Goal: Task Accomplishment & Management: Use online tool/utility

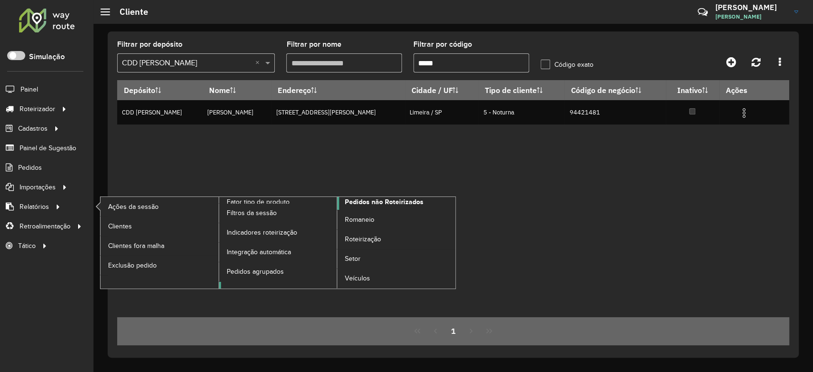
click at [364, 203] on span "Pedidos não Roteirizados" at bounding box center [384, 202] width 79 height 10
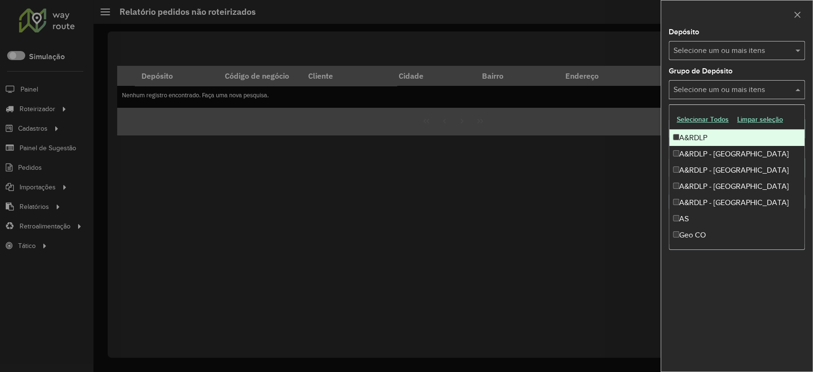
click at [715, 82] on div "Selecione um ou mais itens" at bounding box center [737, 89] width 136 height 19
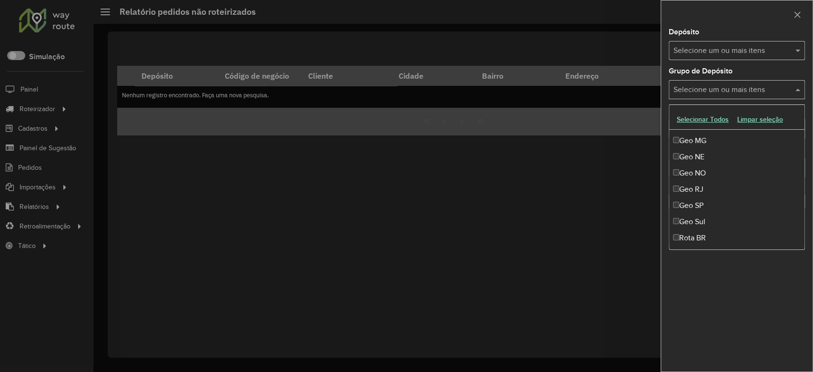
scroll to position [112, 0]
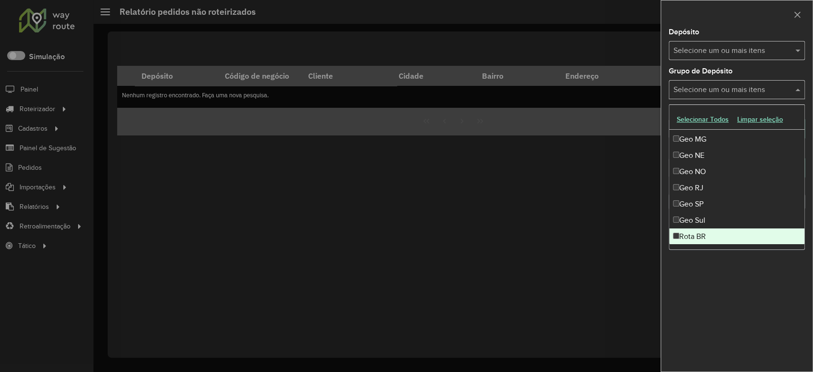
click at [713, 233] on div "Rota BR" at bounding box center [736, 236] width 135 height 16
click at [728, 299] on div "**********" at bounding box center [737, 200] width 152 height 343
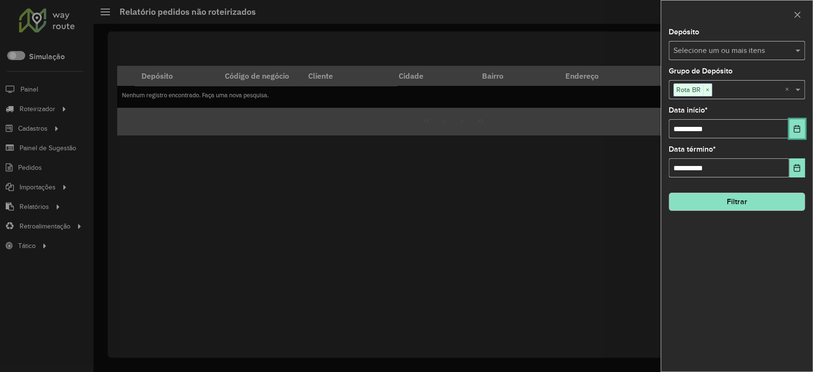
click at [803, 131] on button "Choose Date" at bounding box center [797, 128] width 16 height 19
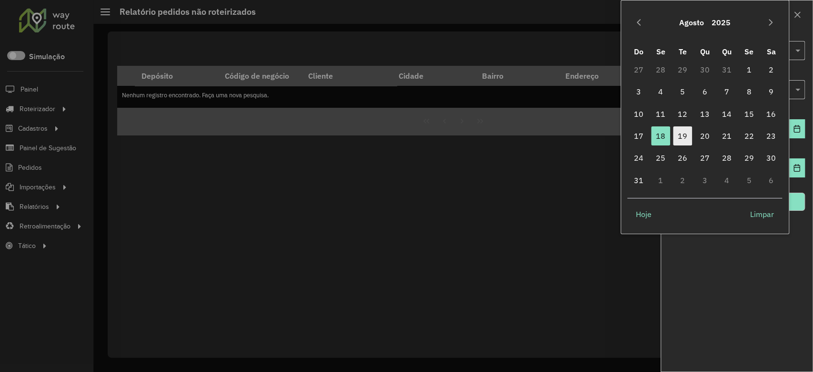
click at [687, 135] on span "19" at bounding box center [682, 135] width 19 height 19
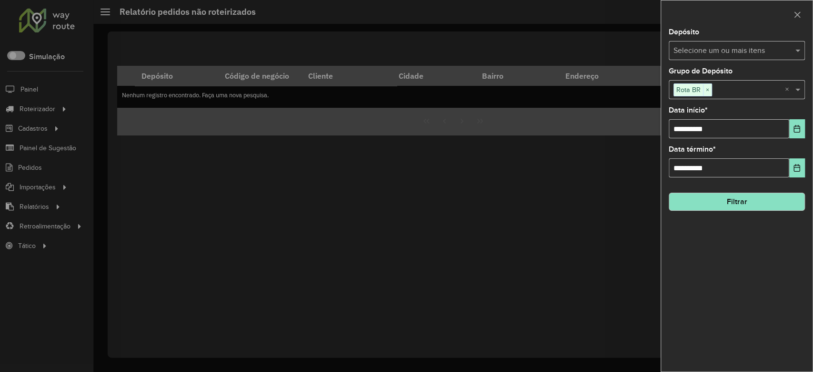
click at [740, 197] on button "Filtrar" at bounding box center [737, 201] width 136 height 18
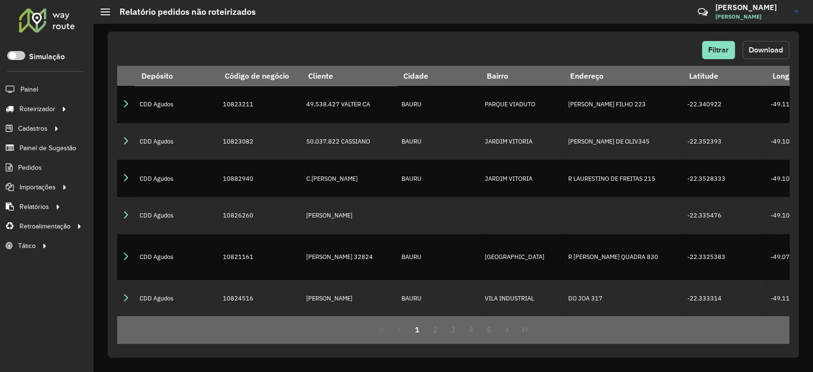
click at [746, 47] on button "Download" at bounding box center [766, 50] width 47 height 18
click at [129, 109] on span "Entregas" at bounding box center [121, 109] width 27 height 10
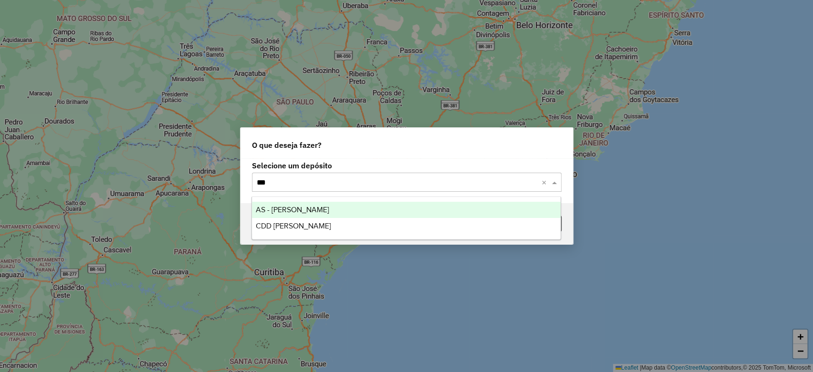
type input "****"
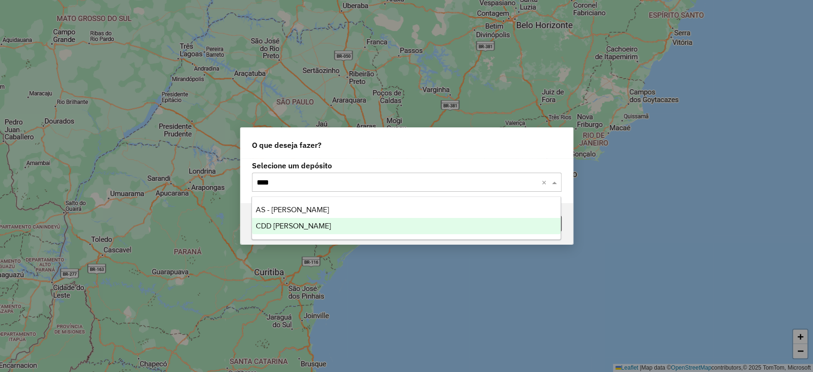
click at [314, 222] on div "CDD [PERSON_NAME]" at bounding box center [406, 226] width 309 height 16
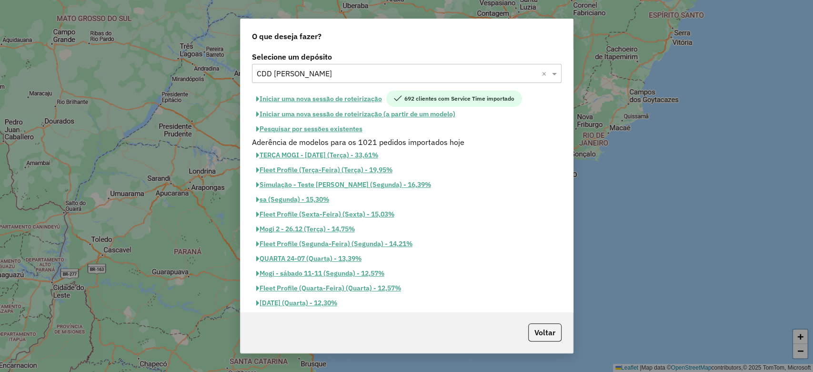
click at [357, 94] on button "Iniciar uma nova sessão de roteirização" at bounding box center [319, 99] width 134 height 16
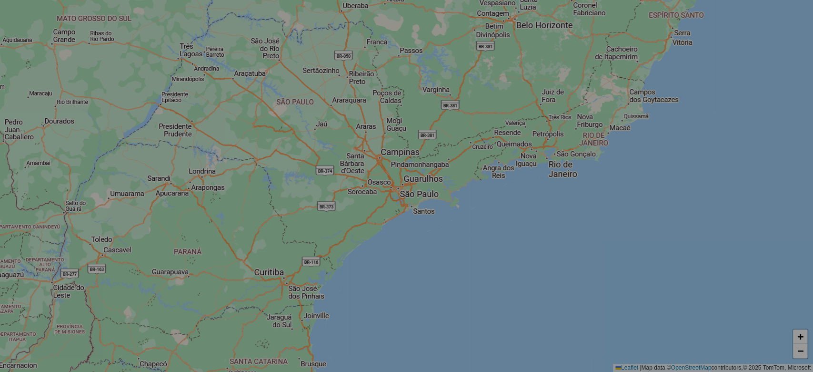
select select "*"
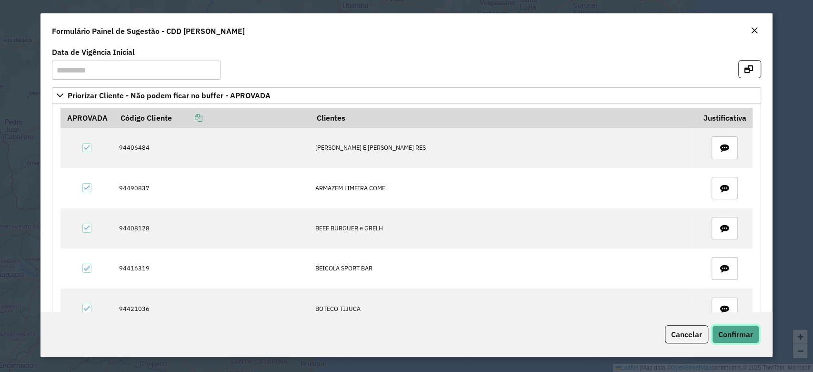
click at [733, 337] on span "Confirmar" at bounding box center [735, 334] width 35 height 10
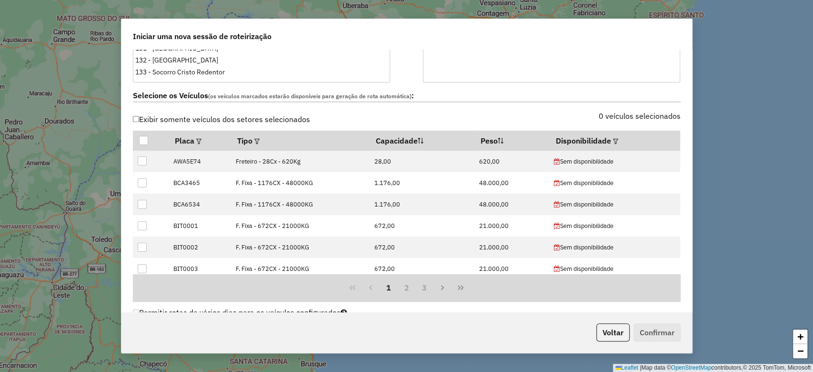
scroll to position [317, 0]
click at [614, 141] on em at bounding box center [615, 140] width 5 height 5
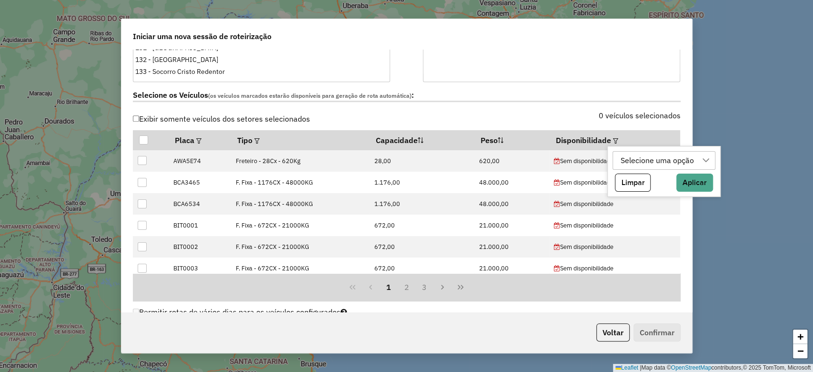
click at [682, 163] on div "Selecione uma opção" at bounding box center [657, 161] width 80 height 18
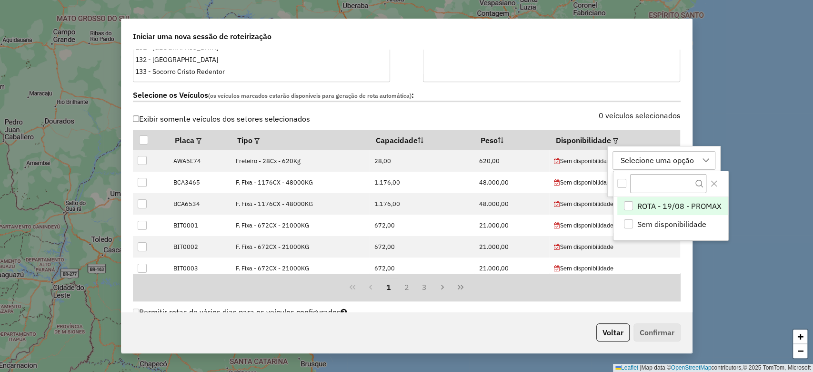
scroll to position [7, 43]
click at [659, 206] on span "ROTA - 19/08 - PROMAX" at bounding box center [679, 205] width 84 height 11
click at [712, 183] on icon "Close" at bounding box center [714, 184] width 8 height 8
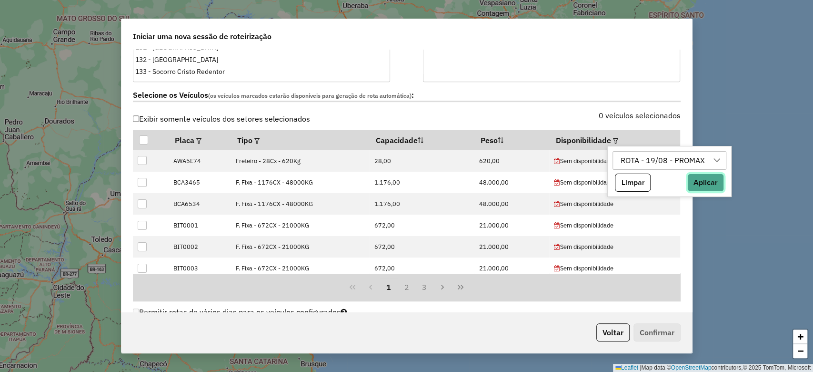
click at [704, 182] on button "Aplicar" at bounding box center [705, 182] width 37 height 18
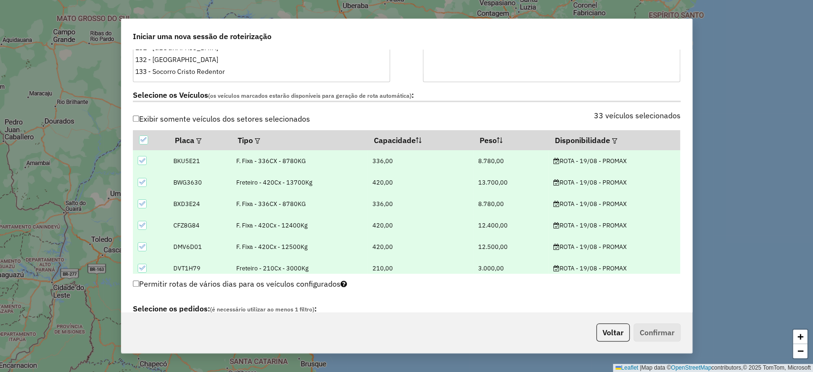
click at [658, 106] on div "Selecione os Veículos (os veículos marcados estarão disponíveis para geração de…" at bounding box center [406, 97] width 559 height 30
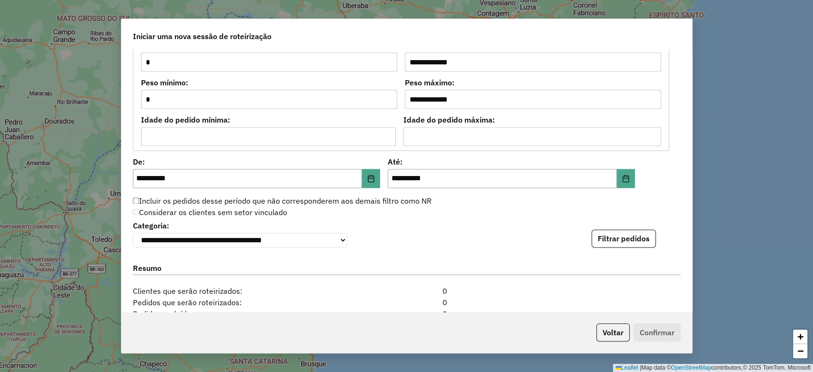
scroll to position [953, 0]
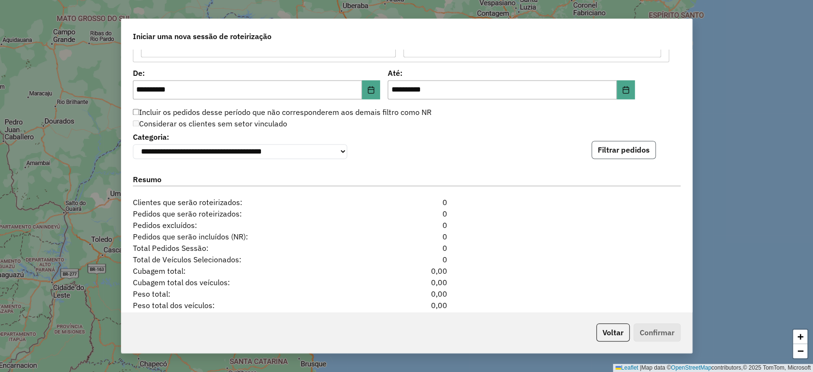
click at [630, 148] on button "Filtrar pedidos" at bounding box center [624, 150] width 64 height 18
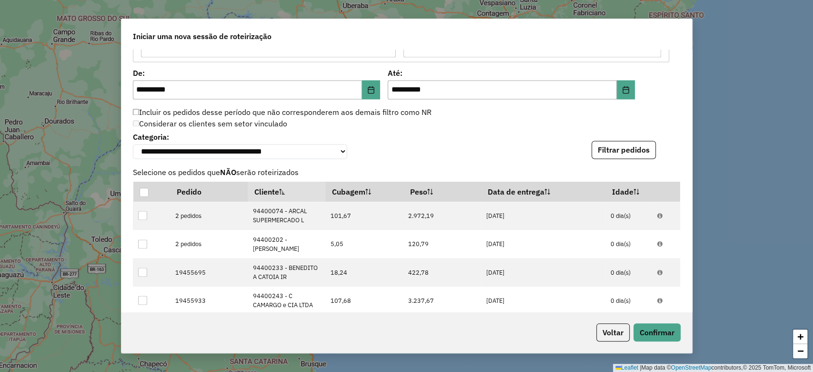
scroll to position [1207, 0]
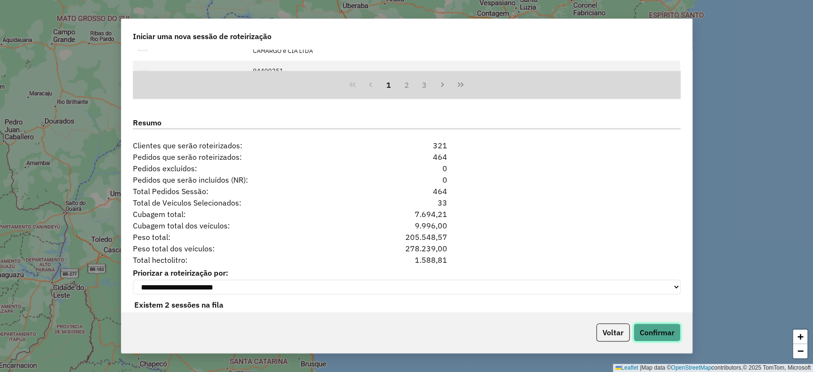
click at [668, 334] on button "Confirmar" at bounding box center [657, 332] width 47 height 18
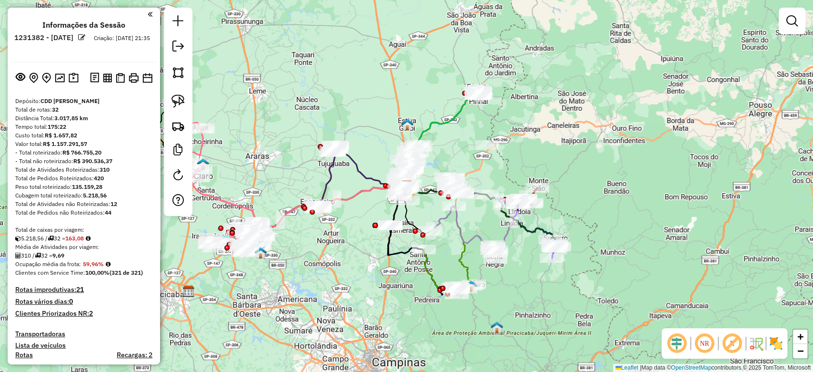
click at [777, 338] on img at bounding box center [775, 342] width 15 height 15
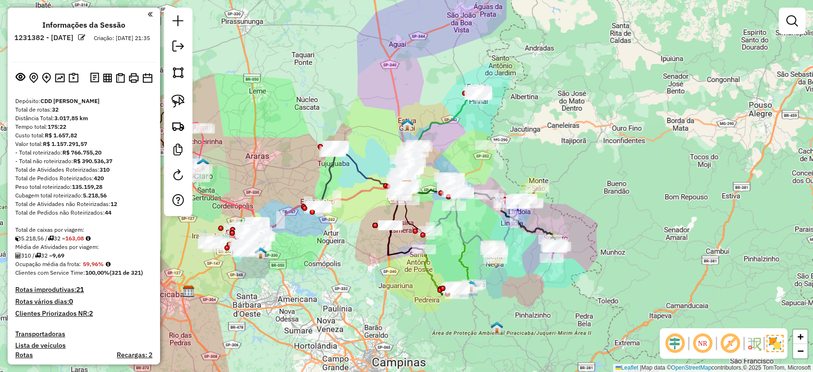
click at [734, 344] on em at bounding box center [730, 343] width 23 height 23
click at [674, 345] on em at bounding box center [675, 343] width 23 height 23
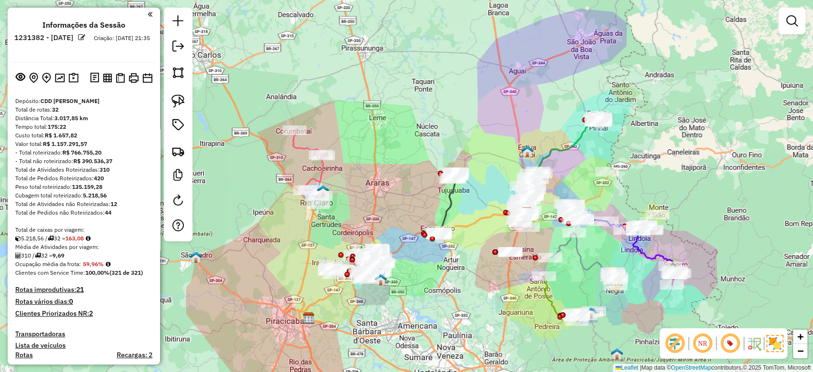
drag, startPoint x: 297, startPoint y: 114, endPoint x: 417, endPoint y: 141, distance: 123.0
click at [417, 141] on div "Janela de atendimento Grade de atendimento Capacidade Transportadoras Veículos …" at bounding box center [406, 186] width 813 height 372
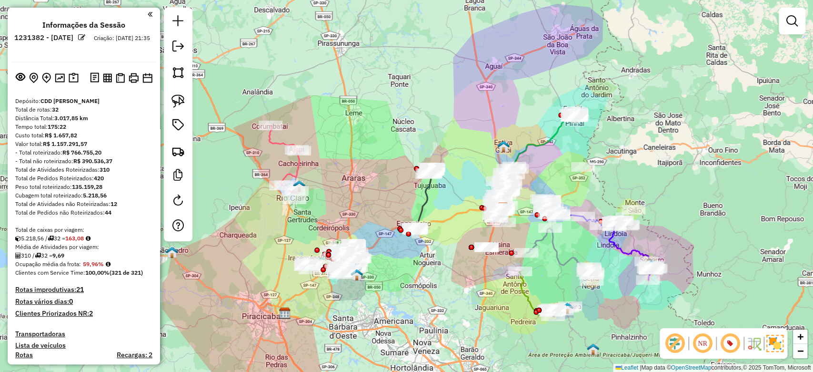
drag, startPoint x: 425, startPoint y: 141, endPoint x: 391, endPoint y: 135, distance: 34.4
click at [391, 135] on div "Janela de atendimento Grade de atendimento Capacidade Transportadoras Veículos …" at bounding box center [406, 186] width 813 height 372
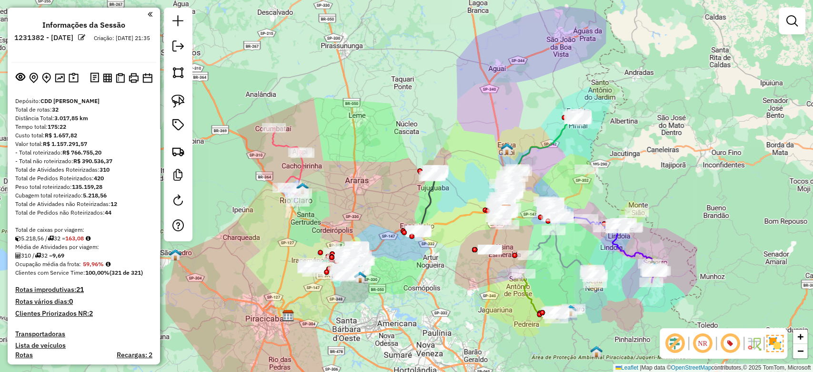
drag, startPoint x: 386, startPoint y: 162, endPoint x: 399, endPoint y: 166, distance: 13.4
click at [399, 166] on div "Janela de atendimento Grade de atendimento Capacidade Transportadoras Veículos …" at bounding box center [406, 186] width 813 height 372
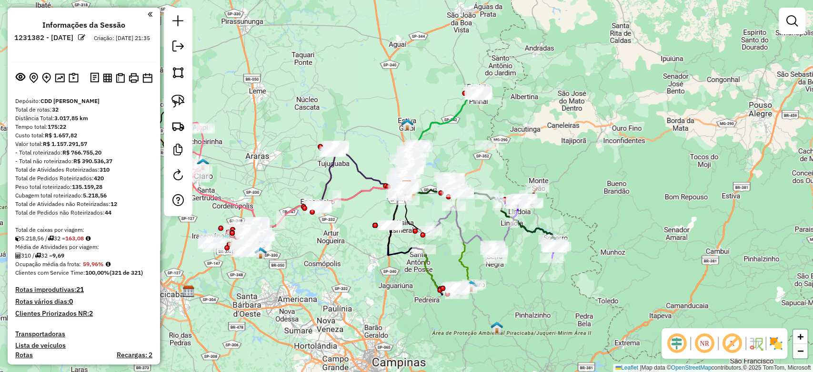
click at [779, 346] on img at bounding box center [775, 342] width 15 height 15
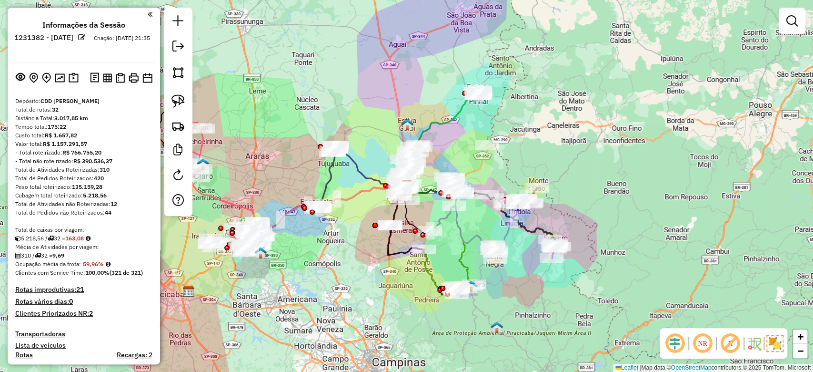
click at [732, 344] on em at bounding box center [730, 343] width 23 height 23
click at [680, 344] on em at bounding box center [675, 343] width 23 height 23
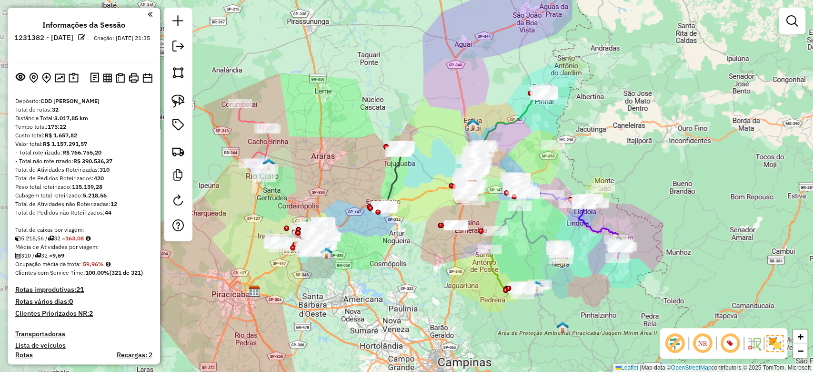
drag, startPoint x: 552, startPoint y: 112, endPoint x: 190, endPoint y: 111, distance: 362.1
click at [618, 112] on div "Janela de atendimento Grade de atendimento Capacidade Transportadoras Veículos …" at bounding box center [406, 186] width 813 height 372
click at [73, 75] on img at bounding box center [74, 77] width 10 height 11
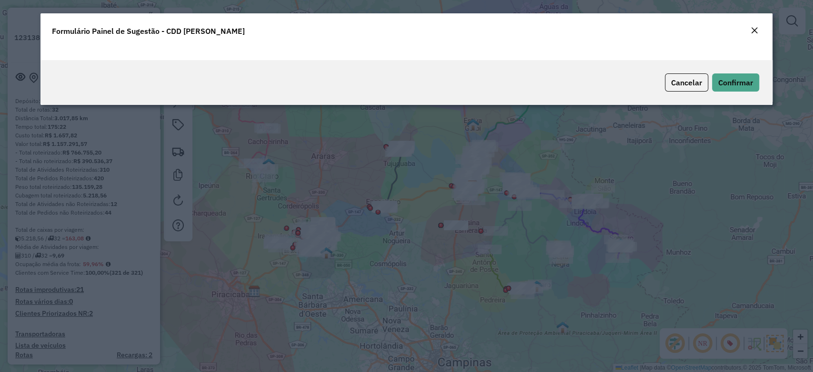
click at [370, 155] on modal-container "Formulário Painel de Sugestão - CDD Mogi Mirim Cancelar Confirmar" at bounding box center [406, 186] width 813 height 372
click at [751, 32] on em "Close" at bounding box center [755, 31] width 8 height 8
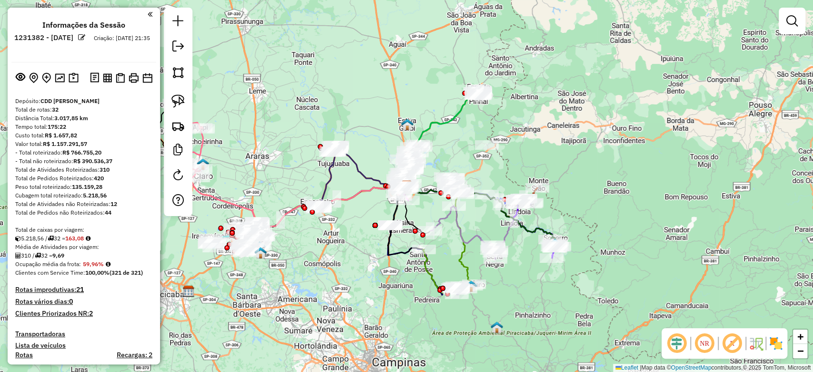
click at [781, 337] on img at bounding box center [775, 342] width 15 height 15
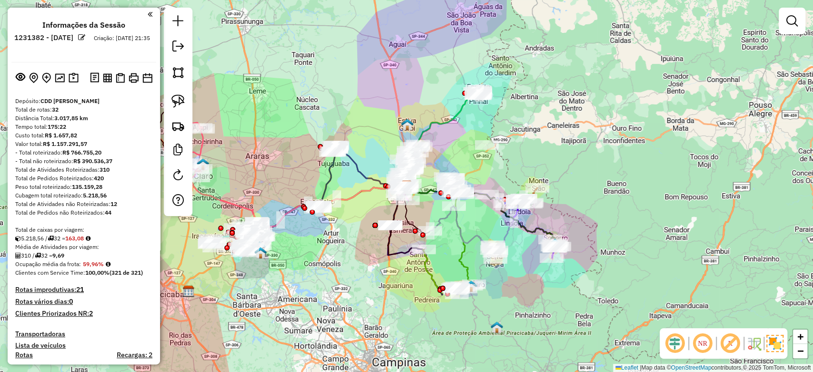
click at [729, 343] on em at bounding box center [730, 343] width 23 height 23
click at [675, 343] on em at bounding box center [675, 343] width 23 height 23
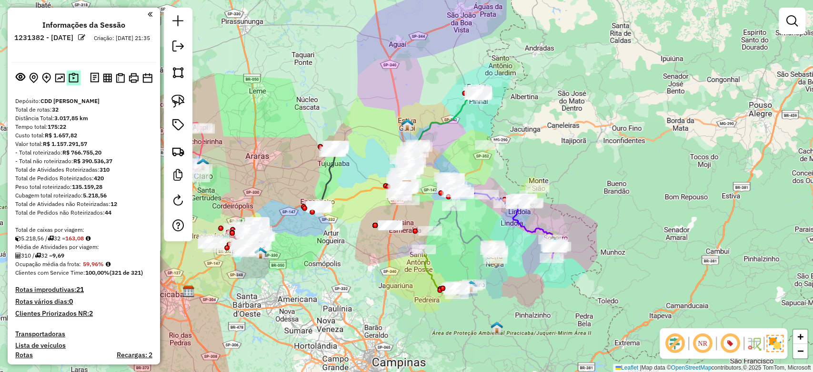
click at [69, 76] on img at bounding box center [74, 77] width 10 height 11
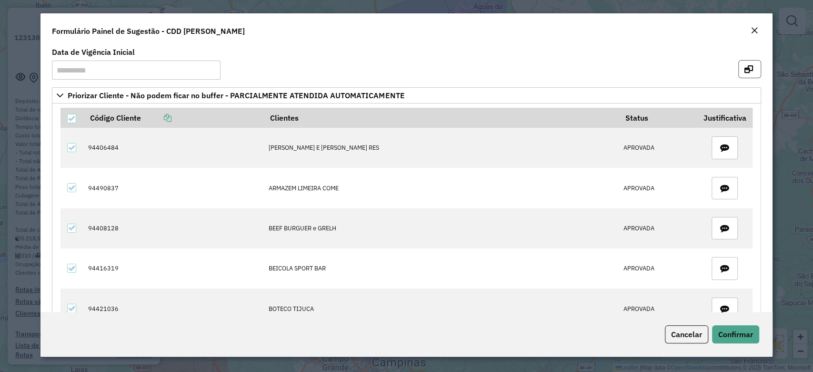
click at [748, 68] on icon "button" at bounding box center [749, 69] width 9 height 8
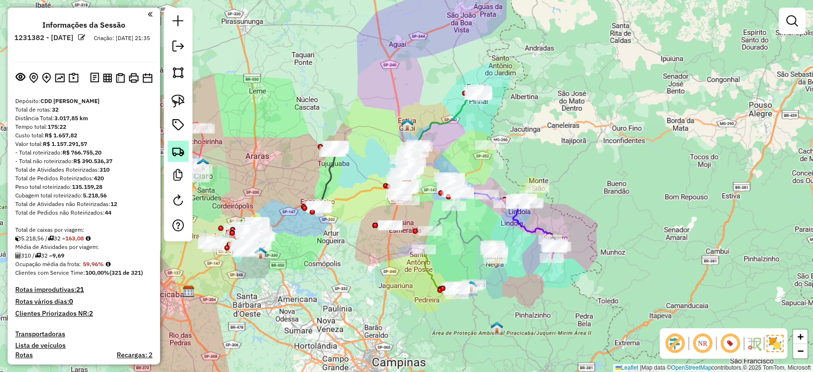
click at [175, 155] on img at bounding box center [178, 150] width 13 height 13
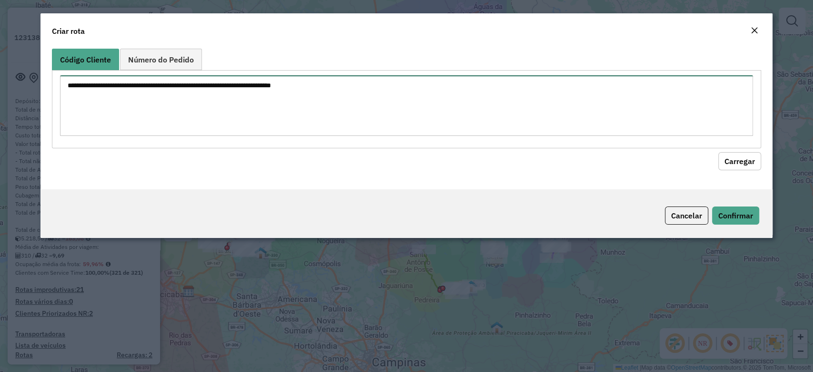
click at [168, 116] on textarea at bounding box center [406, 105] width 693 height 61
paste textarea "******** ******** ******** ******** ******** ******** ******** ******** *******…"
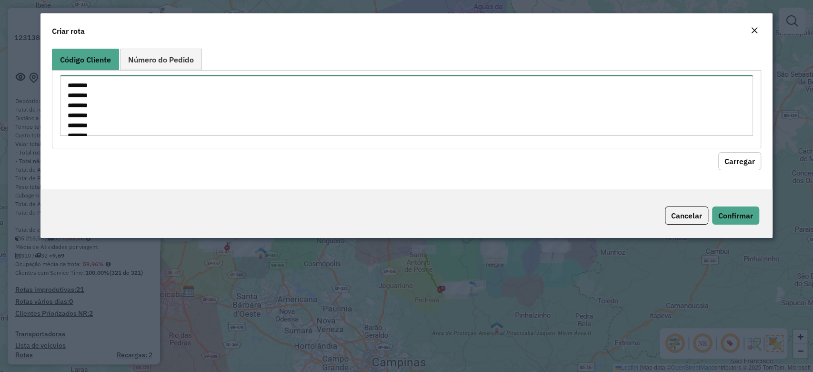
scroll to position [344, 0]
type textarea "******** ******** ******** ******** ******** ******** ******** ******** *******…"
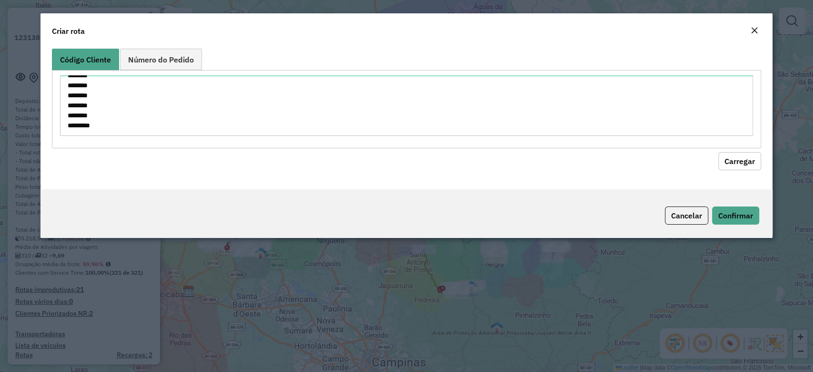
click at [748, 151] on hb-field-button "Carregar" at bounding box center [406, 159] width 709 height 22
click at [755, 158] on button "Carregar" at bounding box center [739, 161] width 43 height 18
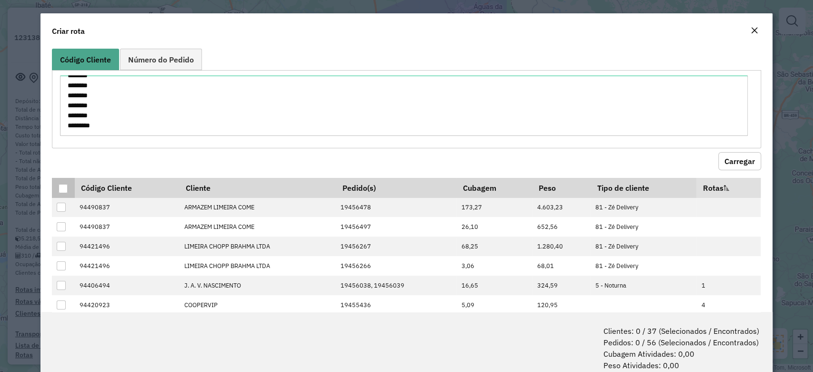
click at [61, 184] on div at bounding box center [63, 188] width 9 height 9
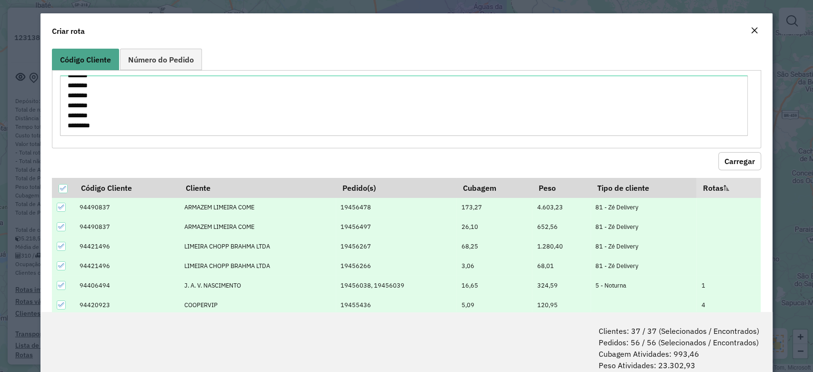
scroll to position [47, 0]
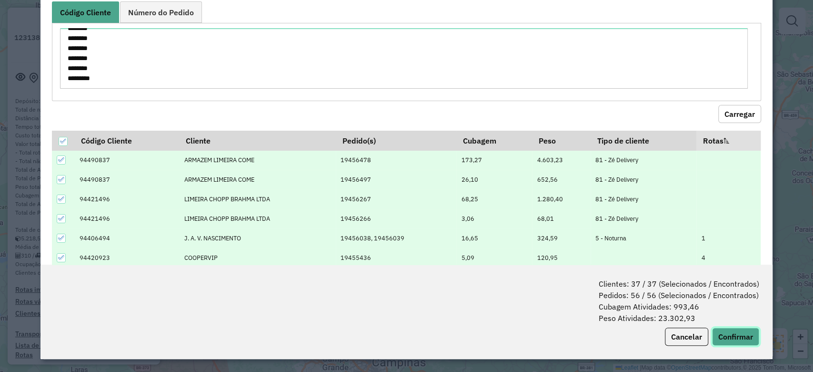
click at [731, 337] on button "Confirmar" at bounding box center [735, 336] width 47 height 18
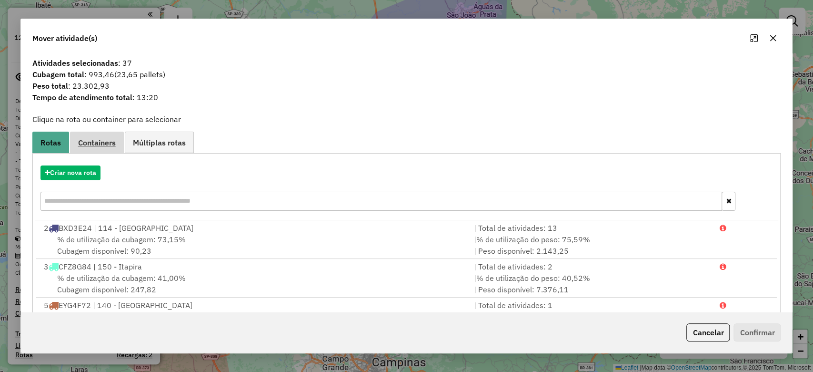
click at [90, 132] on link "Containers" at bounding box center [97, 141] width 54 height 21
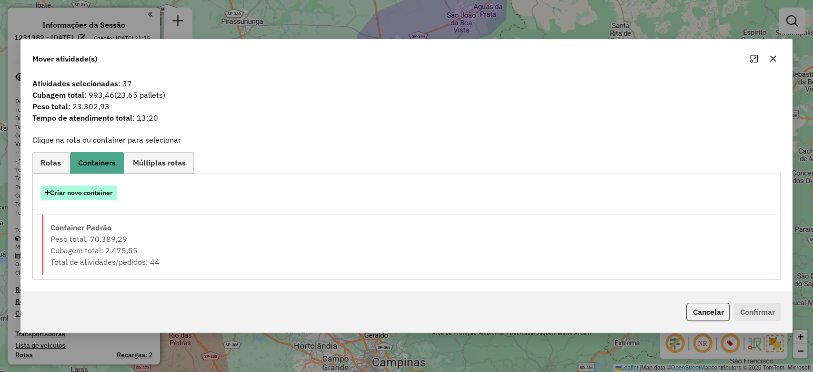
click at [74, 194] on button "Criar novo container" at bounding box center [78, 192] width 77 height 15
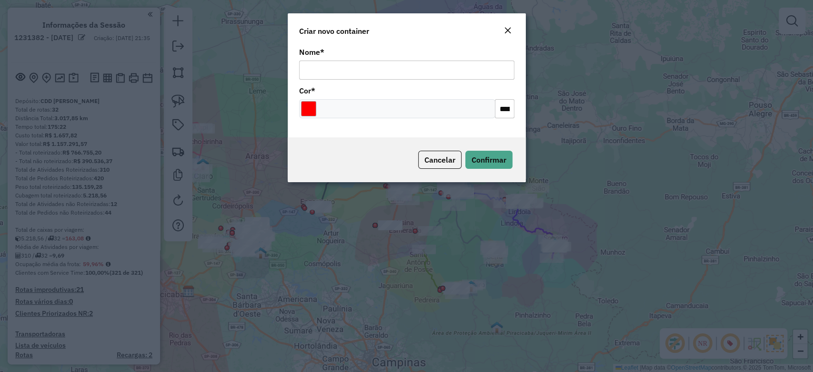
click at [337, 69] on input "Nome *" at bounding box center [406, 70] width 215 height 19
type input "**********"
click at [313, 112] on input "Select a color" at bounding box center [308, 108] width 15 height 15
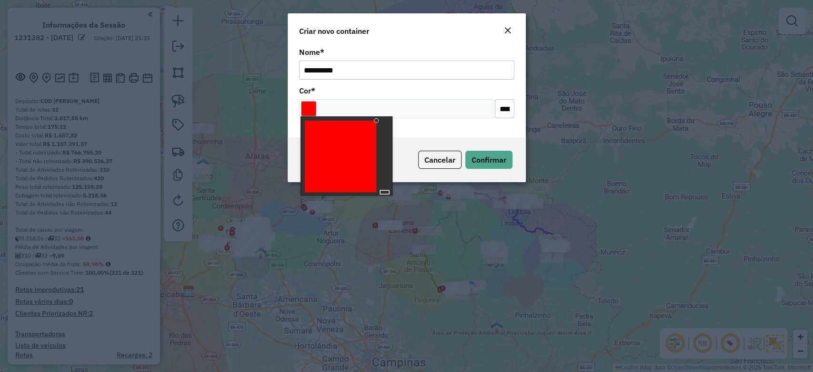
type input "*******"
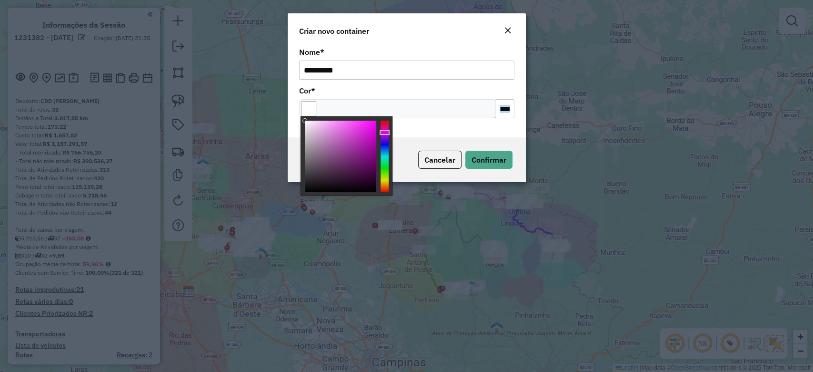
drag, startPoint x: 313, startPoint y: 141, endPoint x: 283, endPoint y: 113, distance: 40.5
click at [283, 113] on body "Aguarde... Pop-up bloqueado! Seu navegador bloqueou automáticamente a abertura …" at bounding box center [406, 186] width 813 height 372
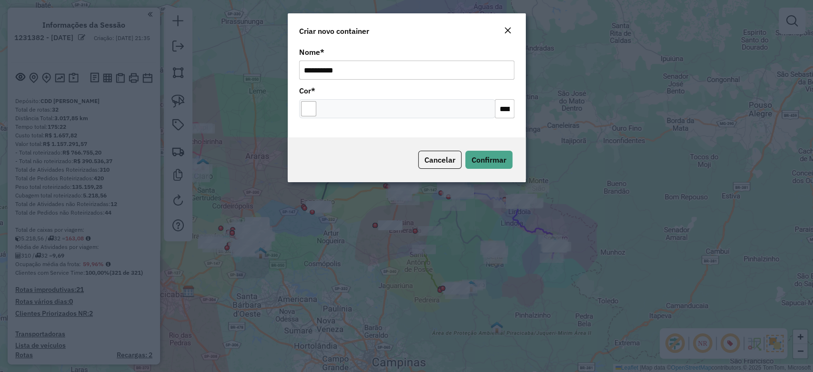
click at [395, 89] on div "Cor * *******" at bounding box center [406, 102] width 215 height 31
click at [486, 158] on span "Confirmar" at bounding box center [489, 160] width 35 height 10
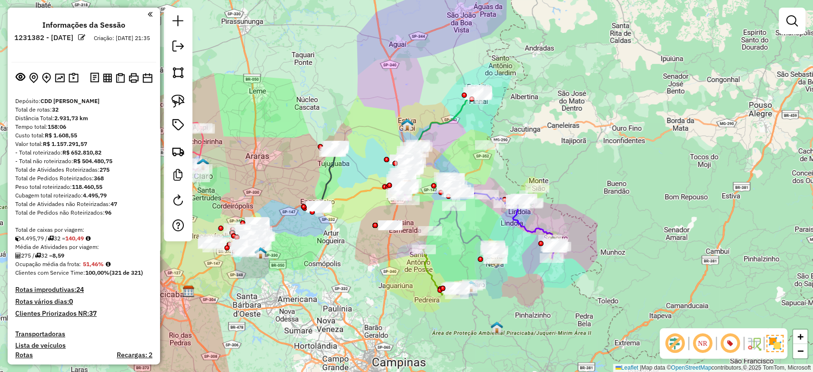
scroll to position [1465, 0]
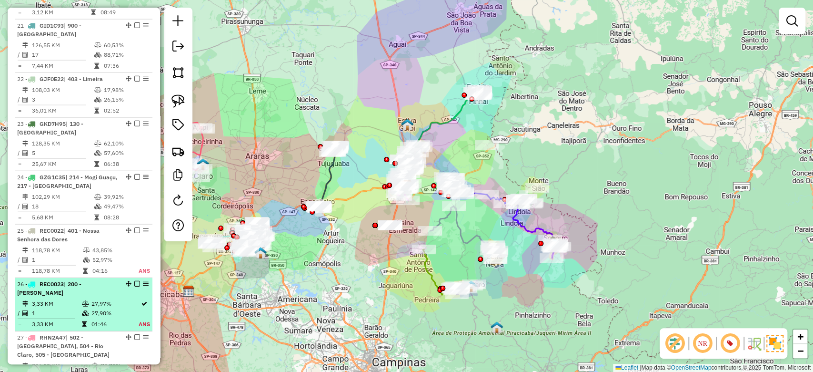
click at [71, 308] on td "1" at bounding box center [56, 313] width 50 height 10
select select "**********"
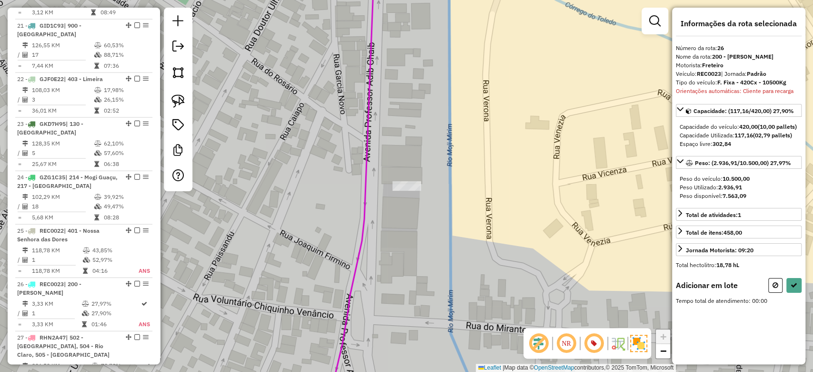
scroll to position [0, 0]
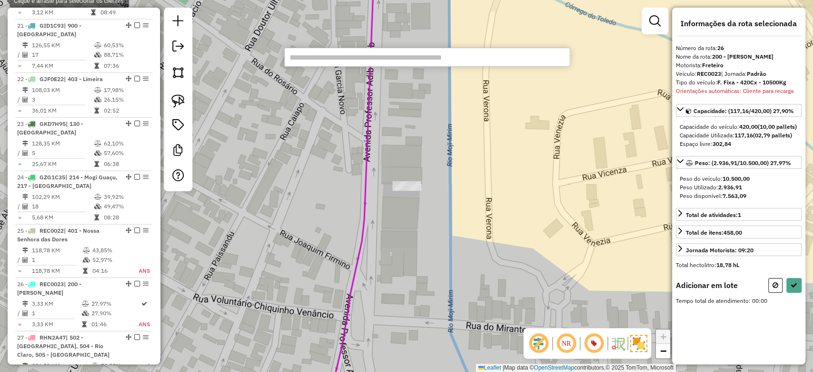
paste input "********"
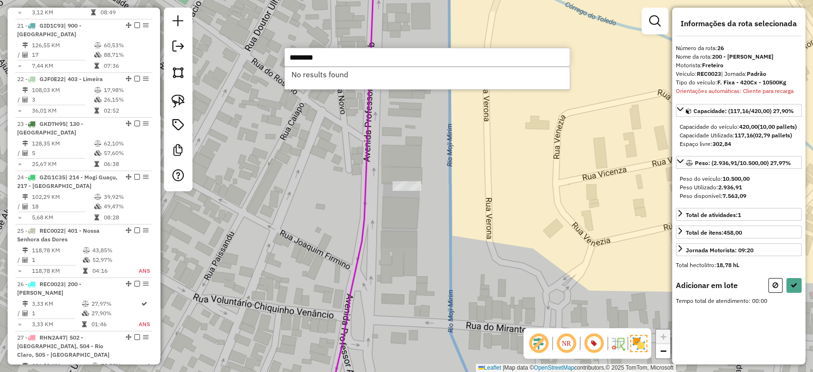
type input "********"
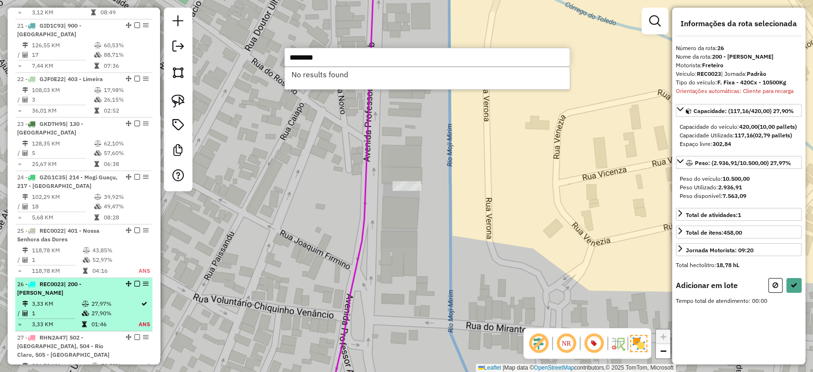
click at [62, 308] on td "1" at bounding box center [56, 313] width 50 height 10
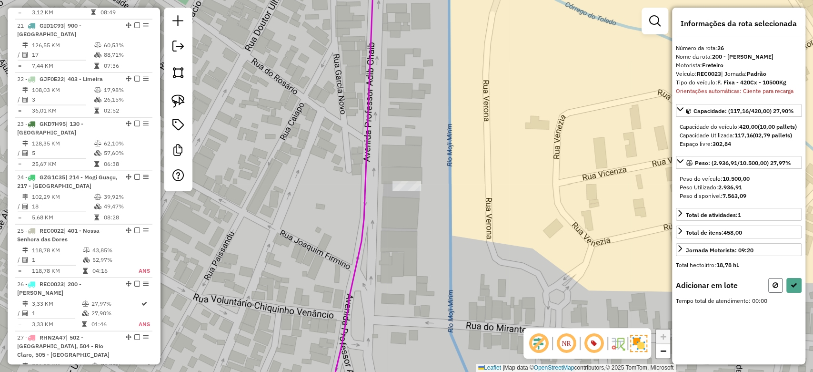
click at [775, 288] on icon at bounding box center [776, 285] width 6 height 7
select select "**********"
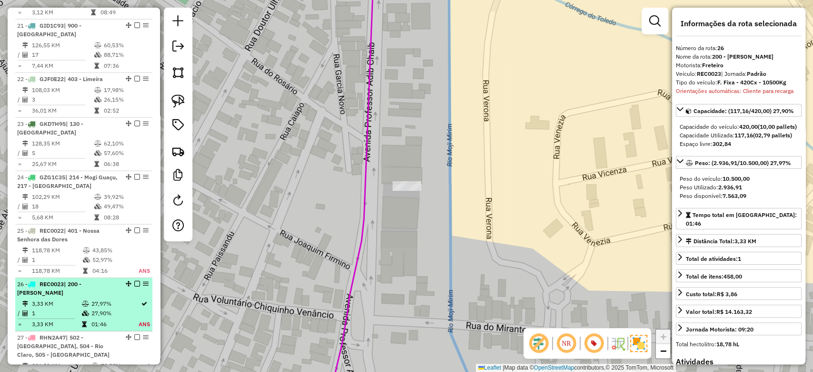
click at [75, 308] on td "1" at bounding box center [56, 313] width 50 height 10
click at [135, 281] on em at bounding box center [137, 284] width 6 height 6
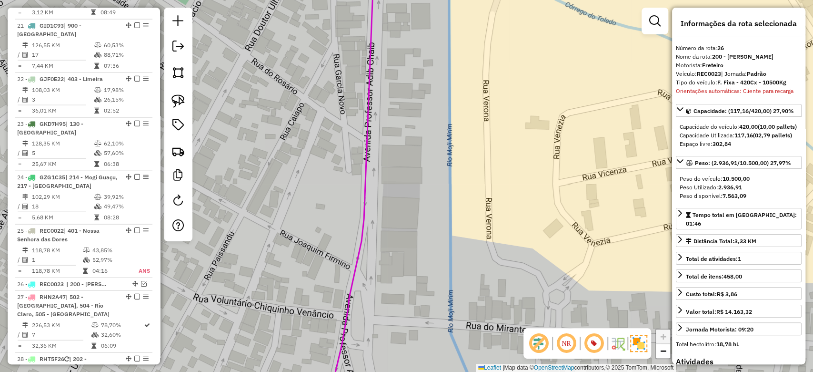
click at [707, 74] on strong "REC0023" at bounding box center [709, 73] width 24 height 7
copy div "REC0023"
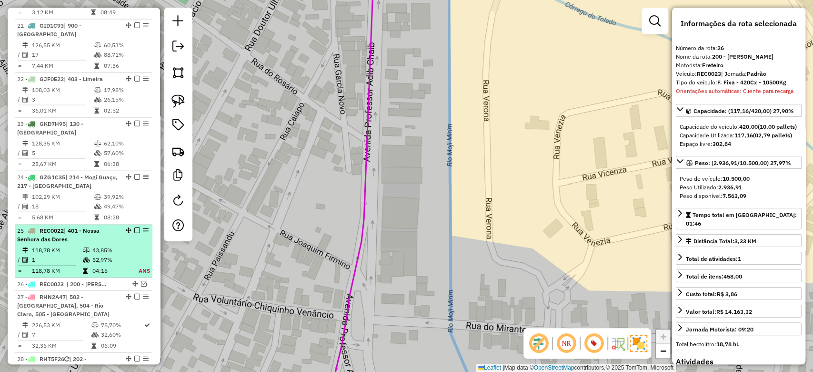
click at [79, 245] on td "118,78 KM" at bounding box center [56, 250] width 51 height 10
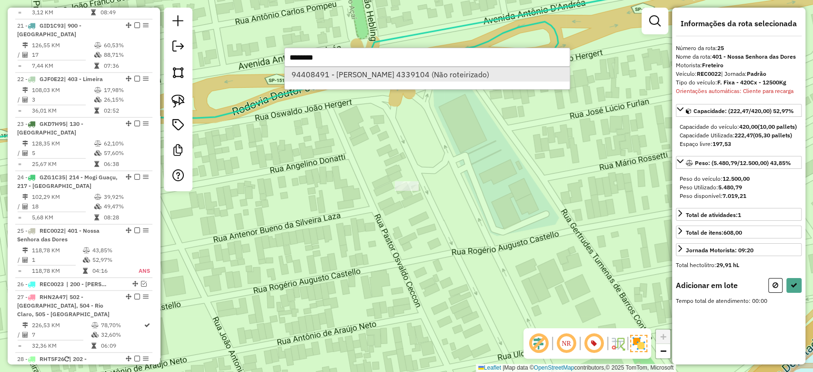
type input "********"
click at [392, 74] on li "94408491 - PAMELA RAMOS 4339104 (Não roteirizado)" at bounding box center [427, 74] width 285 height 14
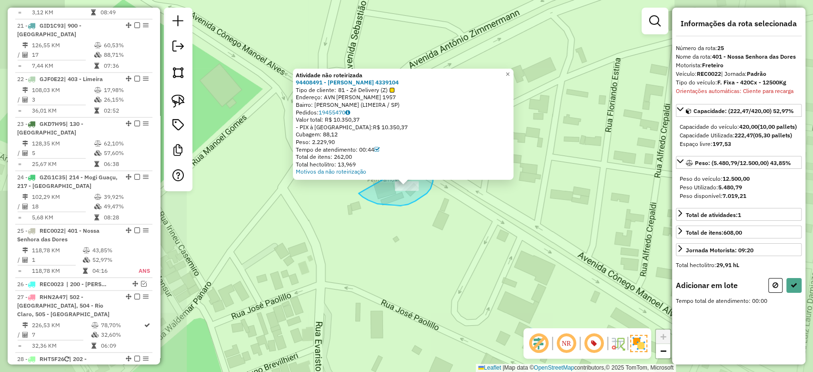
drag, startPoint x: 377, startPoint y: 203, endPoint x: 433, endPoint y: 151, distance: 76.5
click at [433, 151] on div "Atividade não roteirizada 94408491 - PAMELA RAMOS 4339104 Tipo de cliente: 81 -…" at bounding box center [406, 186] width 813 height 372
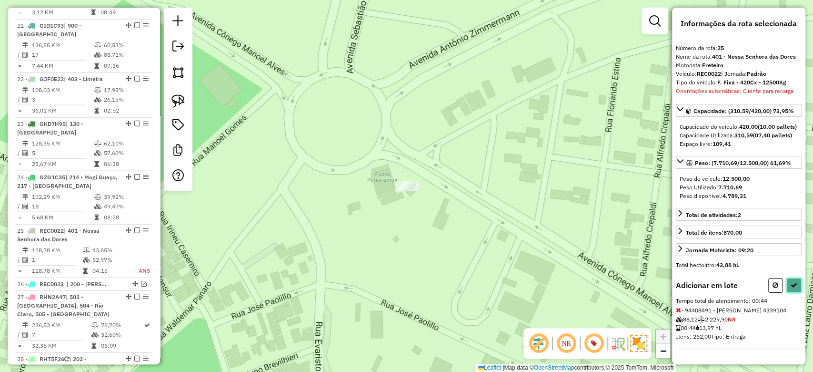
click at [796, 293] on button at bounding box center [794, 285] width 15 height 15
select select "**********"
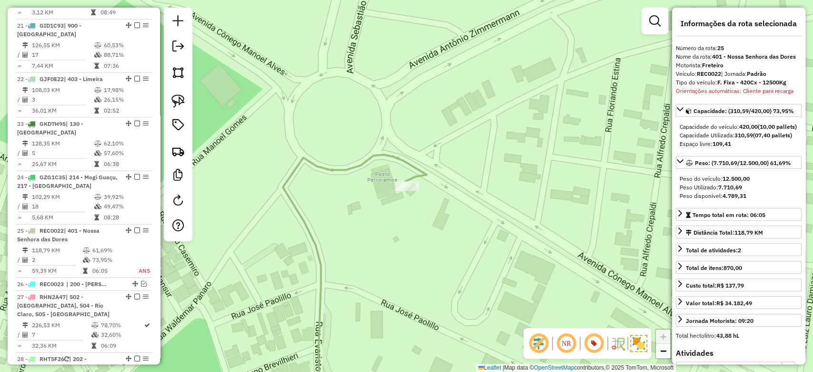
scroll to position [1637, 0]
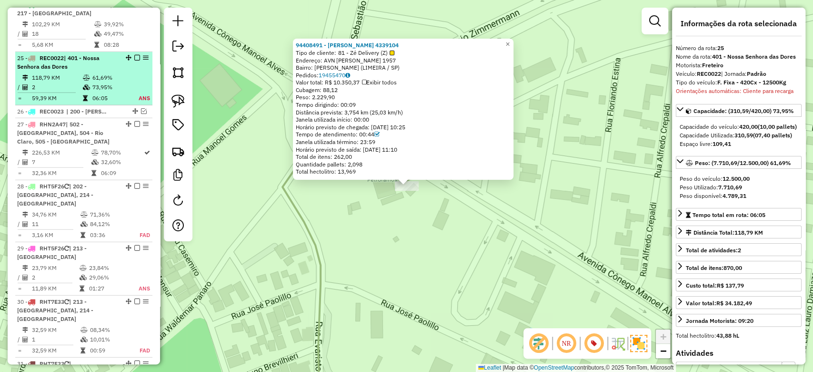
click at [134, 55] on em at bounding box center [137, 58] width 6 height 6
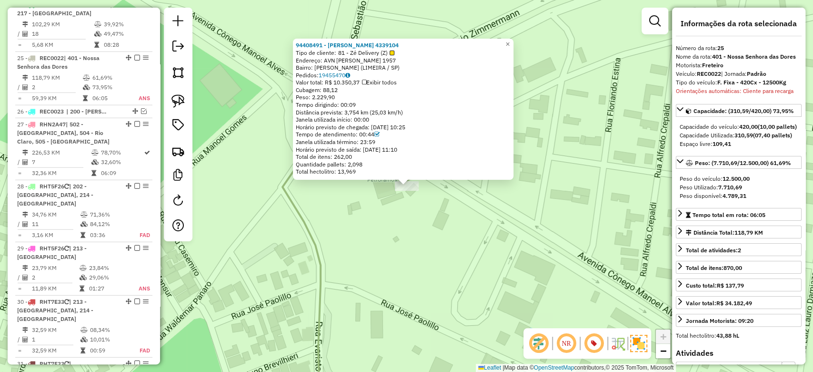
scroll to position [1597, 0]
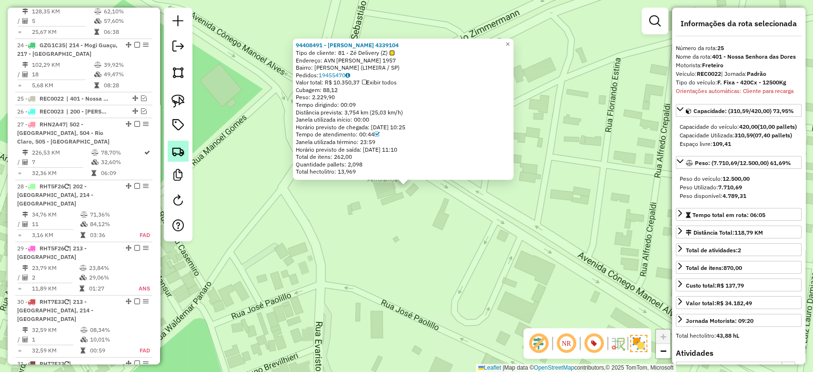
click at [176, 154] on img at bounding box center [178, 150] width 13 height 13
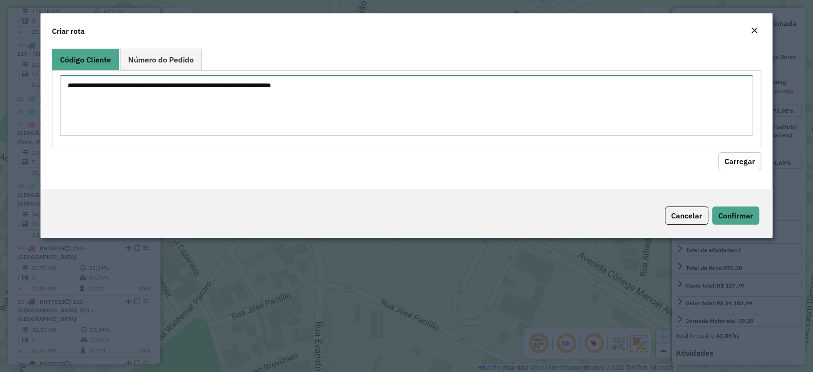
drag, startPoint x: 176, startPoint y: 154, endPoint x: 149, endPoint y: 110, distance: 52.0
click at [149, 110] on textarea at bounding box center [406, 105] width 693 height 61
paste textarea "**********"
drag, startPoint x: 607, startPoint y: 89, endPoint x: 0, endPoint y: 39, distance: 609.5
click at [0, 39] on modal-container "**********" at bounding box center [406, 186] width 813 height 372
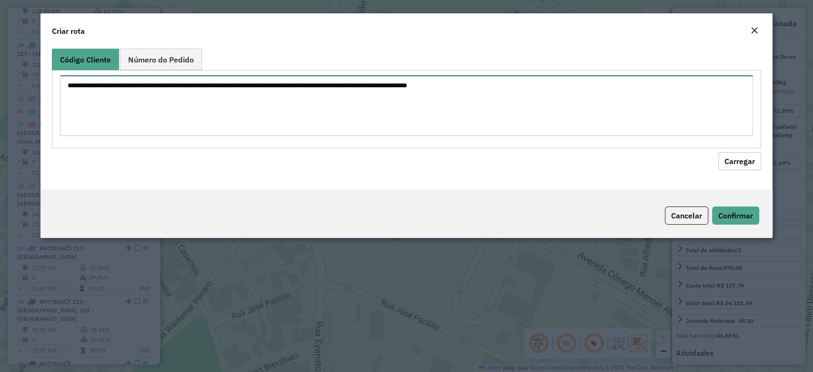
type textarea "**********"
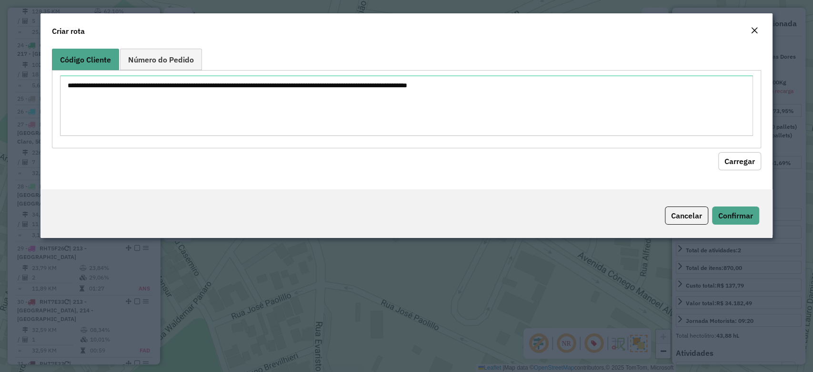
click at [0, 39] on modal-container "**********" at bounding box center [406, 186] width 813 height 372
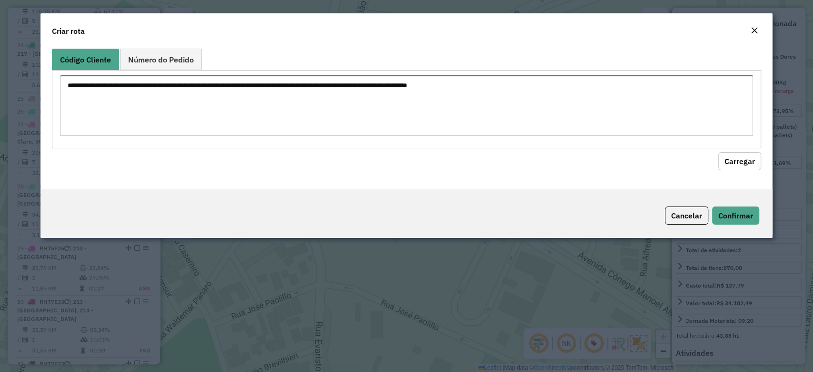
drag, startPoint x: 550, startPoint y: 83, endPoint x: 47, endPoint y: 74, distance: 502.7
click at [47, 74] on div "**********" at bounding box center [406, 117] width 732 height 144
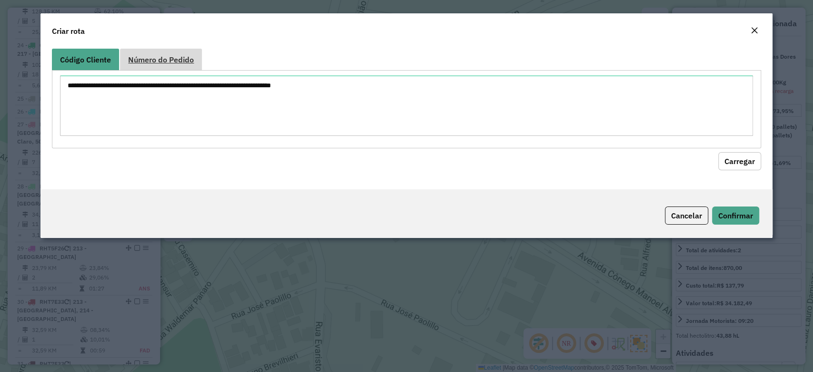
click at [151, 59] on span "Número do Pedido" at bounding box center [161, 60] width 66 height 8
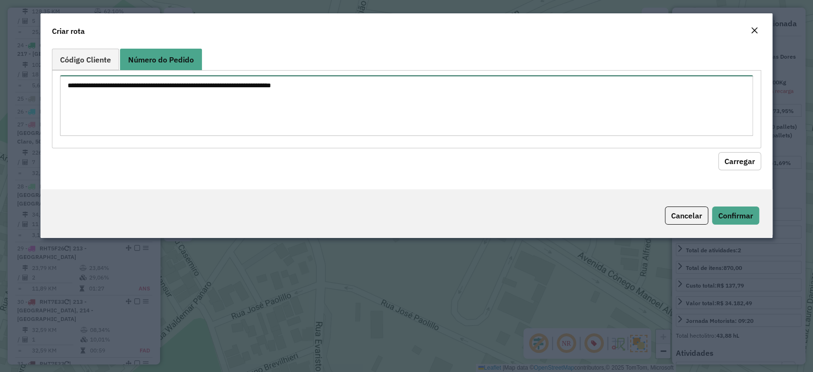
click at [132, 91] on textarea at bounding box center [406, 105] width 693 height 61
paste textarea "**********"
type textarea "**********"
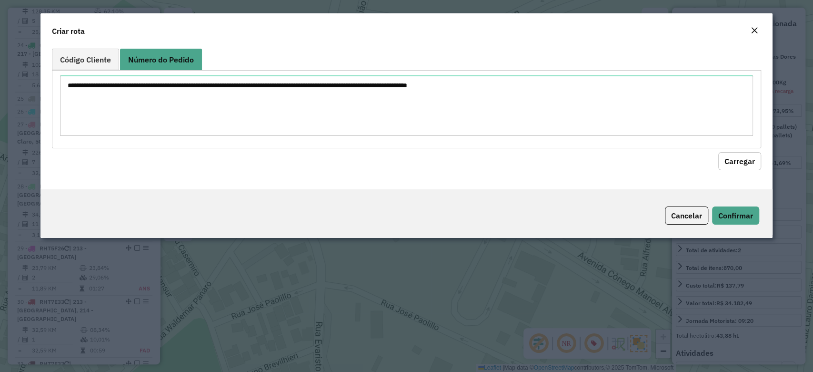
click at [737, 163] on button "Carregar" at bounding box center [739, 161] width 43 height 18
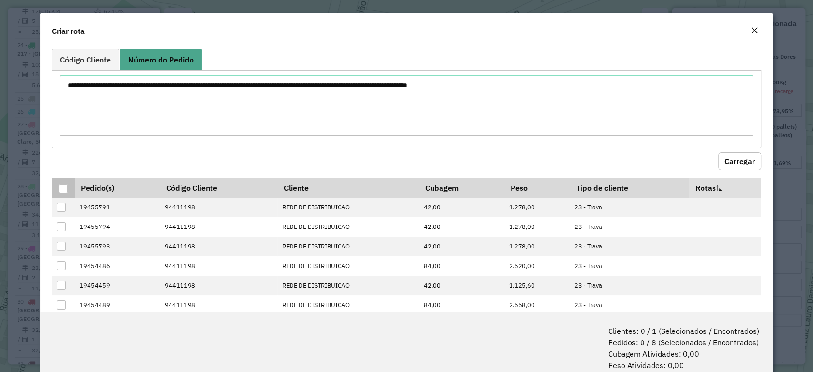
click at [64, 191] on div at bounding box center [63, 188] width 9 height 9
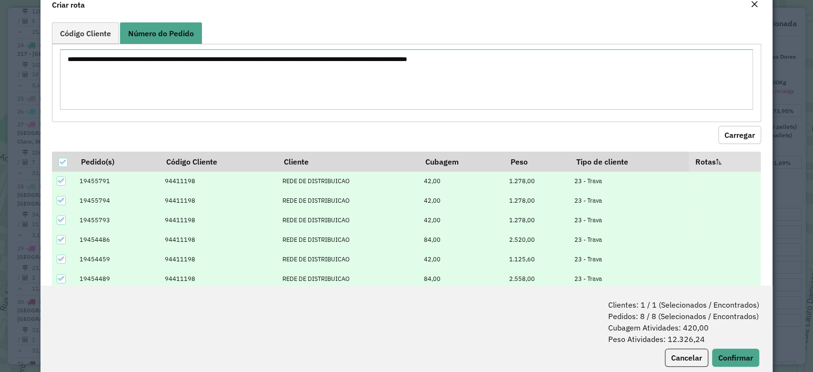
scroll to position [47, 0]
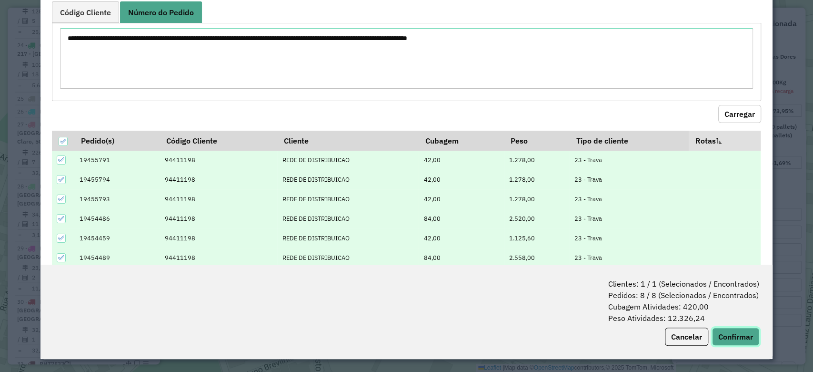
click at [746, 333] on button "Confirmar" at bounding box center [735, 336] width 47 height 18
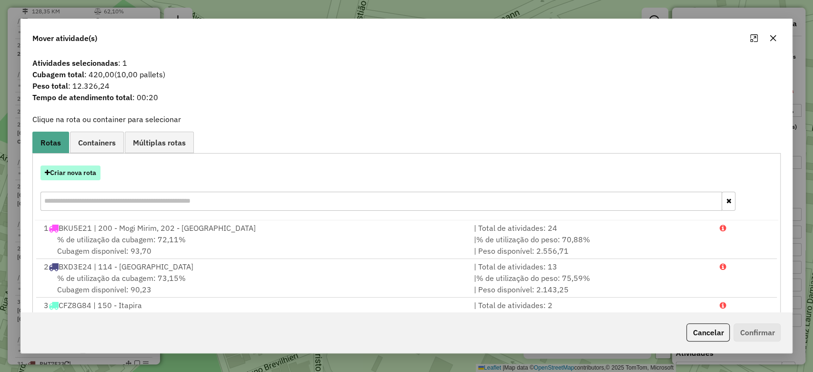
click at [98, 171] on button "Criar nova rota" at bounding box center [70, 172] width 60 height 15
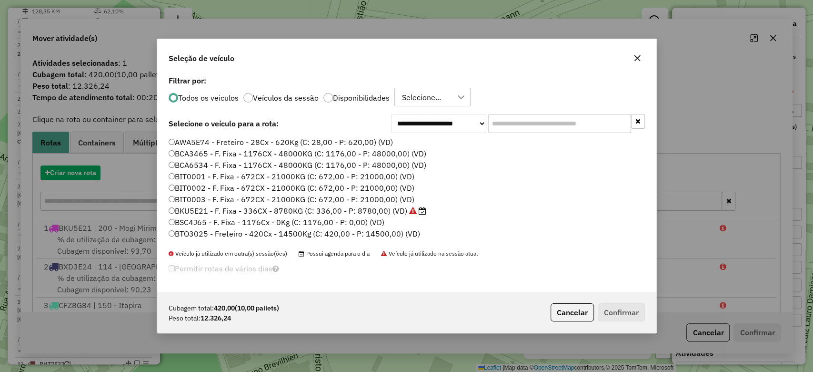
click at [518, 121] on input "text" at bounding box center [559, 123] width 143 height 19
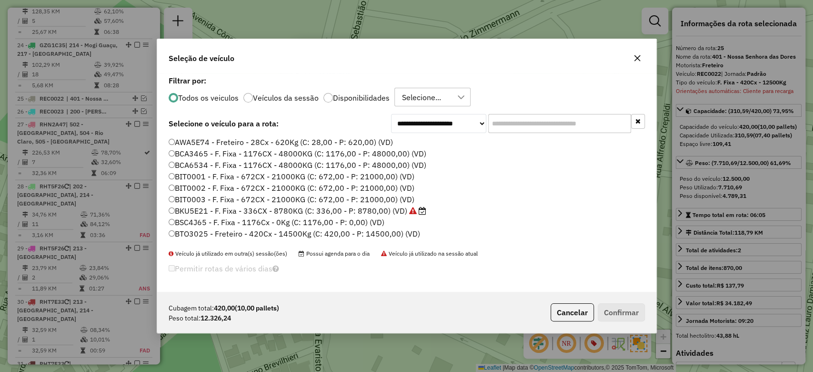
scroll to position [5, 3]
paste input "*******"
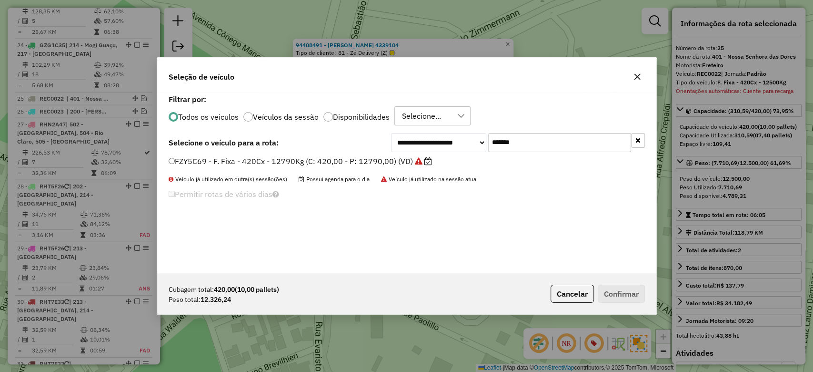
type input "*******"
click at [417, 157] on icon at bounding box center [419, 161] width 8 height 8
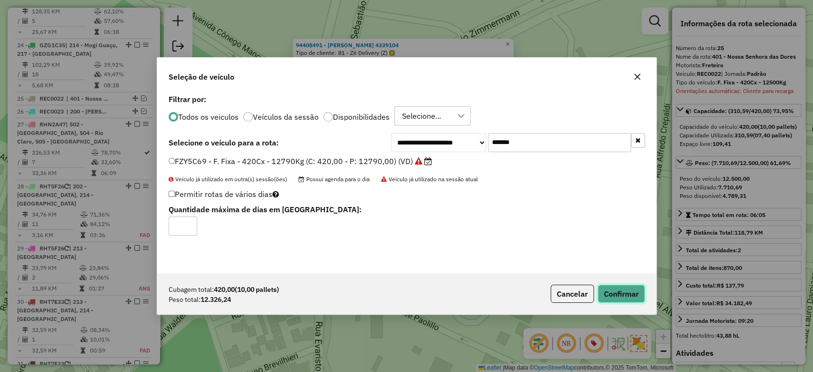
click at [617, 293] on button "Confirmar" at bounding box center [621, 293] width 47 height 18
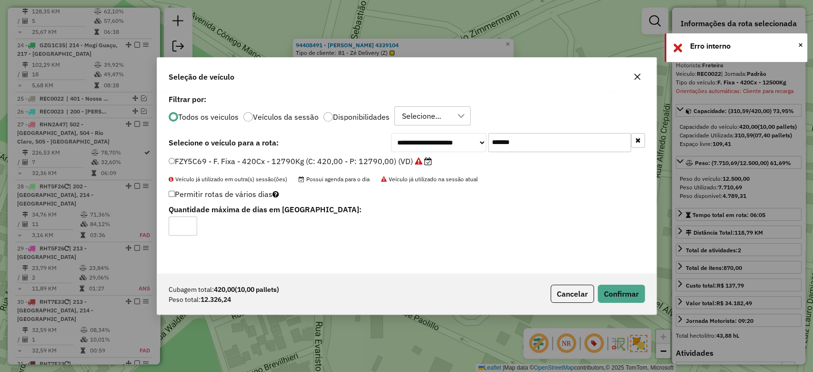
click at [638, 75] on icon "button" at bounding box center [637, 77] width 6 height 6
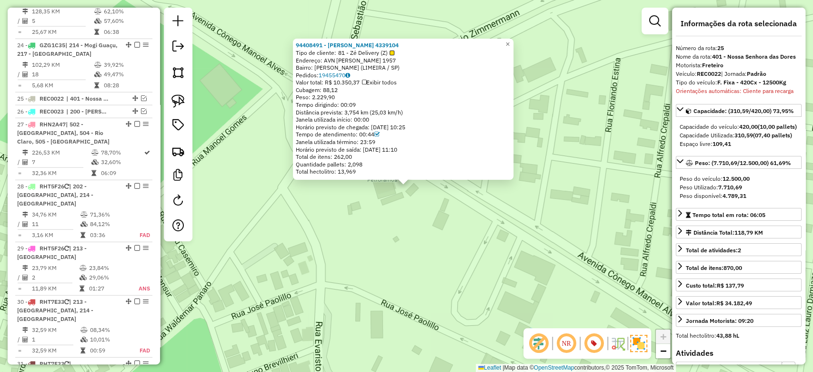
click at [475, 228] on div "94408491 - PAMELA RAMOS 4339104 Tipo de cliente: 81 - Zé Delivery (Z) Endereço:…" at bounding box center [406, 186] width 813 height 372
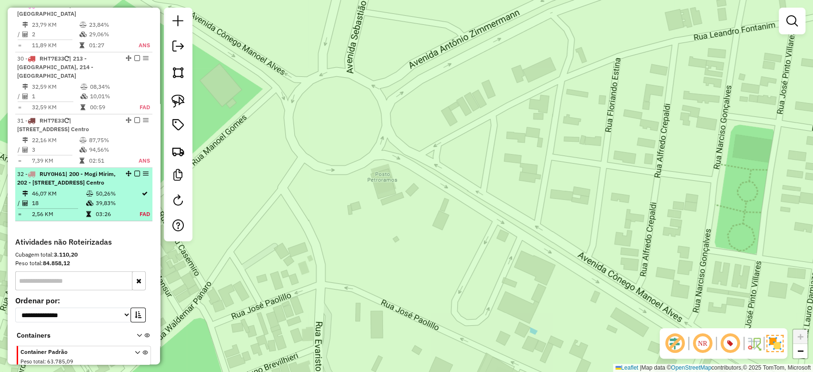
scroll to position [1899, 0]
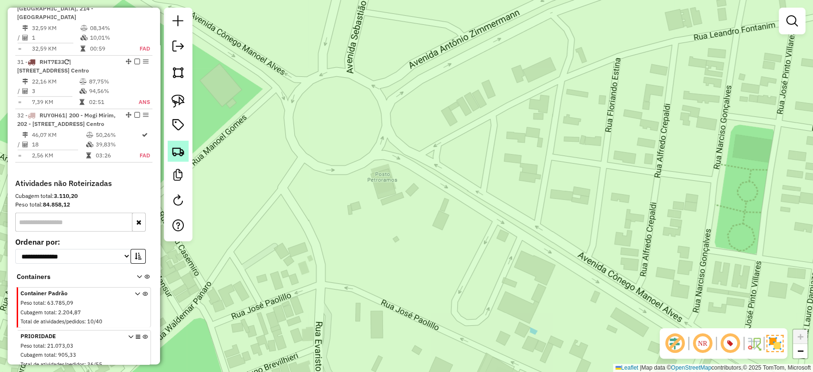
click at [183, 154] on img at bounding box center [178, 150] width 13 height 13
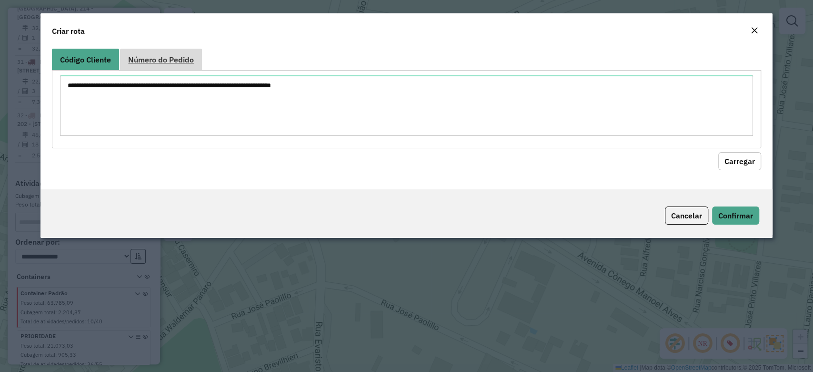
click at [162, 58] on span "Número do Pedido" at bounding box center [161, 60] width 66 height 8
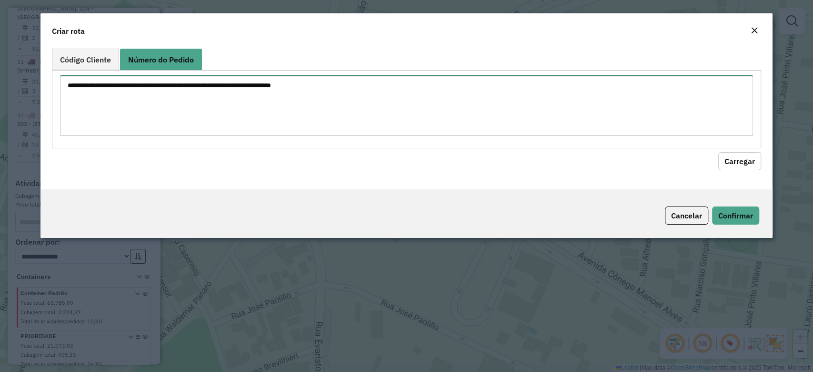
click at [166, 101] on textarea at bounding box center [406, 105] width 693 height 61
paste textarea "**********"
type textarea "**********"
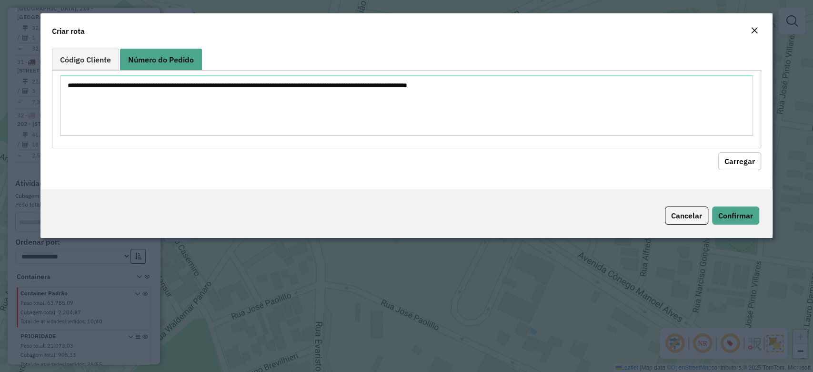
click at [738, 161] on button "Carregar" at bounding box center [739, 161] width 43 height 18
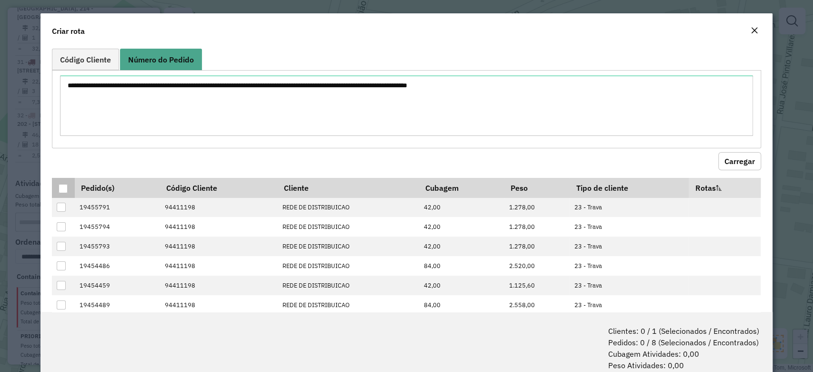
click at [65, 187] on div at bounding box center [63, 188] width 9 height 9
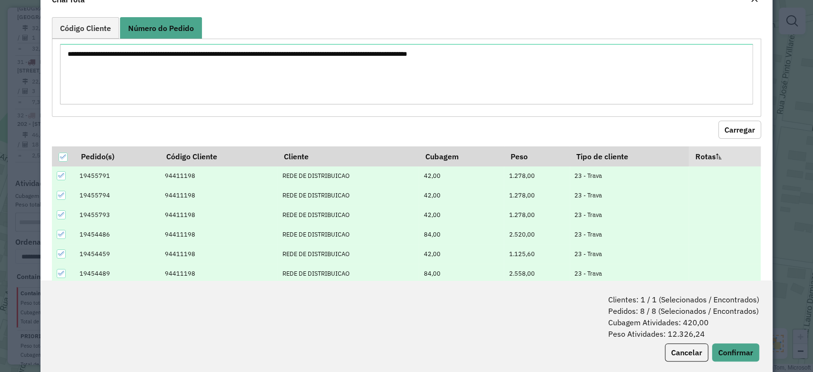
scroll to position [47, 0]
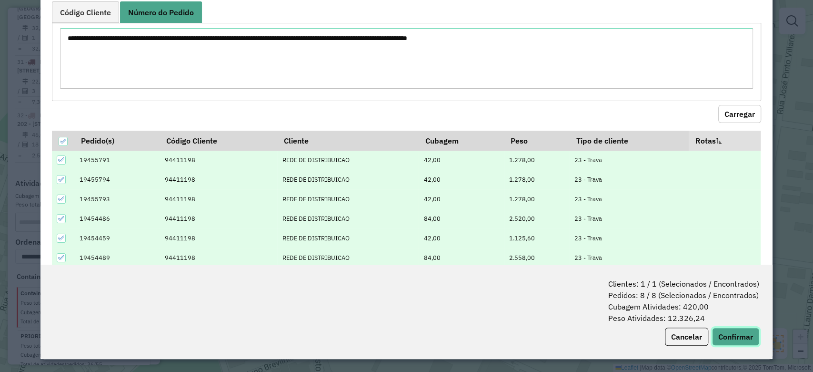
click at [735, 328] on button "Confirmar" at bounding box center [735, 336] width 47 height 18
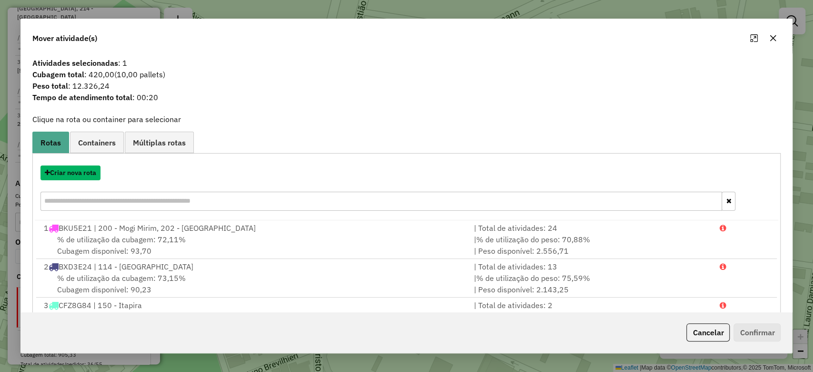
click at [85, 174] on button "Criar nova rota" at bounding box center [70, 172] width 60 height 15
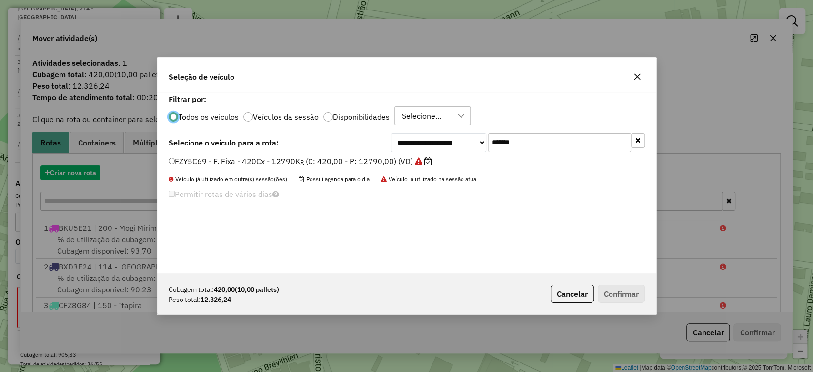
scroll to position [5, 3]
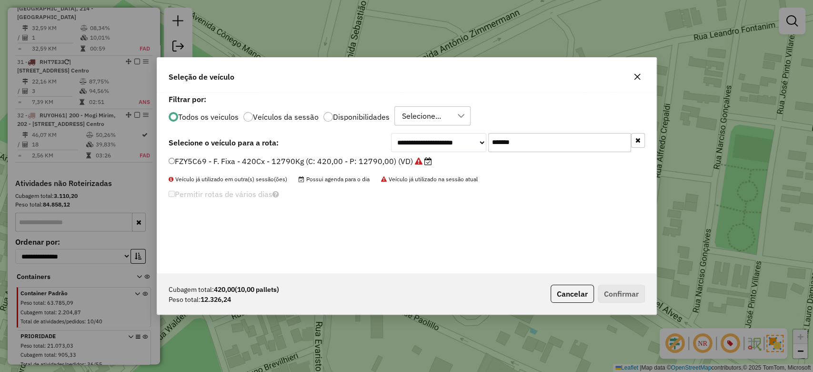
click at [338, 158] on label "FZY5C69 - F. Fixa - 420Cx - 12790Kg (C: 420,00 - P: 12790,00) (VD)" at bounding box center [300, 160] width 263 height 11
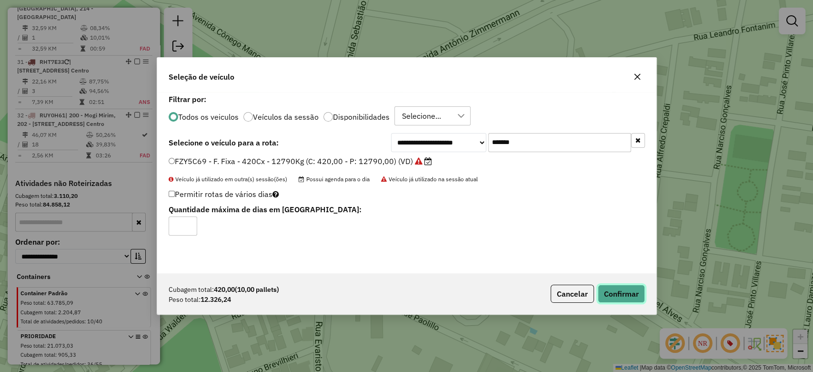
click at [635, 295] on button "Confirmar" at bounding box center [621, 293] width 47 height 18
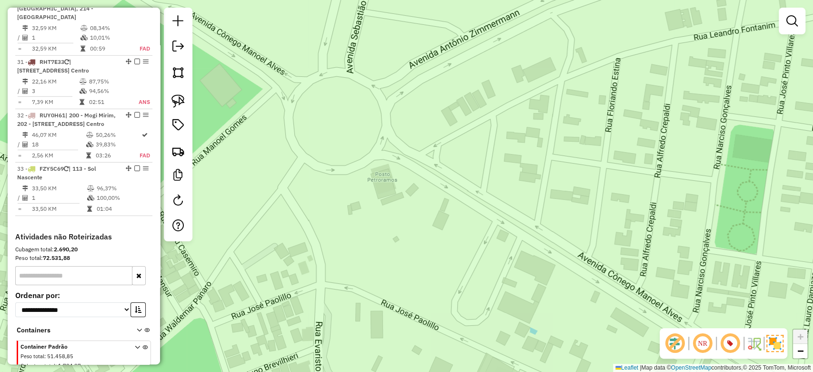
scroll to position [1907, 0]
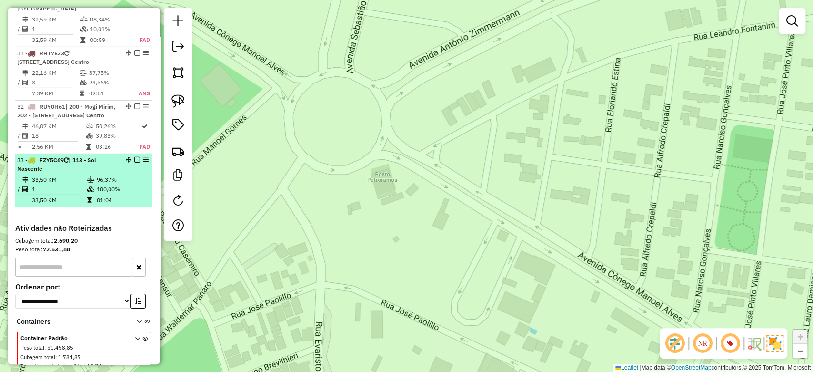
click at [90, 177] on icon at bounding box center [90, 180] width 7 height 6
select select "**********"
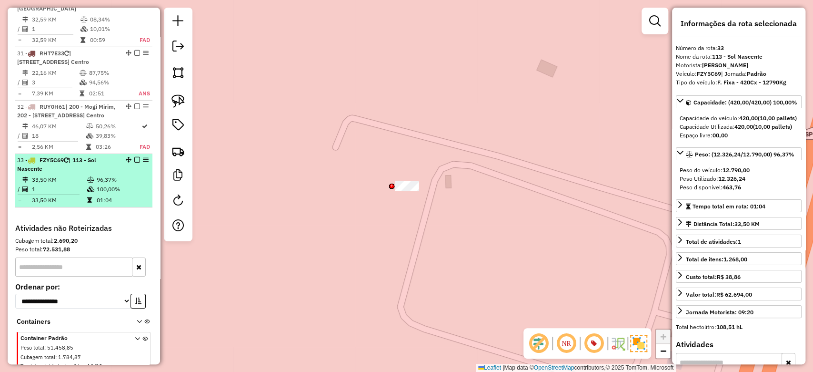
click at [135, 157] on em at bounding box center [137, 160] width 6 height 6
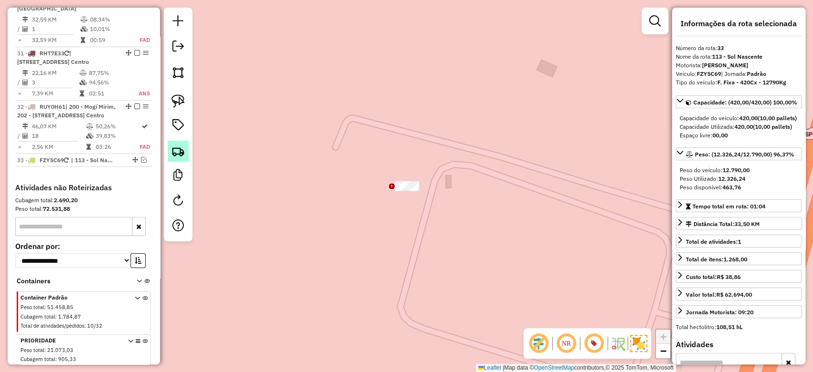
click at [185, 149] on link at bounding box center [178, 151] width 21 height 21
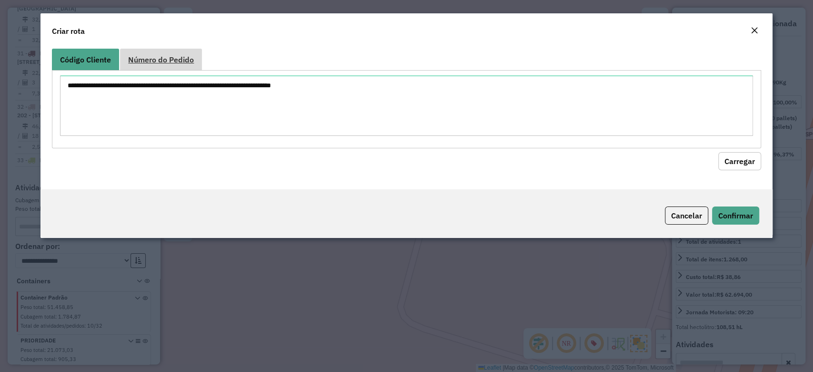
click at [176, 56] on span "Número do Pedido" at bounding box center [161, 60] width 66 height 8
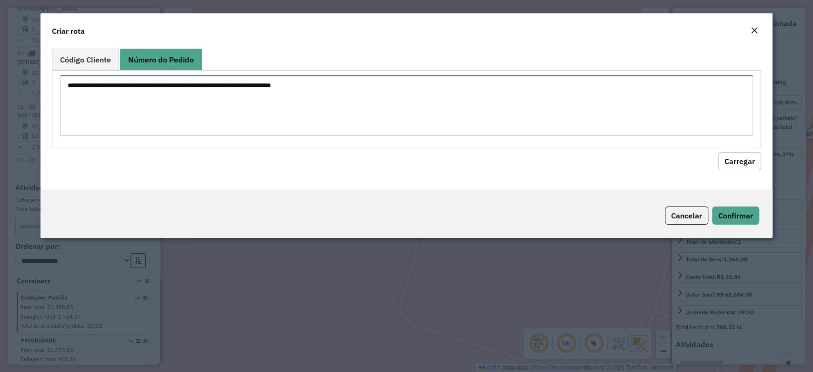
click at [152, 90] on textarea at bounding box center [406, 105] width 693 height 61
paste textarea "**********"
type textarea "**********"
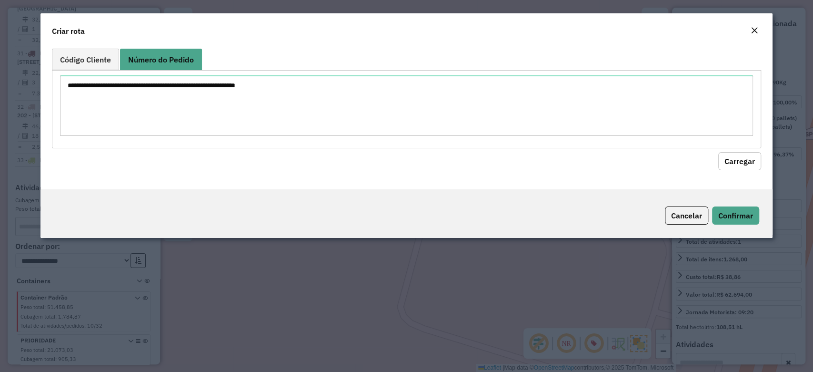
click at [741, 162] on button "Carregar" at bounding box center [739, 161] width 43 height 18
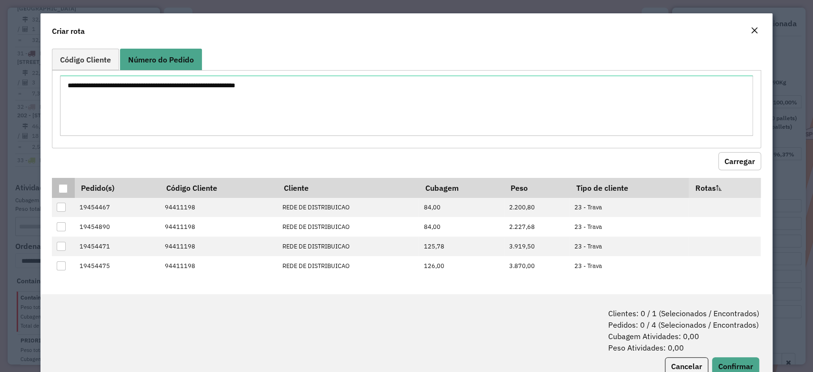
click at [61, 192] on div at bounding box center [63, 188] width 9 height 9
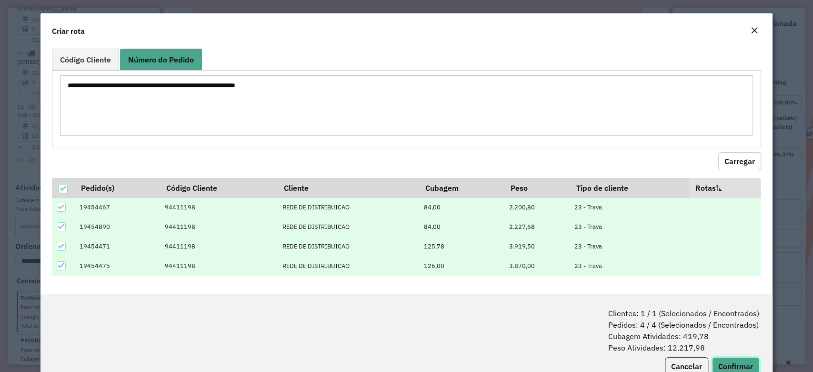
click at [727, 364] on button "Confirmar" at bounding box center [735, 366] width 47 height 18
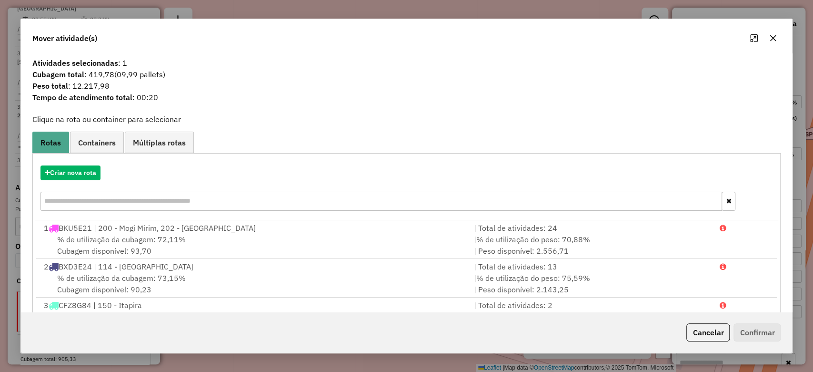
click at [58, 180] on div "Criar nova rota" at bounding box center [407, 189] width 744 height 62
click at [63, 166] on button "Criar nova rota" at bounding box center [70, 172] width 60 height 15
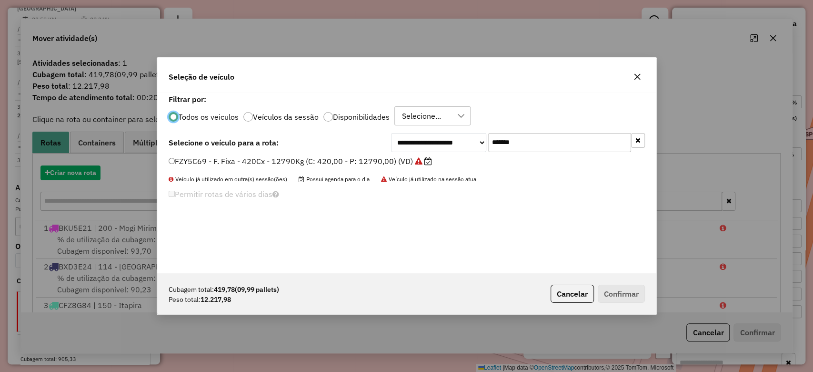
scroll to position [5, 3]
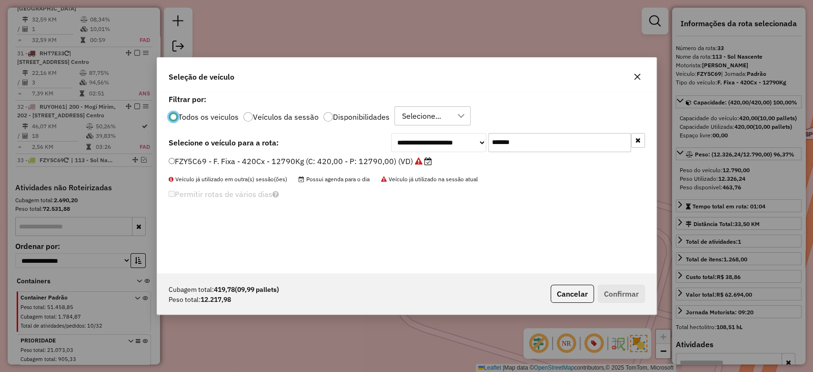
drag, startPoint x: 561, startPoint y: 139, endPoint x: 370, endPoint y: 135, distance: 191.1
click at [369, 135] on div "**********" at bounding box center [407, 142] width 476 height 19
paste input "text"
type input "*******"
click at [388, 162] on label "FNV4A51 - F. Fixa - 420Cx - 12500Kg (C: 420,00 - P: 12500,00) (VD)" at bounding box center [301, 160] width 265 height 11
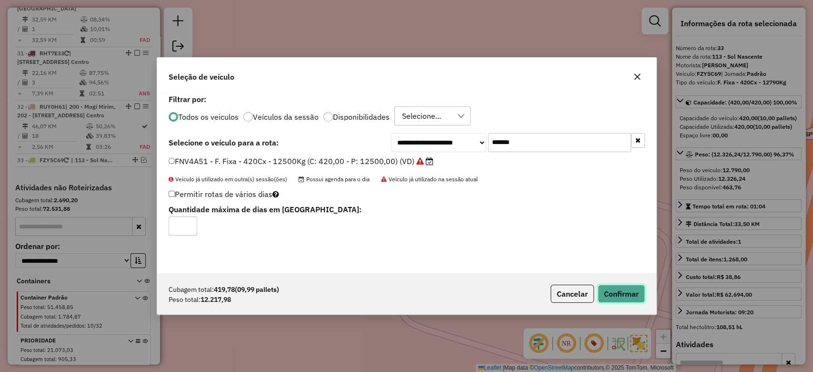
click at [629, 294] on button "Confirmar" at bounding box center [621, 293] width 47 height 18
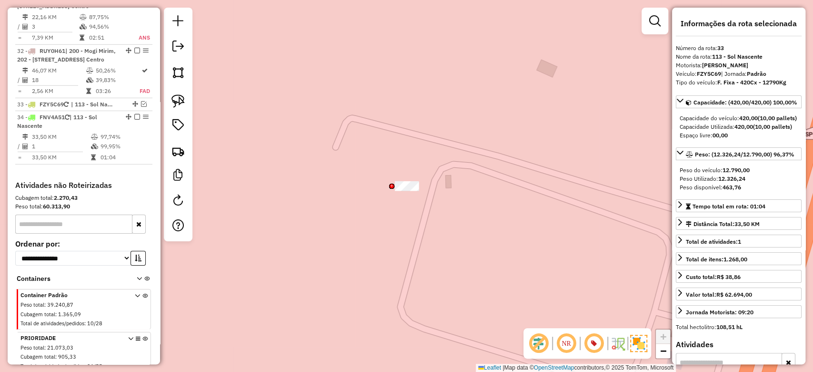
scroll to position [1982, 0]
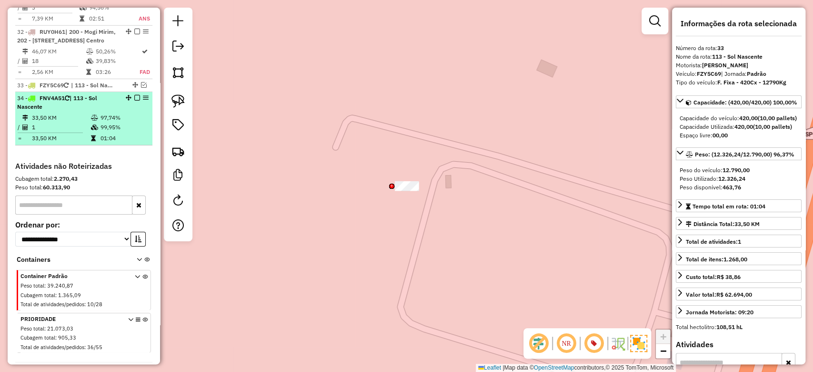
click at [135, 95] on em at bounding box center [137, 98] width 6 height 6
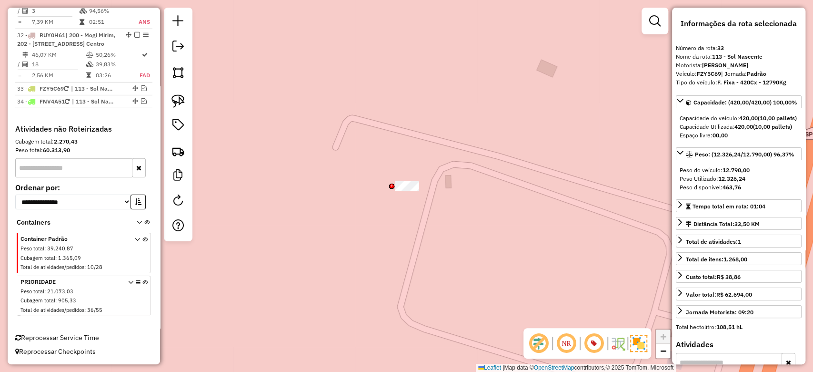
scroll to position [1941, 0]
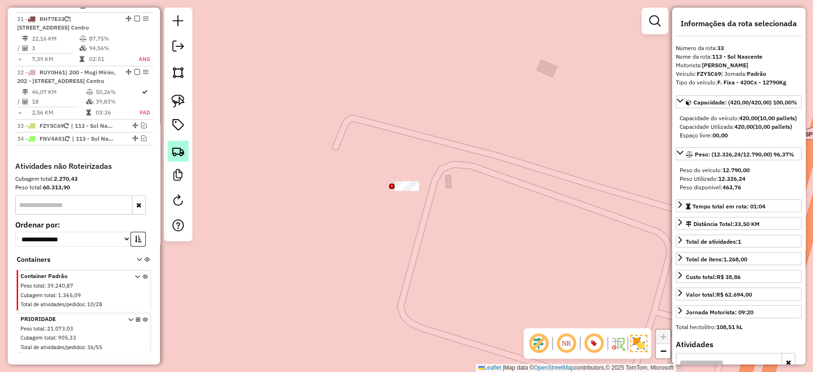
click at [179, 156] on img at bounding box center [178, 150] width 13 height 13
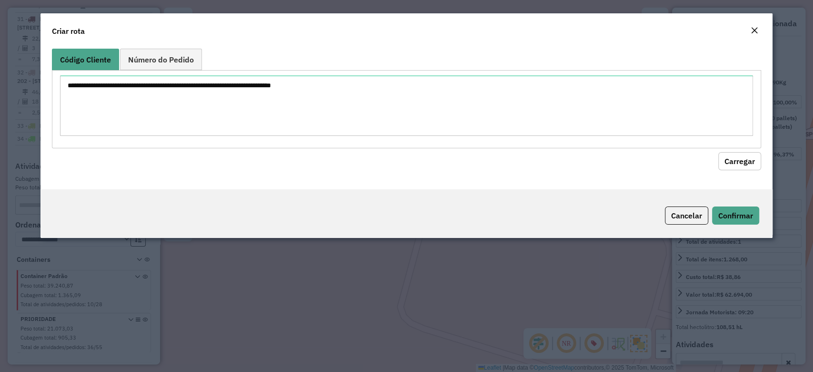
click at [157, 43] on div "Criar rota" at bounding box center [406, 28] width 732 height 31
click at [154, 56] on span "Número do Pedido" at bounding box center [161, 60] width 66 height 8
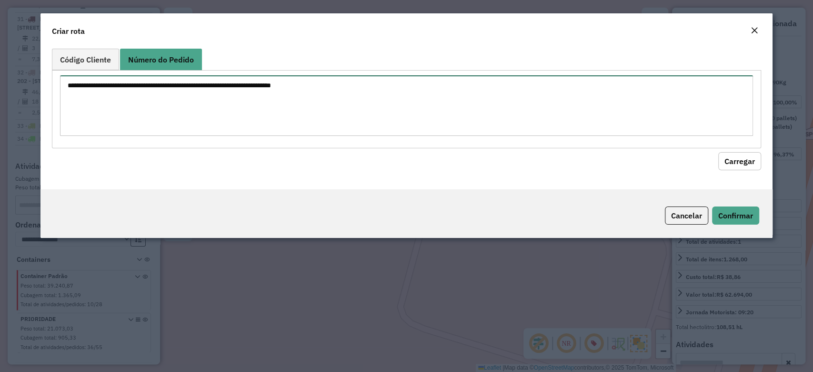
click at [150, 84] on textarea at bounding box center [406, 105] width 693 height 61
paste textarea "**********"
drag, startPoint x: 404, startPoint y: 91, endPoint x: 0, endPoint y: 40, distance: 407.7
click at [0, 40] on modal-container "**********" at bounding box center [406, 186] width 813 height 372
paste textarea
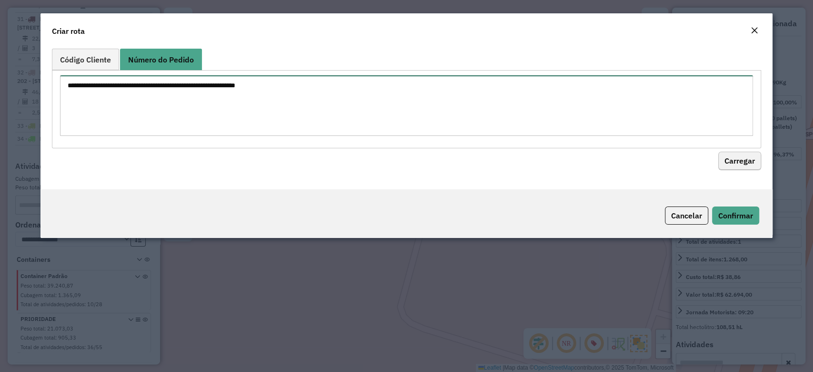
type textarea "**********"
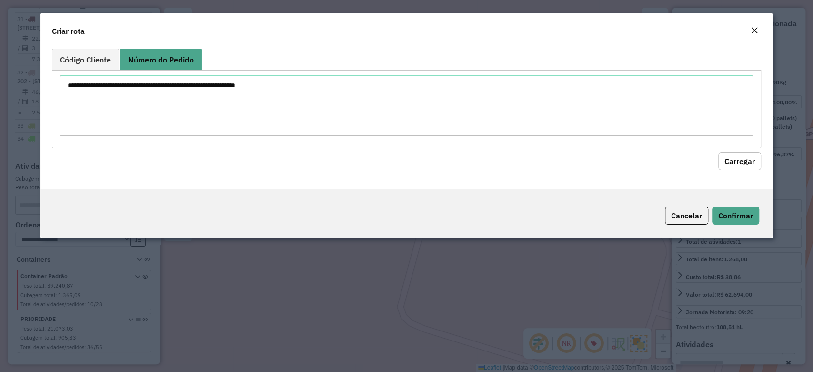
click at [747, 166] on button "Carregar" at bounding box center [739, 161] width 43 height 18
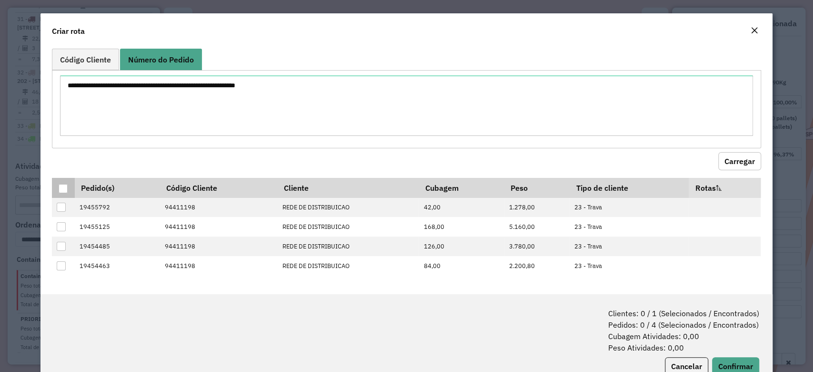
click at [67, 191] on div at bounding box center [63, 188] width 9 height 9
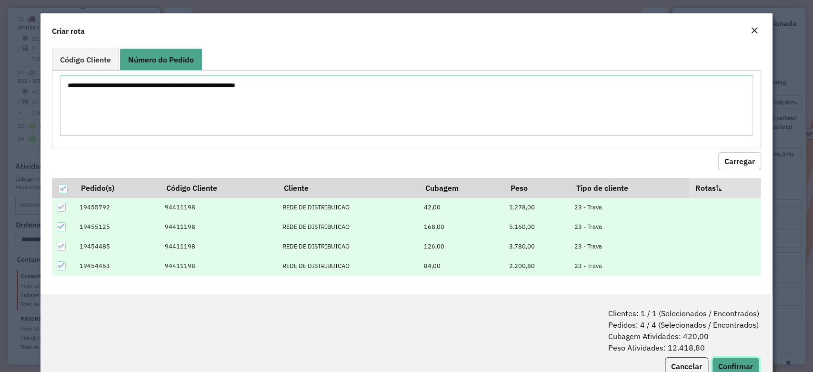
click at [742, 361] on button "Confirmar" at bounding box center [735, 366] width 47 height 18
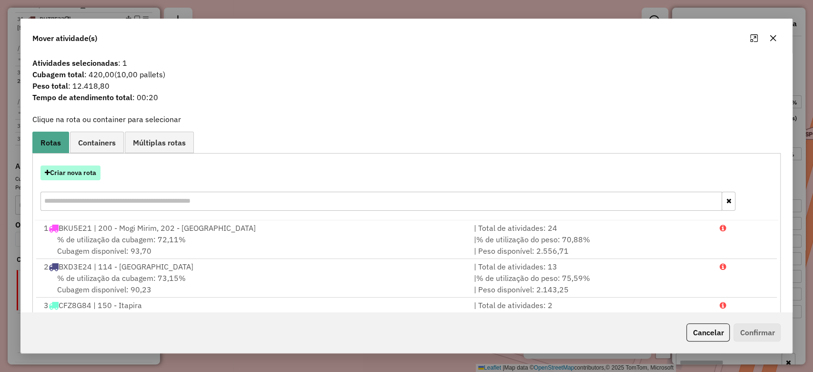
click at [73, 166] on button "Criar nova rota" at bounding box center [70, 172] width 60 height 15
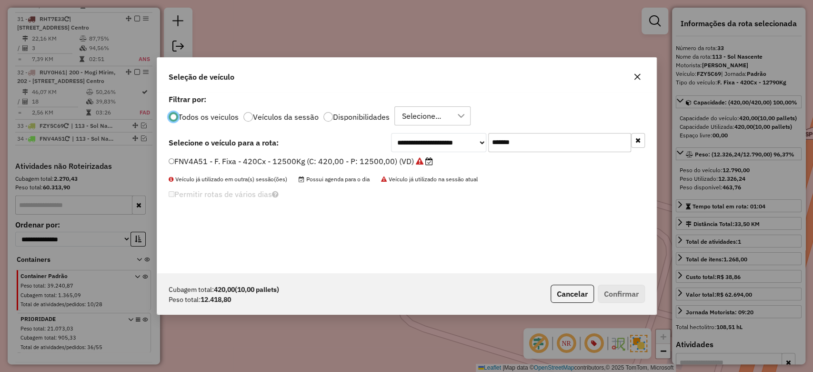
scroll to position [5, 3]
drag, startPoint x: 542, startPoint y: 148, endPoint x: 436, endPoint y: 148, distance: 105.8
click at [436, 148] on div "**********" at bounding box center [518, 142] width 254 height 19
paste input "text"
type input "*******"
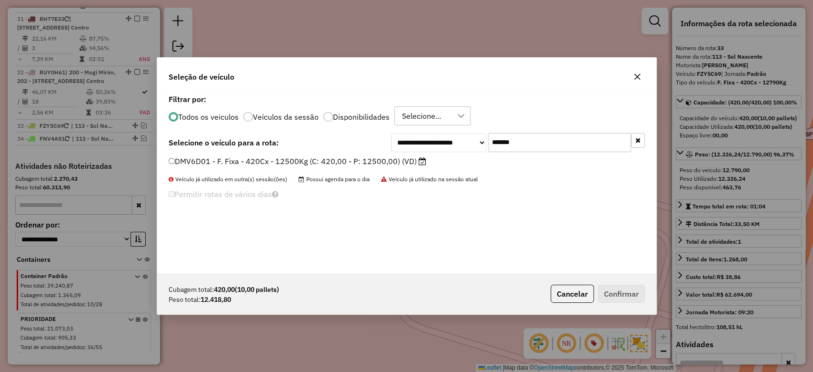
click at [420, 162] on icon at bounding box center [423, 161] width 8 height 8
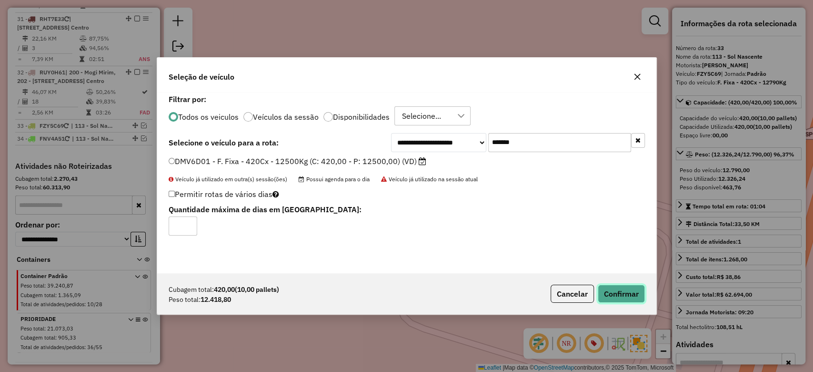
click at [638, 290] on button "Confirmar" at bounding box center [621, 293] width 47 height 18
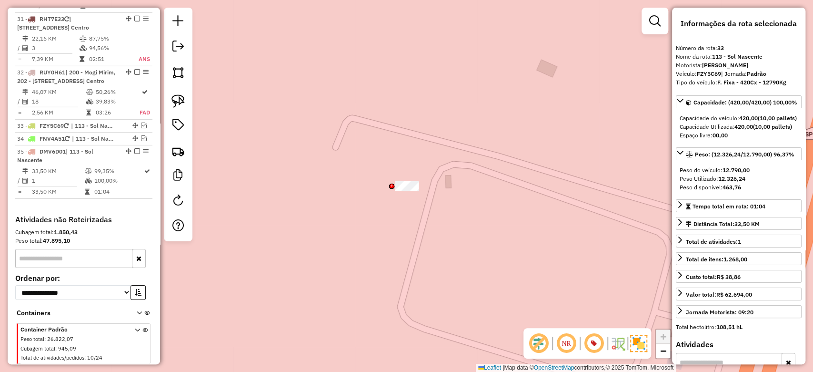
scroll to position [1995, 0]
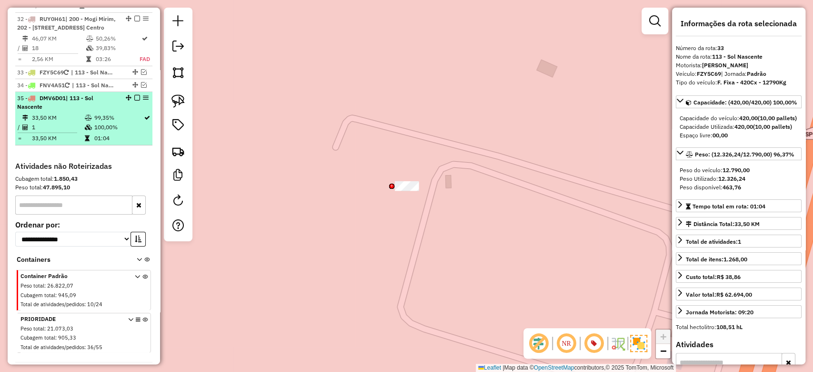
click at [134, 95] on em at bounding box center [137, 98] width 6 height 6
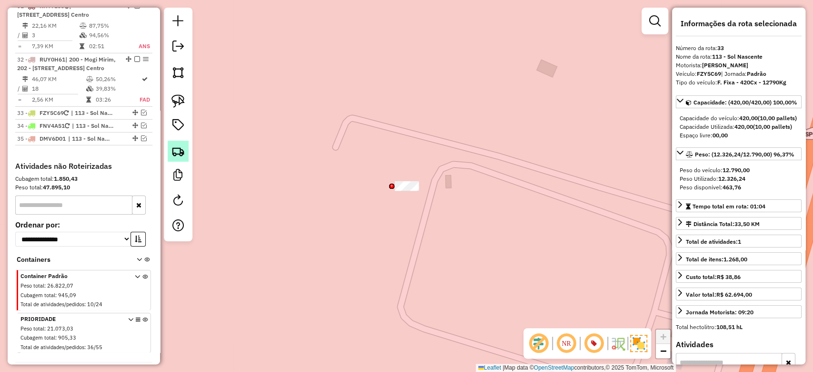
click at [181, 158] on link at bounding box center [178, 151] width 21 height 21
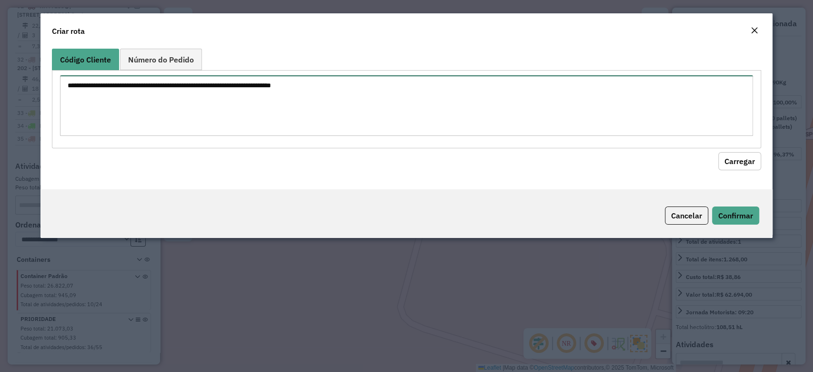
click at [161, 115] on textarea at bounding box center [406, 105] width 693 height 61
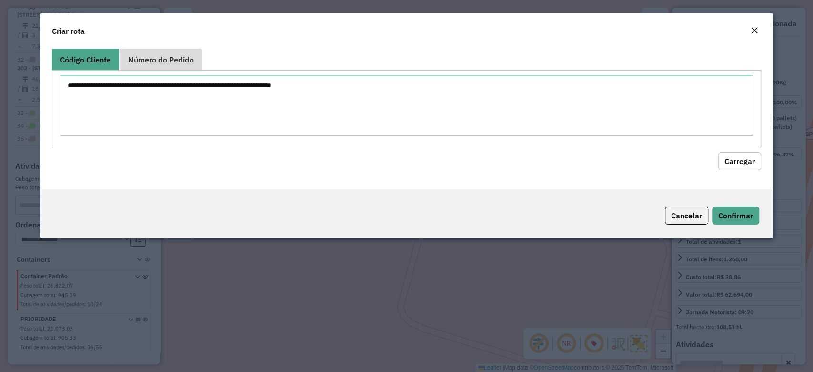
click at [194, 53] on link "Número do Pedido" at bounding box center [161, 59] width 82 height 21
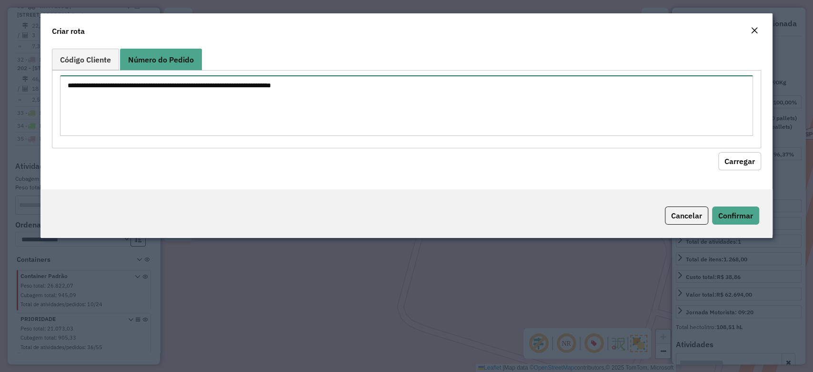
click at [154, 93] on textarea at bounding box center [406, 105] width 693 height 61
paste textarea "**********"
type textarea "**********"
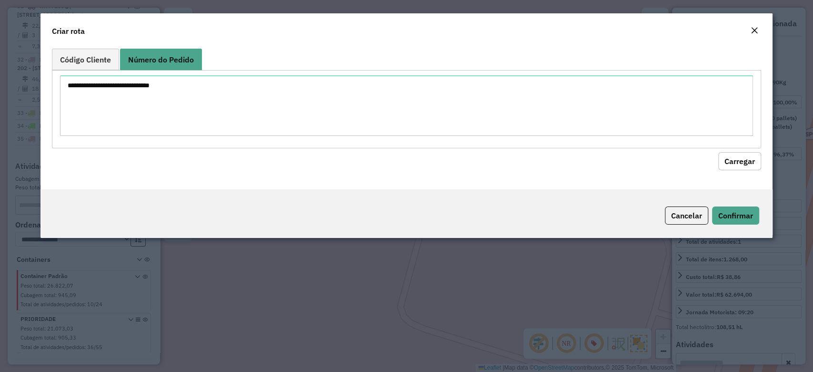
click at [761, 168] on div "**********" at bounding box center [406, 117] width 732 height 144
click at [738, 161] on button "Carregar" at bounding box center [739, 161] width 43 height 18
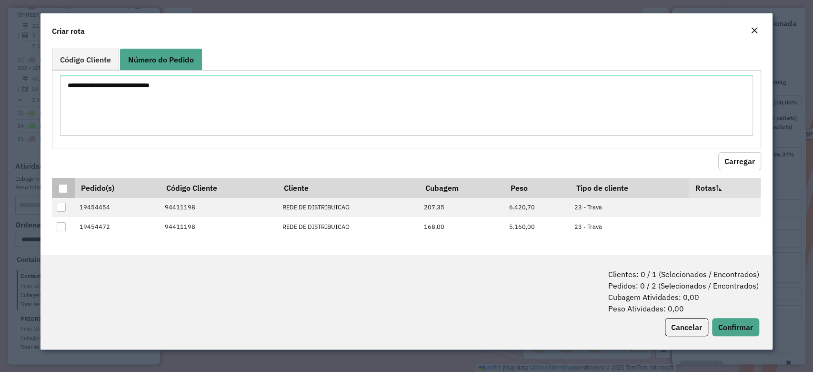
click at [62, 188] on div at bounding box center [63, 188] width 9 height 9
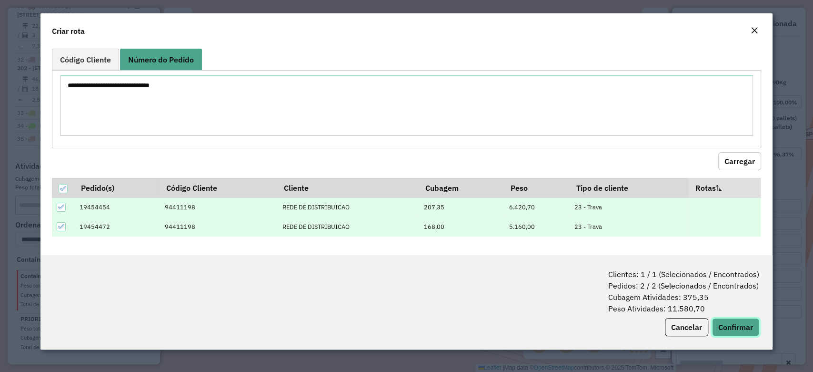
click at [731, 323] on button "Confirmar" at bounding box center [735, 327] width 47 height 18
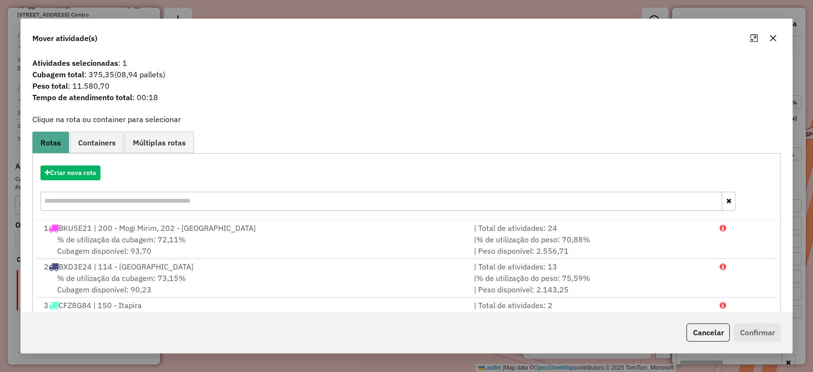
click at [38, 182] on div "Criar nova rota" at bounding box center [407, 189] width 744 height 62
drag, startPoint x: 53, startPoint y: 181, endPoint x: 166, endPoint y: 173, distance: 113.1
click at [53, 180] on div "Criar nova rota" at bounding box center [407, 189] width 744 height 62
click at [75, 167] on button "Criar nova rota" at bounding box center [70, 172] width 60 height 15
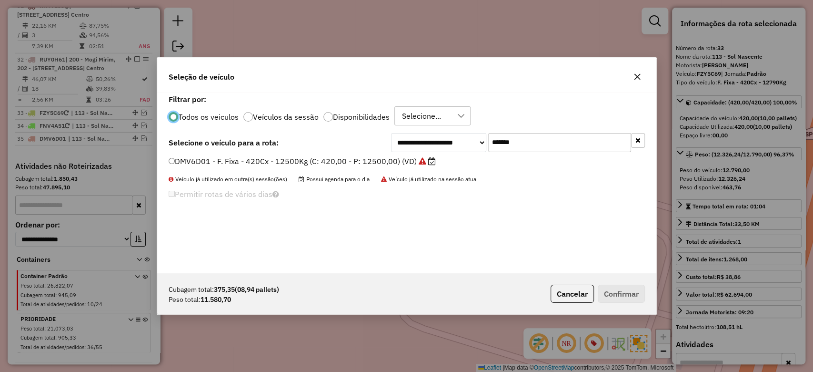
scroll to position [5, 3]
drag, startPoint x: 512, startPoint y: 137, endPoint x: 449, endPoint y: 139, distance: 63.4
click at [447, 137] on div "**********" at bounding box center [518, 142] width 254 height 19
paste input "text"
type input "*******"
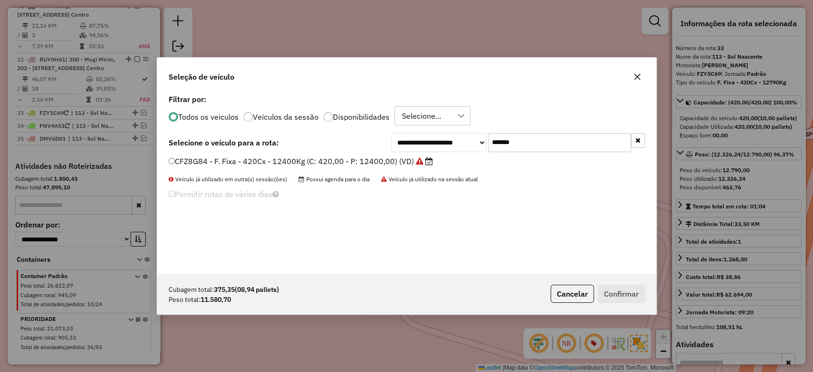
drag, startPoint x: 408, startPoint y: 161, endPoint x: 419, endPoint y: 170, distance: 13.9
click at [408, 161] on label "CFZ8G84 - F. Fixa - 420Cx - 12400Kg (C: 420,00 - P: 12400,00) (VD)" at bounding box center [301, 160] width 264 height 11
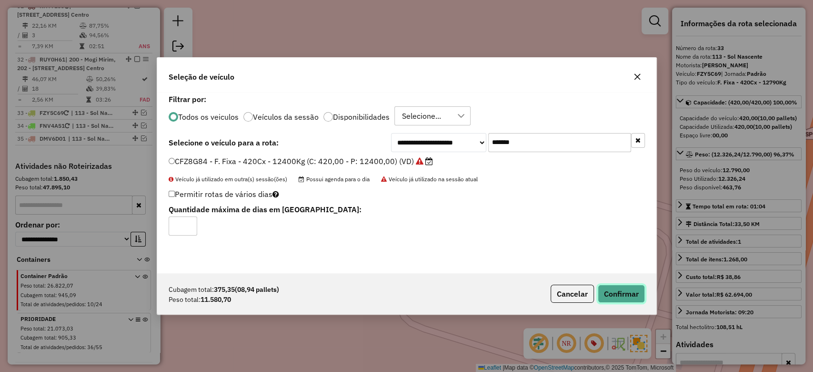
click at [620, 292] on button "Confirmar" at bounding box center [621, 293] width 47 height 18
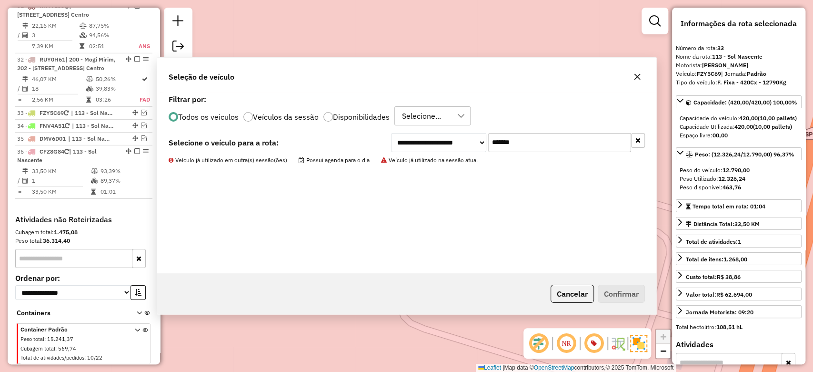
scroll to position [2008, 0]
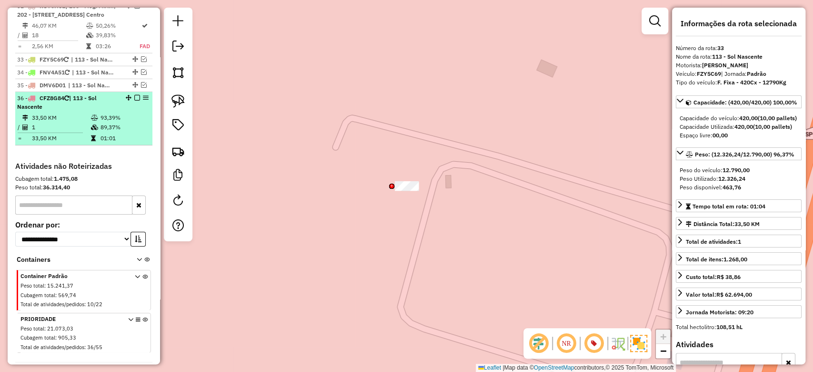
click at [136, 95] on em at bounding box center [137, 98] width 6 height 6
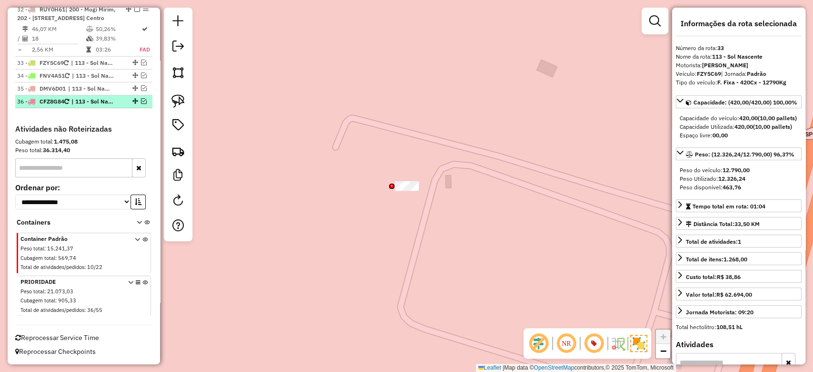
scroll to position [1967, 0]
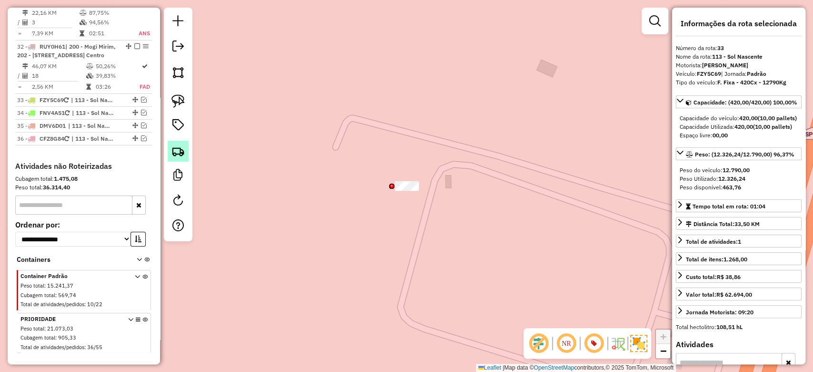
click at [171, 152] on link at bounding box center [178, 151] width 21 height 21
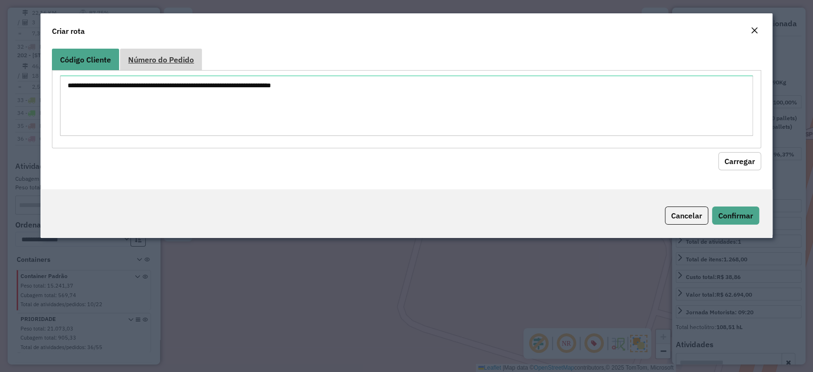
click at [161, 53] on link "Número do Pedido" at bounding box center [161, 59] width 82 height 21
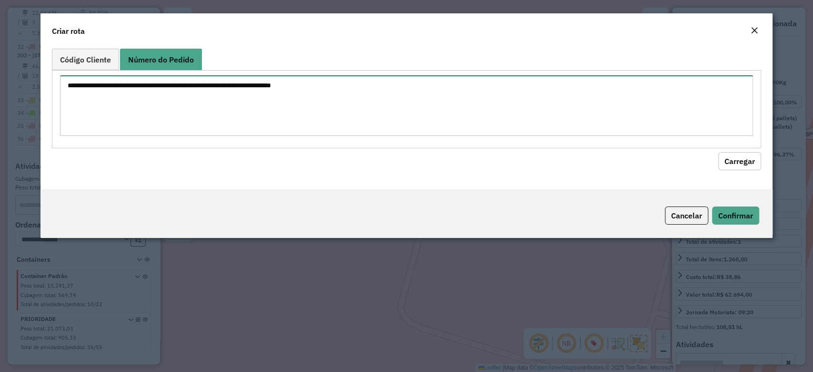
click at [142, 98] on textarea at bounding box center [406, 105] width 693 height 61
paste textarea "**********"
type textarea "**********"
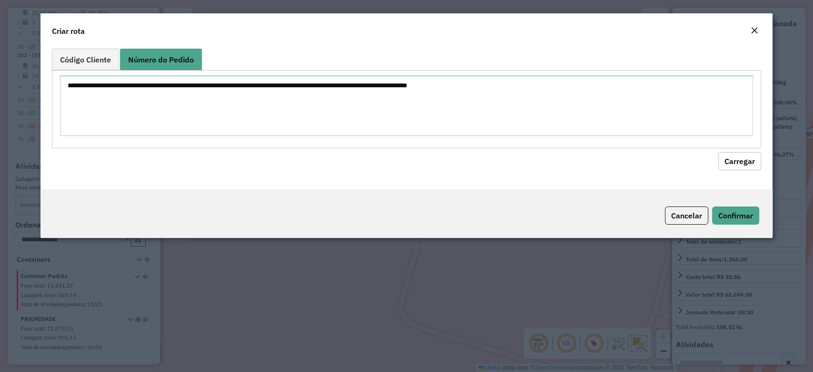
click at [732, 156] on button "Carregar" at bounding box center [739, 161] width 43 height 18
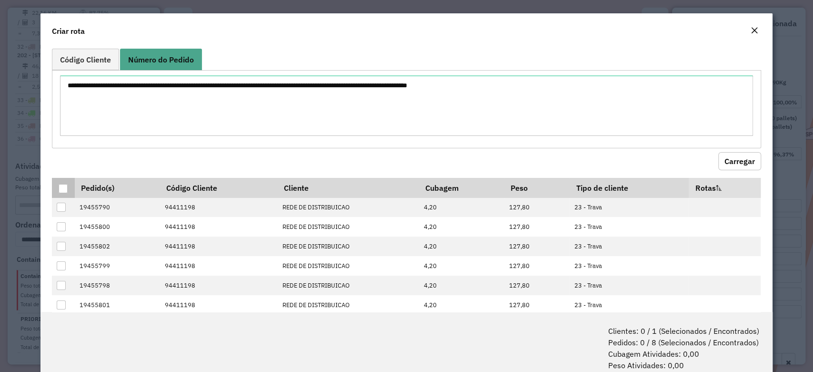
click at [61, 184] on div at bounding box center [63, 188] width 9 height 9
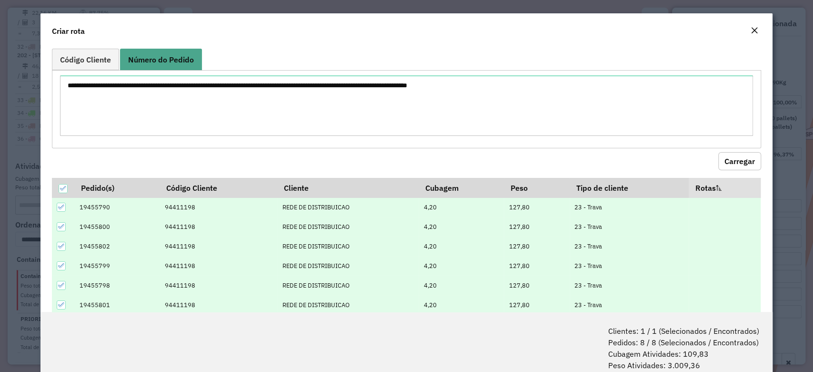
scroll to position [47, 0]
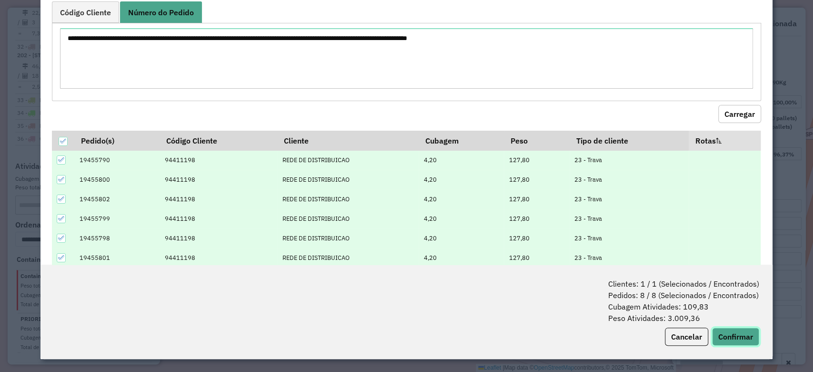
click at [728, 333] on button "Confirmar" at bounding box center [735, 336] width 47 height 18
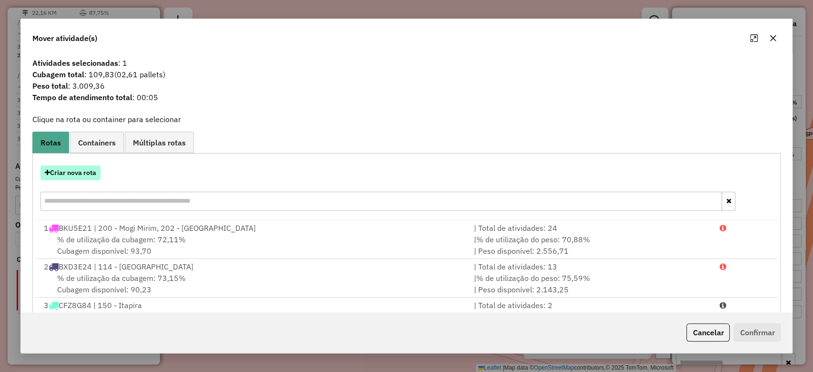
click at [72, 171] on button "Criar nova rota" at bounding box center [70, 172] width 60 height 15
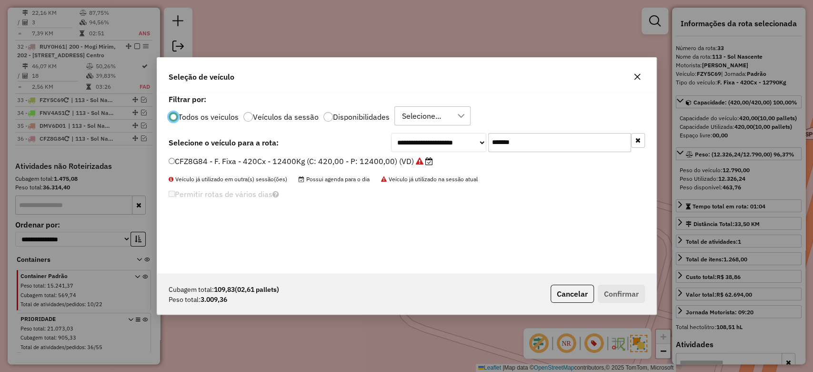
scroll to position [5, 3]
drag, startPoint x: 536, startPoint y: 147, endPoint x: 408, endPoint y: 144, distance: 128.2
click at [408, 144] on div "**********" at bounding box center [518, 142] width 254 height 19
paste input "text"
type input "*******"
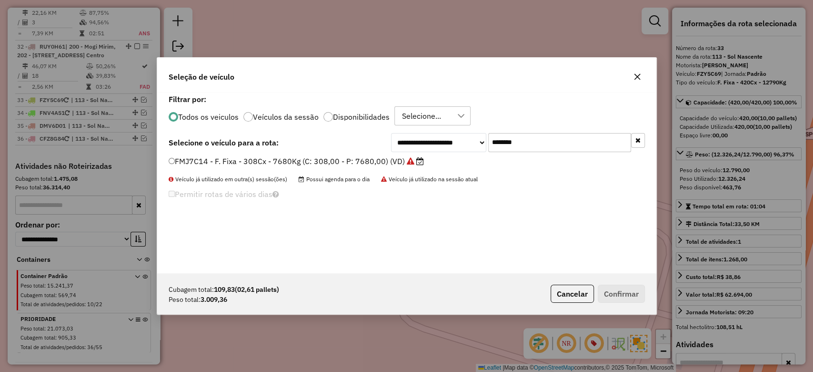
click at [377, 166] on label "FMJ7C14 - F. Fixa - 308Cx - 7680Kg (C: 308,00 - P: 7680,00) (VD)" at bounding box center [296, 160] width 255 height 11
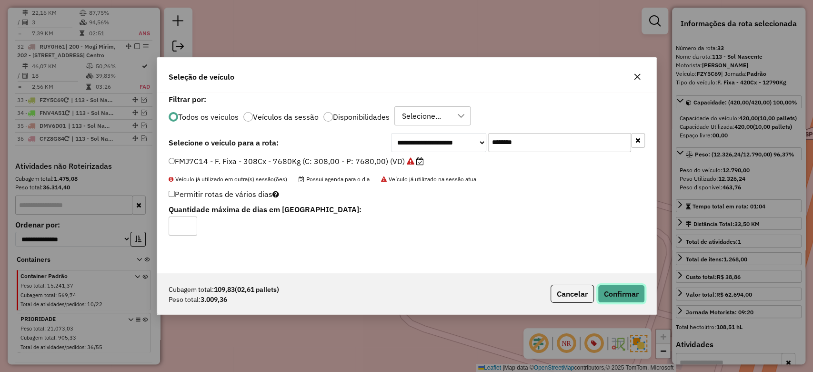
click at [612, 289] on button "Confirmar" at bounding box center [621, 293] width 47 height 18
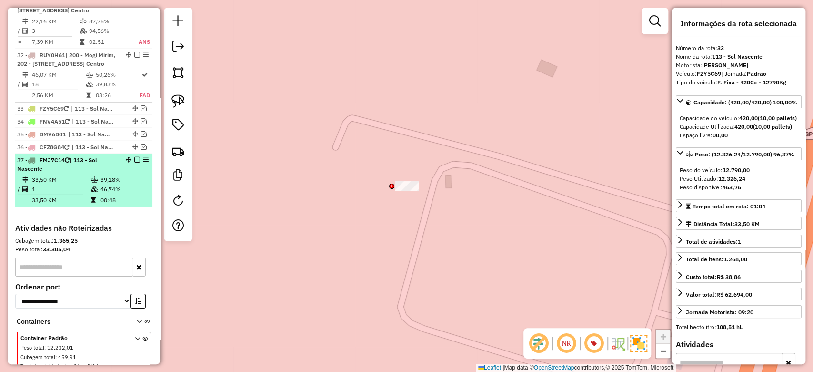
scroll to position [2017, 0]
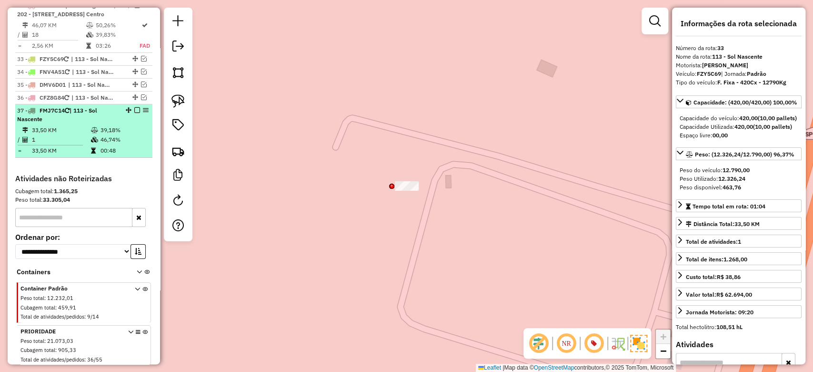
click at [65, 125] on td "33,50 KM" at bounding box center [60, 130] width 59 height 10
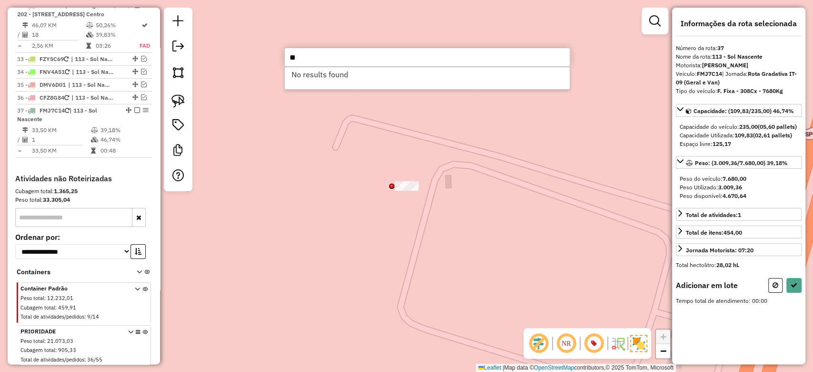
type input "*"
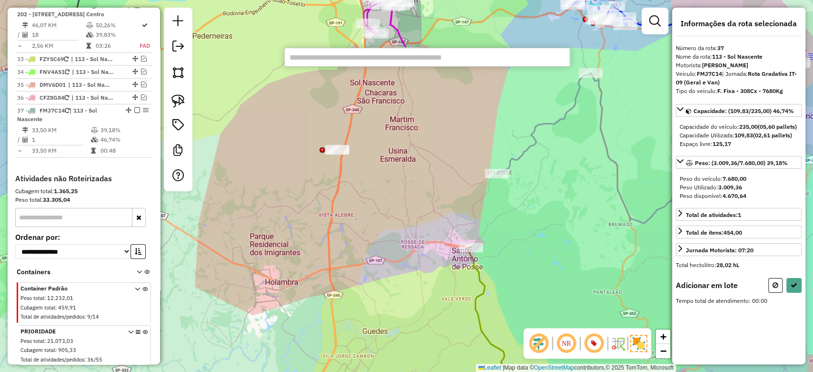
drag, startPoint x: 423, startPoint y: 179, endPoint x: 426, endPoint y: 195, distance: 16.4
click at [426, 195] on div "Janela de atendimento Grade de atendimento Capacidade Transportadoras Veículos …" at bounding box center [406, 186] width 813 height 372
drag, startPoint x: 439, startPoint y: 232, endPoint x: 537, endPoint y: 247, distance: 98.9
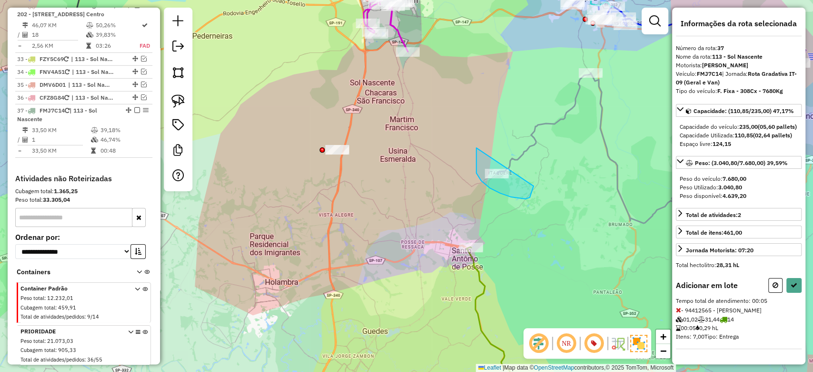
drag, startPoint x: 476, startPoint y: 149, endPoint x: 534, endPoint y: 192, distance: 71.8
click at [793, 293] on button at bounding box center [794, 285] width 15 height 15
select select "**********"
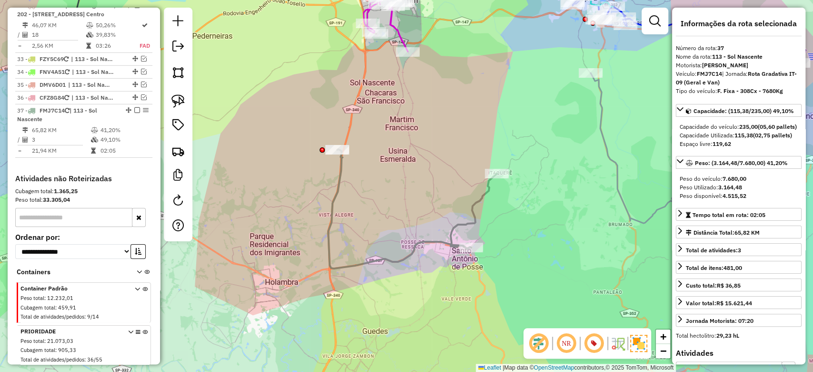
scroll to position [2020, 0]
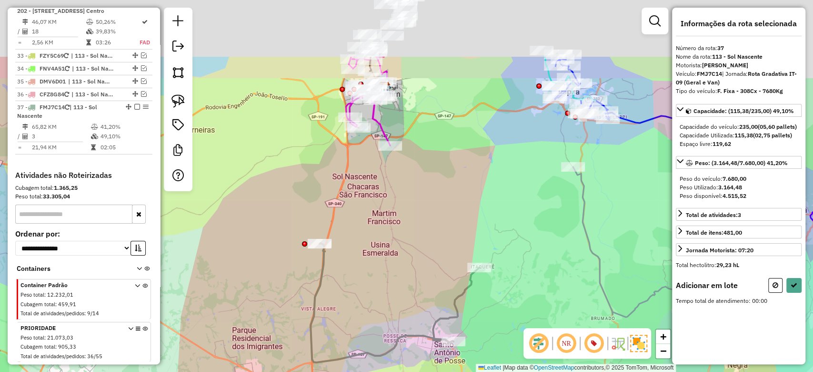
drag, startPoint x: 380, startPoint y: 61, endPoint x: 360, endPoint y: 147, distance: 88.9
click at [360, 157] on div "Janela de atendimento Grade de atendimento Capacidade Transportadoras Veículos …" at bounding box center [406, 186] width 813 height 372
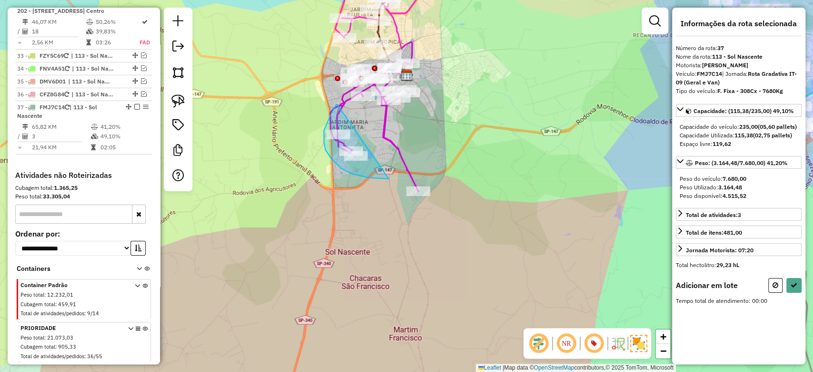
drag, startPoint x: 336, startPoint y: 104, endPoint x: 409, endPoint y: 177, distance: 102.8
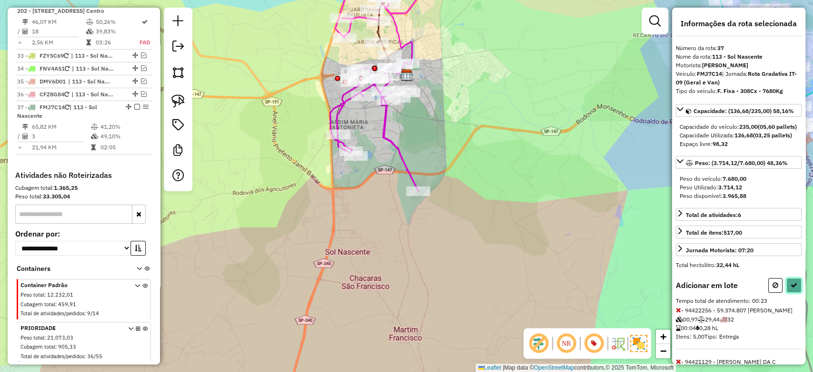
click at [791, 288] on icon at bounding box center [794, 285] width 7 height 7
select select "**********"
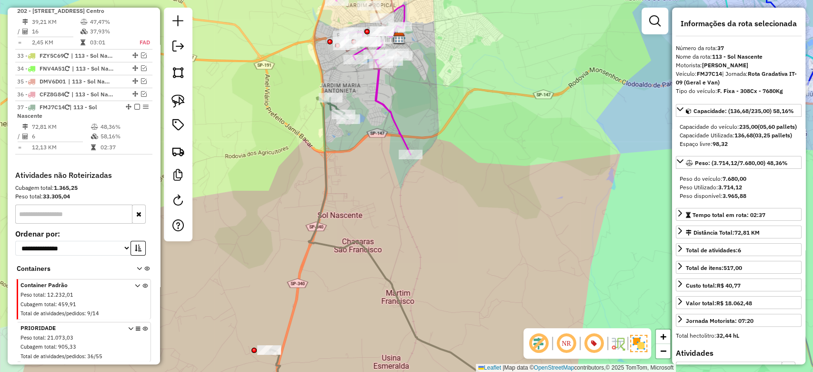
drag, startPoint x: 435, startPoint y: 277, endPoint x: 374, endPoint y: 172, distance: 120.9
click at [382, 123] on div "Janela de atendimento Grade de atendimento Capacidade Transportadoras Veículos …" at bounding box center [406, 186] width 813 height 372
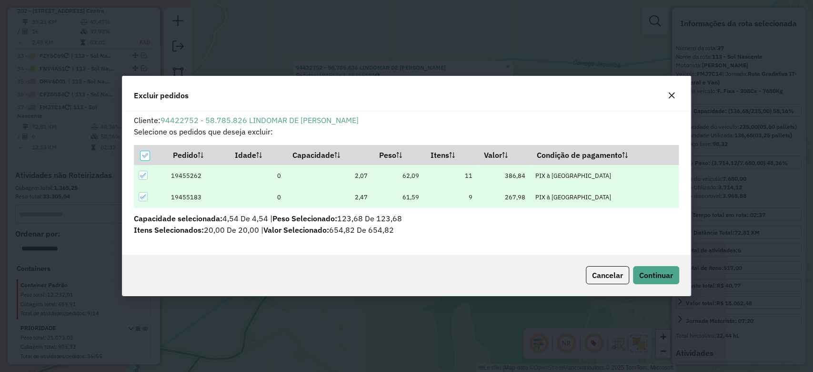
scroll to position [0, 0]
click at [663, 279] on span "Continuar" at bounding box center [656, 275] width 34 height 10
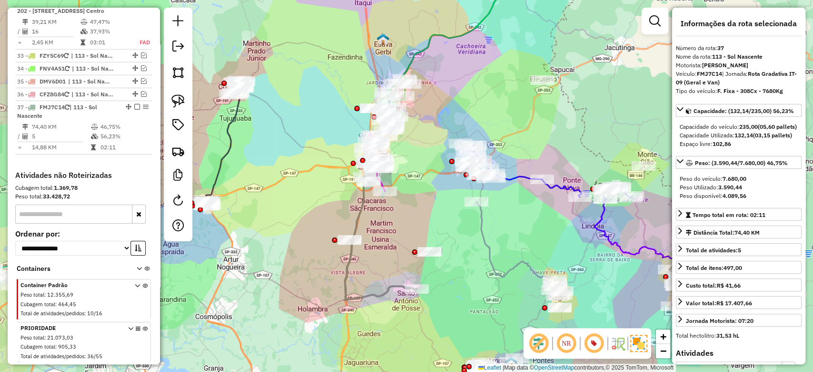
drag, startPoint x: 394, startPoint y: 234, endPoint x: 411, endPoint y: 231, distance: 16.5
click at [411, 231] on div "Janela de atendimento Grade de atendimento Capacidade Transportadoras Veículos …" at bounding box center [406, 186] width 813 height 372
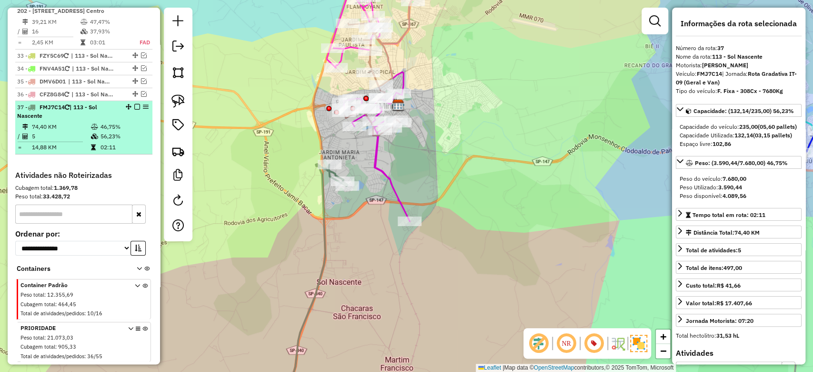
click at [134, 104] on em at bounding box center [137, 107] width 6 height 6
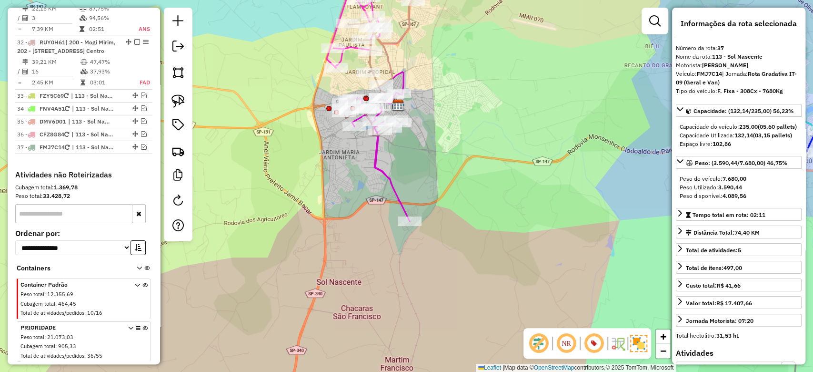
scroll to position [1668, 0]
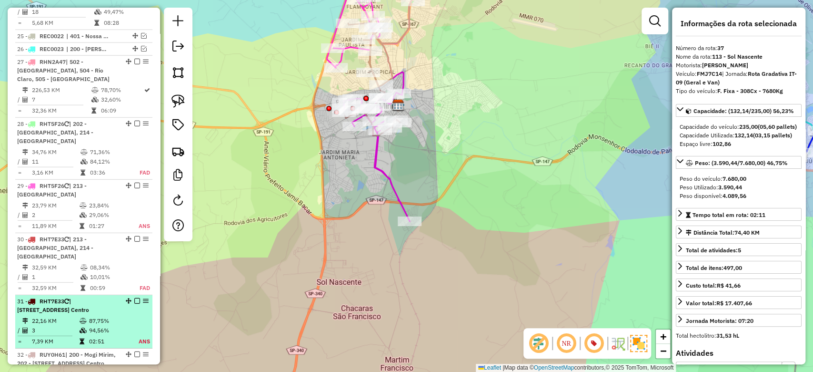
click at [54, 316] on td "22,16 KM" at bounding box center [55, 321] width 48 height 10
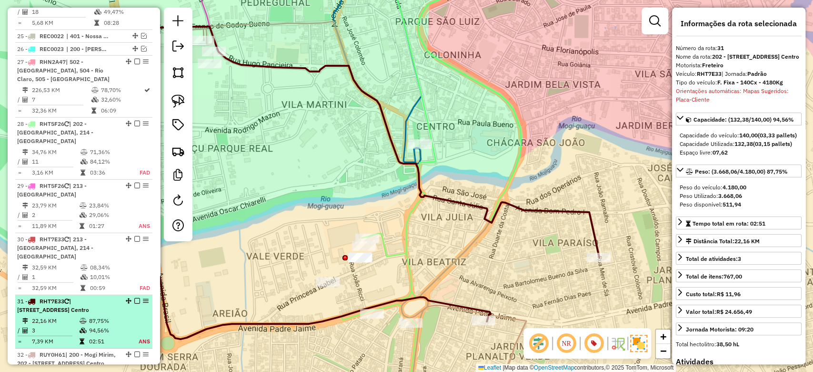
click at [134, 298] on em at bounding box center [137, 301] width 6 height 6
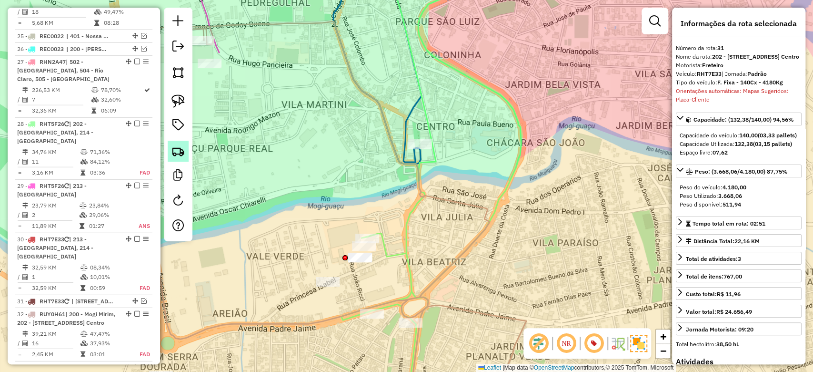
click at [179, 145] on img at bounding box center [178, 150] width 13 height 13
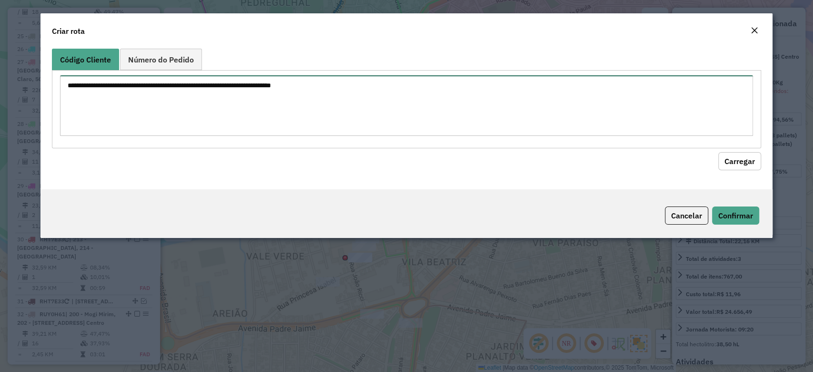
click at [297, 103] on textarea at bounding box center [406, 105] width 693 height 61
paste textarea "******** ******** ********"
type textarea "******** ******** ********"
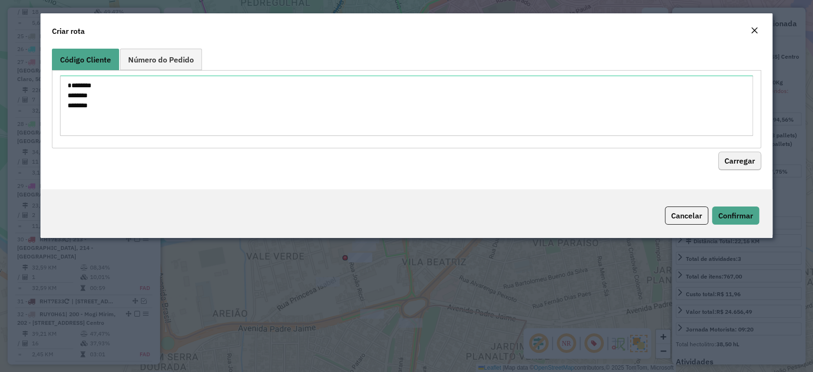
click at [757, 158] on div "Código Cliente Número do Pedido ******** ******** ******** Carregar" at bounding box center [406, 117] width 732 height 144
click at [750, 160] on button "Carregar" at bounding box center [739, 161] width 43 height 18
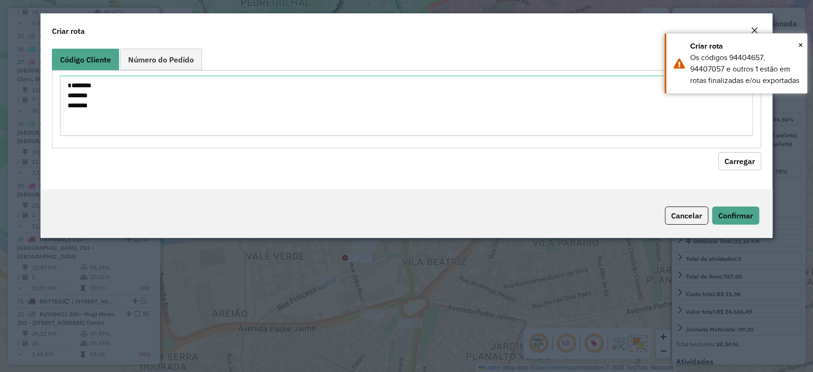
click at [752, 29] on em "Close" at bounding box center [755, 31] width 8 height 8
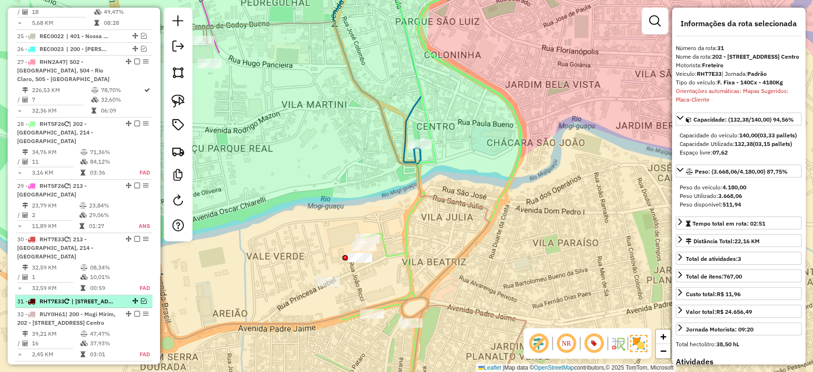
click at [141, 298] on em at bounding box center [144, 301] width 6 height 6
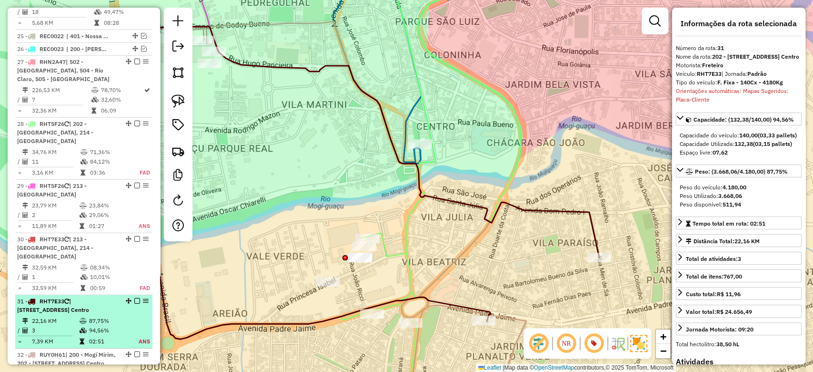
click at [136, 298] on em at bounding box center [137, 301] width 6 height 6
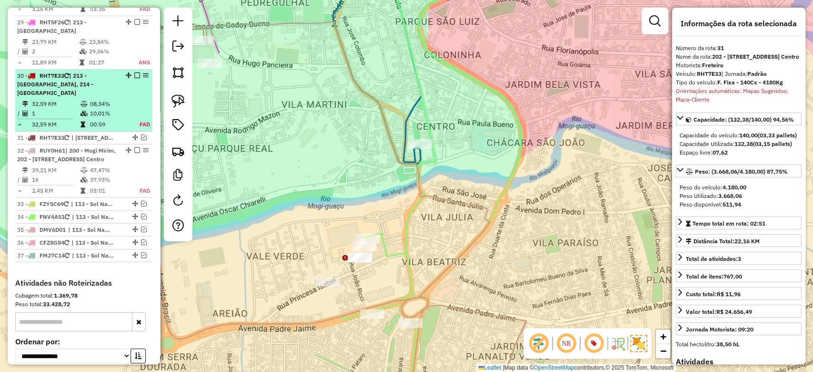
scroll to position [1859, 0]
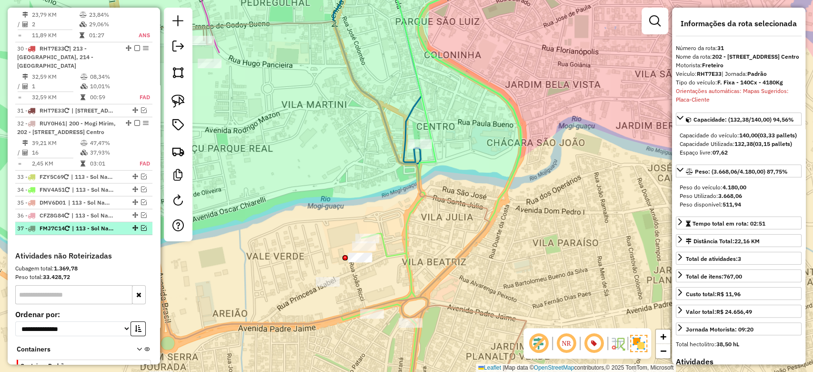
click at [141, 225] on em at bounding box center [144, 228] width 6 height 6
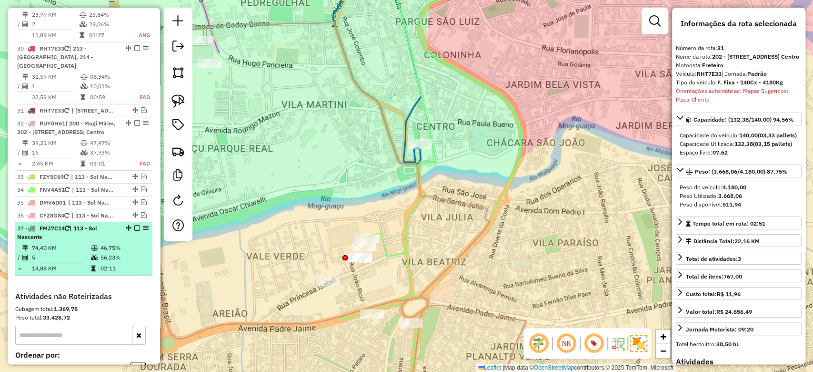
click at [88, 224] on div "37 - FMJ7C14 | 113 - Sol Nascente" at bounding box center [67, 232] width 101 height 17
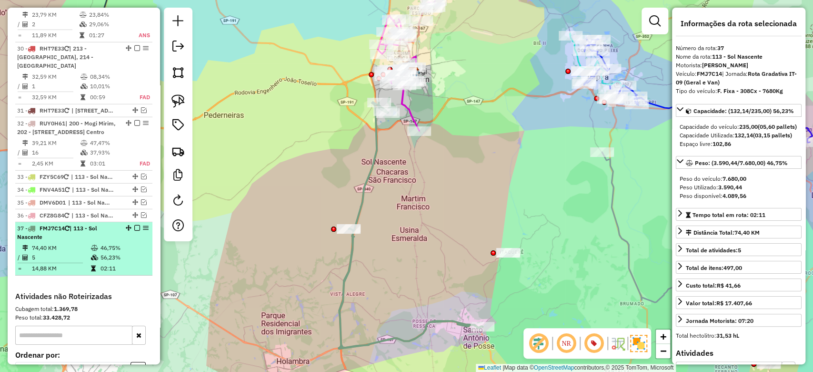
click at [134, 225] on em at bounding box center [137, 228] width 6 height 6
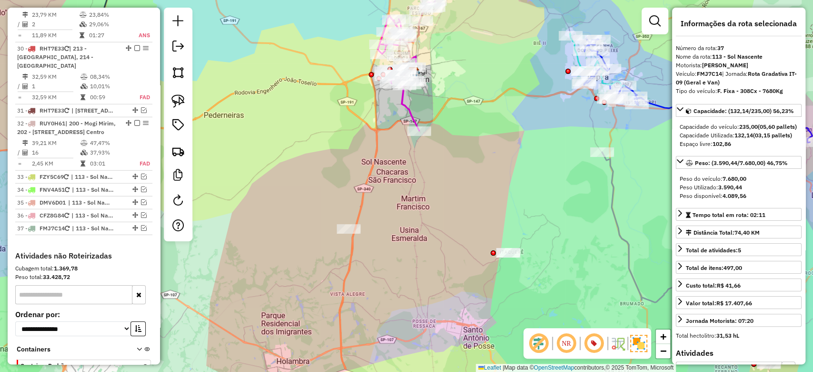
scroll to position [1561, 0]
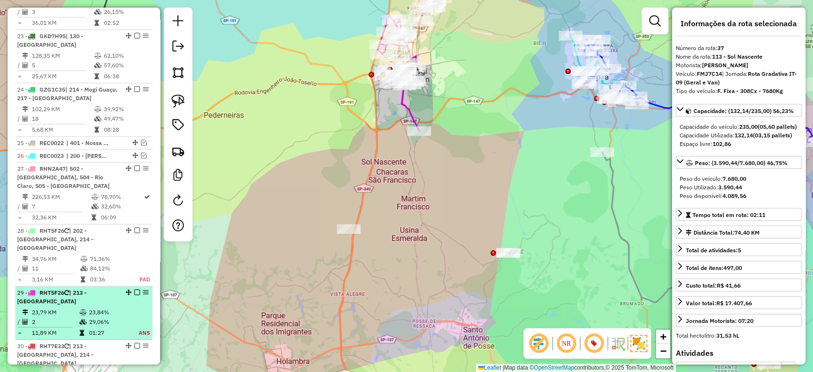
click at [72, 288] on div "29 - RHT5F26 | 213 - Mogi Guaçu Centro" at bounding box center [67, 296] width 101 height 17
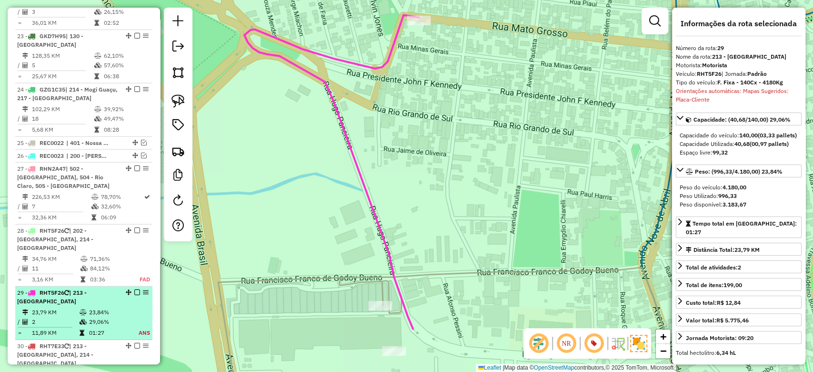
click at [134, 289] on em at bounding box center [137, 292] width 6 height 6
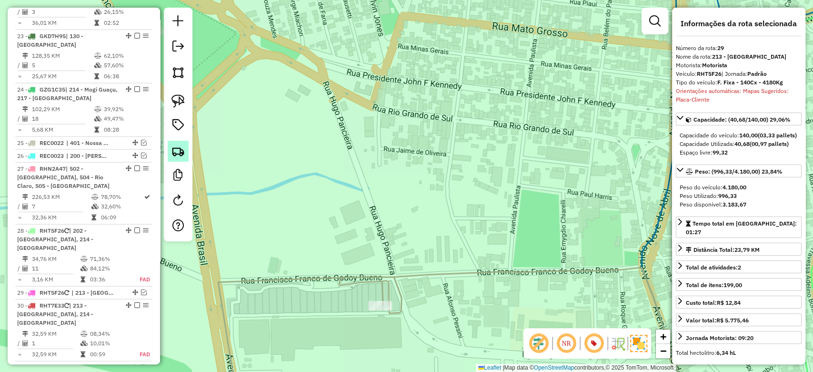
click at [188, 153] on link at bounding box center [178, 151] width 21 height 21
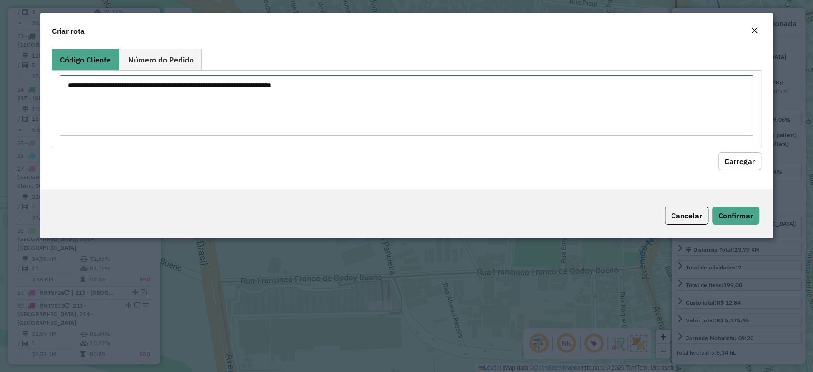
click at [191, 88] on textarea at bounding box center [406, 105] width 693 height 61
paste textarea "******** ********"
type textarea "******** ********"
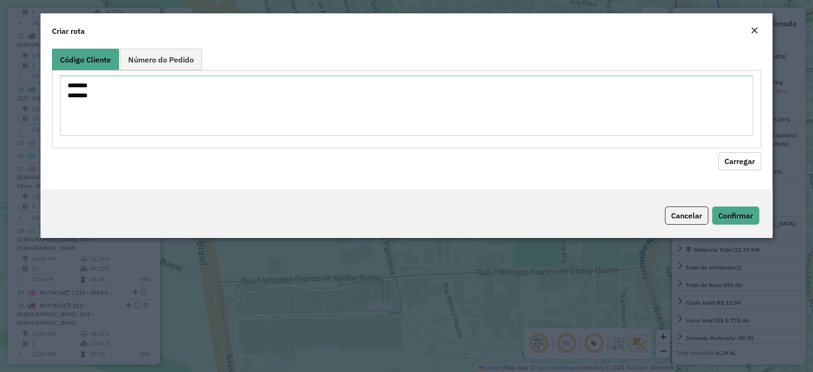
click at [738, 161] on button "Carregar" at bounding box center [739, 161] width 43 height 18
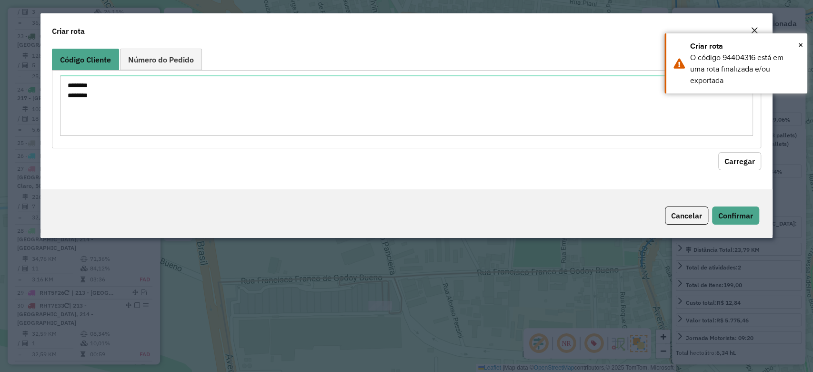
click at [749, 25] on div "Criar rota" at bounding box center [406, 28] width 732 height 31
click at [751, 28] on em "Close" at bounding box center [755, 31] width 8 height 8
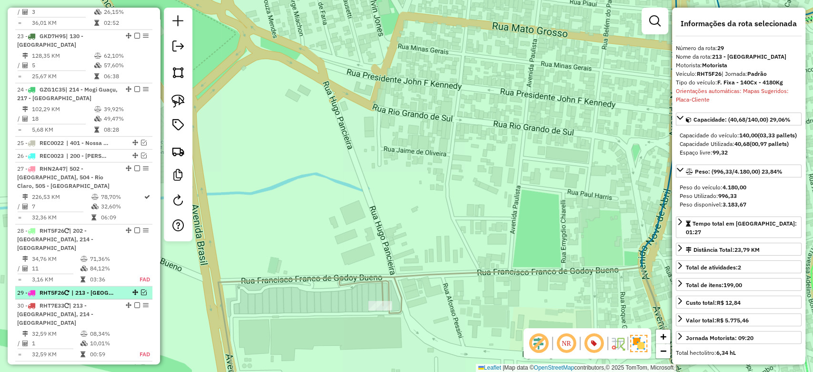
click at [141, 289] on em at bounding box center [144, 292] width 6 height 6
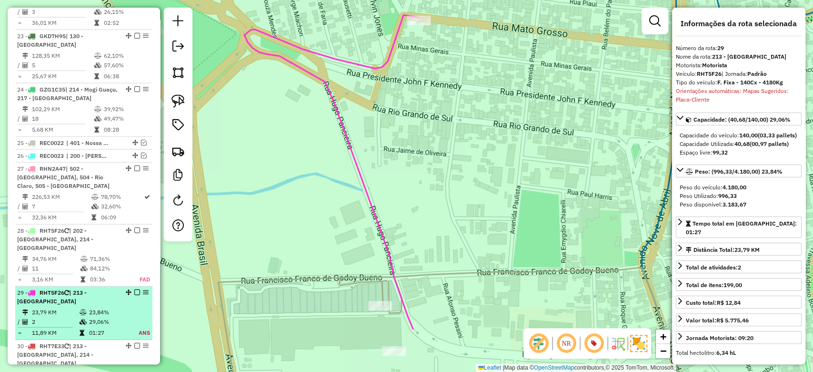
click at [74, 307] on td "23,79 KM" at bounding box center [55, 312] width 48 height 10
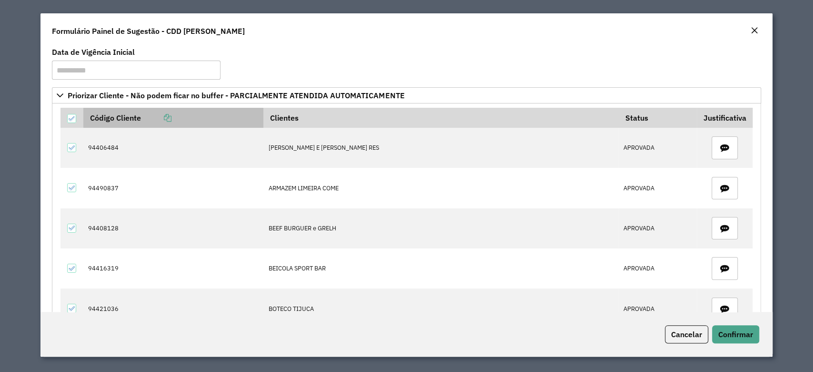
click at [172, 117] on icon at bounding box center [168, 118] width 8 height 8
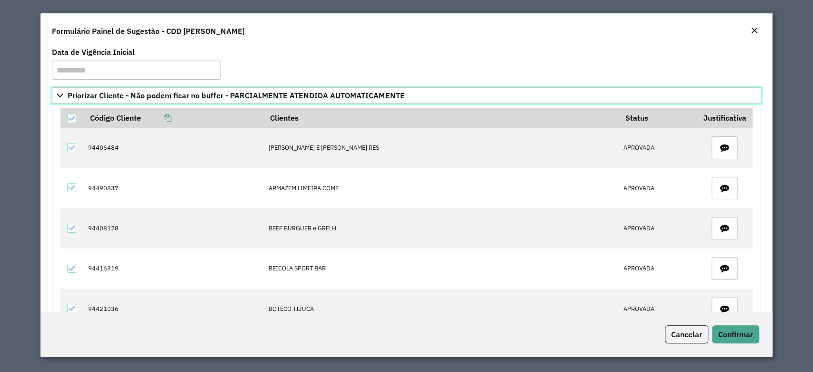
click at [58, 92] on icon at bounding box center [60, 95] width 8 height 8
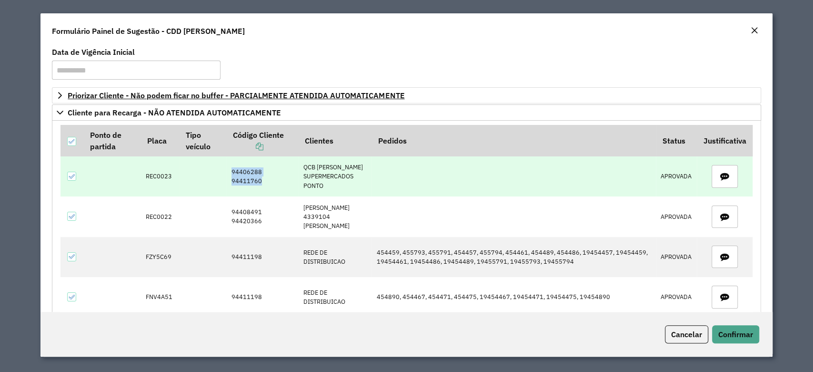
drag, startPoint x: 231, startPoint y: 168, endPoint x: 271, endPoint y: 182, distance: 43.1
click at [271, 182] on td "94406288 94411760" at bounding box center [262, 176] width 72 height 40
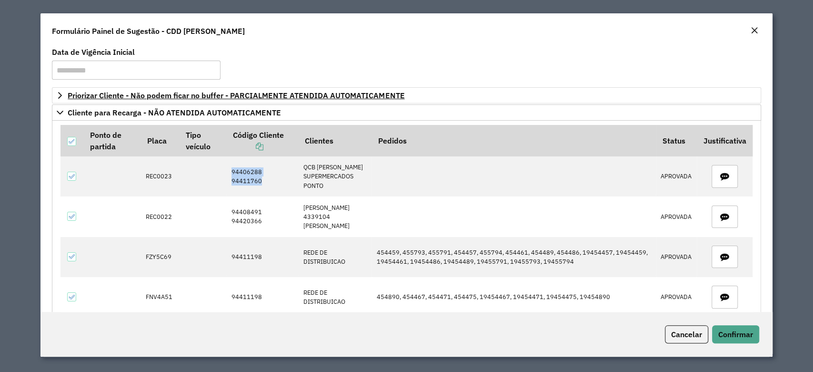
copy td "94406288 94411760"
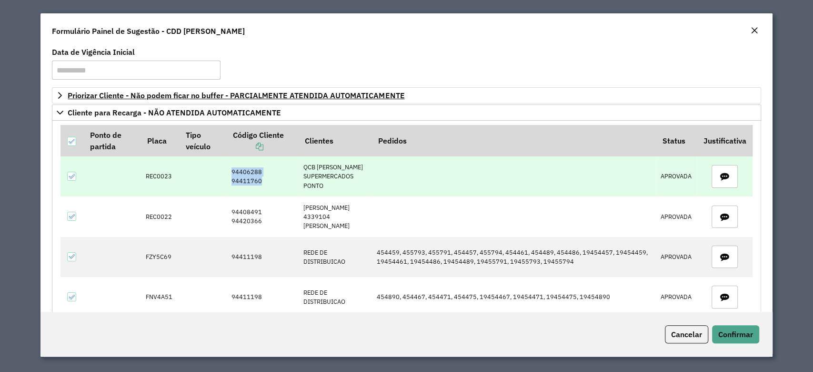
click at [247, 174] on td "94406288 94411760" at bounding box center [262, 176] width 72 height 40
click at [720, 177] on icon "button" at bounding box center [724, 176] width 9 height 9
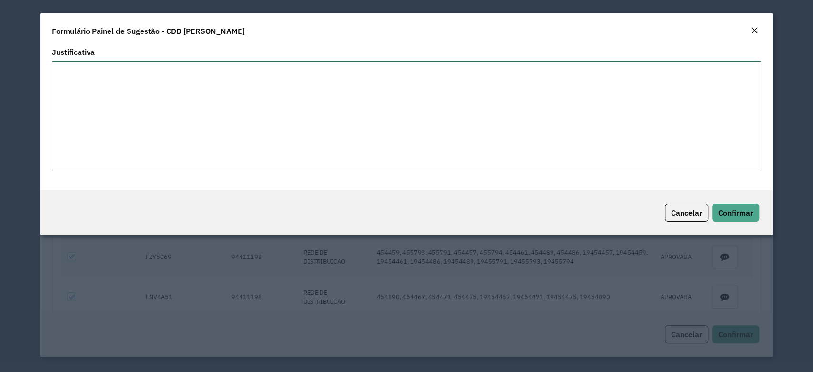
click at [267, 122] on textarea "Justificativa" at bounding box center [406, 116] width 709 height 111
paste textarea "*********"
type textarea "**********"
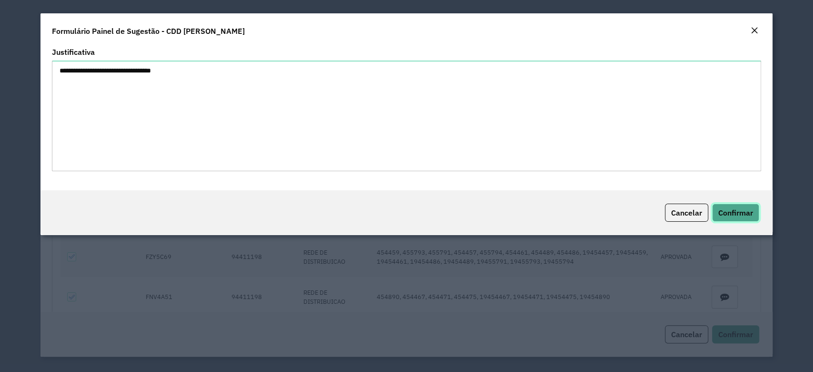
click at [743, 212] on span "Confirmar" at bounding box center [735, 213] width 35 height 10
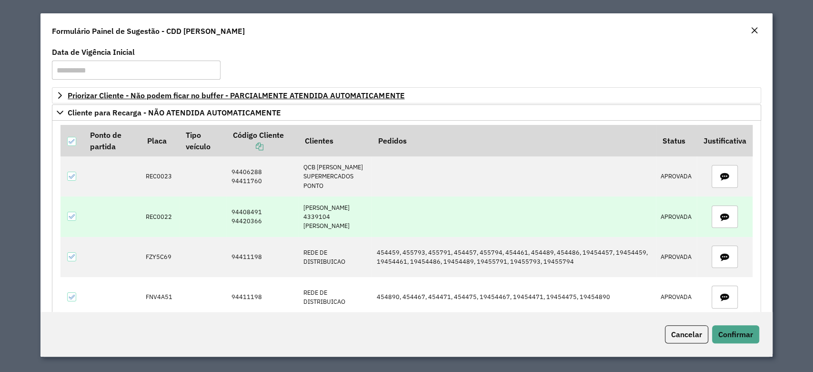
click at [252, 209] on td "94408491 94420366" at bounding box center [262, 216] width 72 height 40
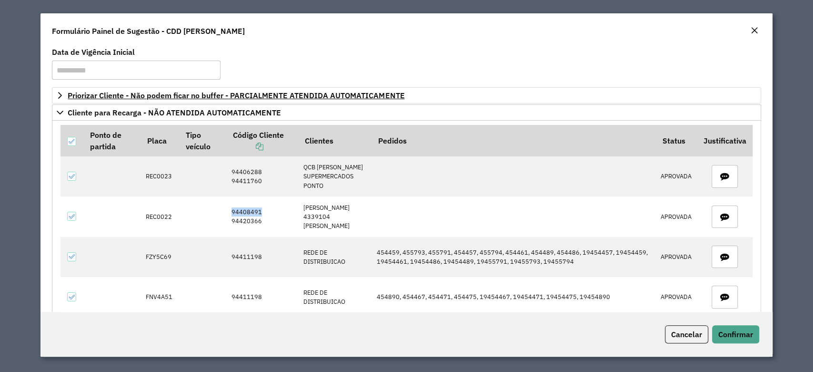
copy td "94408491"
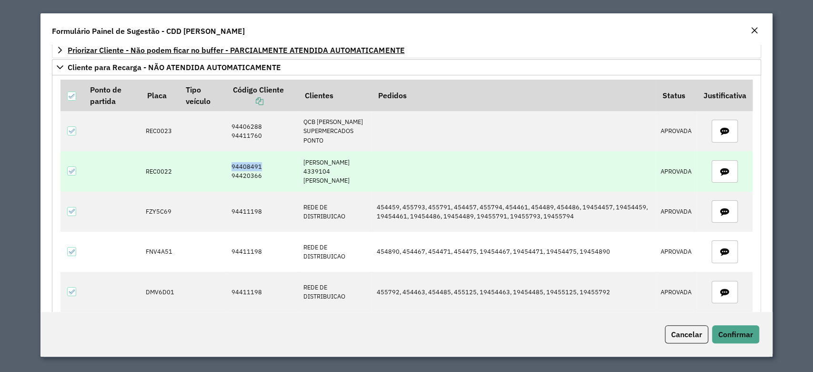
scroll to position [63, 0]
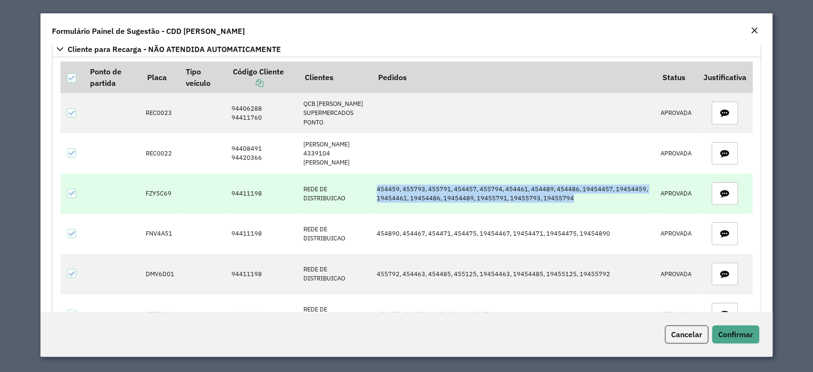
drag, startPoint x: 378, startPoint y: 185, endPoint x: 602, endPoint y: 197, distance: 224.2
click at [602, 197] on td "454459, 455793, 455791, 454457, 455794, 454461, 454489, 454486, 19454457, 19454…" at bounding box center [514, 193] width 284 height 40
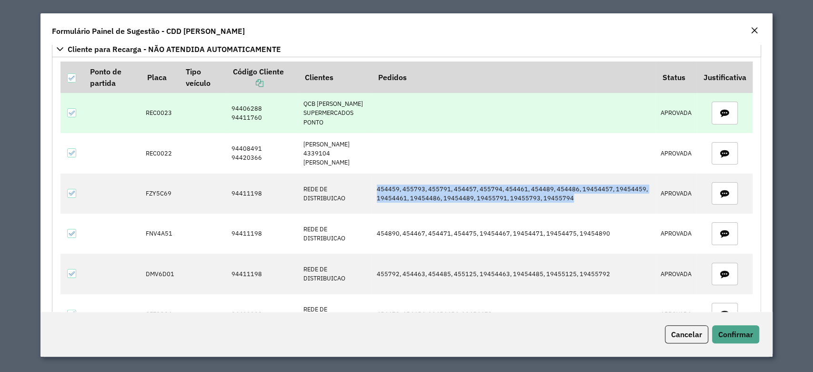
copy td "454459, 455793, 455791, 454457, 455794, 454461, 454489, 454486, 19454457, 19454…"
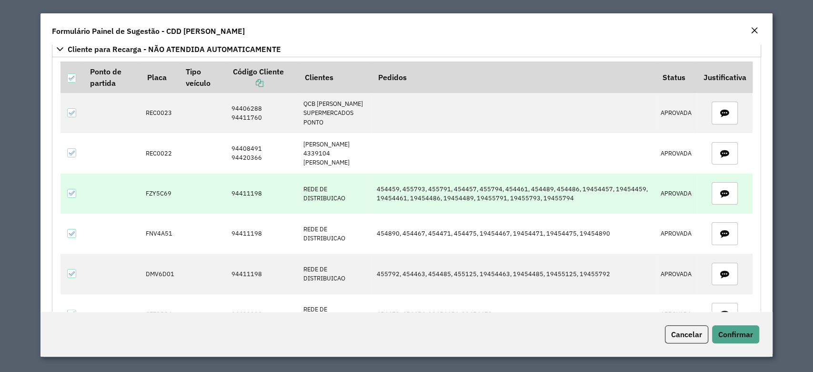
click at [160, 190] on td "FZY5C69" at bounding box center [160, 193] width 39 height 40
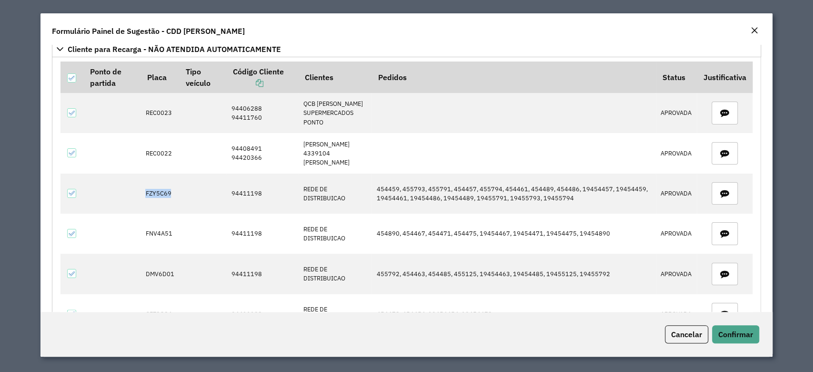
copy td "FZY5C69"
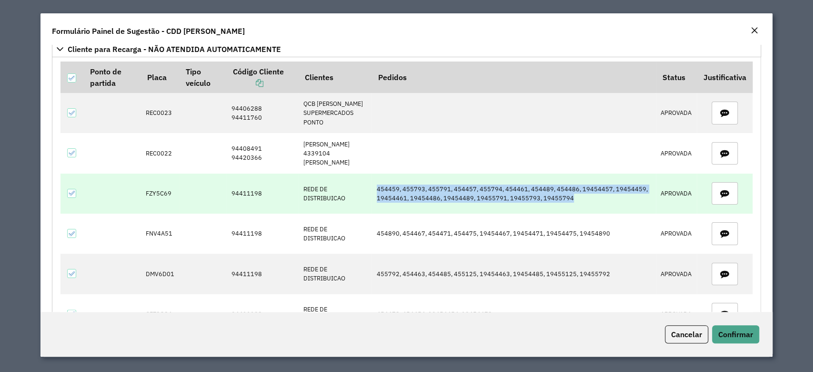
drag, startPoint x: 376, startPoint y: 185, endPoint x: 601, endPoint y: 198, distance: 225.2
click at [601, 198] on td "454459, 455793, 455791, 454457, 455794, 454461, 454489, 454486, 19454457, 19454…" at bounding box center [514, 193] width 284 height 40
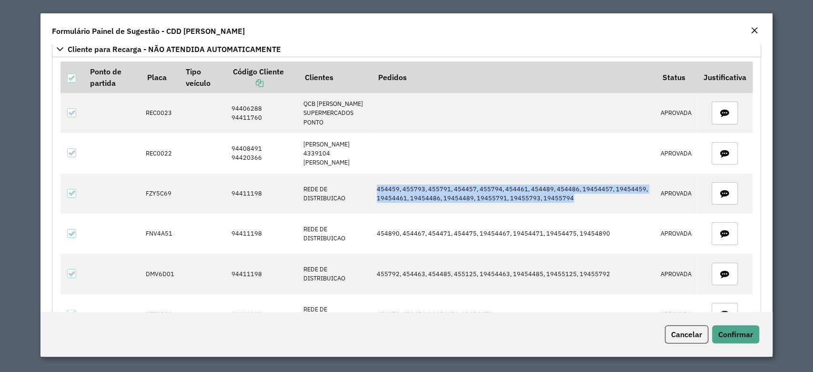
copy td "454459, 455793, 455791, 454457, 455794, 454461, 454489, 454486, 19454457, 19454…"
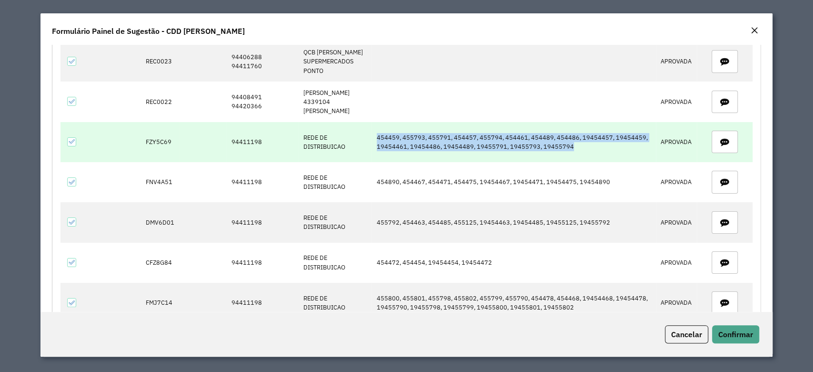
scroll to position [127, 0]
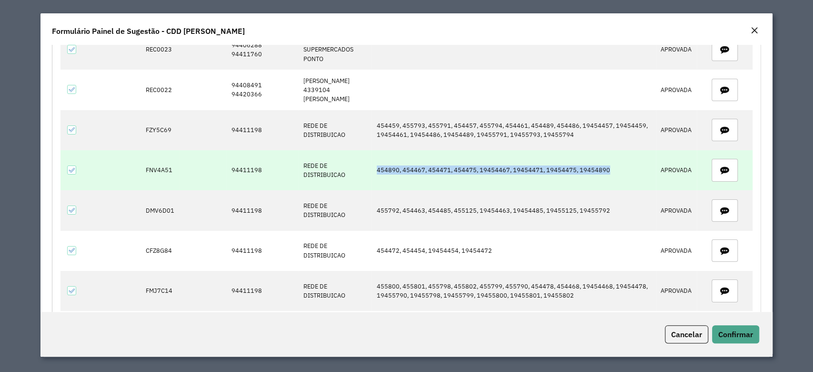
drag, startPoint x: 374, startPoint y: 165, endPoint x: 612, endPoint y: 170, distance: 238.3
click at [612, 170] on td "454890, 454467, 454471, 454475, 19454467, 19454471, 19454475, 19454890" at bounding box center [514, 170] width 284 height 40
copy td "454890, 454467, 454471, 454475, 19454467, 19454471, 19454475, 19454890"
click at [156, 170] on td "FNV4A51" at bounding box center [160, 170] width 39 height 40
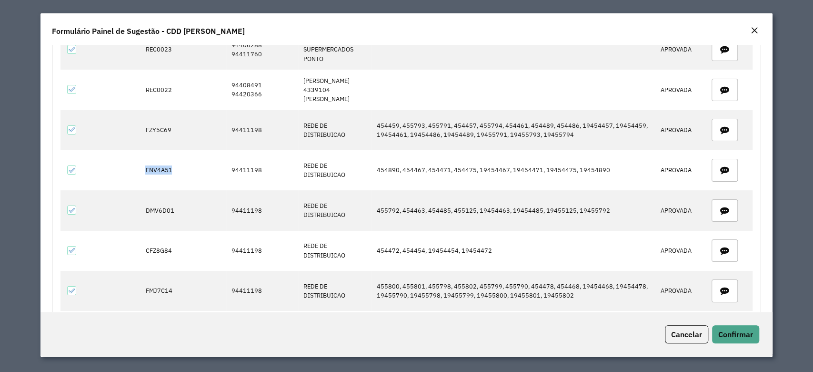
copy td "FNV4A51"
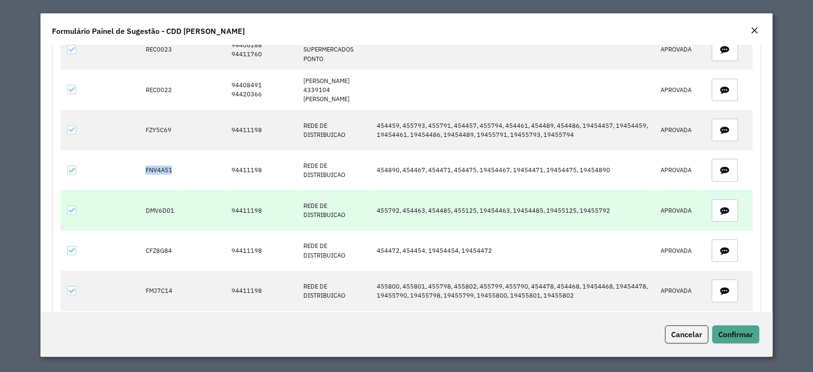
scroll to position [191, 0]
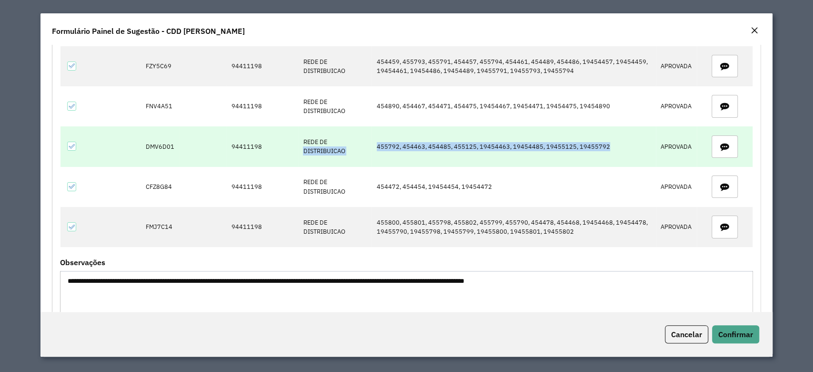
drag, startPoint x: 368, startPoint y: 142, endPoint x: 626, endPoint y: 144, distance: 257.8
click at [626, 144] on tr "DMV6D01 94411198 REDE DE DISTRIBUICAO 455792, 454463, 454485, 455125, 19454463,…" at bounding box center [407, 146] width 692 height 40
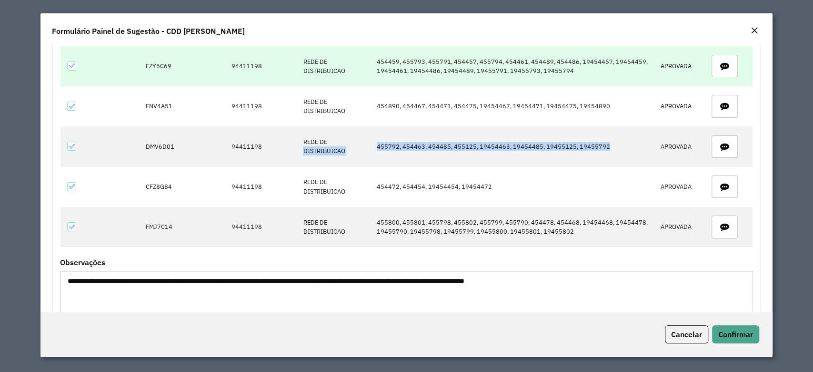
copy tr "DISTRIBUICAO 455792, 454463, 454485, 455125, 19454463, 19454485, 19455125, 1945…"
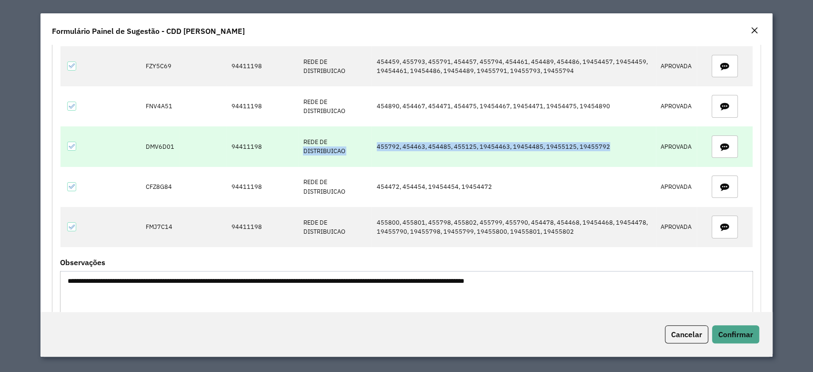
click at [404, 148] on td "455792, 454463, 454485, 455125, 19454463, 19454485, 19455125, 19455792" at bounding box center [514, 146] width 284 height 40
drag, startPoint x: 377, startPoint y: 147, endPoint x: 602, endPoint y: 142, distance: 225.4
click at [602, 142] on td "455792, 454463, 454485, 455125, 19454463, 19454485, 19455125, 19455792" at bounding box center [514, 146] width 284 height 40
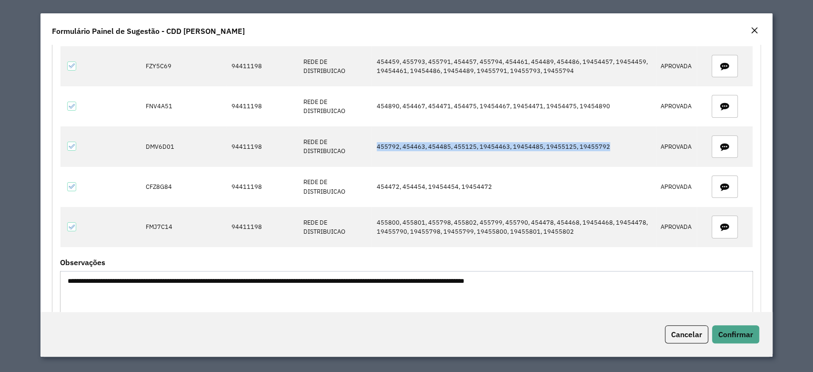
copy td "455792, 454463, 454485, 455125, 19454463, 19454485, 19455125, 19455792"
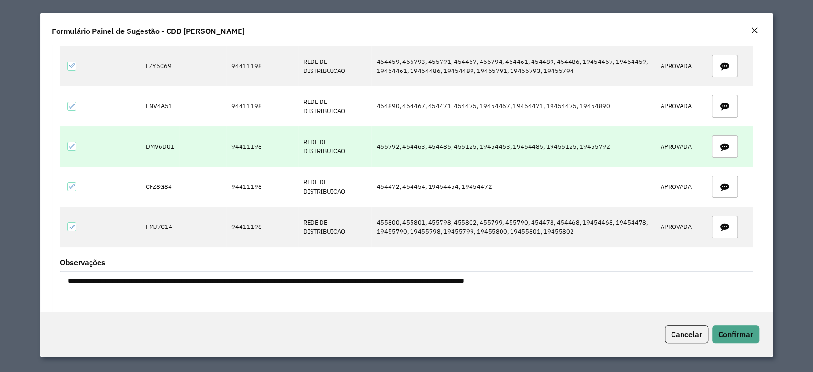
click at [152, 146] on td "DMV6D01" at bounding box center [160, 146] width 39 height 40
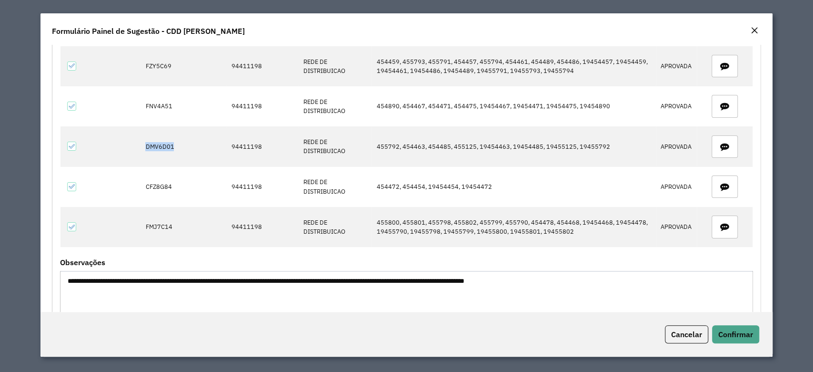
copy td "DMV6D01"
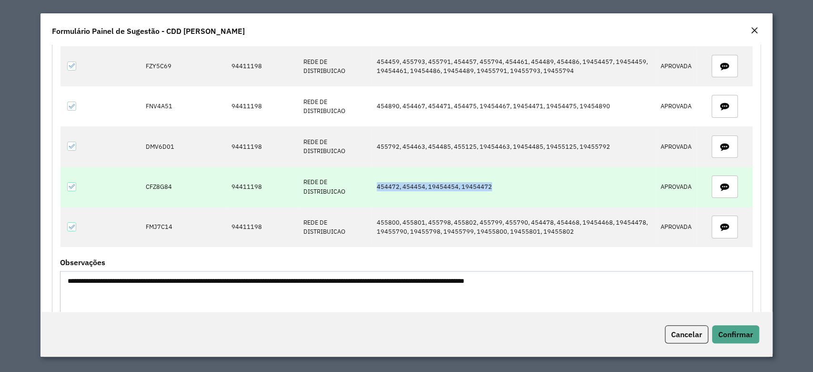
drag, startPoint x: 372, startPoint y: 182, endPoint x: 498, endPoint y: 185, distance: 126.3
click at [498, 185] on td "454472, 454454, 19454454, 19454472" at bounding box center [514, 187] width 284 height 40
click at [151, 189] on td "CFZ8G84" at bounding box center [160, 187] width 39 height 40
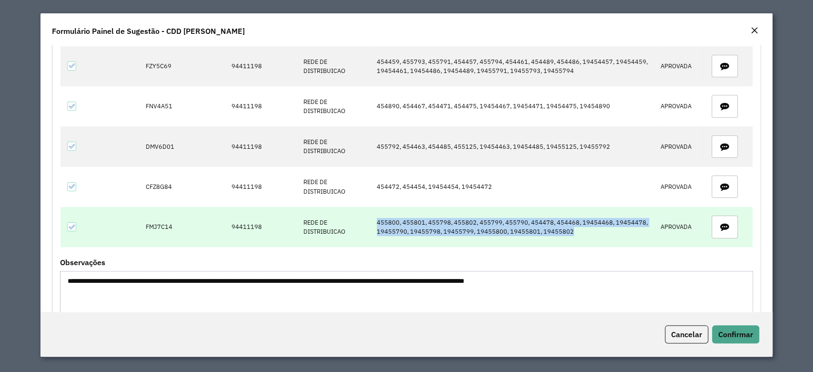
drag, startPoint x: 377, startPoint y: 215, endPoint x: 591, endPoint y: 228, distance: 214.8
click at [591, 228] on td "455800, 455801, 455798, 455802, 455799, 455790, 454478, 454468, 19454468, 19454…" at bounding box center [514, 227] width 284 height 40
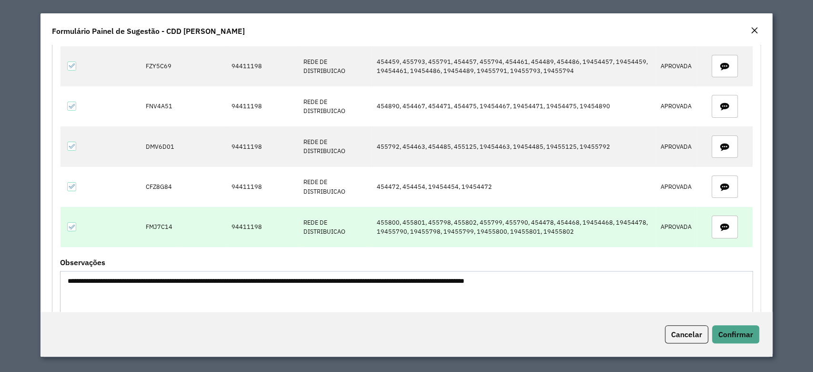
click at [146, 228] on td "FMJ7C14" at bounding box center [160, 227] width 39 height 40
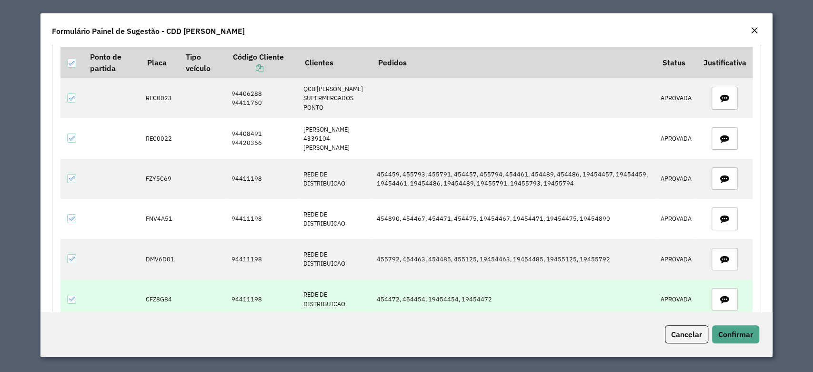
scroll to position [0, 0]
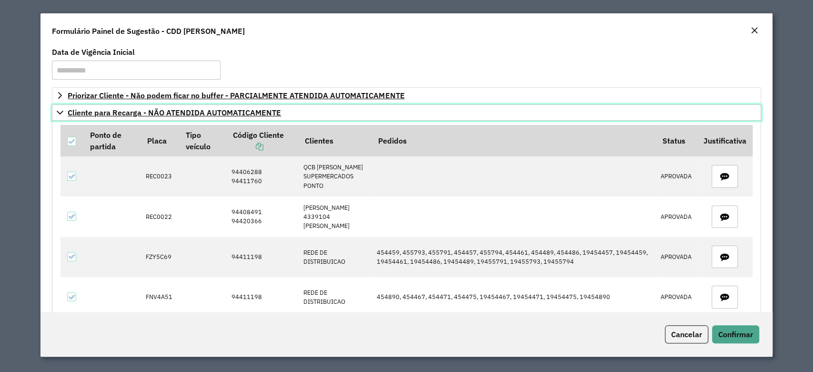
click at [64, 112] on link "Cliente para Recarga - NÃO ATENDIDA AUTOMATICAMENTE" at bounding box center [406, 112] width 709 height 16
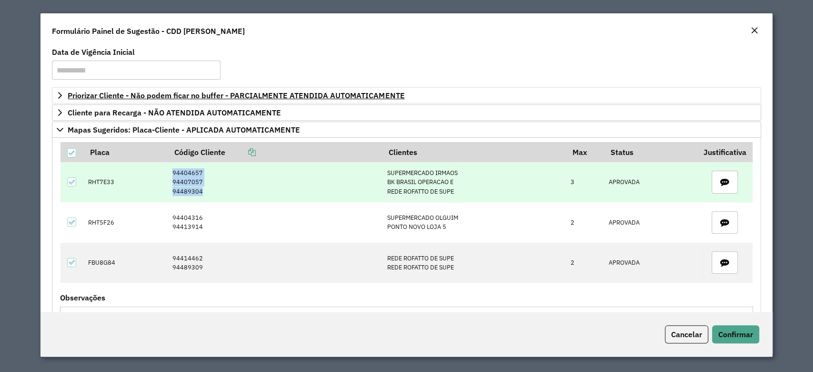
drag, startPoint x: 177, startPoint y: 166, endPoint x: 222, endPoint y: 192, distance: 52.1
click at [222, 192] on tr "RHT7E33 94404657 94407057 94489304 SUPERMERCADO IRMAOS BK BRASIL OPERACAO E RED…" at bounding box center [407, 182] width 692 height 40
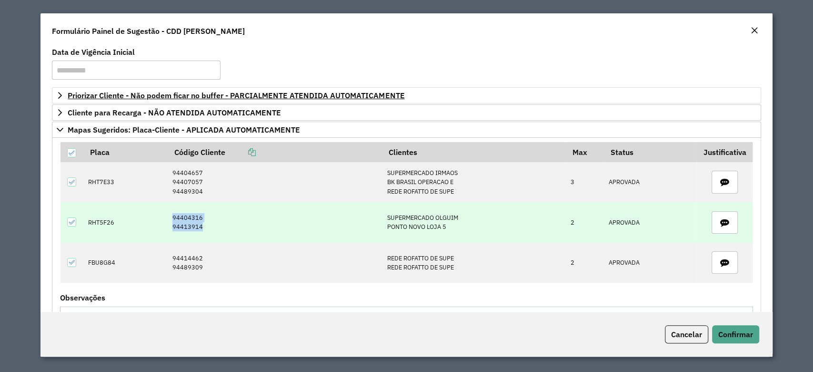
drag, startPoint x: 167, startPoint y: 213, endPoint x: 230, endPoint y: 229, distance: 64.7
click at [230, 229] on td "94404316 94413914" at bounding box center [275, 222] width 214 height 40
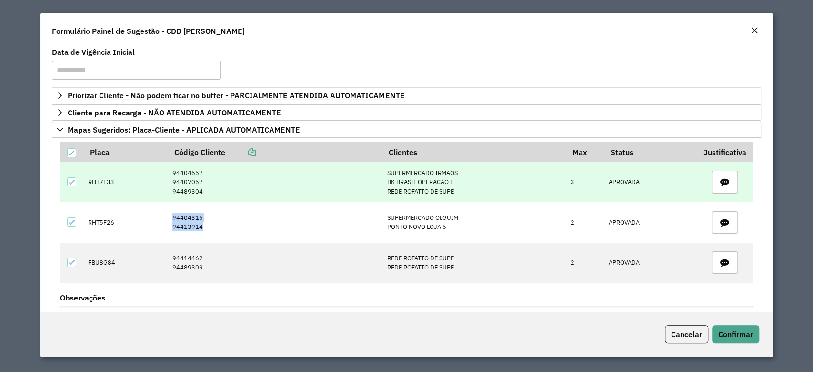
scroll to position [63, 0]
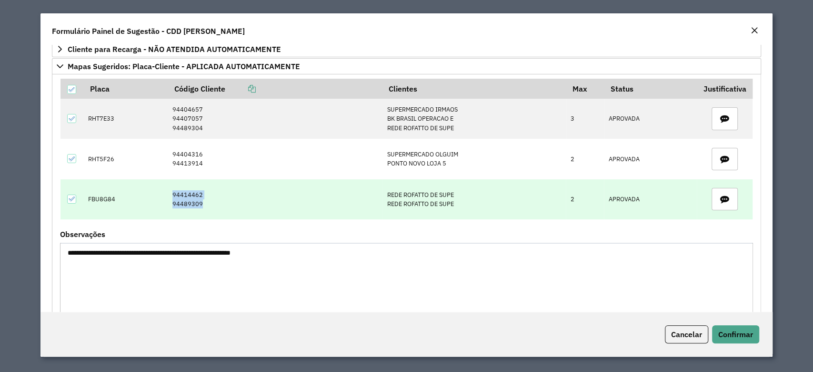
drag, startPoint x: 166, startPoint y: 189, endPoint x: 216, endPoint y: 201, distance: 51.4
click at [216, 201] on td "94414462 94489309" at bounding box center [275, 199] width 214 height 40
click at [209, 192] on td "94414462 94489309" at bounding box center [275, 199] width 214 height 40
drag, startPoint x: 167, startPoint y: 192, endPoint x: 212, endPoint y: 202, distance: 46.1
click at [212, 202] on td "94414462 94489309" at bounding box center [275, 199] width 214 height 40
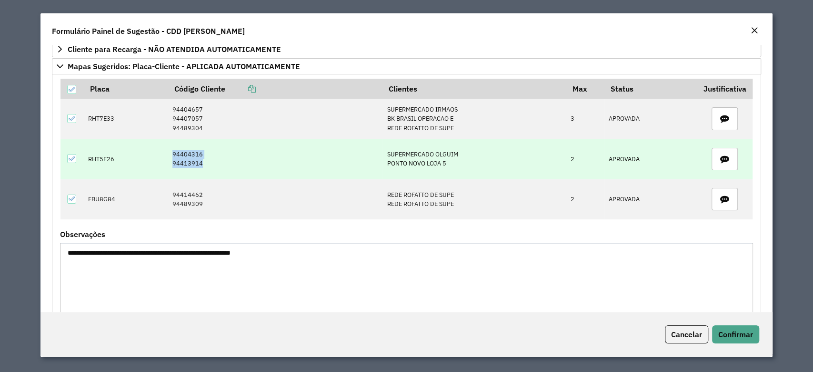
drag, startPoint x: 168, startPoint y: 151, endPoint x: 203, endPoint y: 163, distance: 36.9
click at [203, 163] on td "94404316 94413914" at bounding box center [275, 159] width 214 height 40
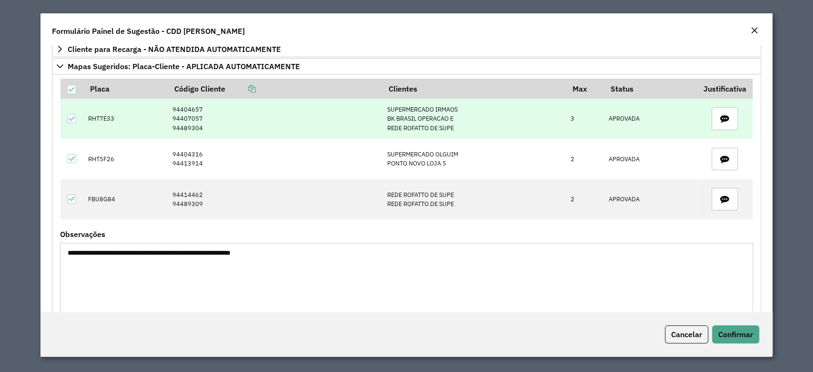
click at [107, 115] on td "RHT7E33" at bounding box center [125, 119] width 84 height 40
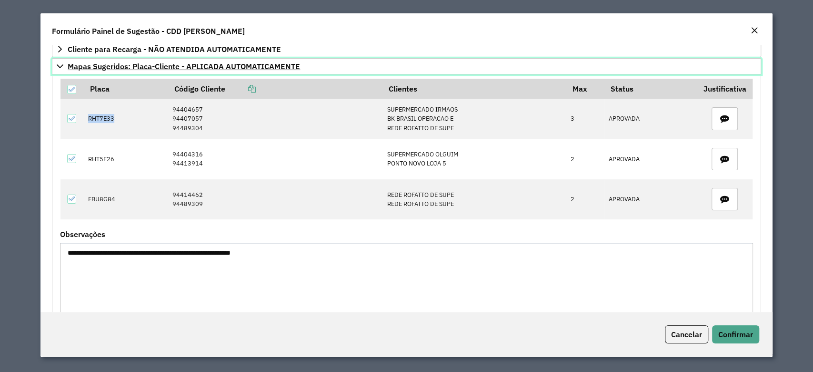
click at [57, 66] on icon at bounding box center [60, 66] width 8 height 8
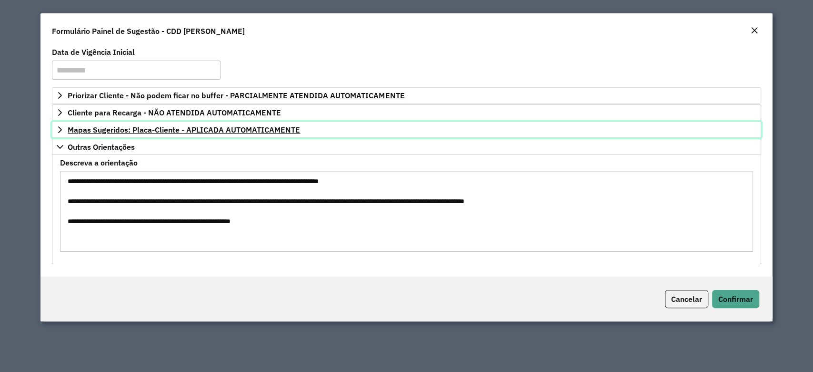
scroll to position [0, 0]
click at [61, 126] on icon at bounding box center [60, 130] width 8 height 8
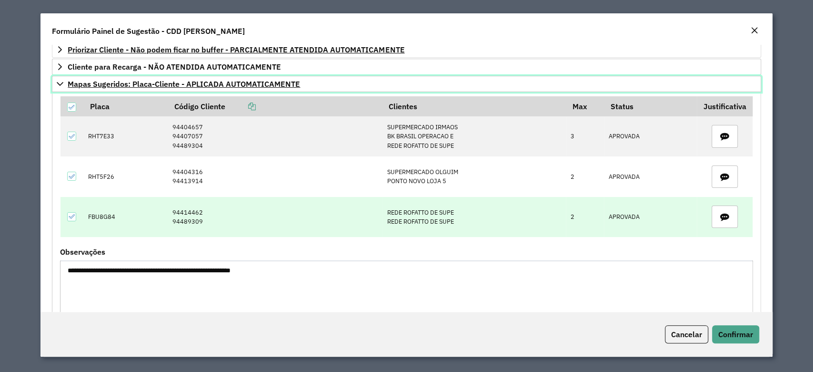
scroll to position [63, 0]
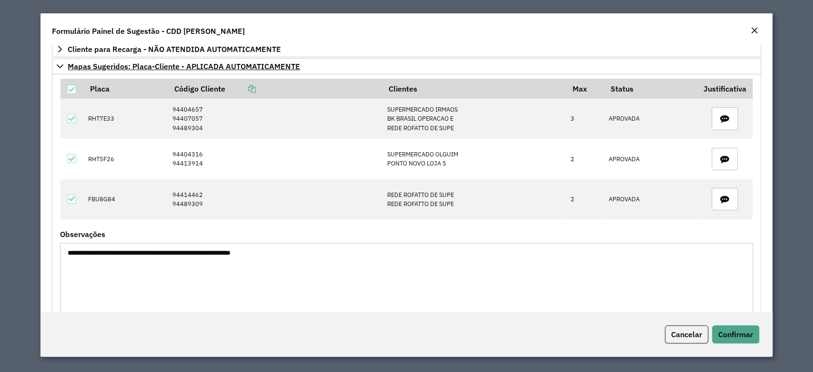
click at [137, 252] on textarea "**********" at bounding box center [406, 283] width 693 height 81
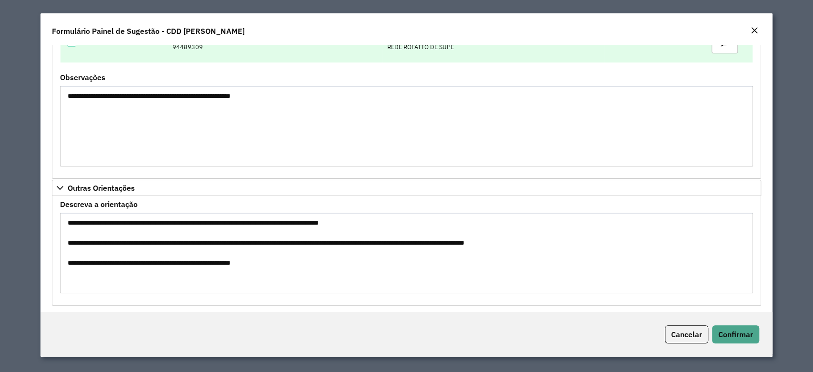
scroll to position [225, 0]
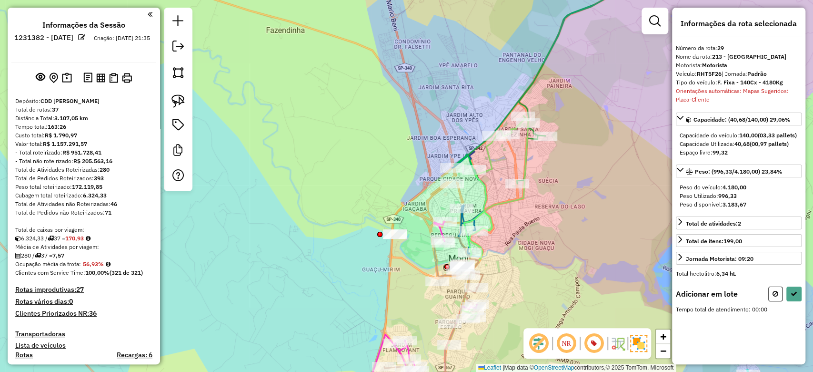
scroll to position [1561, 0]
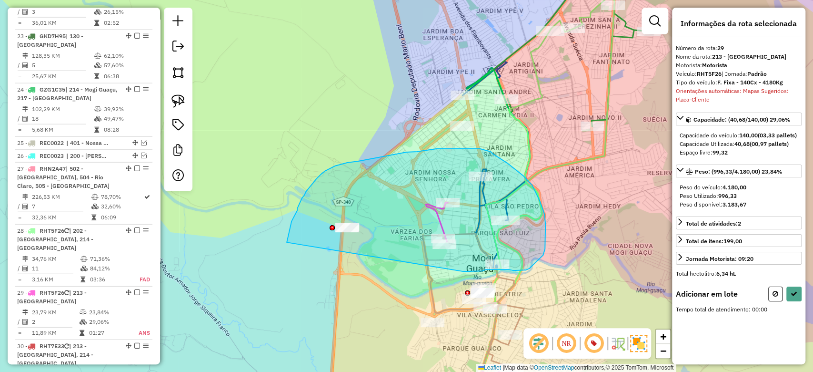
drag, startPoint x: 483, startPoint y: 271, endPoint x: 287, endPoint y: 242, distance: 197.9
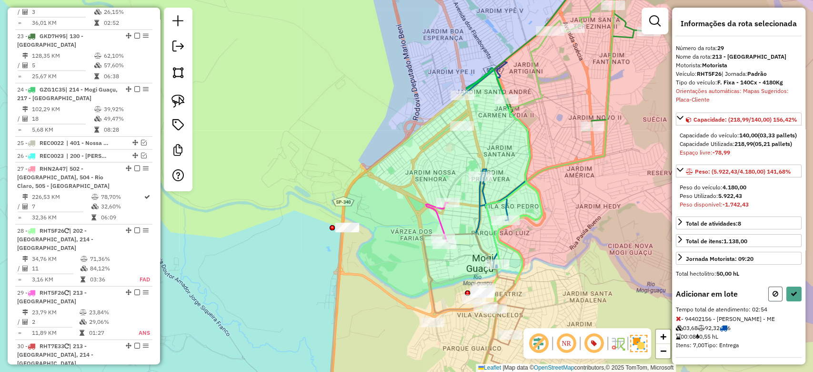
click at [773, 297] on icon at bounding box center [776, 293] width 6 height 7
select select "**********"
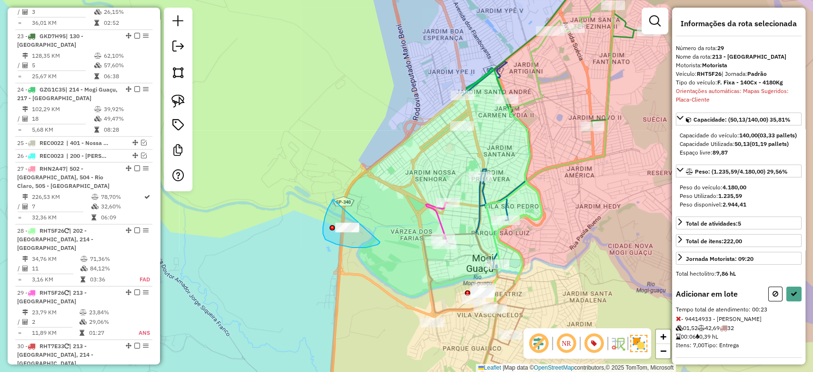
drag, startPoint x: 333, startPoint y: 199, endPoint x: 380, endPoint y: 242, distance: 63.1
click at [794, 297] on icon at bounding box center [794, 293] width 7 height 7
select select "**********"
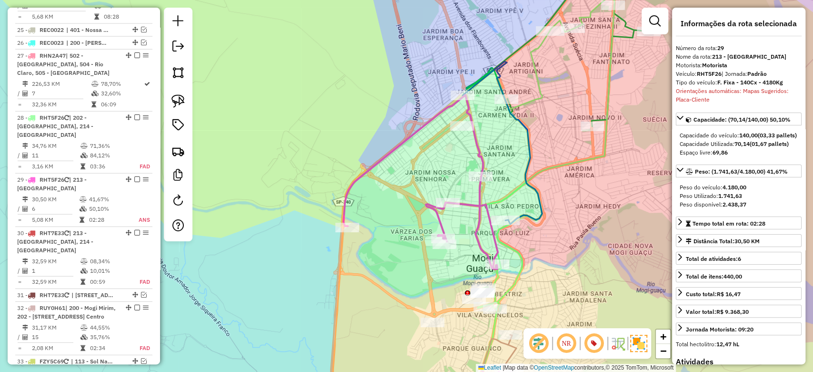
scroll to position [1787, 0]
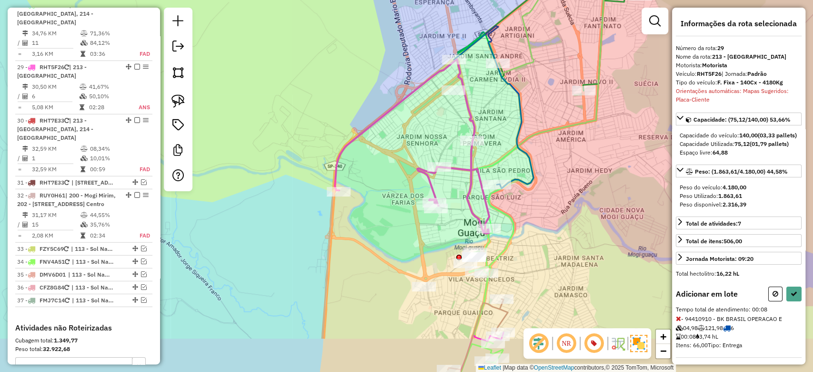
drag, startPoint x: 532, startPoint y: 197, endPoint x: 495, endPoint y: 72, distance: 130.1
click at [495, 72] on div "Janela de atendimento Grade de atendimento Capacidade Transportadoras Veículos …" at bounding box center [406, 186] width 813 height 372
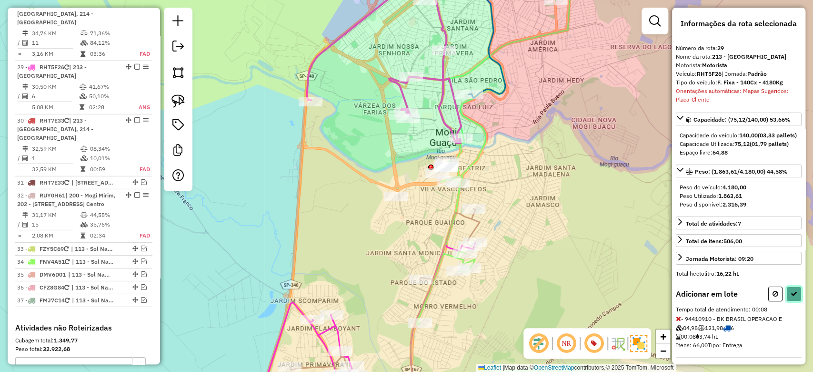
click at [793, 301] on button at bounding box center [794, 293] width 15 height 15
select select "**********"
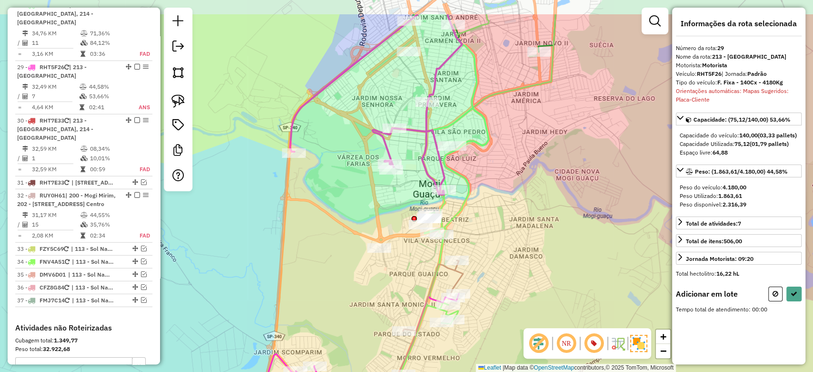
drag, startPoint x: 479, startPoint y: 154, endPoint x: 427, endPoint y: 261, distance: 118.9
click at [428, 265] on icon at bounding box center [478, 194] width 156 height 361
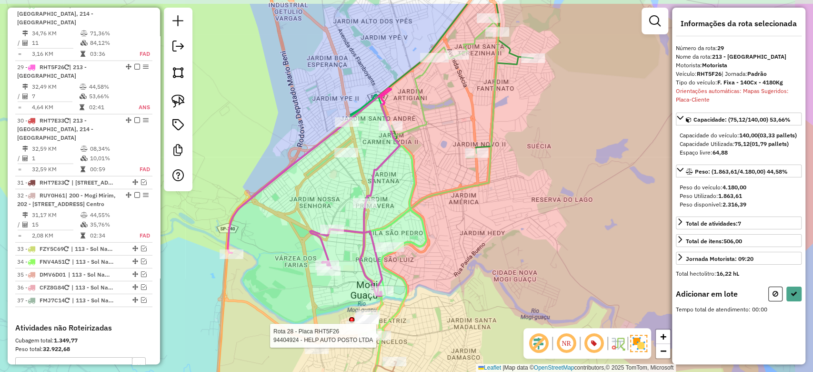
drag, startPoint x: 444, startPoint y: 131, endPoint x: 381, endPoint y: 228, distance: 116.0
click at [381, 228] on icon at bounding box center [423, 234] width 151 height 432
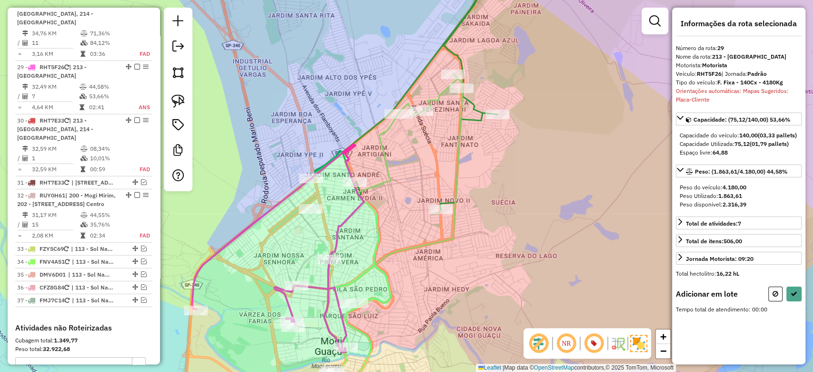
click at [430, 203] on div "Rota 28 - Placa RHT5F26 94404924 - HELP AUTO POSTO LTDA Rota 24 - Placa GZG1C35…" at bounding box center [406, 186] width 813 height 372
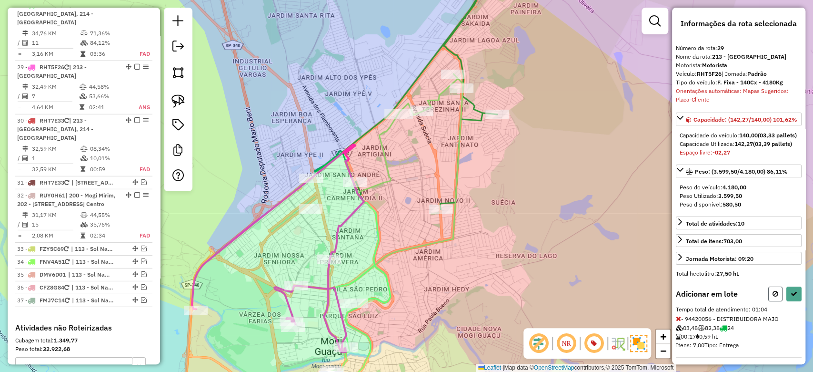
click at [774, 297] on icon at bounding box center [776, 293] width 6 height 7
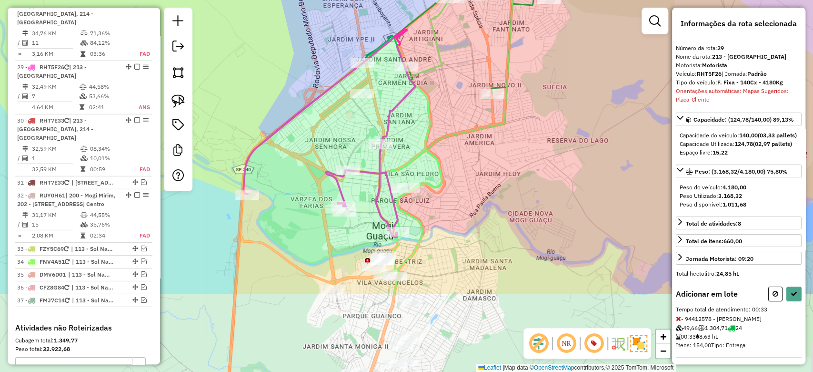
drag, startPoint x: 417, startPoint y: 283, endPoint x: 476, endPoint y: 151, distance: 144.6
click at [476, 151] on div "Janela de atendimento Grade de atendimento Capacidade Transportadoras Veículos …" at bounding box center [406, 186] width 813 height 372
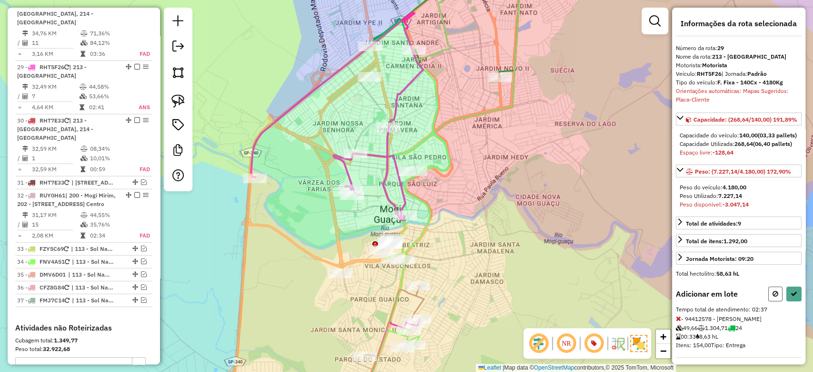
click at [768, 301] on button at bounding box center [775, 293] width 14 height 15
select select "**********"
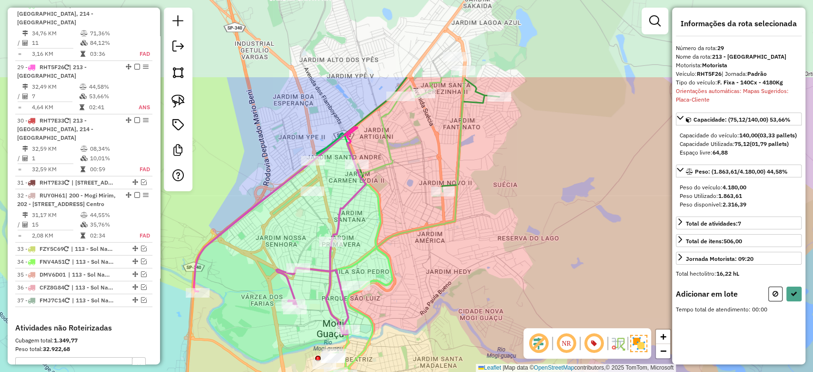
drag, startPoint x: 524, startPoint y: 109, endPoint x: 453, endPoint y: 200, distance: 115.8
click at [457, 235] on div "Janela de atendimento Grade de atendimento Capacidade Transportadoras Veículos …" at bounding box center [406, 186] width 813 height 372
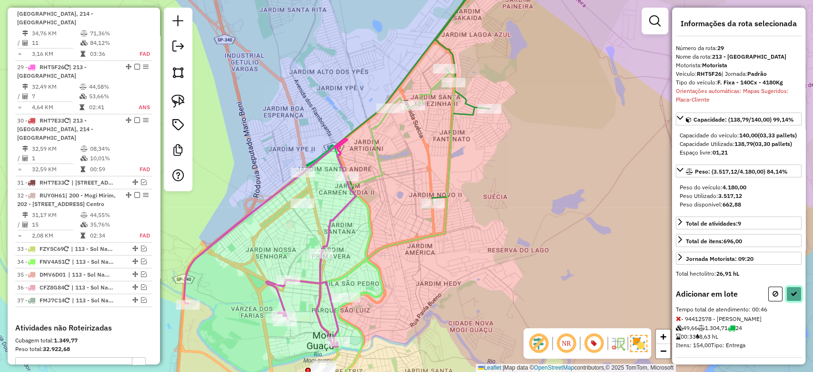
click at [787, 301] on button at bounding box center [794, 293] width 15 height 15
select select "**********"
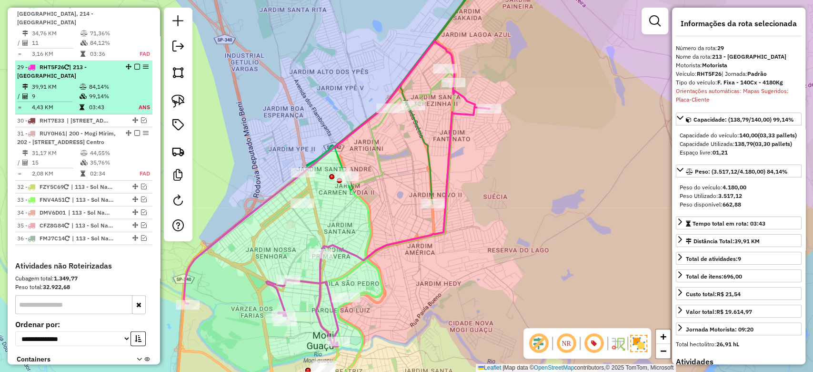
click at [134, 64] on em at bounding box center [137, 67] width 6 height 6
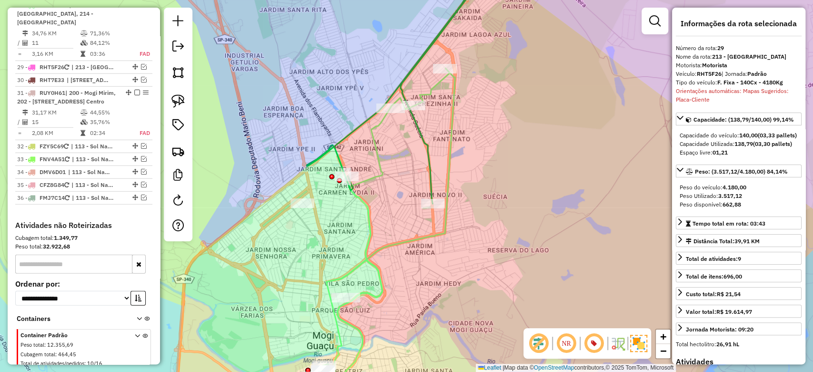
scroll to position [531, 0]
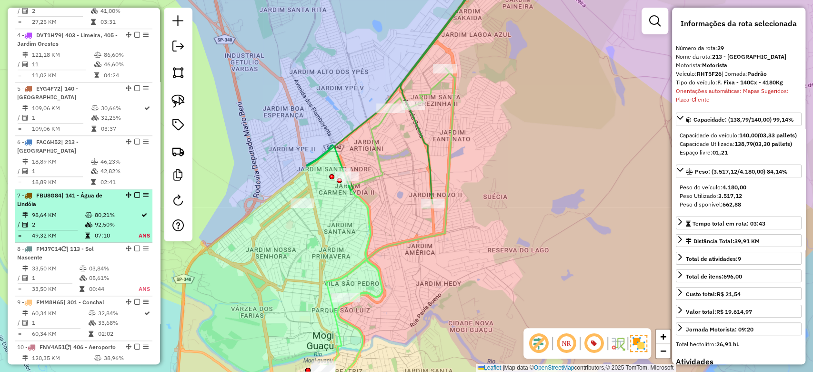
click at [91, 210] on td at bounding box center [90, 215] width 10 height 10
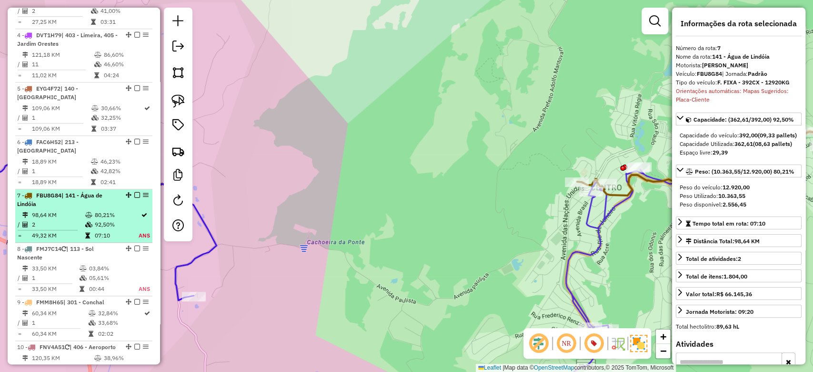
click at [137, 192] on em at bounding box center [137, 195] width 6 height 6
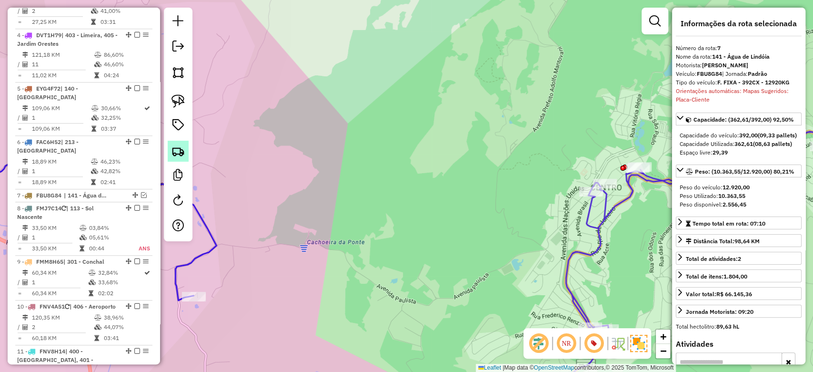
click at [188, 150] on link at bounding box center [178, 151] width 21 height 21
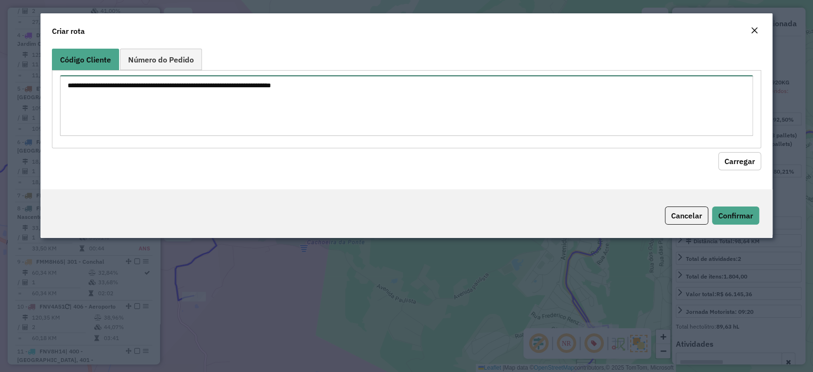
click at [160, 102] on textarea at bounding box center [406, 105] width 693 height 61
paste textarea "******** ********"
type textarea "******** ********"
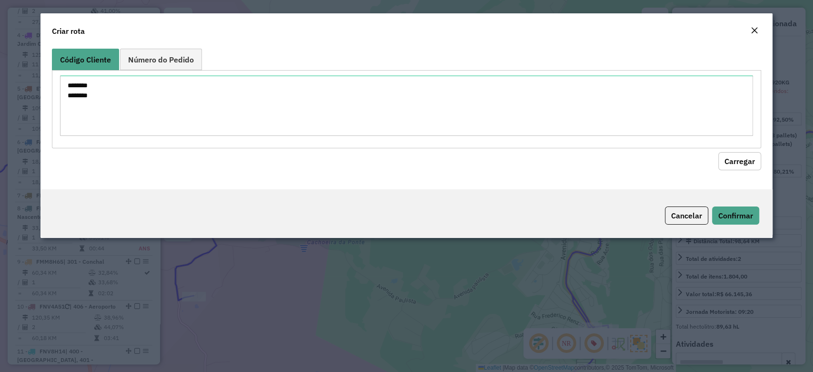
click at [747, 162] on button "Carregar" at bounding box center [739, 161] width 43 height 18
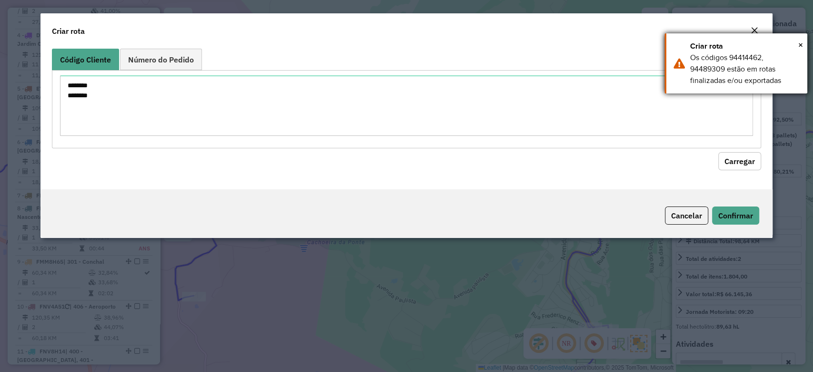
click at [751, 33] on div "× Criar rota Os códigos 94414462, 94489309 estão em rotas finalizadas e/ou expo…" at bounding box center [736, 63] width 143 height 60
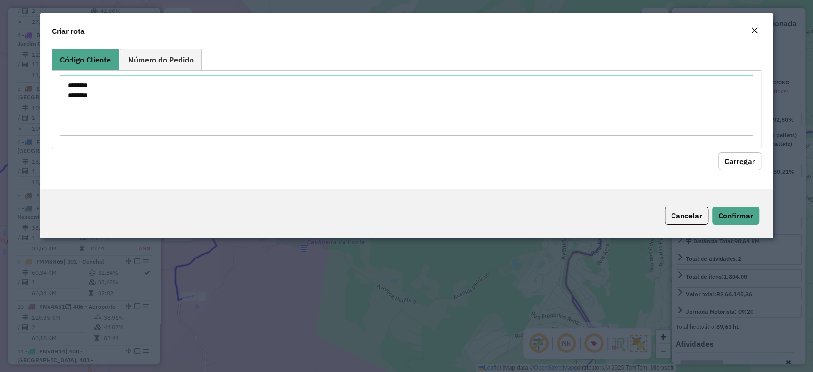
click at [751, 30] on em "Close" at bounding box center [755, 31] width 8 height 8
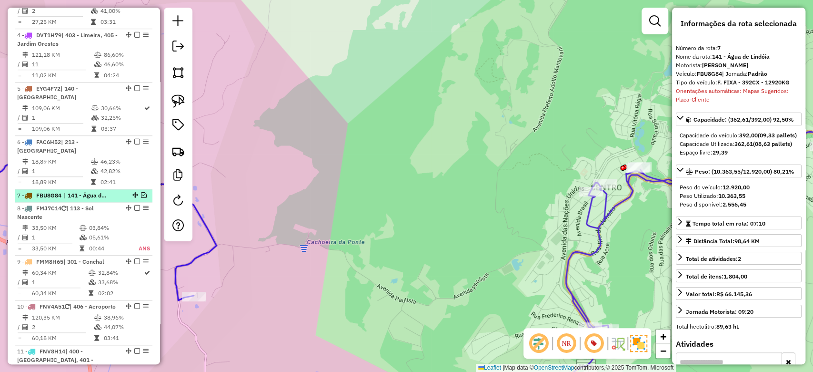
click at [141, 192] on em at bounding box center [144, 195] width 6 height 6
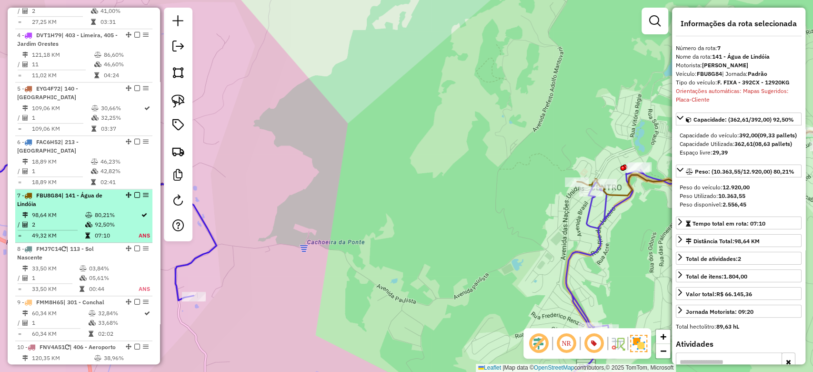
click at [69, 210] on td "98,64 KM" at bounding box center [57, 215] width 53 height 10
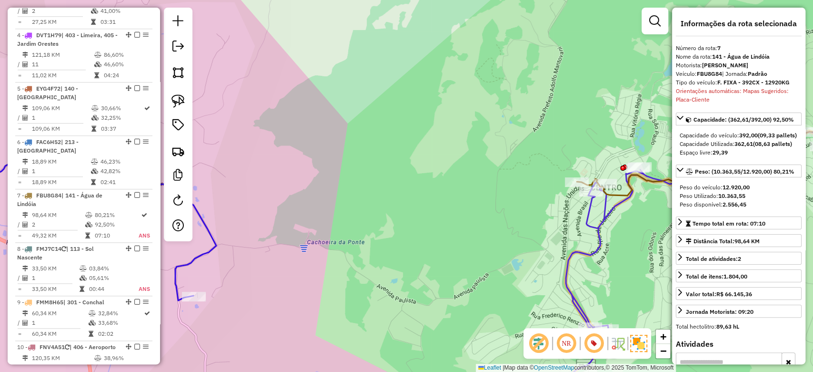
scroll to position [191, 0]
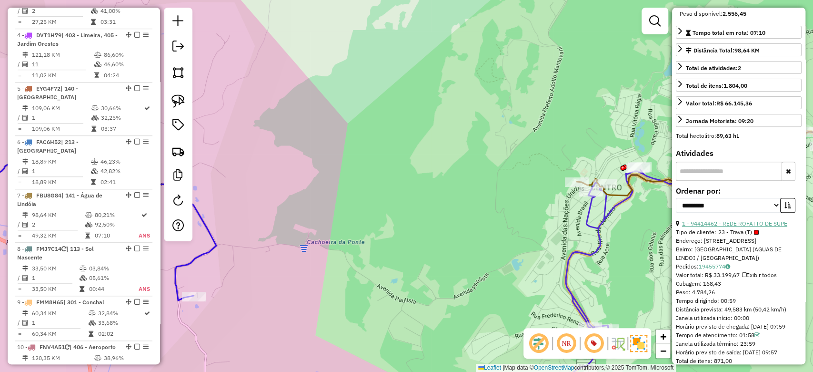
click at [705, 227] on link "1 - 94414462 - REDE ROFATTO DE SUPE" at bounding box center [734, 223] width 105 height 7
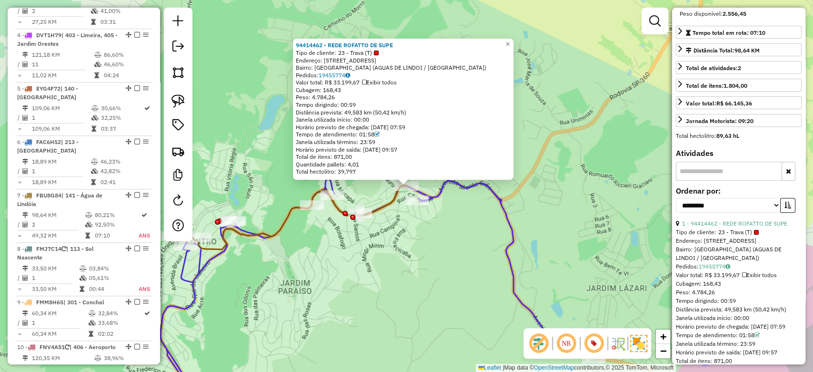
scroll to position [0, 0]
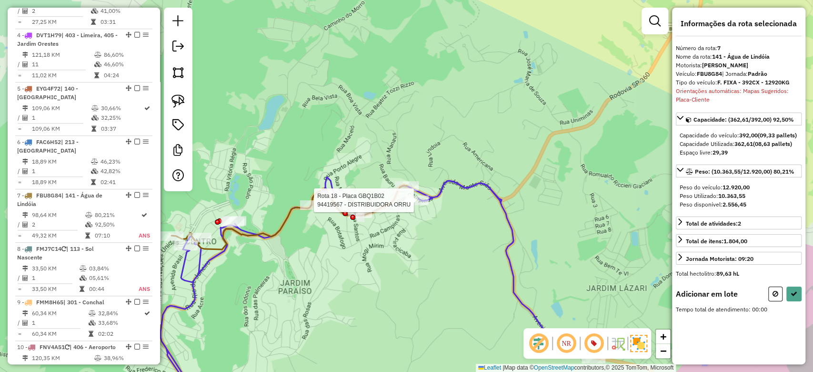
click at [415, 205] on div at bounding box center [417, 200] width 24 height 10
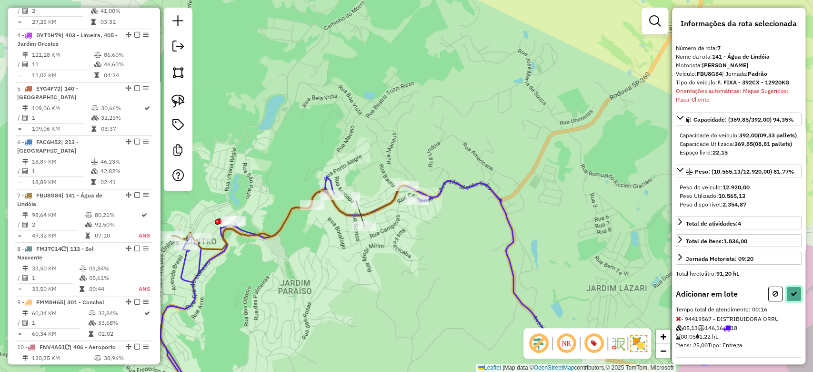
click at [791, 297] on icon at bounding box center [794, 293] width 7 height 7
select select "**********"
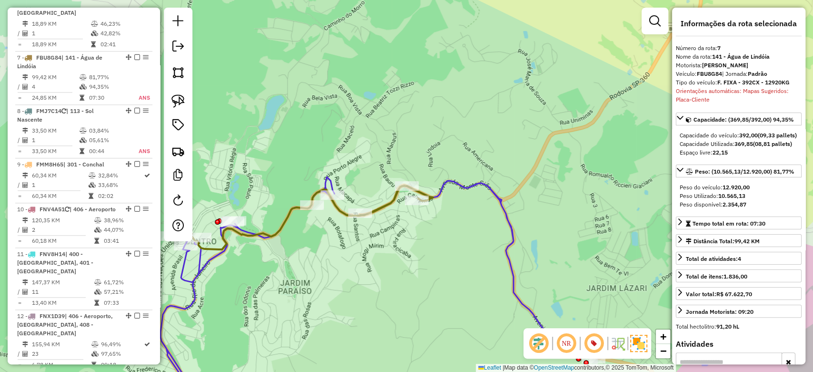
scroll to position [704, 0]
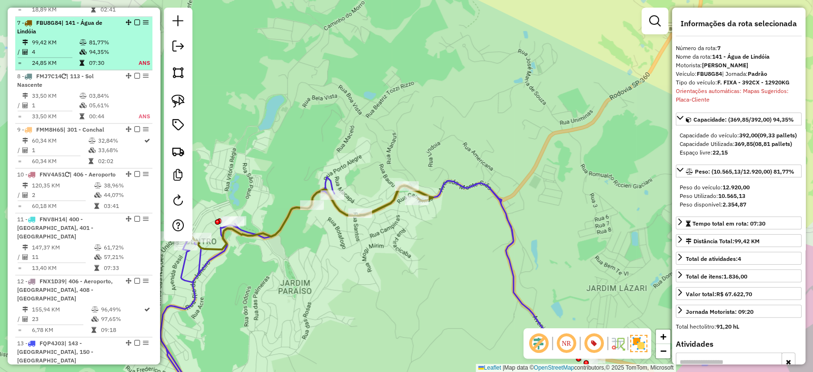
click at [65, 38] on td "99,42 KM" at bounding box center [55, 43] width 48 height 10
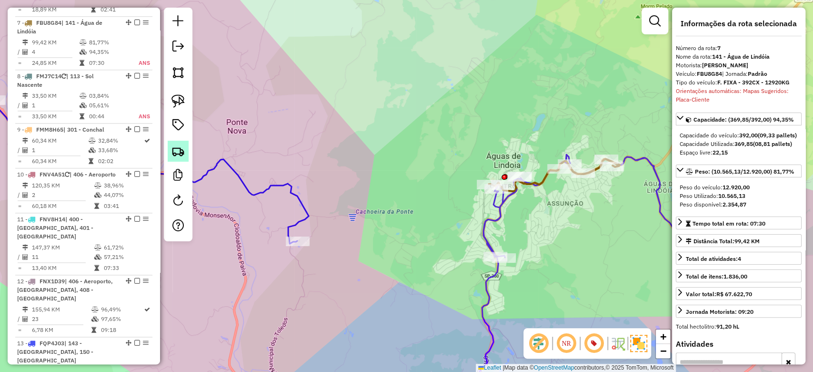
click at [179, 151] on img at bounding box center [178, 150] width 13 height 13
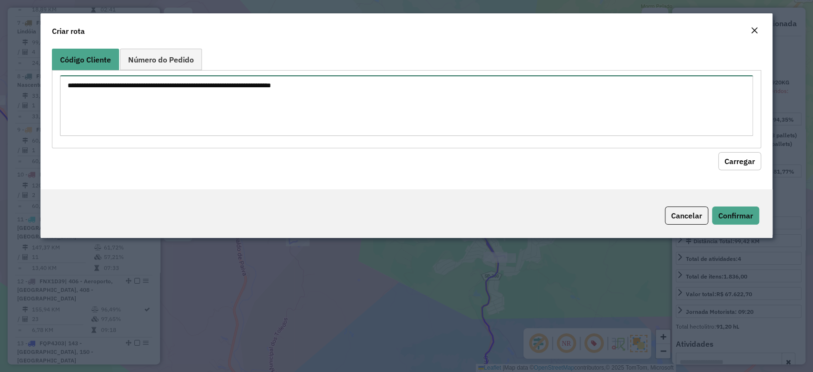
click at [138, 115] on textarea at bounding box center [406, 105] width 693 height 61
paste textarea "******** ********"
type textarea "******** ********"
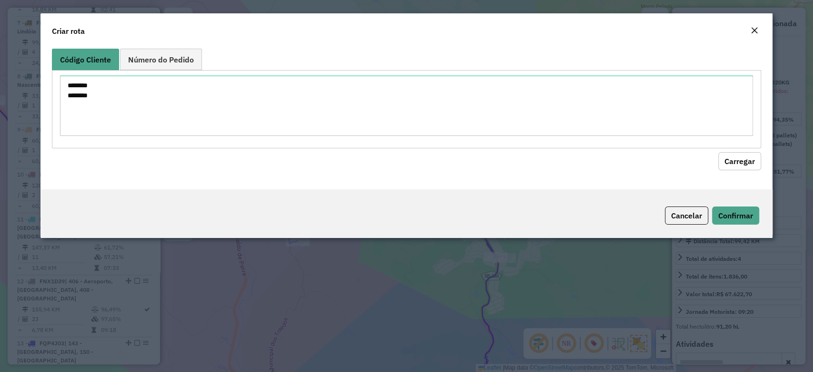
click at [735, 156] on button "Carregar" at bounding box center [739, 161] width 43 height 18
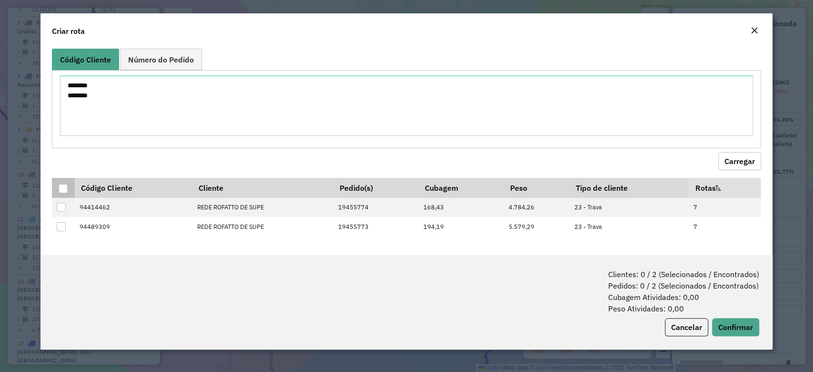
click at [63, 184] on div at bounding box center [63, 188] width 9 height 9
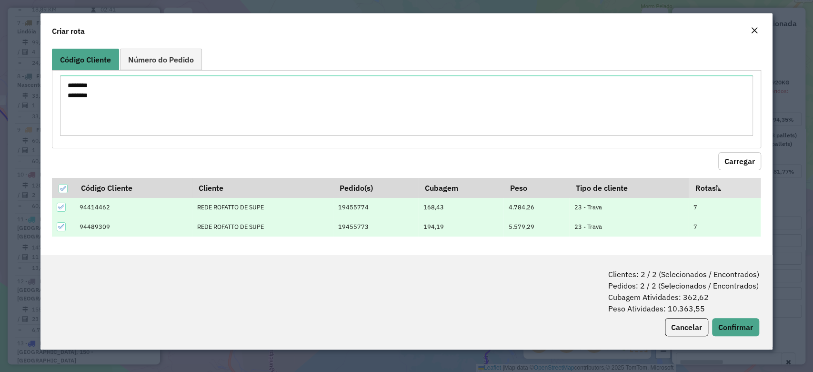
click at [763, 336] on div "Clientes: 2 / 2 (Selecionados / Encontrados) Pedidos: 2 / 2 (Selecionados / Enc…" at bounding box center [406, 302] width 732 height 94
click at [736, 325] on button "Confirmar" at bounding box center [735, 327] width 47 height 18
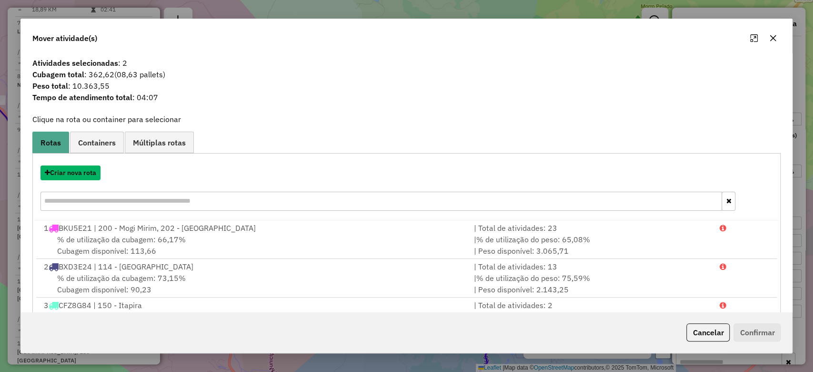
click at [91, 174] on button "Criar nova rota" at bounding box center [70, 172] width 60 height 15
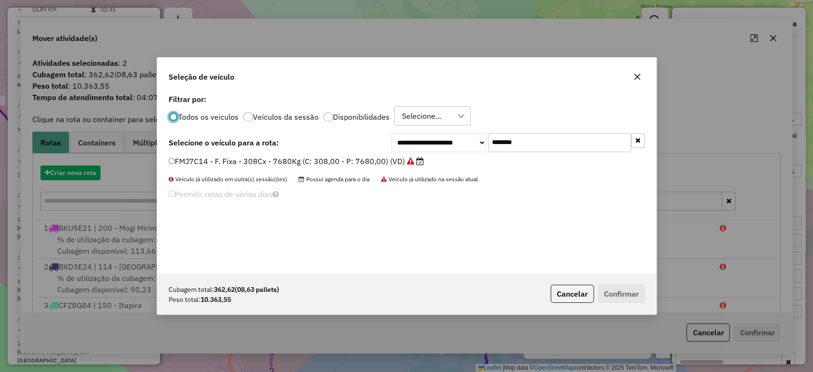
scroll to position [5, 3]
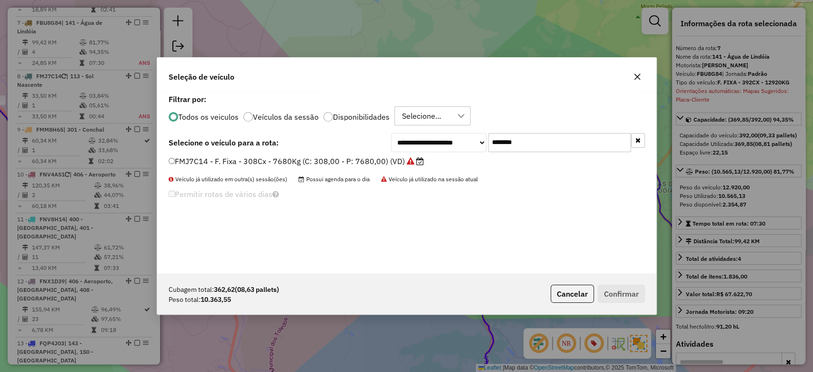
drag, startPoint x: 538, startPoint y: 140, endPoint x: 418, endPoint y: 140, distance: 120.1
click at [418, 140] on div "**********" at bounding box center [518, 142] width 254 height 19
type input "***"
click at [277, 161] on label "FBU8G84 - F. FIXA - 392CX - 12920KG (C: 392,00 - P: 12920,00) (VD)" at bounding box center [304, 160] width 270 height 11
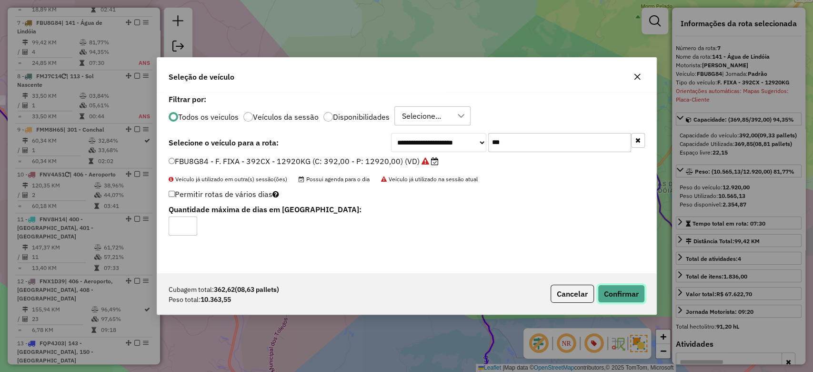
click at [633, 299] on button "Confirmar" at bounding box center [621, 293] width 47 height 18
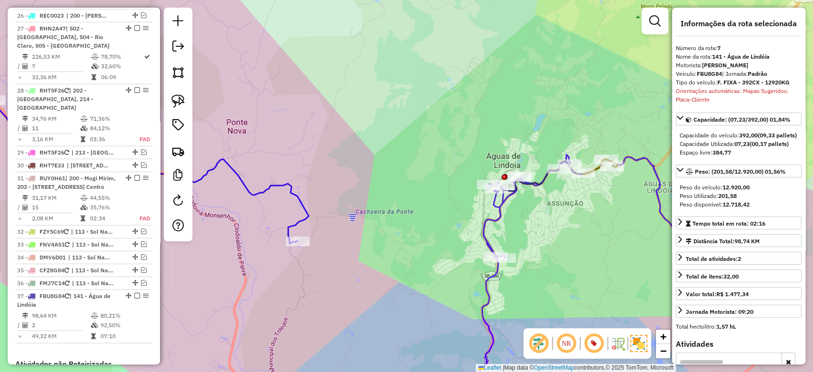
scroll to position [1720, 0]
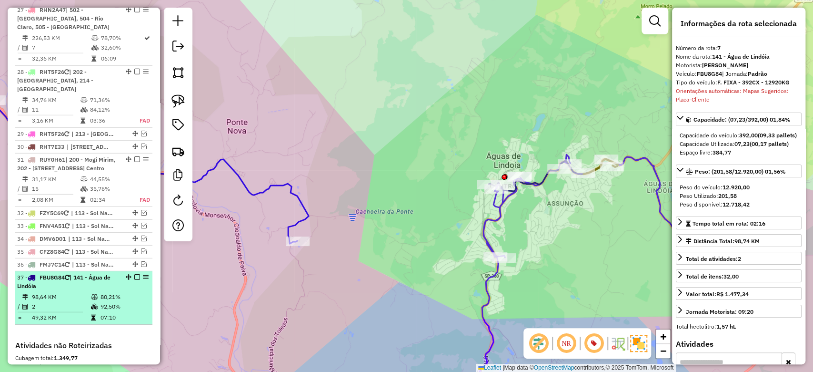
click at [135, 274] on em at bounding box center [137, 277] width 6 height 6
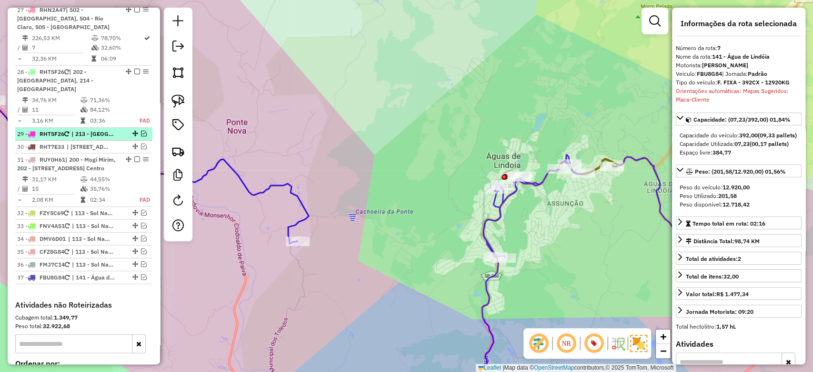
click at [142, 131] on em at bounding box center [144, 134] width 6 height 6
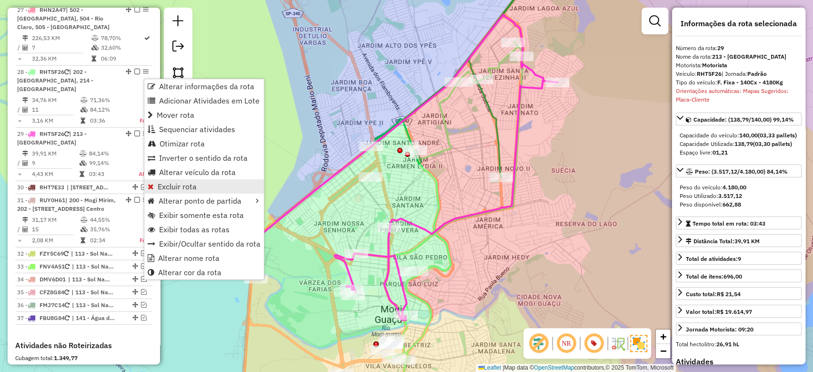
click at [193, 184] on span "Excluir rota" at bounding box center [177, 186] width 39 height 8
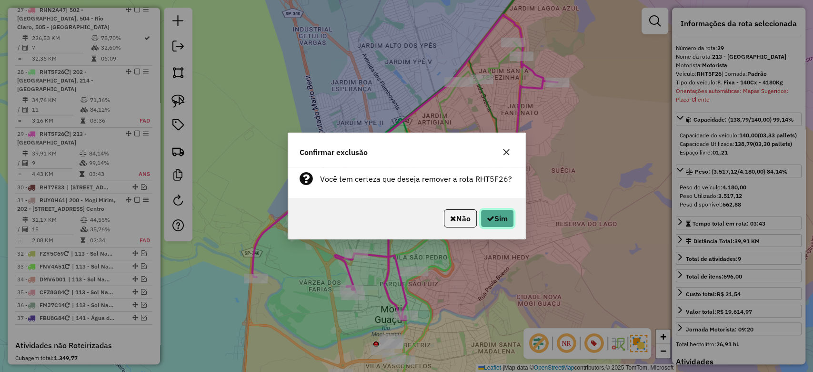
click at [489, 224] on button "Sim" at bounding box center [497, 218] width 33 height 18
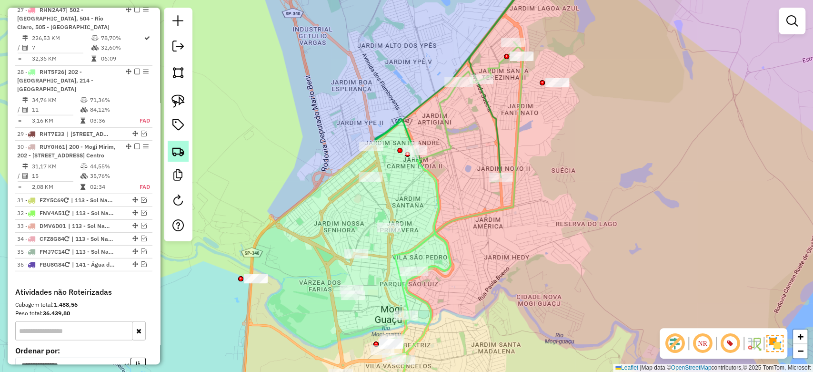
click at [181, 154] on img at bounding box center [178, 150] width 13 height 13
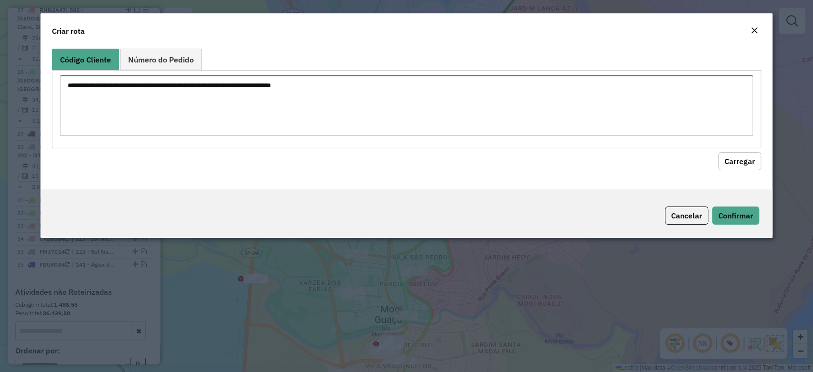
click at [158, 106] on textarea at bounding box center [406, 105] width 693 height 61
paste textarea "******** ********"
type textarea "******** ********"
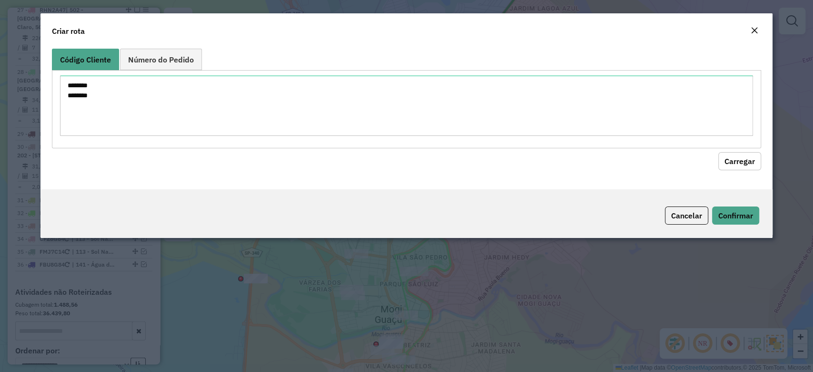
click at [741, 161] on button "Carregar" at bounding box center [739, 161] width 43 height 18
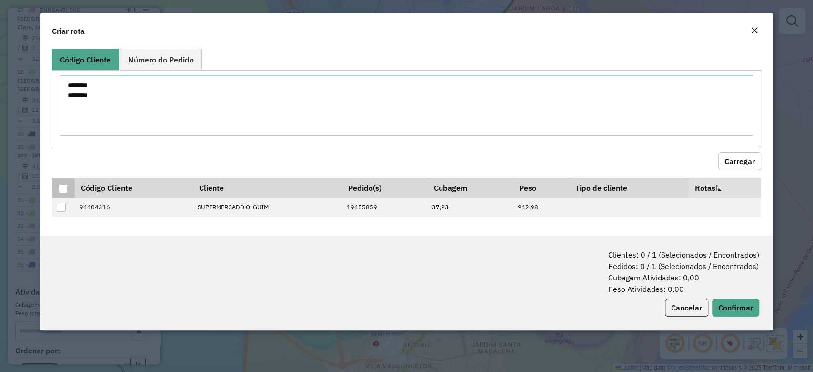
click at [59, 188] on div at bounding box center [63, 188] width 9 height 9
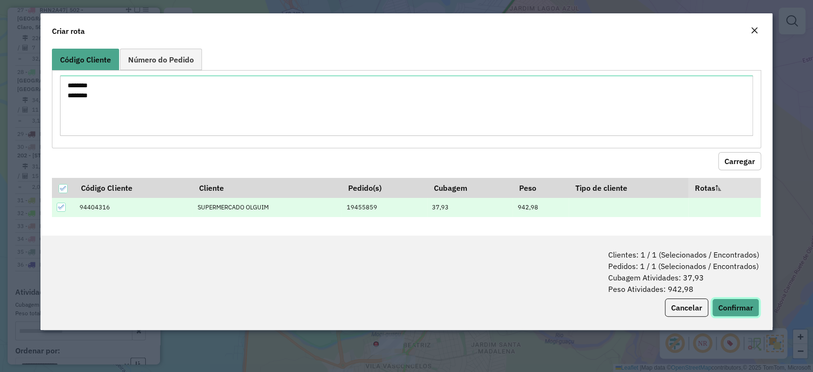
click at [738, 306] on button "Confirmar" at bounding box center [735, 307] width 47 height 18
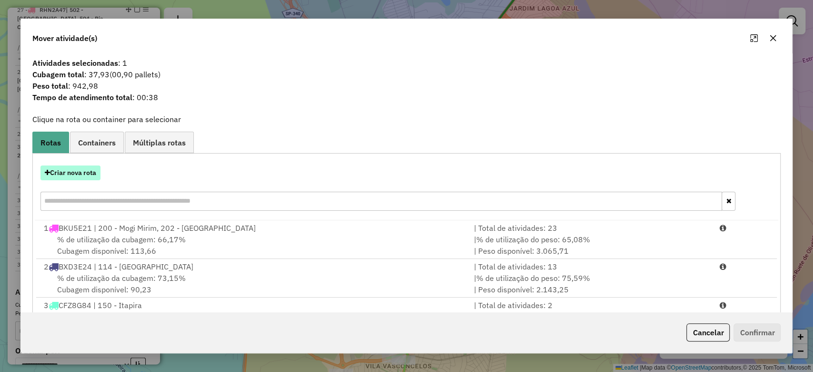
click at [81, 172] on button "Criar nova rota" at bounding box center [70, 172] width 60 height 15
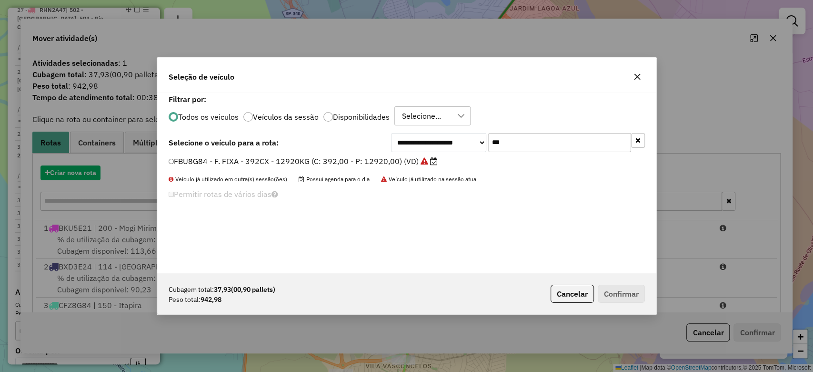
scroll to position [5, 3]
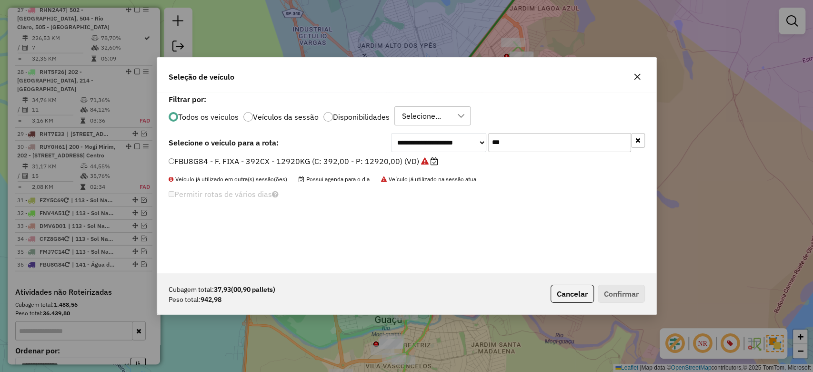
drag, startPoint x: 532, startPoint y: 146, endPoint x: 592, endPoint y: 142, distance: 60.1
click at [440, 135] on div "**********" at bounding box center [518, 142] width 254 height 19
type input "****"
click at [373, 157] on label "RHT5F26 - F. Fixa - 140Cx - 4180Kg (C: 140,00 - P: 4180,00) (VD)" at bounding box center [296, 160] width 255 height 11
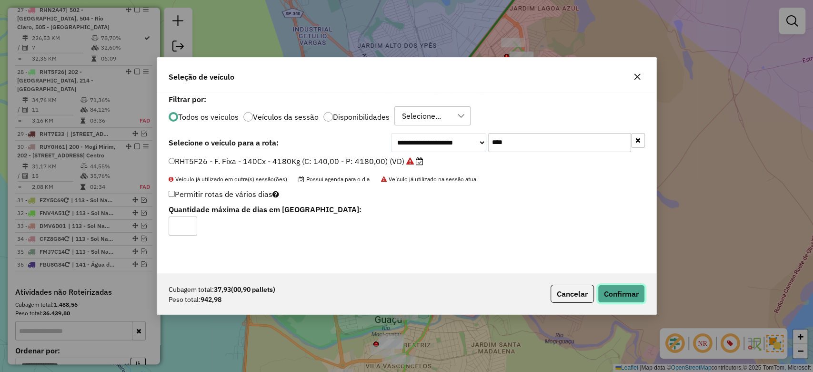
click at [635, 290] on button "Confirmar" at bounding box center [621, 293] width 47 height 18
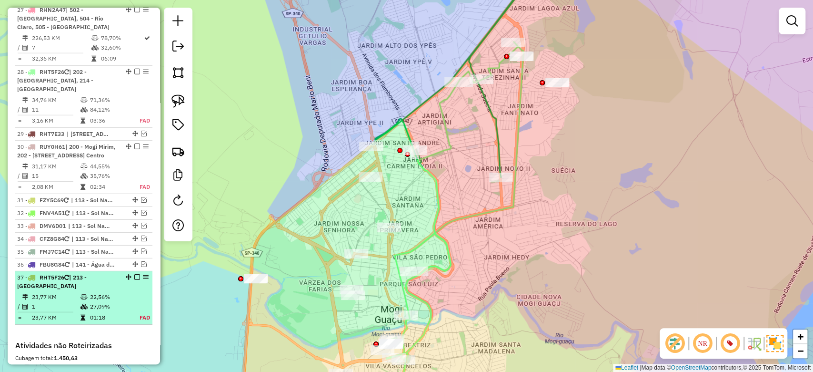
click at [102, 313] on td "01:18" at bounding box center [110, 318] width 40 height 10
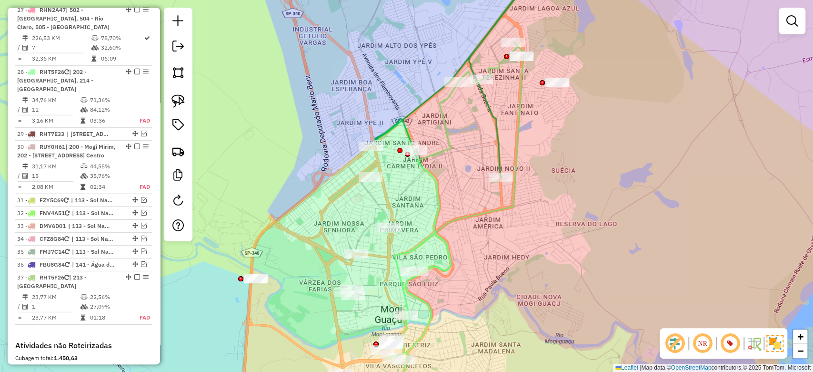
select select "**********"
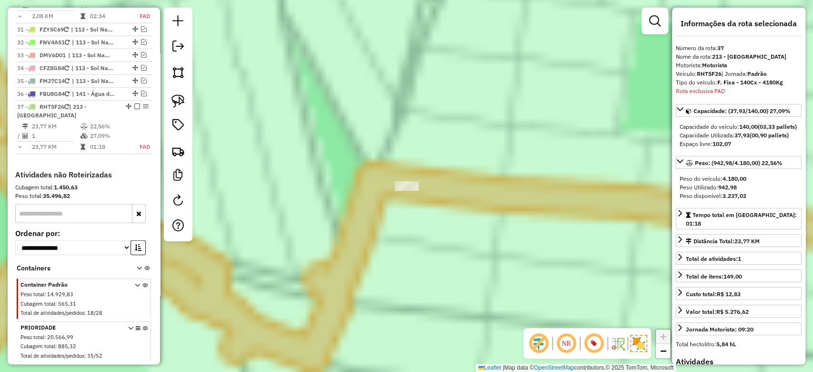
scroll to position [1890, 0]
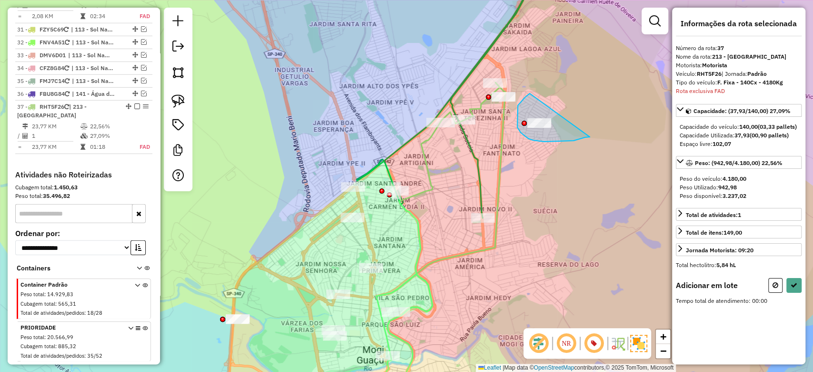
drag, startPoint x: 518, startPoint y: 105, endPoint x: 679, endPoint y: 152, distance: 168.0
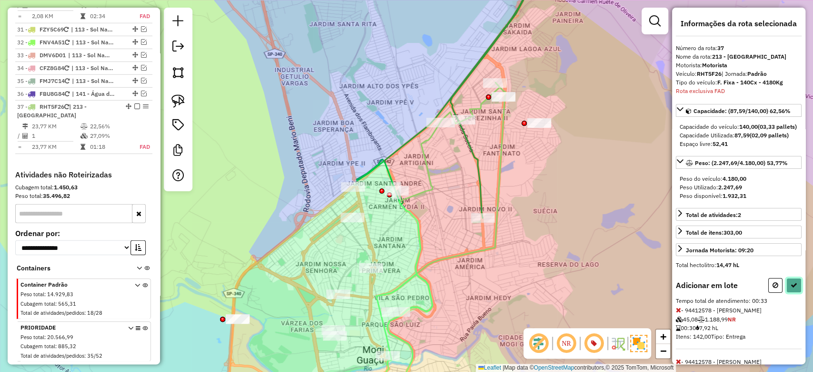
click at [798, 293] on button at bounding box center [794, 285] width 15 height 15
select select "**********"
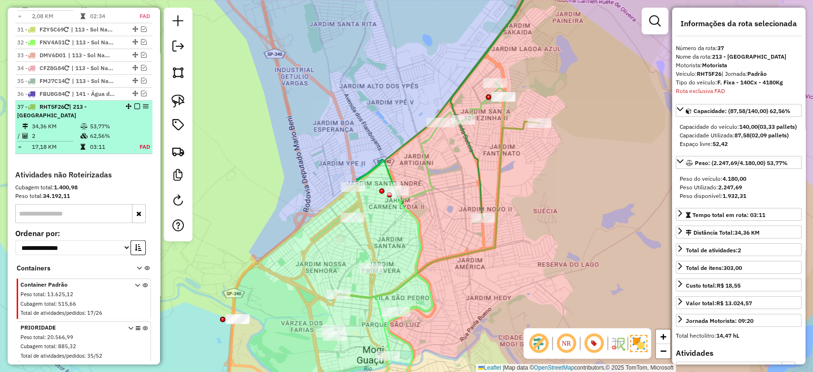
click at [134, 103] on em at bounding box center [137, 106] width 6 height 6
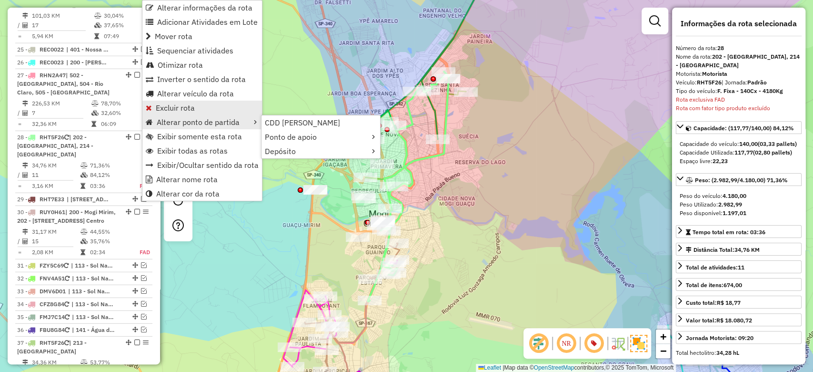
scroll to position [1733, 0]
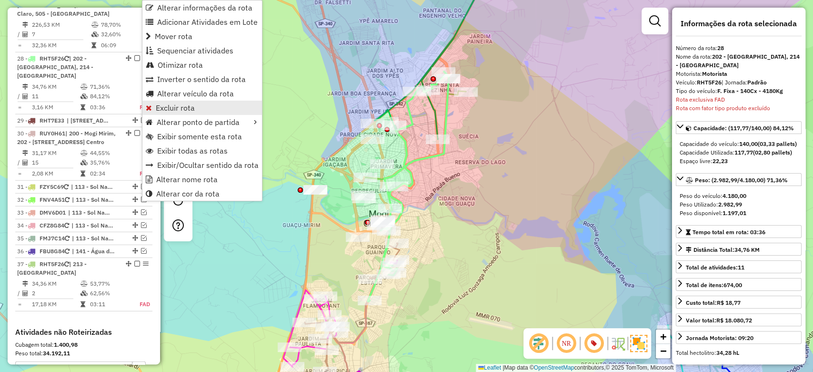
click at [201, 111] on link "Excluir rota" at bounding box center [202, 108] width 120 height 14
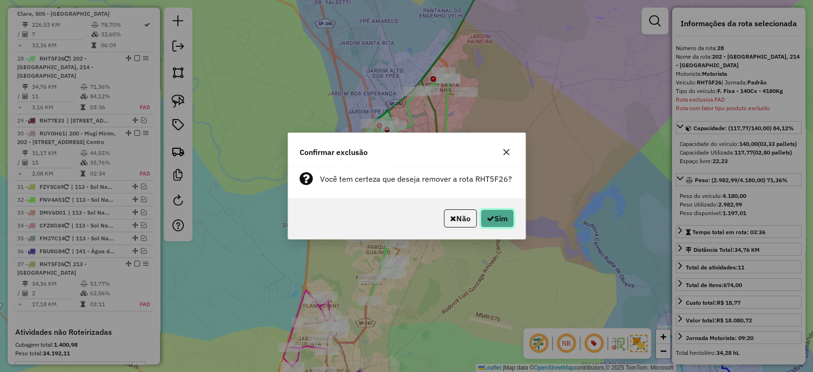
click at [493, 213] on button "Sim" at bounding box center [497, 218] width 33 height 18
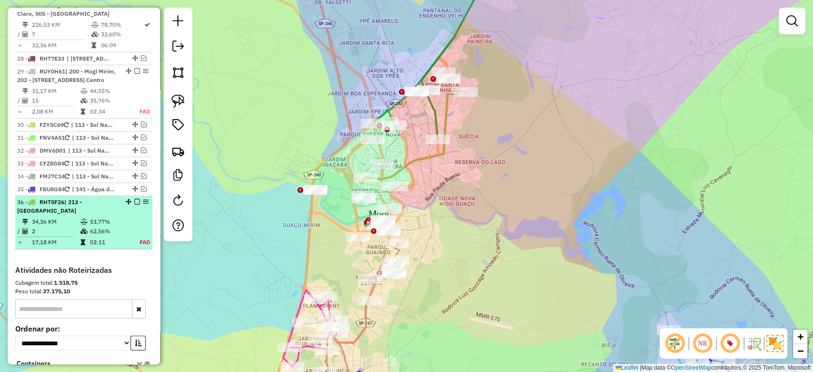
click at [135, 199] on em at bounding box center [137, 202] width 6 height 6
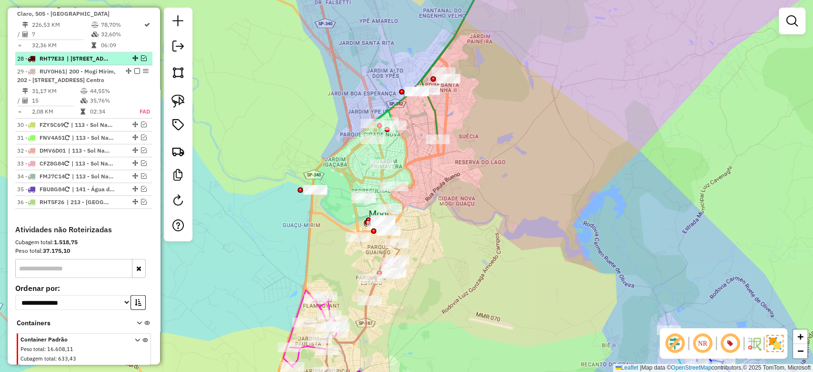
click at [141, 55] on em at bounding box center [144, 58] width 6 height 6
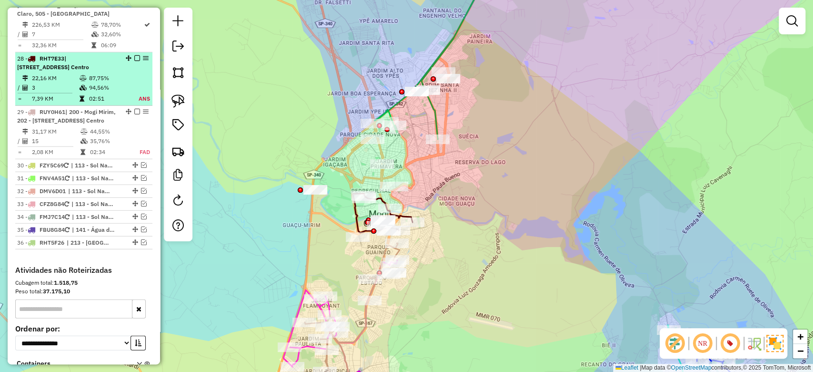
click at [135, 55] on em at bounding box center [137, 58] width 6 height 6
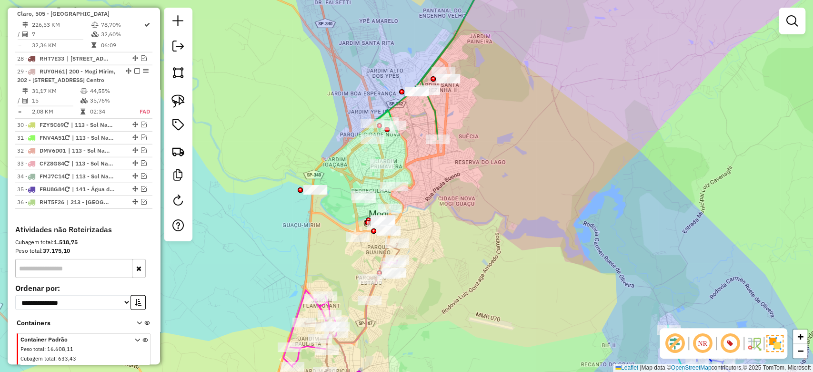
click at [305, 91] on div "Janela de atendimento Grade de atendimento Capacidade Transportadoras Veículos …" at bounding box center [406, 186] width 813 height 372
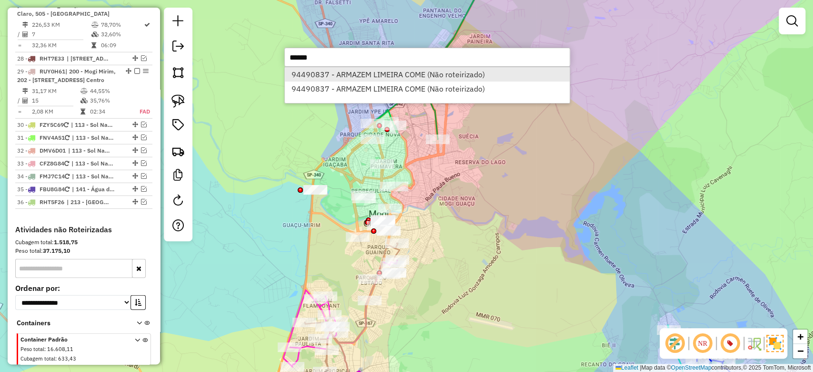
type input "*****"
click at [390, 78] on li "94490837 - ARMAZEM LIMEIRA COME (Não roteirizado)" at bounding box center [427, 74] width 285 height 14
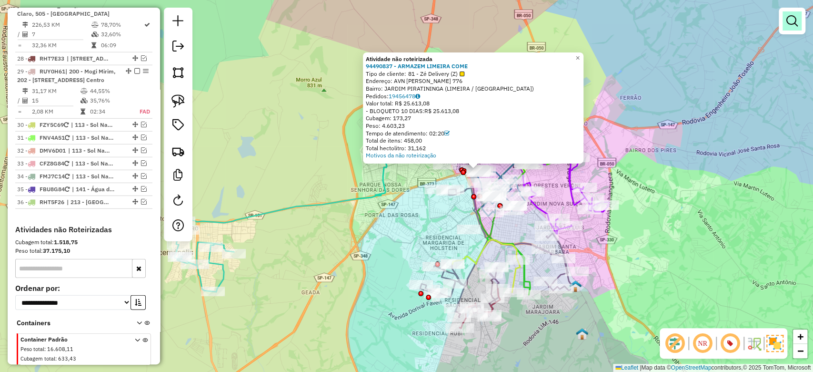
click at [784, 20] on link at bounding box center [792, 20] width 19 height 19
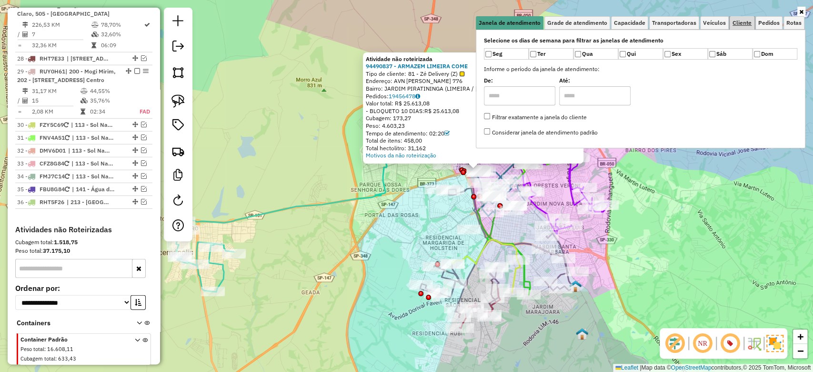
click at [748, 22] on span "Cliente" at bounding box center [742, 23] width 19 height 6
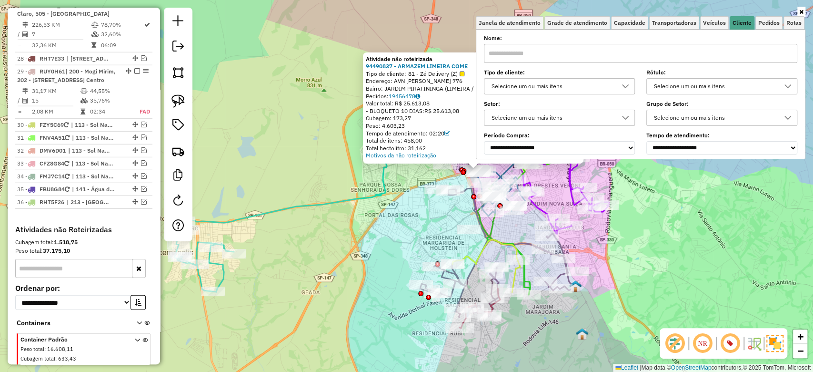
click at [577, 80] on div "Selecione um ou mais itens" at bounding box center [552, 86] width 128 height 15
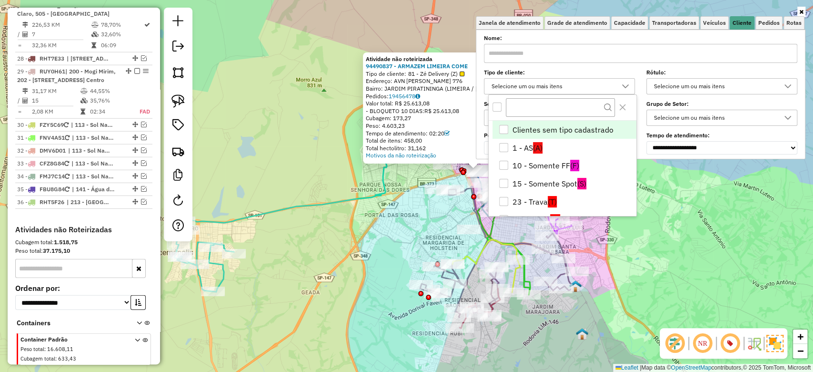
scroll to position [5, 33]
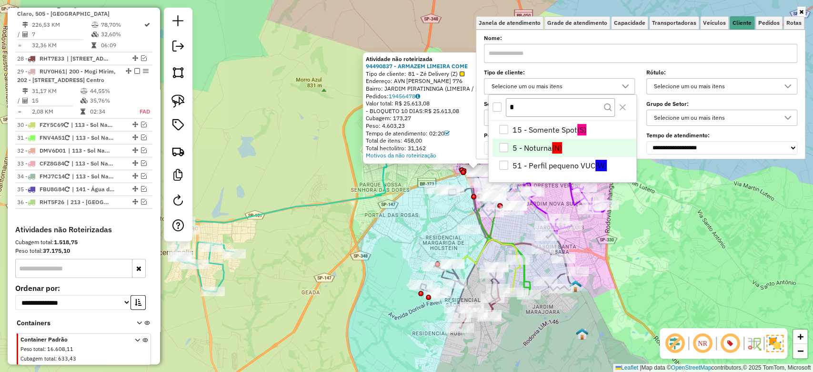
type input "*"
click at [542, 142] on li "5 - Noturna (N)" at bounding box center [565, 148] width 144 height 18
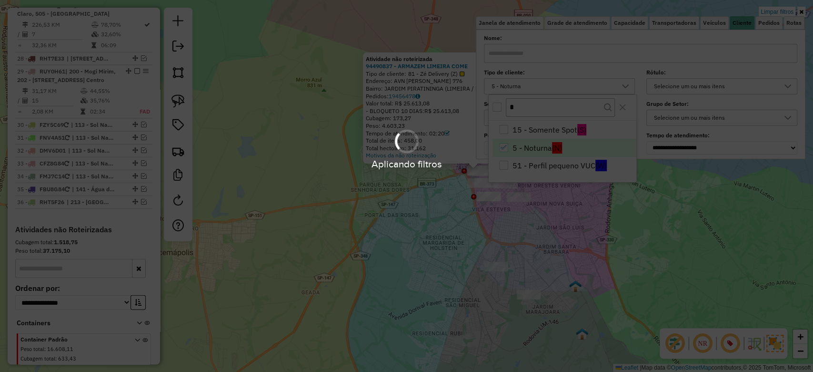
click at [368, 241] on div "Atividade não roteirizada 94490837 - ARMAZEM LIMEIRA COME Tipo de cliente: 81 -…" at bounding box center [406, 186] width 813 height 372
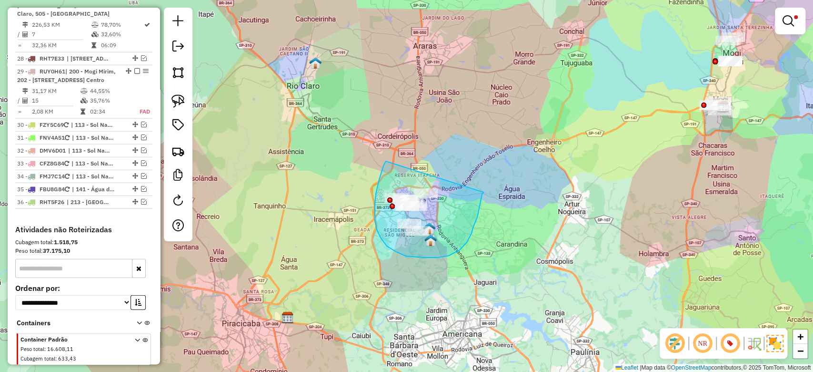
drag, startPoint x: 384, startPoint y: 165, endPoint x: 484, endPoint y: 192, distance: 103.5
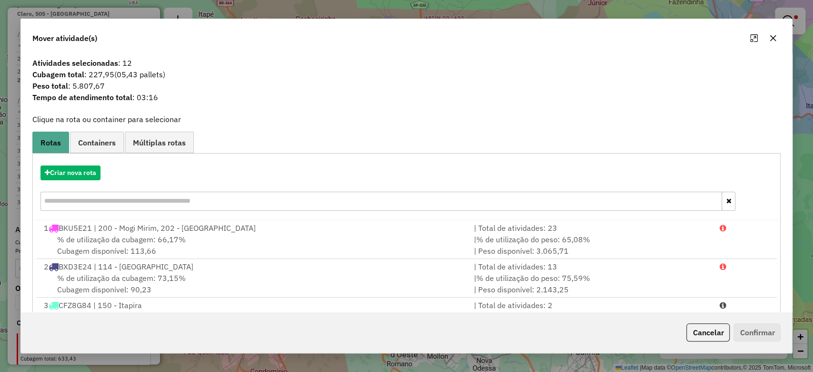
click at [71, 181] on div "Criar nova rota" at bounding box center [407, 189] width 744 height 62
click at [85, 173] on button "Criar nova rota" at bounding box center [70, 172] width 60 height 15
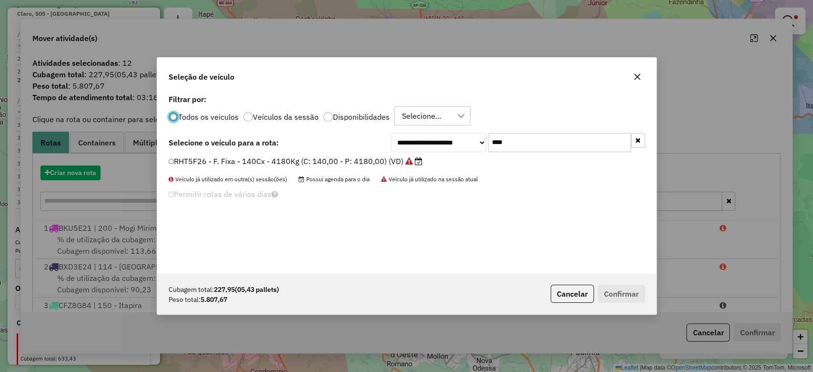
scroll to position [5, 3]
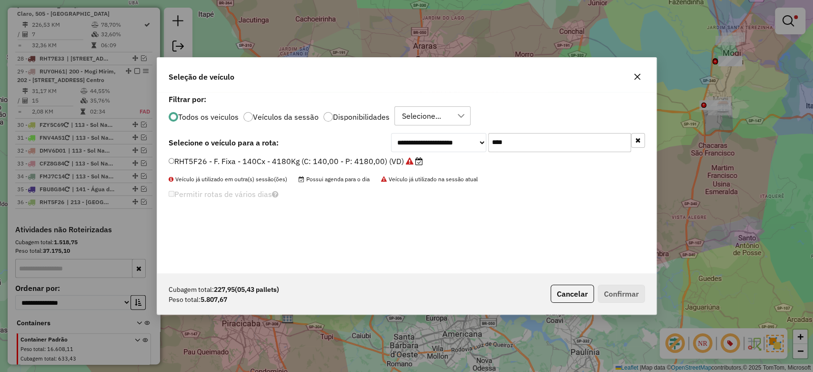
drag, startPoint x: 509, startPoint y: 143, endPoint x: 422, endPoint y: 143, distance: 87.2
click at [422, 143] on div "**********" at bounding box center [518, 142] width 254 height 19
paste input "***"
type input "*******"
drag, startPoint x: 399, startPoint y: 162, endPoint x: 413, endPoint y: 172, distance: 16.5
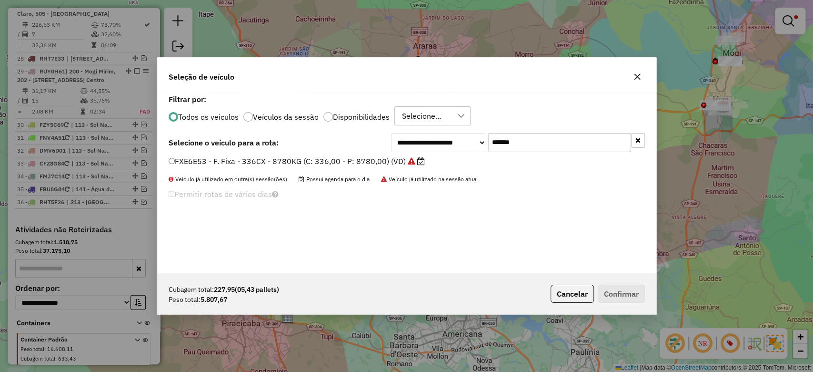
click at [399, 162] on label "FXE6E53 - F. Fixa - 336CX - 8780KG (C: 336,00 - P: 8780,00) (VD)" at bounding box center [297, 160] width 256 height 11
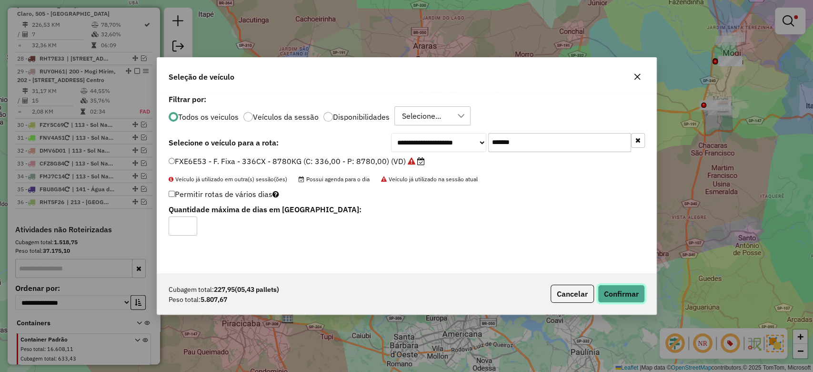
click at [616, 287] on button "Confirmar" at bounding box center [621, 293] width 47 height 18
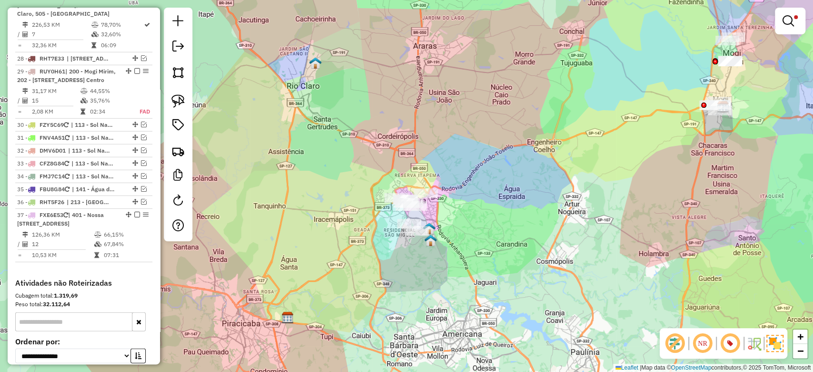
drag, startPoint x: 564, startPoint y: 152, endPoint x: 421, endPoint y: 241, distance: 168.4
click at [421, 241] on div "Limpar filtros Janela de atendimento Grade de atendimento Capacidade Transporta…" at bounding box center [406, 186] width 813 height 372
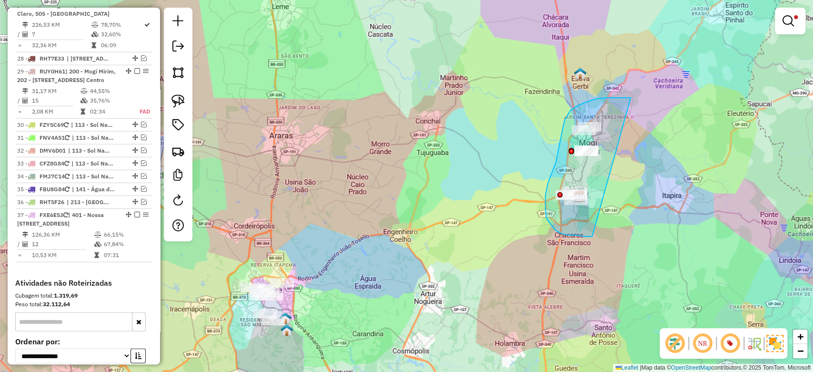
drag, startPoint x: 617, startPoint y: 98, endPoint x: 592, endPoint y: 236, distance: 140.8
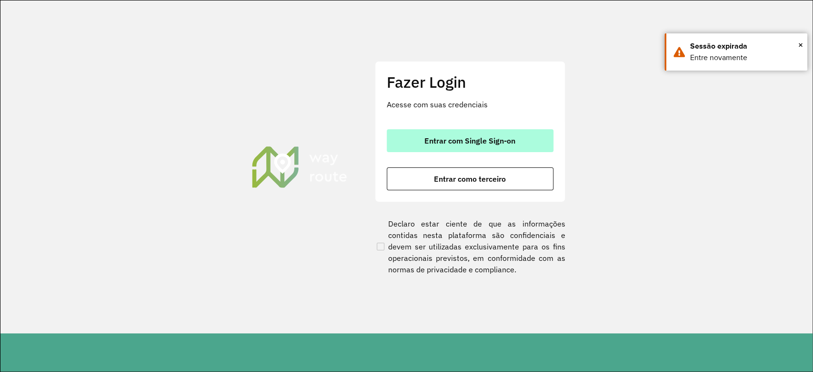
click at [461, 135] on button "Entrar com Single Sign-on" at bounding box center [470, 140] width 167 height 23
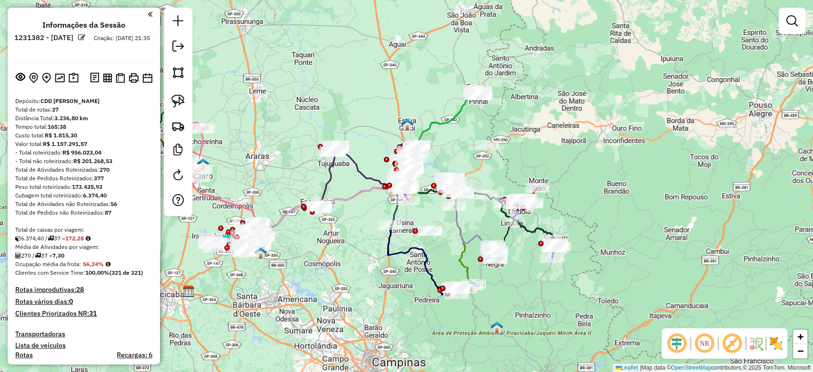
click at [767, 342] on img at bounding box center [766, 342] width 5 height 15
click at [773, 341] on img at bounding box center [775, 342] width 15 height 15
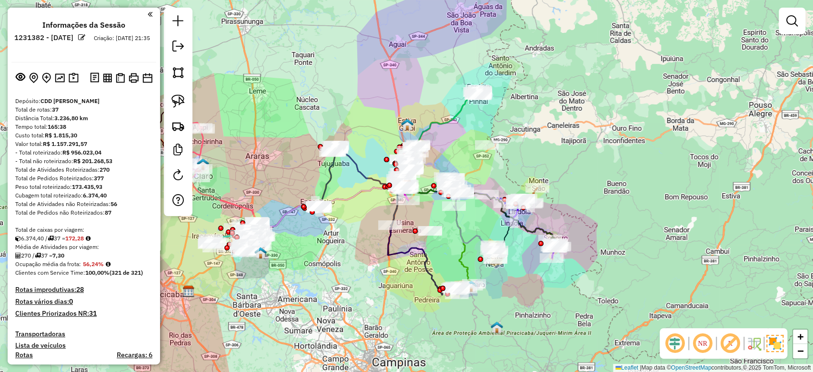
click at [736, 346] on em at bounding box center [730, 343] width 23 height 23
click at [675, 345] on em at bounding box center [675, 343] width 23 height 23
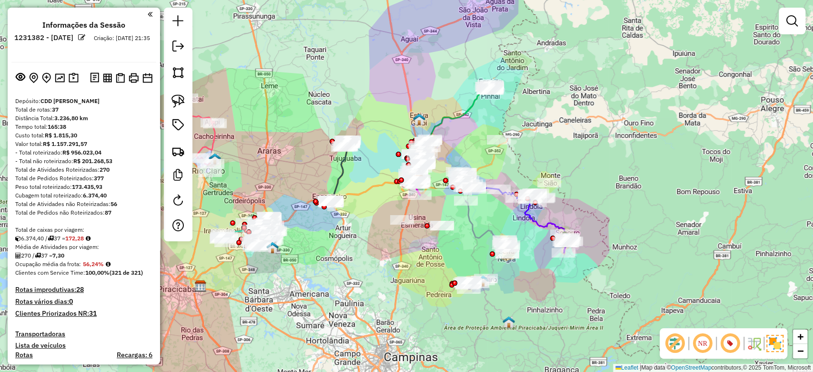
drag, startPoint x: 352, startPoint y: 190, endPoint x: 203, endPoint y: 200, distance: 149.0
click at [389, 177] on div "Janela de atendimento Grade de atendimento Capacidade Transportadoras Veículos …" at bounding box center [406, 186] width 813 height 372
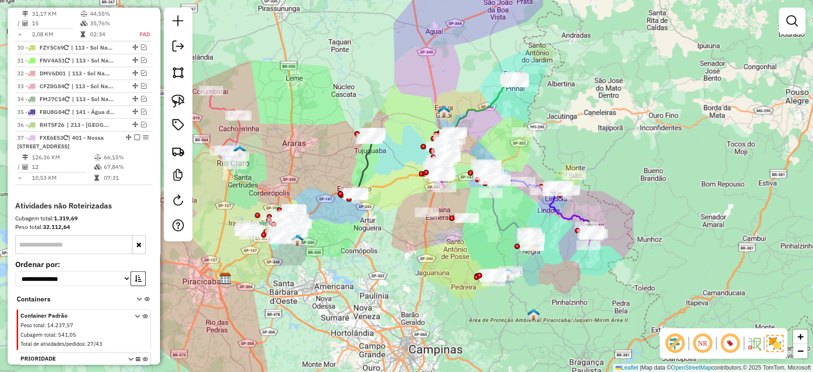
scroll to position [1795, 0]
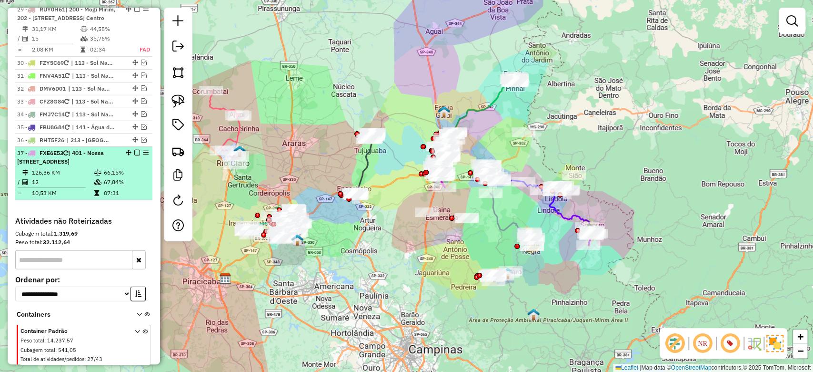
click at [62, 168] on td "126,36 KM" at bounding box center [62, 173] width 62 height 10
select select "**********"
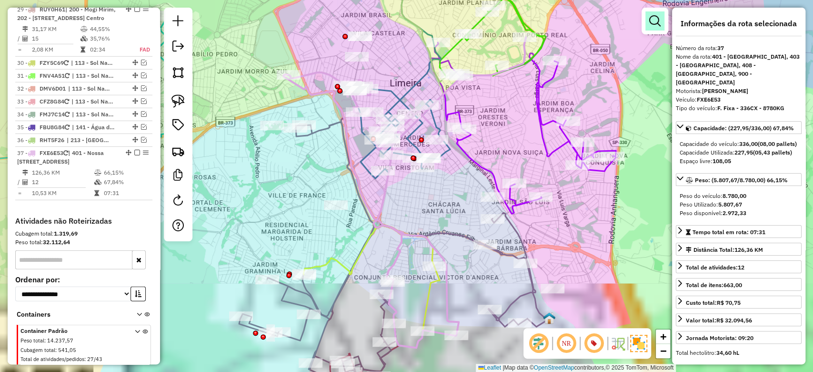
click at [646, 26] on link at bounding box center [655, 20] width 19 height 19
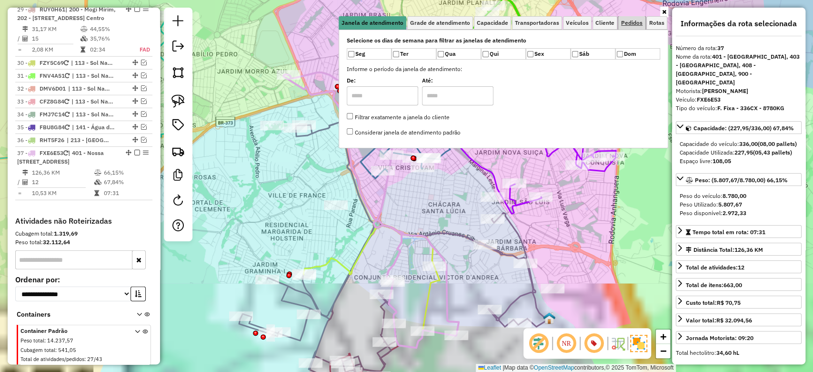
click at [632, 26] on link "Pedidos" at bounding box center [631, 22] width 27 height 13
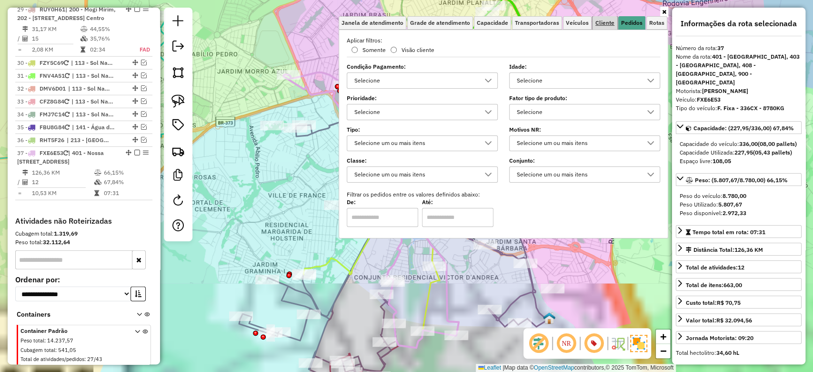
click at [602, 23] on span "Cliente" at bounding box center [605, 23] width 19 height 6
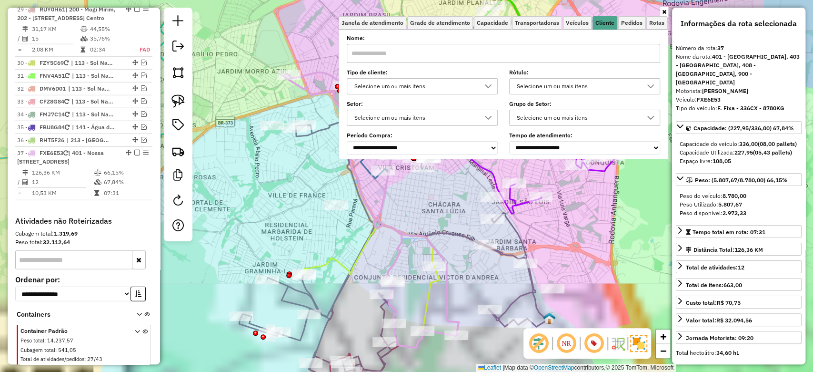
click at [442, 85] on div "Selecione um ou mais itens" at bounding box center [415, 86] width 128 height 15
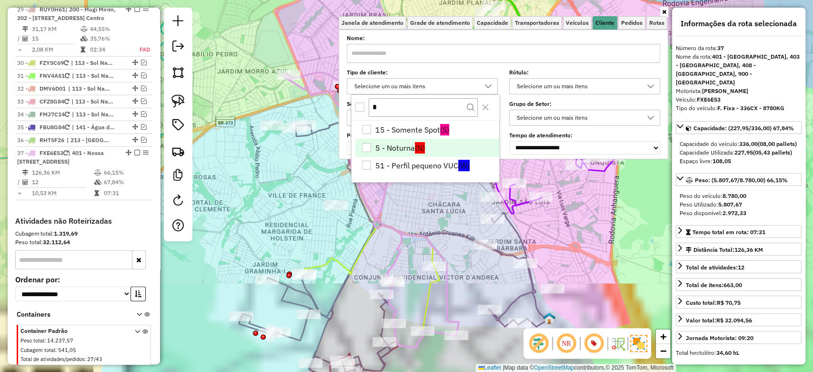
type input "*"
click at [410, 144] on li "5 - Noturna (N)" at bounding box center [427, 148] width 144 height 18
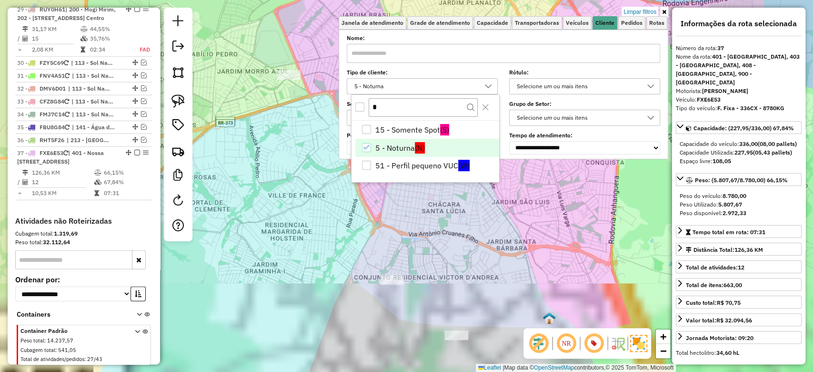
click at [286, 169] on div "Limpar filtros Janela de atendimento Grade de atendimento Capacidade Transporta…" at bounding box center [406, 186] width 813 height 372
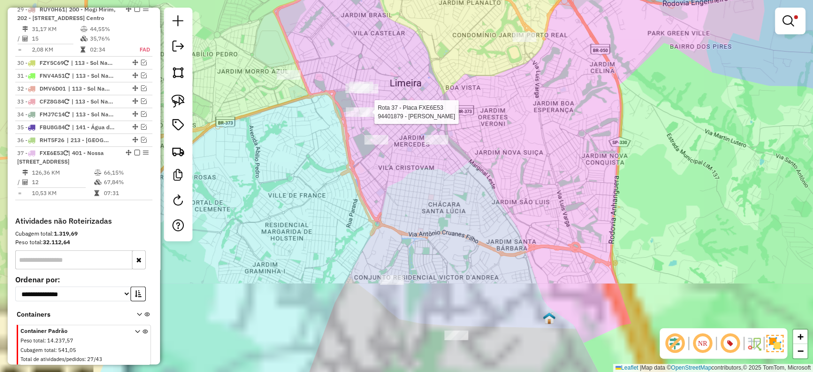
select select "**********"
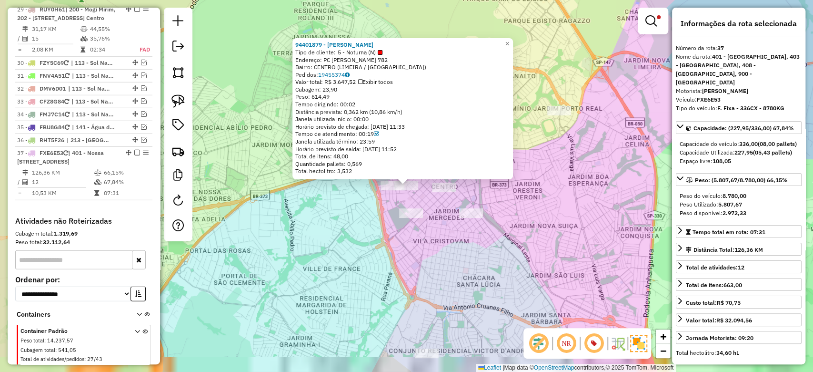
scroll to position [1859, 0]
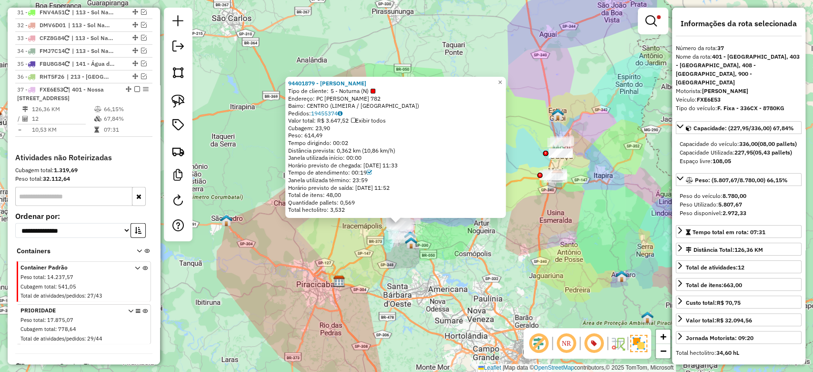
click at [534, 235] on div "94401879 - JULIANE CAMILE ARAUJ Tipo de cliente: 5 - Noturna (N) Endereço: PC […" at bounding box center [406, 186] width 813 height 372
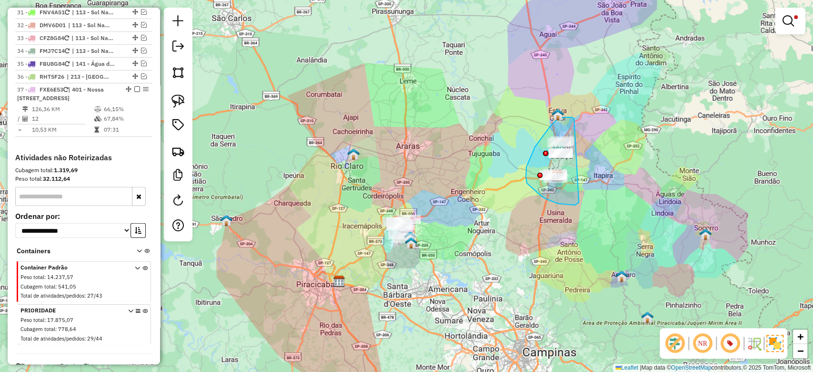
drag, startPoint x: 568, startPoint y: 117, endPoint x: 579, endPoint y: 202, distance: 85.6
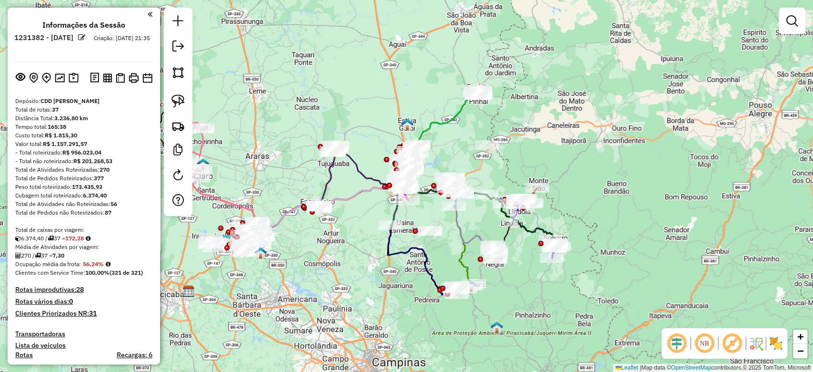
click at [775, 342] on img at bounding box center [775, 342] width 15 height 15
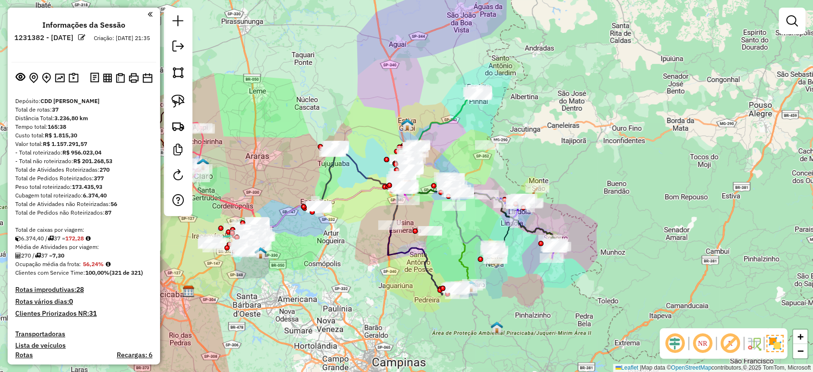
click at [736, 347] on em at bounding box center [730, 343] width 23 height 23
click at [679, 347] on em at bounding box center [675, 343] width 23 height 23
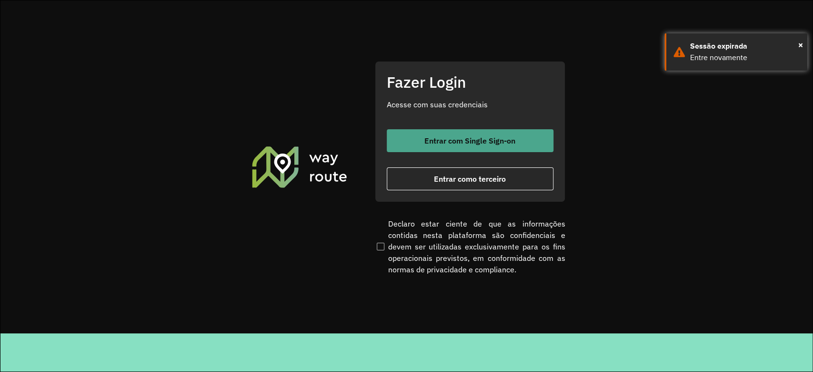
click at [472, 135] on button "Entrar com Single Sign-on" at bounding box center [470, 140] width 167 height 23
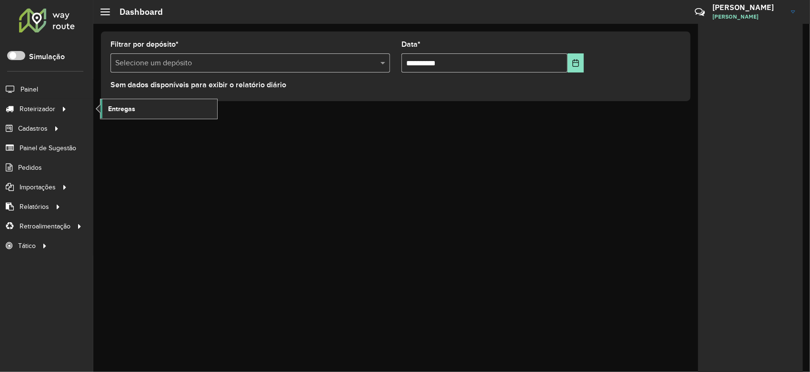
click at [140, 109] on link "Entregas" at bounding box center [159, 108] width 117 height 19
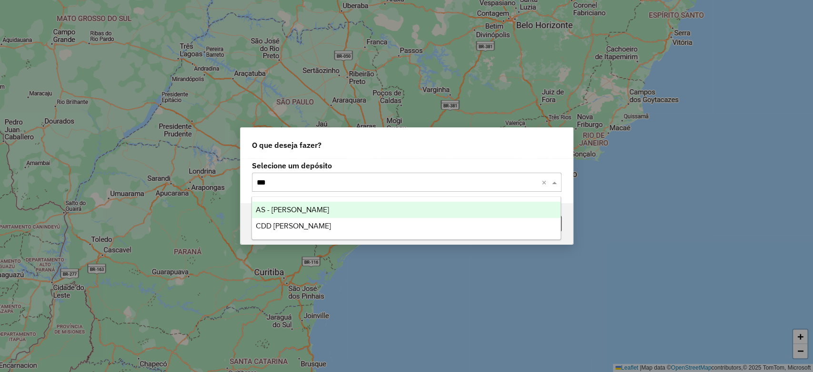
type input "****"
click at [309, 225] on span "CDD [PERSON_NAME]" at bounding box center [293, 226] width 75 height 8
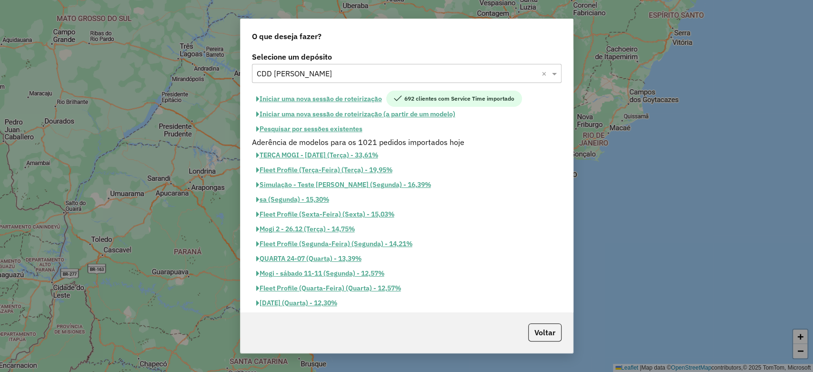
click at [333, 129] on button "Pesquisar por sessões existentes" at bounding box center [309, 128] width 115 height 15
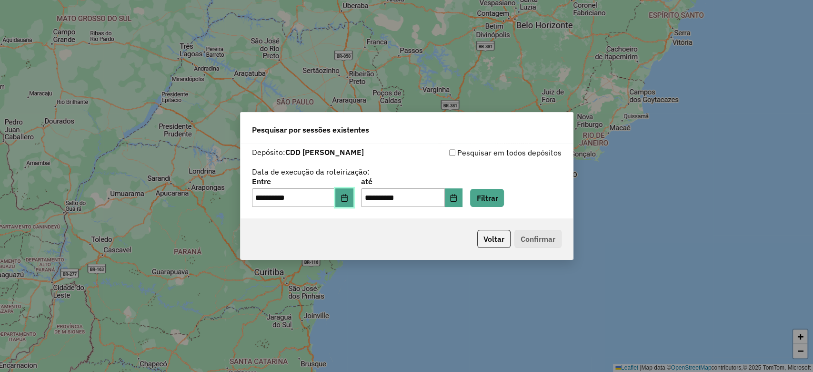
click at [354, 194] on button "Choose Date" at bounding box center [344, 197] width 18 height 19
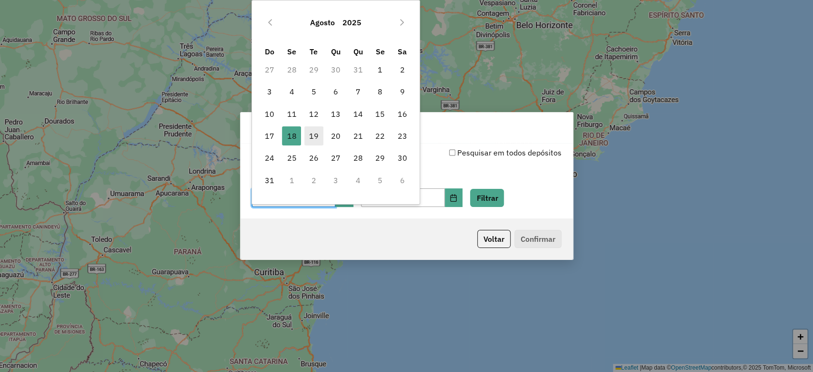
click at [308, 131] on span "19" at bounding box center [313, 135] width 19 height 19
type input "**********"
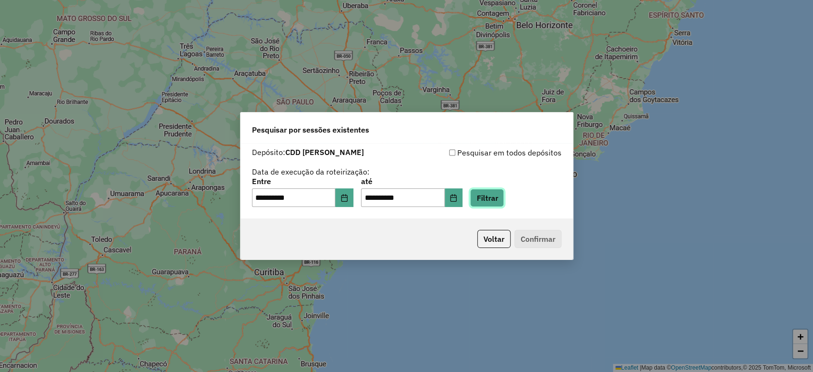
click at [504, 200] on button "Filtrar" at bounding box center [487, 198] width 34 height 18
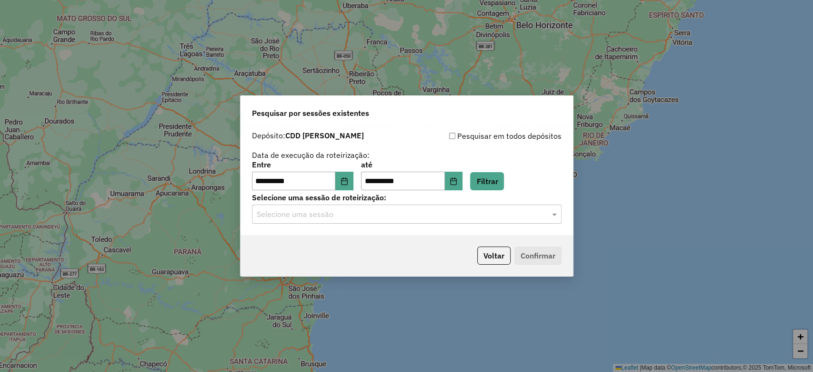
click at [301, 211] on input "text" at bounding box center [397, 214] width 281 height 11
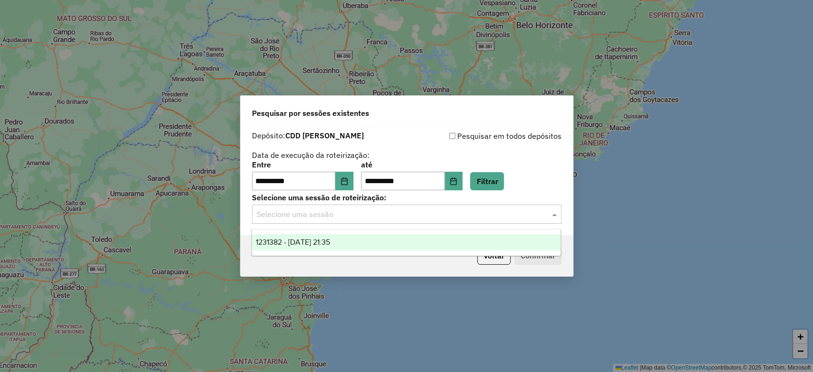
click at [301, 243] on span "1231382 - 19/08/2025 21:35" at bounding box center [293, 242] width 74 height 8
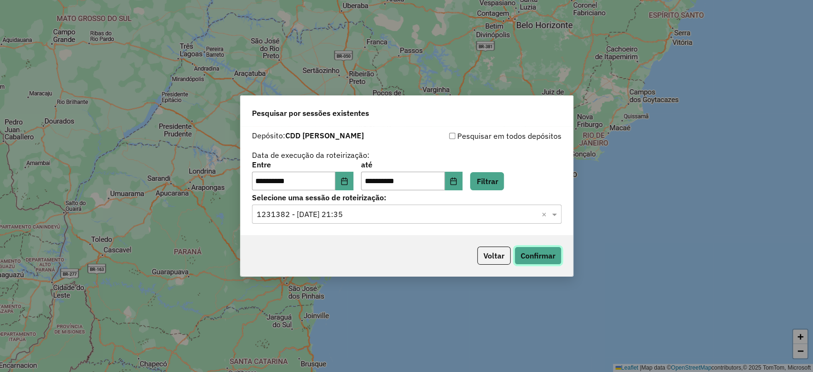
click at [529, 253] on button "Confirmar" at bounding box center [538, 255] width 47 height 18
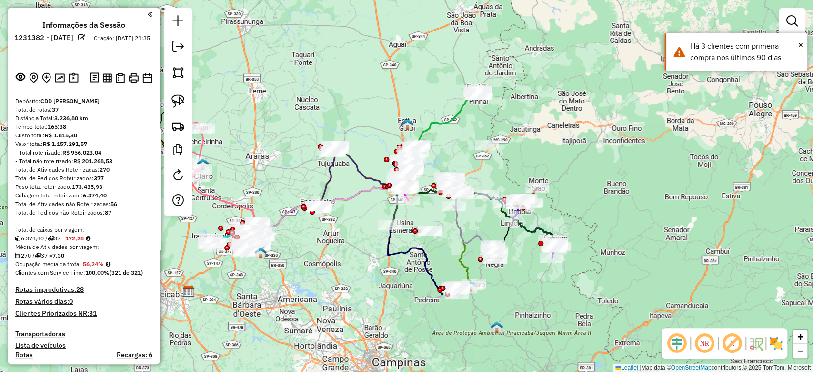
click at [777, 339] on img at bounding box center [775, 342] width 15 height 15
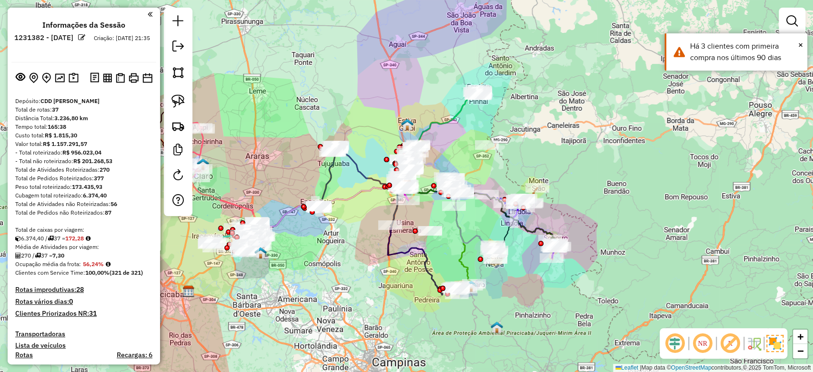
click at [734, 344] on em at bounding box center [730, 343] width 23 height 23
click at [678, 343] on em at bounding box center [675, 343] width 23 height 23
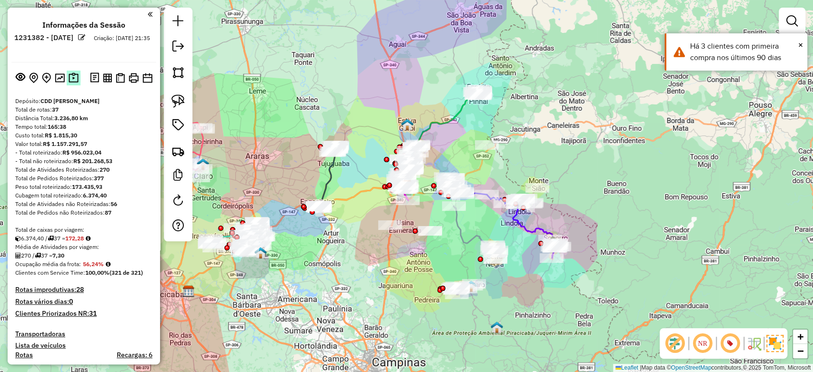
click at [69, 76] on img at bounding box center [74, 77] width 10 height 11
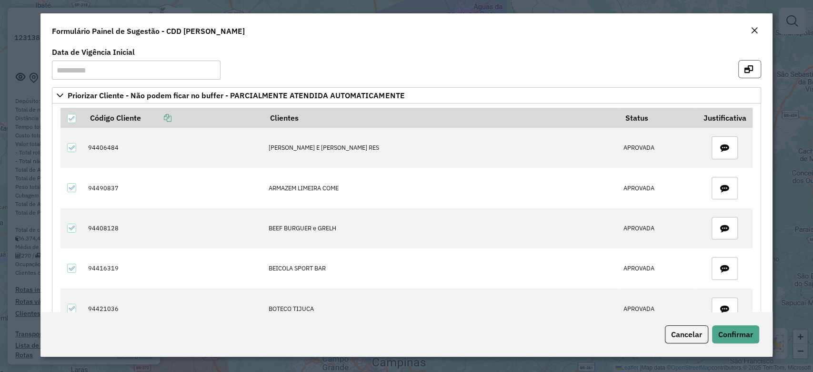
click at [755, 69] on button "button" at bounding box center [749, 69] width 23 height 18
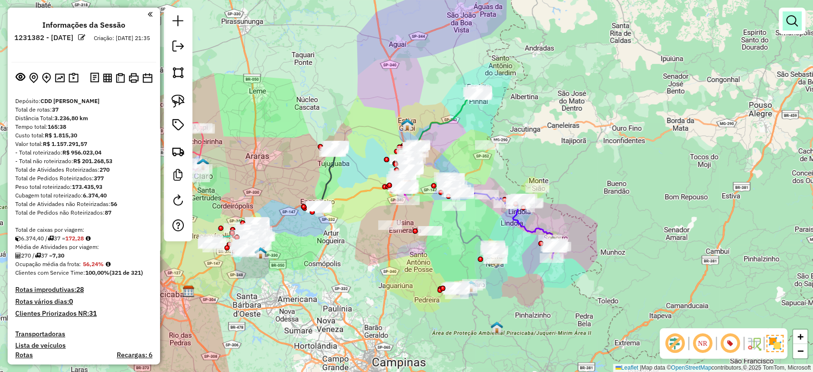
click at [785, 25] on link at bounding box center [792, 20] width 19 height 19
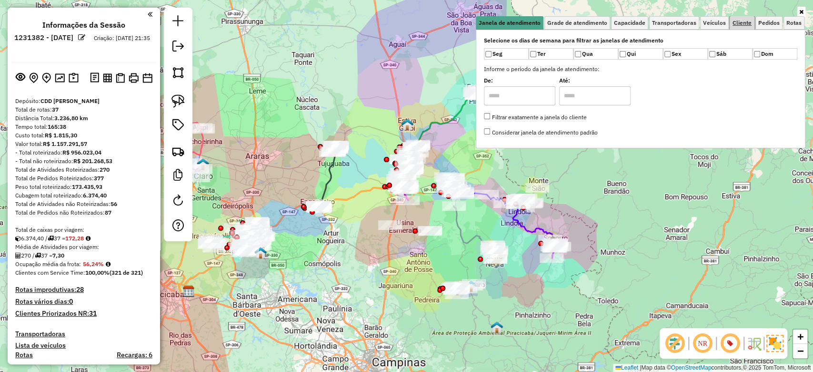
click at [750, 23] on span "Cliente" at bounding box center [742, 23] width 19 height 6
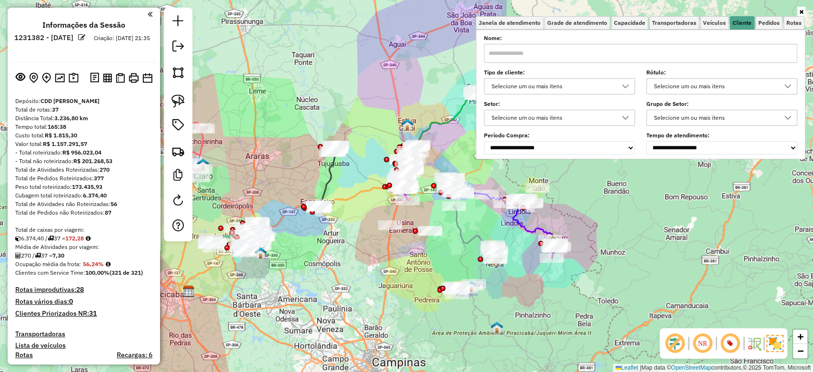
click at [551, 83] on div "Selecione um ou mais itens" at bounding box center [552, 86] width 128 height 15
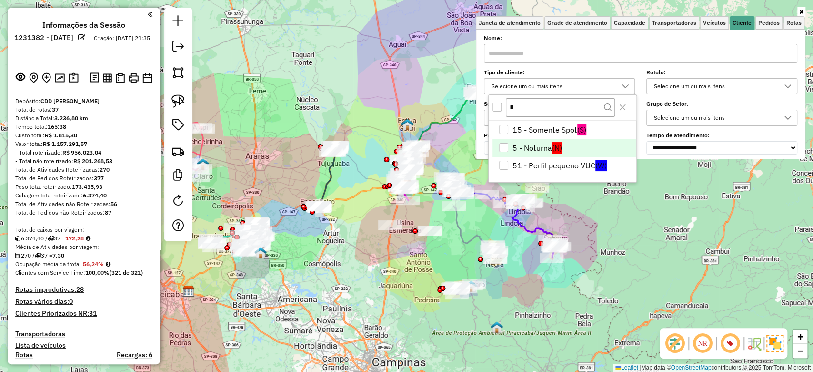
type input "*"
click at [531, 144] on li "5 - Noturna (N)" at bounding box center [565, 148] width 144 height 18
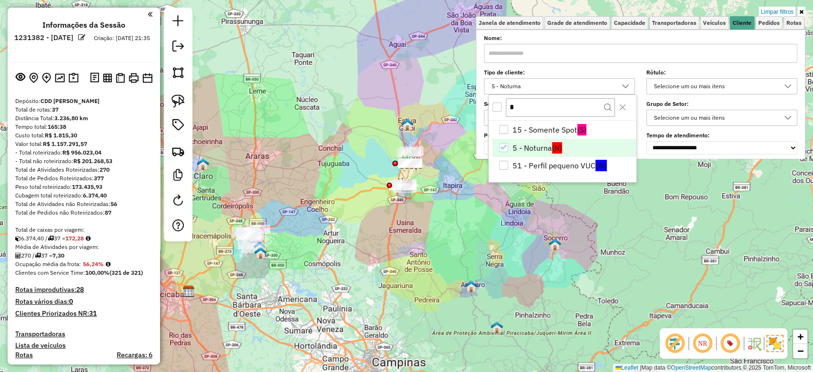
click at [316, 259] on div "Limpar filtros Janela de atendimento Grade de atendimento Capacidade Transporta…" at bounding box center [406, 186] width 813 height 372
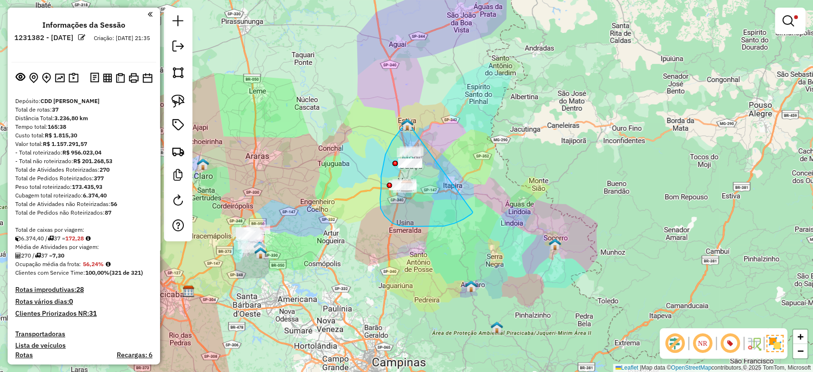
drag, startPoint x: 408, startPoint y: 122, endPoint x: 473, endPoint y: 212, distance: 110.2
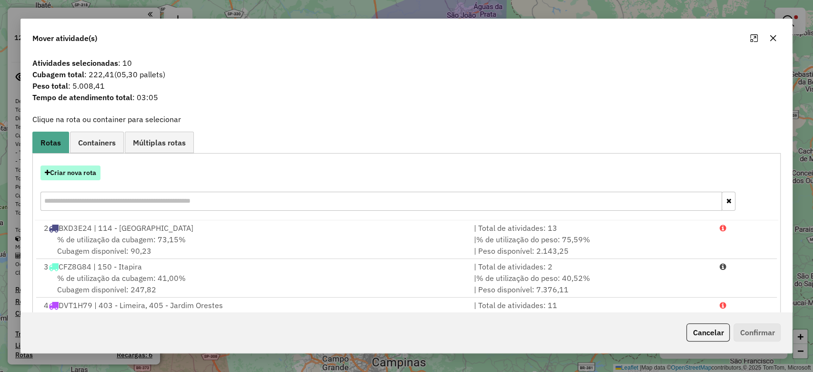
click at [84, 172] on button "Criar nova rota" at bounding box center [70, 172] width 60 height 15
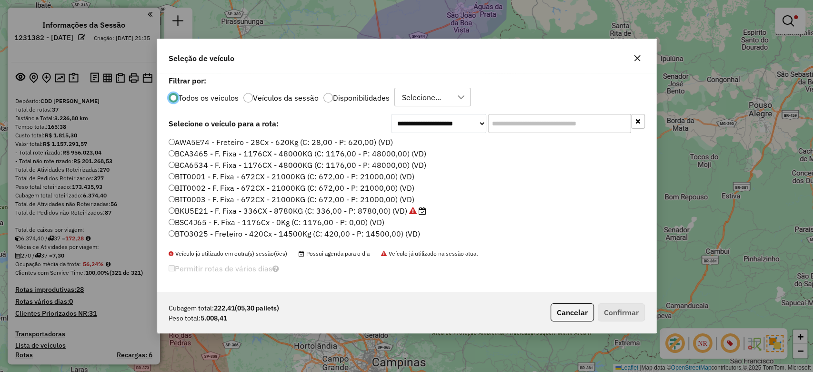
scroll to position [5, 3]
click at [520, 124] on input "text" at bounding box center [559, 123] width 143 height 19
paste input "*******"
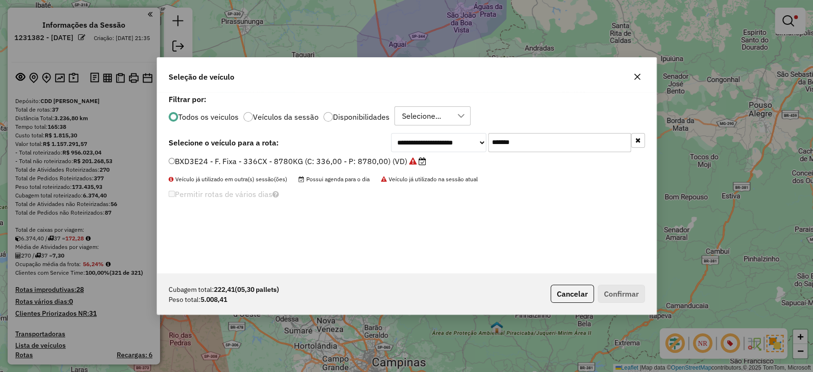
type input "*******"
click at [373, 161] on label "BXD3E24 - F. Fixa - 336CX - 8780KG (C: 336,00 - P: 8780,00) (VD)" at bounding box center [298, 160] width 258 height 11
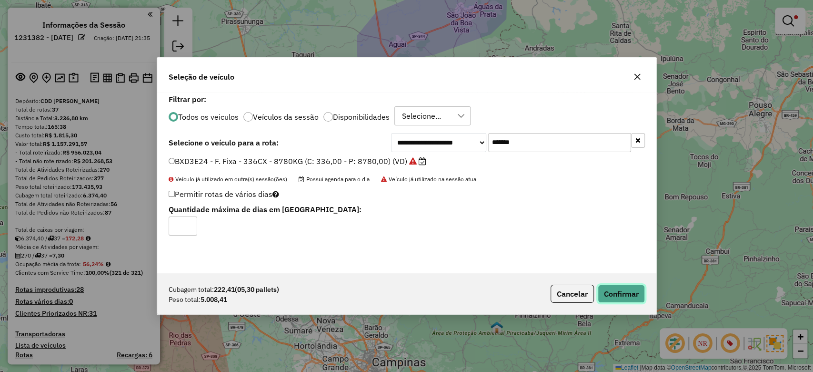
click at [617, 294] on button "Confirmar" at bounding box center [621, 293] width 47 height 18
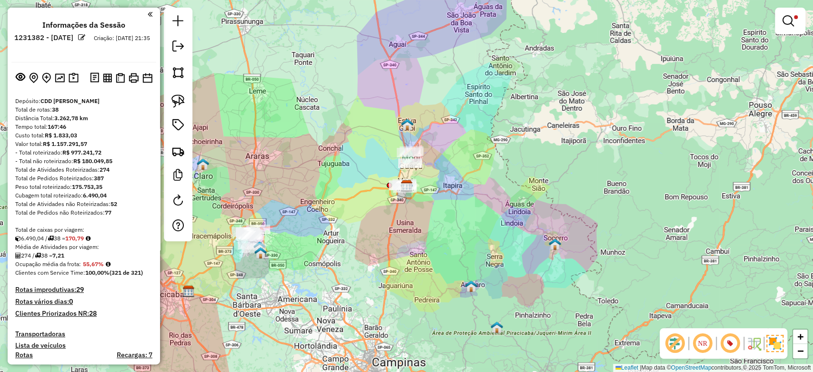
scroll to position [191, 0]
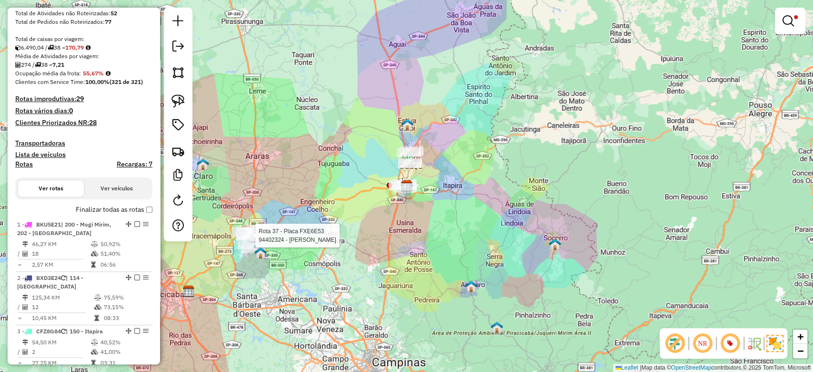
select select "**********"
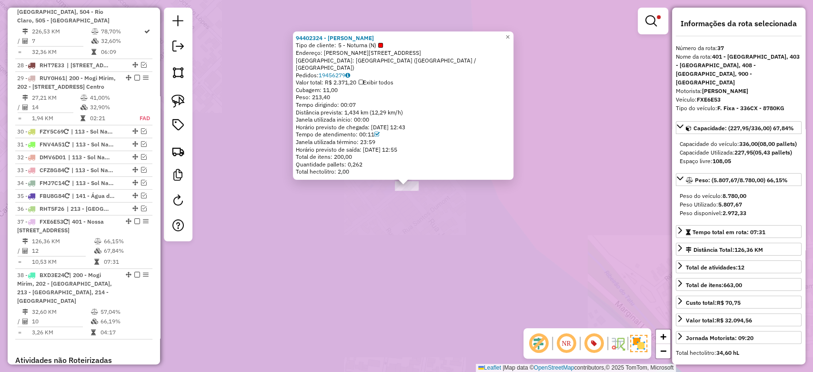
scroll to position [1898, 0]
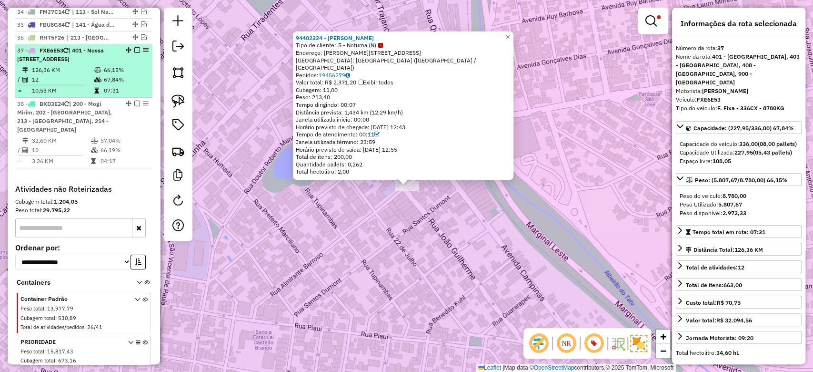
click at [135, 47] on em at bounding box center [137, 50] width 6 height 6
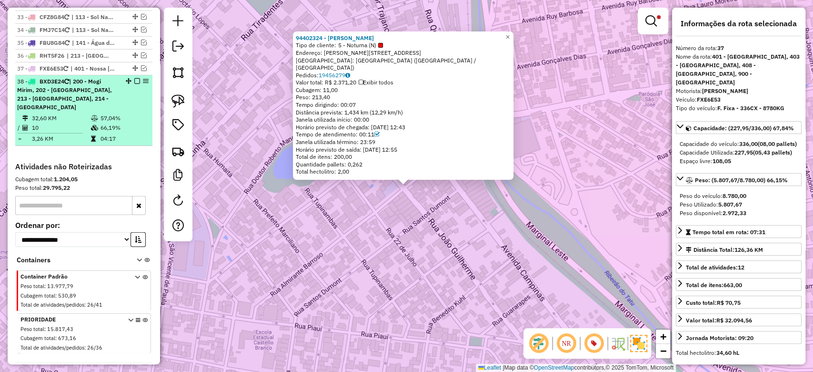
click at [134, 78] on em at bounding box center [137, 81] width 6 height 6
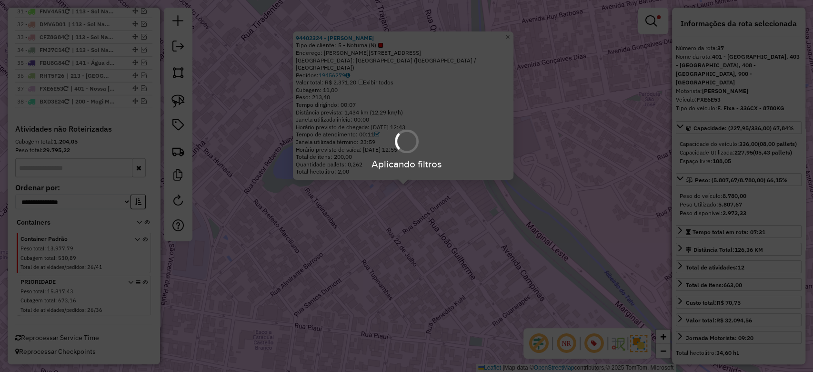
scroll to position [1822, 0]
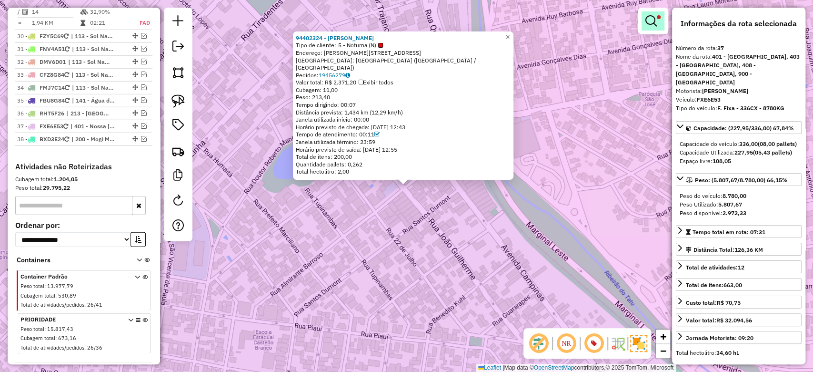
click at [657, 25] on link at bounding box center [653, 20] width 23 height 19
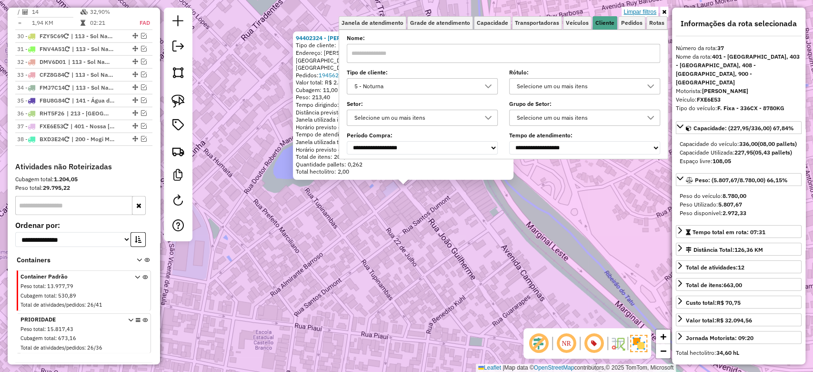
click at [652, 12] on link "Limpar filtros" at bounding box center [640, 12] width 37 height 10
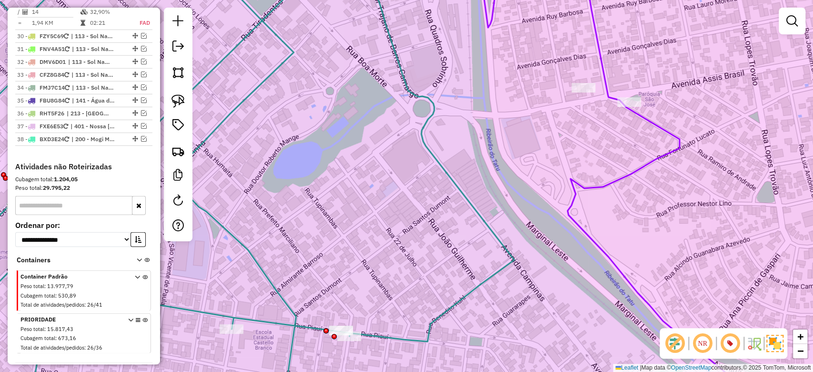
click at [427, 219] on div "Janela de atendimento Grade de atendimento Capacidade Transportadoras Veículos …" at bounding box center [406, 186] width 813 height 372
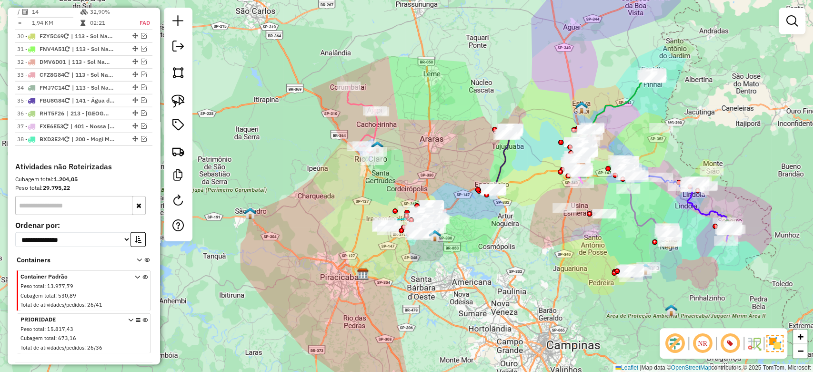
click at [500, 156] on icon at bounding box center [500, 159] width 21 height 62
select select "**********"
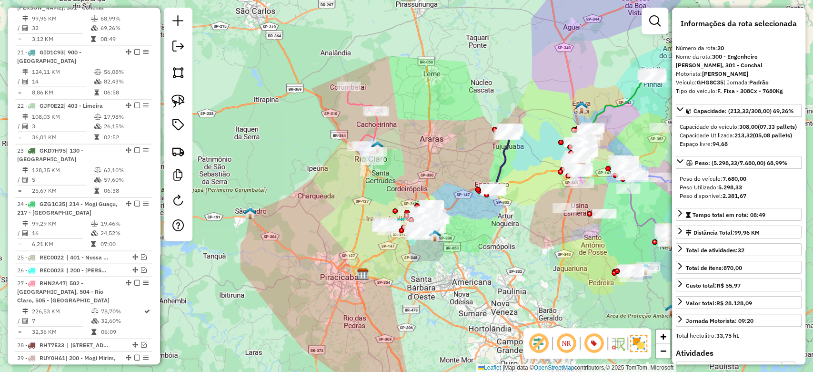
scroll to position [1405, 0]
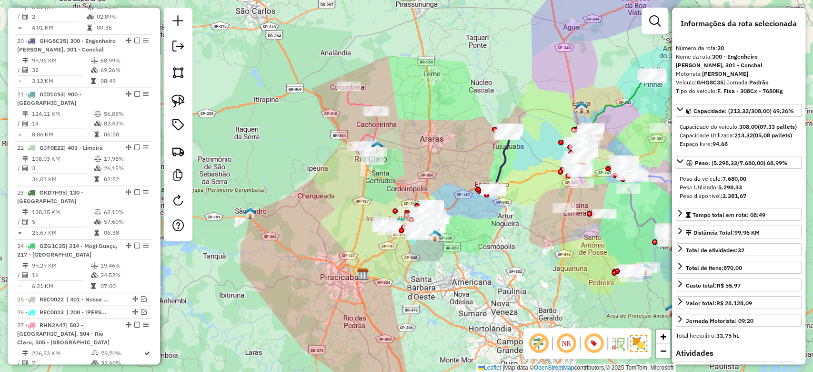
click at [504, 153] on icon at bounding box center [500, 159] width 21 height 62
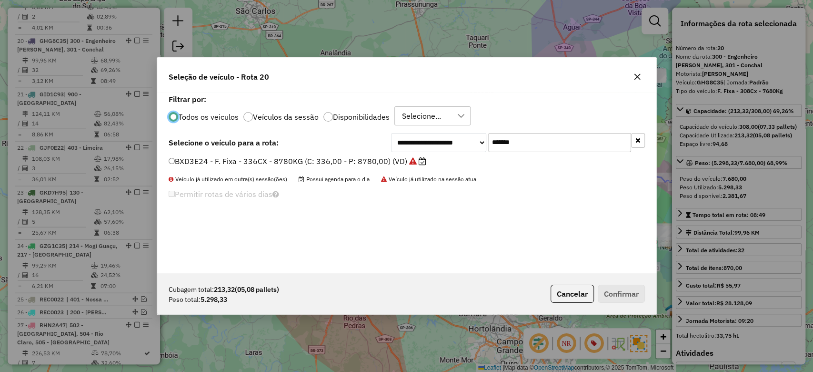
scroll to position [5, 3]
drag, startPoint x: 545, startPoint y: 142, endPoint x: 459, endPoint y: 142, distance: 85.3
click at [459, 142] on div "**********" at bounding box center [518, 142] width 254 height 19
paste input "text"
type input "*******"
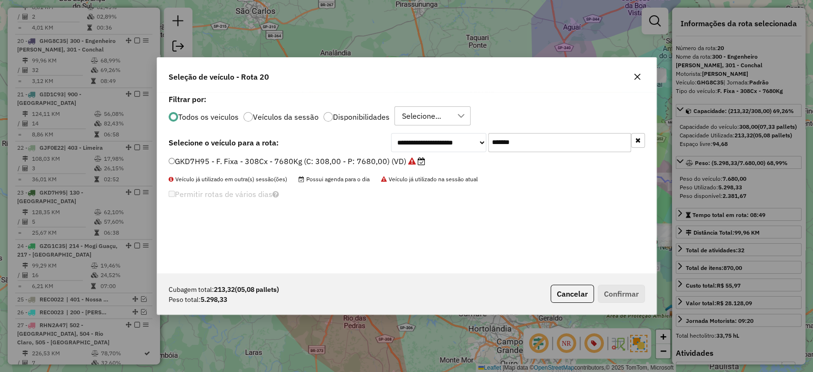
click at [419, 160] on icon at bounding box center [422, 161] width 8 height 8
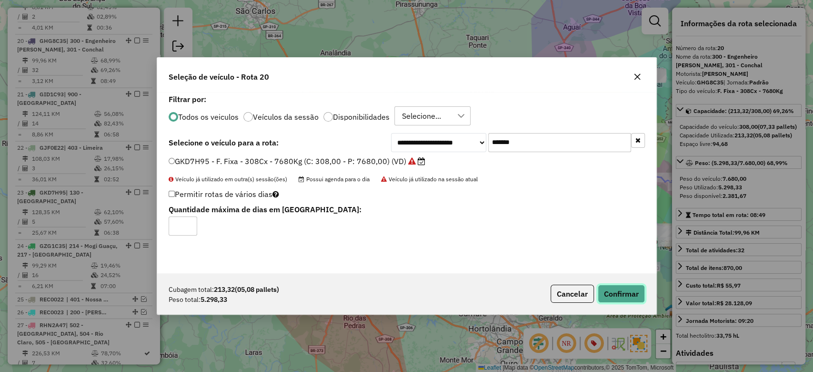
click at [624, 295] on button "Confirmar" at bounding box center [621, 293] width 47 height 18
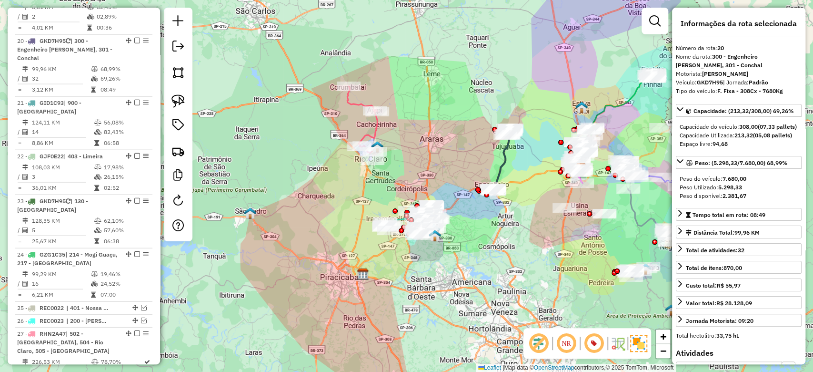
click at [503, 155] on icon at bounding box center [500, 159] width 21 height 62
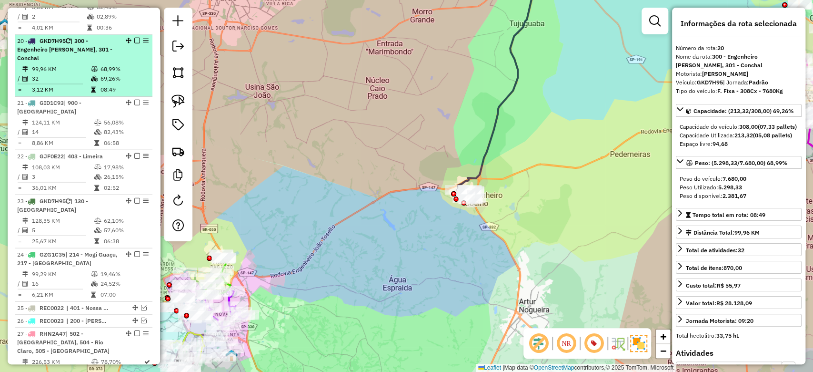
click at [134, 38] on em at bounding box center [137, 41] width 6 height 6
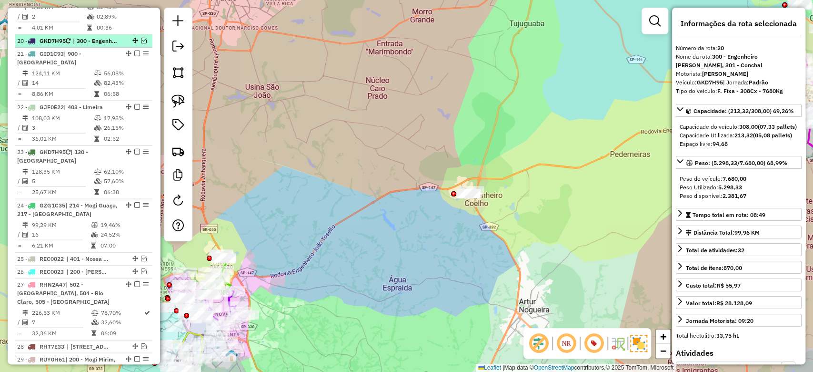
scroll to position [1364, 0]
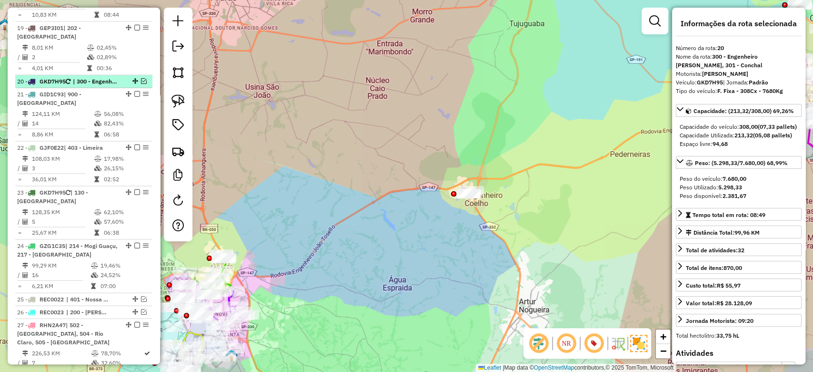
click at [141, 78] on em at bounding box center [144, 81] width 6 height 6
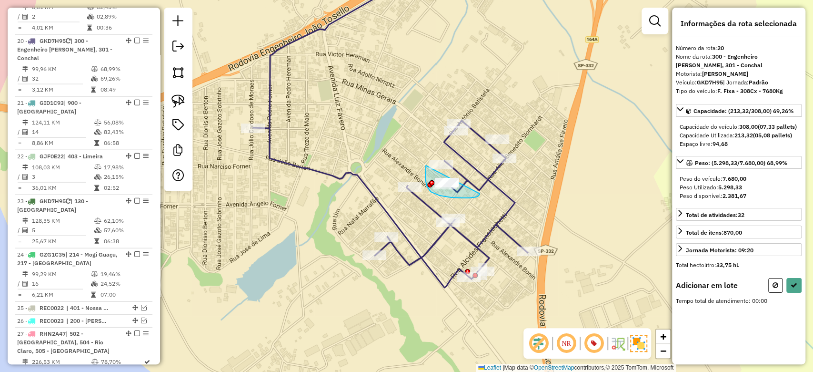
drag, startPoint x: 470, startPoint y: 198, endPoint x: 480, endPoint y: 194, distance: 10.7
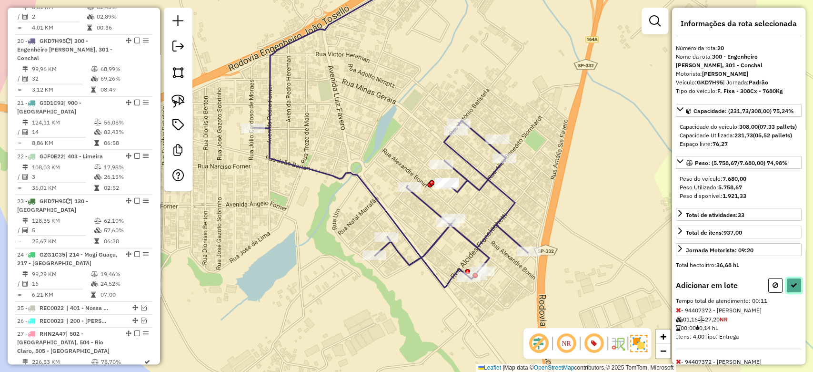
click at [791, 288] on icon at bounding box center [794, 285] width 7 height 7
select select "**********"
click at [778, 293] on button at bounding box center [775, 285] width 14 height 15
select select "**********"
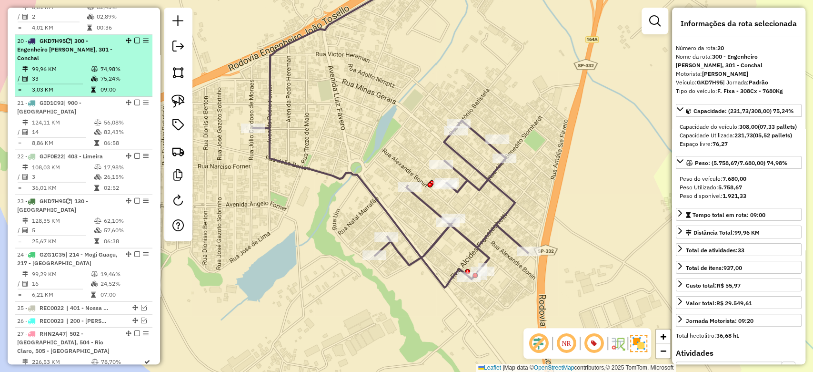
click at [136, 38] on em at bounding box center [137, 41] width 6 height 6
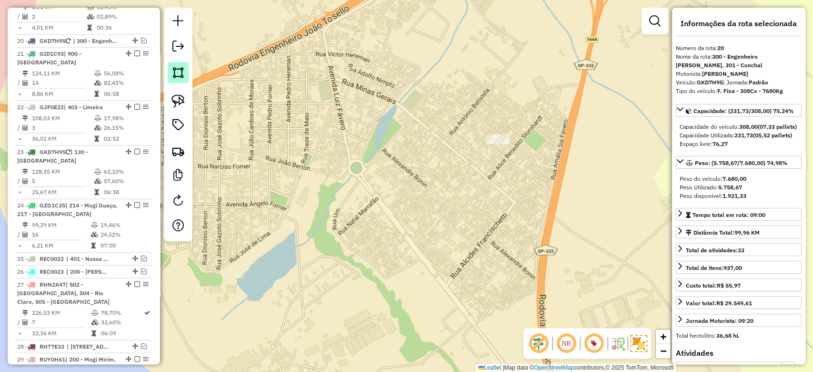
scroll to position [1364, 0]
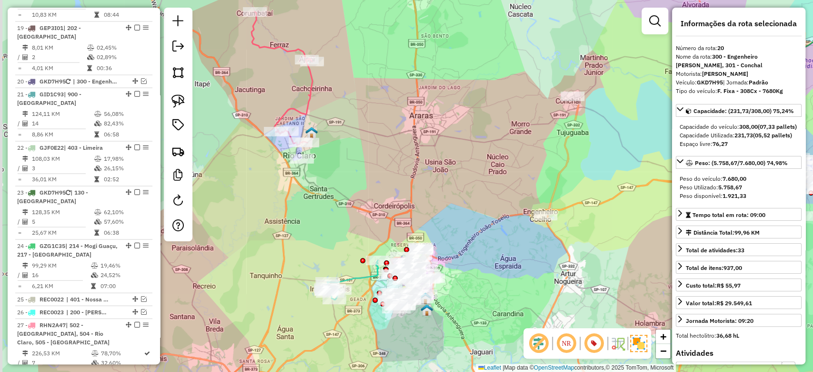
drag, startPoint x: 328, startPoint y: 183, endPoint x: 523, endPoint y: 211, distance: 196.7
click at [523, 211] on div "Janela de atendimento Grade de atendimento Capacidade Transportadoras Veículos …" at bounding box center [406, 186] width 813 height 372
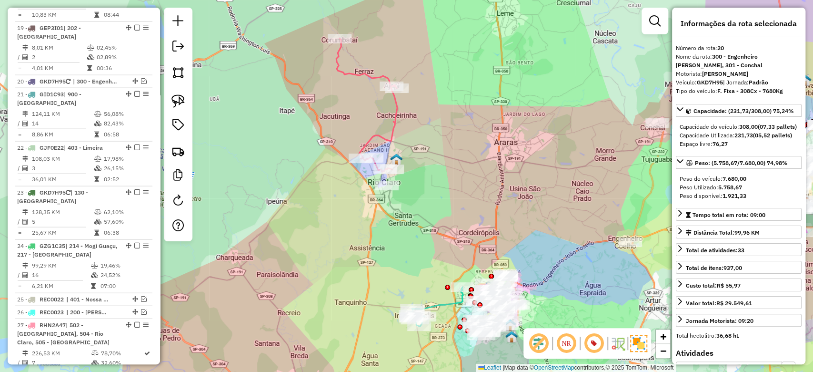
click at [394, 123] on icon at bounding box center [366, 105] width 61 height 133
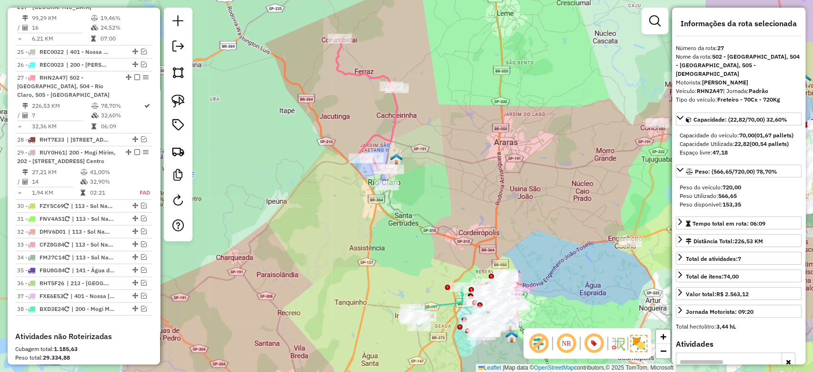
scroll to position [1639, 0]
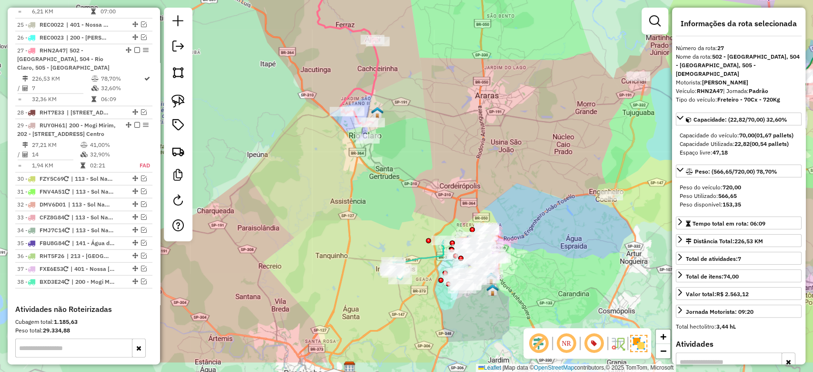
drag, startPoint x: 503, startPoint y: 214, endPoint x: 461, endPoint y: 143, distance: 82.3
click at [464, 138] on div "Janela de atendimento Grade de atendimento Capacidade Transportadoras Veículos …" at bounding box center [406, 186] width 813 height 372
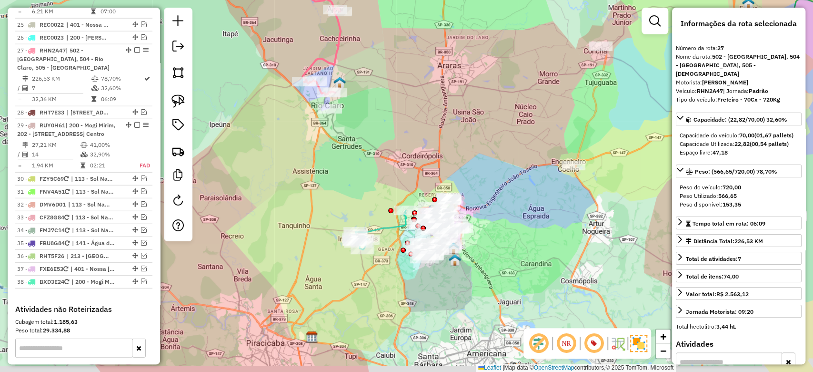
drag, startPoint x: 576, startPoint y: 167, endPoint x: 249, endPoint y: 121, distance: 329.5
click at [247, 119] on div "Janela de atendimento Grade de atendimento Capacidade Transportadoras Veículos …" at bounding box center [406, 186] width 813 height 372
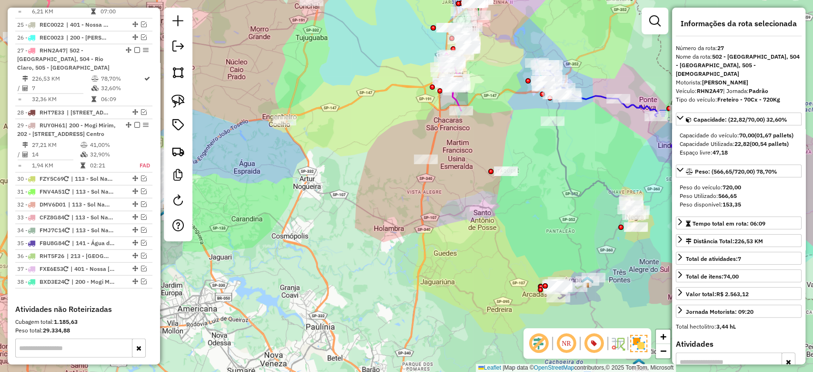
drag, startPoint x: 539, startPoint y: 192, endPoint x: 365, endPoint y: 181, distance: 173.8
click at [365, 181] on div "Janela de atendimento Grade de atendimento Capacidade Transportadoras Veículos …" at bounding box center [406, 186] width 813 height 372
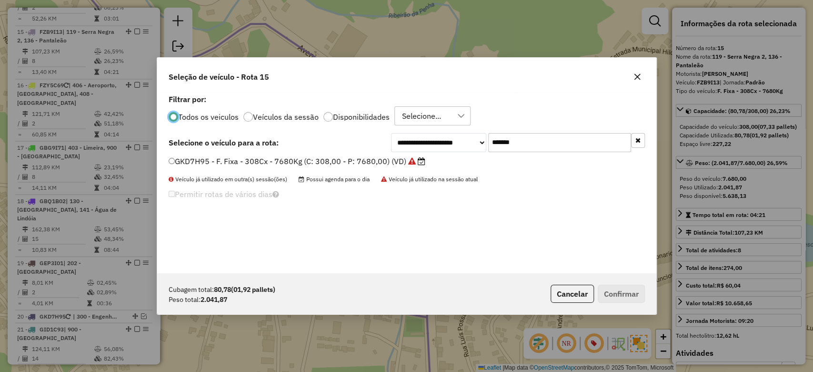
scroll to position [5, 3]
drag, startPoint x: 495, startPoint y: 139, endPoint x: 432, endPoint y: 156, distance: 65.6
click at [431, 139] on div "**********" at bounding box center [518, 142] width 254 height 19
paste input "text"
type input "*******"
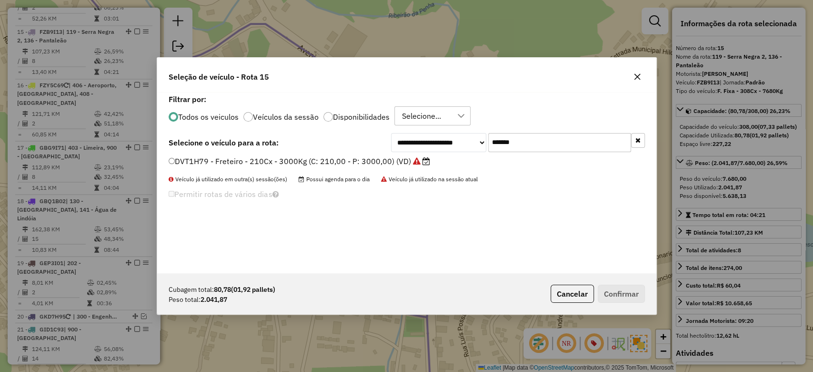
click at [406, 162] on label "DVT1H79 - Freteiro - 210Cx - 3000Kg (C: 210,00 - P: 3000,00) (VD)" at bounding box center [300, 160] width 262 height 11
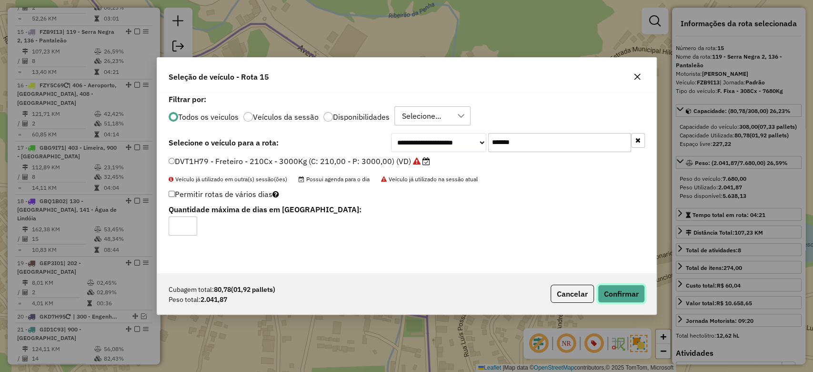
click at [622, 292] on button "Confirmar" at bounding box center [621, 293] width 47 height 18
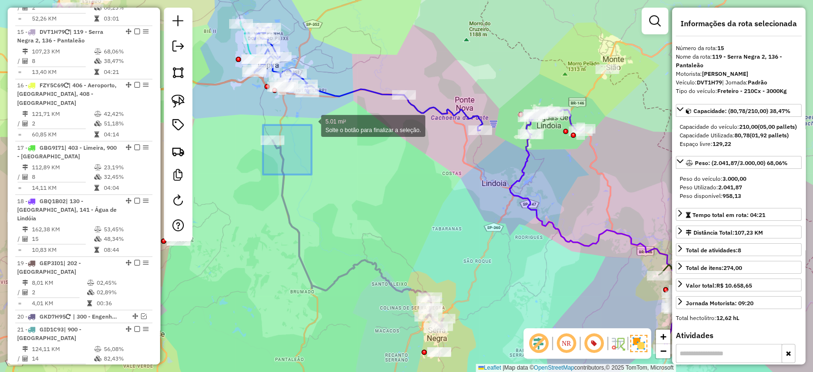
drag, startPoint x: 263, startPoint y: 174, endPoint x: 311, endPoint y: 125, distance: 68.7
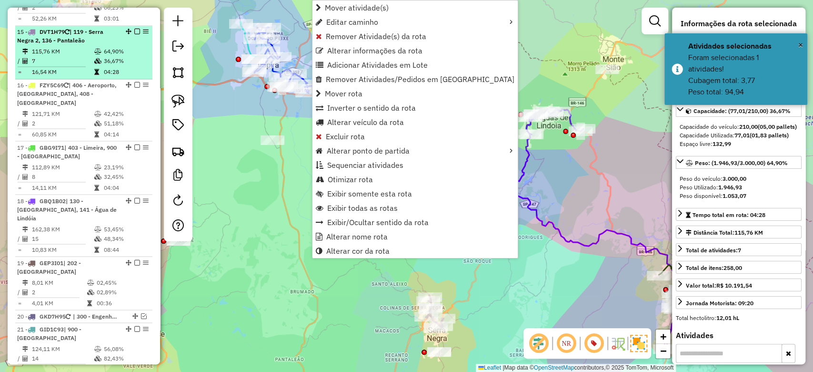
click at [51, 56] on td "7" at bounding box center [62, 61] width 62 height 10
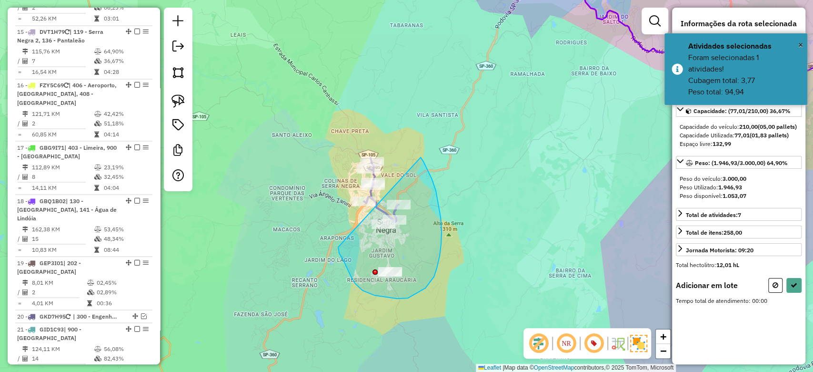
drag, startPoint x: 374, startPoint y: 295, endPoint x: 419, endPoint y: 154, distance: 147.8
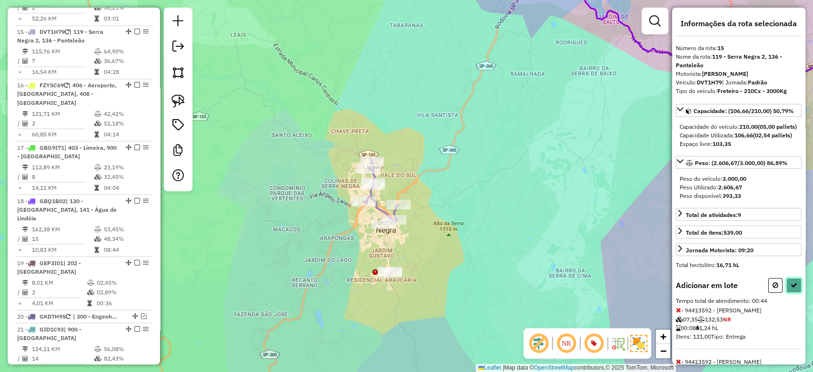
click at [793, 293] on button at bounding box center [794, 285] width 15 height 15
select select "**********"
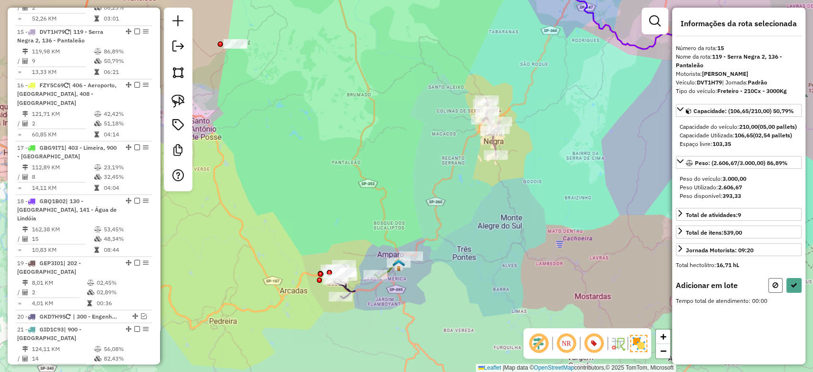
click at [771, 289] on button at bounding box center [775, 285] width 14 height 15
select select "**********"
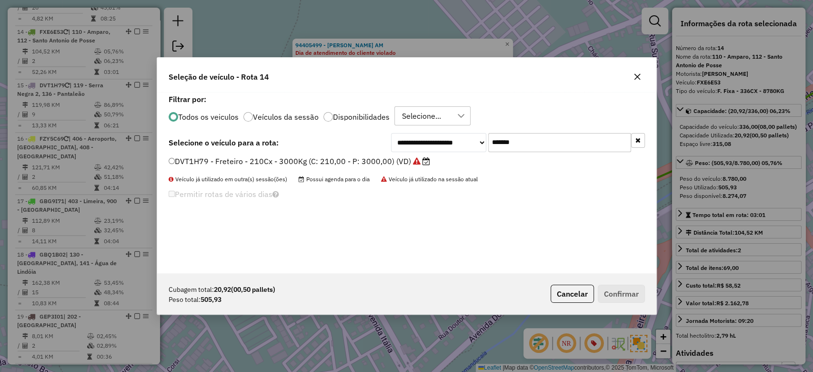
drag, startPoint x: 521, startPoint y: 144, endPoint x: 456, endPoint y: 140, distance: 64.9
click at [456, 140] on div "**********" at bounding box center [518, 142] width 254 height 19
paste input "text"
type input "*******"
click at [398, 162] on label "FZB9I13 - F. Fixa - 308Cx - 7680Kg (C: 308,00 - P: 7680,00) (VD)" at bounding box center [290, 160] width 243 height 11
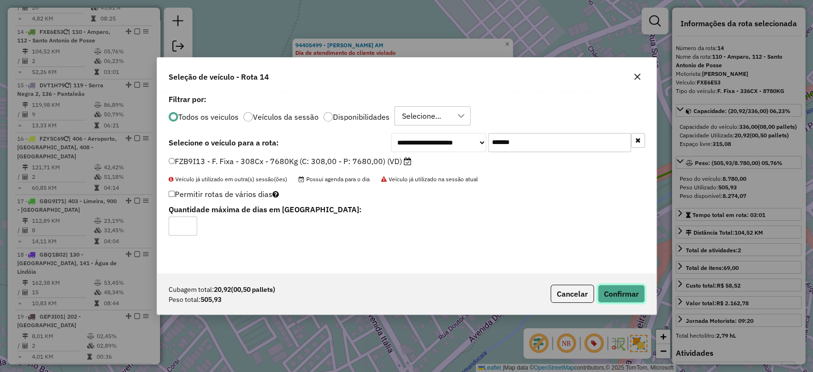
click at [616, 291] on button "Confirmar" at bounding box center [621, 293] width 47 height 18
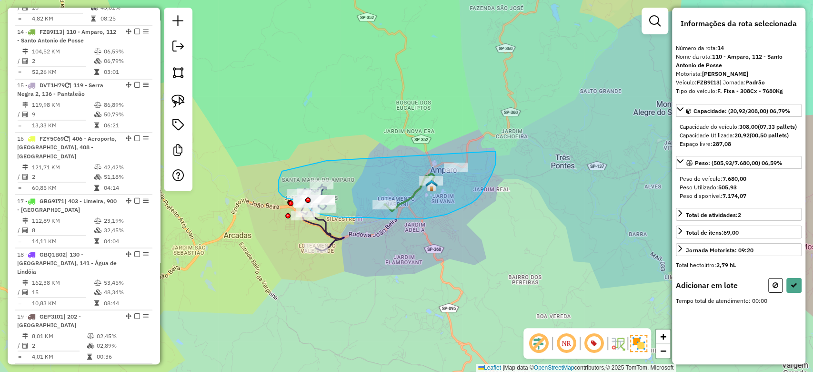
drag, startPoint x: 290, startPoint y: 170, endPoint x: 495, endPoint y: 151, distance: 206.7
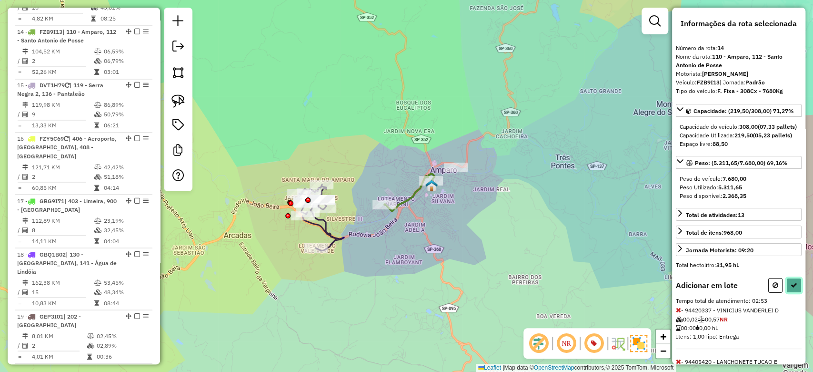
click at [793, 288] on icon at bounding box center [794, 285] width 7 height 7
select select "**********"
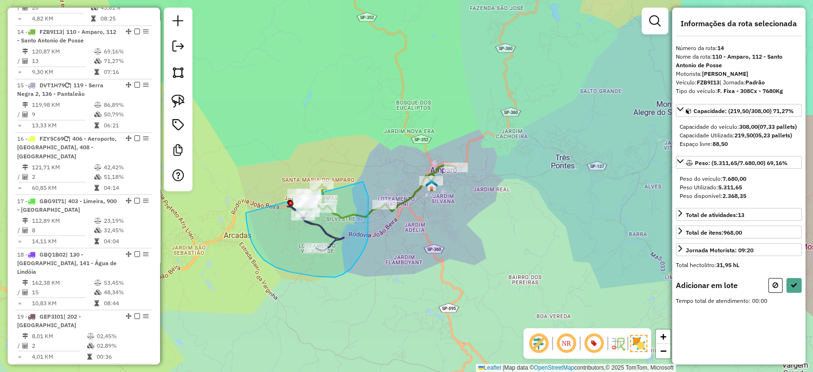
drag, startPoint x: 290, startPoint y: 272, endPoint x: 361, endPoint y: 173, distance: 121.1
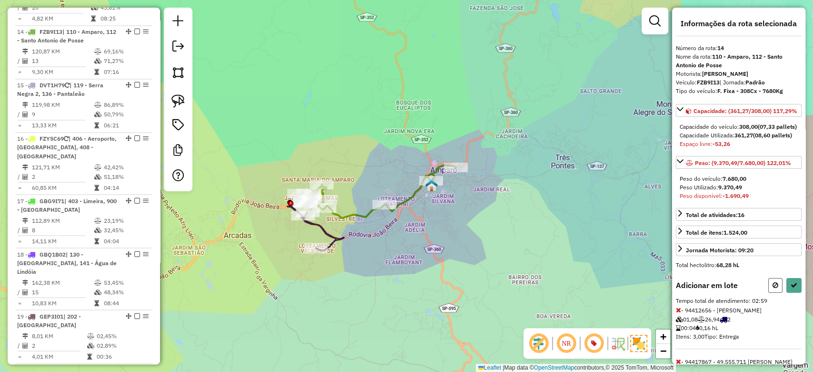
click at [777, 293] on button at bounding box center [775, 285] width 14 height 15
select select "**********"
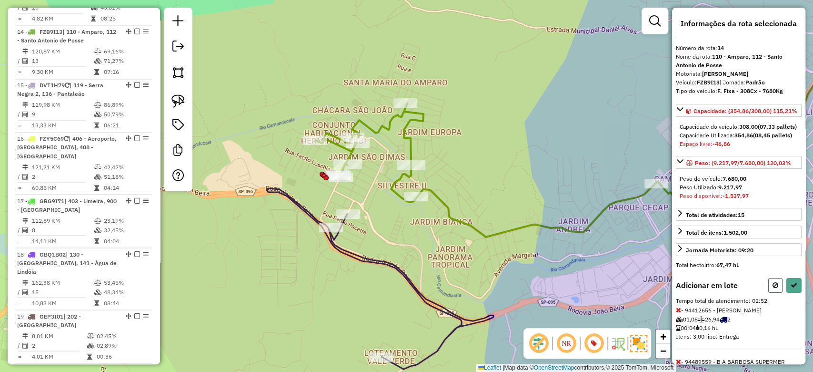
click at [768, 293] on button at bounding box center [775, 285] width 14 height 15
select select "**********"
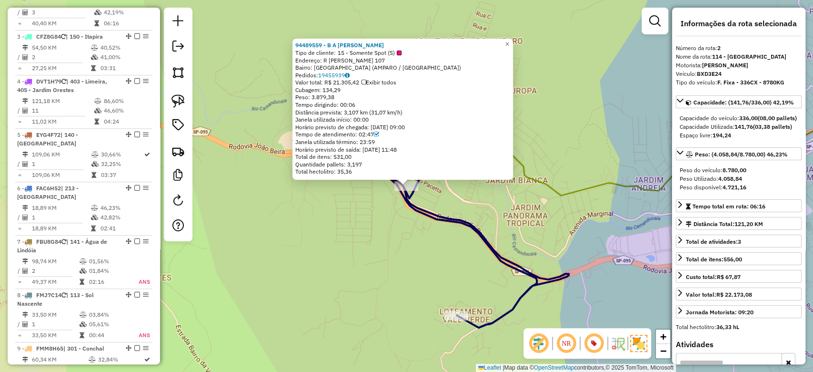
scroll to position [454, 0]
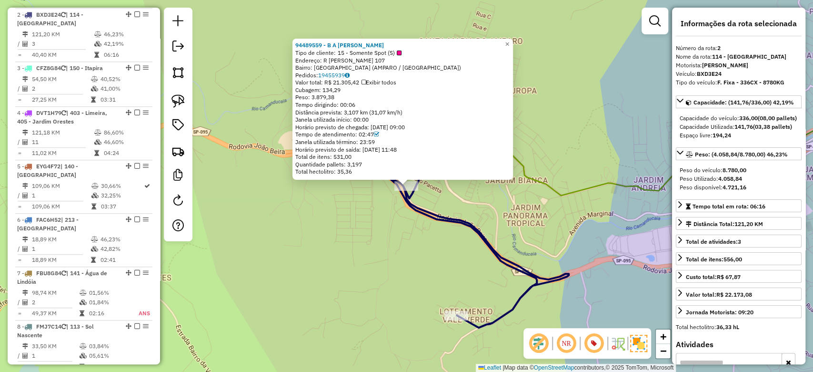
click at [547, 182] on icon at bounding box center [643, 113] width 504 height 164
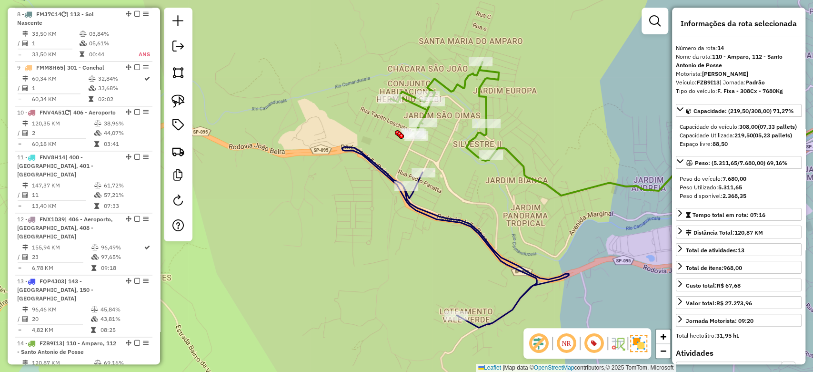
scroll to position [1077, 0]
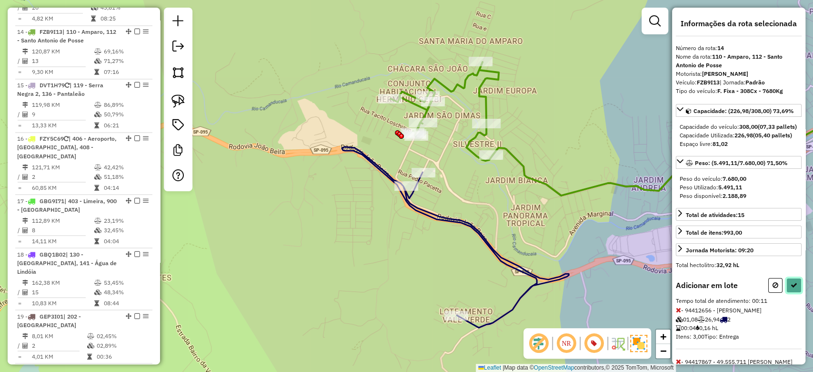
click at [795, 293] on button at bounding box center [794, 285] width 15 height 15
select select "**********"
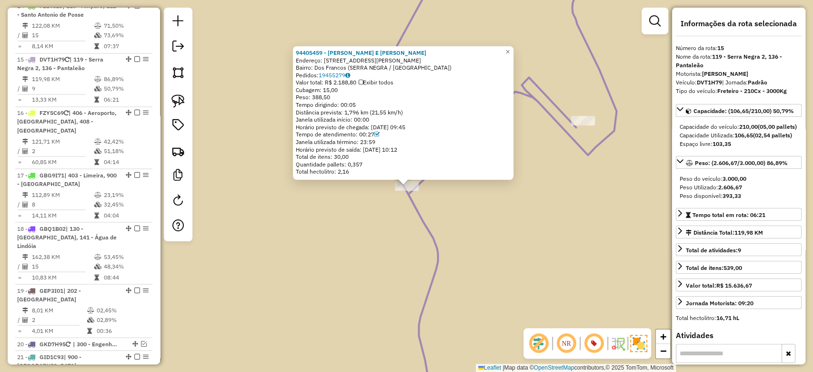
scroll to position [1130, 0]
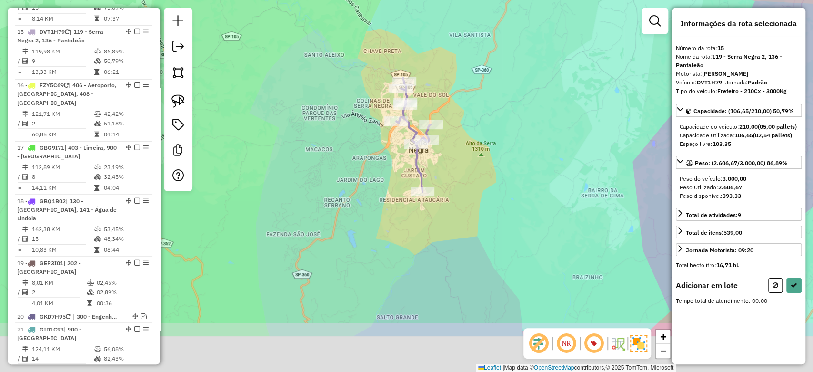
drag, startPoint x: 465, startPoint y: 223, endPoint x: 473, endPoint y: 117, distance: 106.5
click at [473, 117] on div "Janela de atendimento Grade de atendimento Capacidade Transportadoras Veículos …" at bounding box center [406, 186] width 813 height 372
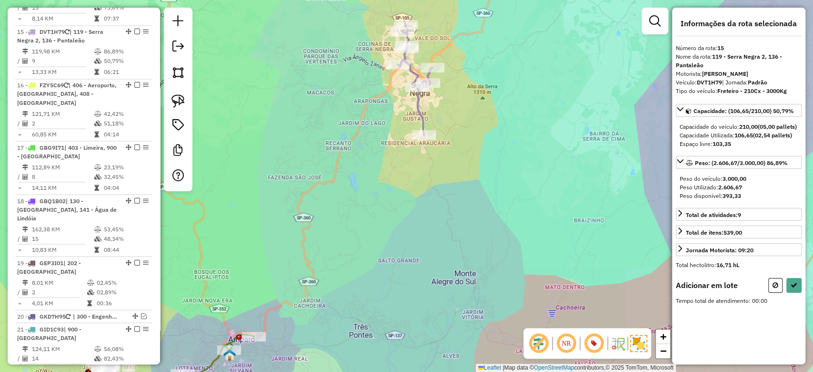
drag, startPoint x: 301, startPoint y: 288, endPoint x: 404, endPoint y: 230, distance: 119.3
click at [423, 218] on div "Janela de atendimento Grade de atendimento Capacidade Transportadoras Veículos …" at bounding box center [406, 186] width 813 height 372
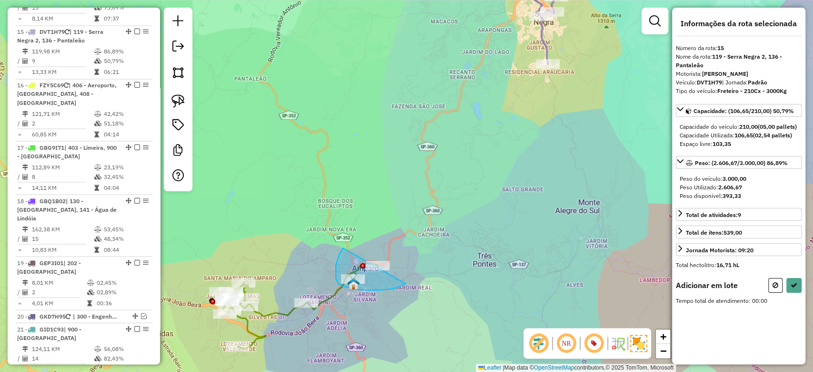
drag, startPoint x: 339, startPoint y: 254, endPoint x: 423, endPoint y: 265, distance: 84.6
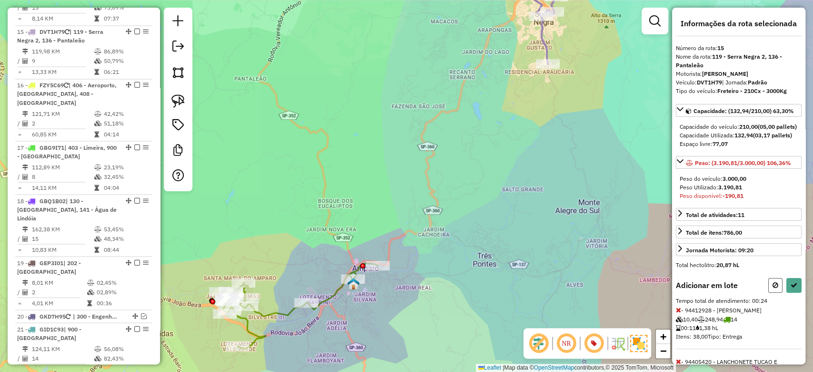
click at [774, 293] on button at bounding box center [775, 285] width 14 height 15
select select "**********"
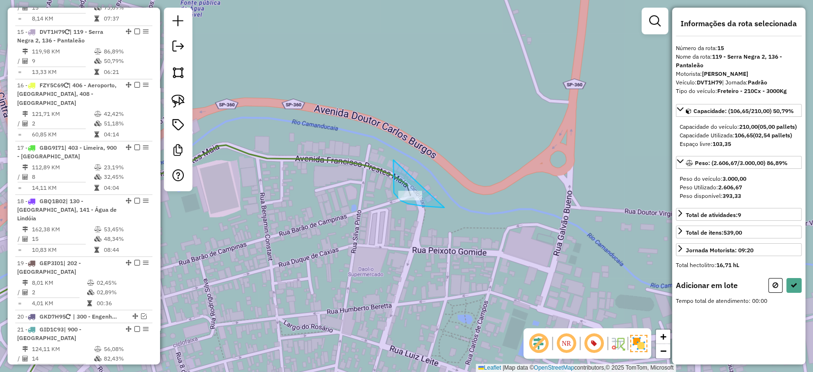
drag, startPoint x: 393, startPoint y: 168, endPoint x: 444, endPoint y: 207, distance: 64.5
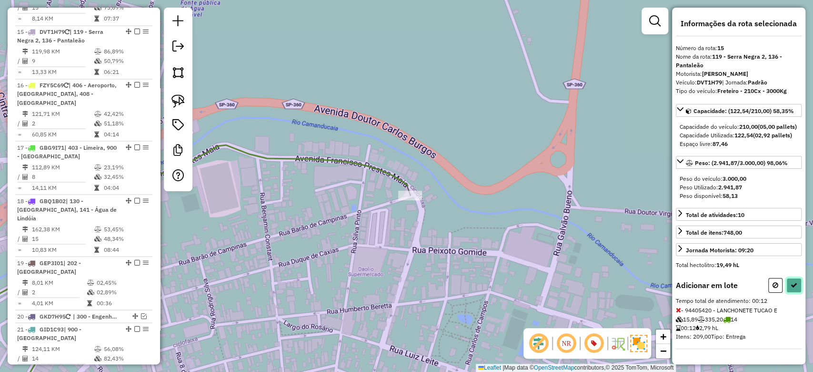
click at [796, 293] on button at bounding box center [794, 285] width 15 height 15
select select "**********"
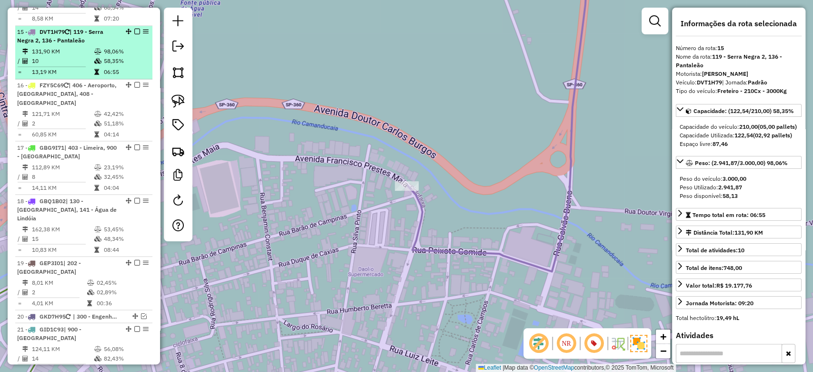
click at [136, 29] on em at bounding box center [137, 32] width 6 height 6
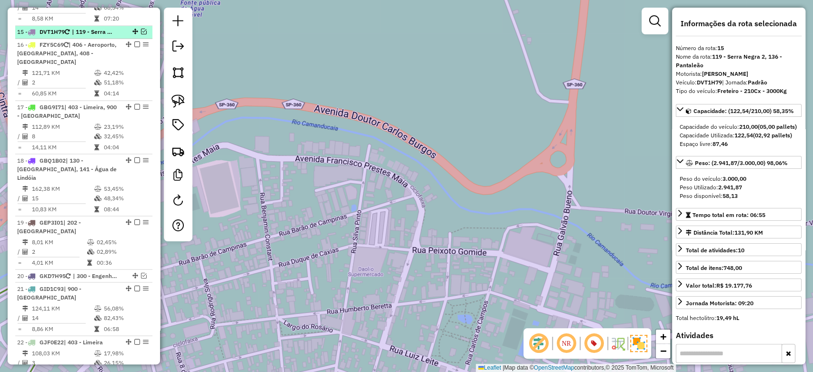
scroll to position [1090, 0]
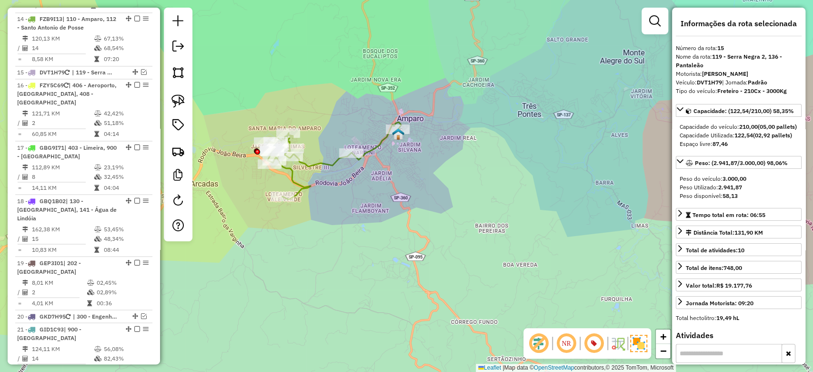
click at [316, 163] on icon at bounding box center [333, 160] width 135 height 77
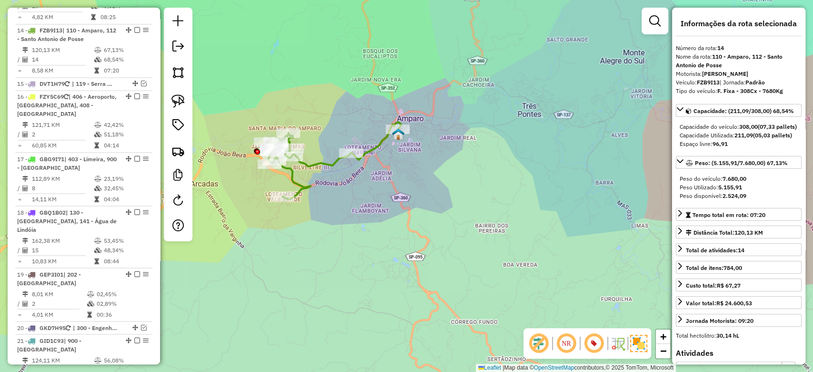
scroll to position [1077, 0]
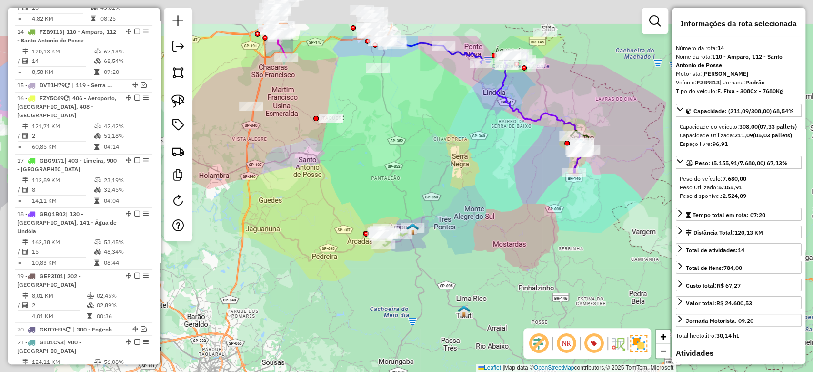
drag, startPoint x: 303, startPoint y: 81, endPoint x: 385, endPoint y: 159, distance: 113.2
click at [385, 159] on div "Janela de atendimento Grade de atendimento Capacidade Transportadoras Veículos …" at bounding box center [406, 186] width 813 height 372
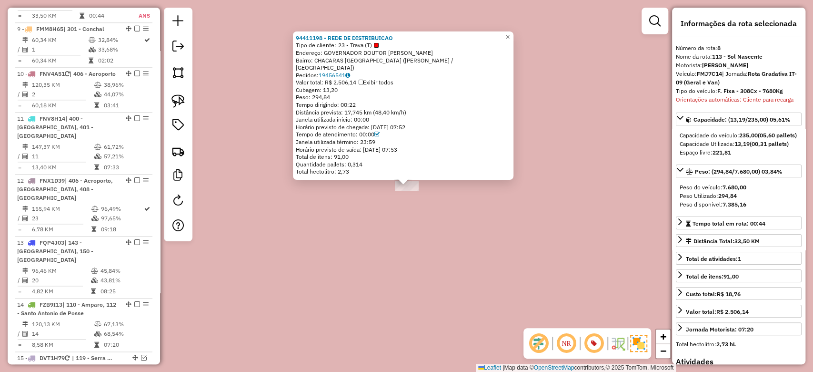
scroll to position [757, 0]
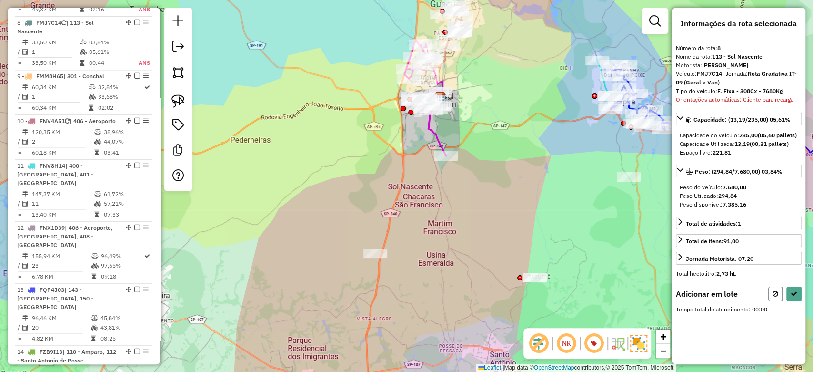
click at [769, 299] on button at bounding box center [775, 293] width 14 height 15
select select "**********"
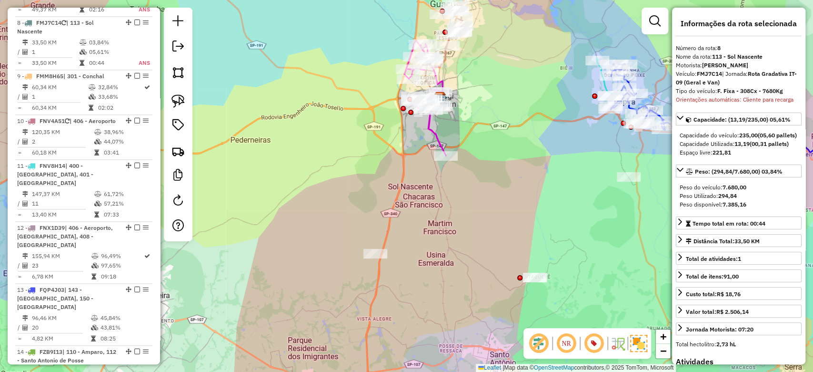
drag, startPoint x: 419, startPoint y: 166, endPoint x: 402, endPoint y: 220, distance: 56.6
click at [402, 220] on div "Janela de atendimento Grade de atendimento Capacidade Transportadoras Veículos …" at bounding box center [406, 186] width 813 height 372
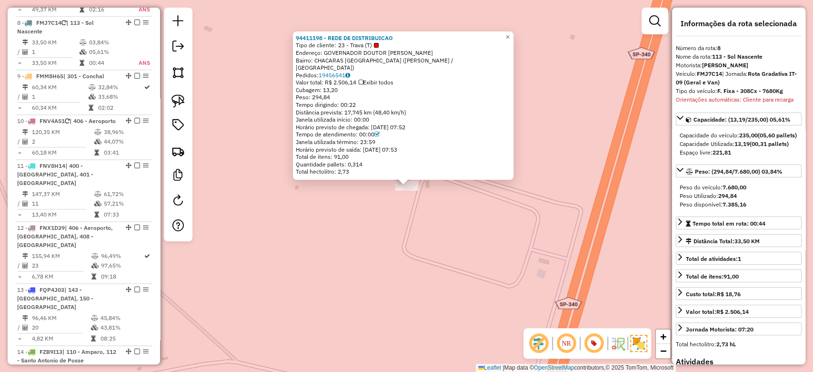
click at [360, 246] on div "94411198 - REDE DE DISTRIBUICAO Tipo de cliente: 23 - Trava (T) Endereço: GOVER…" at bounding box center [406, 186] width 813 height 372
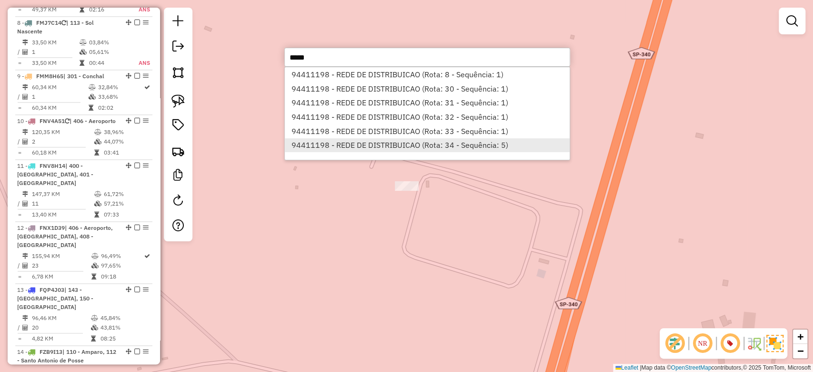
type input "*****"
click at [439, 142] on li "94411198 - REDE DE DISTRIBUICAO (Rota: 34 - Sequência: 5)" at bounding box center [427, 145] width 285 height 14
select select "**********"
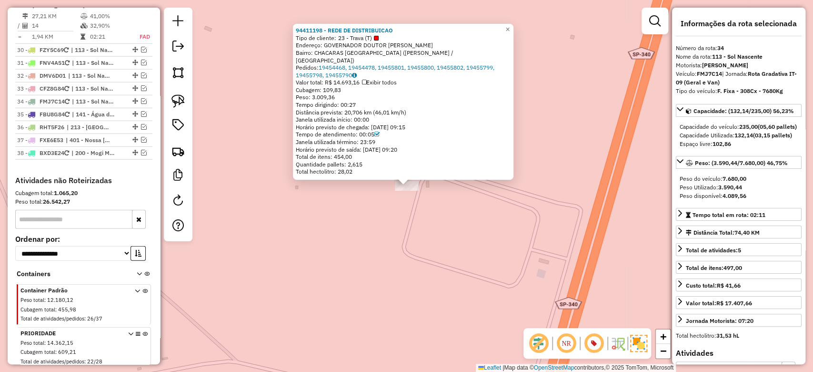
scroll to position [1741, 0]
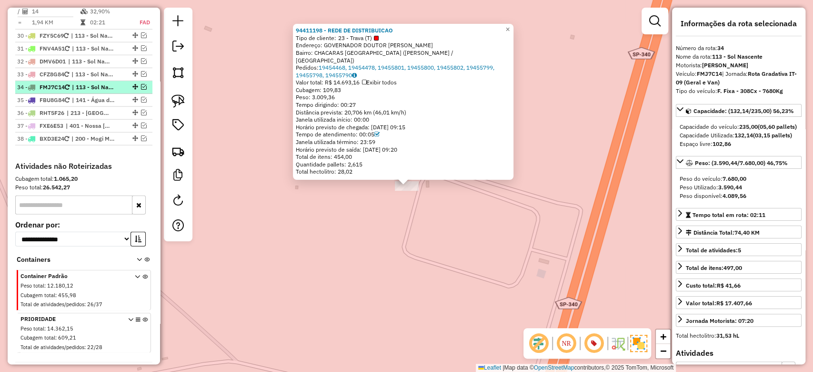
click at [81, 83] on span "| 113 - Sol Nascente" at bounding box center [94, 87] width 44 height 9
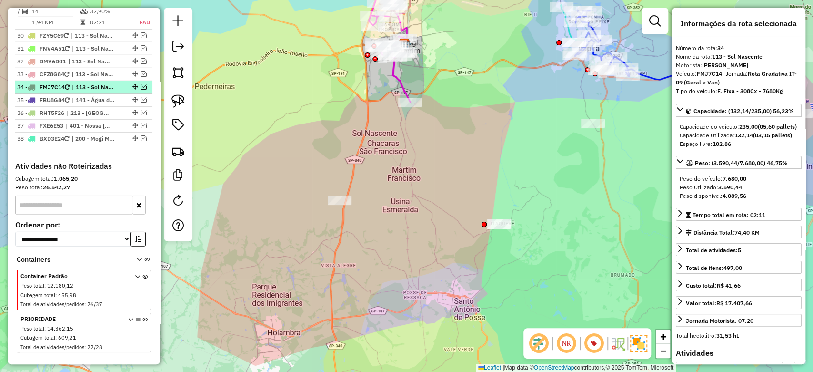
click at [143, 84] on em at bounding box center [144, 87] width 6 height 6
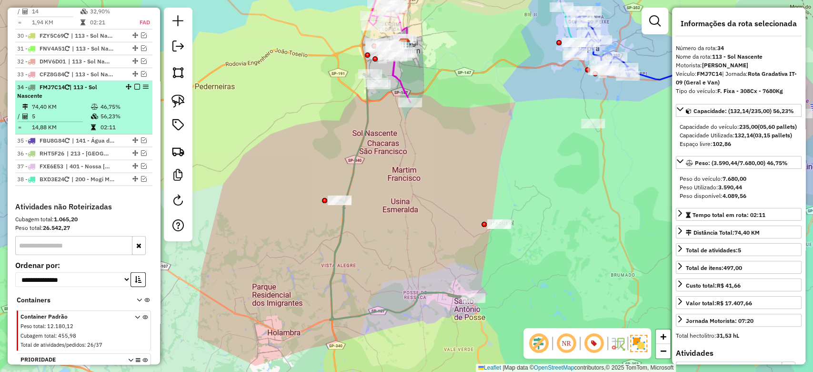
click at [134, 84] on em at bounding box center [137, 87] width 6 height 6
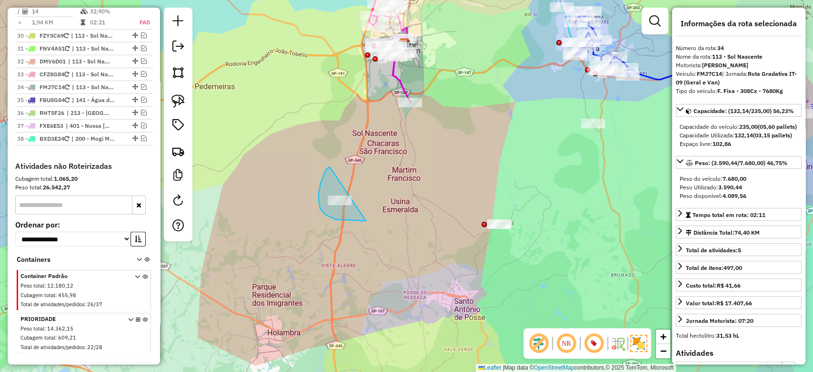
drag, startPoint x: 329, startPoint y: 168, endPoint x: 366, endPoint y: 221, distance: 64.6
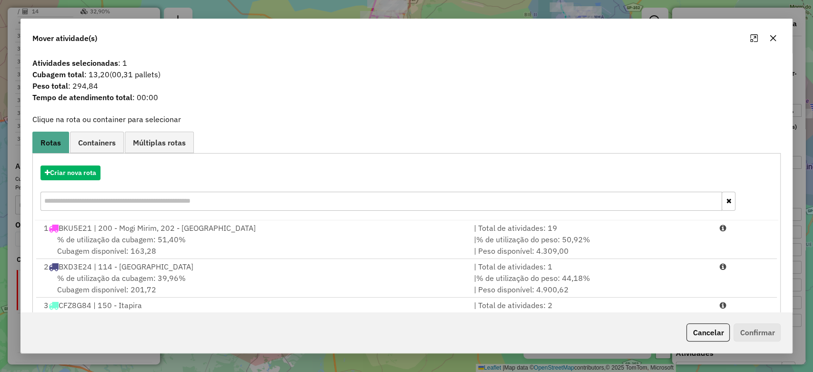
click at [777, 41] on button "button" at bounding box center [773, 37] width 15 height 15
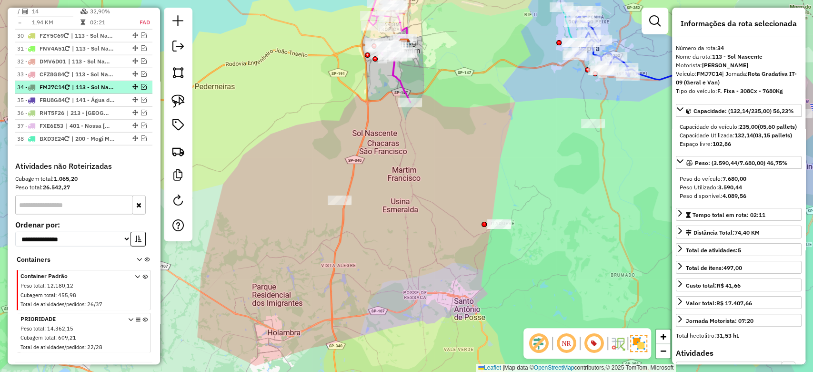
click at [143, 84] on em at bounding box center [144, 87] width 6 height 6
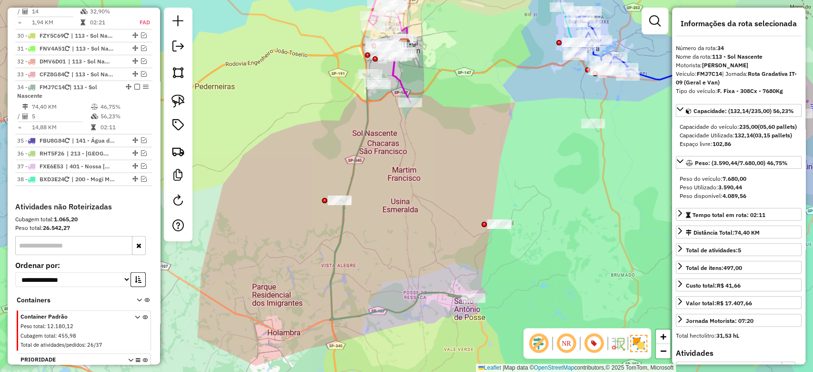
click at [354, 172] on icon at bounding box center [402, 196] width 144 height 246
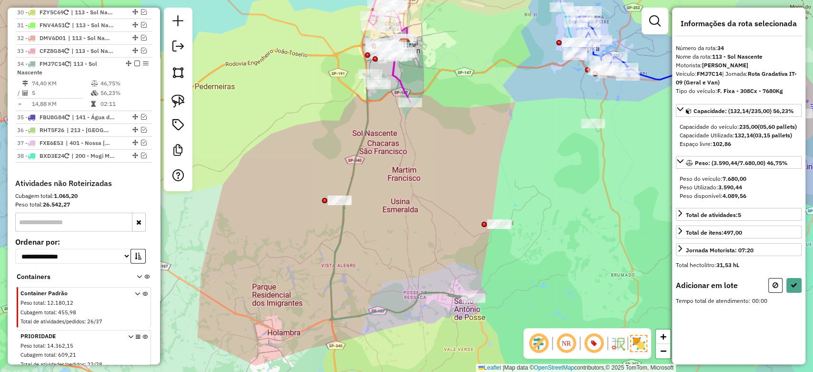
scroll to position [1778, 0]
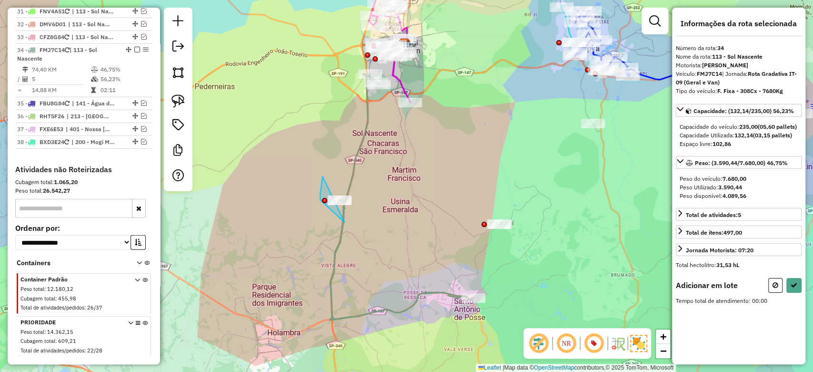
drag, startPoint x: 323, startPoint y: 176, endPoint x: 423, endPoint y: 207, distance: 104.6
click at [790, 293] on button at bounding box center [794, 285] width 15 height 15
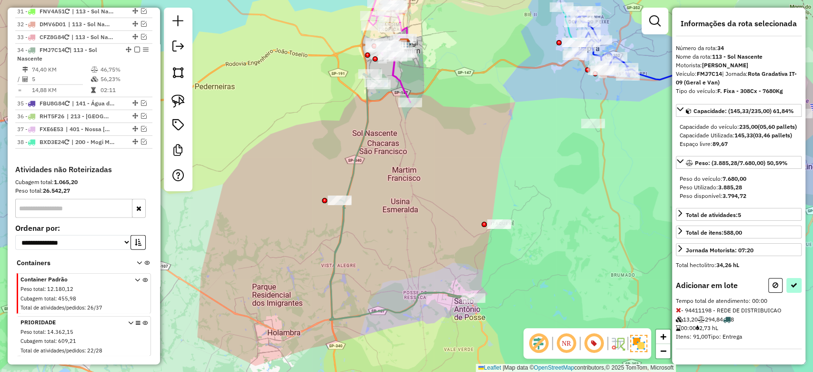
select select "**********"
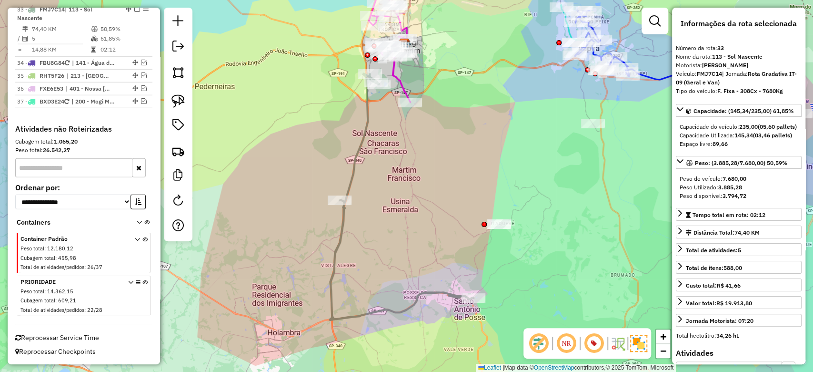
scroll to position [1720, 0]
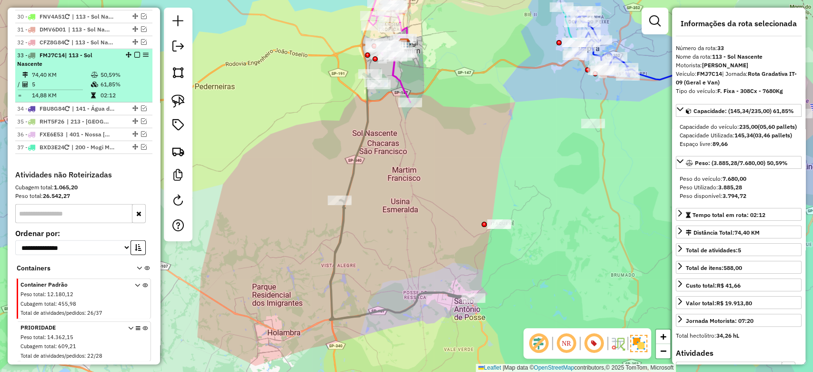
click at [134, 52] on em at bounding box center [137, 55] width 6 height 6
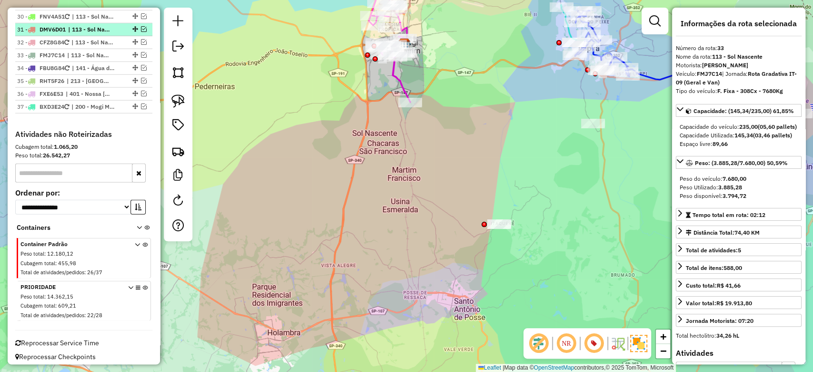
scroll to position [1679, 0]
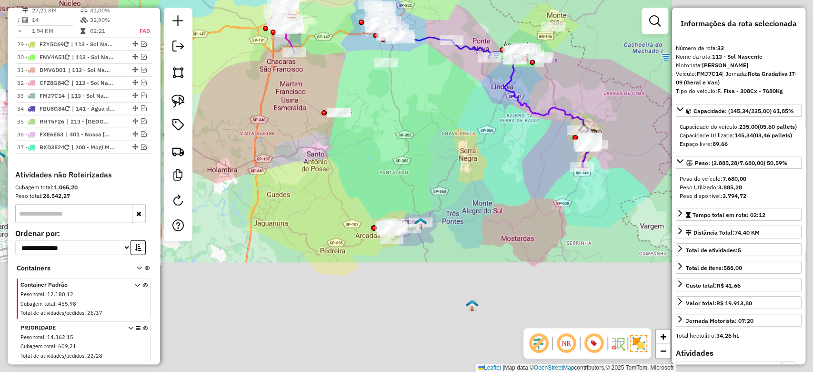
drag, startPoint x: 537, startPoint y: 249, endPoint x: 395, endPoint y: 138, distance: 180.2
click at [395, 138] on div "Janela de atendimento Grade de atendimento Capacidade Transportadoras Veículos …" at bounding box center [406, 186] width 813 height 372
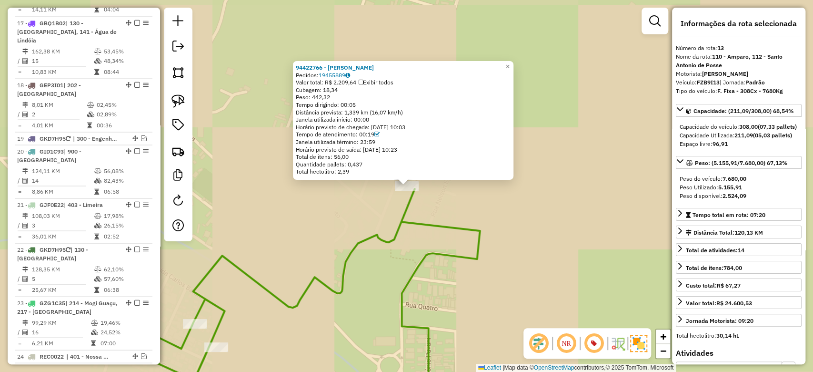
scroll to position [1014, 0]
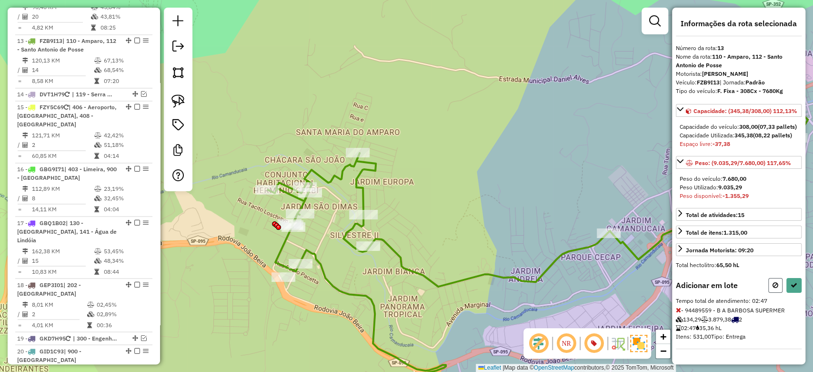
click at [773, 288] on icon at bounding box center [776, 285] width 6 height 7
select select "**********"
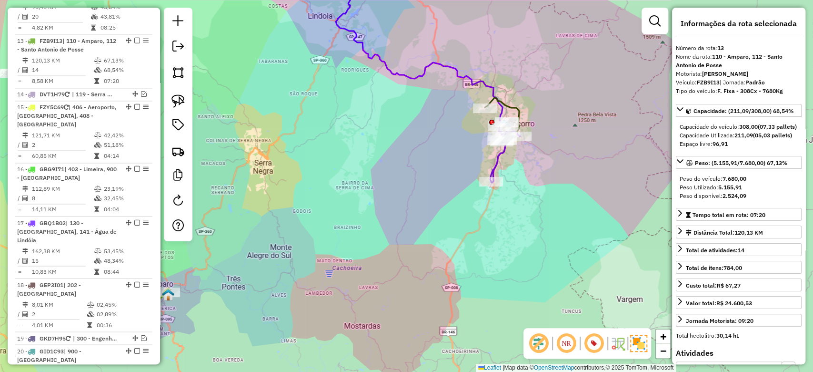
click at [501, 156] on icon at bounding box center [428, 73] width 184 height 220
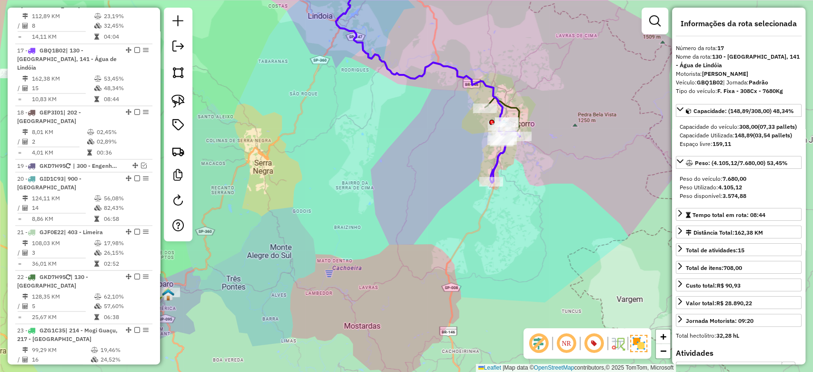
scroll to position [1196, 0]
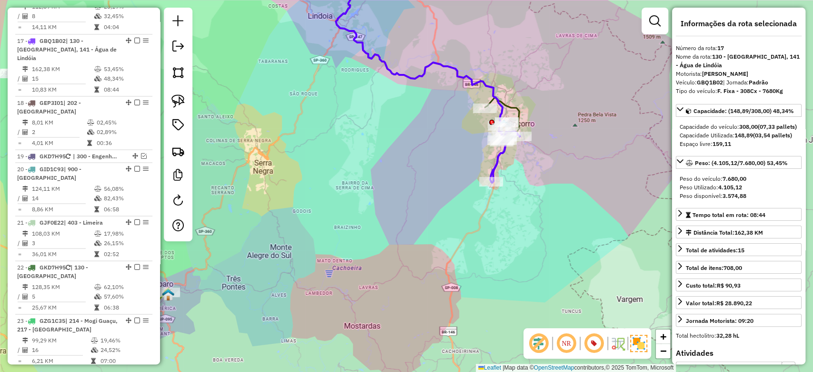
click at [519, 111] on icon at bounding box center [502, 120] width 34 height 45
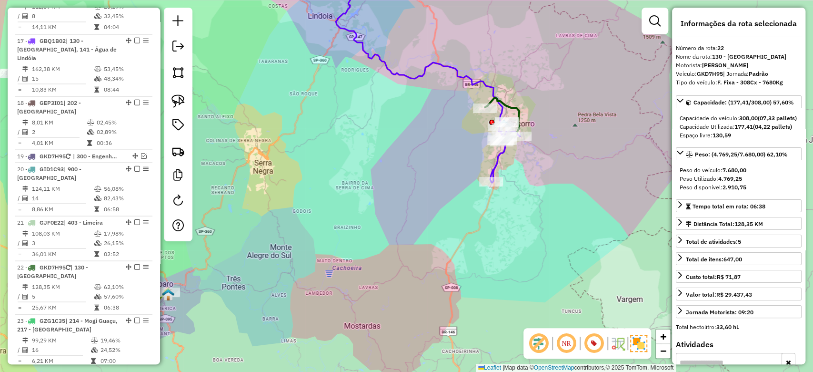
scroll to position [1414, 0]
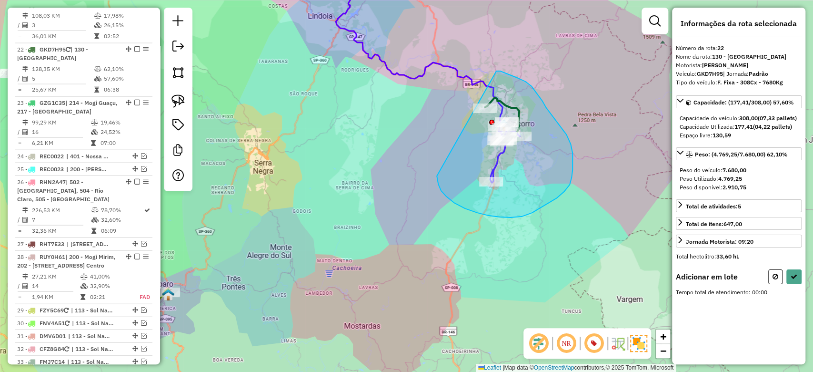
drag, startPoint x: 441, startPoint y: 191, endPoint x: 495, endPoint y: 71, distance: 131.3
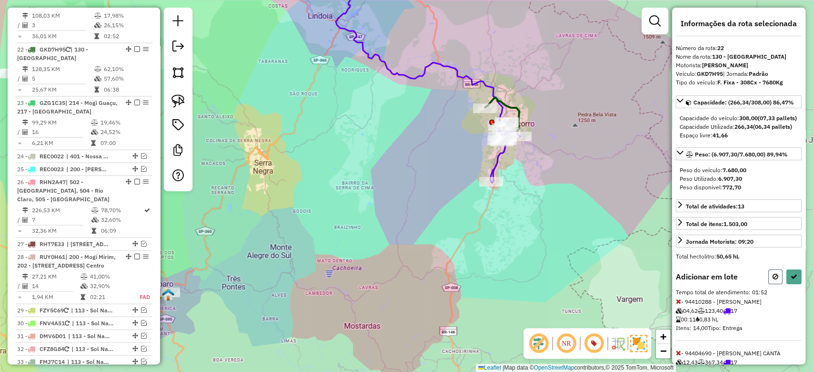
click at [776, 284] on button at bounding box center [775, 276] width 14 height 15
select select "**********"
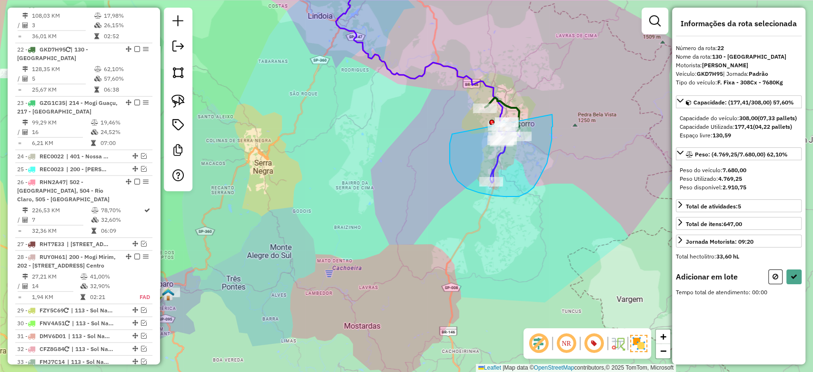
drag, startPoint x: 493, startPoint y: 195, endPoint x: 552, endPoint y: 114, distance: 100.2
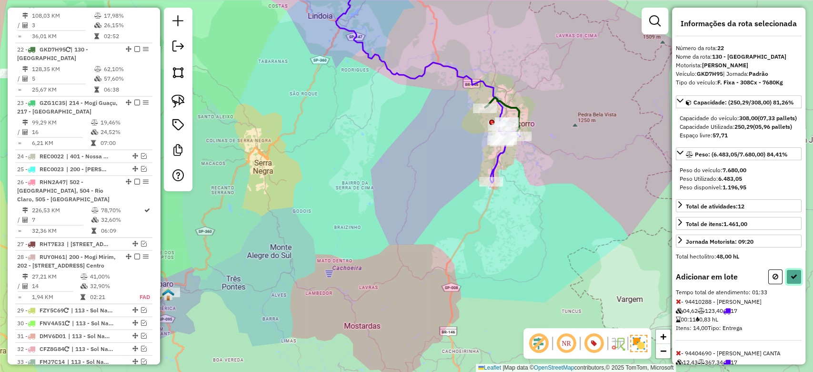
click at [793, 280] on icon at bounding box center [794, 276] width 7 height 7
select select "**********"
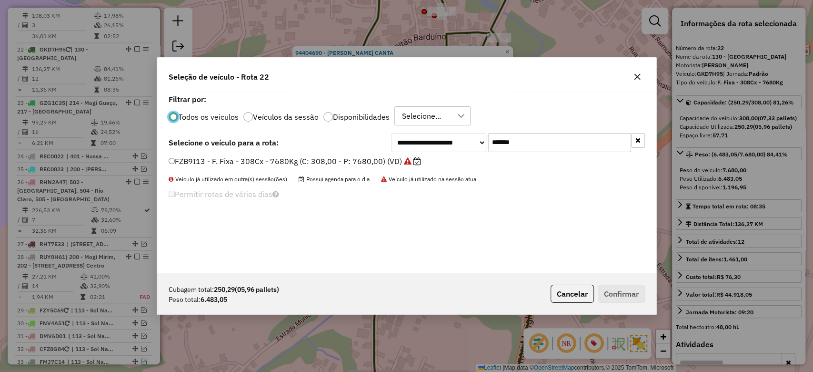
scroll to position [5, 3]
drag, startPoint x: 523, startPoint y: 140, endPoint x: 408, endPoint y: 140, distance: 115.3
click at [408, 140] on div "**********" at bounding box center [518, 142] width 254 height 19
paste input "text"
type input "*******"
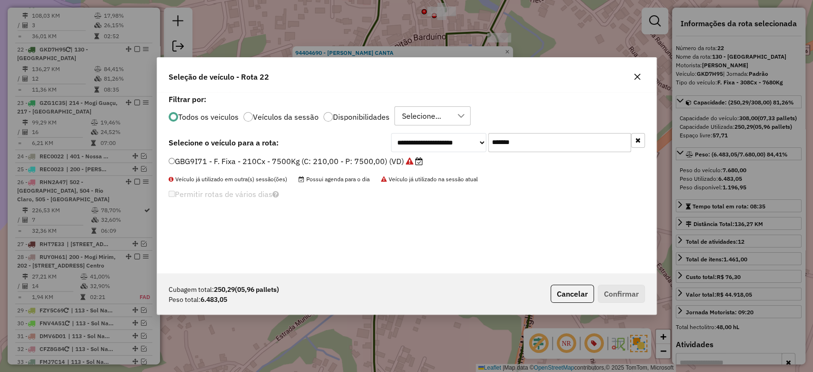
drag, startPoint x: 412, startPoint y: 155, endPoint x: 462, endPoint y: 181, distance: 56.3
click at [404, 159] on label "GBG9I71 - F. Fixa - 210Cx - 7500Kg (C: 210,00 - P: 7500,00) (VD)" at bounding box center [296, 160] width 254 height 11
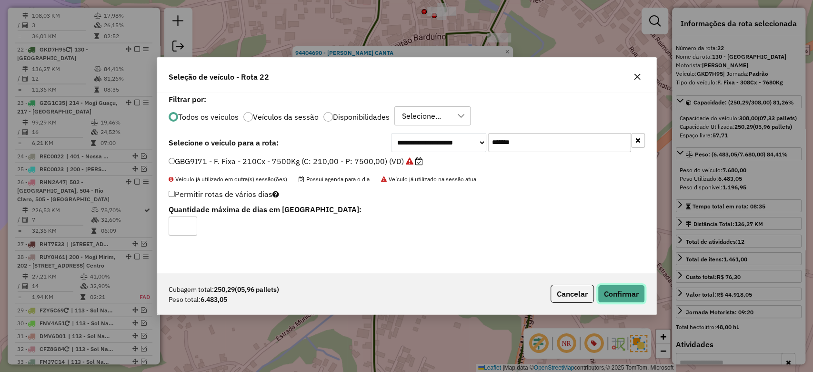
click at [611, 290] on button "Confirmar" at bounding box center [621, 293] width 47 height 18
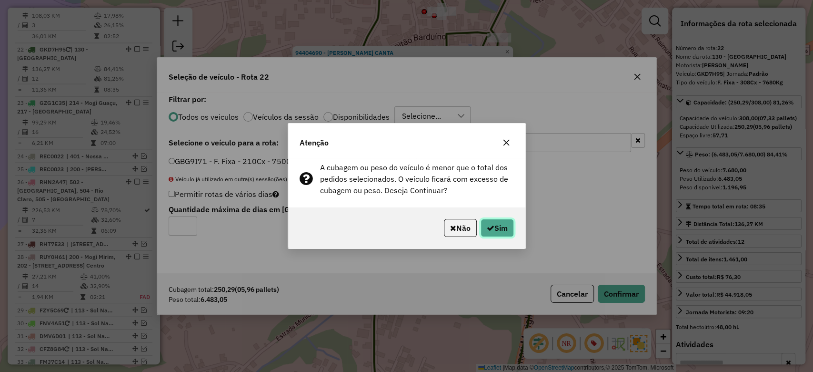
click at [496, 225] on button "Sim" at bounding box center [497, 228] width 33 height 18
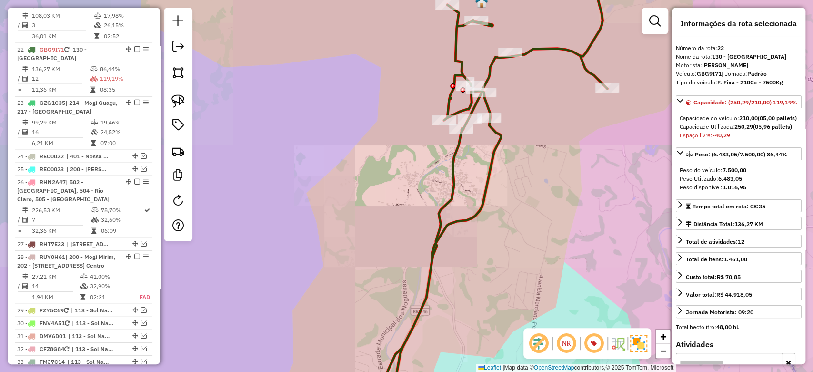
drag, startPoint x: 536, startPoint y: 74, endPoint x: 514, endPoint y: 182, distance: 109.6
click at [514, 182] on div "Janela de atendimento Grade de atendimento Capacidade Transportadoras Veículos …" at bounding box center [406, 186] width 813 height 372
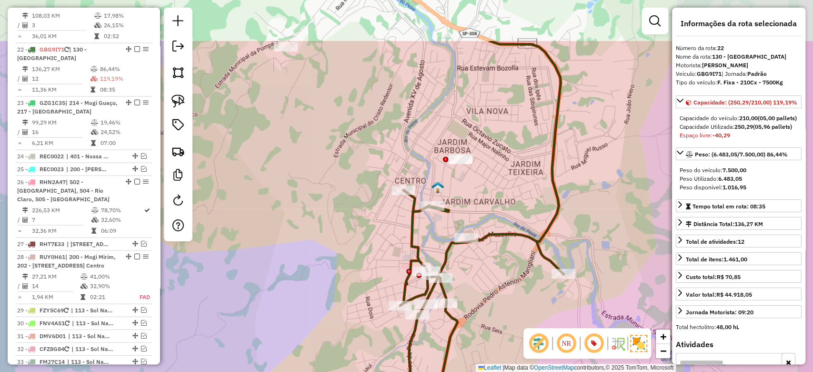
drag, startPoint x: 507, startPoint y: 155, endPoint x: 480, endPoint y: 250, distance: 98.5
click at [480, 252] on div "Janela de atendimento Grade de atendimento Capacidade Transportadoras Veículos …" at bounding box center [406, 186] width 813 height 372
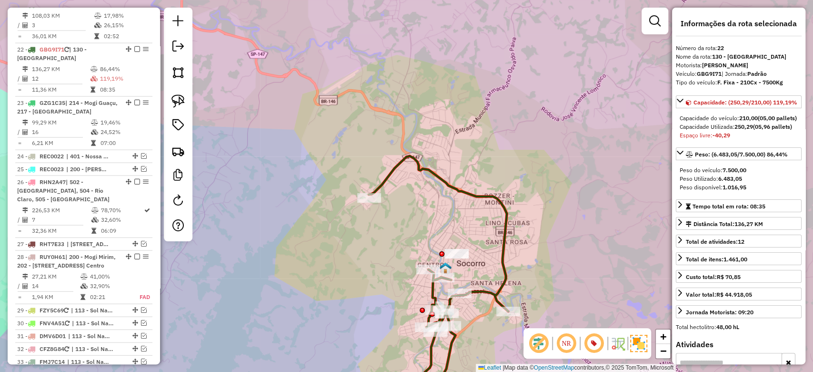
drag, startPoint x: 468, startPoint y: 274, endPoint x: 447, endPoint y: 222, distance: 56.6
click at [465, 234] on div "Janela de atendimento Grade de atendimento Capacidade Transportadoras Veículos …" at bounding box center [406, 186] width 813 height 372
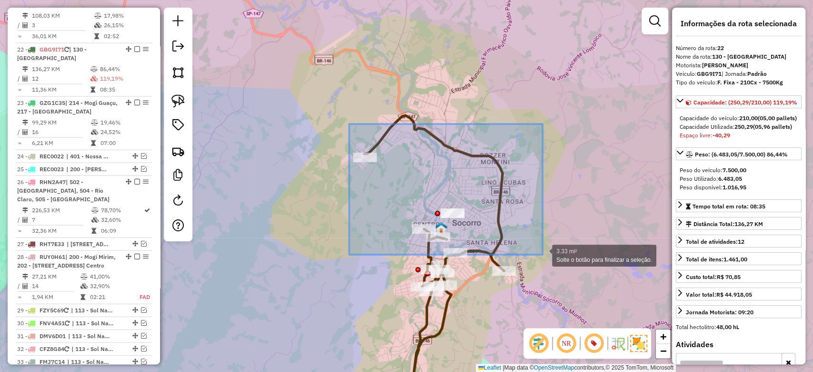
drag, startPoint x: 349, startPoint y: 126, endPoint x: 543, endPoint y: 254, distance: 232.3
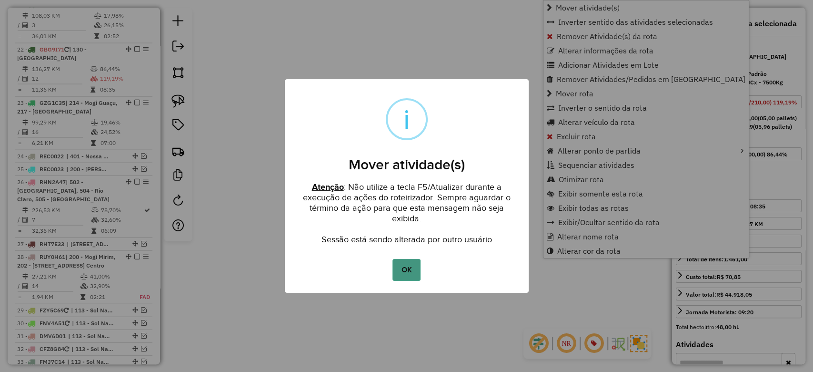
click at [407, 267] on button "OK" at bounding box center [407, 270] width 28 height 22
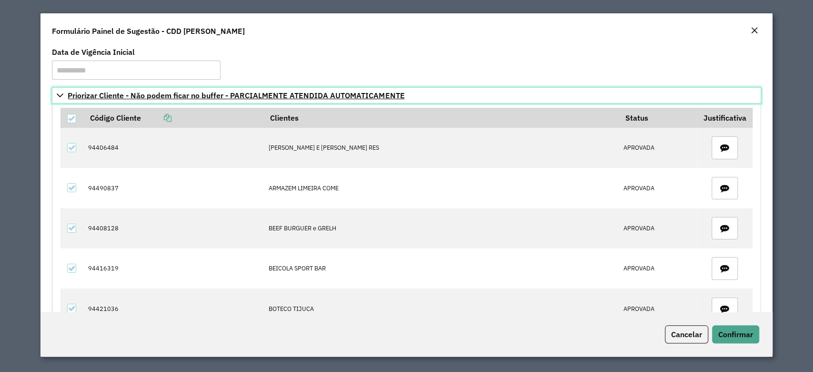
click at [58, 94] on icon at bounding box center [60, 95] width 8 height 8
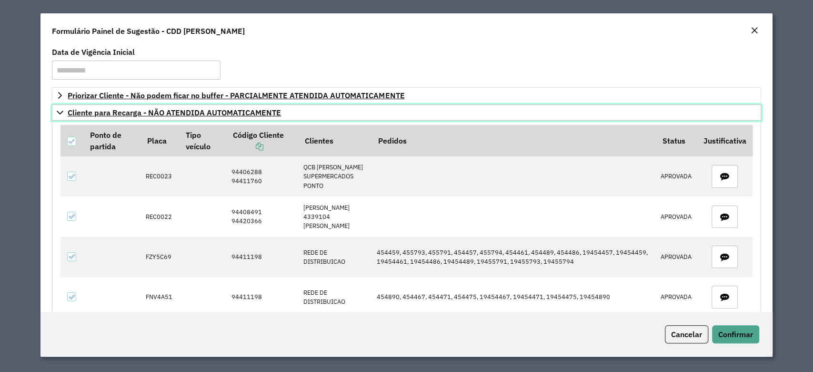
click at [61, 111] on icon at bounding box center [60, 113] width 8 height 8
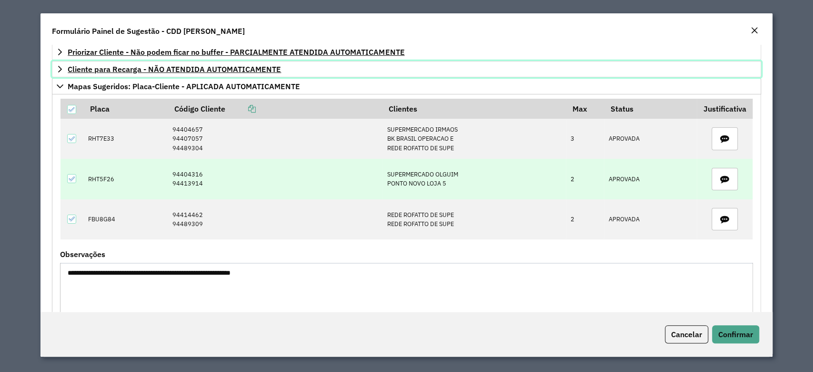
scroll to position [63, 0]
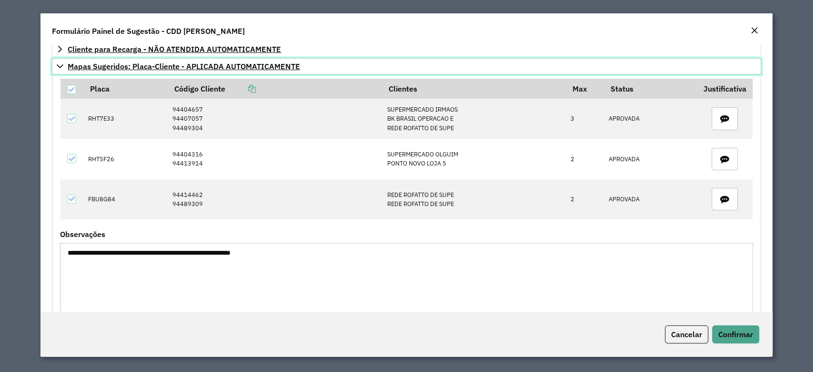
click at [61, 67] on icon at bounding box center [60, 66] width 8 height 8
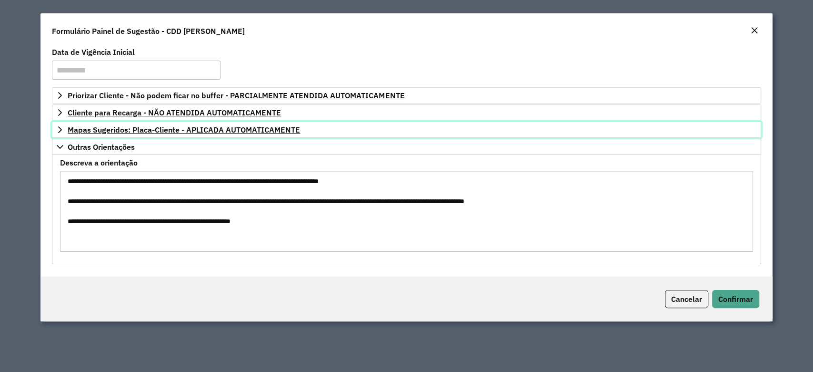
scroll to position [0, 0]
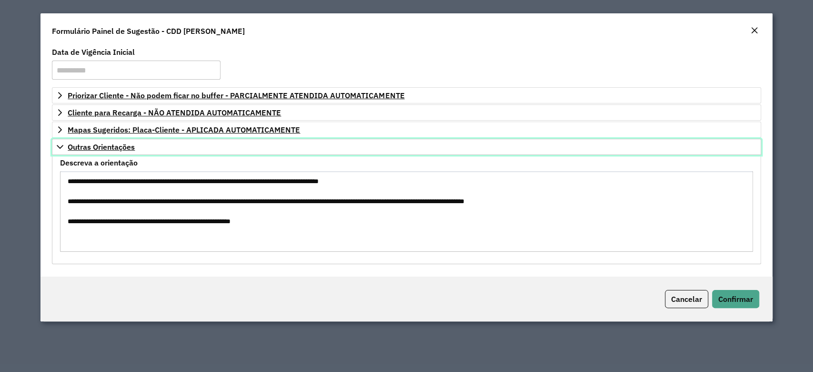
click at [57, 149] on icon at bounding box center [60, 147] width 8 height 8
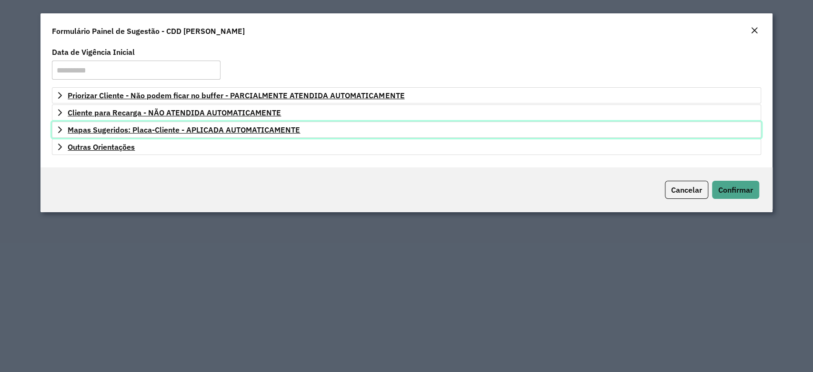
click at [58, 130] on icon at bounding box center [60, 130] width 8 height 8
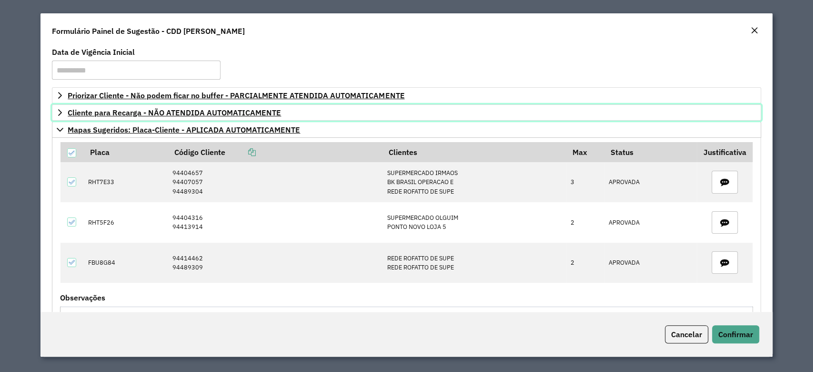
click at [67, 107] on link "Cliente para Recarga - NÃO ATENDIDA AUTOMATICAMENTE" at bounding box center [406, 112] width 709 height 16
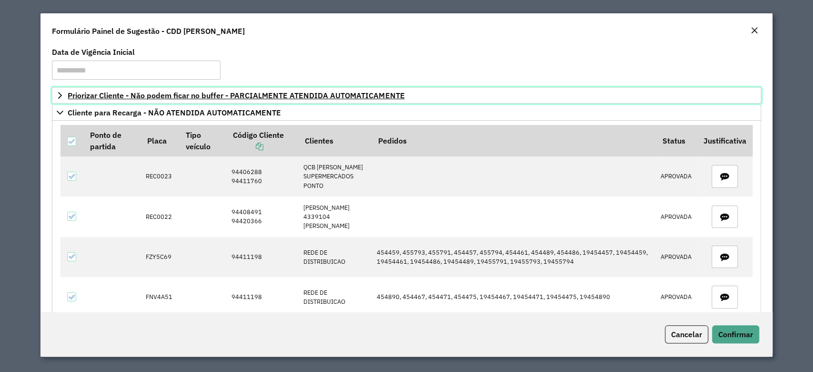
click at [56, 93] on link "Priorizar Cliente - Não podem ficar no buffer - PARCIALMENTE ATENDIDA AUTOMATIC…" at bounding box center [406, 95] width 709 height 16
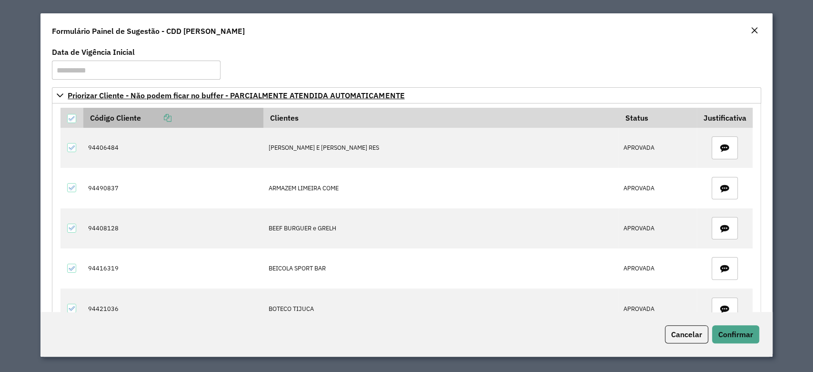
click at [168, 114] on icon at bounding box center [168, 118] width 8 height 8
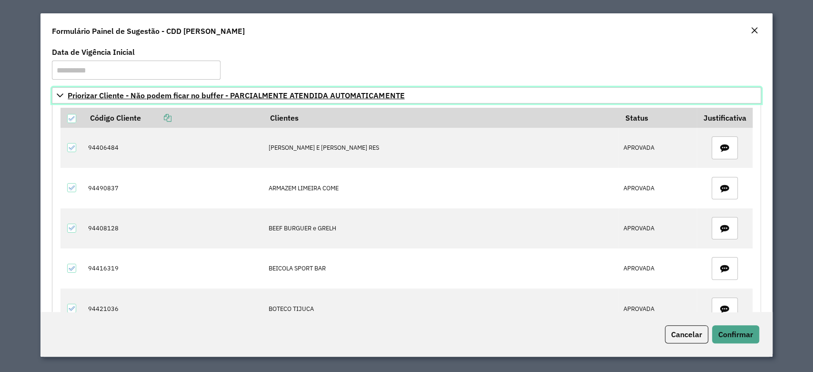
click at [56, 97] on link "Priorizar Cliente - Não podem ficar no buffer - PARCIALMENTE ATENDIDA AUTOMATIC…" at bounding box center [406, 95] width 709 height 16
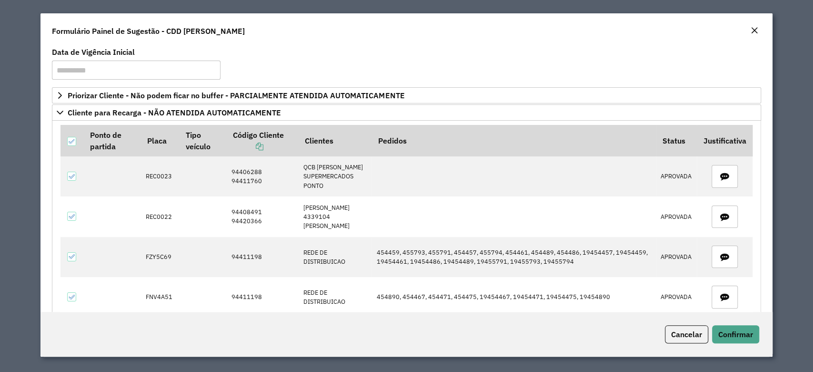
click at [50, 111] on div "**********" at bounding box center [406, 178] width 732 height 267
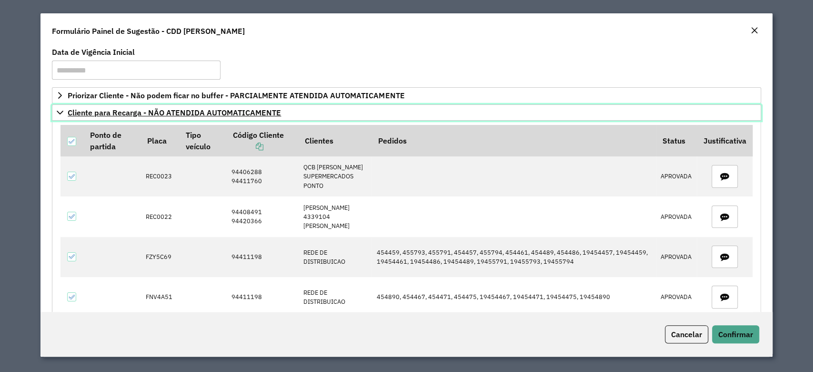
click at [55, 111] on link "Cliente para Recarga - NÃO ATENDIDA AUTOMATICAMENTE" at bounding box center [406, 112] width 709 height 16
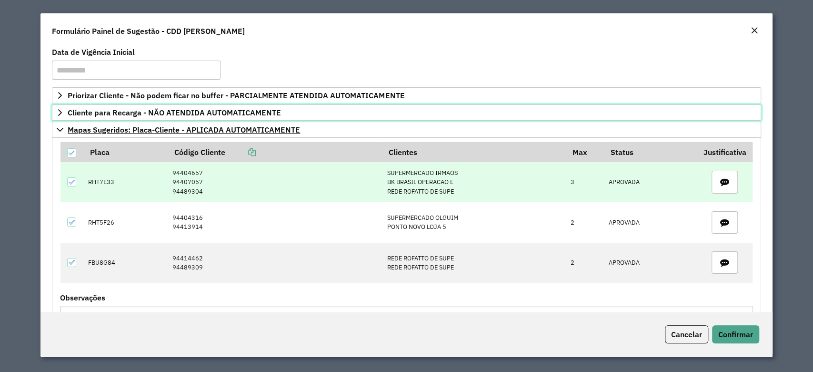
scroll to position [115, 0]
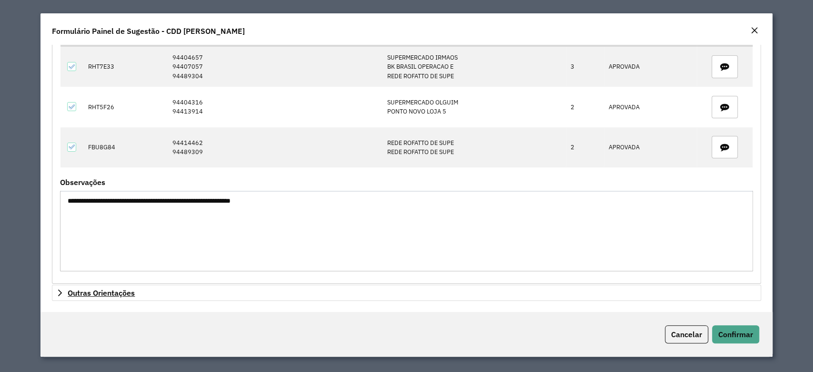
click at [137, 193] on textarea "**********" at bounding box center [406, 231] width 693 height 81
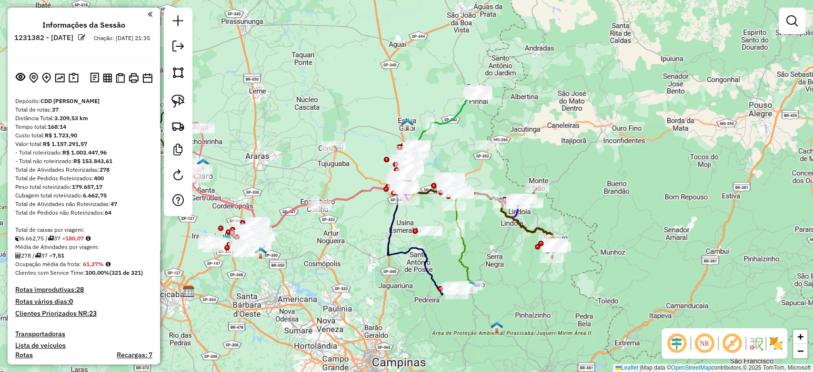
click at [776, 341] on img at bounding box center [775, 342] width 15 height 15
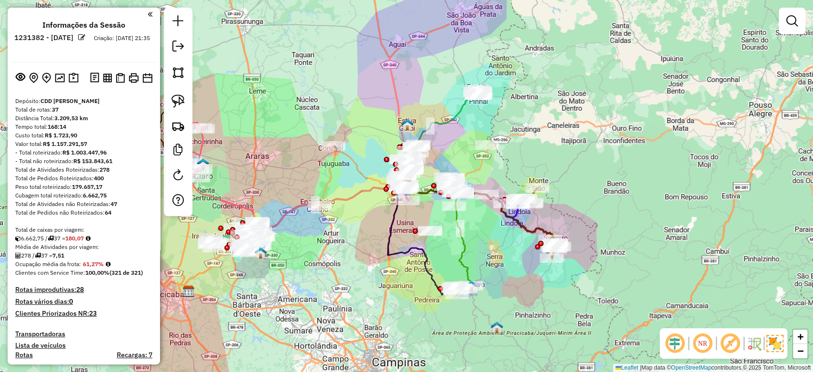
click at [733, 343] on em at bounding box center [730, 343] width 23 height 23
click at [677, 346] on em at bounding box center [675, 343] width 23 height 23
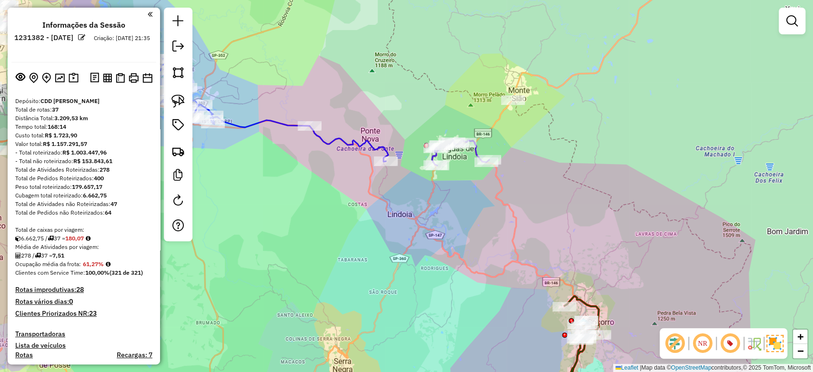
click at [576, 354] on icon at bounding box center [582, 338] width 35 height 85
select select "**********"
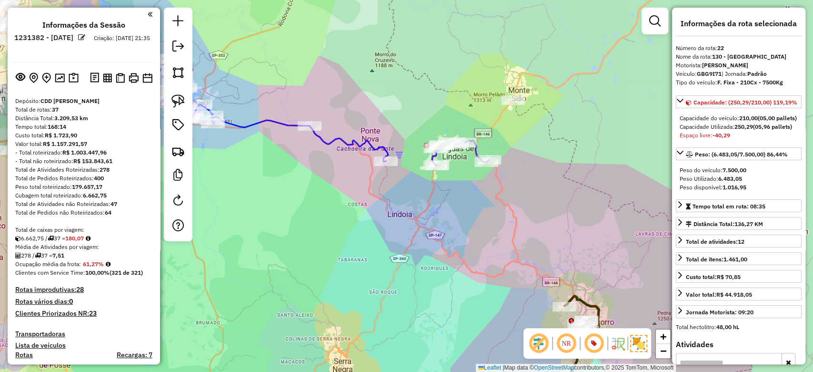
scroll to position [1414, 0]
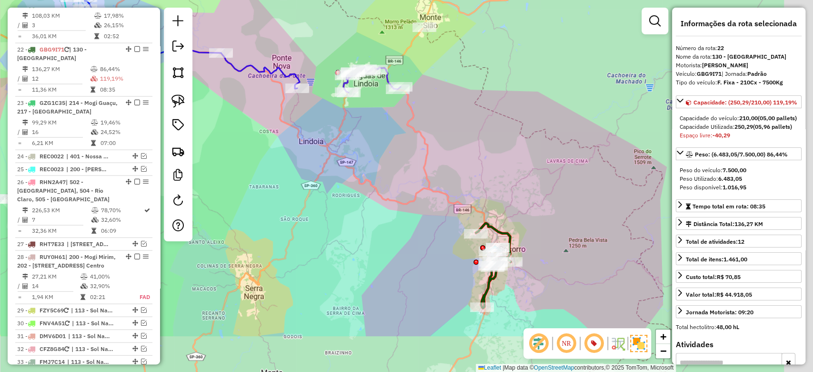
drag, startPoint x: 515, startPoint y: 337, endPoint x: 420, endPoint y: 255, distance: 125.6
click at [420, 256] on div "Janela de atendimento Grade de atendimento Capacidade Transportadoras Veículos …" at bounding box center [406, 186] width 813 height 372
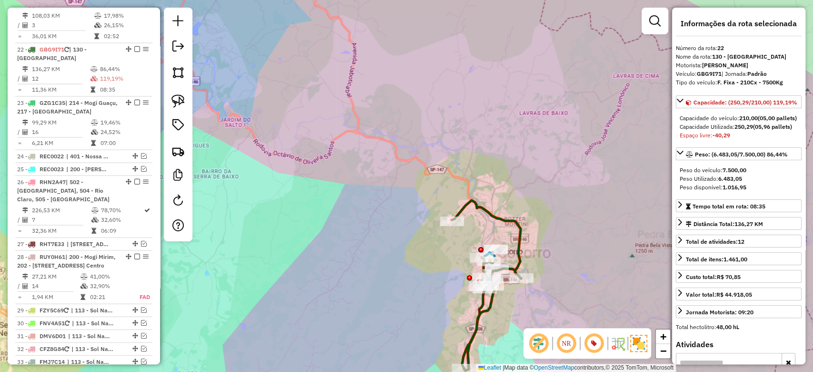
drag, startPoint x: 484, startPoint y: 200, endPoint x: 431, endPoint y: 125, distance: 91.7
click at [431, 125] on div "Janela de atendimento Grade de atendimento Capacidade Transportadoras Veículos …" at bounding box center [406, 186] width 813 height 372
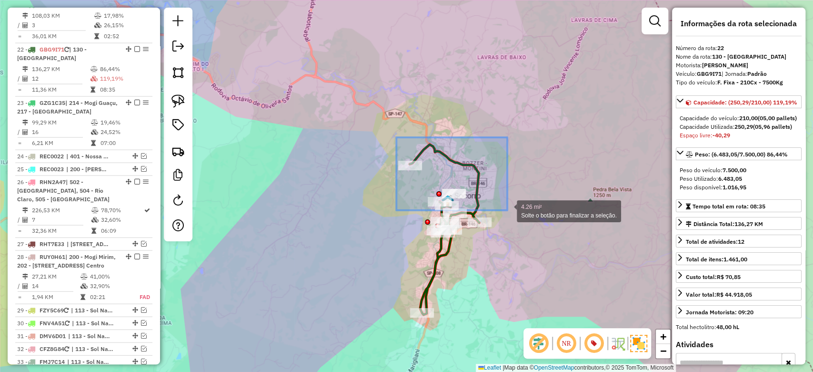
drag, startPoint x: 396, startPoint y: 137, endPoint x: 507, endPoint y: 210, distance: 132.8
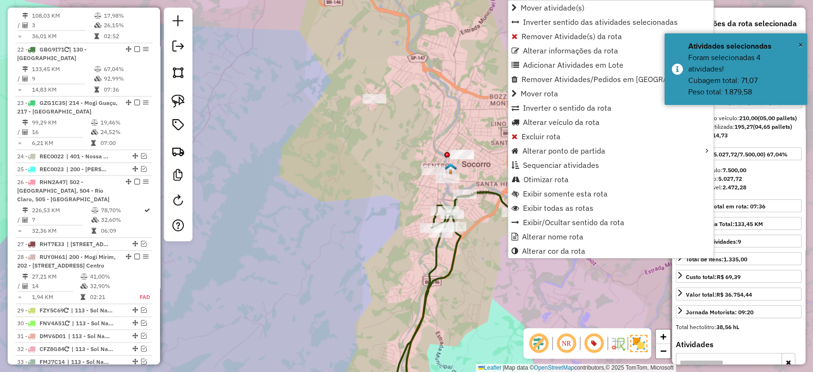
click at [446, 272] on icon at bounding box center [454, 294] width 118 height 204
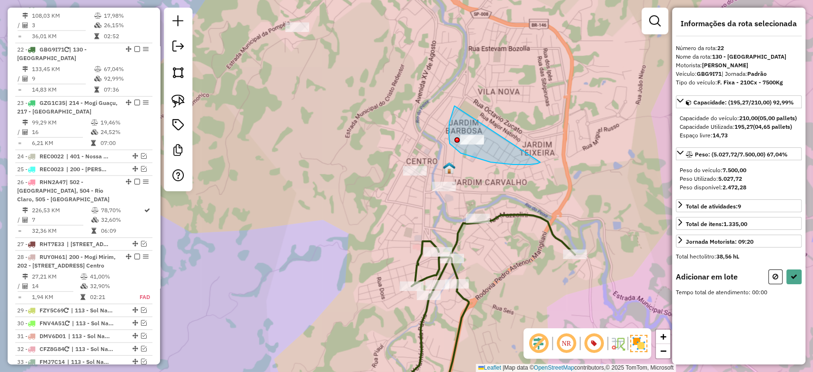
drag, startPoint x: 454, startPoint y: 106, endPoint x: 758, endPoint y: 222, distance: 325.0
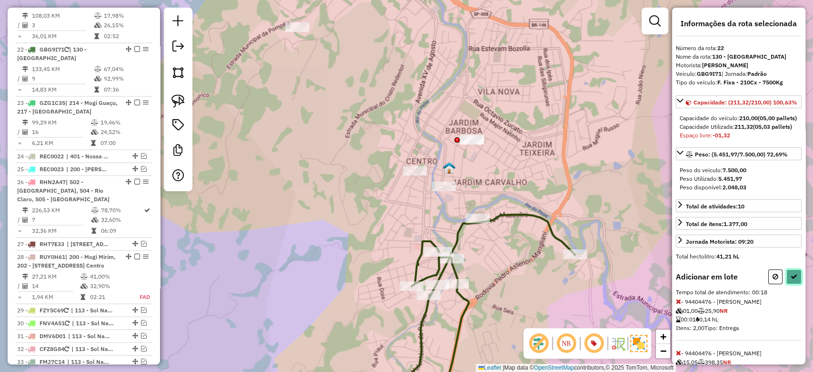
click at [793, 284] on button at bounding box center [794, 276] width 15 height 15
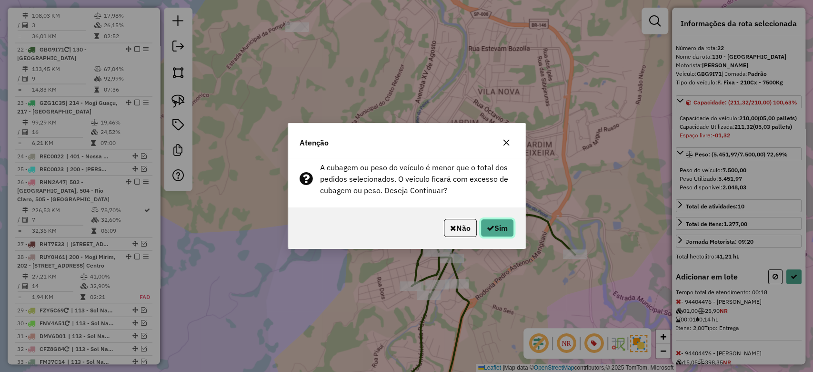
click at [495, 226] on button "Sim" at bounding box center [497, 228] width 33 height 18
select select "**********"
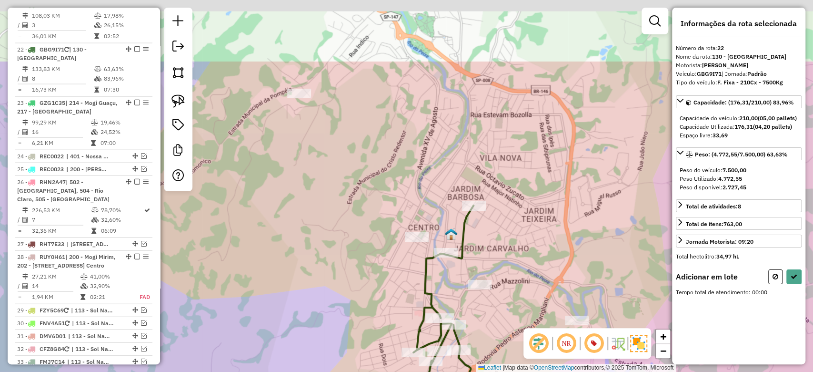
drag, startPoint x: 471, startPoint y: 286, endPoint x: 481, endPoint y: 297, distance: 14.9
click at [481, 303] on div "Janela de atendimento Grade de atendimento Capacidade Transportadoras Veículos …" at bounding box center [406, 186] width 813 height 372
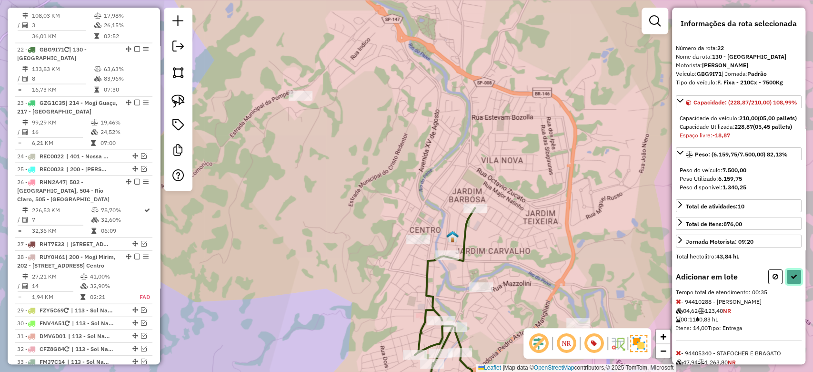
click at [798, 284] on button at bounding box center [794, 276] width 15 height 15
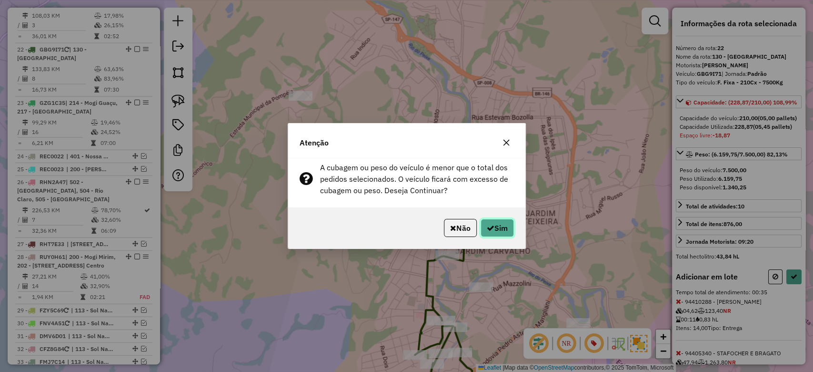
click at [496, 224] on button "Sim" at bounding box center [497, 228] width 33 height 18
select select "**********"
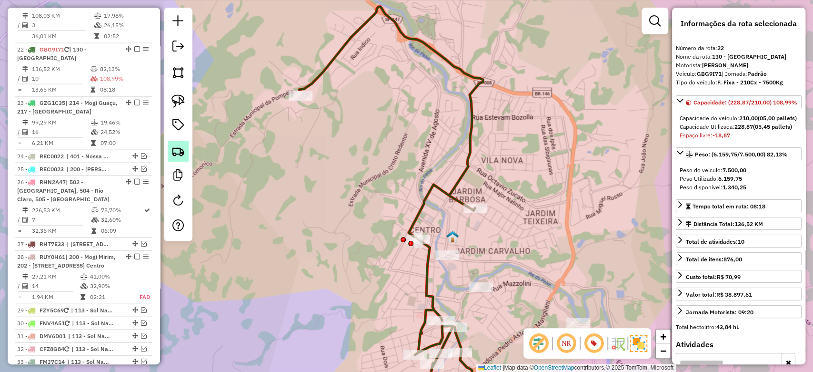
click at [175, 155] on img at bounding box center [178, 150] width 13 height 13
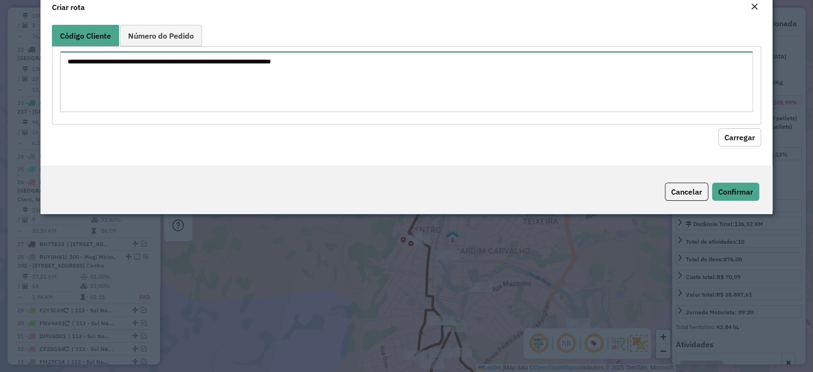
click at [158, 105] on textarea at bounding box center [406, 81] width 693 height 61
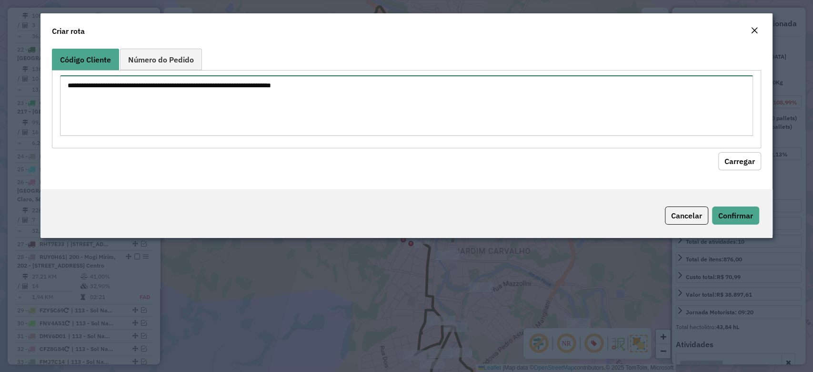
paste textarea "******** ******** ******** ******** ******** ******** ******** ******** *******…"
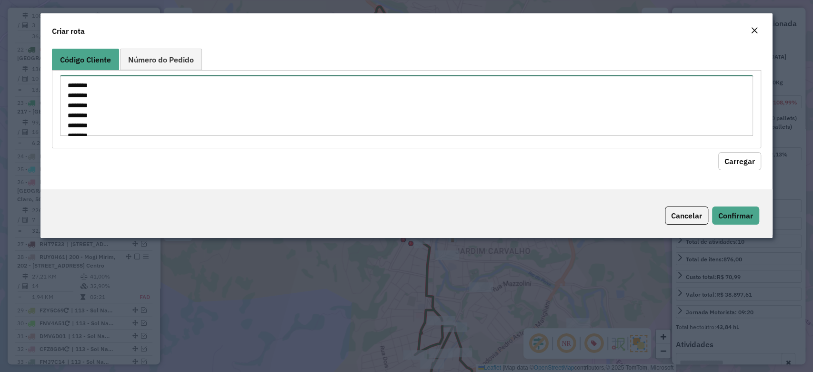
scroll to position [344, 0]
type textarea "******** ******** ******** ******** ******** ******** ******** ******** *******…"
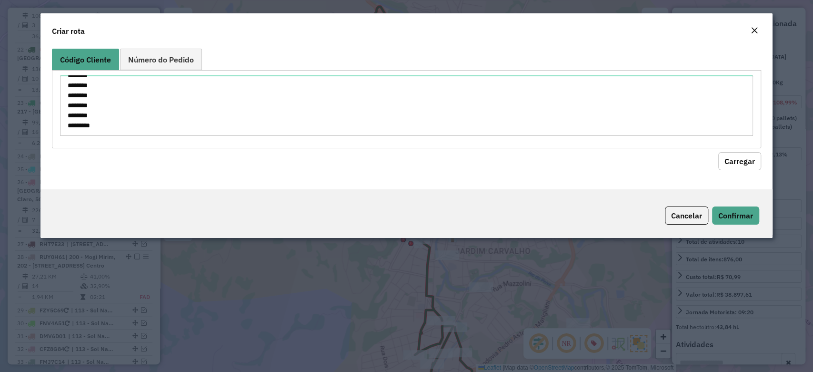
click at [748, 158] on button "Carregar" at bounding box center [739, 161] width 43 height 18
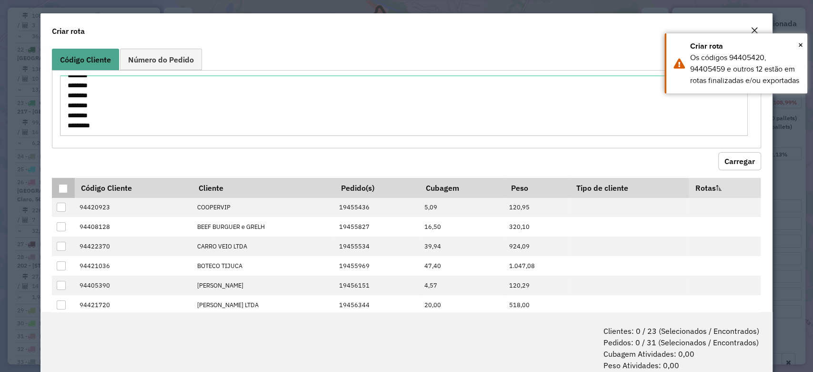
click at [60, 186] on div at bounding box center [63, 188] width 9 height 9
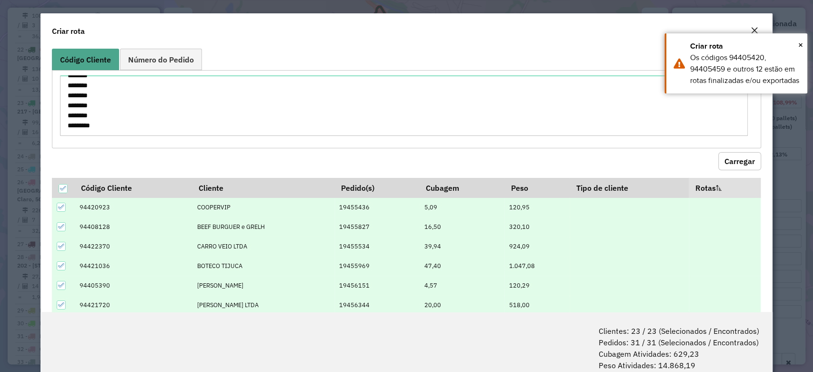
scroll to position [47, 0]
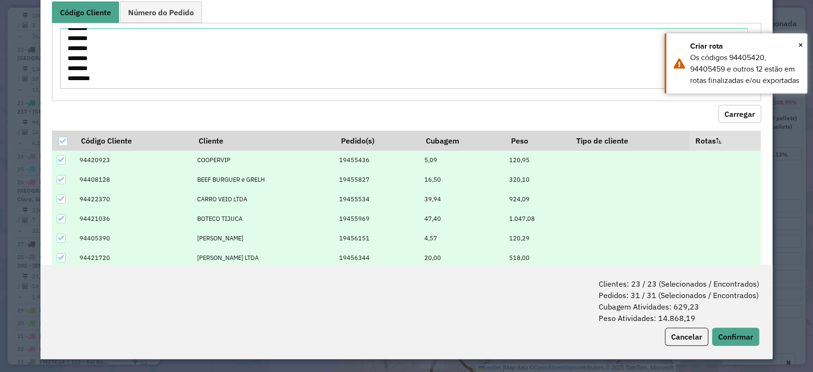
click at [758, 332] on div "Clientes: 23 / 23 (Selecionados / Encontrados) Pedidos: 31 / 31 (Selecionados /…" at bounding box center [406, 311] width 732 height 94
click at [741, 333] on button "Confirmar" at bounding box center [735, 336] width 47 height 18
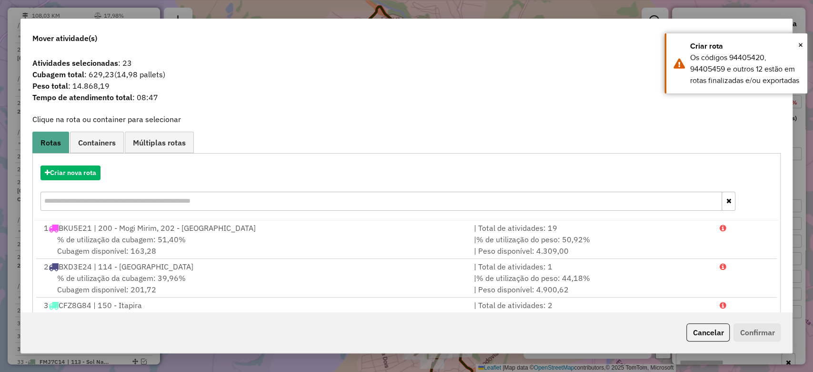
click at [84, 139] on span "Containers" at bounding box center [97, 143] width 38 height 8
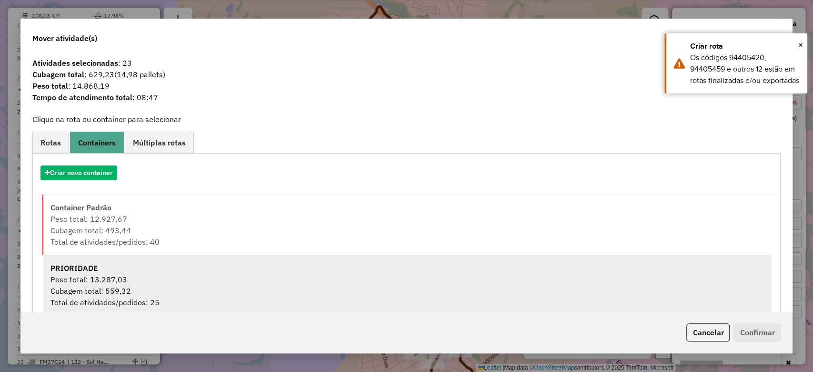
click at [117, 288] on div "Cubagem total: 559,32" at bounding box center [408, 290] width 714 height 11
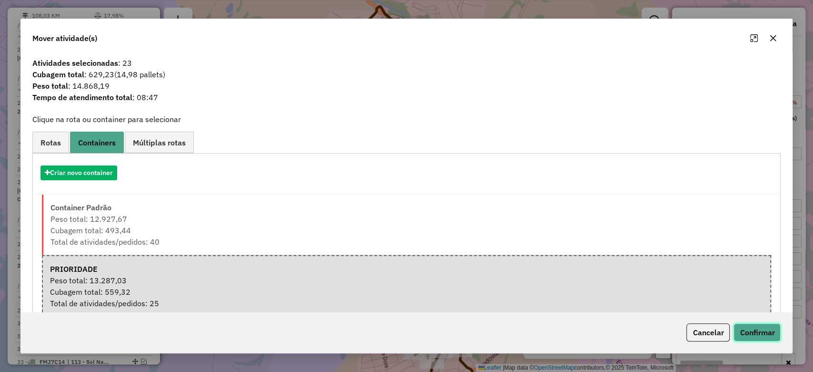
click at [755, 330] on button "Confirmar" at bounding box center [757, 332] width 47 height 18
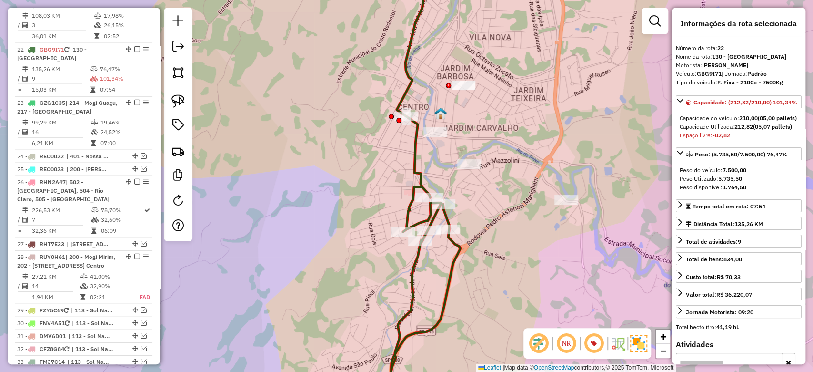
click at [413, 142] on icon at bounding box center [373, 186] width 173 height 446
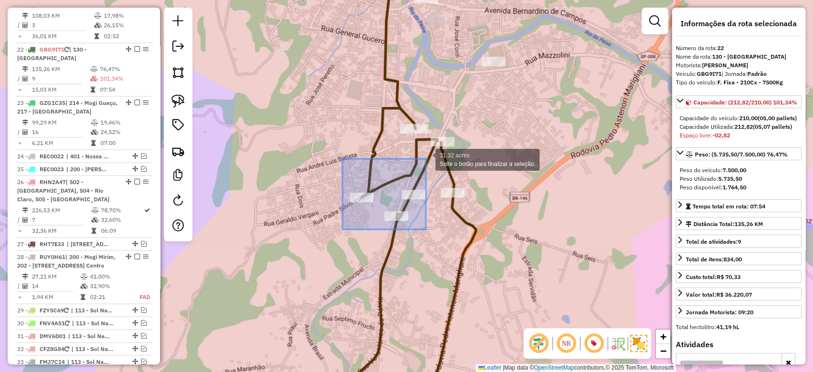
drag, startPoint x: 360, startPoint y: 223, endPoint x: 426, endPoint y: 159, distance: 92.3
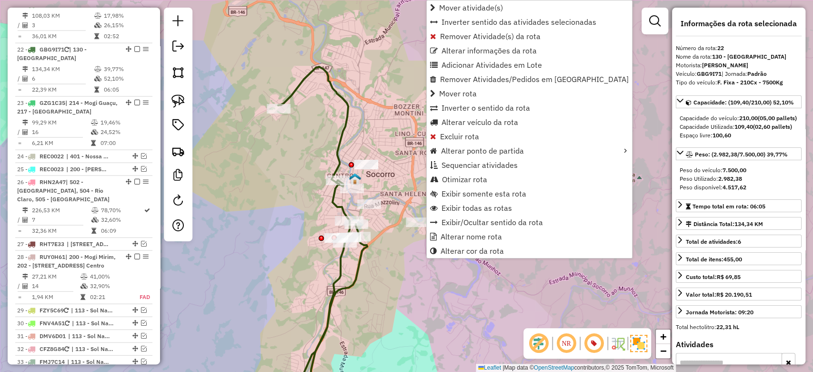
click at [362, 274] on icon at bounding box center [322, 237] width 89 height 340
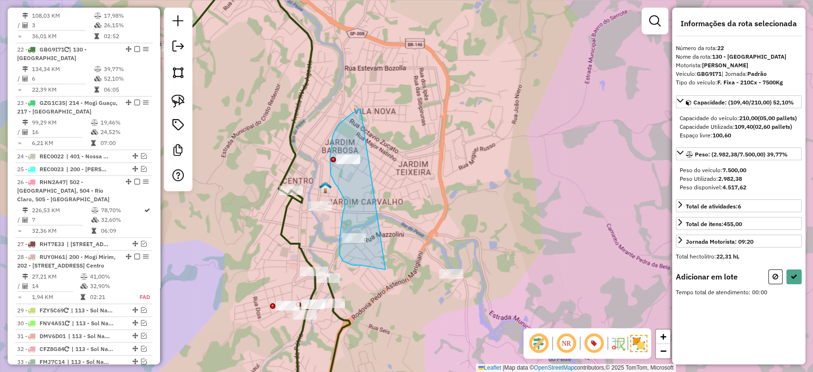
drag, startPoint x: 361, startPoint y: 109, endPoint x: 386, endPoint y: 269, distance: 162.1
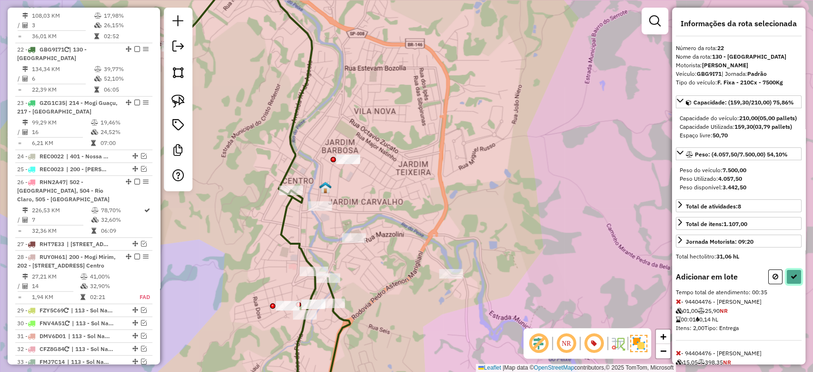
click at [795, 284] on button at bounding box center [794, 276] width 15 height 15
select select "**********"
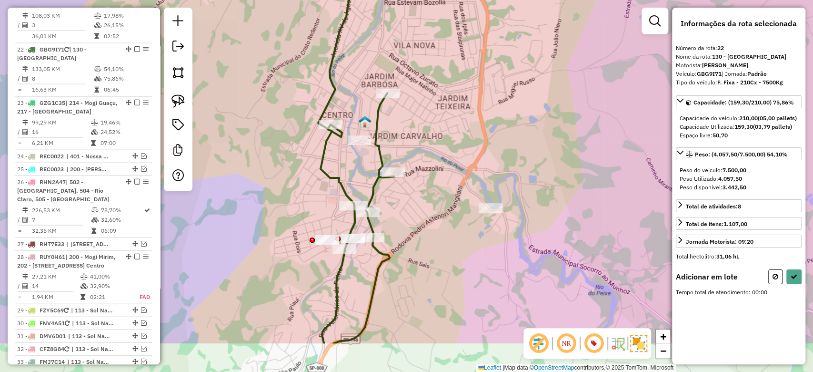
drag, startPoint x: 354, startPoint y: 220, endPoint x: 419, endPoint y: 109, distance: 129.2
click at [419, 109] on div "Janela de atendimento Grade de atendimento Capacidade Transportadoras Veículos …" at bounding box center [406, 186] width 813 height 372
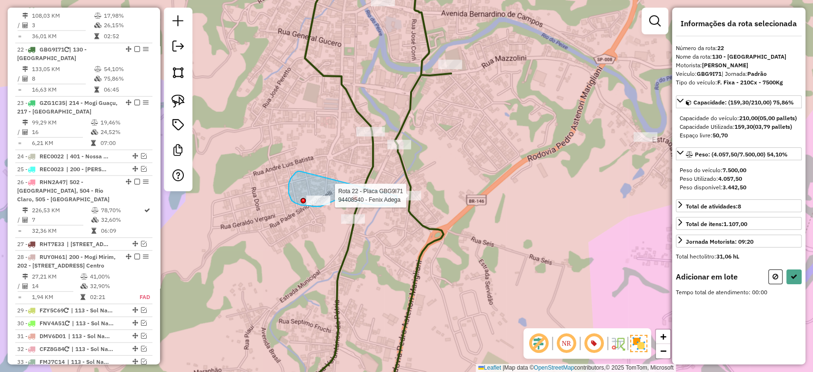
click at [398, 196] on div "Rota 22 - Placa GBG9I71 94408540 - Fenix Adega Janela de atendimento Grade de a…" at bounding box center [406, 186] width 813 height 372
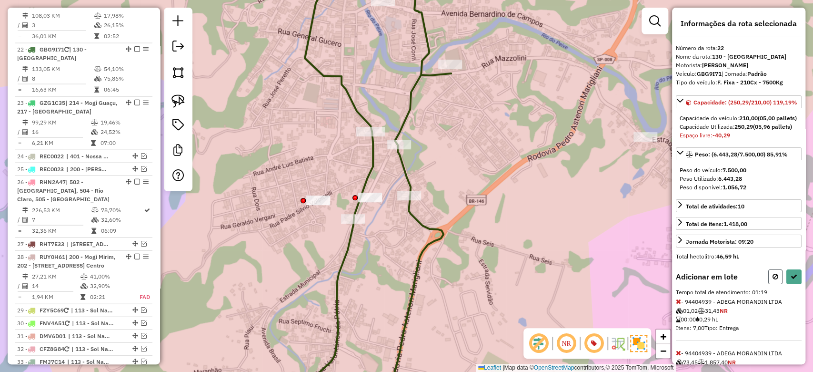
click at [777, 284] on button at bounding box center [775, 276] width 14 height 15
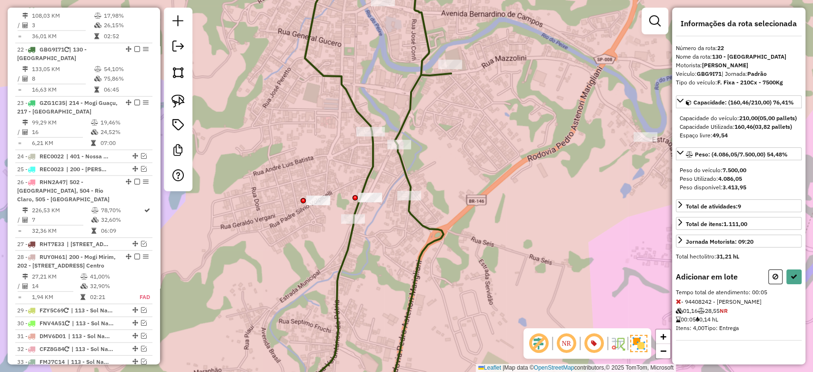
drag, startPoint x: 519, startPoint y: 104, endPoint x: 541, endPoint y: 271, distance: 168.2
click at [541, 271] on div "Janela de atendimento Grade de atendimento Capacidade Transportadoras Veículos …" at bounding box center [406, 186] width 813 height 372
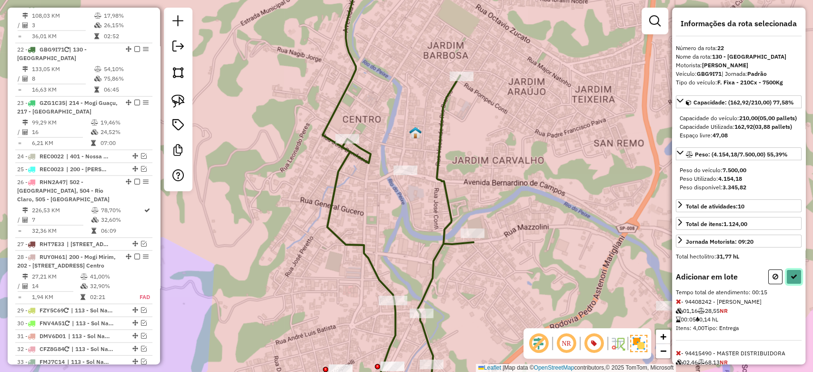
click at [798, 284] on button at bounding box center [794, 276] width 15 height 15
select select "**********"
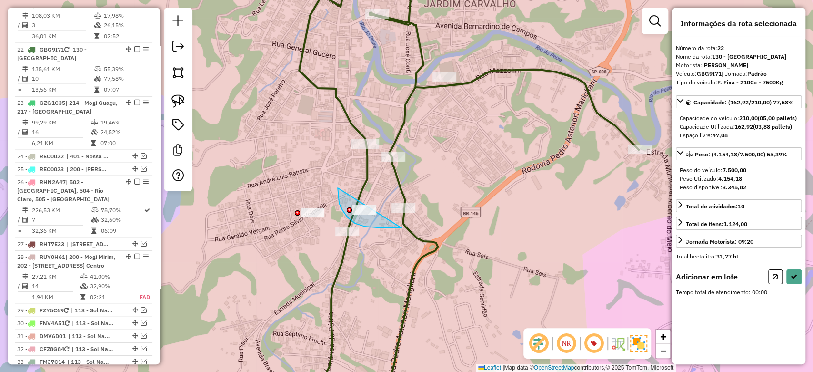
drag, startPoint x: 338, startPoint y: 188, endPoint x: 515, endPoint y: 238, distance: 183.8
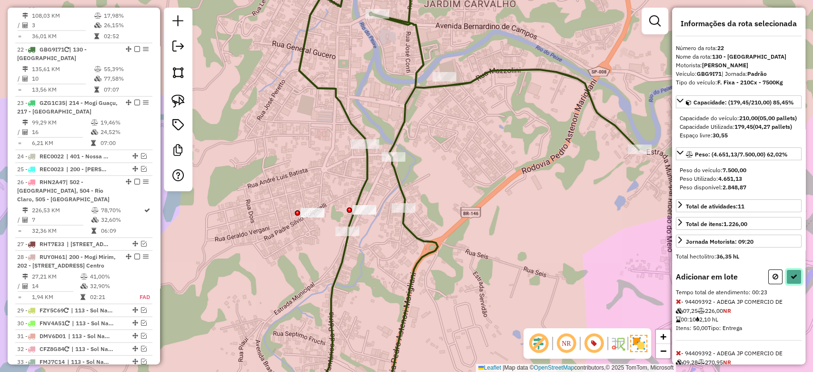
click at [797, 284] on button at bounding box center [794, 276] width 15 height 15
select select "**********"
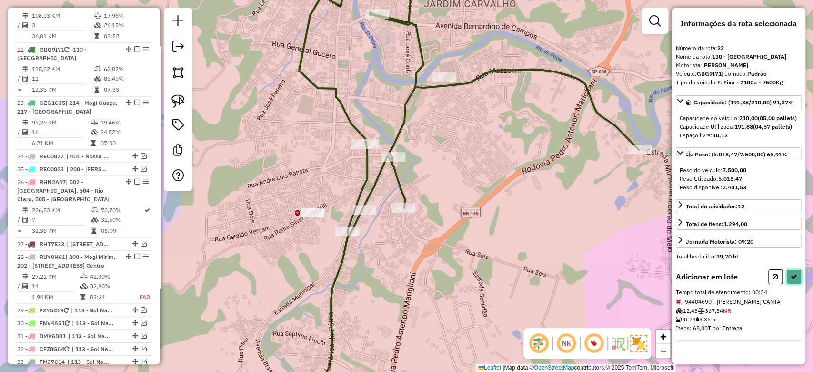
click at [792, 280] on icon at bounding box center [794, 276] width 7 height 7
select select "**********"
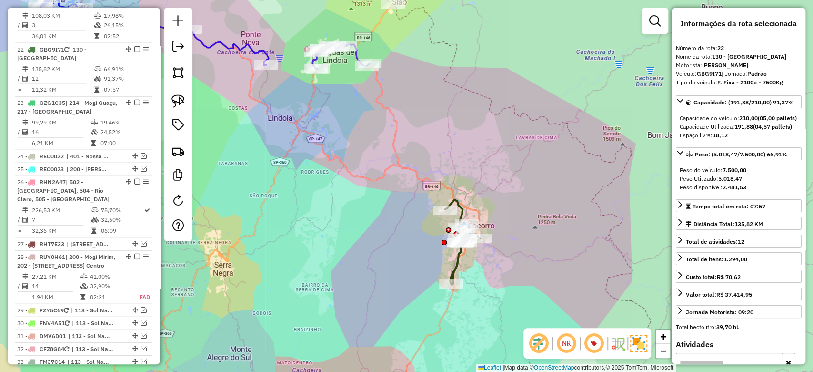
drag, startPoint x: 377, startPoint y: 210, endPoint x: 404, endPoint y: 228, distance: 32.9
click at [404, 228] on div "Janela de atendimento Grade de atendimento Capacidade Transportadoras Veículos …" at bounding box center [406, 186] width 813 height 372
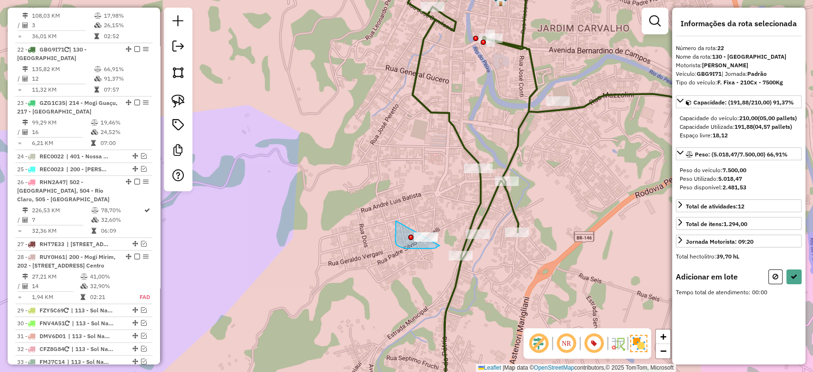
drag, startPoint x: 396, startPoint y: 221, endPoint x: 445, endPoint y: 240, distance: 52.2
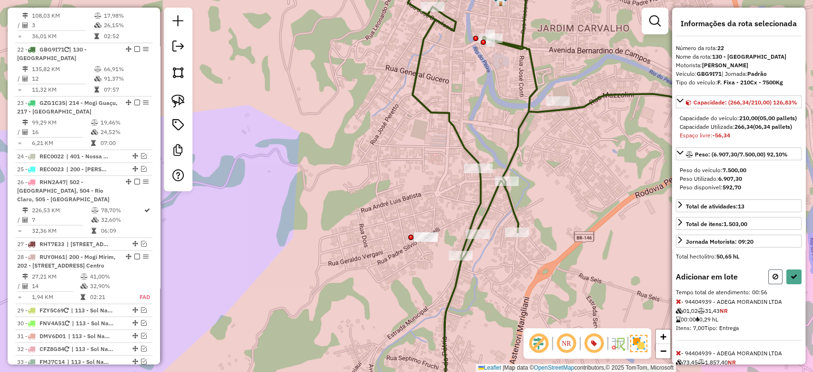
click at [774, 280] on icon at bounding box center [776, 276] width 6 height 7
select select "**********"
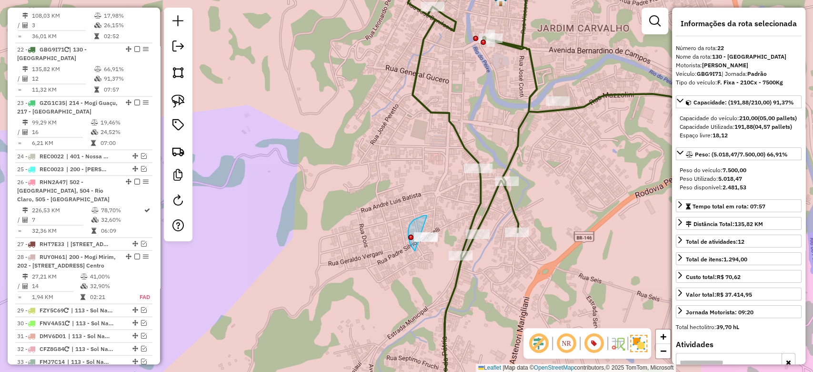
drag, startPoint x: 427, startPoint y: 215, endPoint x: 444, endPoint y: 256, distance: 44.2
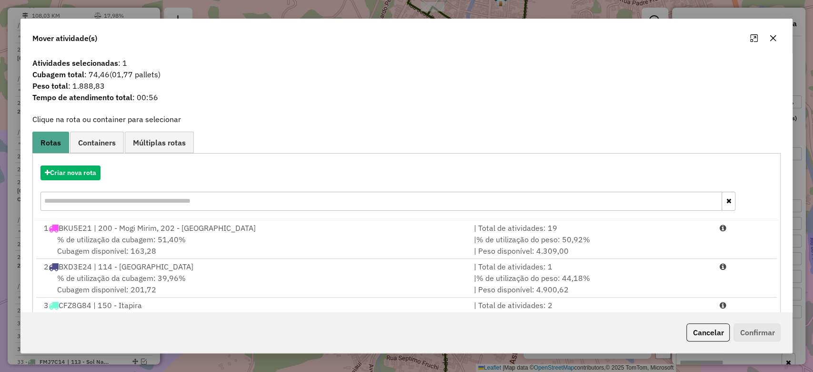
click at [775, 34] on icon "button" at bounding box center [773, 38] width 8 height 8
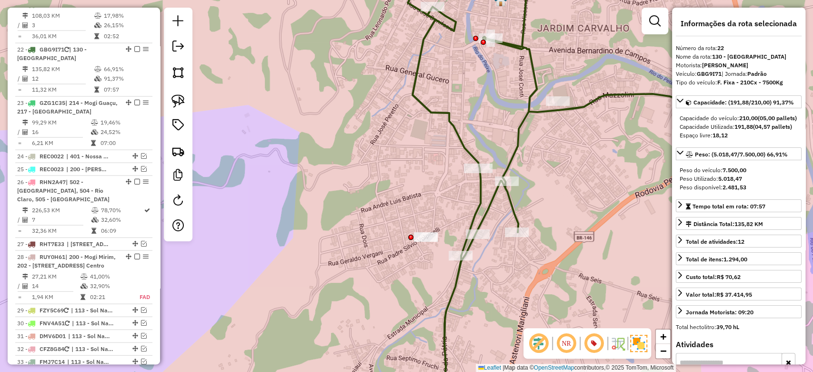
click at [482, 203] on icon at bounding box center [580, 186] width 344 height 446
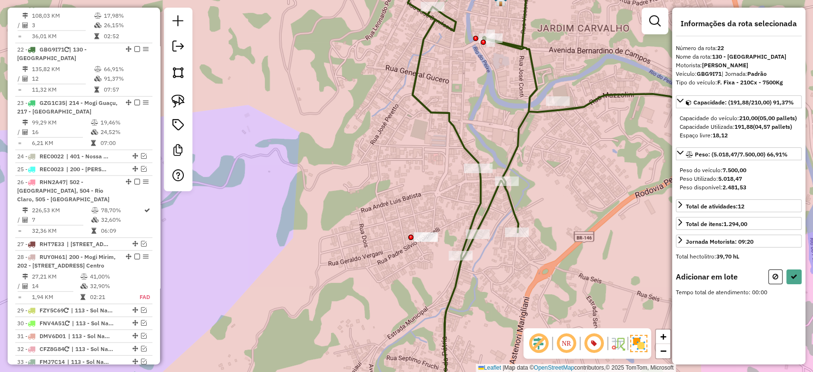
click at [412, 237] on div at bounding box center [410, 236] width 5 height 5
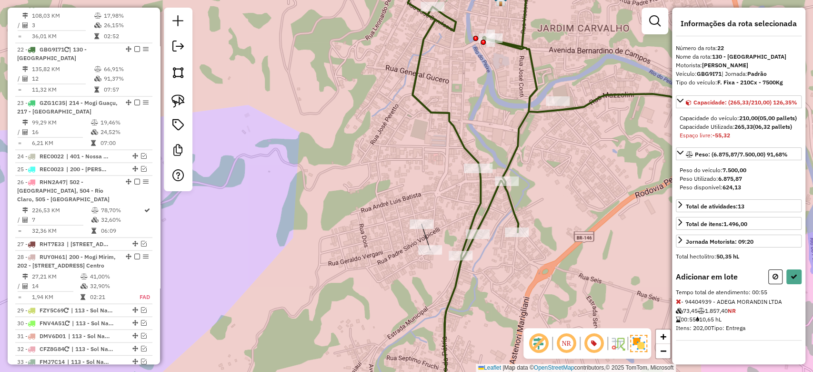
click at [677, 304] on icon at bounding box center [678, 301] width 5 height 7
click at [798, 281] on button at bounding box center [794, 276] width 15 height 15
select select "**********"
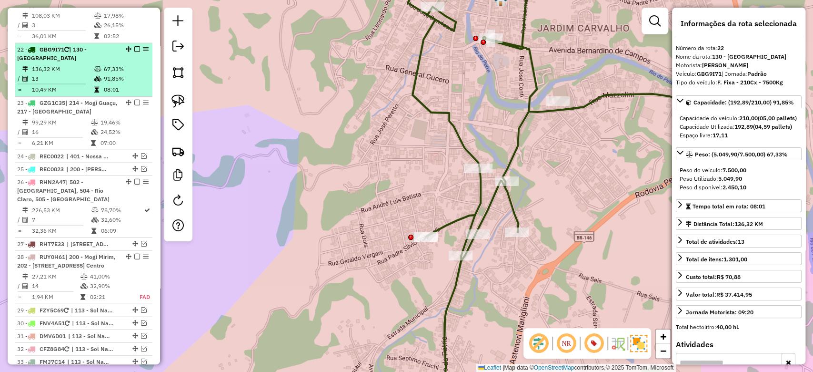
click at [134, 46] on em at bounding box center [137, 49] width 6 height 6
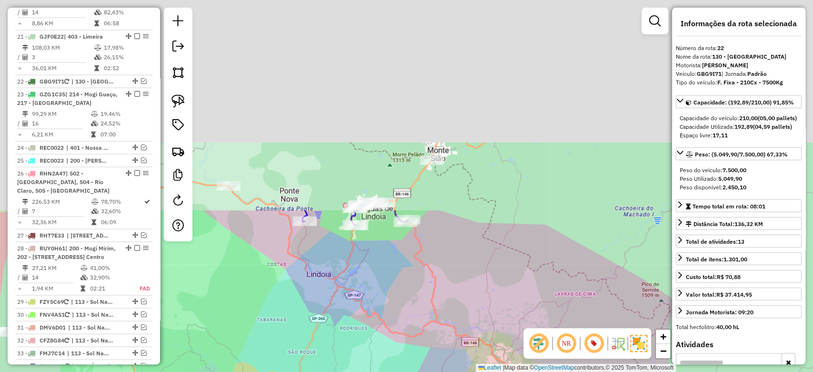
drag, startPoint x: 452, startPoint y: 222, endPoint x: 478, endPoint y: 342, distance: 123.0
click at [478, 342] on div "Janela de atendimento Grade de atendimento Capacidade Transportadoras Veículos …" at bounding box center [406, 186] width 813 height 372
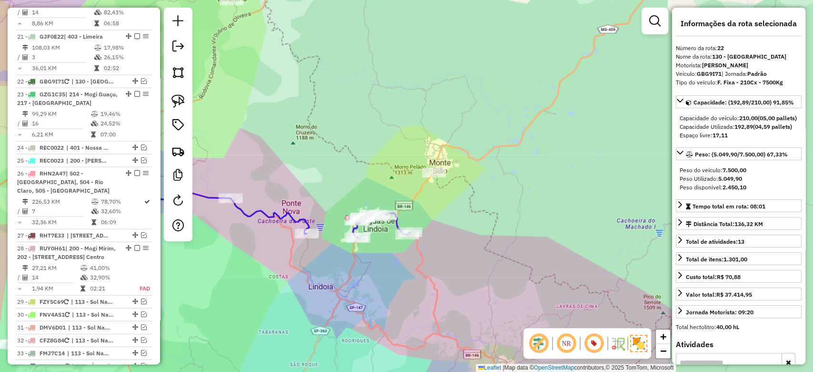
click at [391, 223] on icon at bounding box center [381, 225] width 57 height 26
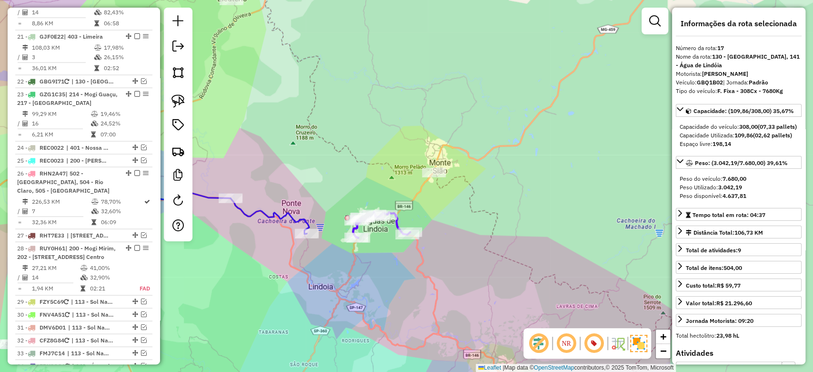
scroll to position [1196, 0]
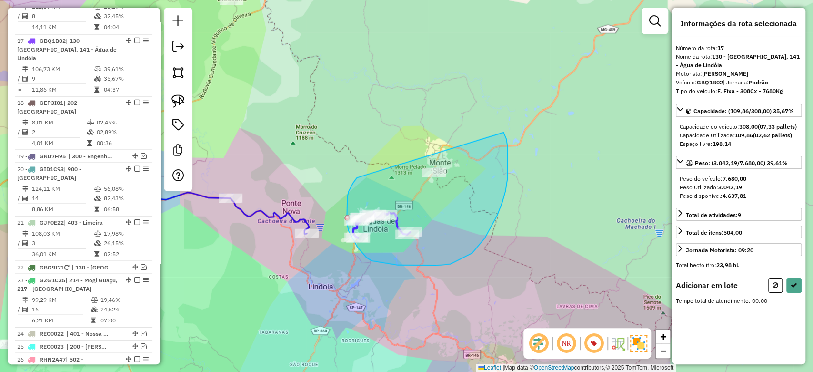
drag, startPoint x: 351, startPoint y: 187, endPoint x: 504, endPoint y: 132, distance: 162.5
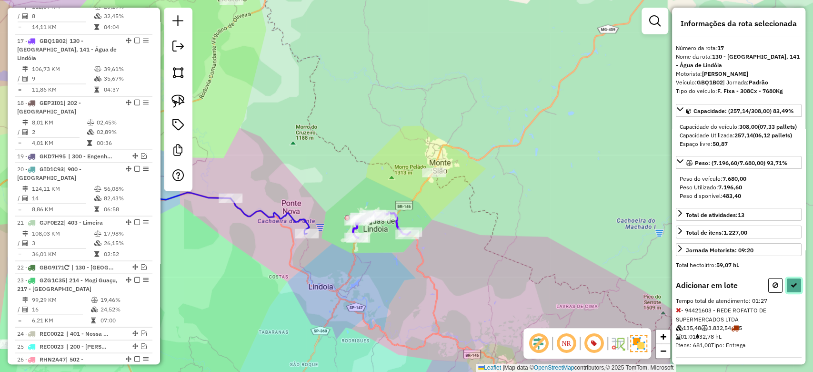
click at [791, 288] on icon at bounding box center [794, 285] width 7 height 7
select select "**********"
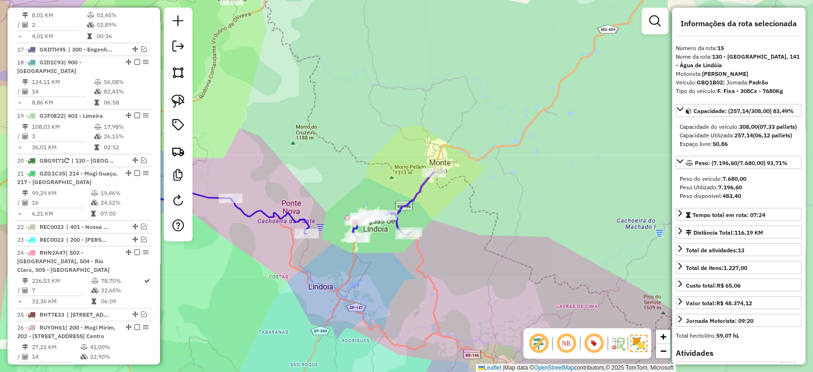
click at [407, 199] on icon at bounding box center [393, 204] width 81 height 65
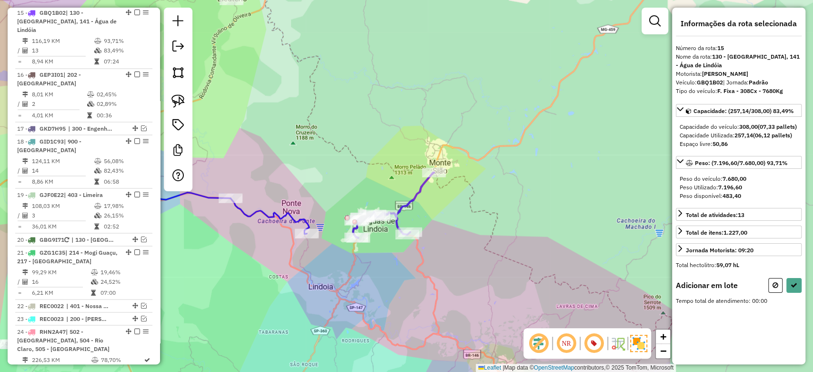
scroll to position [1098, 0]
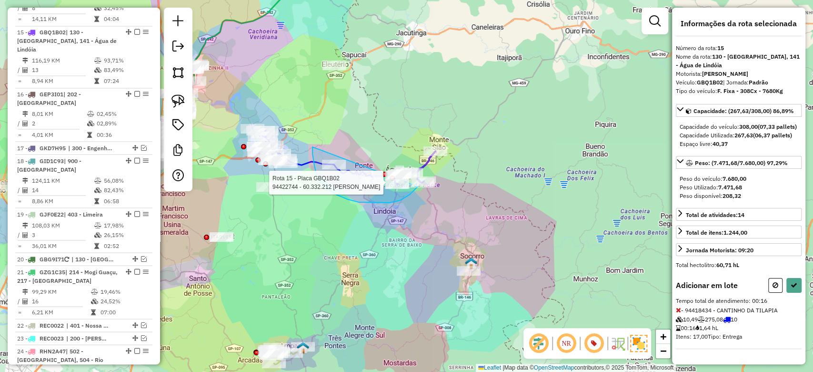
click at [424, 178] on div "Rota 15 - Placa GBQ1B02 94422744 - 60.332.212 [PERSON_NAME] DE [PERSON_NAME] de…" at bounding box center [406, 186] width 813 height 372
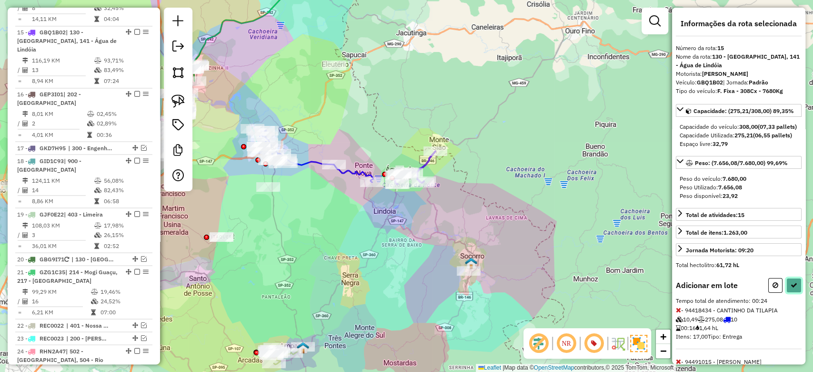
click at [791, 288] on icon at bounding box center [794, 285] width 7 height 7
select select "**********"
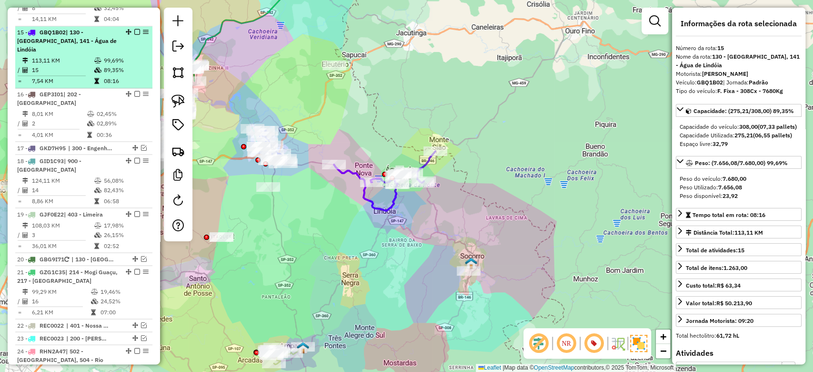
click at [137, 29] on div at bounding box center [134, 32] width 29 height 6
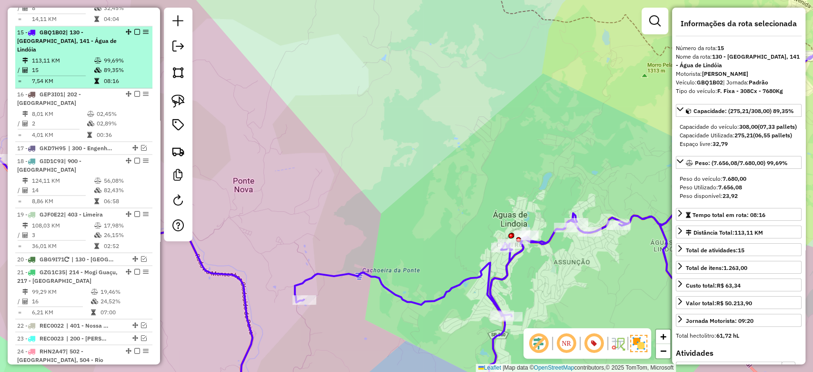
click at [134, 29] on em at bounding box center [137, 32] width 6 height 6
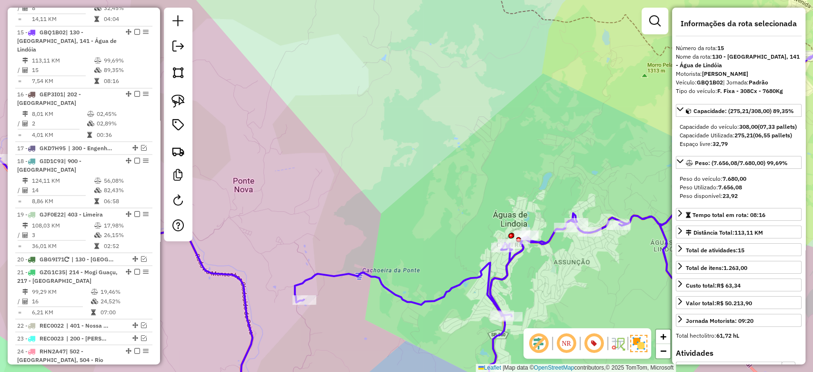
scroll to position [1057, 0]
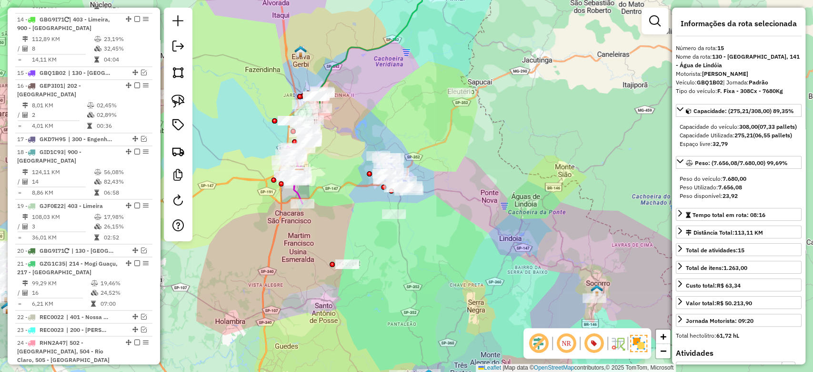
drag, startPoint x: 524, startPoint y: 285, endPoint x: 526, endPoint y: 81, distance: 204.4
click at [526, 81] on div "Janela de atendimento Grade de atendimento Capacidade Transportadoras Veículos …" at bounding box center [406, 186] width 813 height 372
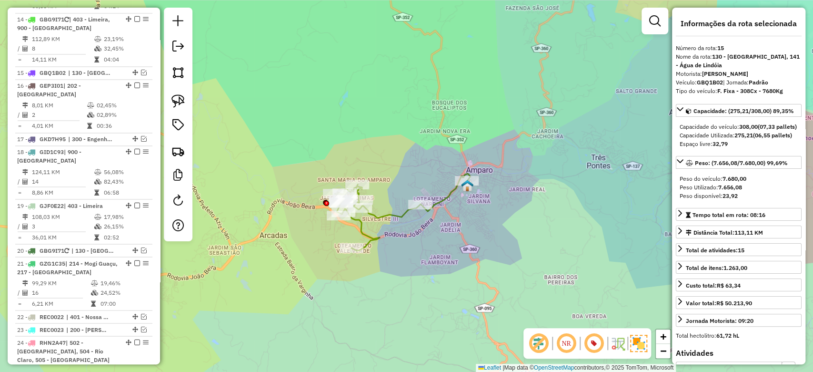
click at [392, 215] on icon at bounding box center [402, 211] width 135 height 77
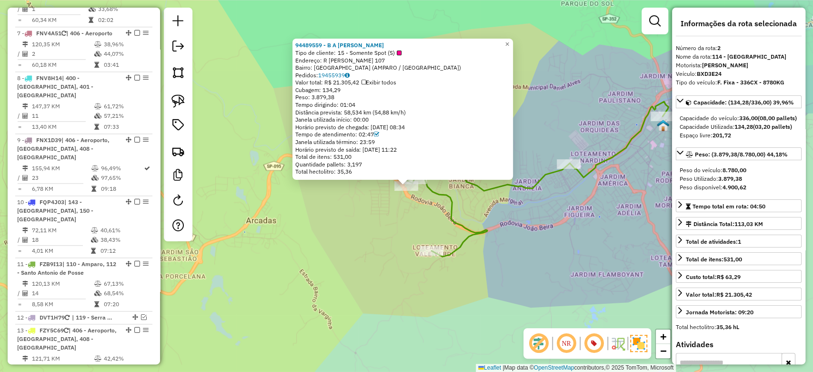
scroll to position [454, 0]
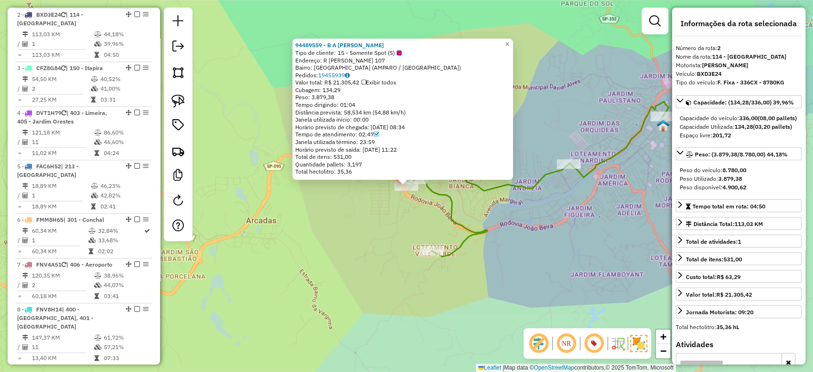
click at [433, 208] on div "94489559 - B A BARBOSA SUPERMER Tipo de cliente: 15 - Somente Spot (S) Endereço…" at bounding box center [406, 186] width 813 height 372
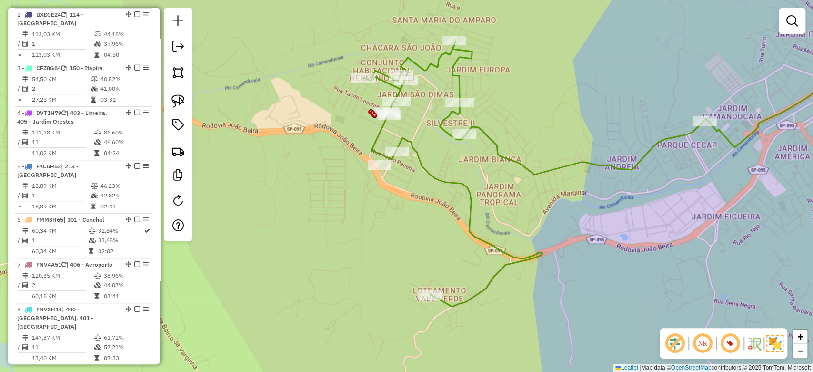
click at [442, 173] on div "Janela de atendimento Grade de atendimento Capacidade Transportadoras Veículos …" at bounding box center [406, 186] width 813 height 372
click at [434, 188] on div "Janela de atendimento Grade de atendimento Capacidade Transportadoras Veículos …" at bounding box center [406, 186] width 813 height 372
click at [438, 183] on icon at bounding box center [629, 152] width 530 height 310
select select "**********"
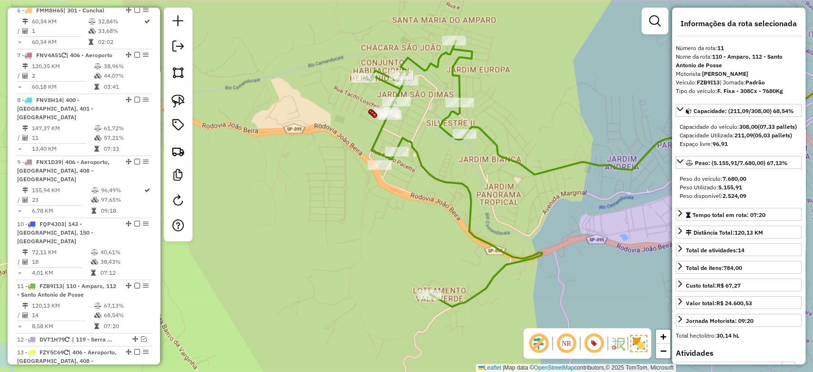
scroll to position [917, 0]
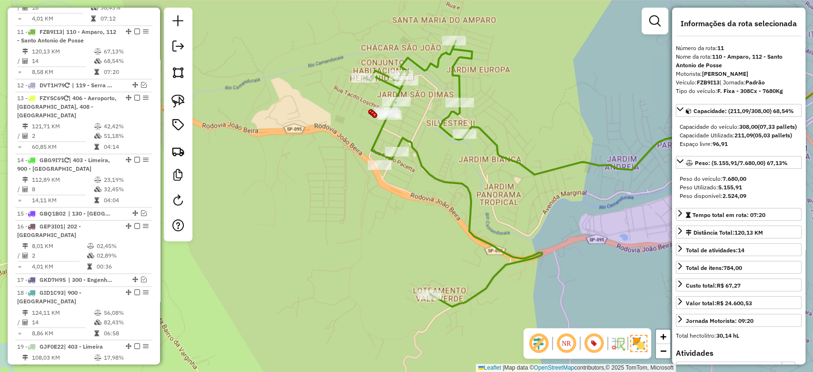
click at [710, 84] on strong "FZB9I13" at bounding box center [708, 82] width 23 height 7
click at [709, 84] on strong "FZB9I13" at bounding box center [708, 82] width 23 height 7
copy div "FZB9I13"
drag, startPoint x: 435, startPoint y: 195, endPoint x: 401, endPoint y: 203, distance: 35.4
click at [435, 223] on div "Janela de atendimento Grade de atendimento Capacidade Transportadoras Veículos …" at bounding box center [406, 186] width 813 height 372
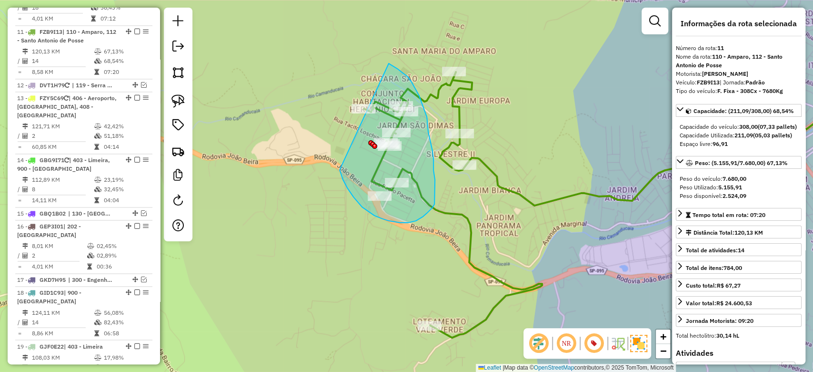
drag, startPoint x: 389, startPoint y: 221, endPoint x: 345, endPoint y: 52, distance: 174.1
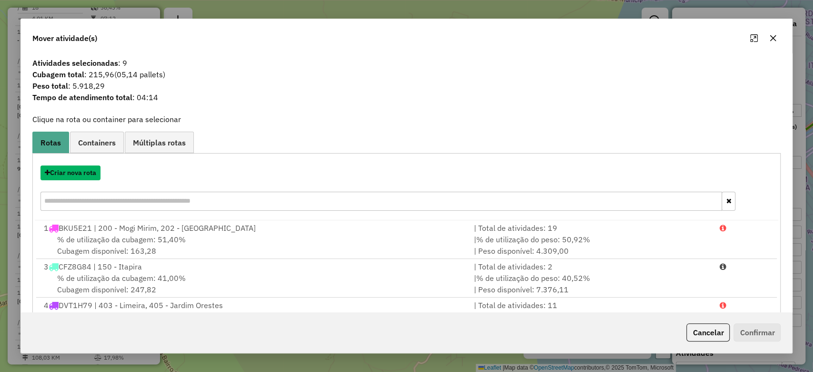
click at [68, 175] on button "Criar nova rota" at bounding box center [70, 172] width 60 height 15
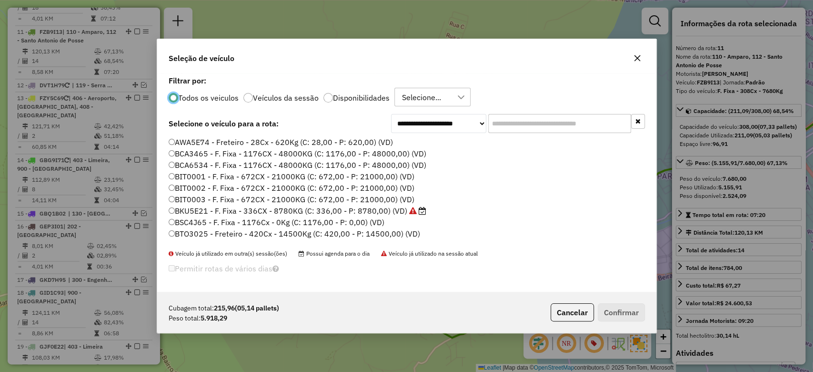
scroll to position [5, 3]
click at [544, 130] on input "text" at bounding box center [559, 123] width 143 height 19
paste input "*******"
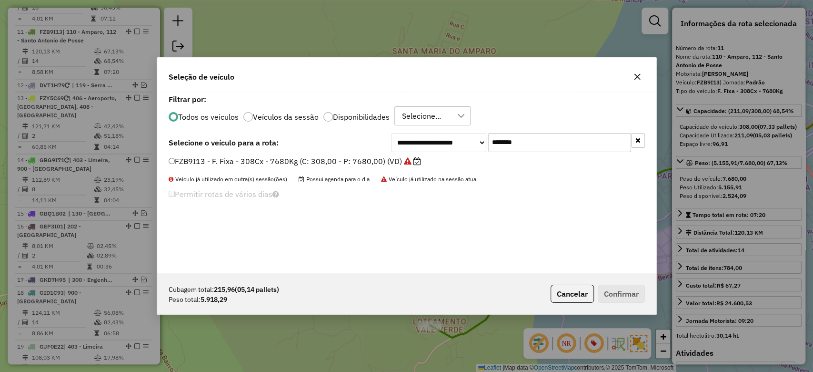
type input "*******"
click at [362, 160] on label "FZB9I13 - F. Fixa - 308Cx - 7680Kg (C: 308,00 - P: 7680,00) (VD)" at bounding box center [295, 160] width 253 height 11
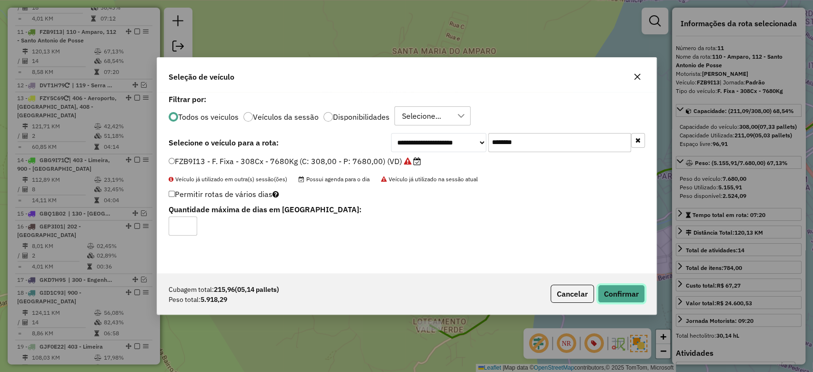
click at [621, 286] on button "Confirmar" at bounding box center [621, 293] width 47 height 18
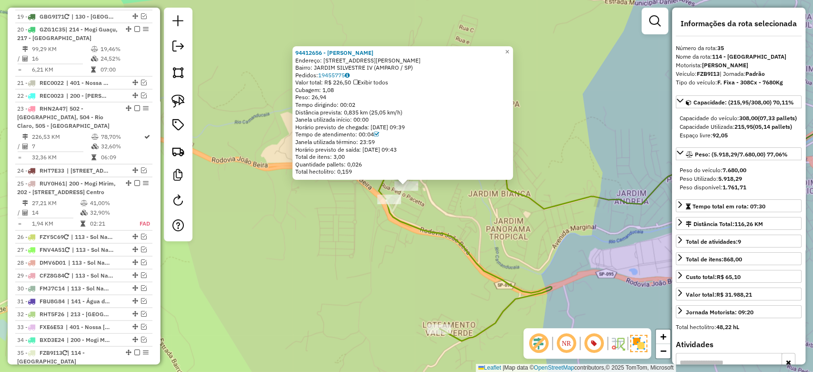
scroll to position [1509, 0]
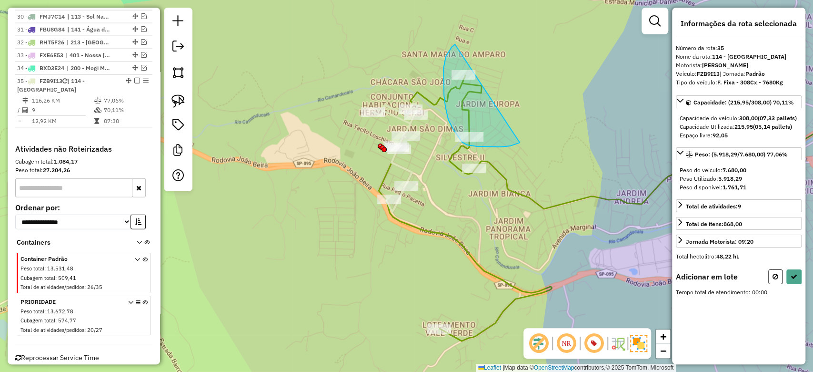
drag, startPoint x: 444, startPoint y: 81, endPoint x: 529, endPoint y: 139, distance: 103.3
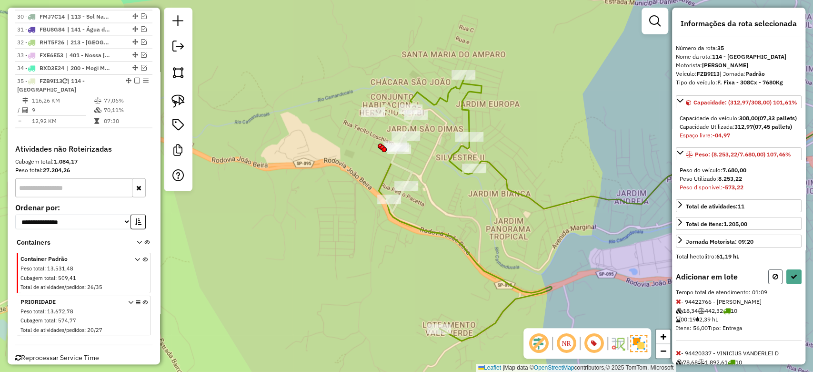
click at [778, 284] on button at bounding box center [775, 276] width 14 height 15
select select "**********"
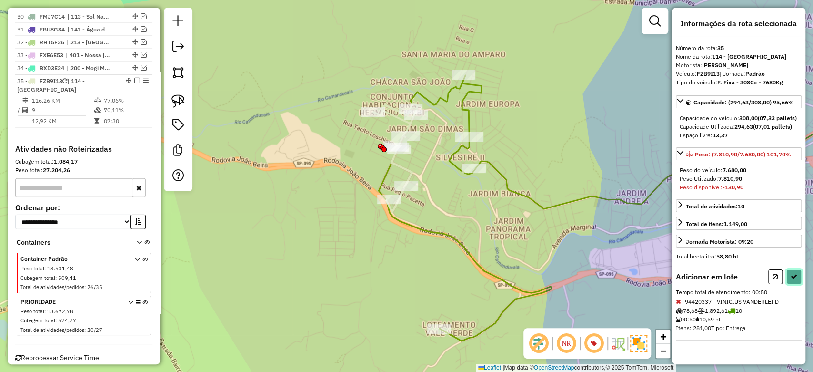
click at [798, 278] on button at bounding box center [794, 276] width 15 height 15
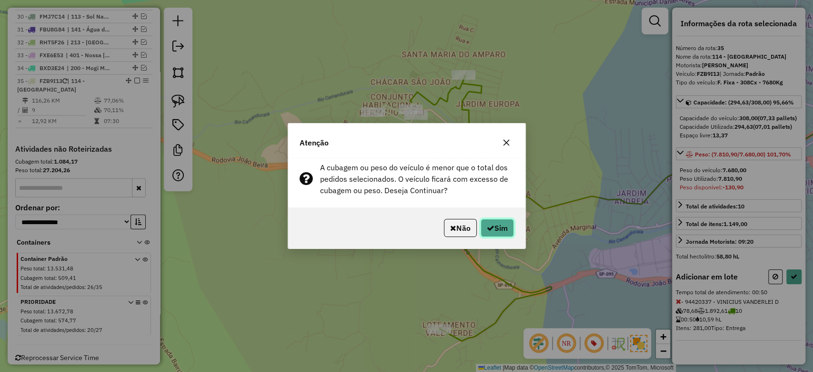
click at [503, 231] on button "Sim" at bounding box center [497, 228] width 33 height 18
select select "**********"
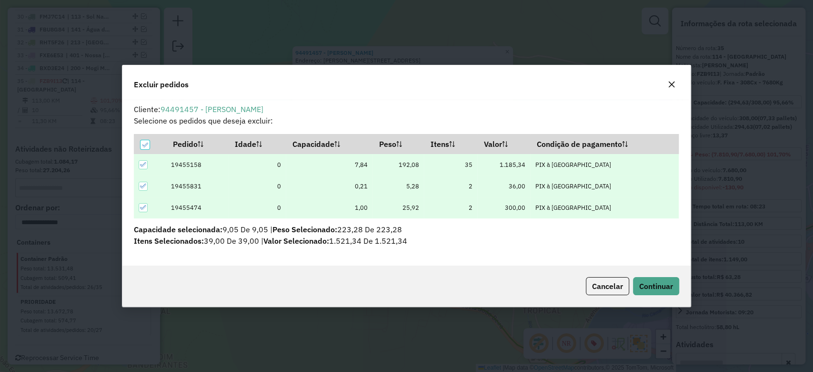
scroll to position [0, 0]
click at [672, 284] on span "Continuar" at bounding box center [656, 286] width 34 height 10
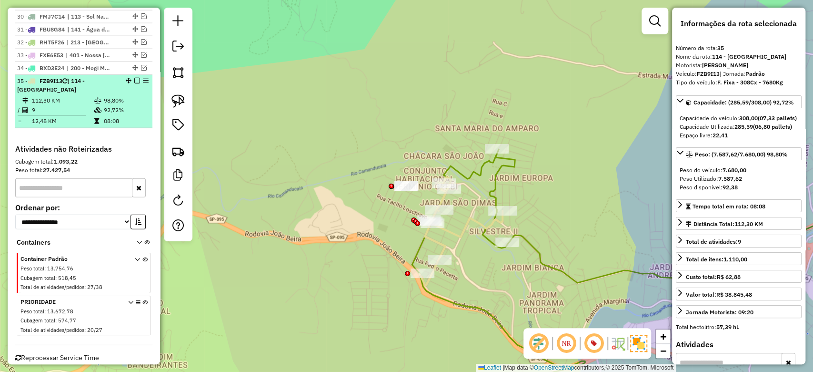
click at [134, 78] on em at bounding box center [137, 81] width 6 height 6
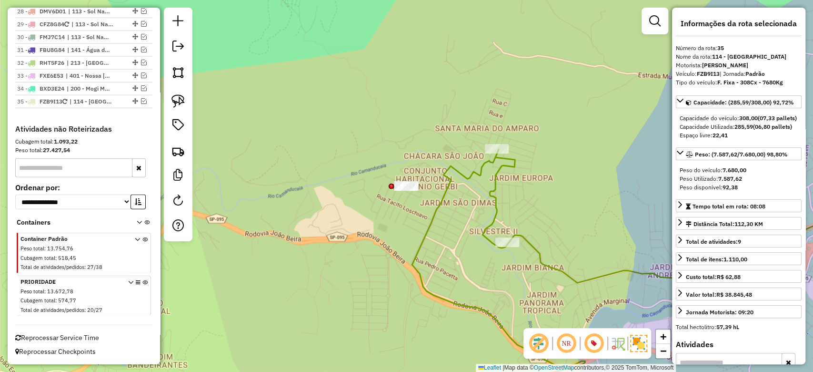
scroll to position [1468, 0]
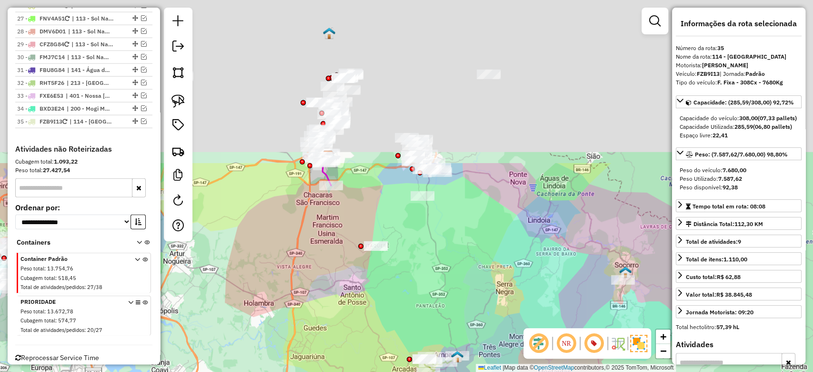
drag, startPoint x: 450, startPoint y: 66, endPoint x: 437, endPoint y: 272, distance: 205.7
click at [437, 272] on div "Janela de atendimento Grade de atendimento Capacidade Transportadoras Veículos …" at bounding box center [406, 186] width 813 height 372
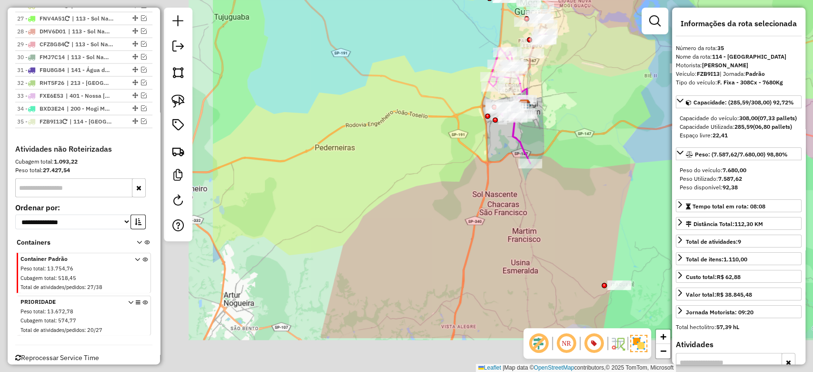
drag, startPoint x: 354, startPoint y: 257, endPoint x: 613, endPoint y: 174, distance: 271.7
click at [743, 154] on hb-router-mapa "Informações da Sessão 1231382 - [DATE] Criação: [DATE] 21:35 Depósito: CDD Mogi…" at bounding box center [406, 186] width 813 height 372
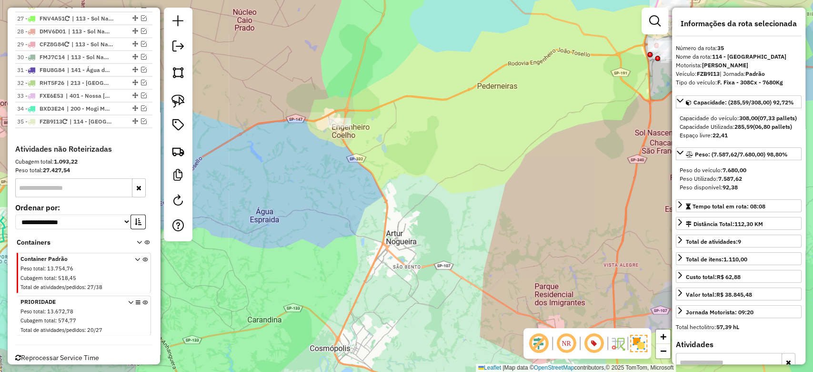
drag, startPoint x: 361, startPoint y: 200, endPoint x: 714, endPoint y: 128, distance: 360.8
click at [713, 128] on hb-router-mapa "Informações da Sessão 1231382 - [DATE] Criação: [DATE] 21:35 Depósito: CDD Mogi…" at bounding box center [406, 186] width 813 height 372
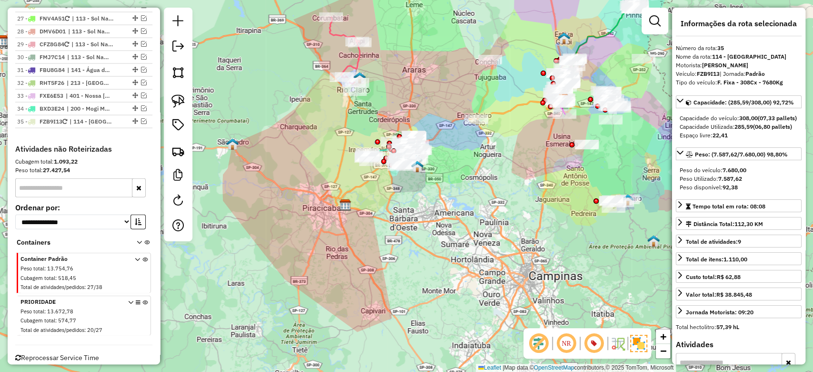
drag, startPoint x: 421, startPoint y: 97, endPoint x: 418, endPoint y: 121, distance: 24.0
click at [418, 121] on div "Rota 13 - Placa GBG9I71 94400521 - P J DE GASPERI FILHO Janela de atendimento G…" at bounding box center [406, 186] width 813 height 372
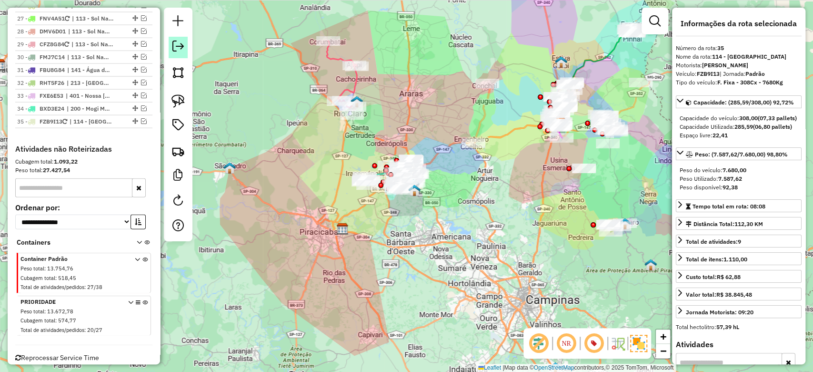
click at [172, 47] on em at bounding box center [177, 45] width 11 height 11
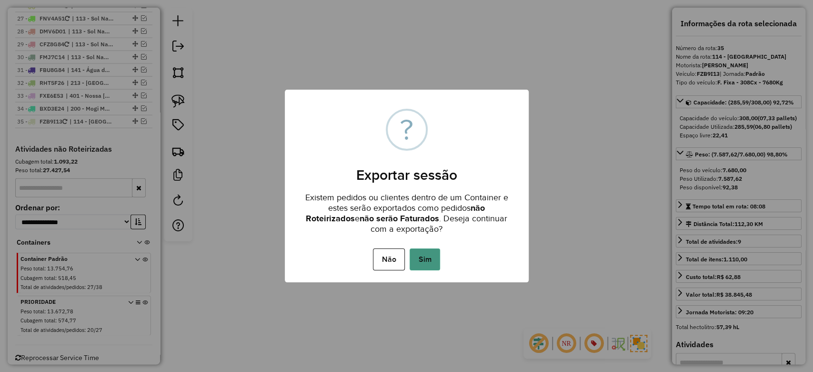
click at [424, 263] on button "Sim" at bounding box center [425, 259] width 30 height 22
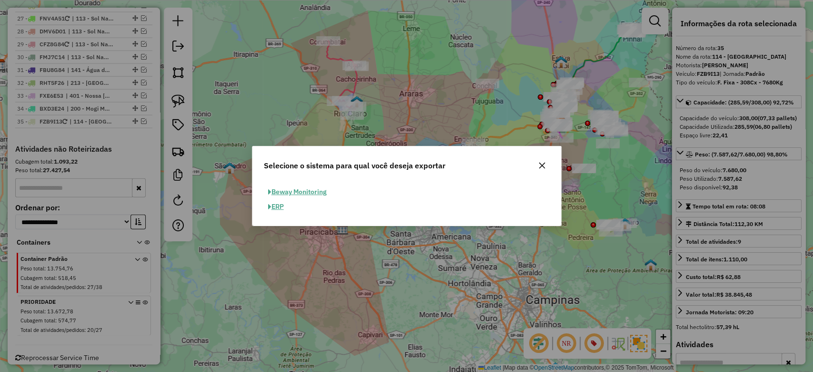
click at [276, 210] on button "ERP" at bounding box center [276, 206] width 24 height 15
select select "*********"
select select "**"
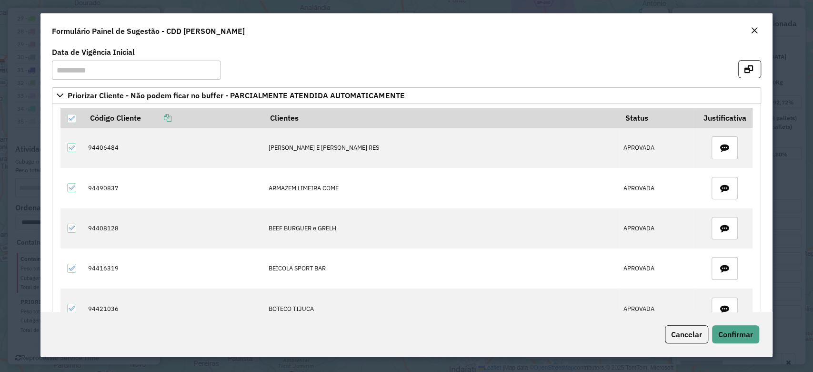
click at [762, 29] on div "Formulário Painel de Sugestão - CDD Mogi Mirim" at bounding box center [406, 28] width 732 height 31
click at [748, 32] on button "Close" at bounding box center [754, 31] width 13 height 12
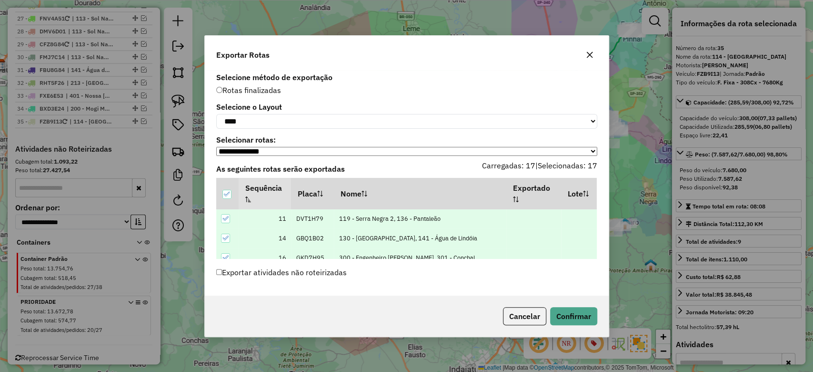
click at [570, 333] on div "Cancelar Confirmar" at bounding box center [407, 315] width 404 height 41
click at [574, 317] on button "Confirmar" at bounding box center [573, 316] width 47 height 18
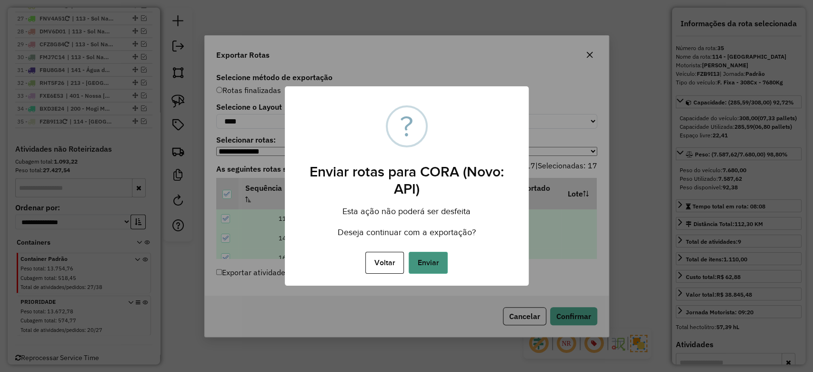
click at [438, 260] on button "Enviar" at bounding box center [428, 263] width 39 height 22
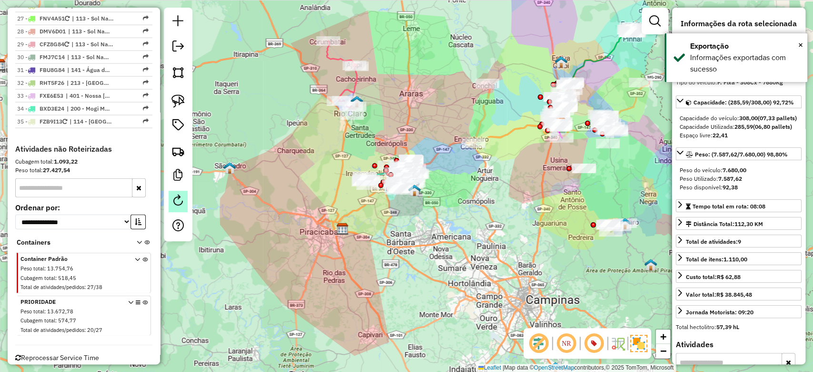
click at [170, 202] on link at bounding box center [178, 201] width 19 height 21
select select "*"
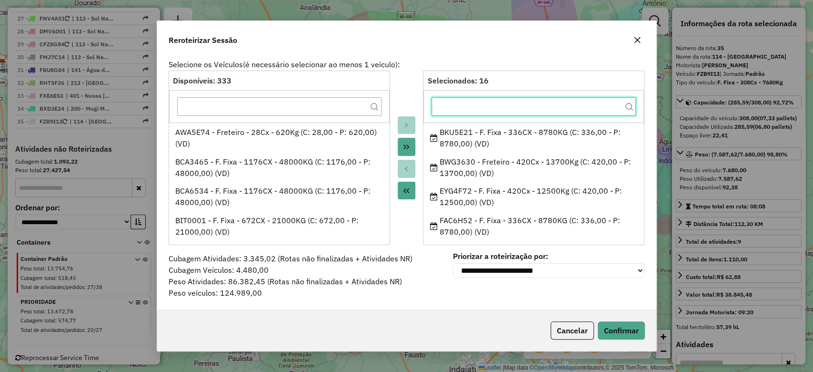
click at [474, 103] on input "text" at bounding box center [534, 106] width 204 height 19
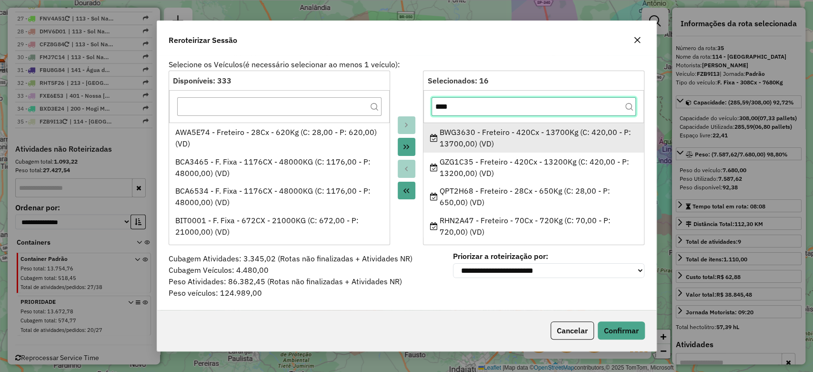
type input "****"
click at [491, 141] on div "BWG3630 - Freteiro - 420Cx - 13700Kg (C: 420,00 - P: 13700,00) (VD)" at bounding box center [534, 137] width 208 height 23
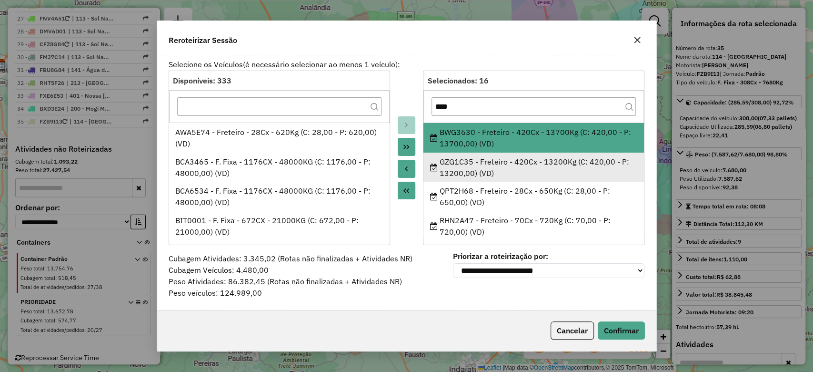
click at [484, 163] on div "GZG1C35 - Freteiro - 420Cx - 13200Kg (C: 420,00 - P: 13200,00) (VD)" at bounding box center [534, 167] width 208 height 23
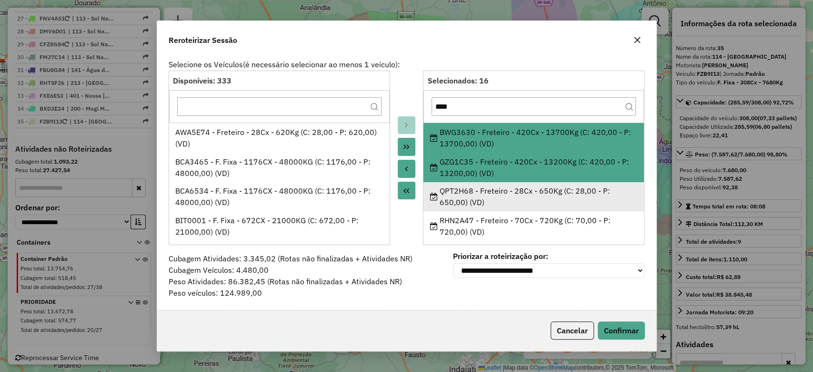
click at [490, 193] on div "QPT2H68 - Freteiro - 28Cx - 650Kg (C: 28,00 - P: 650,00) (VD)" at bounding box center [534, 196] width 208 height 23
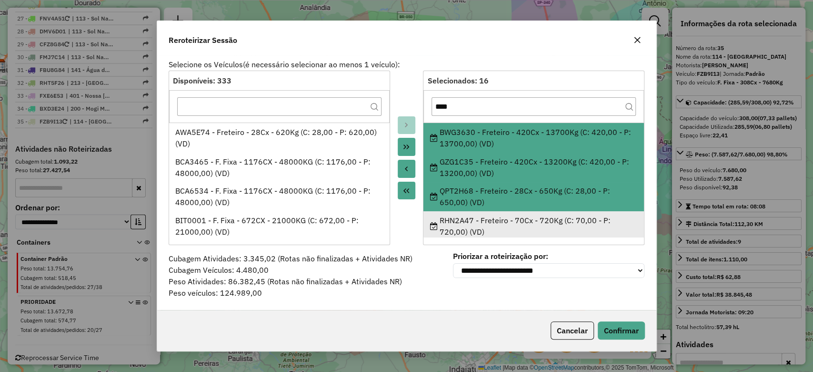
click at [490, 221] on div "RHN2A47 - Freteiro - 70Cx - 720Kg (C: 70,00 - P: 720,00) (VD)" at bounding box center [534, 225] width 208 height 23
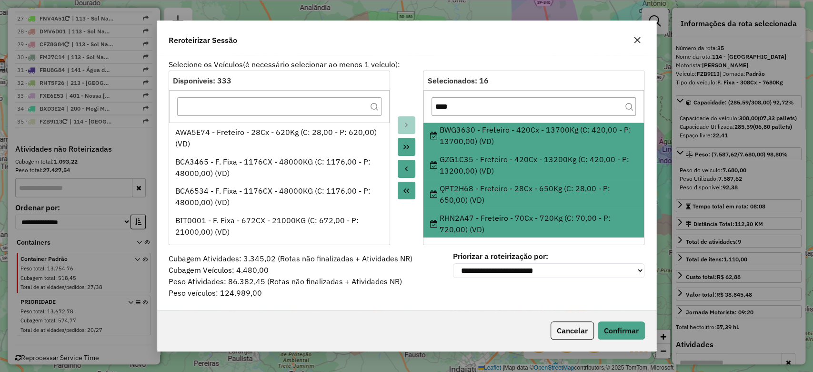
scroll to position [4, 0]
click at [415, 169] on div at bounding box center [406, 158] width 33 height 174
click at [404, 165] on icon "Move to Source" at bounding box center [407, 169] width 8 height 8
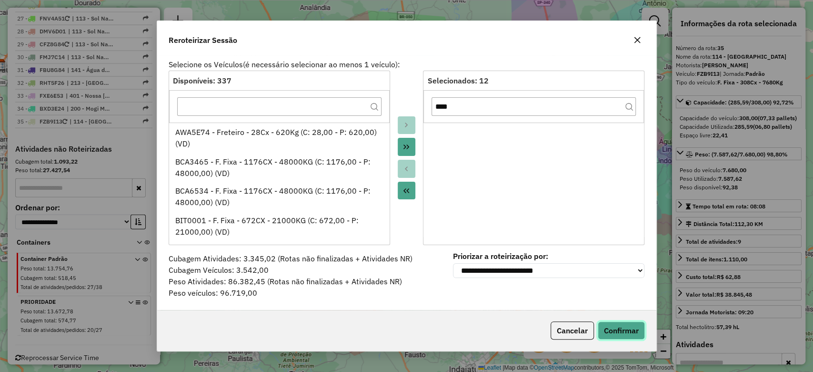
click at [621, 327] on button "Confirmar" at bounding box center [621, 330] width 47 height 18
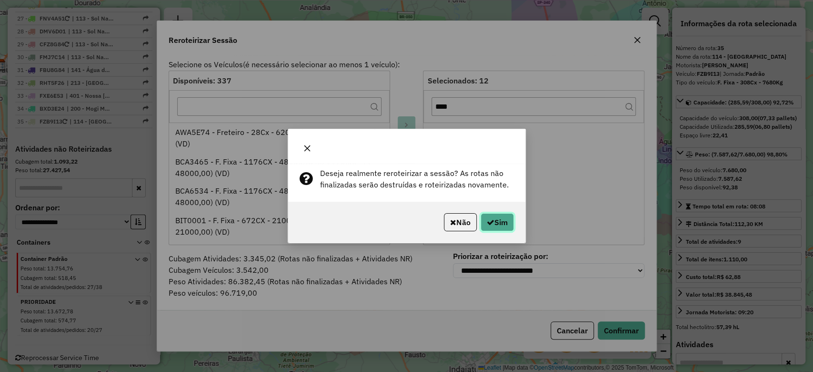
click at [499, 217] on button "Sim" at bounding box center [497, 222] width 33 height 18
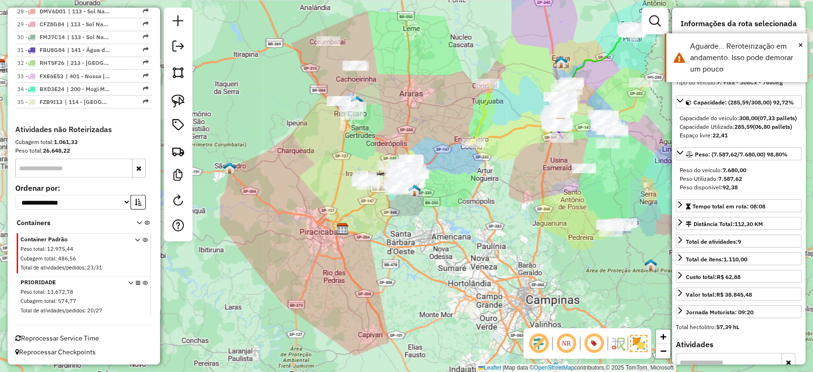
scroll to position [1149, 0]
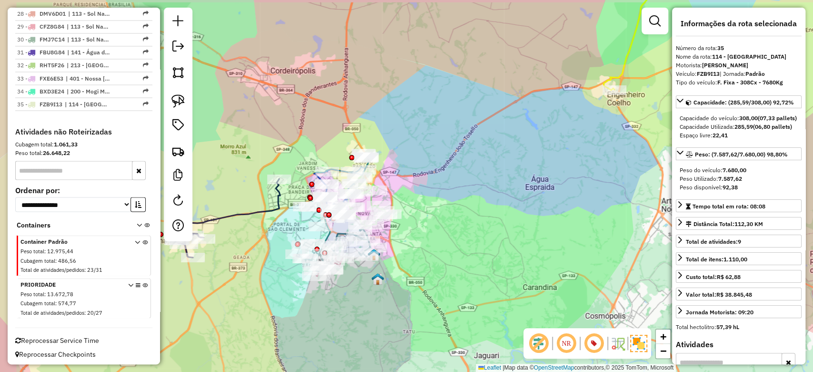
drag, startPoint x: 239, startPoint y: 96, endPoint x: 385, endPoint y: 114, distance: 147.4
click at [385, 114] on div "Janela de atendimento Grade de atendimento Capacidade Transportadoras Veículos …" at bounding box center [406, 186] width 813 height 372
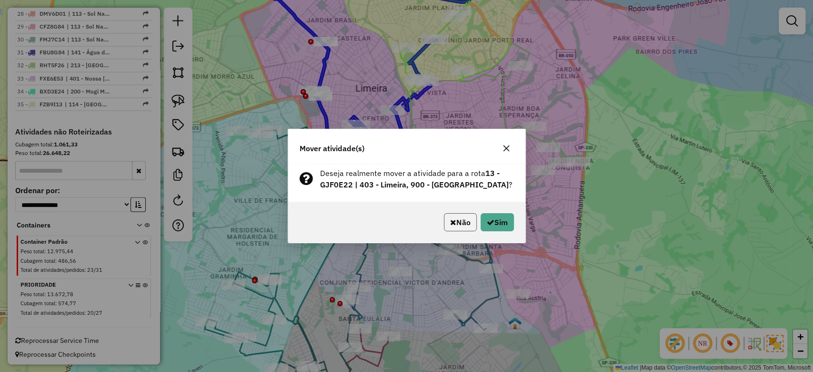
click at [470, 223] on button "Não" at bounding box center [460, 222] width 33 height 18
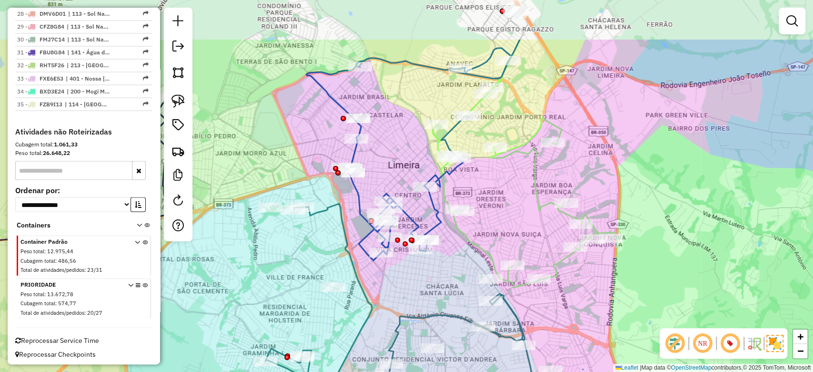
drag, startPoint x: 347, startPoint y: 78, endPoint x: 379, endPoint y: 134, distance: 64.4
click at [393, 177] on div "Janela de atendimento Grade de atendimento Capacidade Transportadoras Veículos …" at bounding box center [406, 186] width 813 height 372
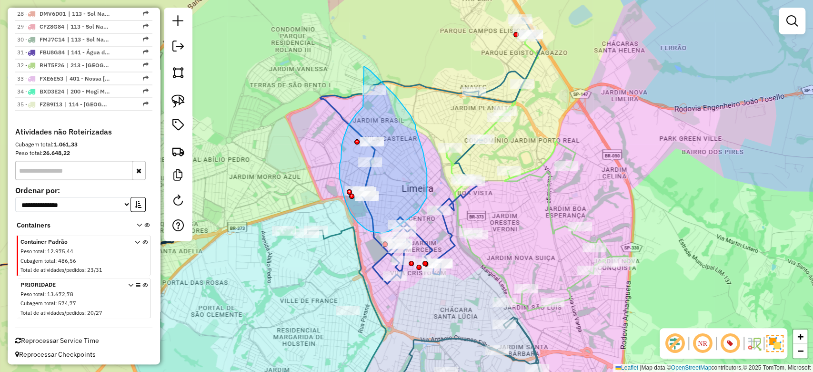
drag, startPoint x: 358, startPoint y: 111, endPoint x: 364, endPoint y: 66, distance: 45.6
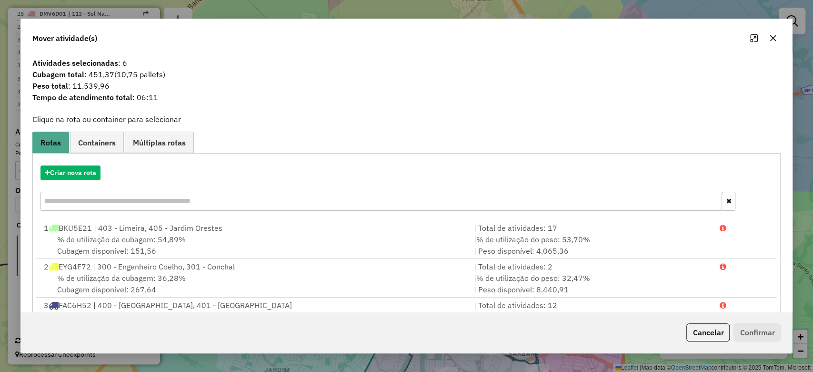
click at [778, 35] on button "button" at bounding box center [773, 37] width 15 height 15
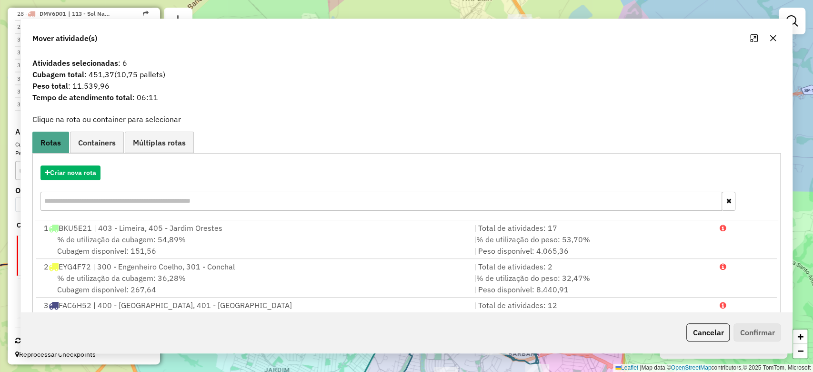
click at [778, 35] on div "Janela de atendimento Grade de atendimento Capacidade Transportadoras Veículos …" at bounding box center [406, 186] width 813 height 372
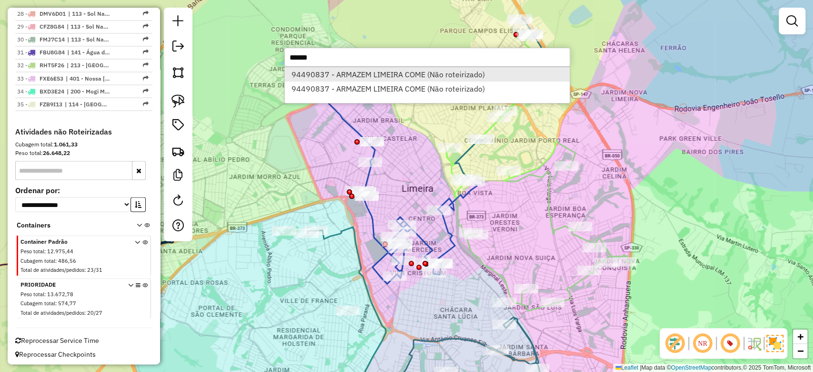
type input "*****"
click at [363, 74] on li "94490837 - ARMAZEM LIMEIRA COME (Não roteirizado)" at bounding box center [427, 74] width 285 height 14
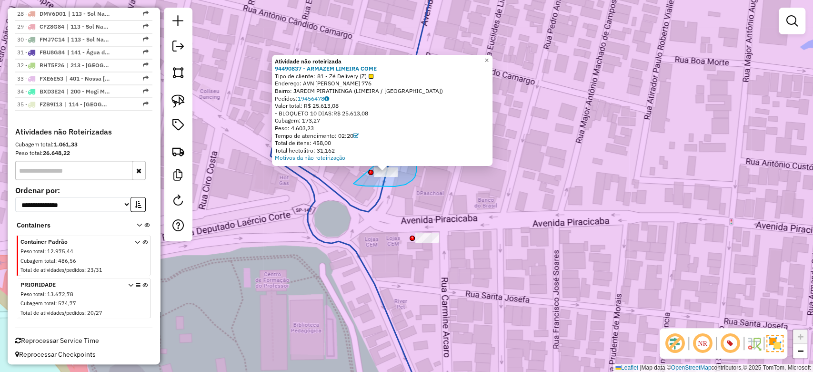
drag, startPoint x: 354, startPoint y: 183, endPoint x: 399, endPoint y: 134, distance: 67.1
click at [399, 134] on div "Atividade não roteirizada 94490837 - ARMAZEM LIMEIRA COME Tipo de cliente: 81 -…" at bounding box center [406, 186] width 813 height 372
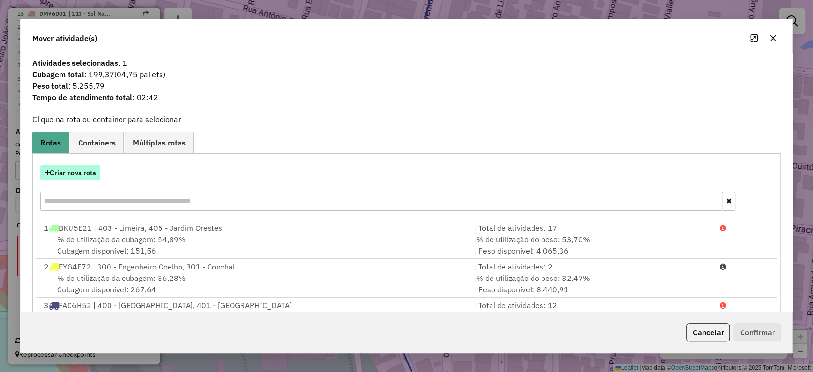
click at [56, 173] on button "Criar nova rota" at bounding box center [70, 172] width 60 height 15
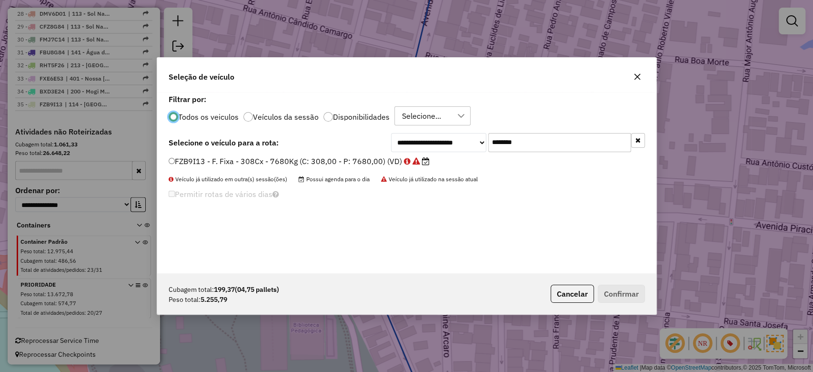
scroll to position [5, 3]
drag, startPoint x: 538, startPoint y: 135, endPoint x: 427, endPoint y: 142, distance: 110.7
click at [426, 135] on div "**********" at bounding box center [518, 142] width 254 height 19
paste input "text"
type input "*******"
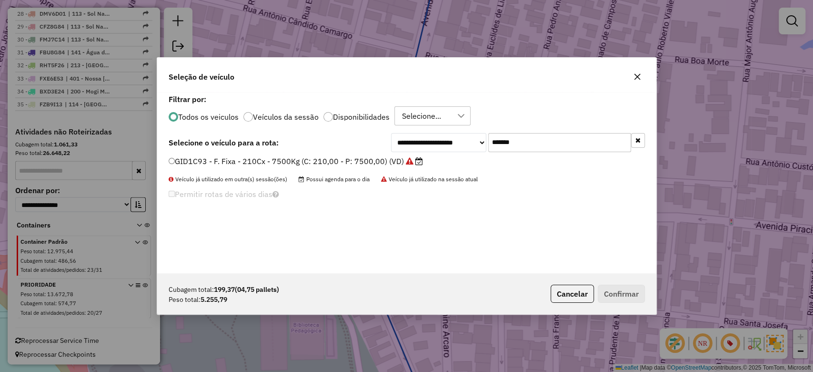
click at [400, 158] on label "GID1C93 - F. Fixa - 210Cx - 7500Kg (C: 210,00 - P: 7500,00) (VD)" at bounding box center [296, 160] width 254 height 11
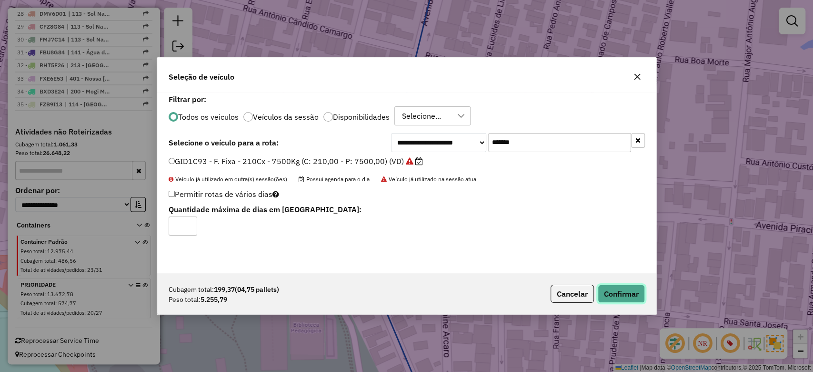
click at [618, 293] on button "Confirmar" at bounding box center [621, 293] width 47 height 18
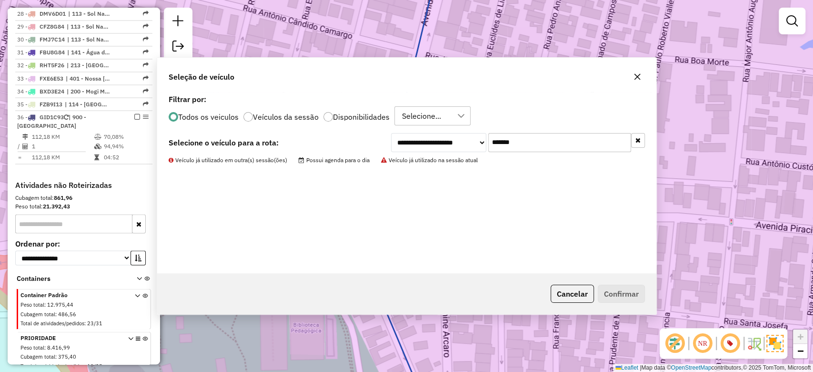
scroll to position [1202, 0]
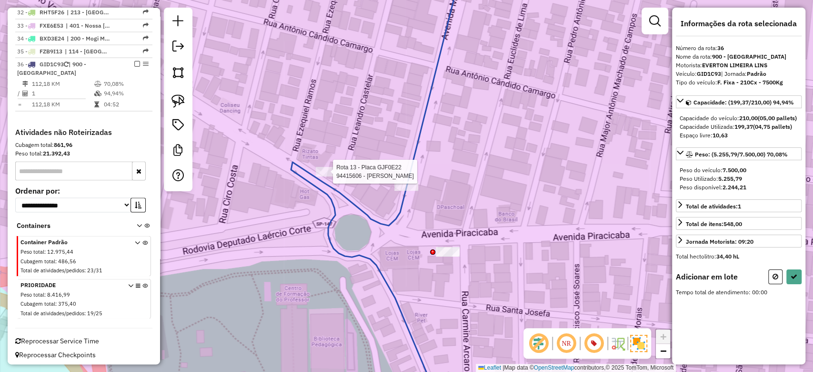
click at [326, 166] on div "Rota 13 - Placa GJF0E22 94415606 - JOSENILDA DOS REIS C Janela de atendimento G…" at bounding box center [406, 186] width 813 height 372
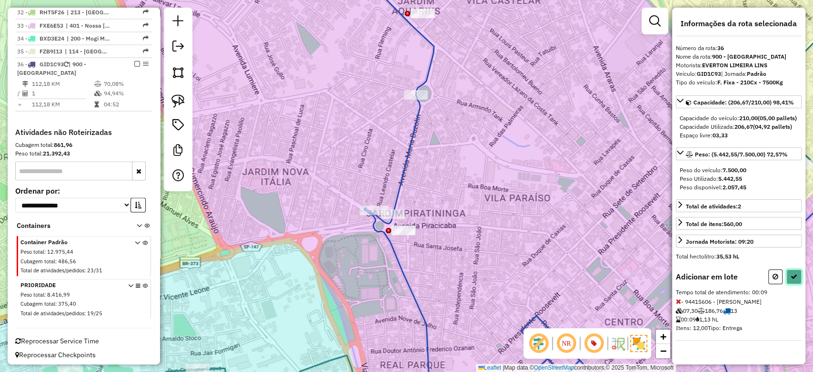
click at [797, 280] on icon at bounding box center [794, 276] width 7 height 7
select select "**********"
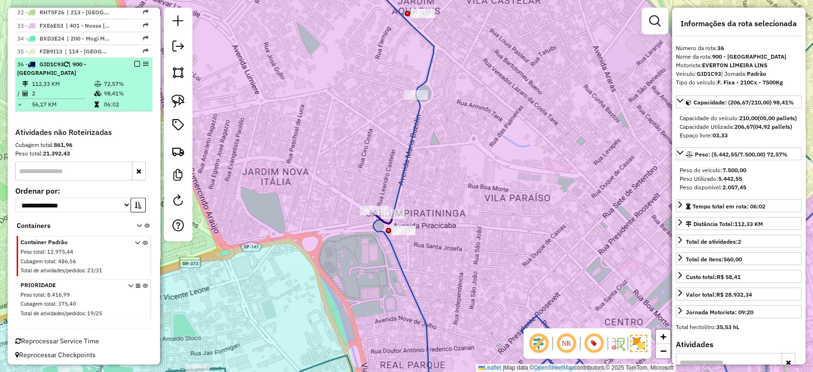
click at [135, 61] on em at bounding box center [137, 64] width 6 height 6
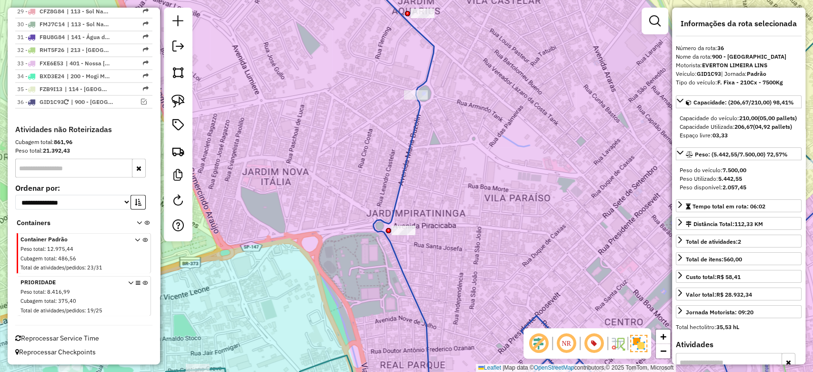
scroll to position [1162, 0]
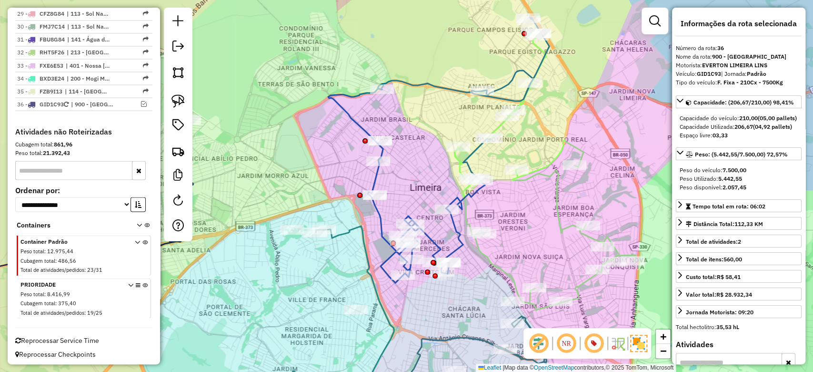
drag, startPoint x: 412, startPoint y: 173, endPoint x: 404, endPoint y: 154, distance: 20.9
click at [404, 154] on div "Janela de atendimento Grade de atendimento Capacidade Transportadoras Veículos …" at bounding box center [406, 186] width 813 height 372
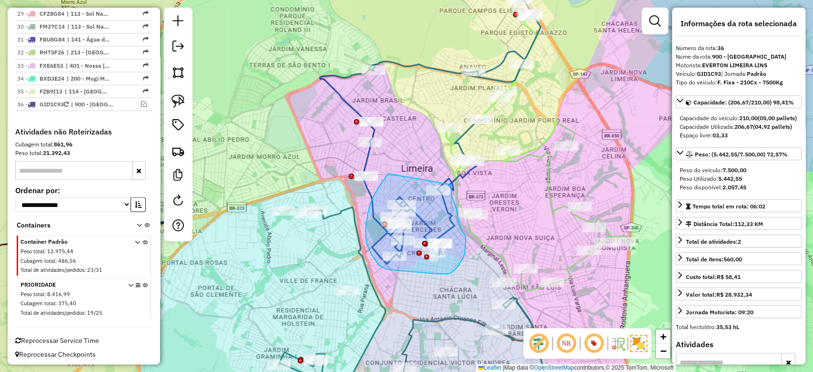
drag, startPoint x: 383, startPoint y: 181, endPoint x: 450, endPoint y: 181, distance: 67.2
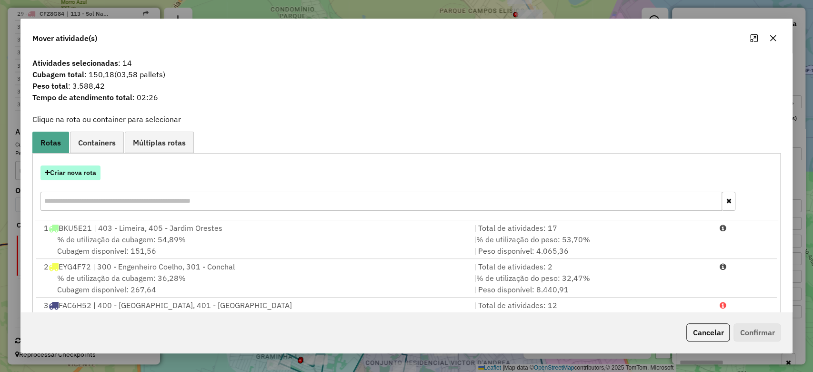
click at [72, 170] on button "Criar nova rota" at bounding box center [70, 172] width 60 height 15
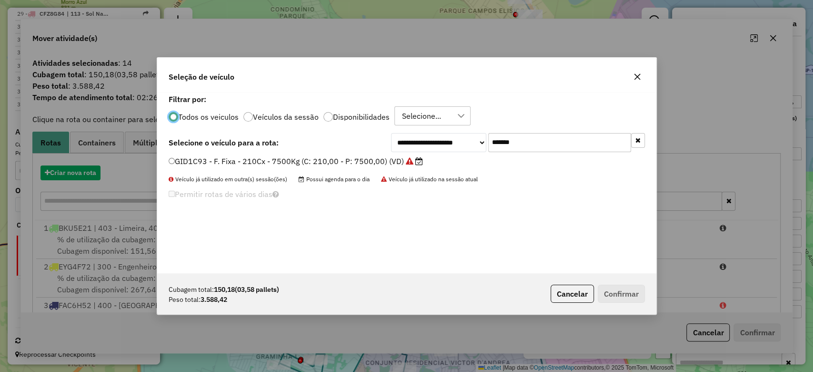
scroll to position [5, 3]
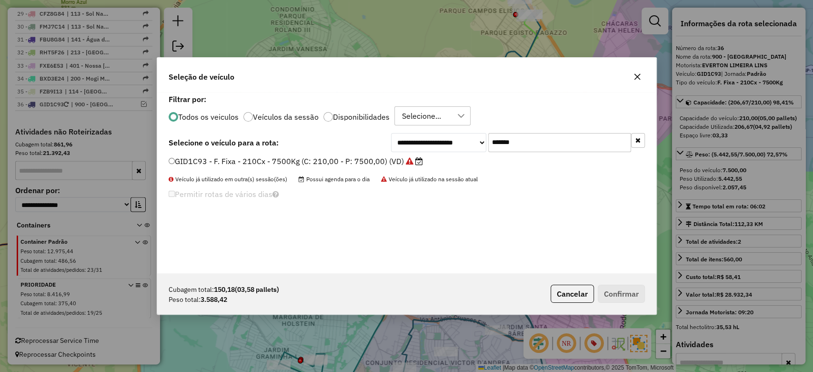
drag, startPoint x: 532, startPoint y: 140, endPoint x: 440, endPoint y: 147, distance: 91.7
click at [439, 142] on div "**********" at bounding box center [518, 142] width 254 height 19
paste input "text"
type input "*******"
click at [406, 162] on icon at bounding box center [409, 161] width 8 height 8
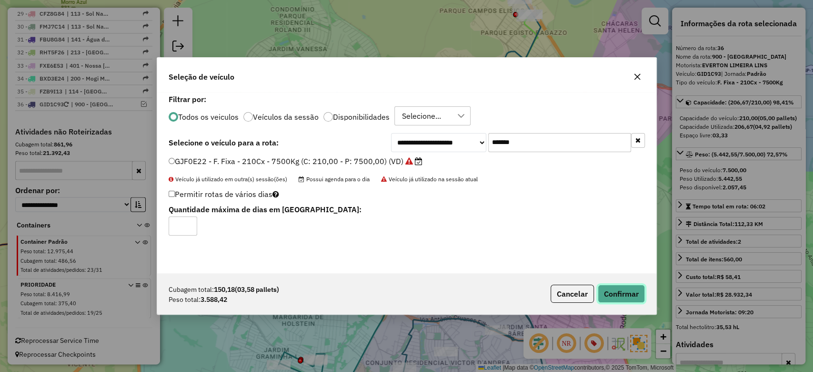
click at [625, 296] on button "Confirmar" at bounding box center [621, 293] width 47 height 18
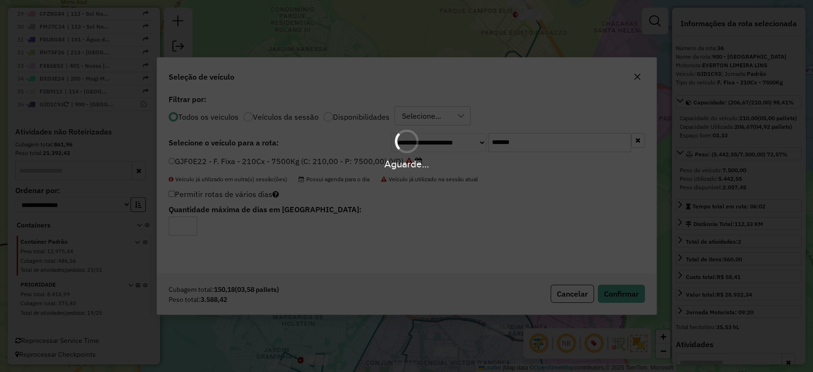
scroll to position [1215, 0]
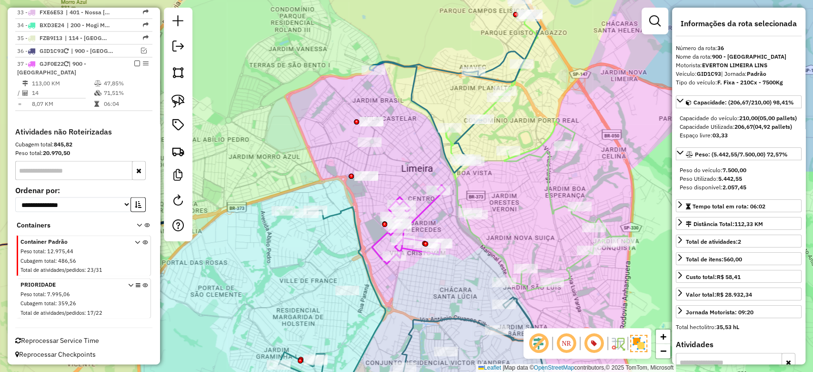
click at [427, 203] on icon at bounding box center [408, 224] width 73 height 79
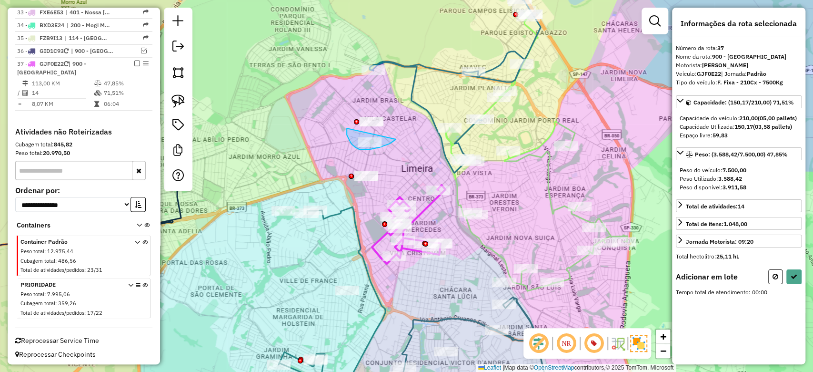
drag, startPoint x: 359, startPoint y: 149, endPoint x: 396, endPoint y: 139, distance: 38.6
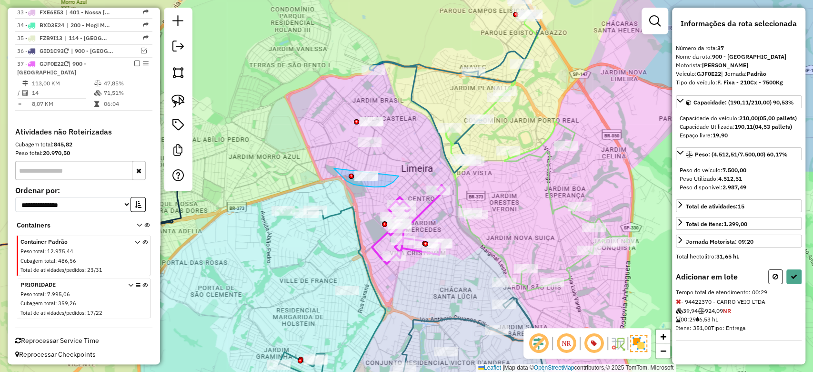
drag, startPoint x: 334, startPoint y: 168, endPoint x: 403, endPoint y: 166, distance: 69.1
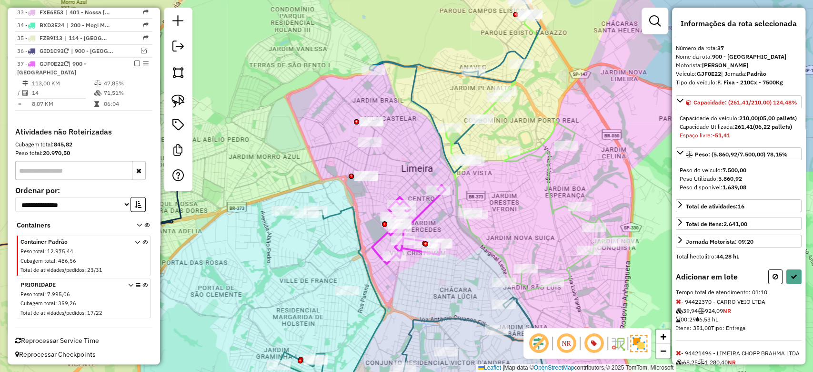
click at [773, 280] on icon at bounding box center [776, 276] width 6 height 7
select select "**********"
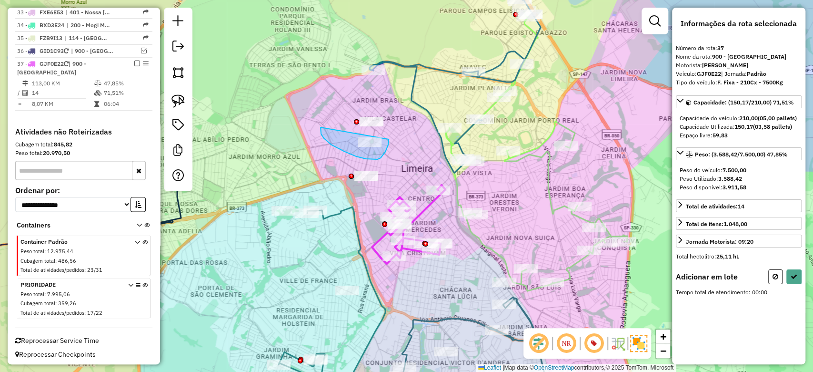
drag, startPoint x: 331, startPoint y: 144, endPoint x: 389, endPoint y: 139, distance: 57.9
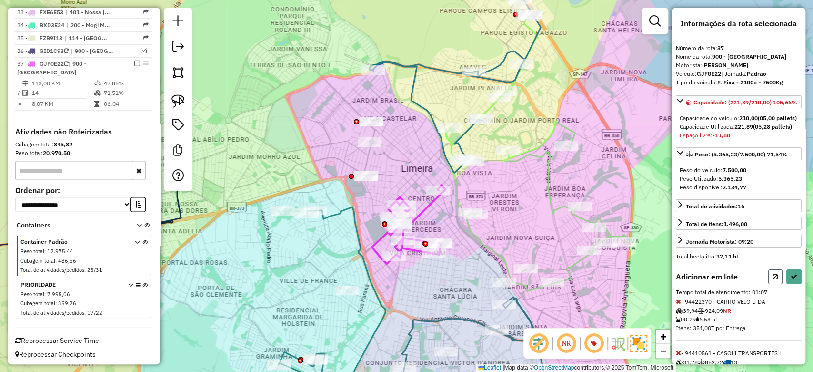
click at [773, 280] on icon at bounding box center [776, 276] width 6 height 7
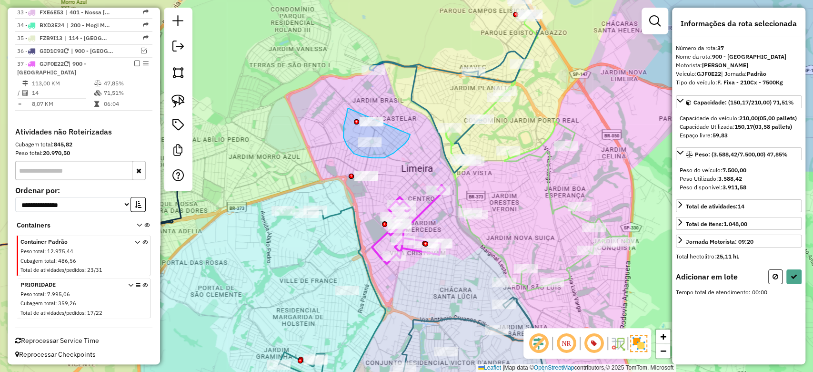
drag, startPoint x: 347, startPoint y: 114, endPoint x: 410, endPoint y: 134, distance: 66.6
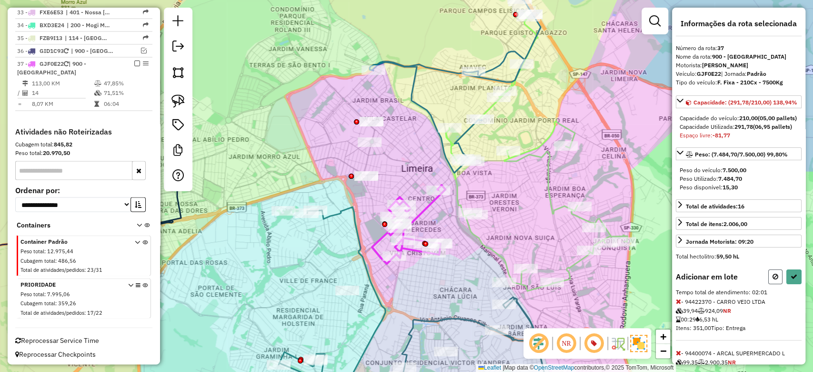
click at [773, 280] on icon at bounding box center [776, 276] width 6 height 7
select select "**********"
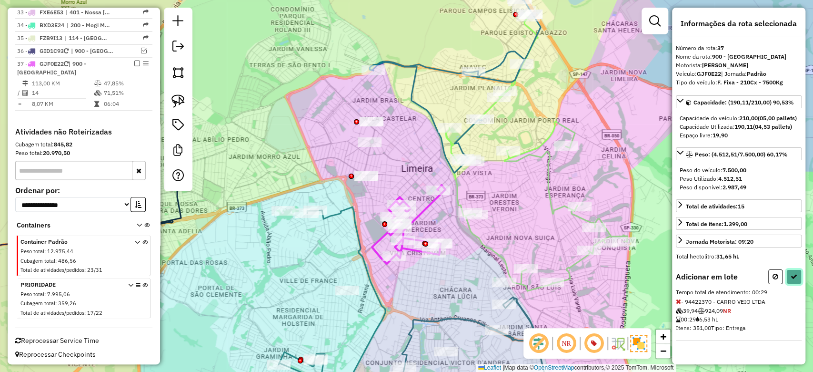
click at [796, 284] on button at bounding box center [794, 276] width 15 height 15
select select "**********"
click at [502, 287] on div at bounding box center [504, 282] width 24 height 10
click at [502, 299] on icon at bounding box center [398, 308] width 294 height 202
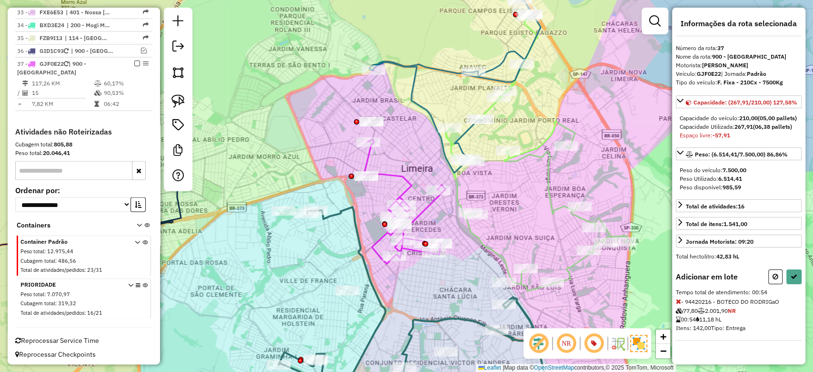
click at [781, 272] on div "Informações da rota selecionada Número da rota: 37 Nome da rota: 900 - Centro L…" at bounding box center [738, 186] width 133 height 356
click at [773, 280] on icon at bounding box center [776, 276] width 6 height 7
select select "**********"
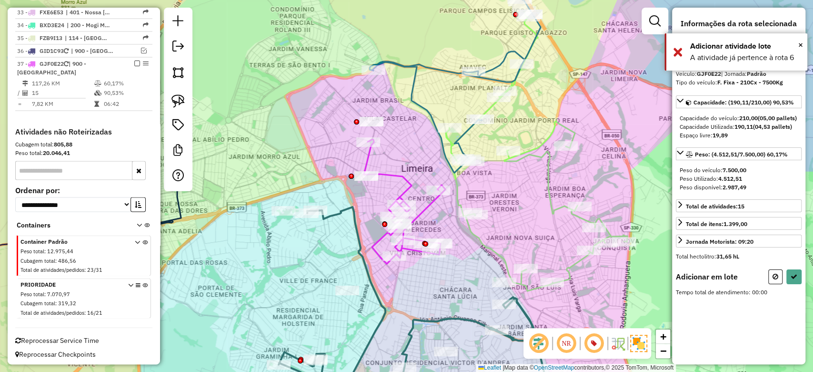
click at [766, 279] on div "Adicionar em lote" at bounding box center [739, 276] width 126 height 15
click at [778, 280] on icon at bounding box center [776, 276] width 6 height 7
select select "**********"
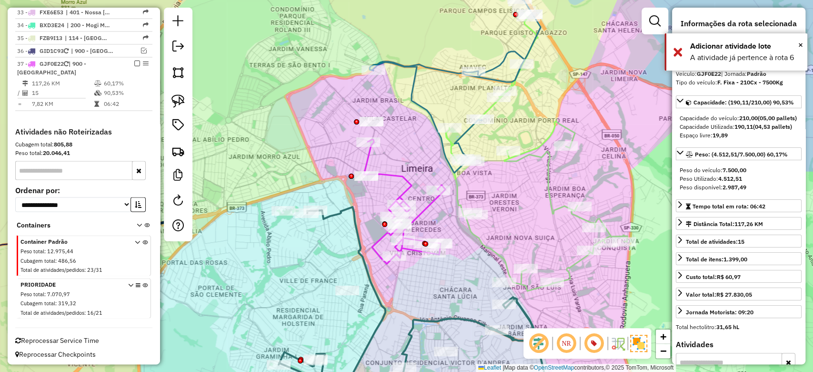
click at [401, 174] on icon at bounding box center [404, 201] width 81 height 124
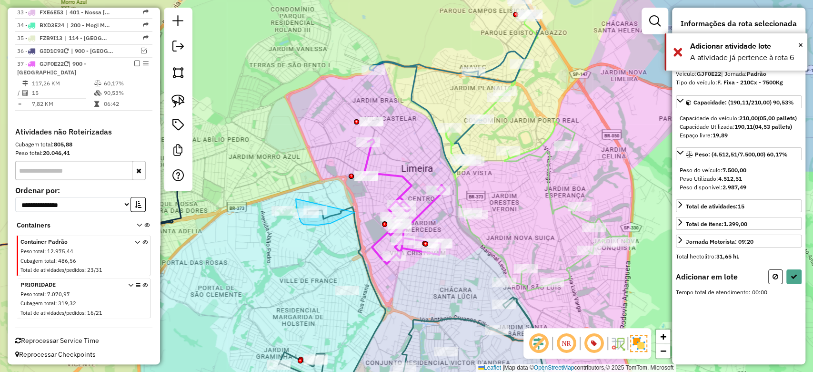
drag, startPoint x: 296, startPoint y: 199, endPoint x: 354, endPoint y: 212, distance: 59.6
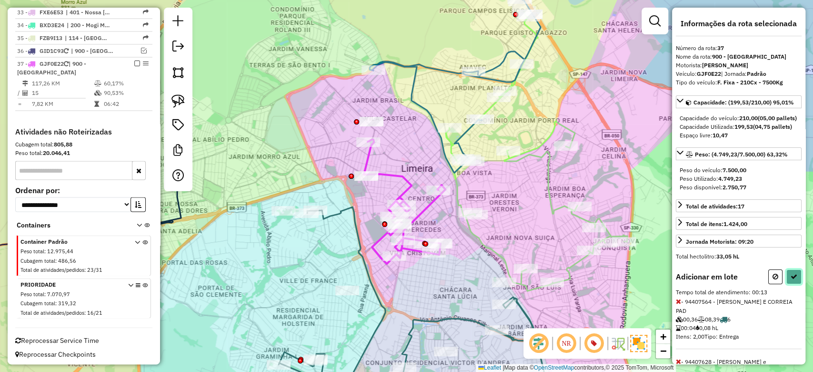
click at [792, 280] on icon at bounding box center [794, 276] width 7 height 7
select select "**********"
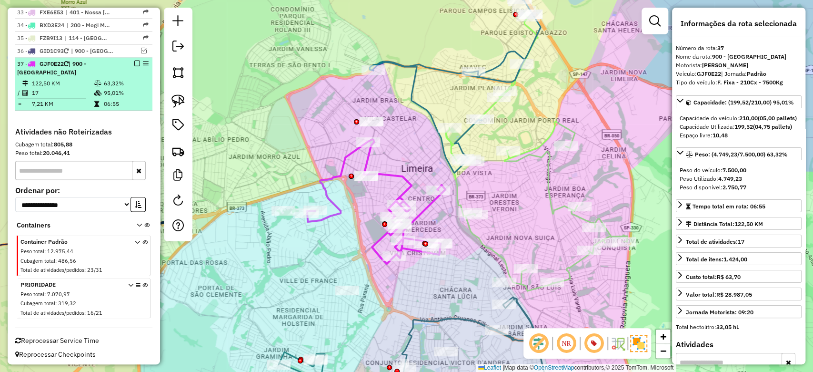
click at [134, 60] on em at bounding box center [137, 63] width 6 height 6
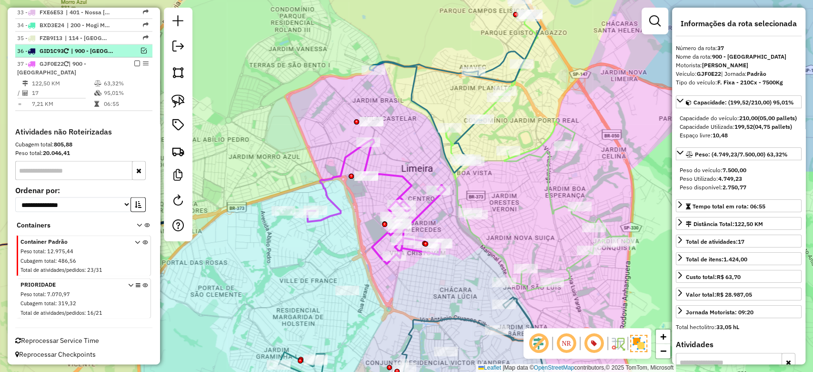
scroll to position [1174, 0]
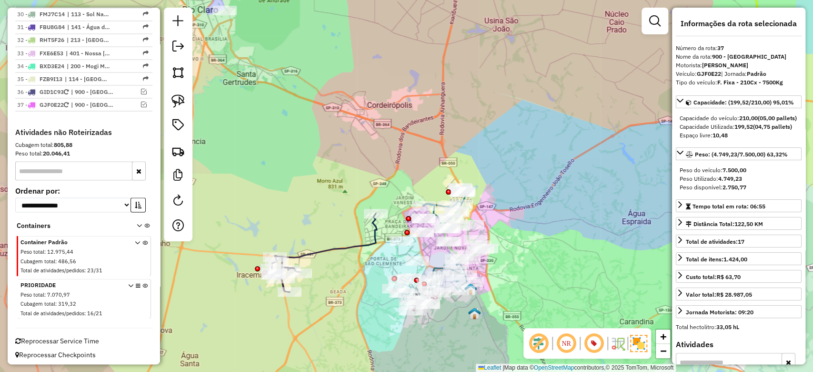
click at [316, 247] on icon at bounding box center [324, 252] width 106 height 79
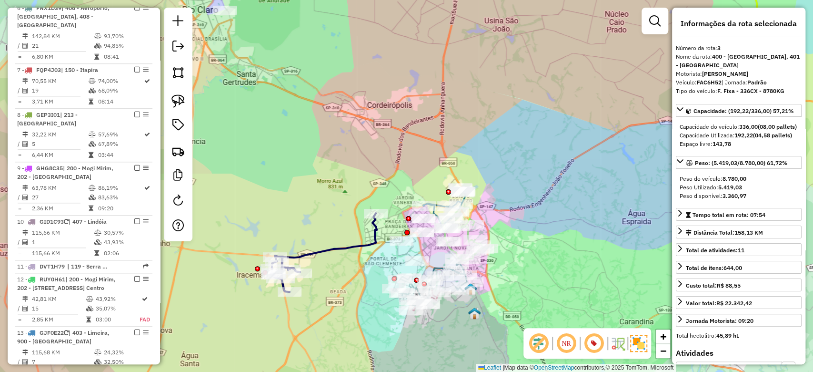
scroll to position [507, 0]
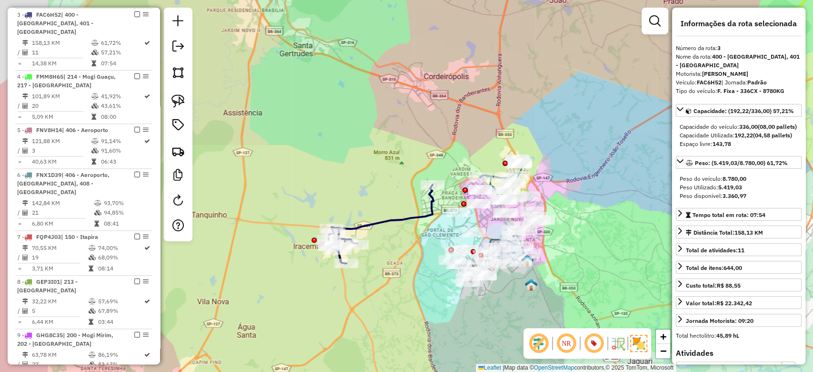
drag, startPoint x: 344, startPoint y: 259, endPoint x: 400, endPoint y: 231, distance: 63.5
click at [400, 231] on div "Janela de atendimento Grade de atendimento Capacidade Transportadoras Veículos …" at bounding box center [406, 186] width 813 height 372
click at [376, 218] on icon at bounding box center [380, 223] width 106 height 79
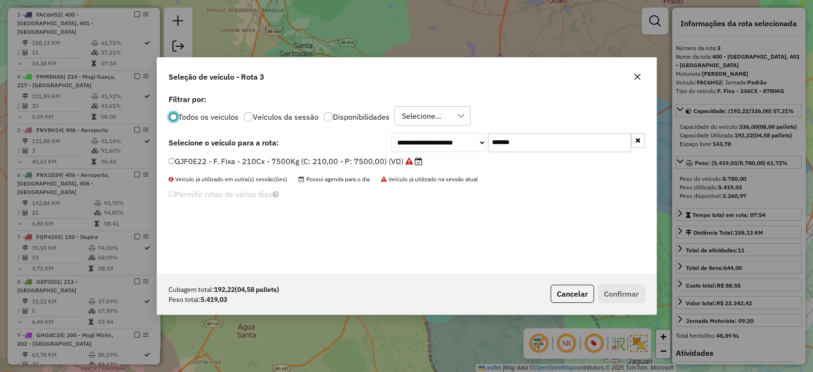
scroll to position [5, 3]
drag, startPoint x: 495, startPoint y: 137, endPoint x: 454, endPoint y: 137, distance: 41.0
click at [454, 137] on div "**********" at bounding box center [518, 142] width 254 height 19
paste input "text"
type input "*******"
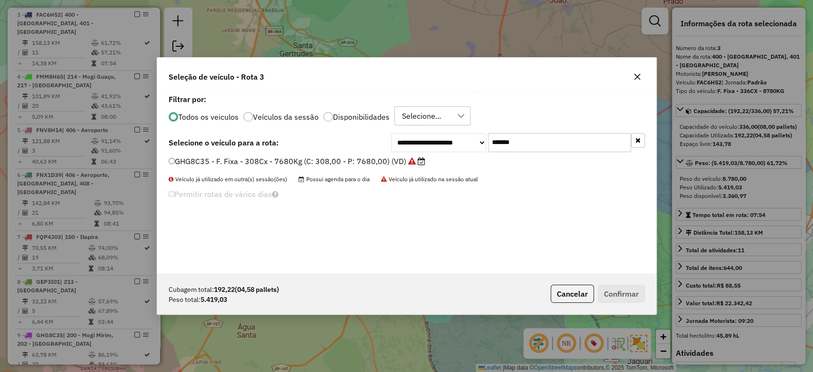
drag, startPoint x: 450, startPoint y: 155, endPoint x: 446, endPoint y: 179, distance: 24.1
click at [398, 161] on label "GHG8C35 - F. Fixa - 308Cx - 7680Kg (C: 308,00 - P: 7680,00) (VD)" at bounding box center [297, 160] width 257 height 11
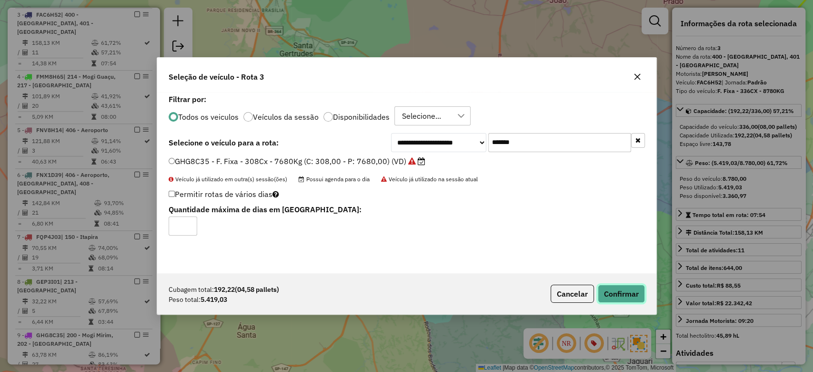
click at [637, 292] on button "Confirmar" at bounding box center [621, 293] width 47 height 18
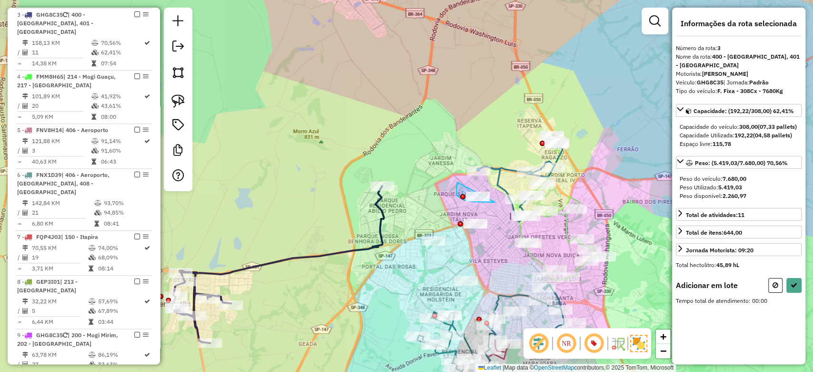
drag, startPoint x: 475, startPoint y: 202, endPoint x: 507, endPoint y: 193, distance: 33.4
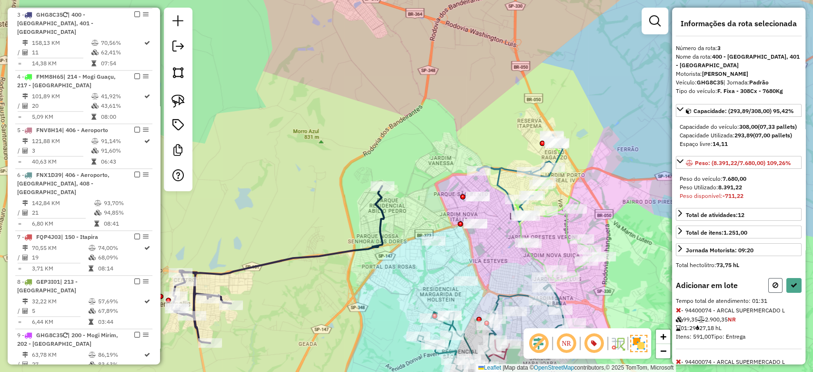
click at [774, 288] on icon at bounding box center [776, 285] width 6 height 7
select select "**********"
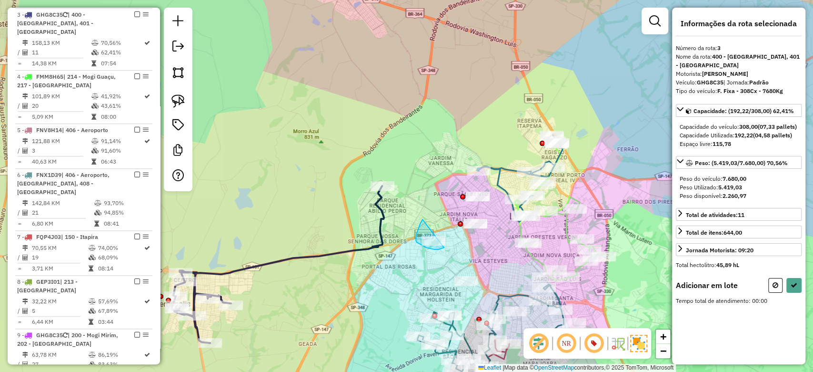
drag, startPoint x: 416, startPoint y: 240, endPoint x: 449, endPoint y: 242, distance: 32.9
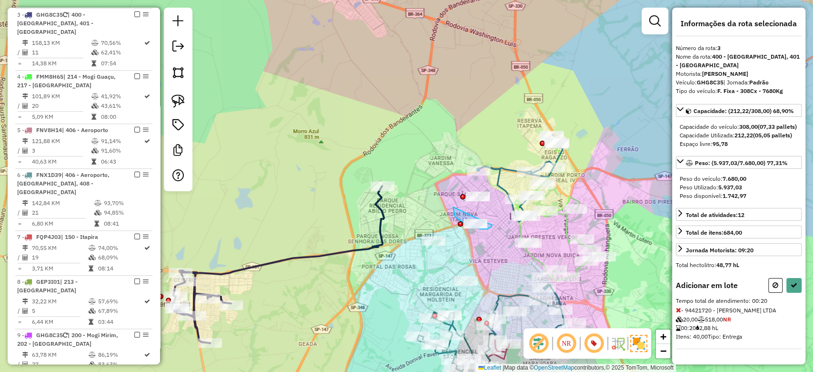
drag, startPoint x: 454, startPoint y: 212, endPoint x: 493, endPoint y: 221, distance: 40.7
click at [793, 288] on icon at bounding box center [794, 285] width 7 height 7
select select "**********"
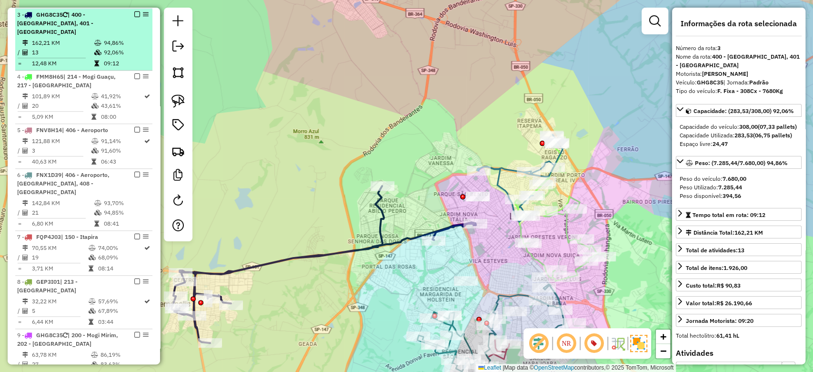
click at [134, 12] on em at bounding box center [137, 14] width 6 height 6
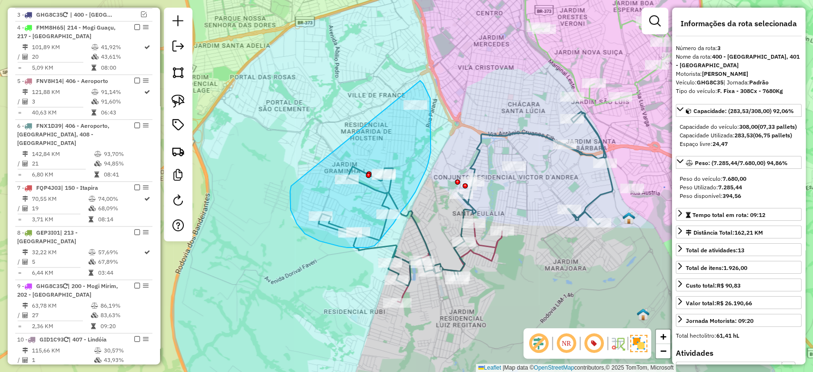
drag, startPoint x: 291, startPoint y: 186, endPoint x: 420, endPoint y: 81, distance: 166.6
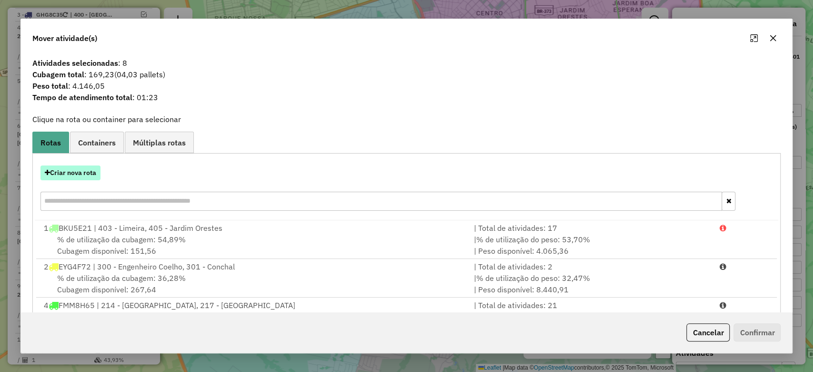
click at [83, 169] on button "Criar nova rota" at bounding box center [70, 172] width 60 height 15
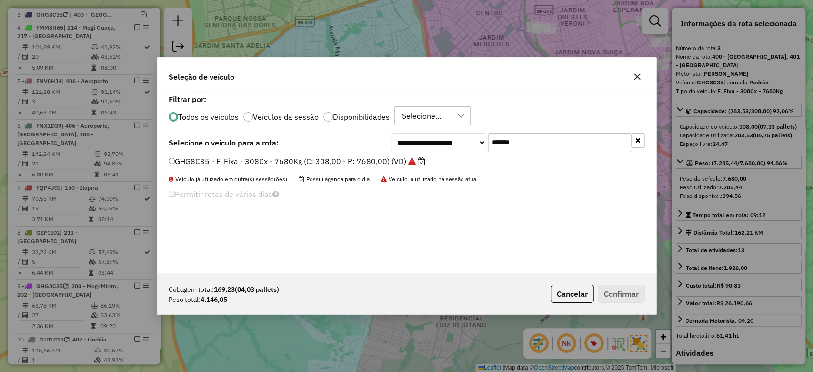
drag, startPoint x: 535, startPoint y: 147, endPoint x: 459, endPoint y: 148, distance: 75.8
click at [459, 142] on div "**********" at bounding box center [518, 142] width 254 height 19
paste input "text"
type input "*******"
click at [398, 160] on label "GEP3I01 - F. Fixa - 308Cx - 7680Kg (C: 308,00 - P: 7680,00) (VD)" at bounding box center [295, 160] width 253 height 11
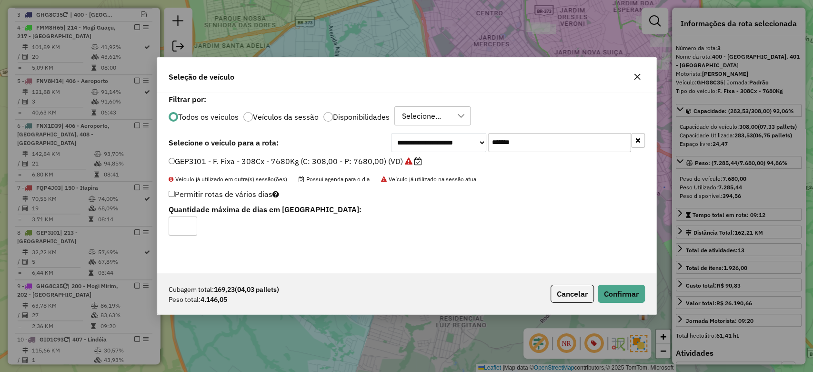
click at [619, 283] on div "Cubagem total: 169,23 (04,03 pallets) Peso total: 4.146,05 Cancelar Confirmar" at bounding box center [406, 293] width 499 height 41
click at [621, 292] on button "Confirmar" at bounding box center [621, 293] width 47 height 18
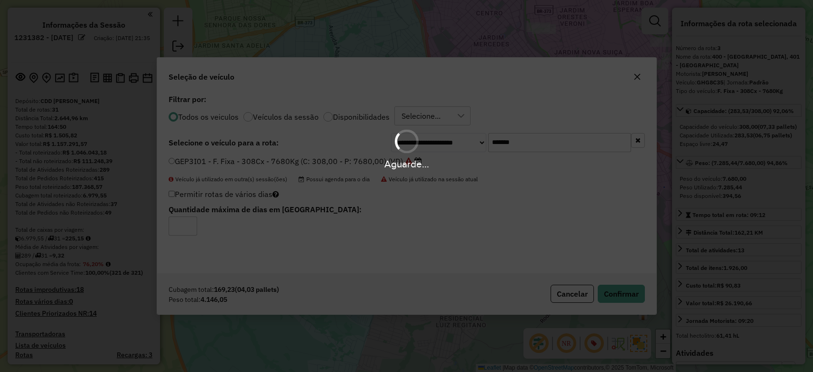
select select "**********"
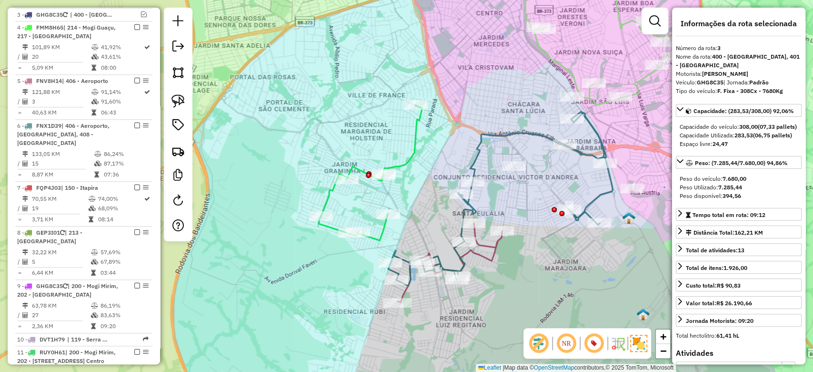
click at [408, 163] on icon at bounding box center [370, 172] width 103 height 135
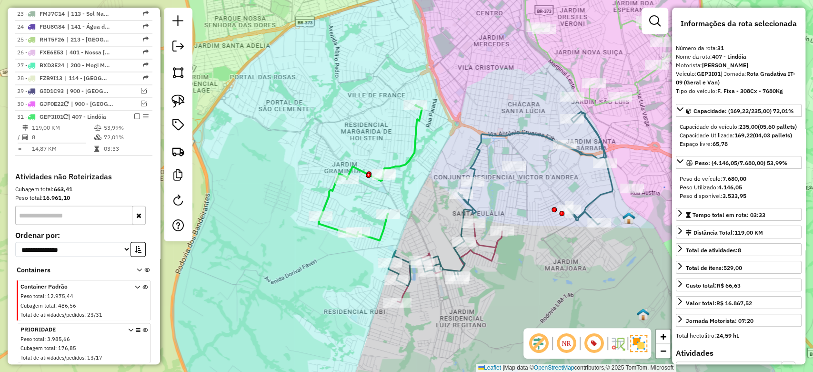
scroll to position [1125, 0]
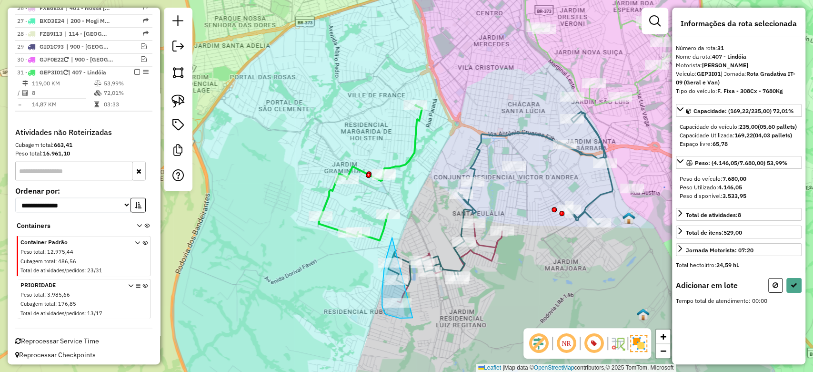
drag, startPoint x: 392, startPoint y: 237, endPoint x: 419, endPoint y: 317, distance: 84.1
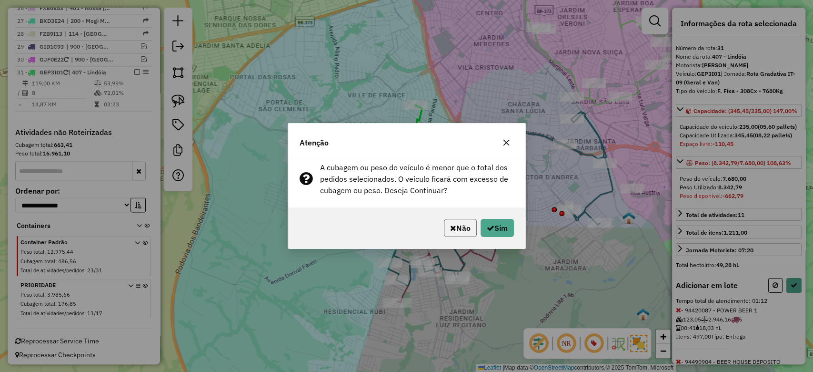
click at [465, 228] on button "Não" at bounding box center [460, 228] width 33 height 18
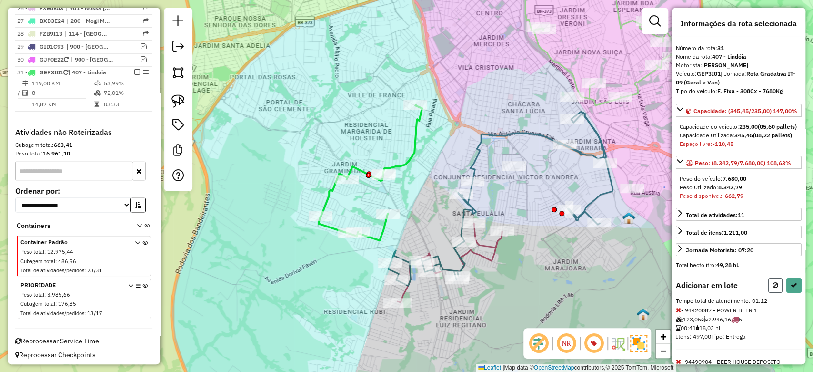
click at [775, 288] on icon at bounding box center [776, 285] width 6 height 7
select select "**********"
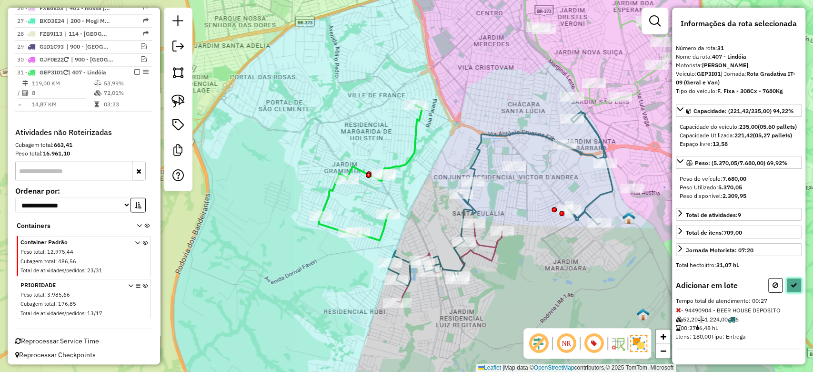
click at [790, 293] on button at bounding box center [794, 285] width 15 height 15
select select "**********"
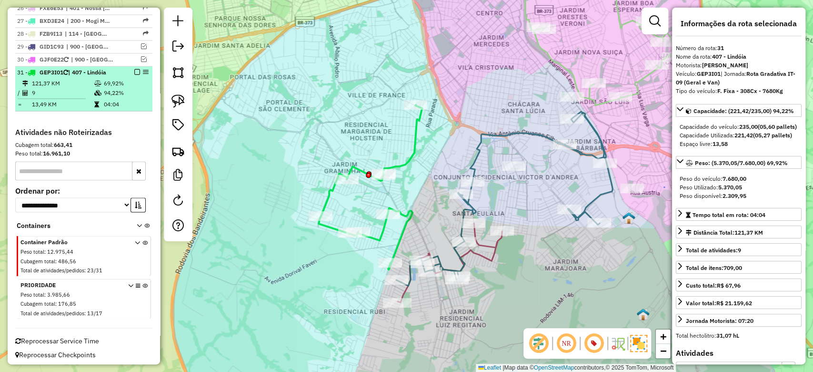
click at [137, 71] on em at bounding box center [137, 72] width 6 height 6
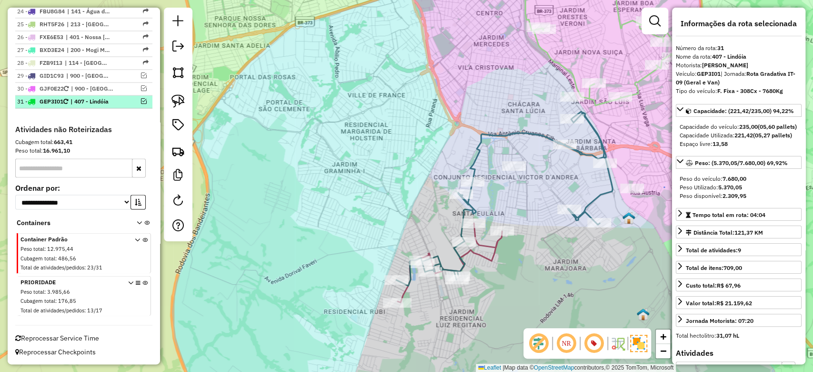
scroll to position [1093, 0]
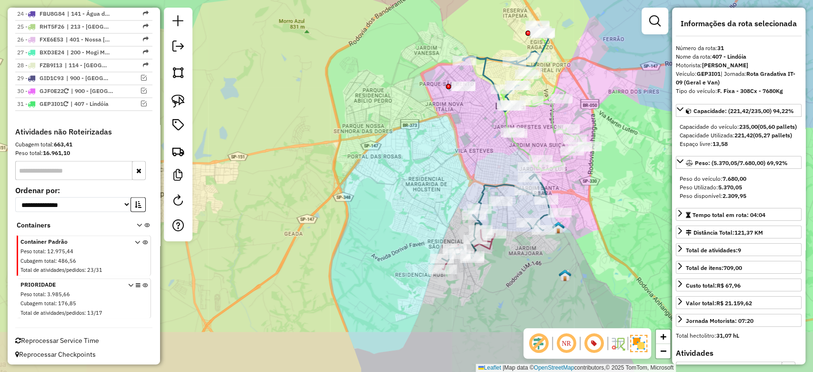
drag, startPoint x: 527, startPoint y: 265, endPoint x: 507, endPoint y: 292, distance: 33.3
click at [507, 292] on div "Rota 5 - Placa FNV8H14 94410284 - SKINA BEBIDAS Janela de atendimento Grade de …" at bounding box center [406, 186] width 813 height 372
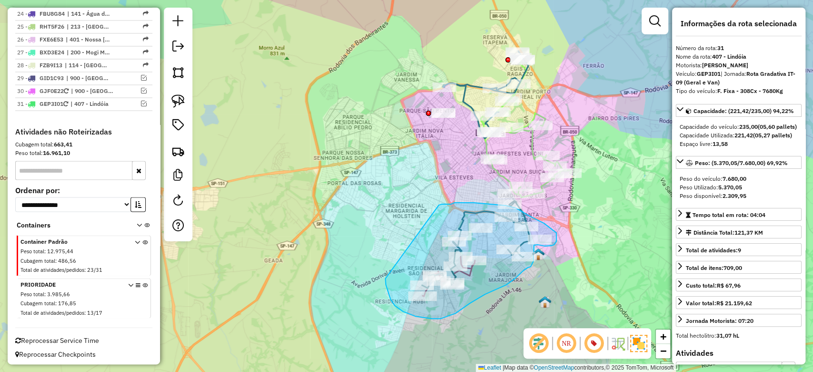
drag, startPoint x: 389, startPoint y: 293, endPoint x: 438, endPoint y: 205, distance: 100.7
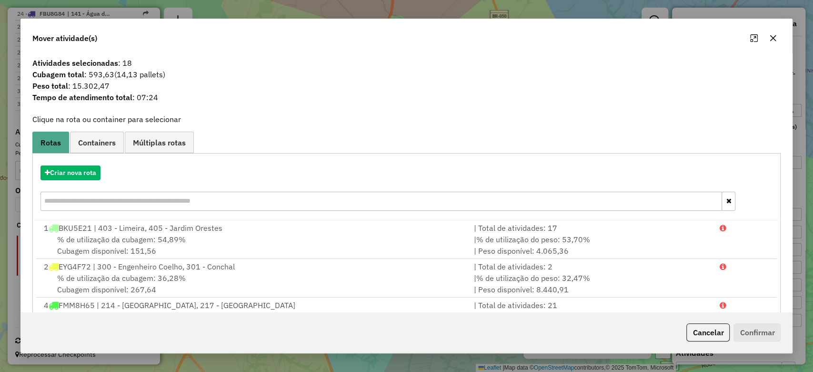
click at [778, 37] on button "button" at bounding box center [773, 37] width 15 height 15
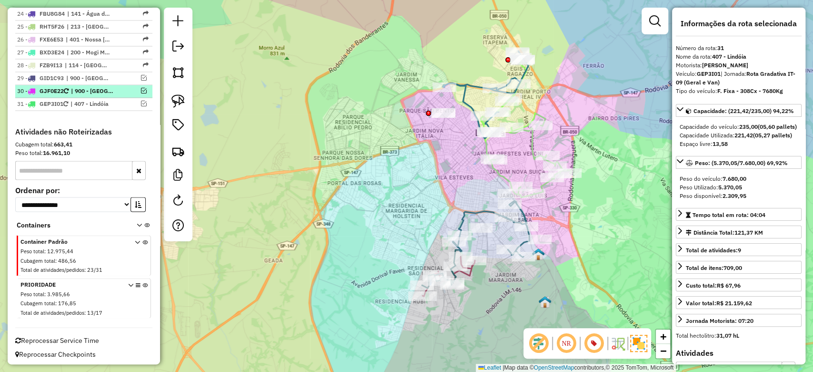
click at [143, 89] on em at bounding box center [144, 91] width 6 height 6
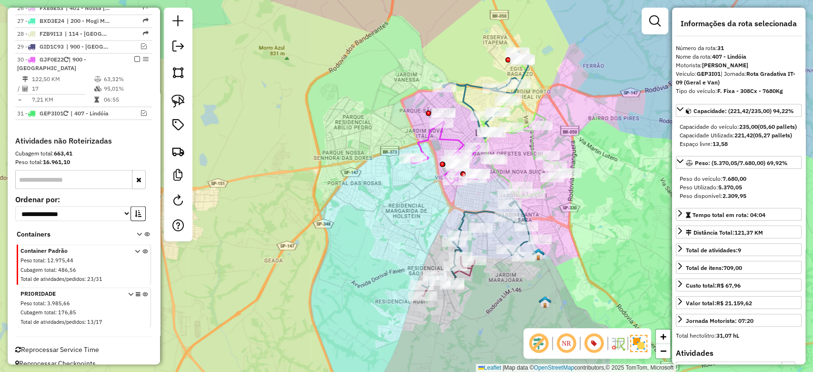
click at [426, 141] on icon at bounding box center [445, 152] width 69 height 62
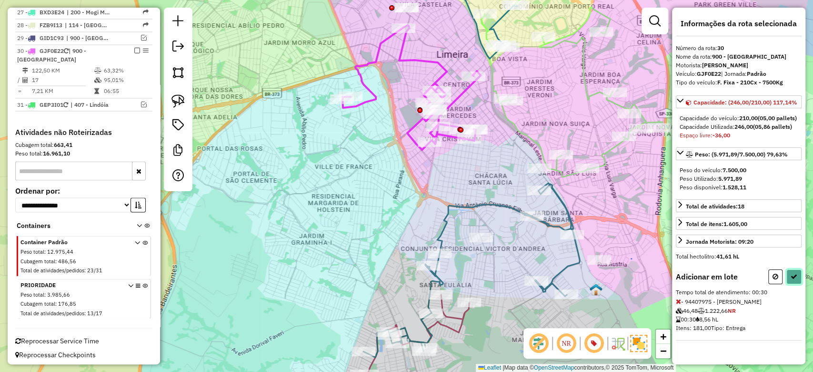
click at [794, 277] on button at bounding box center [794, 276] width 15 height 15
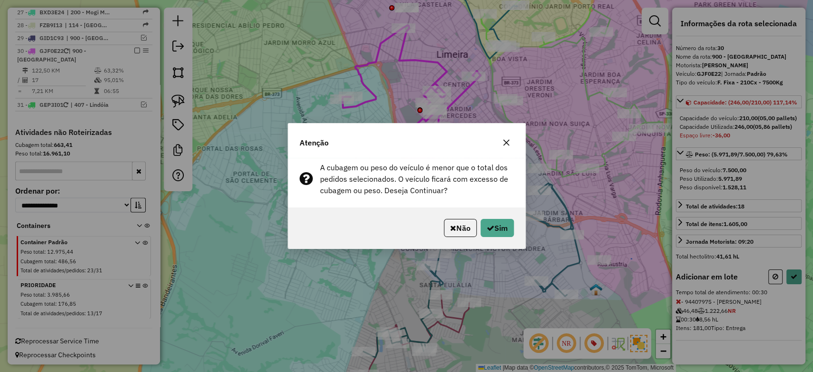
click at [496, 216] on div "Não Sim" at bounding box center [406, 227] width 237 height 41
click at [508, 227] on button "Sim" at bounding box center [497, 228] width 33 height 18
select select "**********"
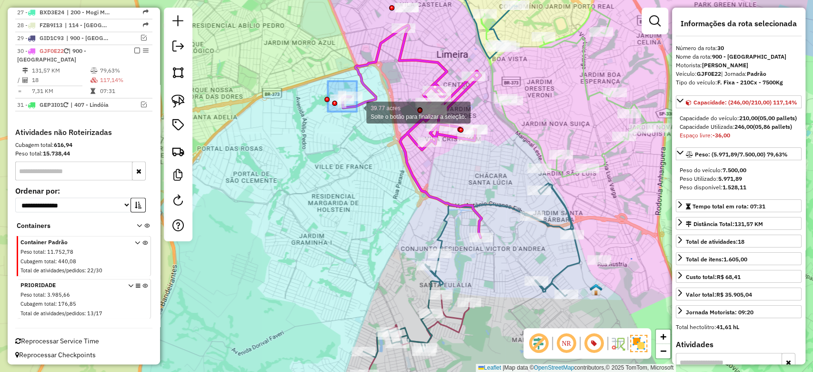
drag, startPoint x: 328, startPoint y: 81, endPoint x: 374, endPoint y: 128, distance: 65.7
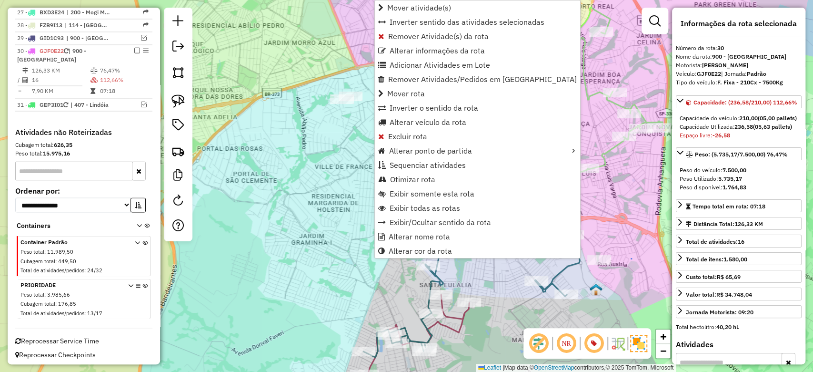
click at [349, 169] on div "Janela de atendimento Grade de atendimento Capacidade Transportadoras Veículos …" at bounding box center [406, 186] width 813 height 372
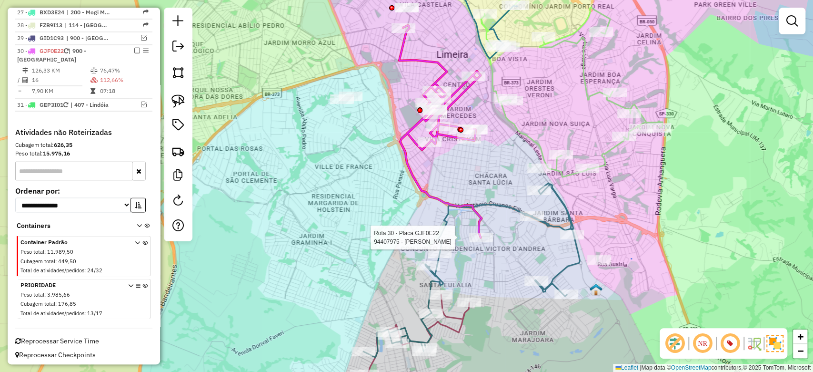
select select "**********"
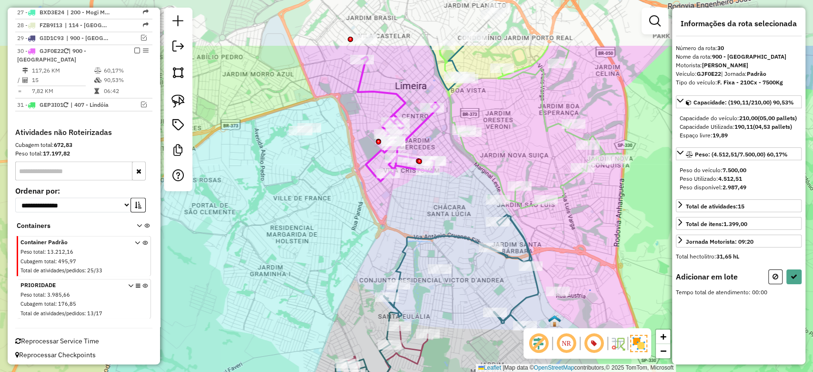
drag, startPoint x: 339, startPoint y: 203, endPoint x: 339, endPoint y: 211, distance: 7.1
click at [339, 211] on div "Janela de atendimento Grade de atendimento Capacidade Transportadoras Veículos …" at bounding box center [406, 186] width 813 height 372
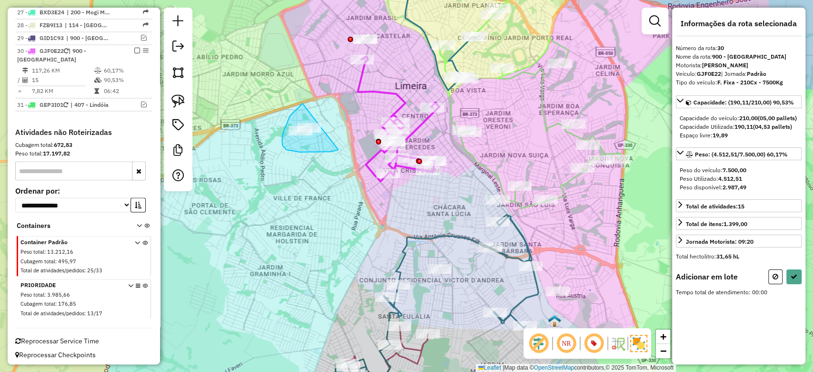
drag, startPoint x: 301, startPoint y: 104, endPoint x: 339, endPoint y: 150, distance: 58.9
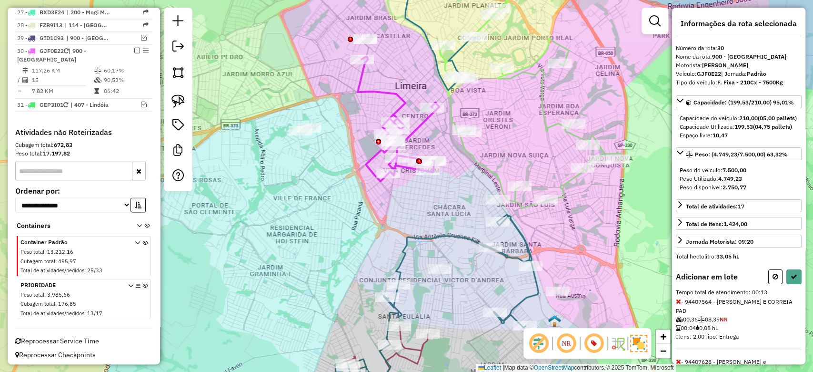
click at [800, 295] on div "Informações da rota selecionada Número da rota: 30 Nome da rota: 900 - Centro L…" at bounding box center [738, 186] width 133 height 356
click at [797, 284] on button at bounding box center [794, 276] width 15 height 15
select select "**********"
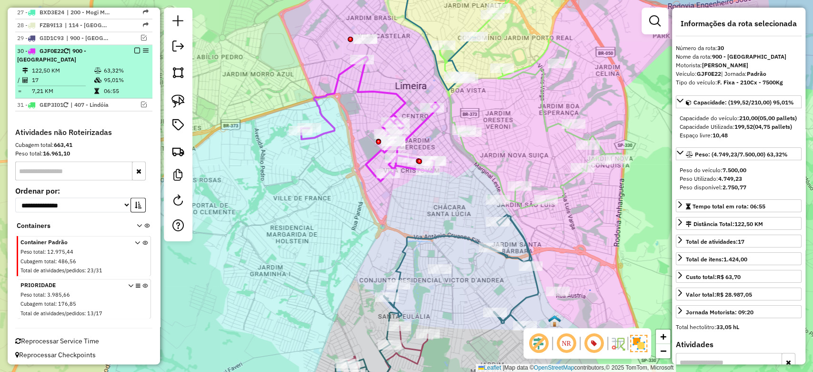
click at [135, 49] on em at bounding box center [137, 51] width 6 height 6
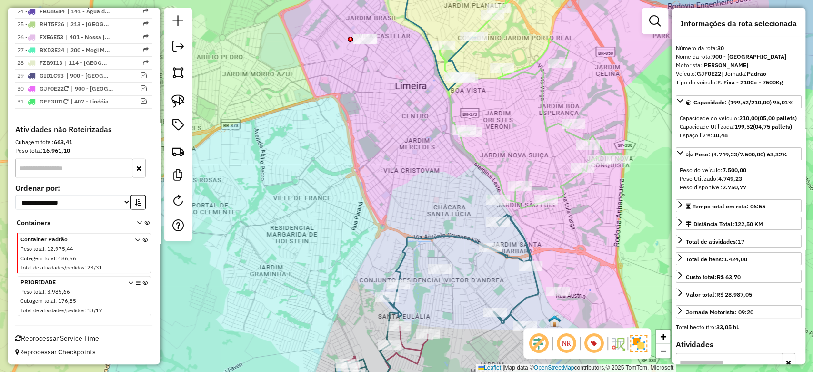
scroll to position [1093, 0]
click at [396, 253] on div "Janela de atendimento Grade de atendimento Capacidade Transportadoras Veículos …" at bounding box center [406, 186] width 813 height 372
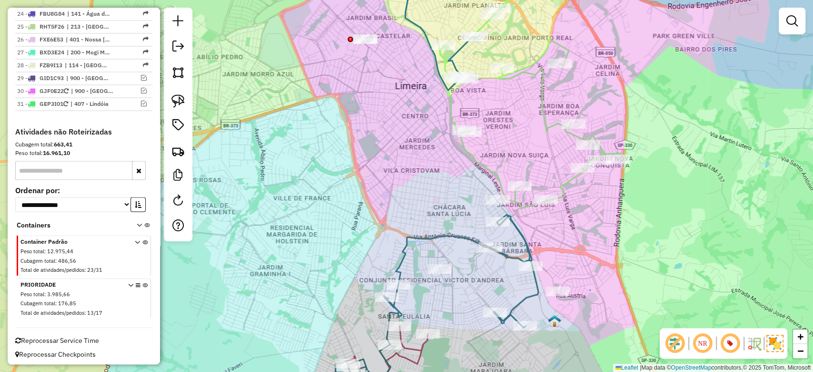
click at [408, 250] on icon at bounding box center [430, 301] width 216 height 174
select select "**********"
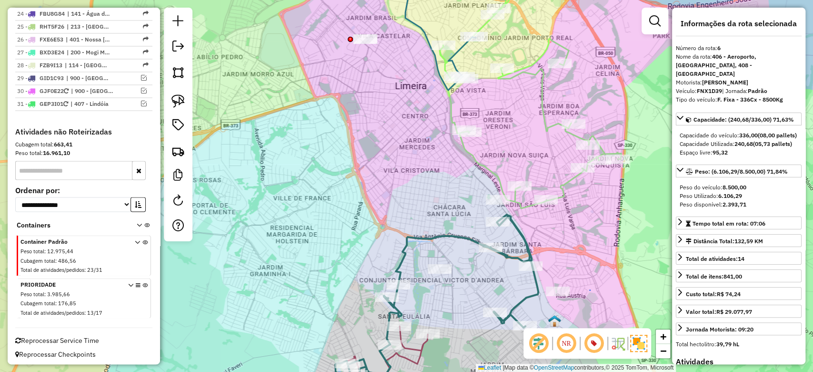
scroll to position [618, 0]
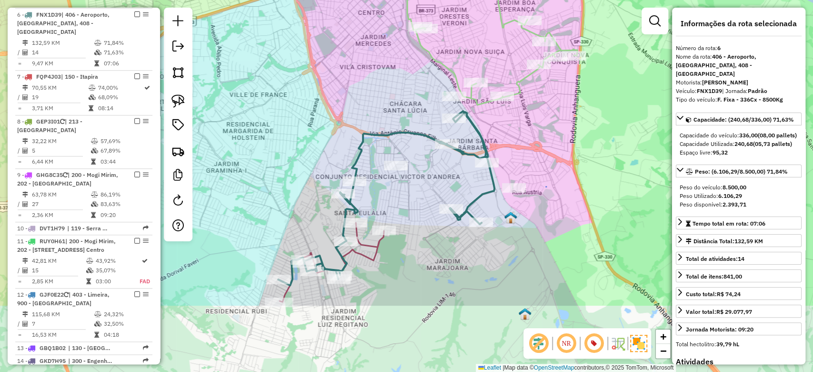
drag, startPoint x: 407, startPoint y: 166, endPoint x: 367, endPoint y: 86, distance: 89.7
click at [367, 86] on div "Janela de atendimento Grade de atendimento Capacidade Transportadoras Veículos …" at bounding box center [406, 186] width 813 height 372
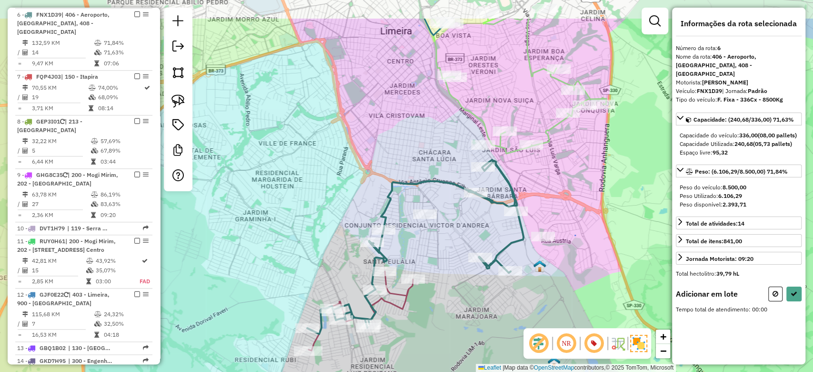
drag, startPoint x: 237, startPoint y: 263, endPoint x: 295, endPoint y: 250, distance: 59.6
click at [295, 250] on div "Janela de atendimento Grade de atendimento Capacidade Transportadoras Veículos …" at bounding box center [406, 186] width 813 height 372
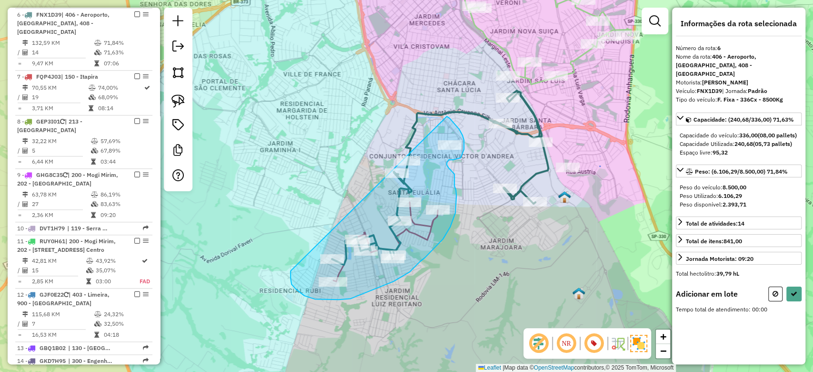
drag, startPoint x: 291, startPoint y: 273, endPoint x: 447, endPoint y: 116, distance: 221.0
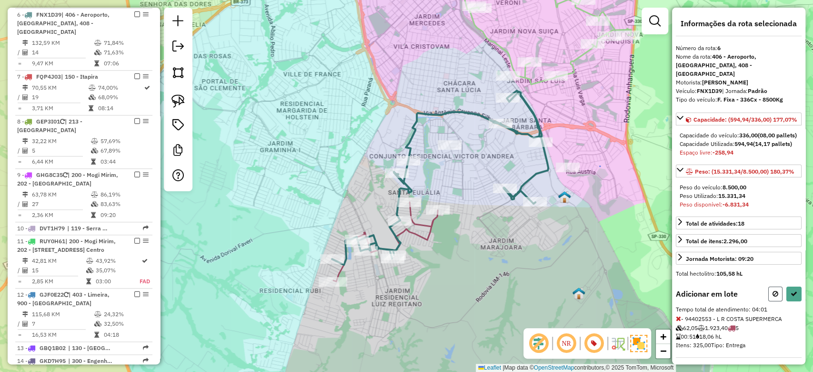
click at [774, 297] on icon at bounding box center [776, 293] width 6 height 7
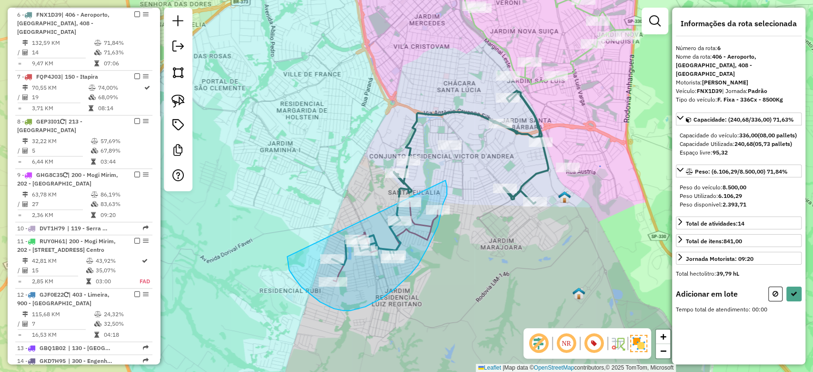
drag, startPoint x: 287, startPoint y: 259, endPoint x: 444, endPoint y: 176, distance: 176.7
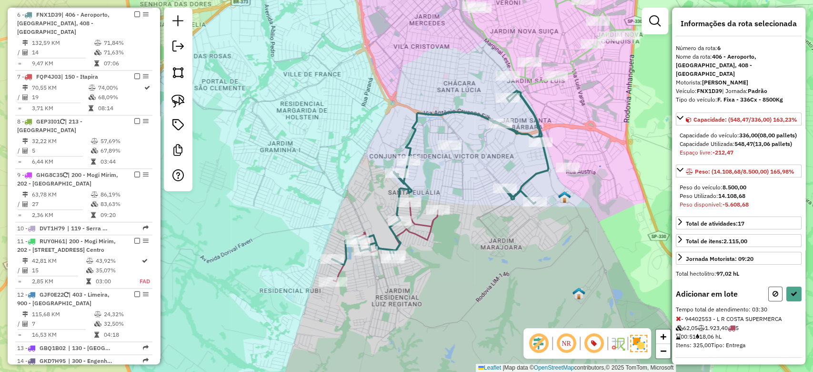
click at [775, 297] on icon at bounding box center [776, 293] width 6 height 7
select select "**********"
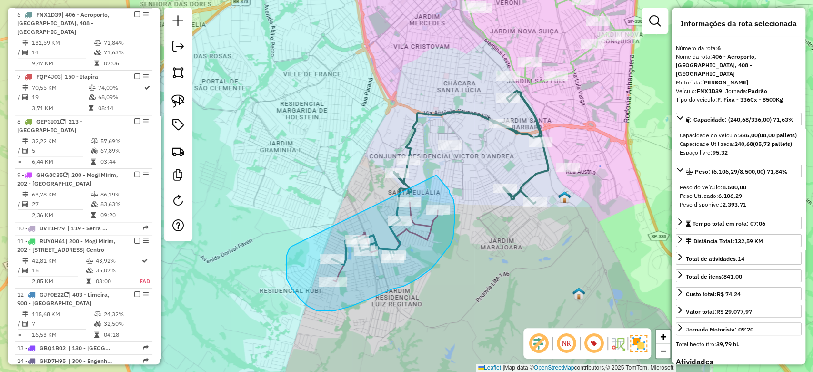
drag, startPoint x: 291, startPoint y: 246, endPoint x: 436, endPoint y: 175, distance: 161.9
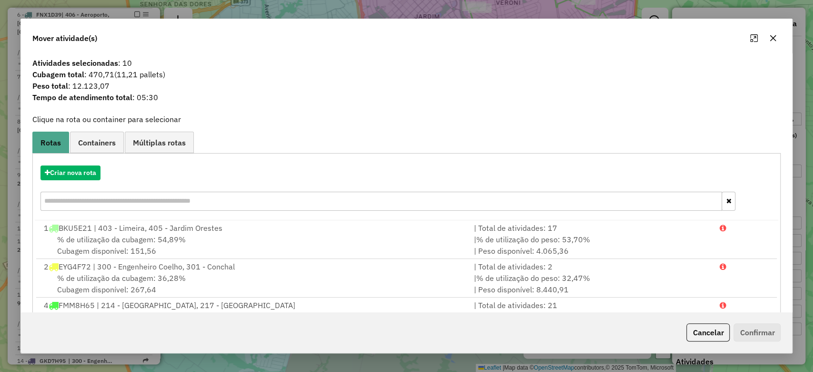
click at [765, 36] on div at bounding box center [764, 37] width 34 height 15
click at [773, 35] on icon "button" at bounding box center [773, 38] width 8 height 8
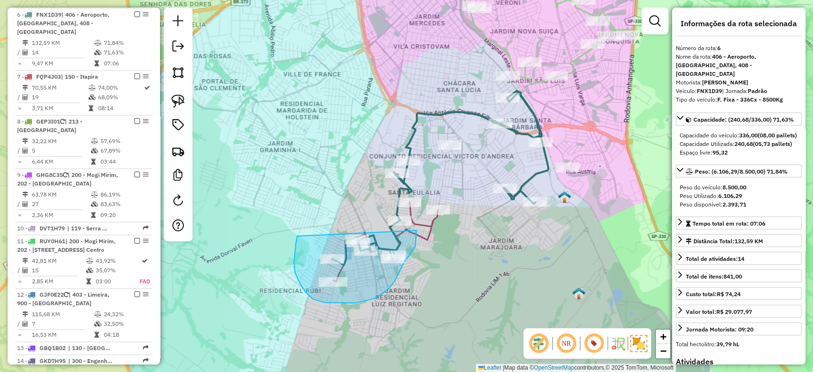
drag, startPoint x: 305, startPoint y: 292, endPoint x: 416, endPoint y: 230, distance: 126.9
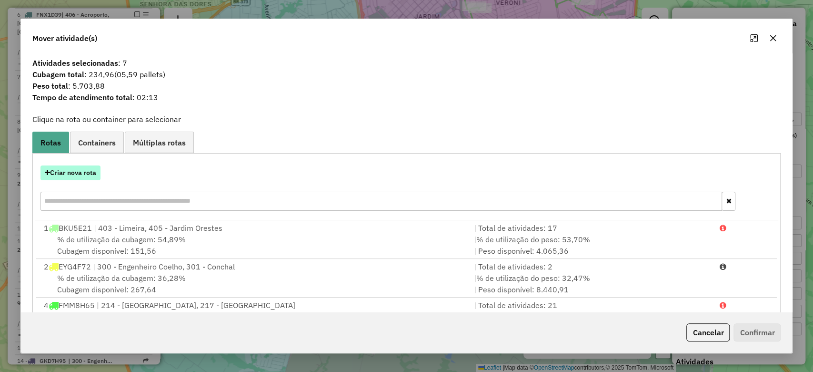
click at [46, 172] on icon "button" at bounding box center [47, 172] width 5 height 7
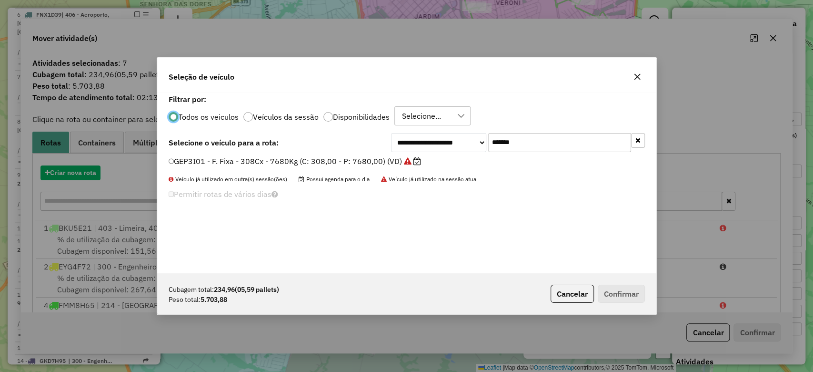
scroll to position [5, 3]
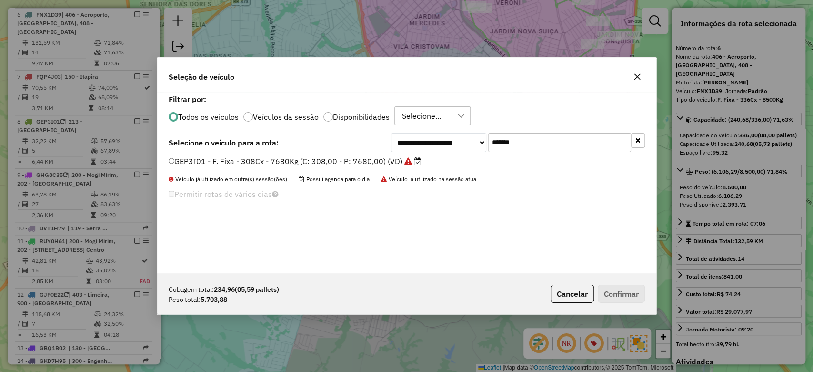
drag, startPoint x: 575, startPoint y: 141, endPoint x: 418, endPoint y: 143, distance: 156.3
click at [414, 140] on div "**********" at bounding box center [518, 142] width 254 height 19
paste input "text"
type input "*******"
click at [396, 159] on label "EYG4F72 - F. Fixa - 420Cx - 12500Kg (C: 420,00 - P: 12500,00) (VD)" at bounding box center [301, 160] width 264 height 11
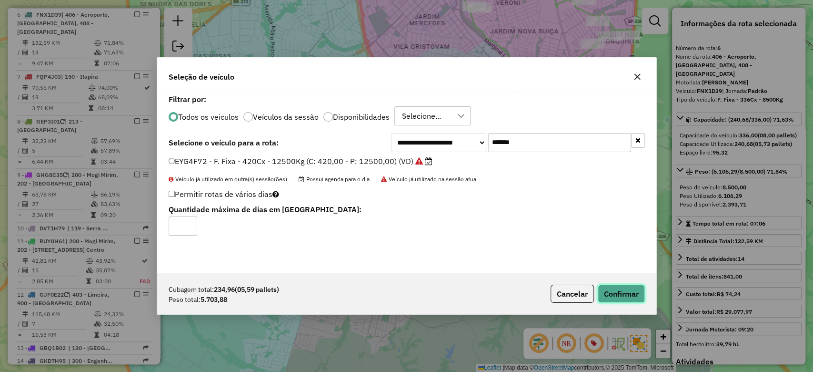
click at [606, 293] on button "Confirmar" at bounding box center [621, 293] width 47 height 18
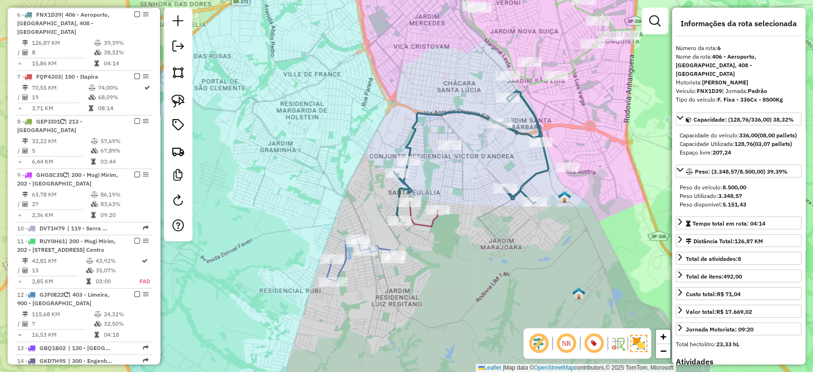
click at [380, 250] on icon at bounding box center [361, 259] width 68 height 44
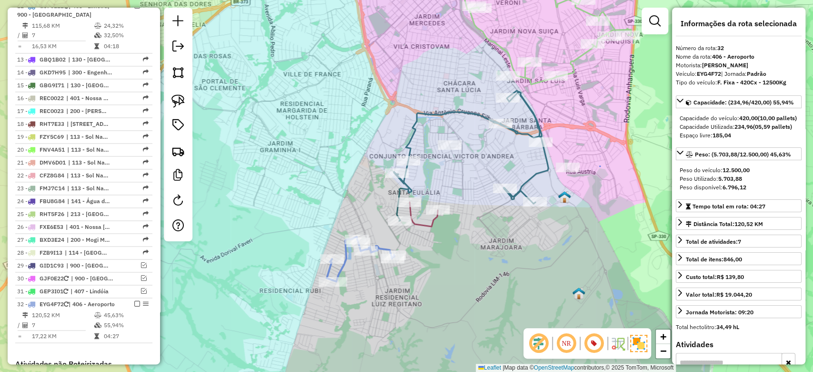
scroll to position [1147, 0]
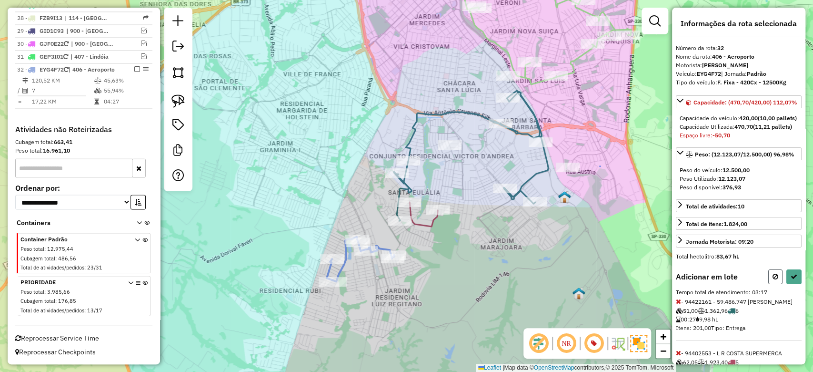
click at [778, 284] on button at bounding box center [775, 276] width 14 height 15
click at [795, 284] on button at bounding box center [794, 276] width 15 height 15
select select "**********"
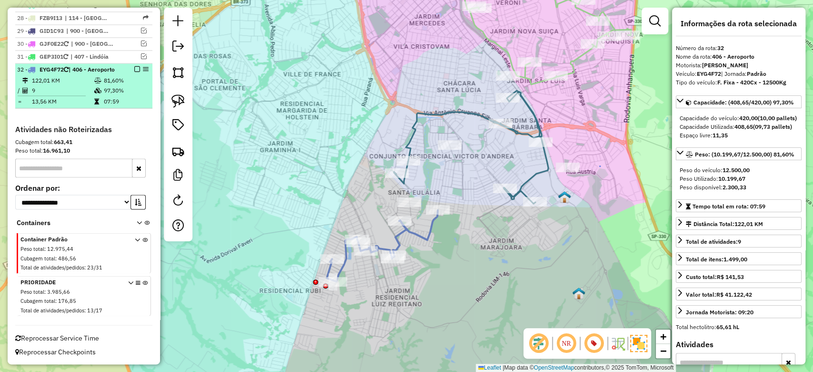
click at [135, 66] on em at bounding box center [137, 69] width 6 height 6
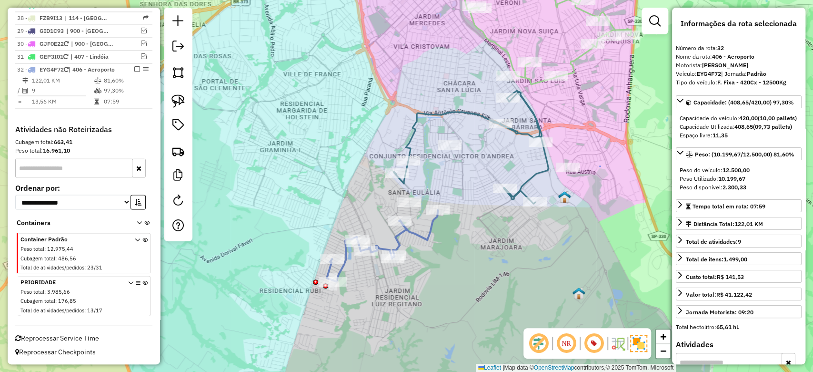
scroll to position [1106, 0]
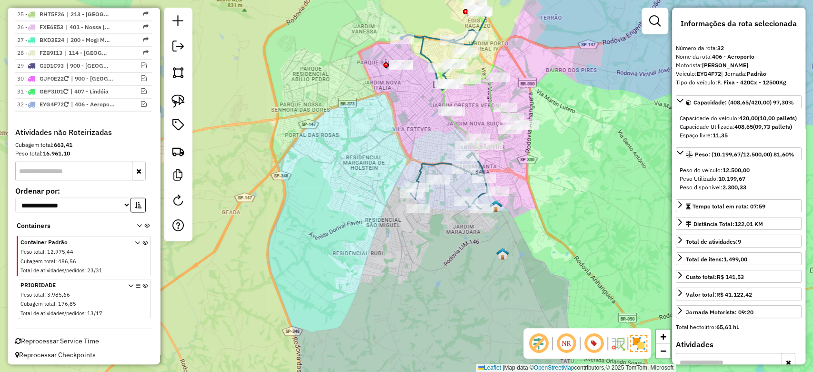
drag, startPoint x: 455, startPoint y: 220, endPoint x: 435, endPoint y: 260, distance: 45.2
click at [435, 260] on div "Janela de atendimento Grade de atendimento Capacidade Transportadoras Veículos …" at bounding box center [406, 186] width 813 height 372
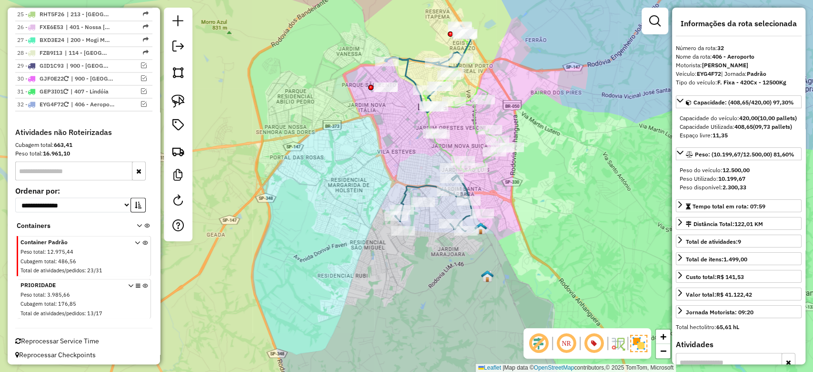
click at [410, 184] on icon at bounding box center [433, 203] width 77 height 56
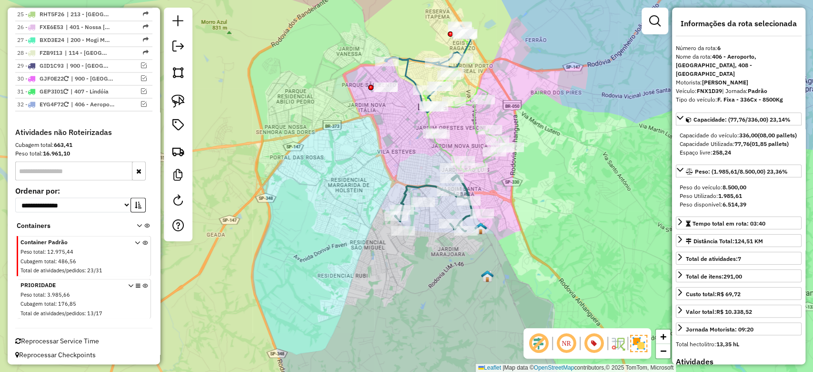
scroll to position [618, 0]
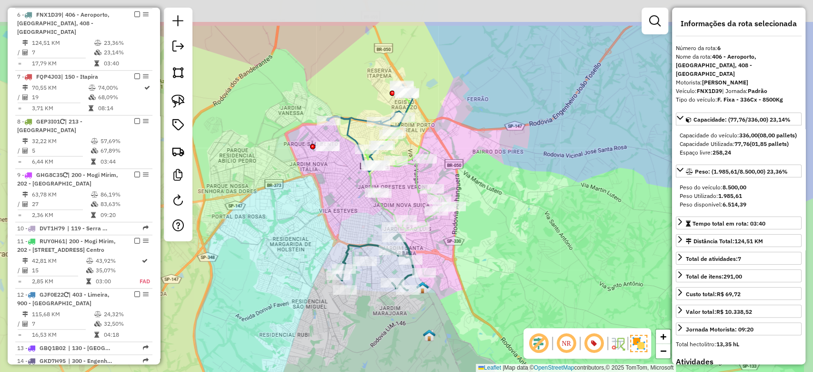
drag, startPoint x: 410, startPoint y: 156, endPoint x: 352, endPoint y: 214, distance: 82.5
click at [352, 214] on div "Janela de atendimento Grade de atendimento Capacidade Transportadoras Veículos …" at bounding box center [406, 186] width 813 height 372
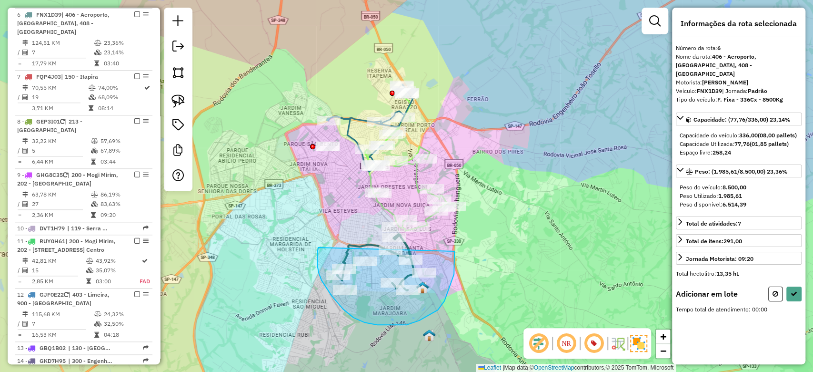
drag, startPoint x: 322, startPoint y: 280, endPoint x: 455, endPoint y: 246, distance: 137.3
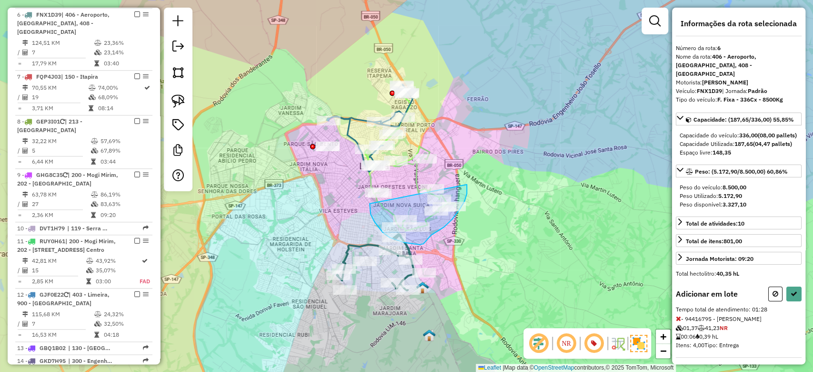
drag, startPoint x: 370, startPoint y: 203, endPoint x: 467, endPoint y: 184, distance: 99.0
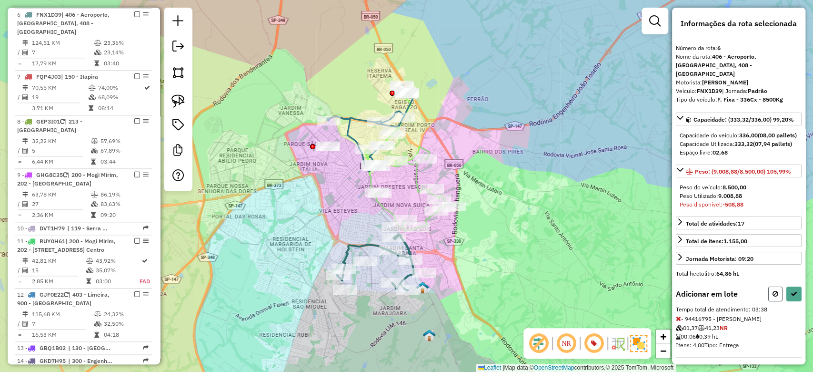
click at [773, 297] on icon at bounding box center [776, 293] width 6 height 7
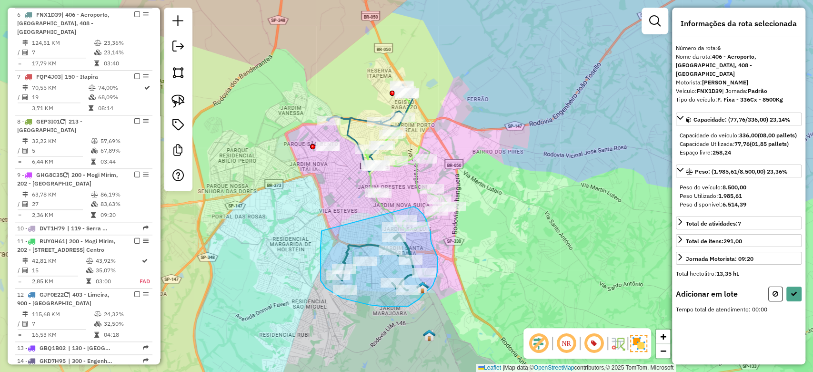
drag, startPoint x: 322, startPoint y: 234, endPoint x: 411, endPoint y: 205, distance: 94.3
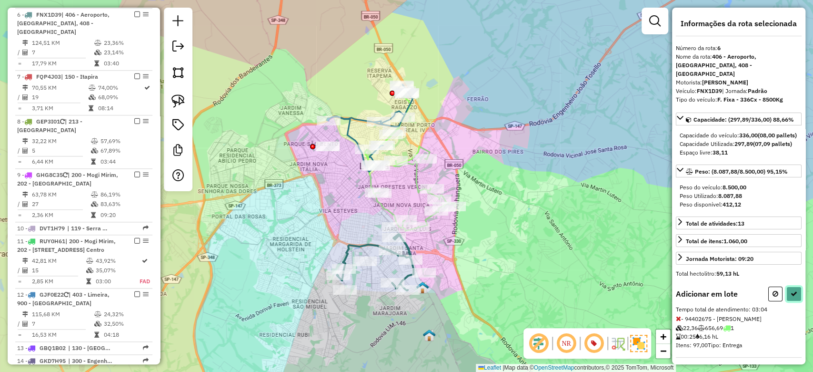
click at [795, 298] on button at bounding box center [794, 293] width 15 height 15
select select "**********"
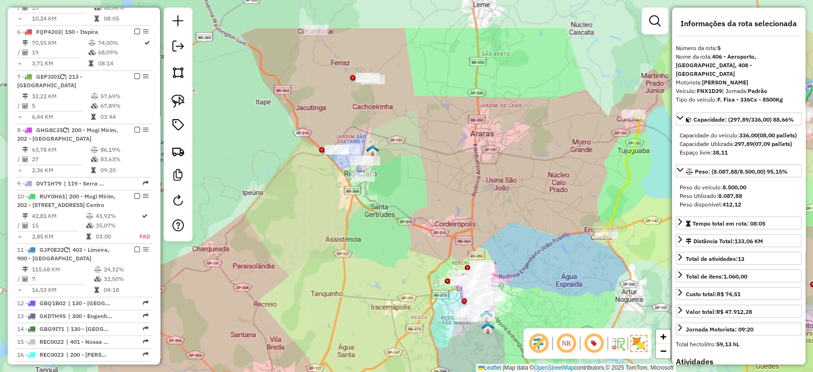
drag, startPoint x: 455, startPoint y: 204, endPoint x: 456, endPoint y: 209, distance: 5.3
click at [456, 209] on div "Janela de atendimento Grade de atendimento Capacidade Transportadoras Veículos …" at bounding box center [406, 186] width 813 height 372
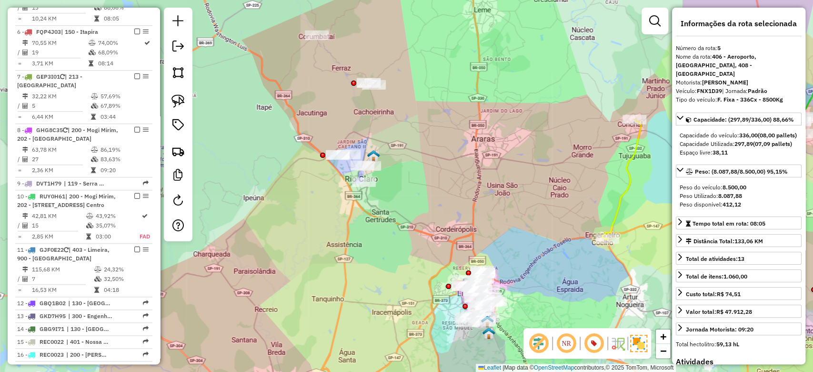
drag, startPoint x: 452, startPoint y: 234, endPoint x: 400, endPoint y: 184, distance: 72.4
click at [400, 184] on div "Janela de atendimento Grade de atendimento Capacidade Transportadoras Veículos …" at bounding box center [406, 186] width 813 height 372
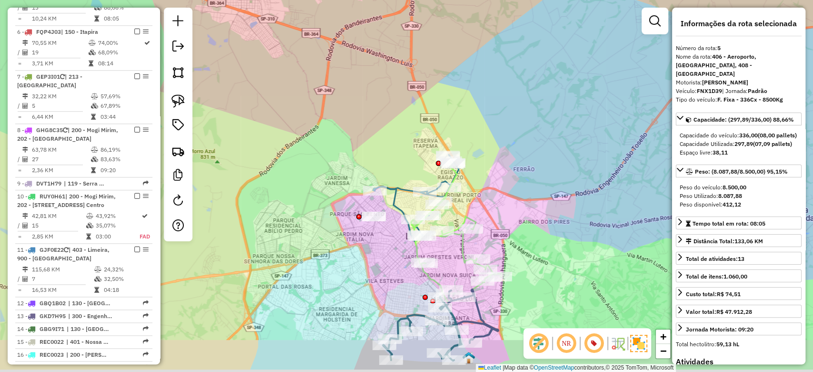
drag, startPoint x: 460, startPoint y: 299, endPoint x: 445, endPoint y: 250, distance: 51.7
click at [445, 250] on div "Janela de atendimento Grade de atendimento Capacidade Transportadoras Veículos …" at bounding box center [406, 186] width 813 height 372
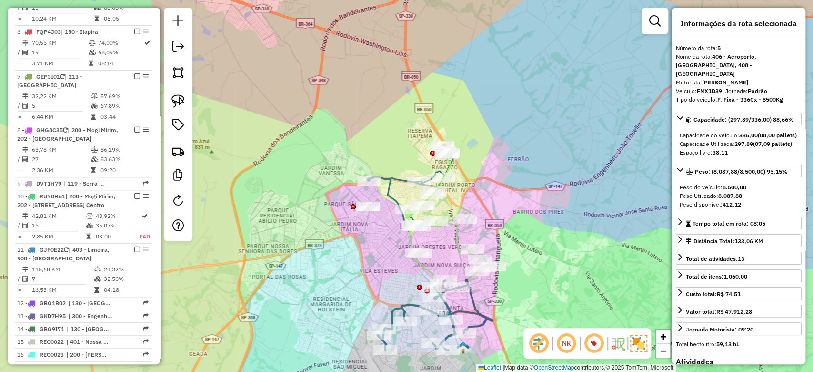
click at [404, 306] on icon at bounding box center [434, 314] width 115 height 71
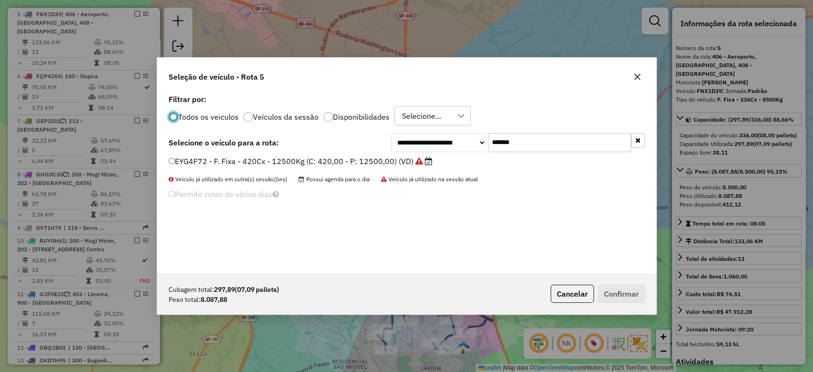
scroll to position [5, 3]
drag, startPoint x: 529, startPoint y: 146, endPoint x: 445, endPoint y: 153, distance: 84.2
click at [458, 141] on div "**********" at bounding box center [518, 142] width 254 height 19
paste input "text"
type input "*******"
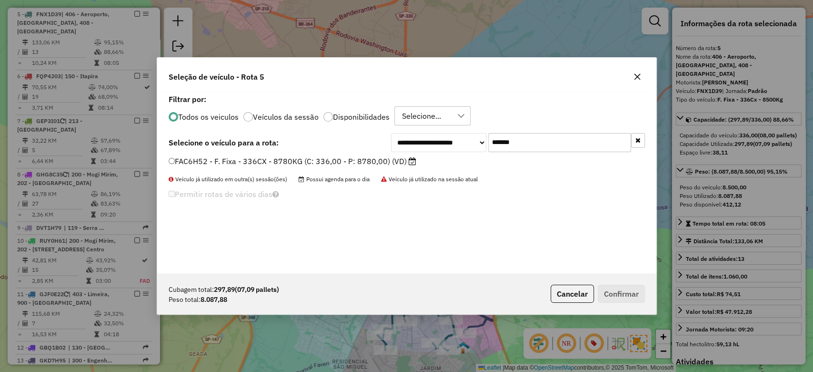
click at [409, 156] on label "FAC6H52 - F. Fixa - 336CX - 8780KG (C: 336,00 - P: 8780,00) (VD)" at bounding box center [293, 160] width 248 height 11
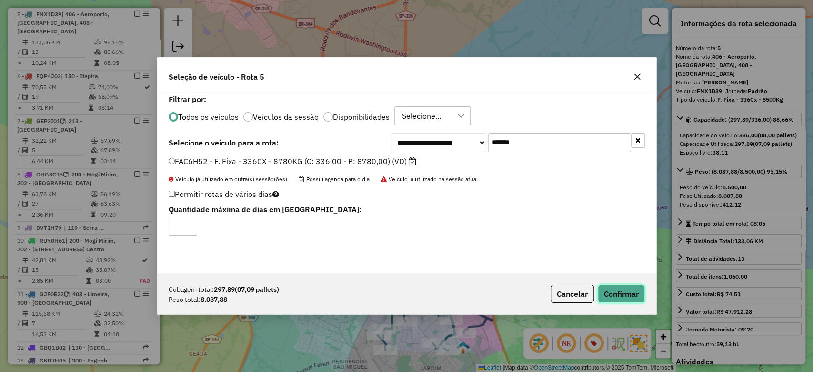
click at [616, 293] on button "Confirmar" at bounding box center [621, 293] width 47 height 18
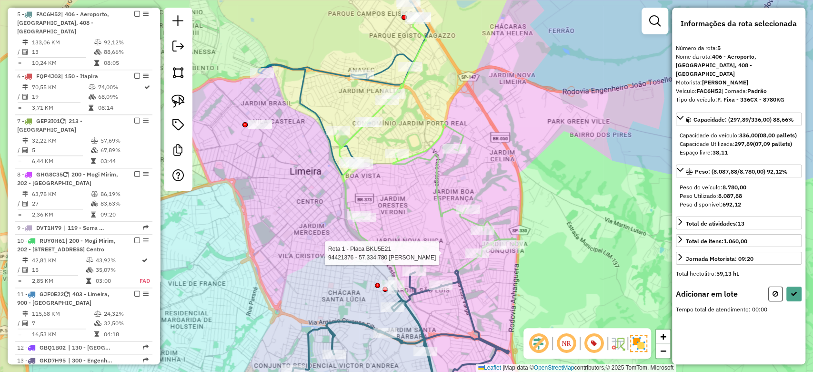
click at [477, 258] on div at bounding box center [477, 253] width 24 height 10
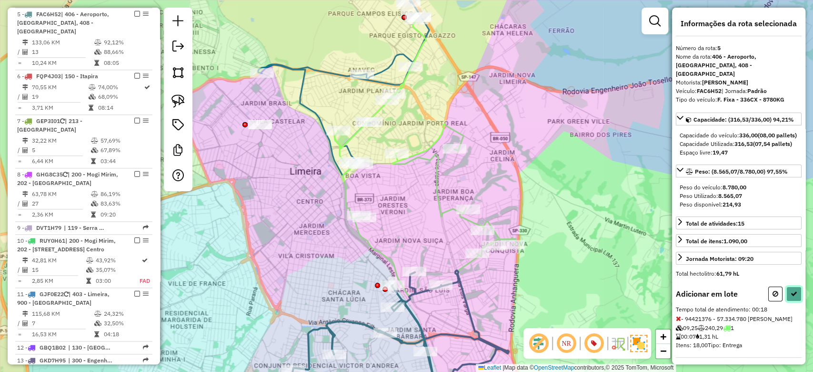
click at [791, 297] on icon at bounding box center [794, 293] width 7 height 7
select select "**********"
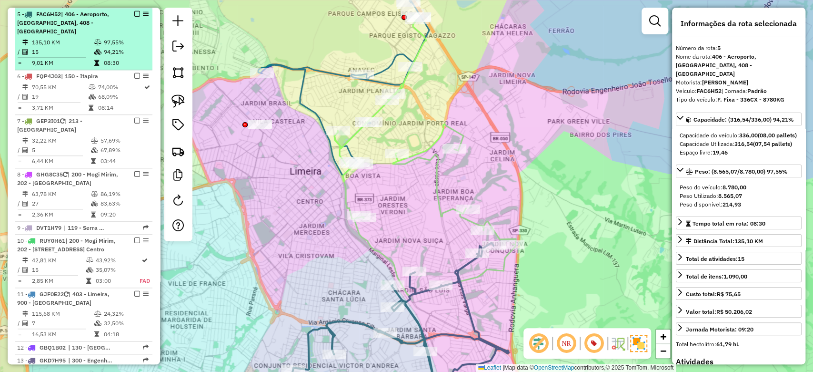
click at [134, 13] on em at bounding box center [137, 14] width 6 height 6
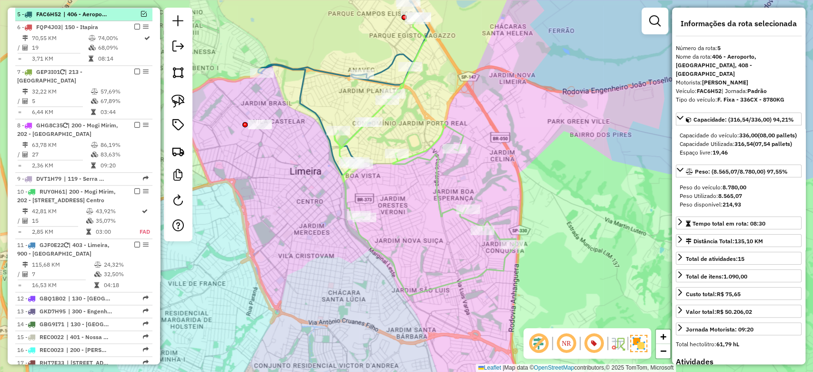
scroll to position [534, 0]
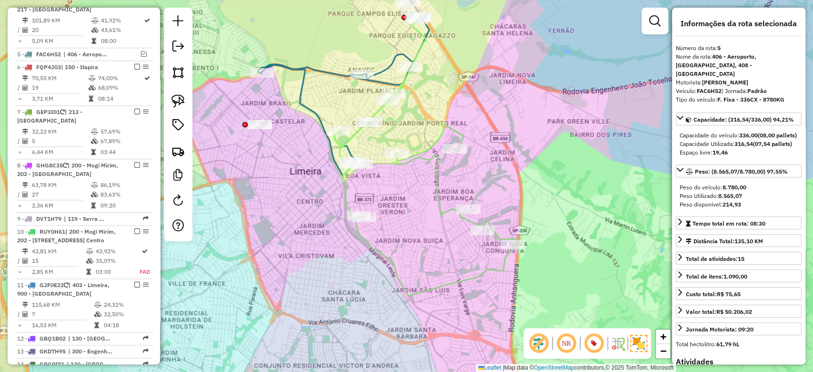
click at [438, 182] on icon at bounding box center [425, 154] width 182 height 281
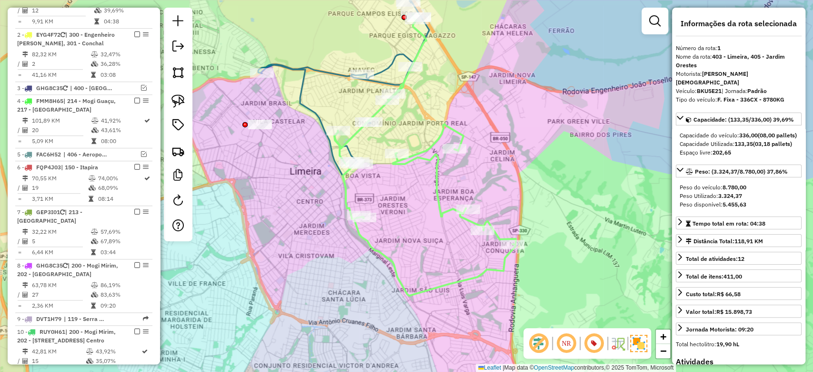
scroll to position [400, 0]
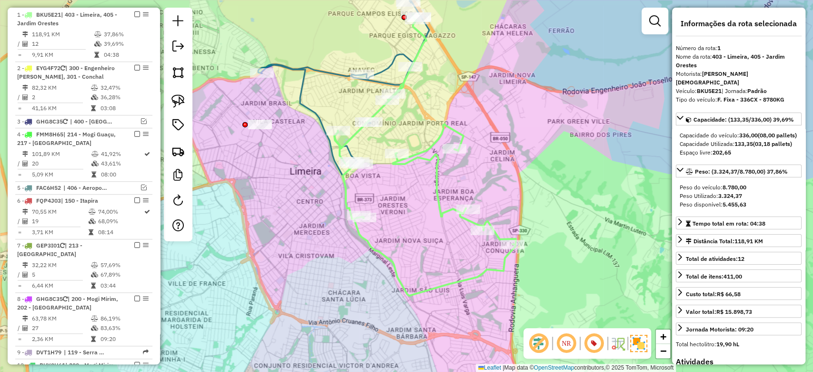
click at [437, 176] on icon at bounding box center [425, 154] width 182 height 281
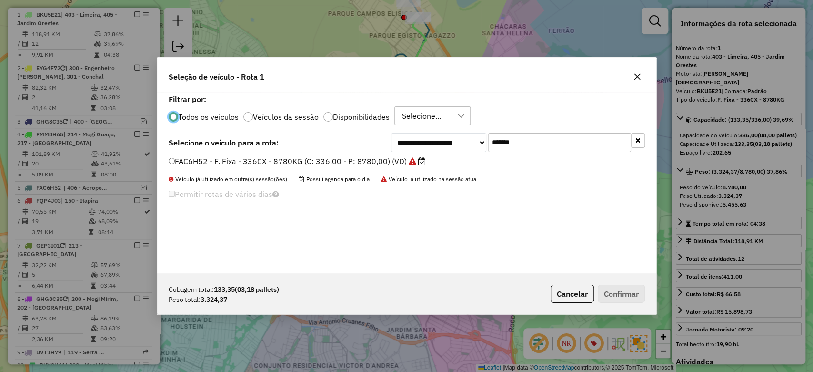
scroll to position [5, 3]
drag, startPoint x: 530, startPoint y: 150, endPoint x: 455, endPoint y: 147, distance: 74.9
click at [455, 147] on div "**********" at bounding box center [518, 142] width 254 height 19
paste input "text"
type input "*******"
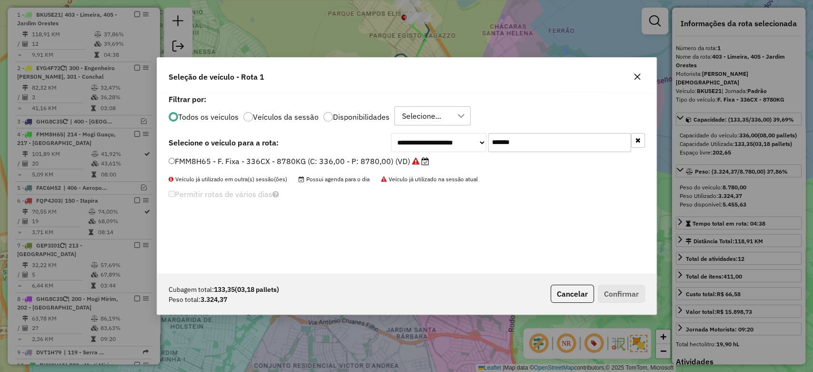
click at [386, 164] on label "FMM8H65 - F. Fixa - 336CX - 8780KG (C: 336,00 - P: 8780,00) (VD)" at bounding box center [299, 160] width 261 height 11
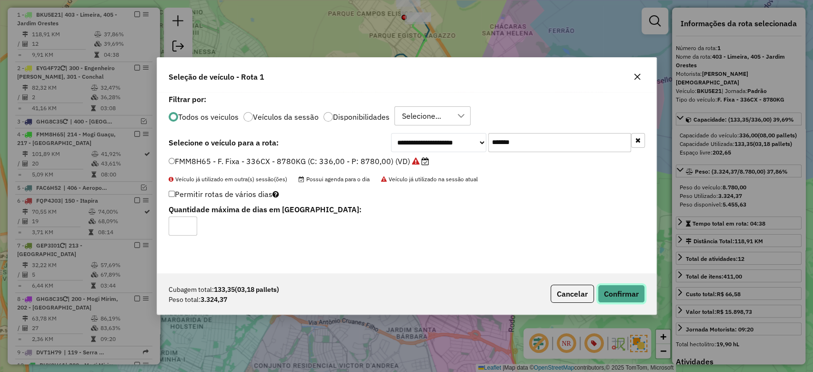
click at [610, 291] on button "Confirmar" at bounding box center [621, 293] width 47 height 18
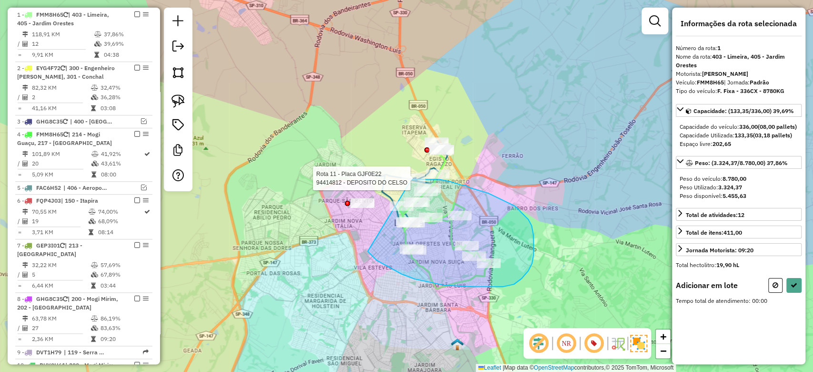
click at [412, 179] on div "Rota 11 - Placa GJF0E22 94414812 - DEPOSITO DO CELSO Janela de atendimento Grad…" at bounding box center [406, 186] width 813 height 372
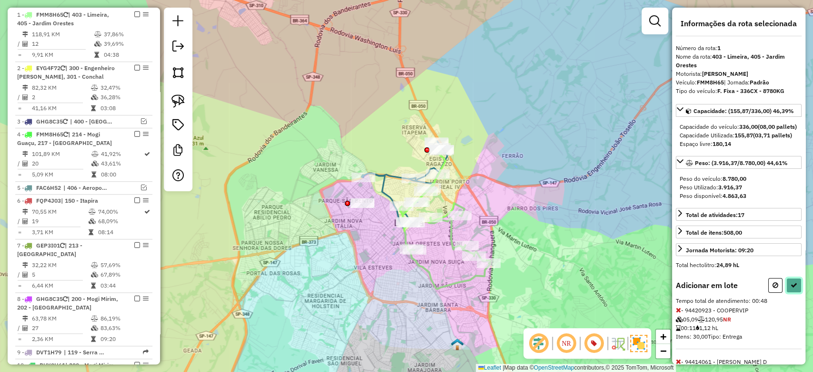
click at [793, 288] on icon at bounding box center [794, 285] width 7 height 7
select select "**********"
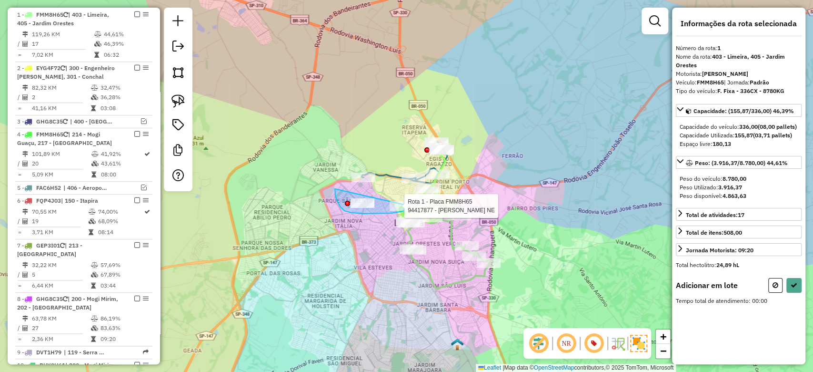
click at [410, 206] on div "Rota 1 - Placa FMM8H65 94417877 - [PERSON_NAME] NE Janela de atendimento Grade …" at bounding box center [406, 186] width 813 height 372
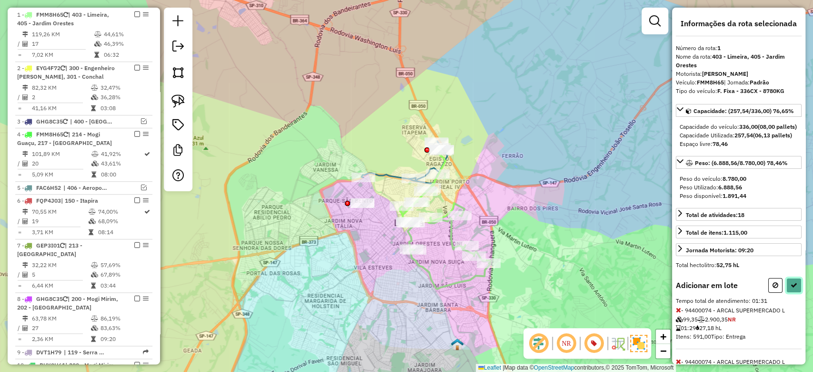
click at [797, 293] on button at bounding box center [794, 285] width 15 height 15
select select "**********"
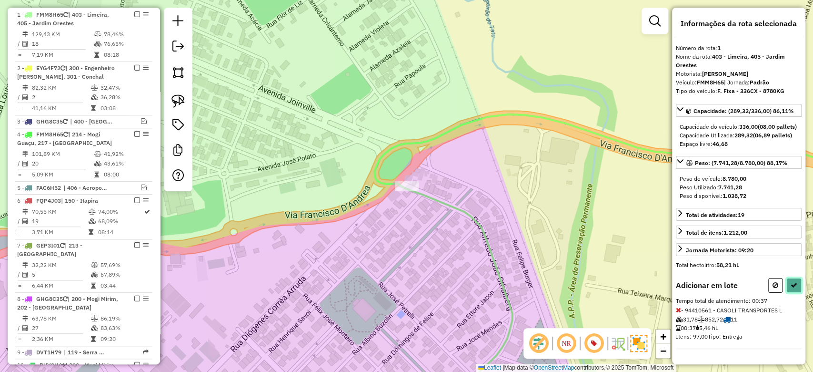
click at [787, 293] on button at bounding box center [794, 285] width 15 height 15
select select "**********"
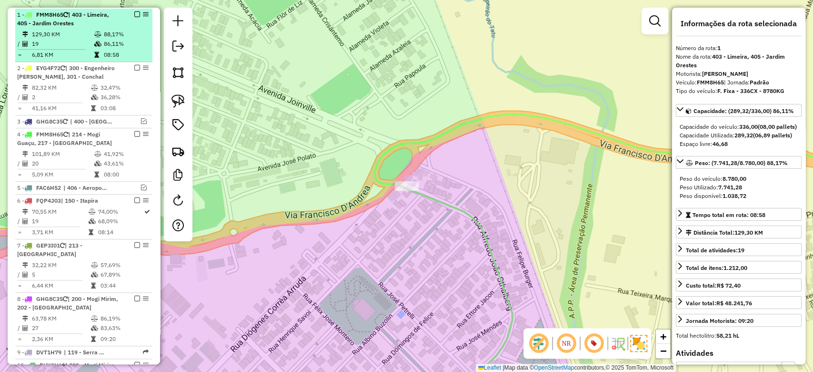
click at [134, 11] on em at bounding box center [137, 14] width 6 height 6
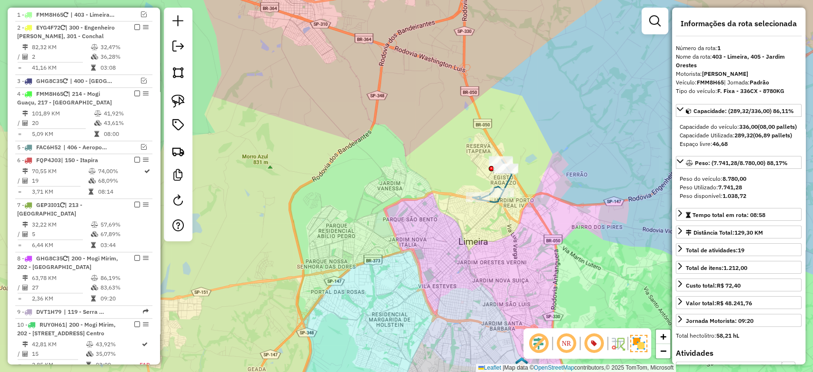
drag, startPoint x: 501, startPoint y: 177, endPoint x: 502, endPoint y: 182, distance: 4.9
click at [501, 177] on div "Janela de atendimento Grade de atendimento Capacidade Transportadoras Veículos …" at bounding box center [406, 186] width 813 height 372
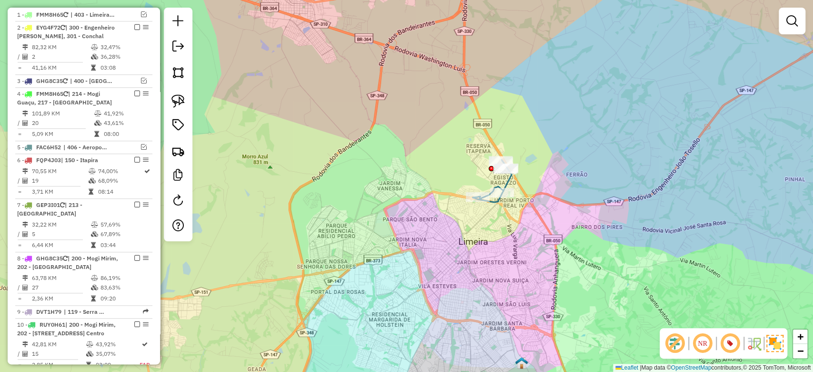
click at [503, 185] on icon at bounding box center [492, 181] width 39 height 42
select select "**********"
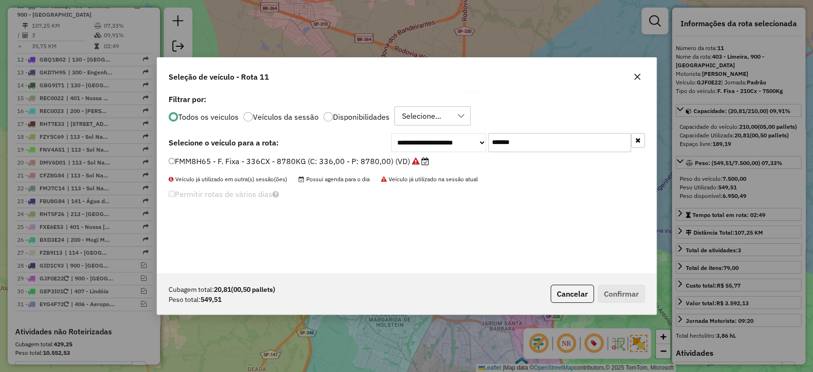
drag, startPoint x: 545, startPoint y: 144, endPoint x: 463, endPoint y: 144, distance: 81.9
click at [463, 144] on div "**********" at bounding box center [518, 142] width 254 height 19
paste input "text"
type input "*******"
click at [393, 158] on label "FNX1D39 - F. Fixa - 336Cx - 8500Kg (C: 336,00 - P: 8500,00) (VD)" at bounding box center [292, 160] width 246 height 11
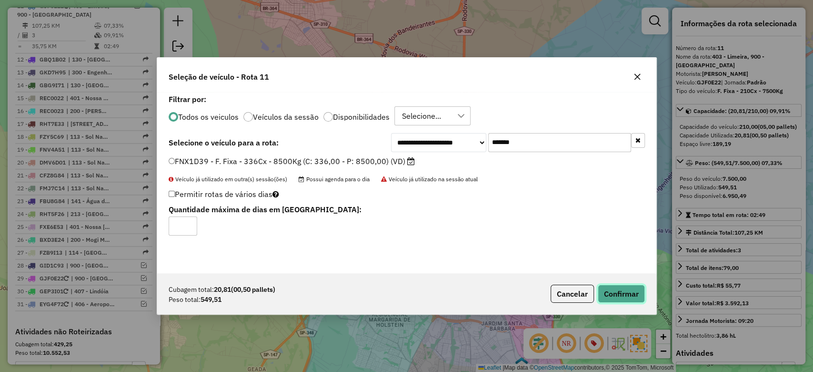
click at [613, 290] on button "Confirmar" at bounding box center [621, 293] width 47 height 18
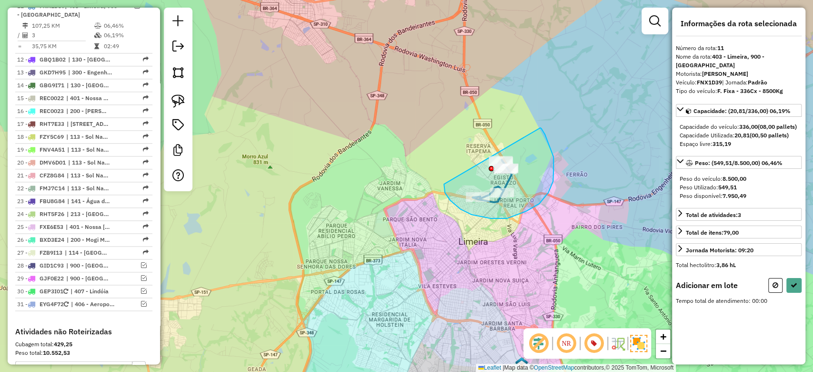
drag, startPoint x: 444, startPoint y: 184, endPoint x: 540, endPoint y: 128, distance: 111.5
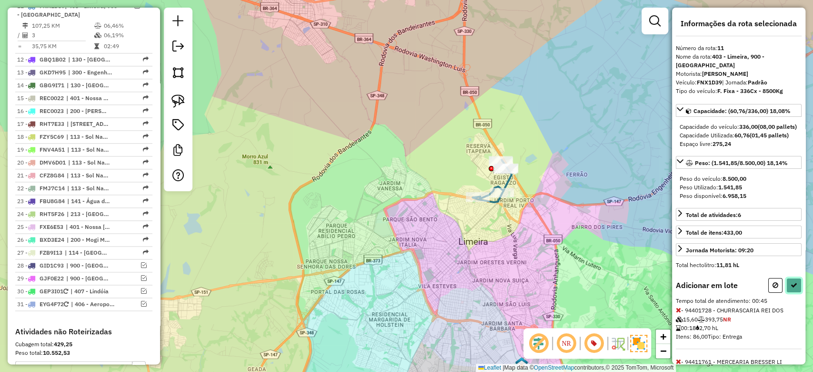
click at [791, 288] on icon at bounding box center [794, 285] width 7 height 7
select select "**********"
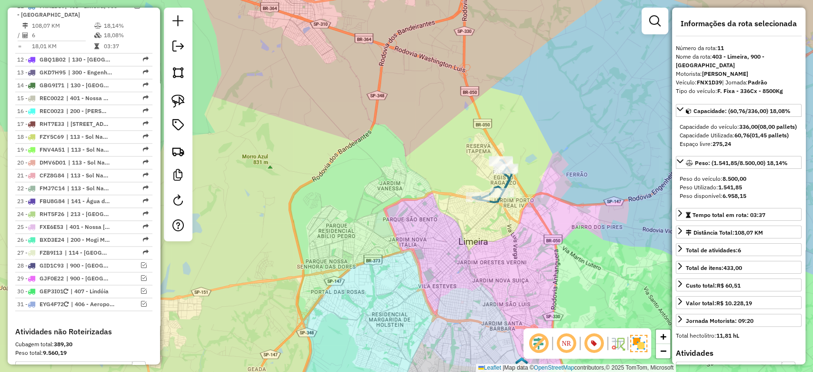
click at [503, 178] on icon at bounding box center [492, 181] width 39 height 42
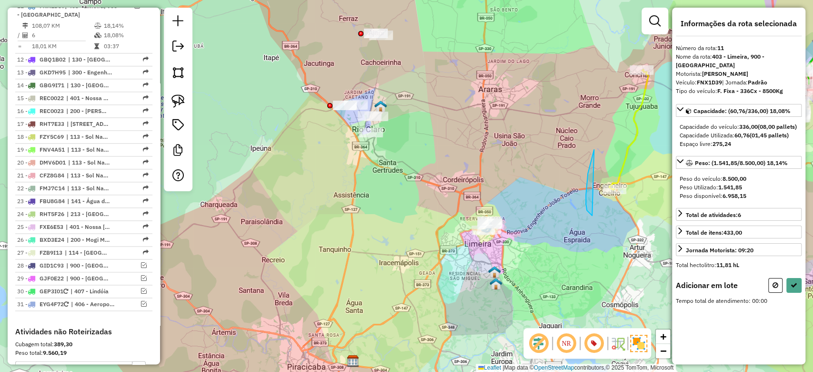
drag, startPoint x: 586, startPoint y: 204, endPoint x: 650, endPoint y: 212, distance: 64.4
click at [775, 288] on icon at bounding box center [776, 285] width 6 height 7
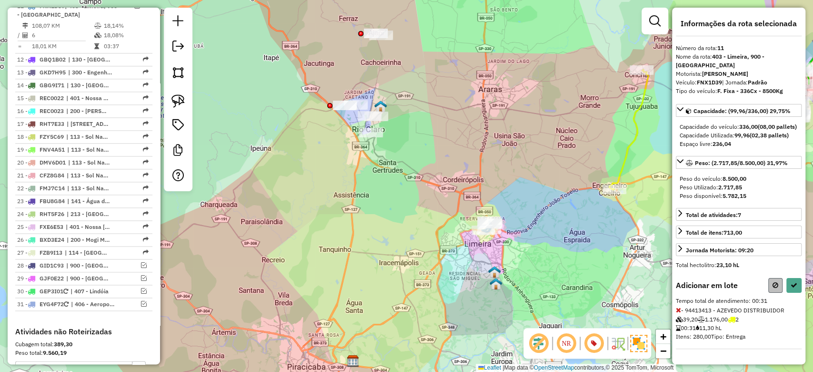
select select "**********"
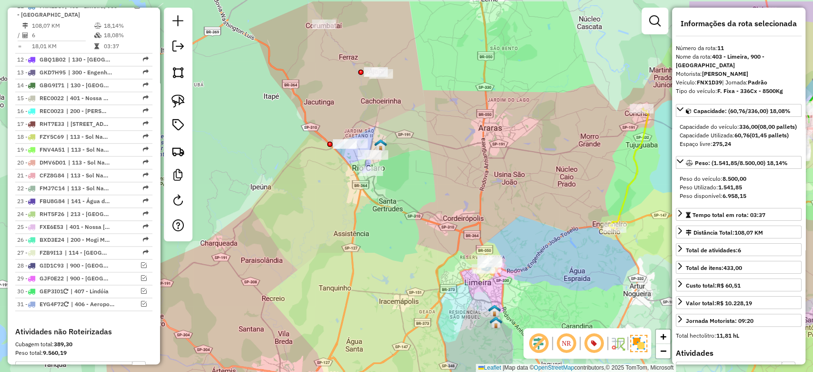
drag, startPoint x: 489, startPoint y: 109, endPoint x: 490, endPoint y: 172, distance: 63.8
click at [490, 172] on div "Janela de atendimento Grade de atendimento Capacidade Transportadoras Veículos …" at bounding box center [406, 186] width 813 height 372
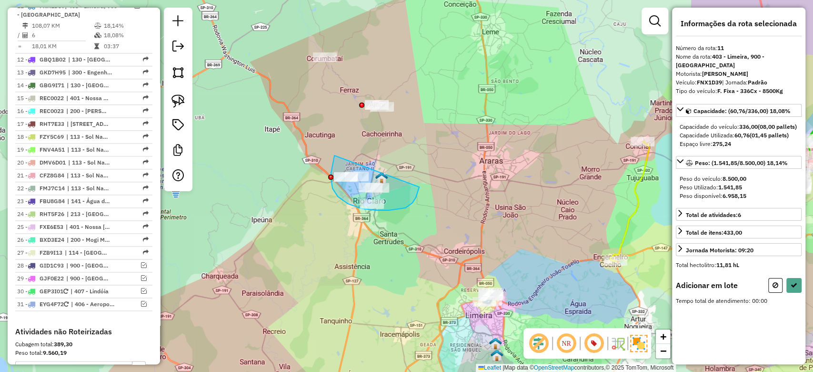
drag, startPoint x: 333, startPoint y: 188, endPoint x: 419, endPoint y: 187, distance: 86.7
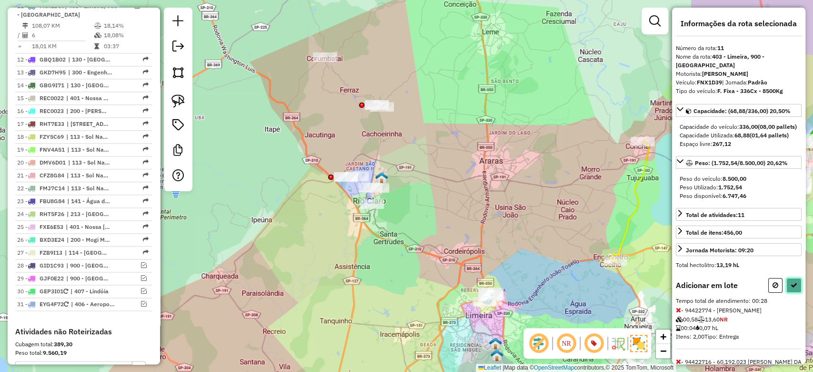
click at [793, 288] on icon at bounding box center [794, 285] width 7 height 7
select select "**********"
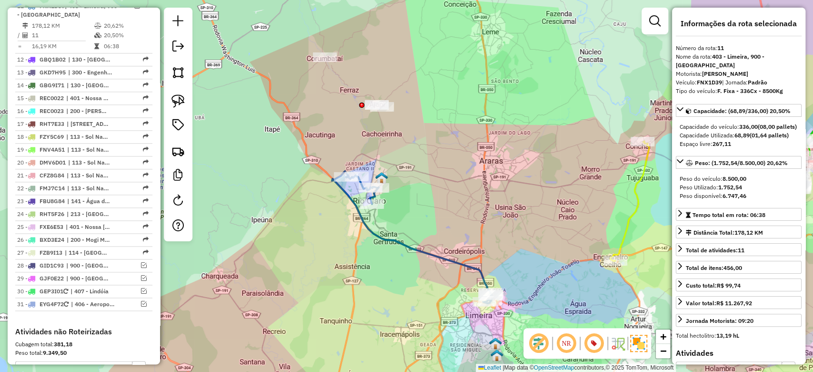
drag, startPoint x: 569, startPoint y: 225, endPoint x: 544, endPoint y: 214, distance: 27.3
click at [545, 212] on div "Janela de atendimento Grade de atendimento Capacidade Transportadoras Veículos …" at bounding box center [406, 186] width 813 height 372
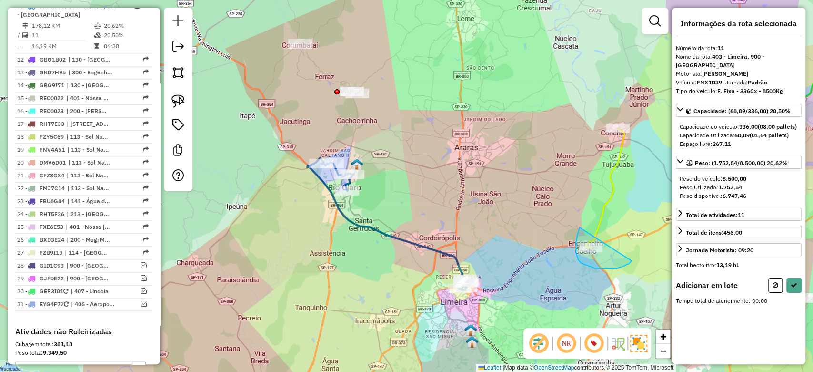
drag, startPoint x: 577, startPoint y: 234, endPoint x: 632, endPoint y: 261, distance: 60.3
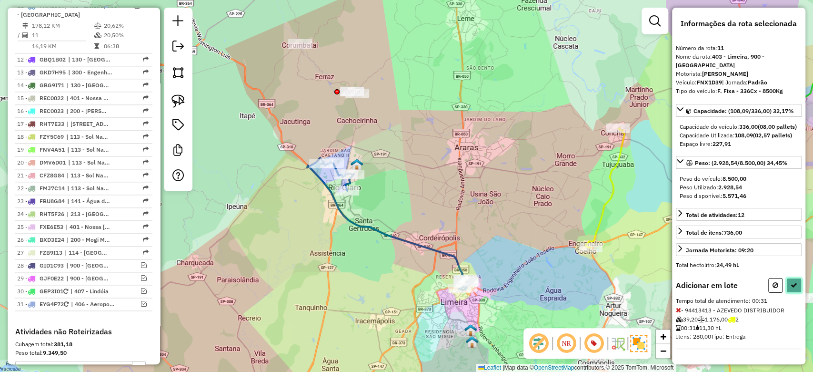
click at [793, 288] on icon at bounding box center [794, 285] width 7 height 7
select select "**********"
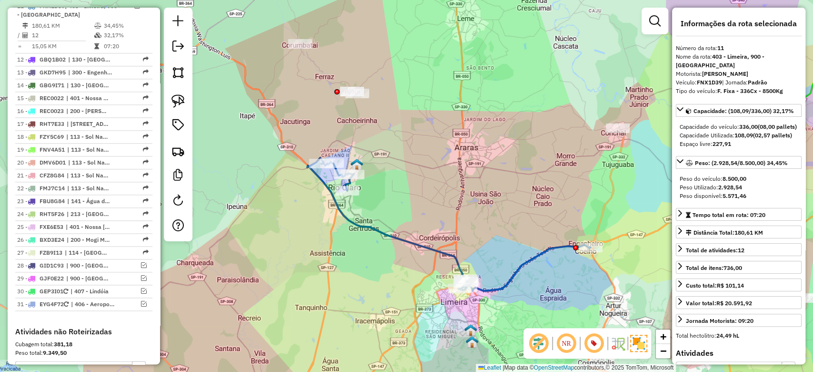
click at [601, 345] on em at bounding box center [594, 343] width 23 height 23
click at [598, 345] on em at bounding box center [594, 343] width 23 height 23
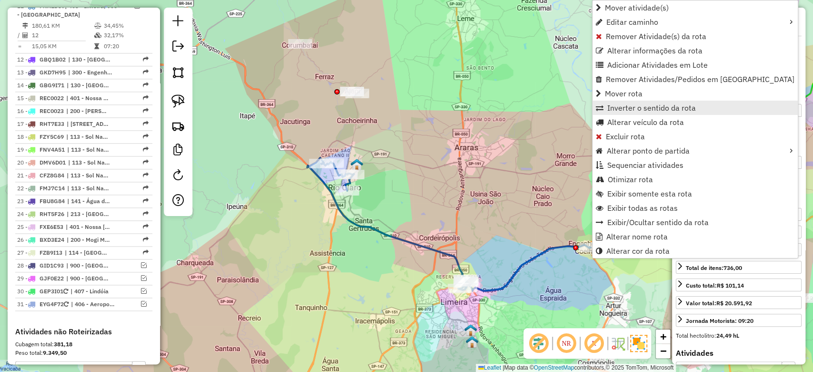
click at [651, 110] on span "Inverter o sentido da rota" at bounding box center [651, 108] width 89 height 8
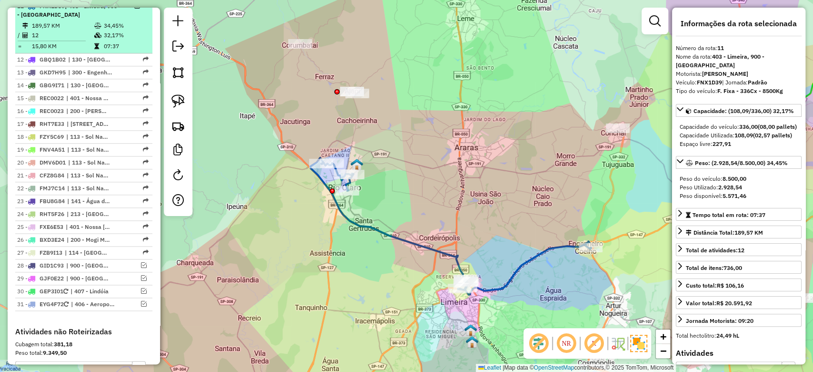
click at [136, 9] on em at bounding box center [137, 6] width 6 height 6
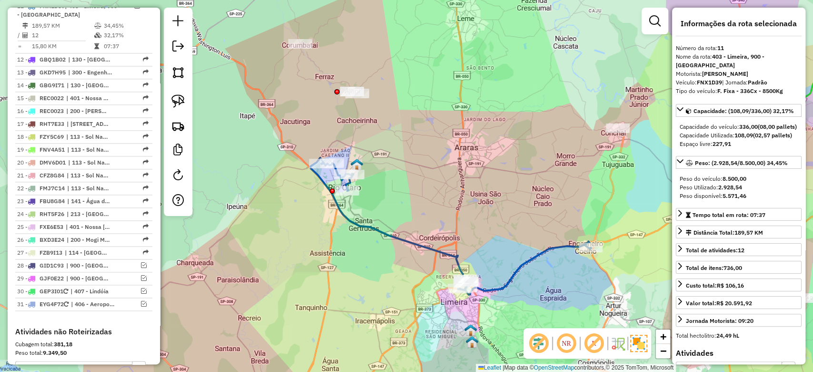
scroll to position [731, 0]
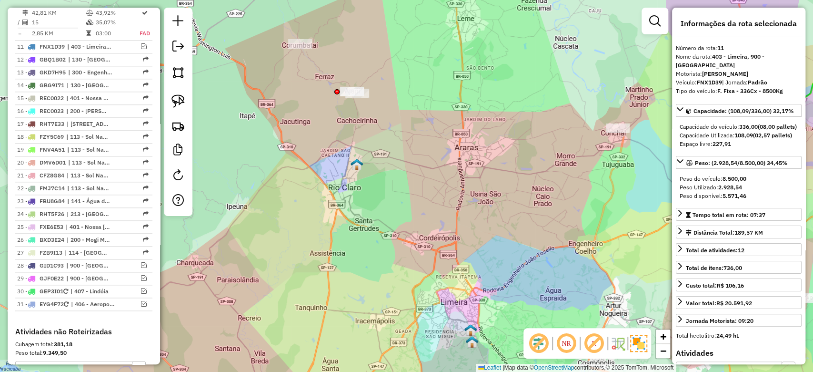
click at [427, 182] on div "Janela de atendimento Grade de atendimento Capacidade Transportadoras Veículos …" at bounding box center [406, 186] width 813 height 372
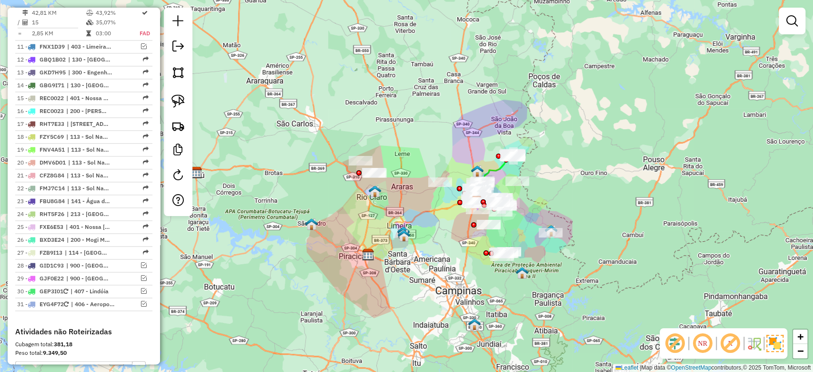
drag, startPoint x: 465, startPoint y: 192, endPoint x: 410, endPoint y: 211, distance: 58.3
click at [410, 211] on div "Janela de atendimento Grade de atendimento Capacidade Transportadoras Veículos …" at bounding box center [406, 186] width 813 height 372
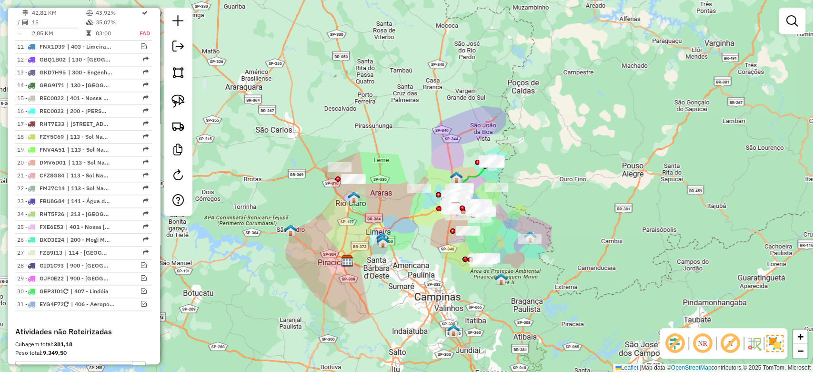
click at [730, 340] on em at bounding box center [730, 343] width 23 height 23
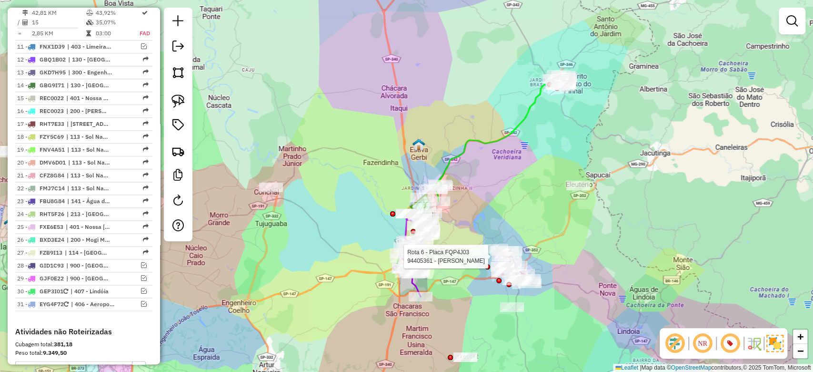
select select "**********"
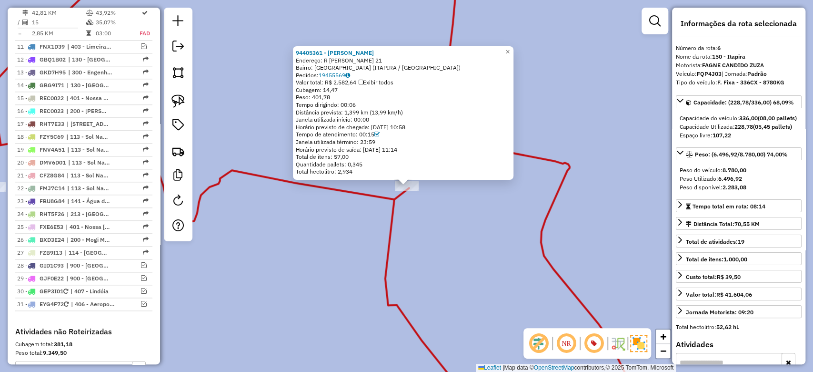
scroll to position [546, 0]
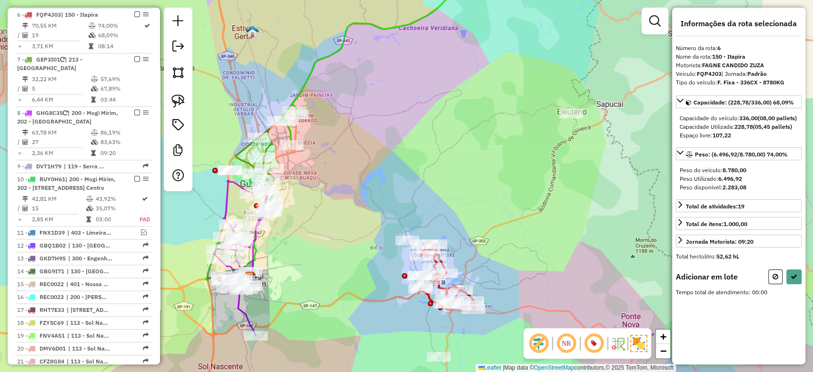
drag, startPoint x: 537, startPoint y: 224, endPoint x: 470, endPoint y: 259, distance: 75.2
click at [470, 260] on div "Janela de atendimento Grade de atendimento Capacidade Transportadoras Veículos …" at bounding box center [406, 186] width 813 height 372
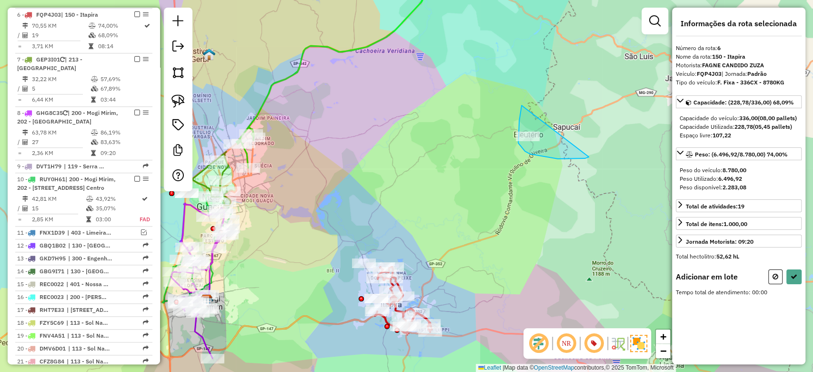
drag, startPoint x: 522, startPoint y: 108, endPoint x: 589, endPoint y: 157, distance: 83.2
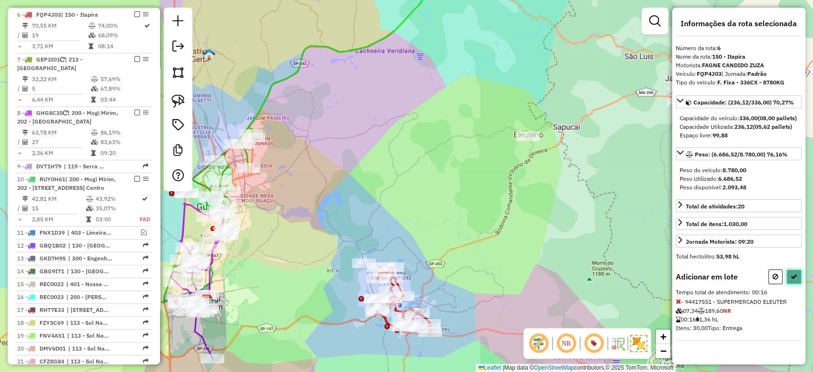
click at [799, 284] on button at bounding box center [794, 276] width 15 height 15
select select "**********"
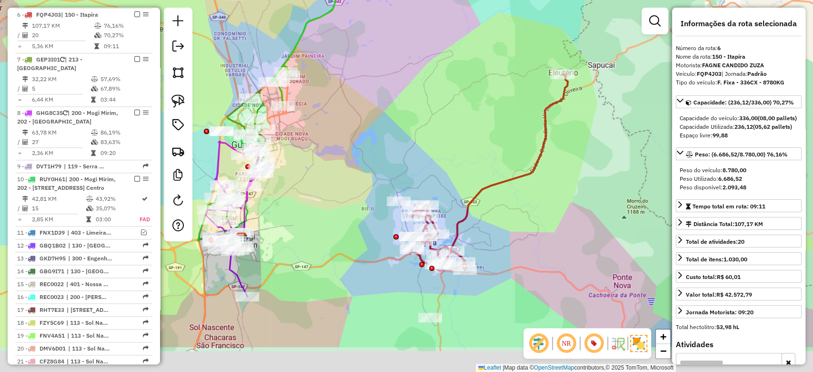
drag, startPoint x: 424, startPoint y: 234, endPoint x: 464, endPoint y: 165, distance: 80.0
click at [464, 165] on div "Janela de atendimento Grade de atendimento Capacidade Transportadoras Veículos …" at bounding box center [406, 186] width 813 height 372
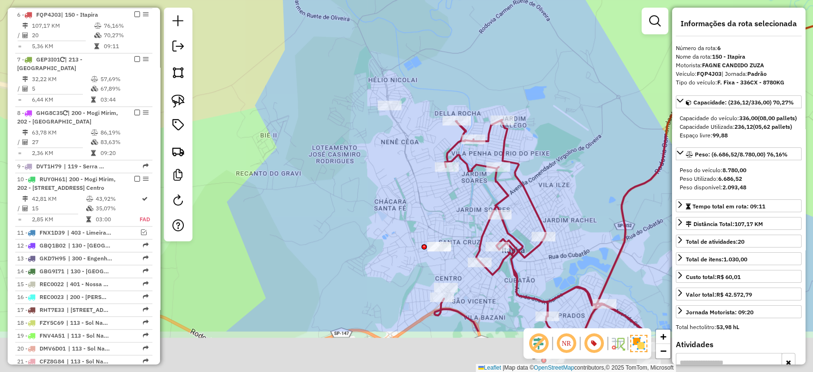
drag, startPoint x: 406, startPoint y: 196, endPoint x: 390, endPoint y: 120, distance: 78.0
click at [390, 120] on div "Janela de atendimento Grade de atendimento Capacidade Transportadoras Veículos …" at bounding box center [406, 186] width 813 height 372
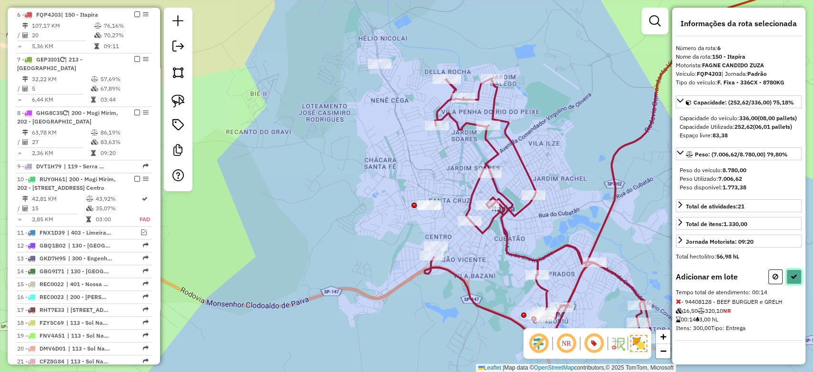
click at [791, 280] on icon at bounding box center [794, 276] width 7 height 7
select select "**********"
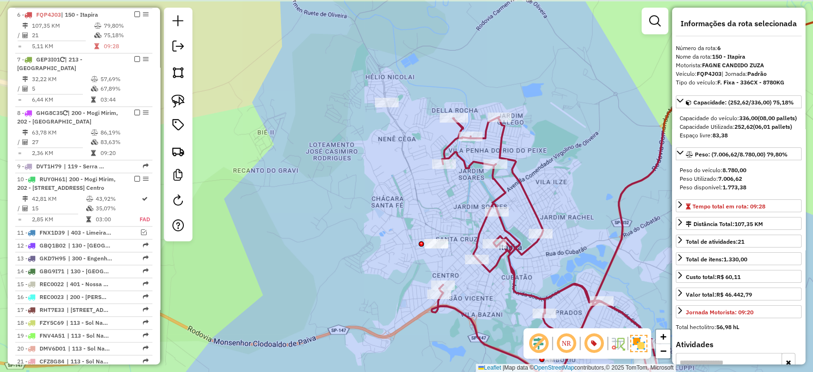
drag, startPoint x: 351, startPoint y: 151, endPoint x: 360, endPoint y: 201, distance: 50.8
click at [360, 201] on div "Janela de atendimento Grade de atendimento Capacidade Transportadoras Veículos …" at bounding box center [406, 186] width 813 height 372
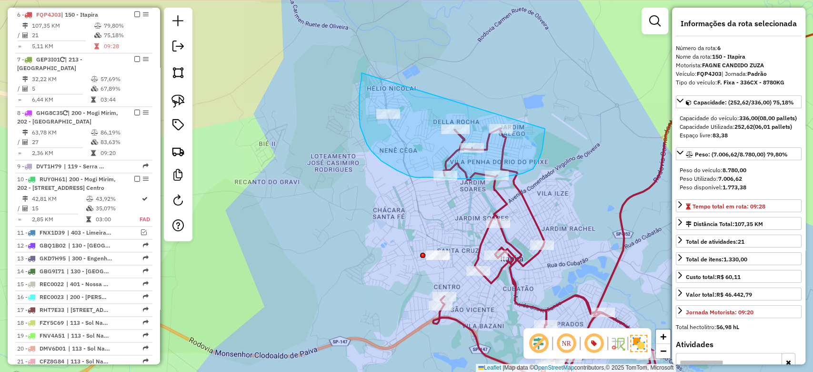
drag, startPoint x: 362, startPoint y: 73, endPoint x: 545, endPoint y: 128, distance: 191.4
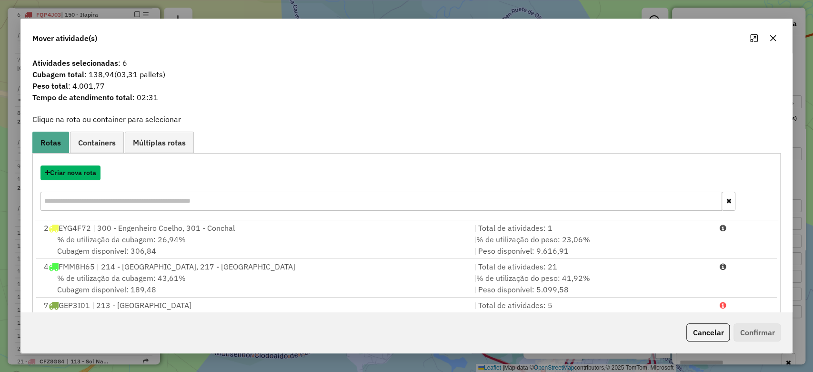
click at [89, 171] on button "Criar nova rota" at bounding box center [70, 172] width 60 height 15
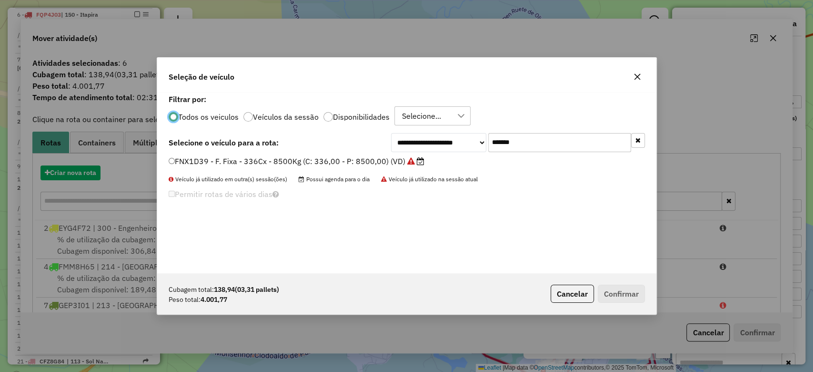
scroll to position [5, 3]
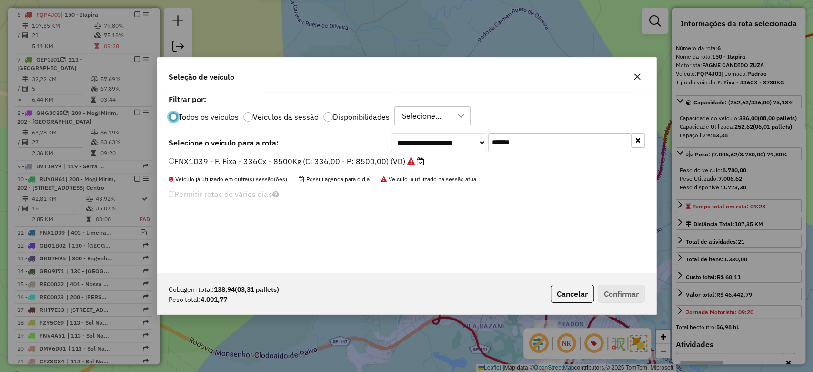
drag, startPoint x: 532, startPoint y: 140, endPoint x: 428, endPoint y: 140, distance: 104.3
click at [428, 140] on div "**********" at bounding box center [518, 142] width 254 height 19
paste input "text"
type input "*******"
click at [365, 161] on label "FNV8H14 - F. Fixa - 336CX - 8780KG (C: 336,00 - P: 8780,00) (VD)" at bounding box center [293, 160] width 249 height 11
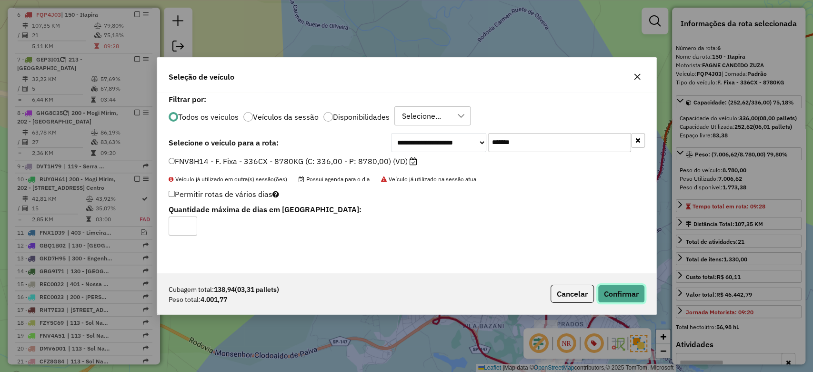
click at [625, 289] on button "Confirmar" at bounding box center [621, 293] width 47 height 18
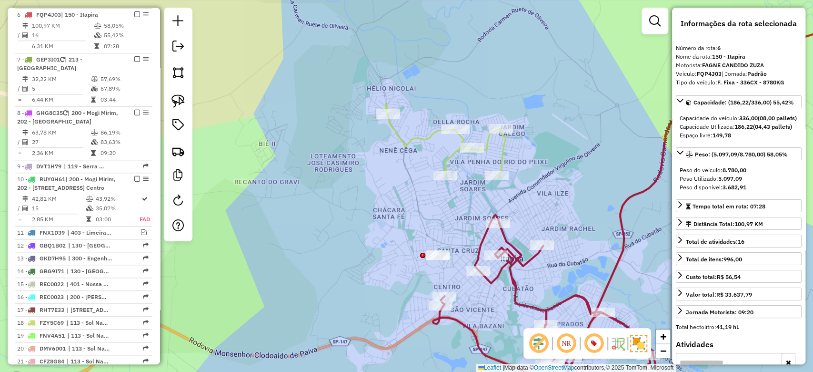
click at [496, 147] on div "Janela de atendimento Grade de atendimento Capacidade Transportadoras Veículos …" at bounding box center [406, 186] width 813 height 372
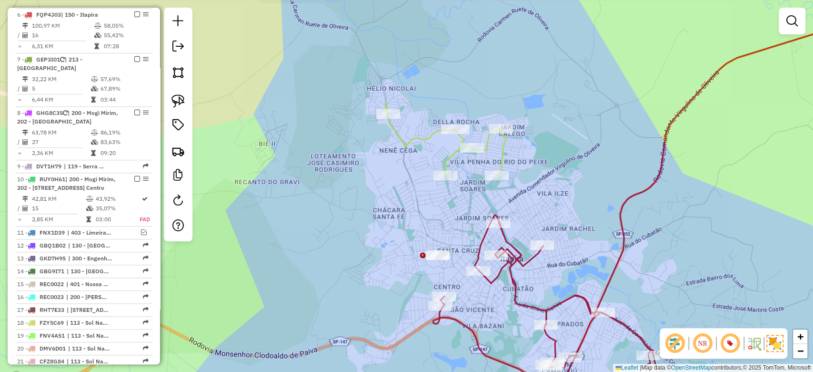
click at [505, 147] on icon at bounding box center [446, 139] width 120 height 71
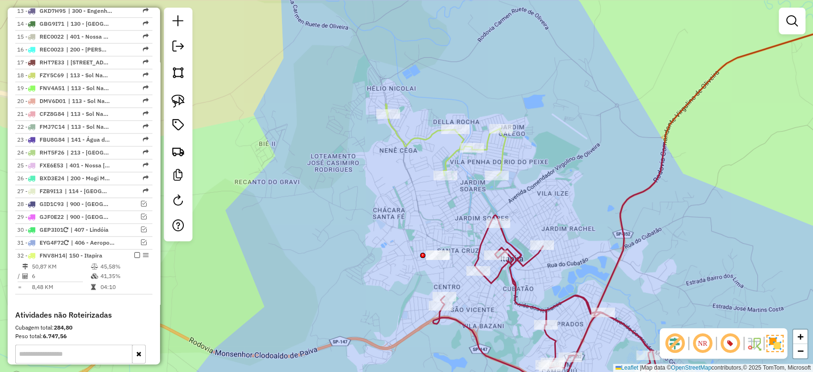
select select "**********"
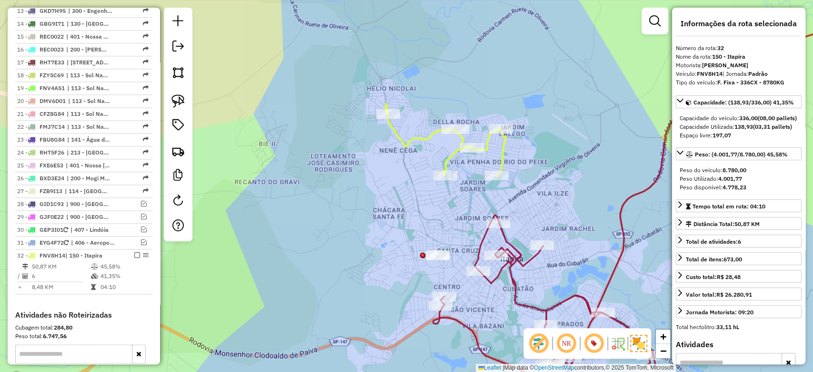
scroll to position [984, 0]
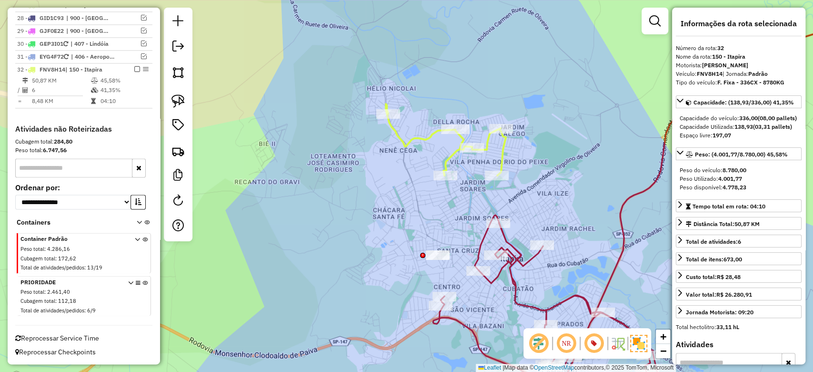
click at [510, 241] on icon at bounding box center [663, 203] width 461 height 388
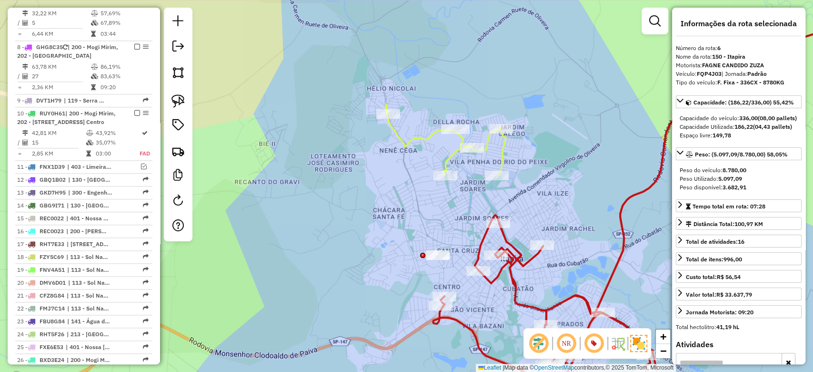
scroll to position [546, 0]
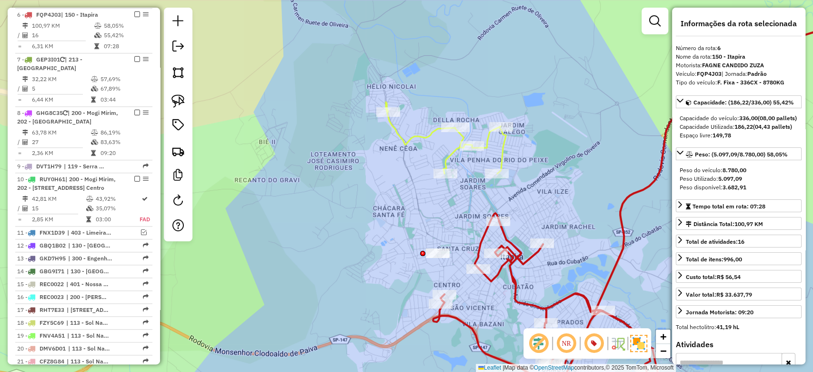
drag, startPoint x: 563, startPoint y: 196, endPoint x: 522, endPoint y: 105, distance: 100.0
click at [522, 105] on div "Janela de atendimento Grade de atendimento Capacidade Transportadoras Veículos …" at bounding box center [406, 186] width 813 height 372
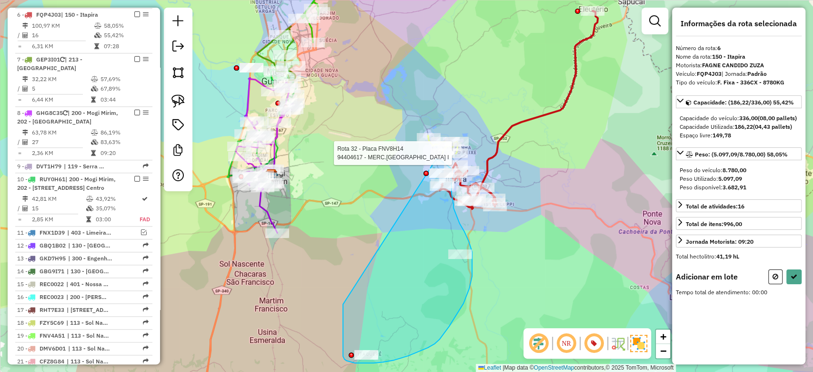
drag, startPoint x: 343, startPoint y: 313, endPoint x: 436, endPoint y: 159, distance: 180.0
click at [436, 159] on div "Rota 6 - Placa FQP4J03 94416707 - COMERCIO DE ESPETINH Rota 32 - Placa FNV8H14 …" at bounding box center [406, 186] width 813 height 372
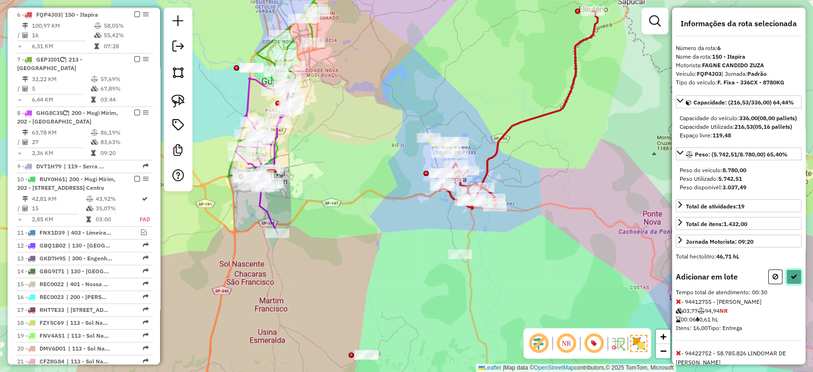
click at [789, 284] on button at bounding box center [794, 276] width 15 height 15
select select "**********"
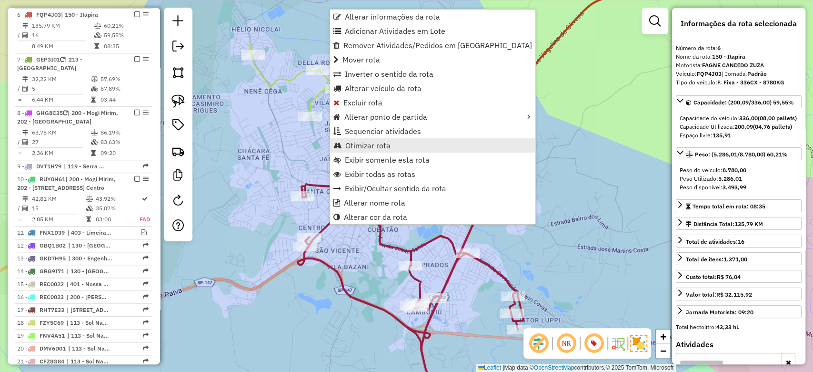
click at [379, 146] on span "Otimizar rota" at bounding box center [367, 145] width 45 height 8
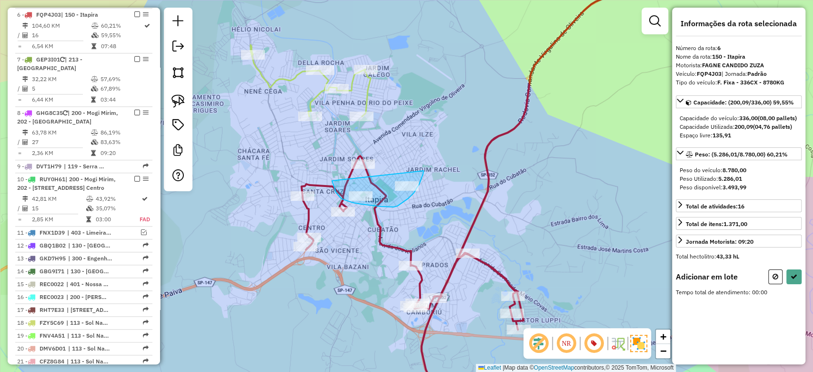
drag, startPoint x: 334, startPoint y: 188, endPoint x: 424, endPoint y: 171, distance: 90.7
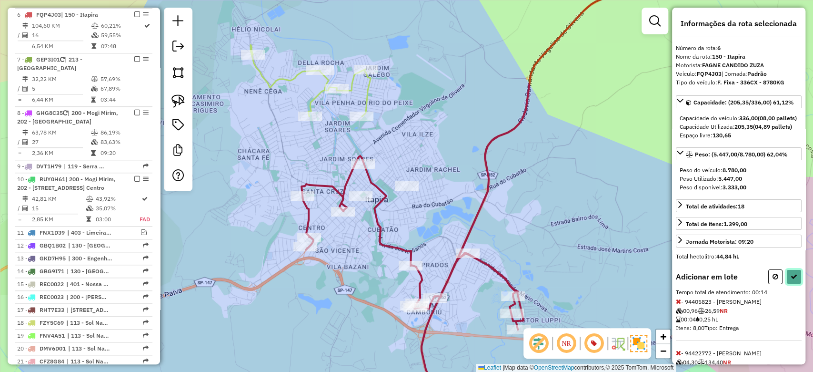
click at [795, 284] on button at bounding box center [794, 276] width 15 height 15
select select "**********"
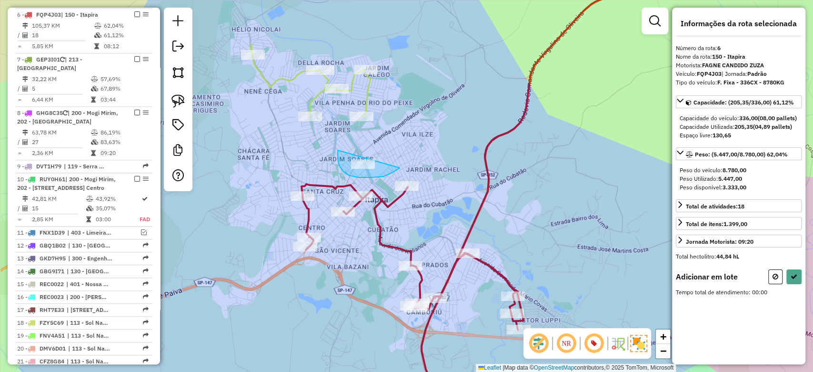
drag, startPoint x: 339, startPoint y: 165, endPoint x: 400, endPoint y: 168, distance: 60.6
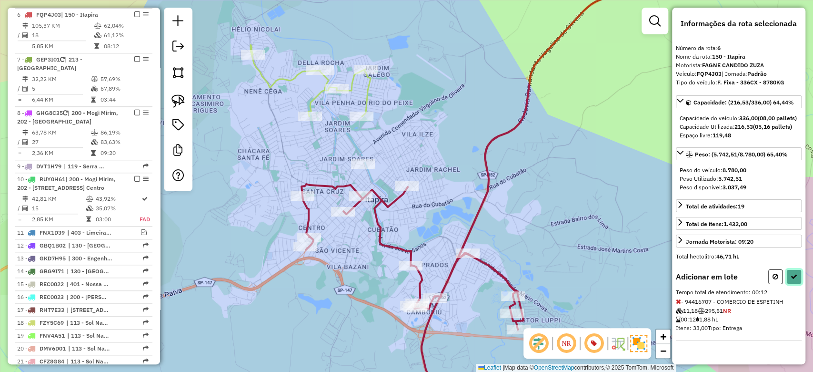
click at [799, 284] on button at bounding box center [794, 276] width 15 height 15
select select "**********"
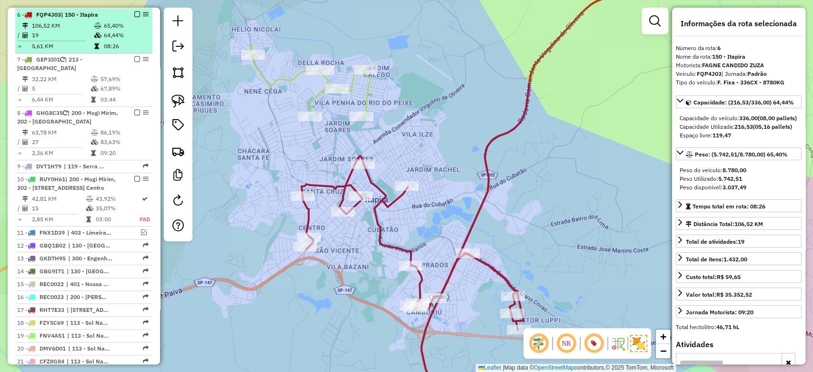
click at [134, 13] on em at bounding box center [137, 14] width 6 height 6
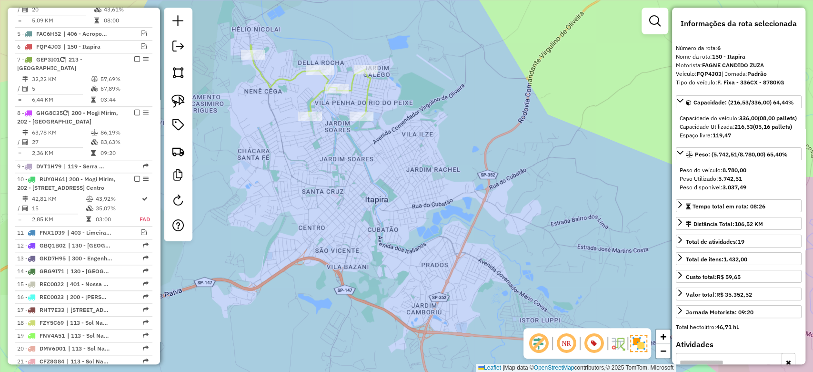
click at [308, 97] on icon at bounding box center [311, 80] width 120 height 71
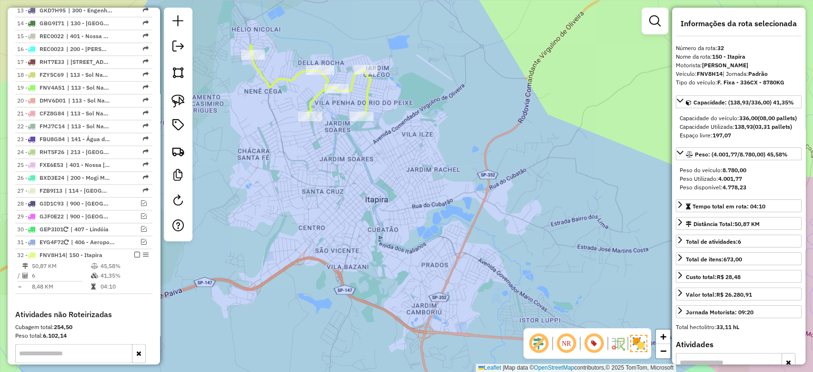
scroll to position [953, 0]
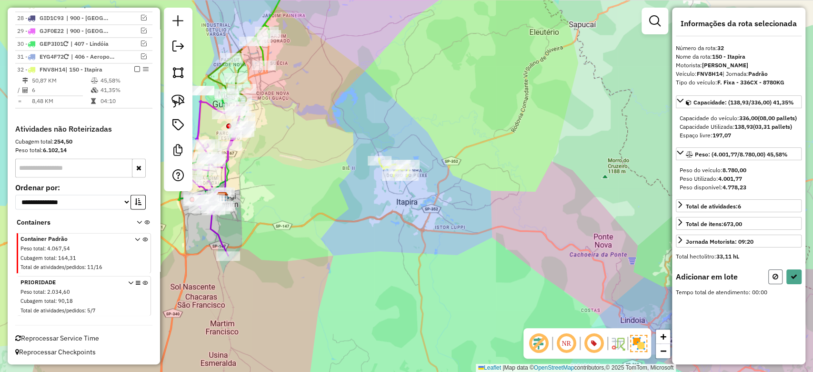
click at [779, 282] on button at bounding box center [775, 276] width 14 height 15
select select "**********"
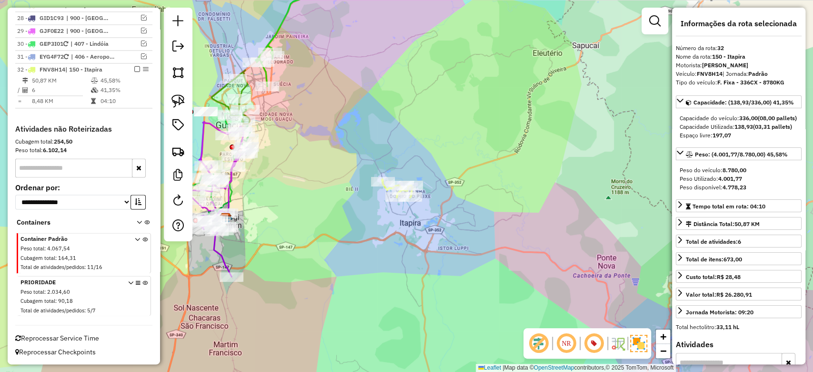
drag, startPoint x: 430, startPoint y: 72, endPoint x: 483, endPoint y: 283, distance: 217.5
click at [483, 283] on div "Janela de atendimento Grade de atendimento Capacidade Transportadoras Veículos …" at bounding box center [406, 186] width 813 height 372
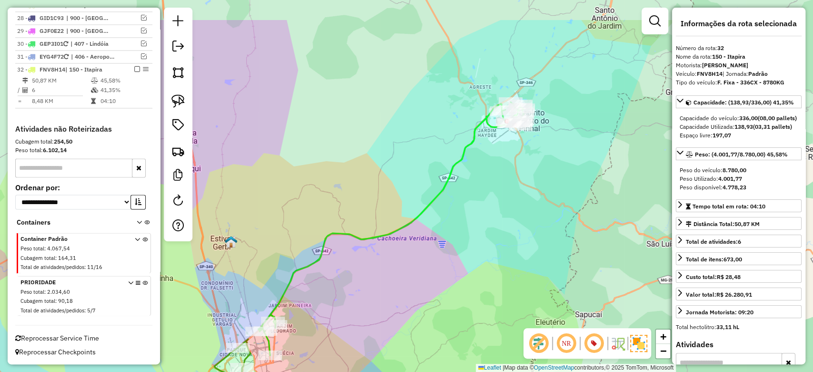
drag, startPoint x: 523, startPoint y: 109, endPoint x: 481, endPoint y: 153, distance: 61.7
click at [481, 153] on div "Janela de atendimento Grade de atendimento Capacidade Transportadoras Veículos …" at bounding box center [406, 186] width 813 height 372
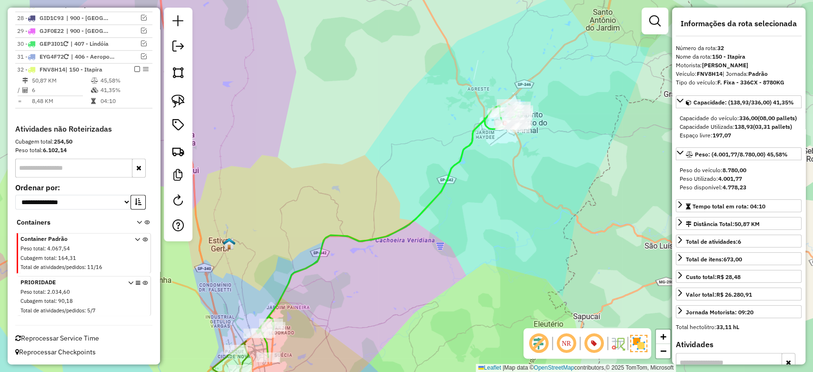
click at [477, 129] on icon at bounding box center [389, 230] width 266 height 253
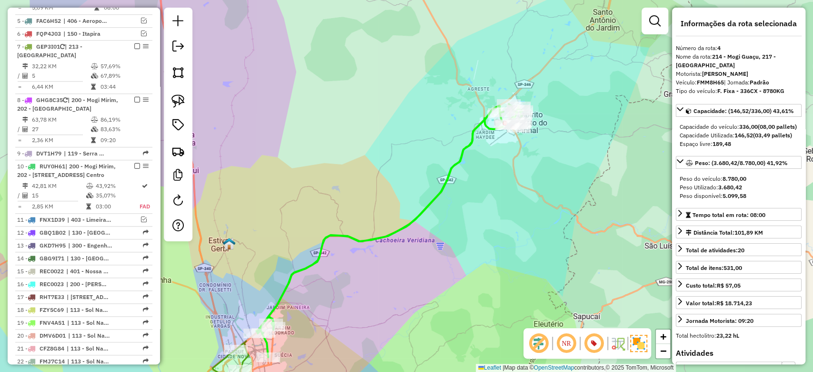
scroll to position [480, 0]
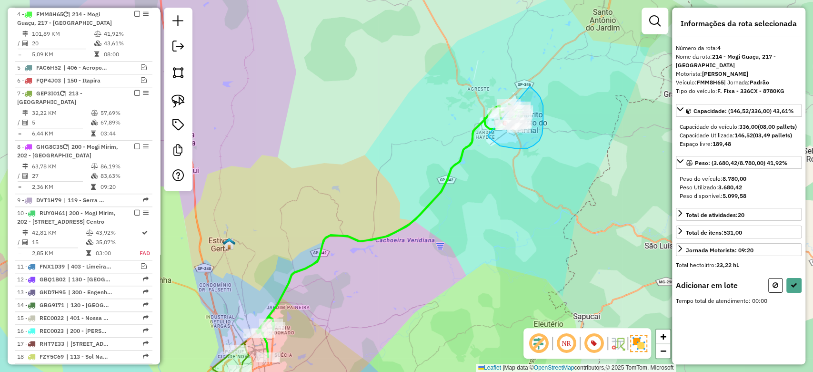
drag, startPoint x: 526, startPoint y: 149, endPoint x: 530, endPoint y: 86, distance: 62.5
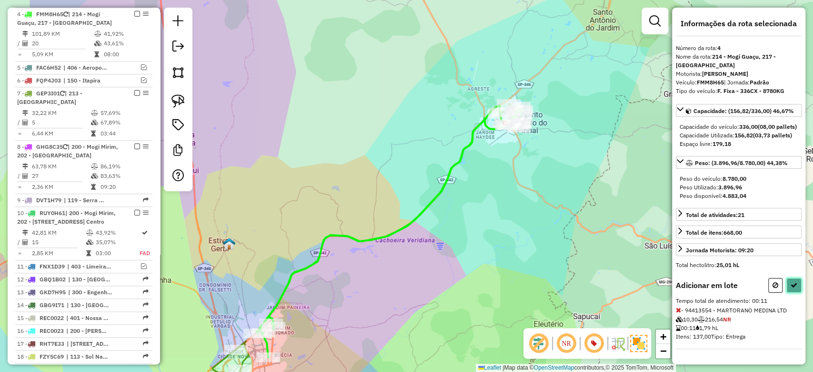
click at [793, 288] on icon at bounding box center [794, 285] width 7 height 7
select select "**********"
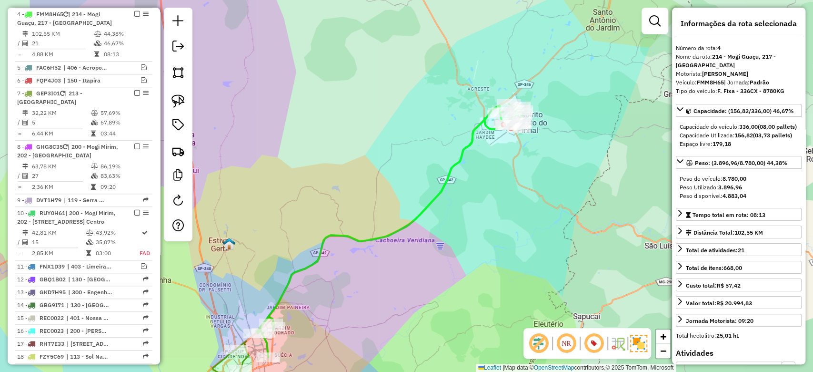
click at [442, 183] on icon at bounding box center [389, 230] width 266 height 253
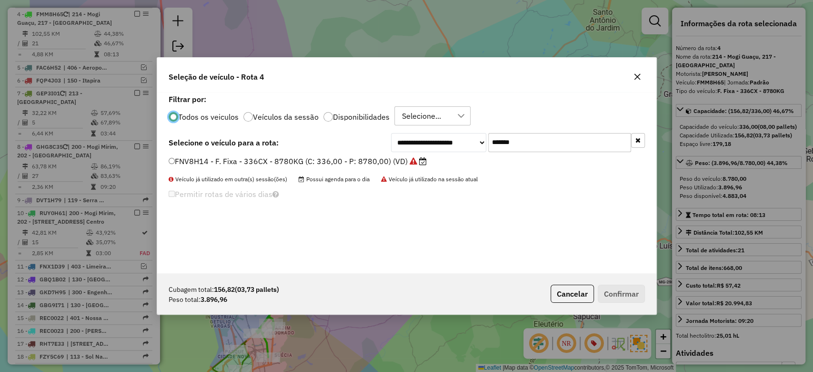
scroll to position [5, 3]
drag, startPoint x: 433, startPoint y: 141, endPoint x: 427, endPoint y: 141, distance: 5.8
click at [426, 141] on div "**********" at bounding box center [518, 142] width 254 height 19
paste input "text"
type input "*******"
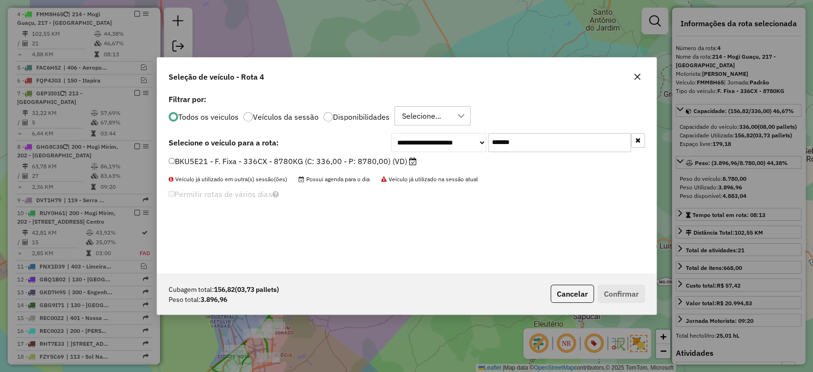
click at [404, 160] on label "BKU5E21 - F. Fixa - 336CX - 8780KG (C: 336,00 - P: 8780,00) (VD)" at bounding box center [293, 160] width 248 height 11
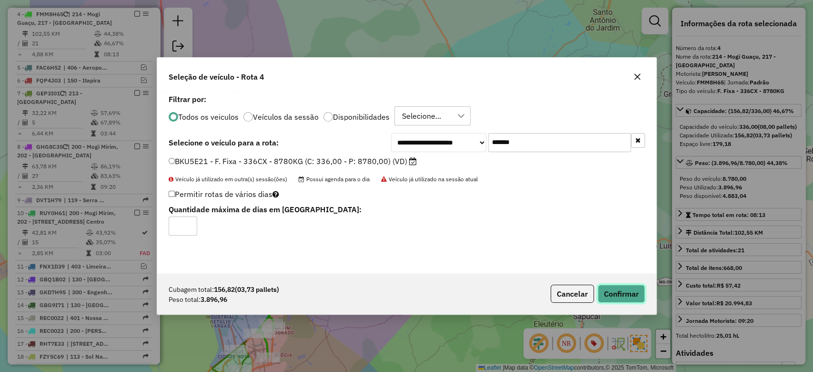
click at [621, 289] on button "Confirmar" at bounding box center [621, 293] width 47 height 18
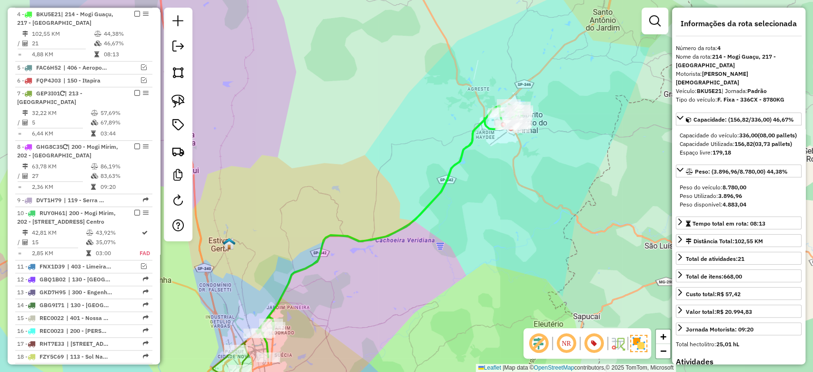
click at [466, 141] on icon at bounding box center [389, 230] width 266 height 253
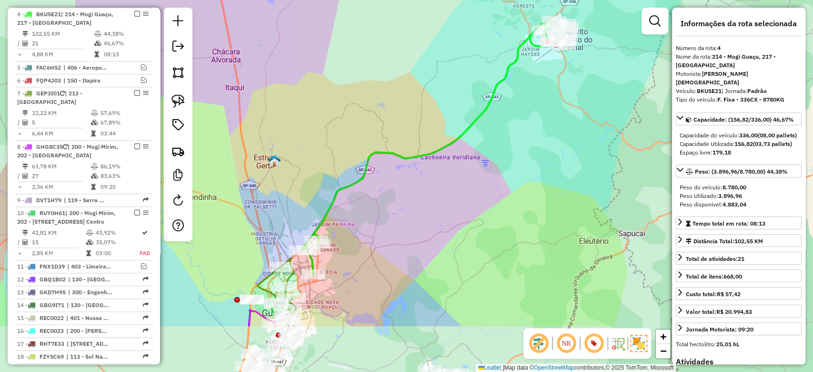
drag, startPoint x: 455, startPoint y: 265, endPoint x: 551, endPoint y: 109, distance: 183.3
click at [551, 109] on div "Janela de atendimento Grade de atendimento Capacidade Transportadoras Veículos …" at bounding box center [406, 186] width 813 height 372
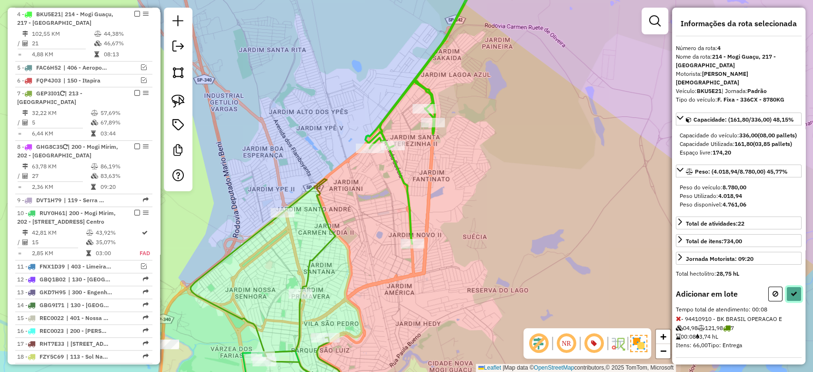
click at [787, 298] on button at bounding box center [794, 293] width 15 height 15
select select "**********"
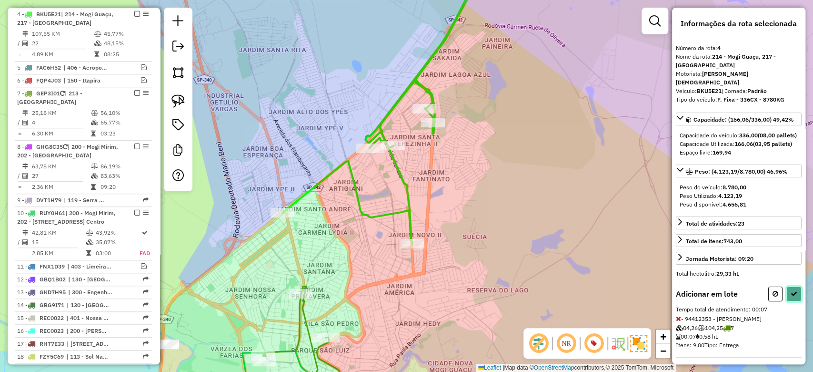
click at [791, 297] on icon at bounding box center [794, 293] width 7 height 7
select select "**********"
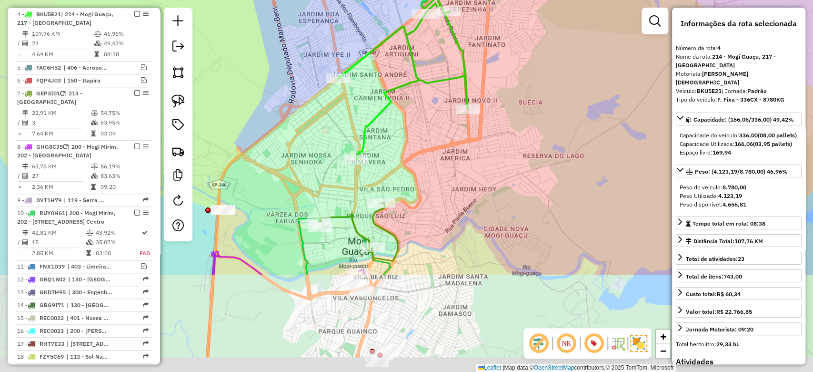
drag, startPoint x: 374, startPoint y: 171, endPoint x: 397, endPoint y: 114, distance: 61.9
click at [397, 114] on div "Janela de atendimento Grade de atendimento Capacidade Transportadoras Veículos …" at bounding box center [406, 186] width 813 height 372
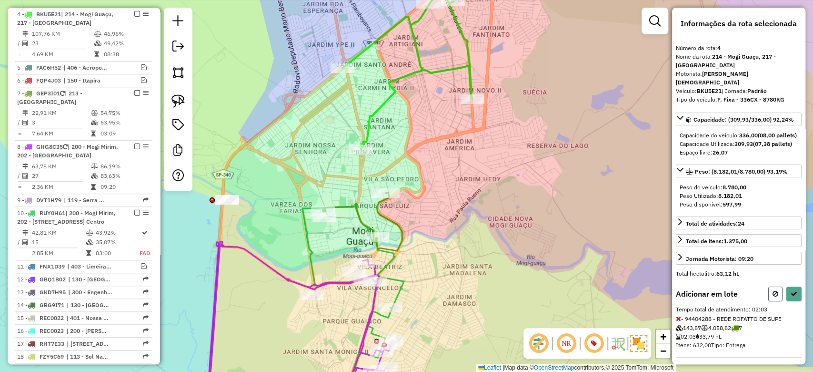
click at [777, 299] on button at bounding box center [775, 293] width 14 height 15
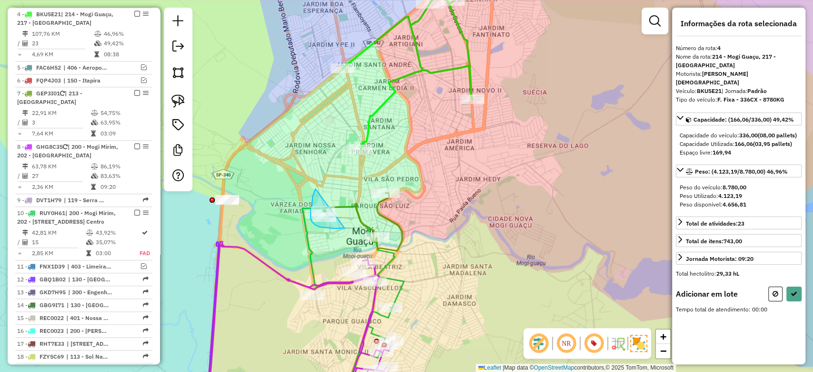
drag, startPoint x: 315, startPoint y: 189, endPoint x: 344, endPoint y: 228, distance: 49.0
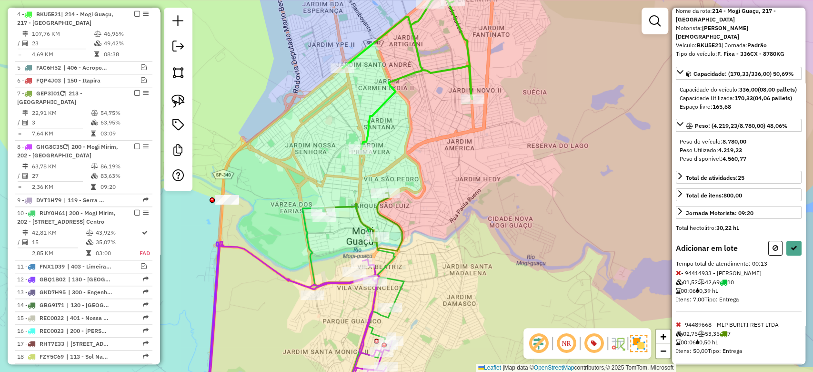
scroll to position [63, 0]
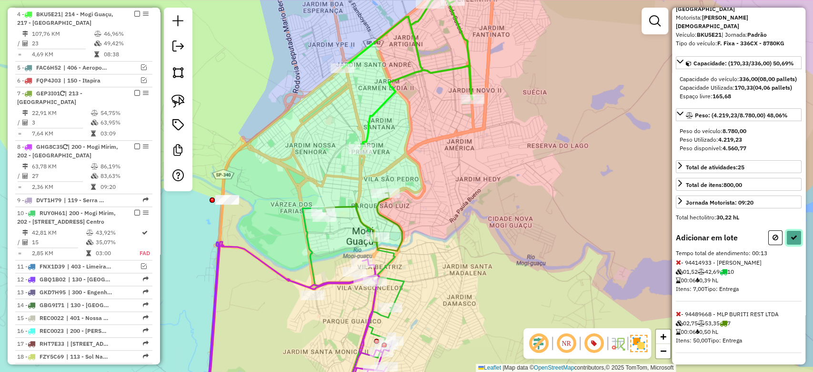
click at [788, 241] on button at bounding box center [794, 237] width 15 height 15
select select "**********"
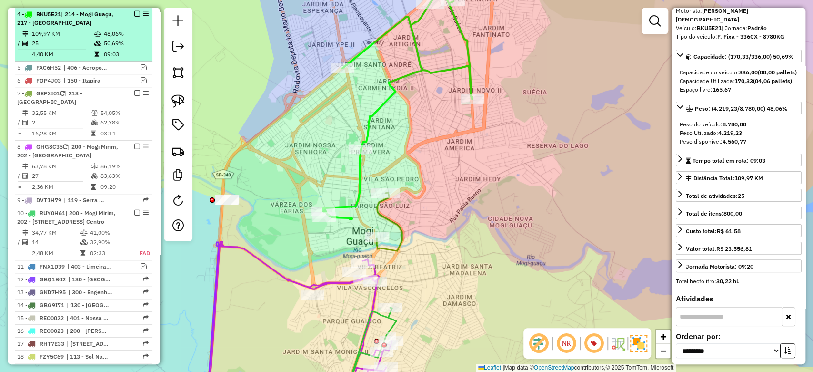
click at [136, 14] on em at bounding box center [137, 14] width 6 height 6
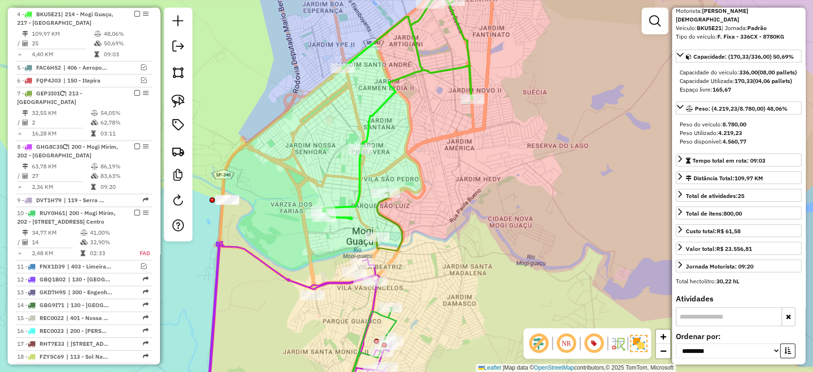
scroll to position [439, 0]
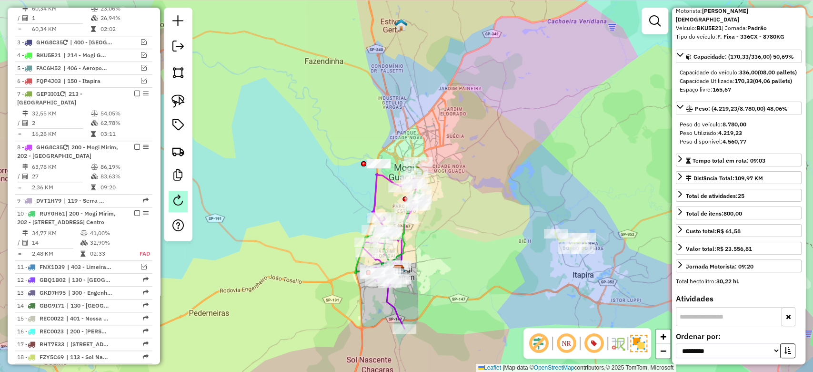
click at [176, 198] on em at bounding box center [177, 199] width 11 height 11
select select "*"
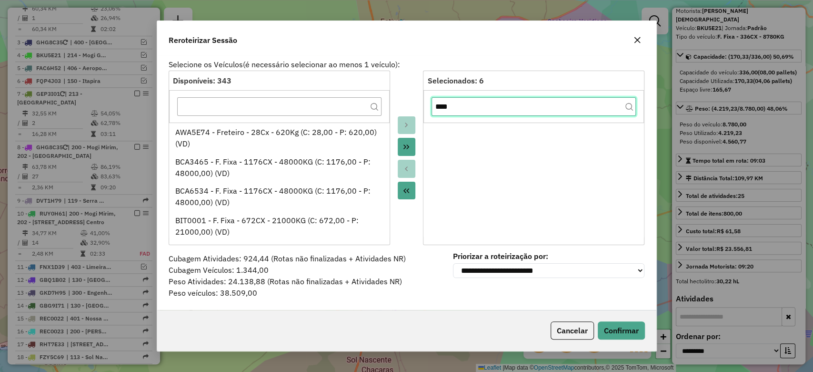
drag, startPoint x: 455, startPoint y: 106, endPoint x: 391, endPoint y: 106, distance: 63.8
click at [391, 106] on div "Disponíveis: 343 AWA5E74 - Freteiro - 28Cx - 620Kg (C: 28,00 - P: 620,00) (VD) …" at bounding box center [407, 158] width 476 height 174
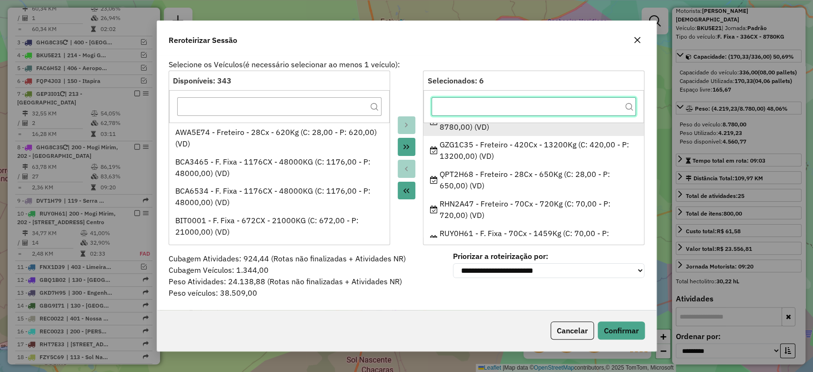
scroll to position [62, 0]
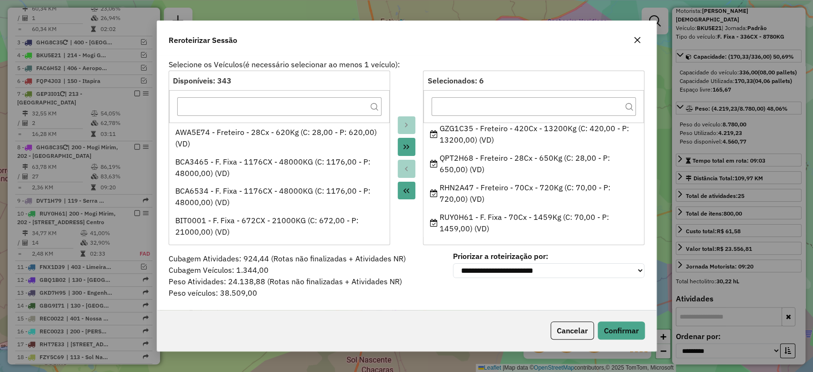
click at [639, 40] on icon "button" at bounding box center [638, 40] width 8 height 8
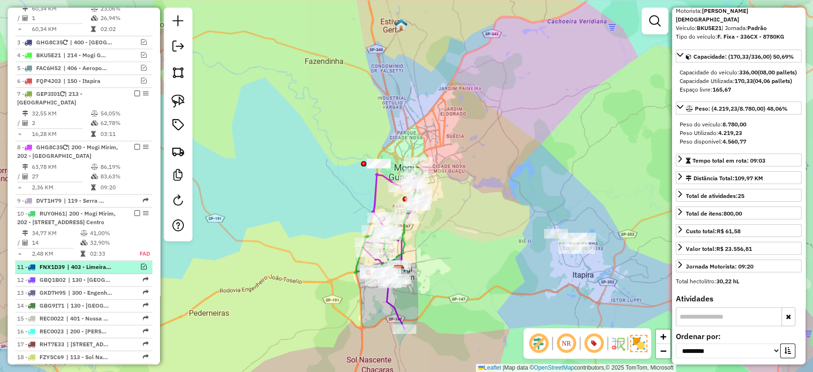
click at [141, 269] on em at bounding box center [144, 266] width 6 height 6
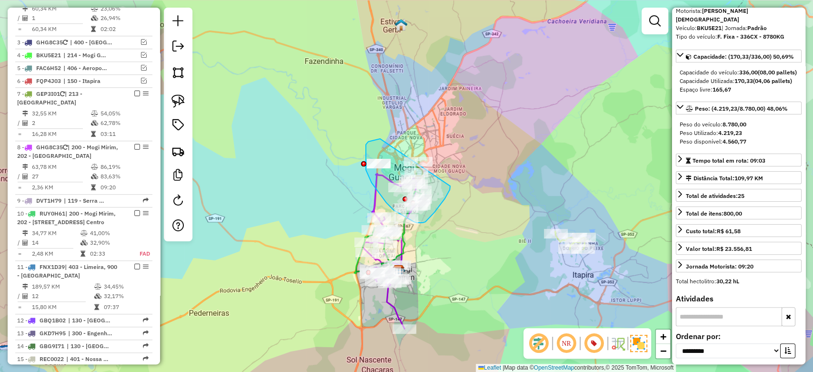
drag, startPoint x: 366, startPoint y: 146, endPoint x: 450, endPoint y: 186, distance: 93.1
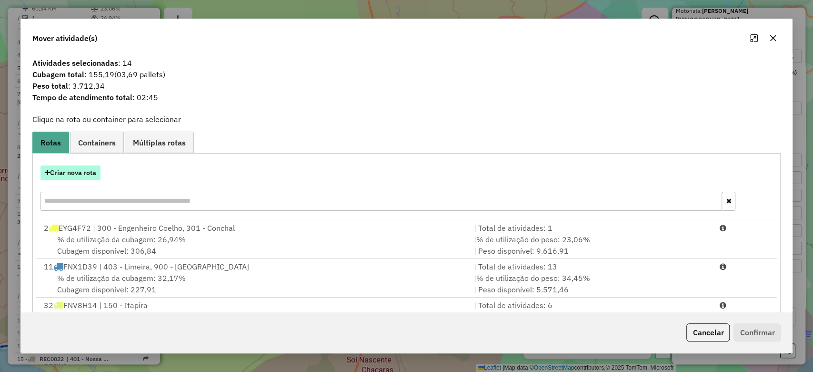
click at [73, 170] on button "Criar nova rota" at bounding box center [70, 172] width 60 height 15
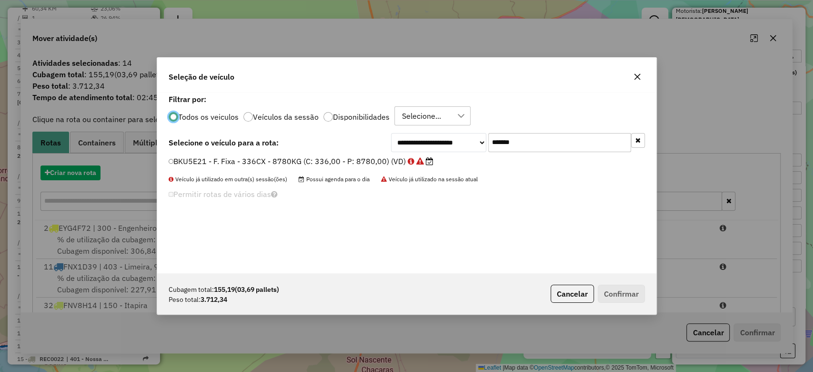
scroll to position [5, 3]
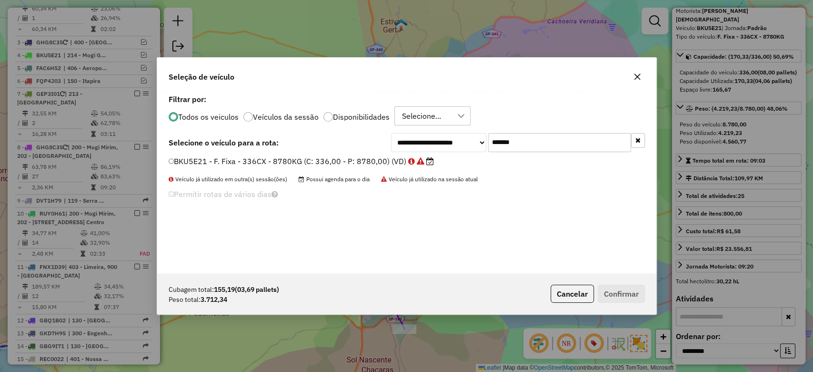
drag, startPoint x: 541, startPoint y: 136, endPoint x: 448, endPoint y: 136, distance: 92.9
click at [448, 136] on div "**********" at bounding box center [518, 142] width 254 height 19
paste input "text"
type input "*******"
click at [377, 159] on label "FNX1D39 - F. Fixa - 336Cx - 8500Kg (C: 336,00 - P: 8500,00) (VD)" at bounding box center [301, 160] width 264 height 11
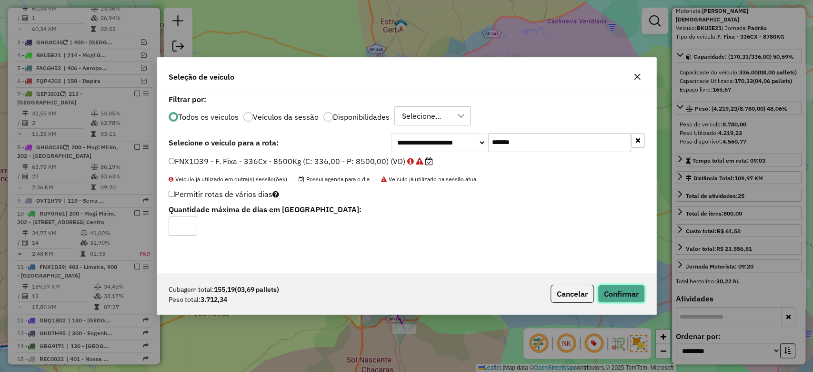
click at [616, 294] on button "Confirmar" at bounding box center [621, 293] width 47 height 18
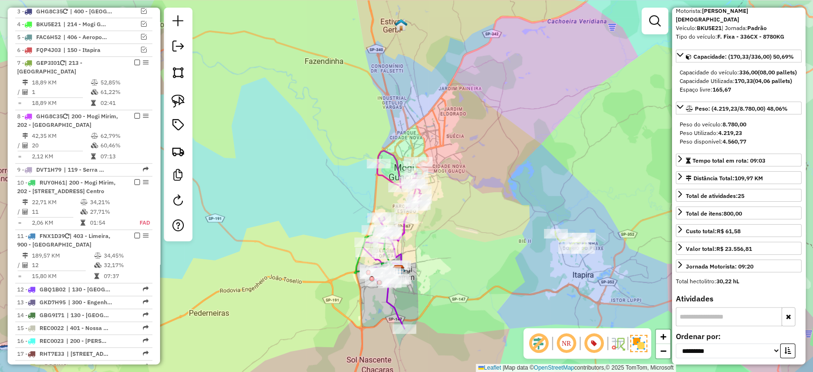
scroll to position [480, 0]
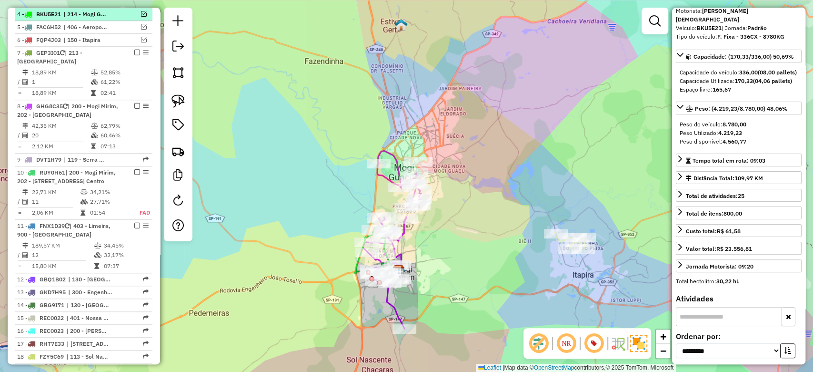
click at [141, 13] on em at bounding box center [144, 14] width 6 height 6
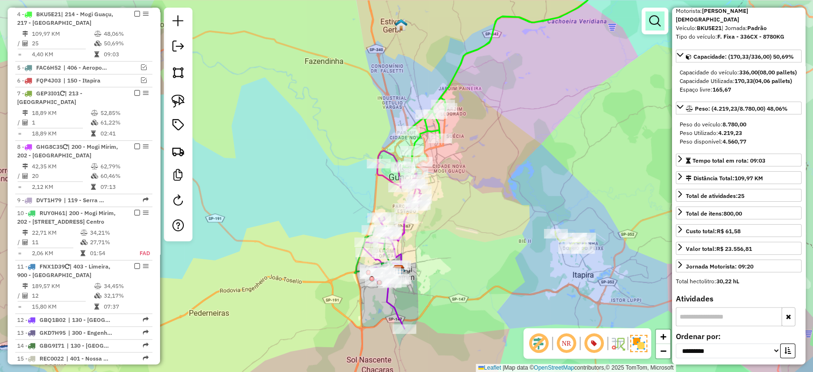
click at [652, 21] on em at bounding box center [654, 20] width 11 height 11
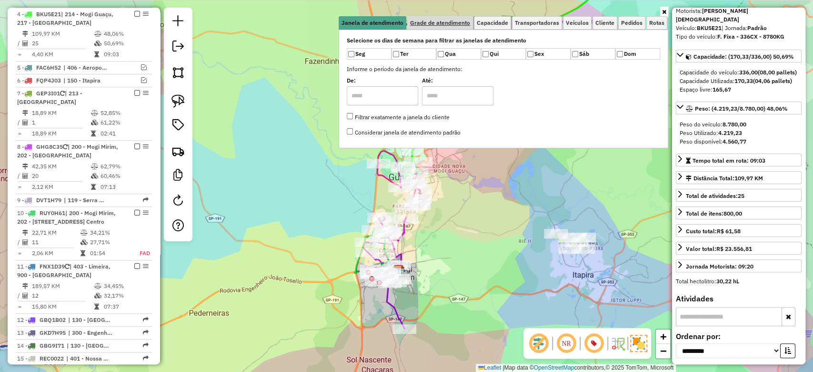
click at [482, 21] on span "Capacidade" at bounding box center [492, 23] width 31 height 6
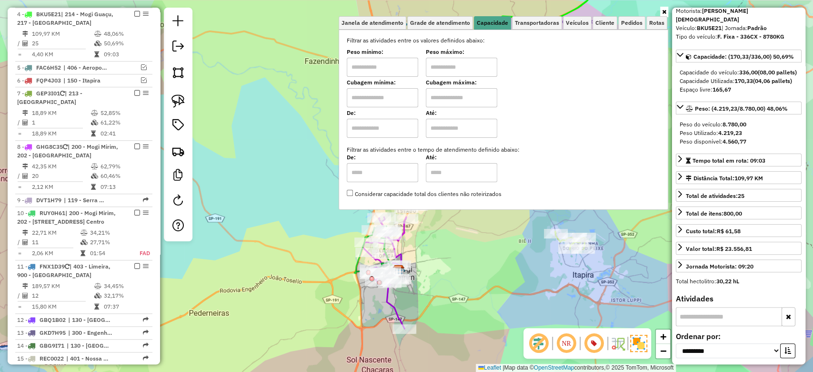
drag, startPoint x: 404, startPoint y: 62, endPoint x: 405, endPoint y: 71, distance: 8.2
click at [404, 62] on input "text" at bounding box center [382, 67] width 71 height 19
type input "****"
click at [466, 68] on input "text" at bounding box center [461, 67] width 71 height 19
type input "*****"
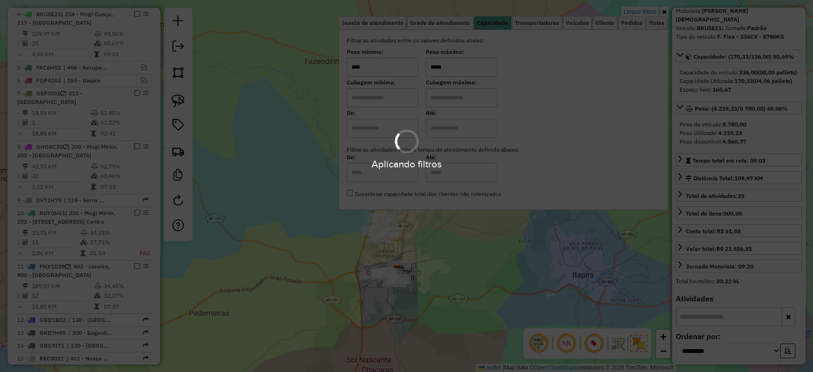
click at [485, 286] on div "Limpar filtros Janela de atendimento Grade de atendimento Capacidade Transporta…" at bounding box center [406, 186] width 813 height 372
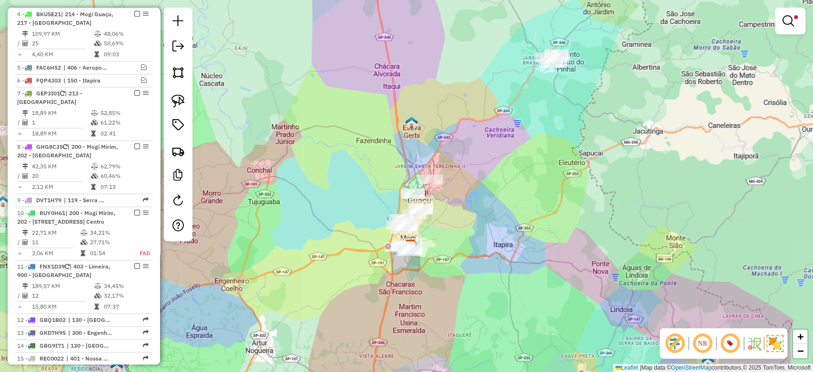
drag, startPoint x: 371, startPoint y: 175, endPoint x: 384, endPoint y: 146, distance: 32.6
click at [399, 124] on div "Limpar filtros Janela de atendimento Grade de atendimento Capacidade Transporta…" at bounding box center [406, 186] width 813 height 372
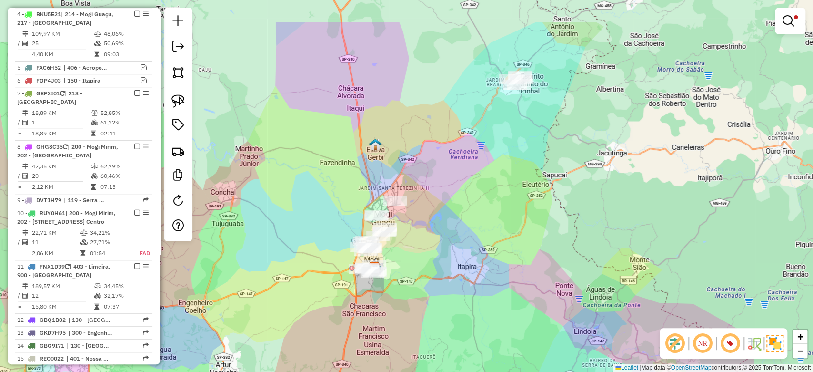
drag, startPoint x: 390, startPoint y: 97, endPoint x: 347, endPoint y: 192, distance: 104.1
click at [350, 162] on div "Limpar filtros Janela de atendimento Grade de atendimento Capacidade Transporta…" at bounding box center [406, 186] width 813 height 372
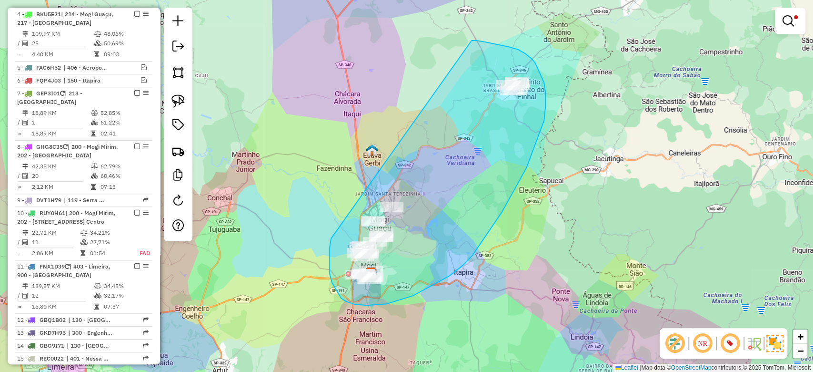
drag, startPoint x: 330, startPoint y: 265, endPoint x: 472, endPoint y: 40, distance: 265.9
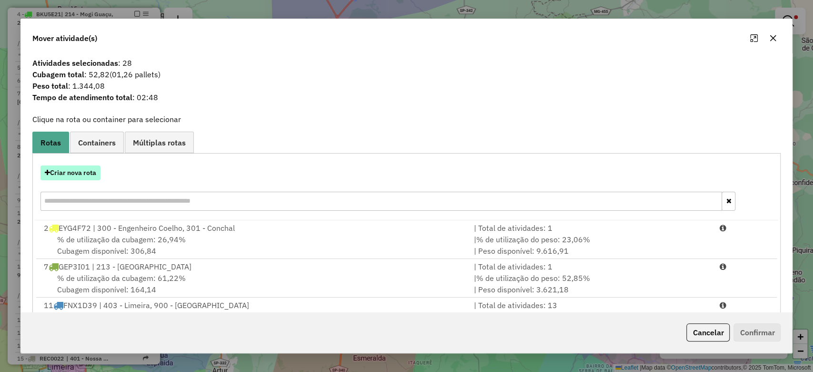
click at [84, 172] on button "Criar nova rota" at bounding box center [70, 172] width 60 height 15
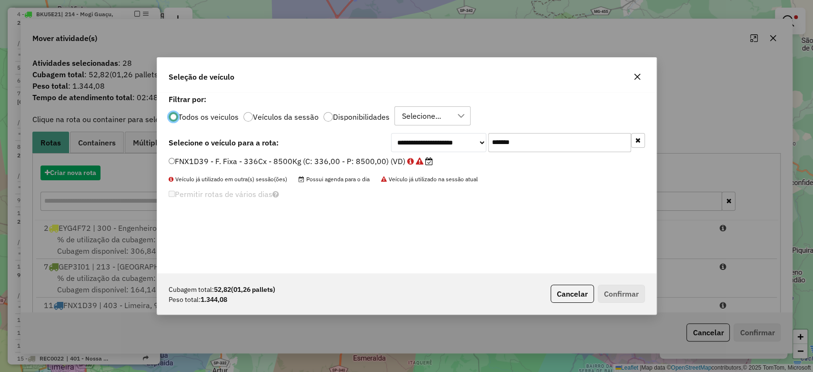
scroll to position [5, 3]
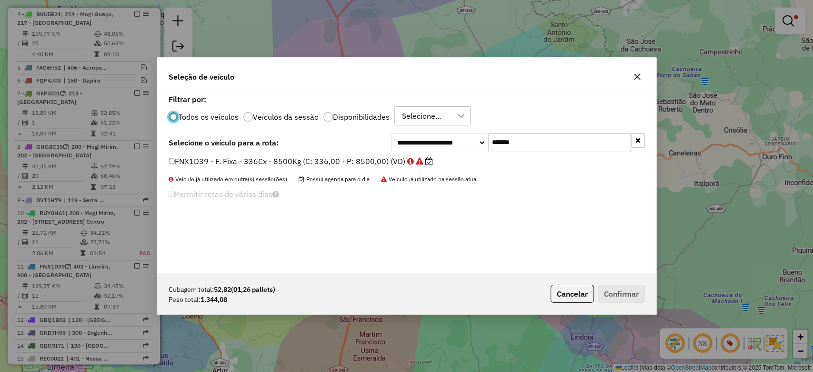
drag, startPoint x: 551, startPoint y: 136, endPoint x: 426, endPoint y: 143, distance: 125.5
click at [426, 137] on div "**********" at bounding box center [518, 142] width 254 height 19
paste input "text"
type input "*******"
click at [390, 156] on label "RUY0H61 - F. Fixa - 70Cx - 1459Kg (C: 70,00 - P: 1459,00) (VD)" at bounding box center [292, 160] width 246 height 11
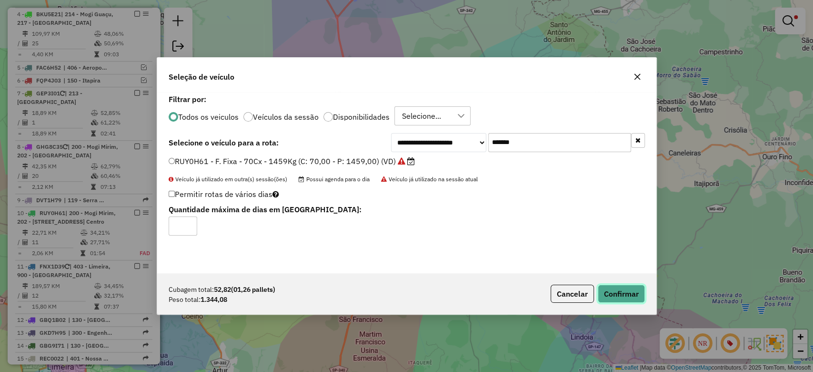
click at [614, 293] on button "Confirmar" at bounding box center [621, 293] width 47 height 18
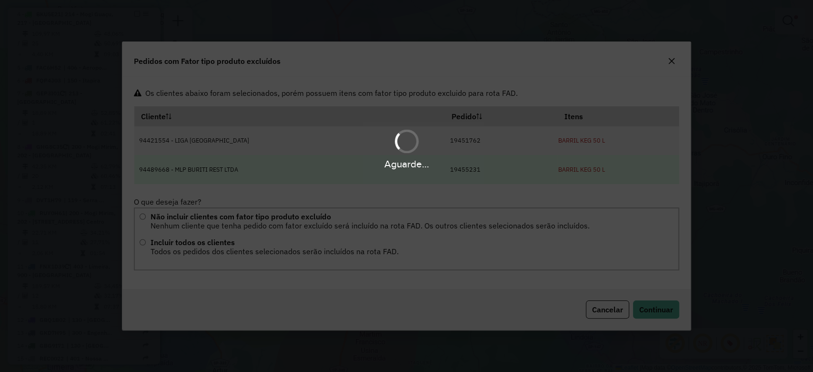
scroll to position [0, 0]
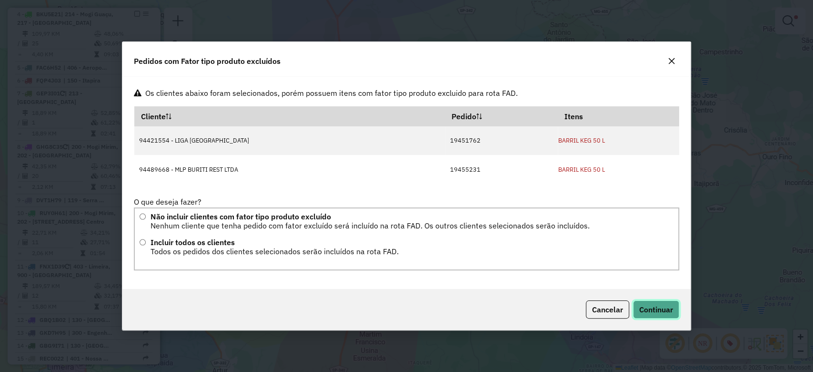
click at [660, 313] on span "Continuar" at bounding box center [656, 309] width 34 height 10
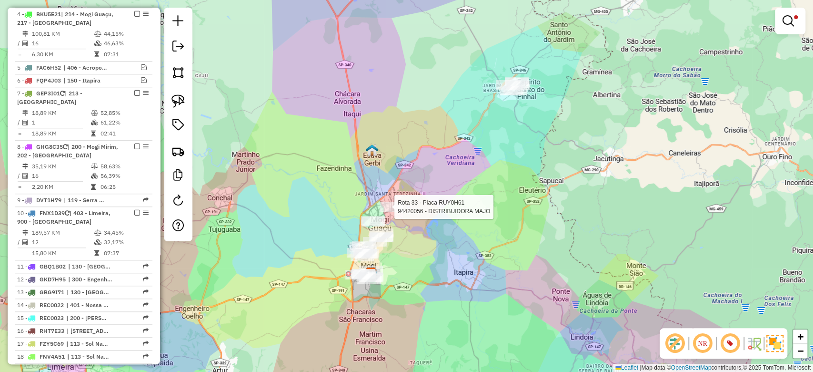
select select "**********"
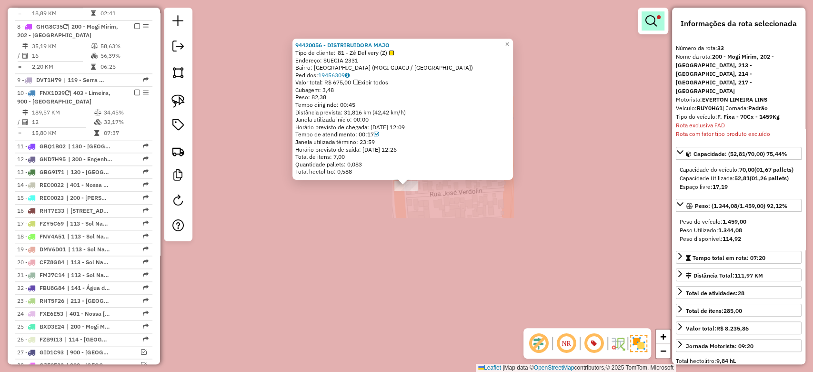
scroll to position [1072, 0]
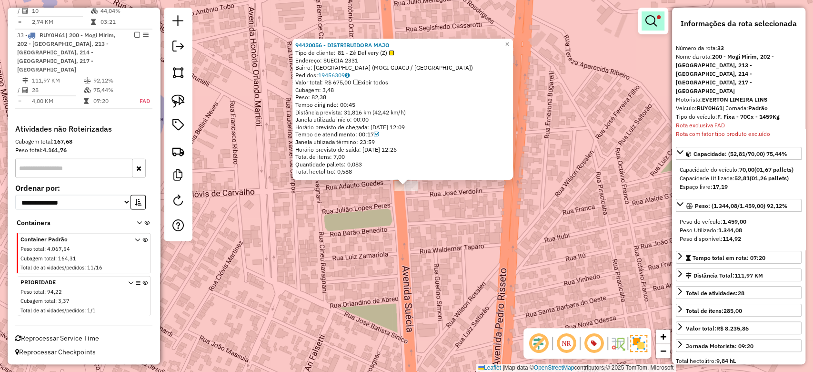
click at [645, 21] on link at bounding box center [653, 20] width 23 height 19
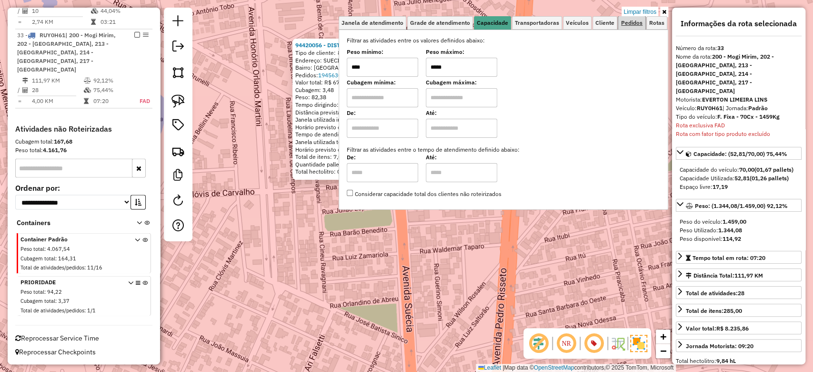
click at [624, 21] on span "Pedidos" at bounding box center [631, 23] width 21 height 6
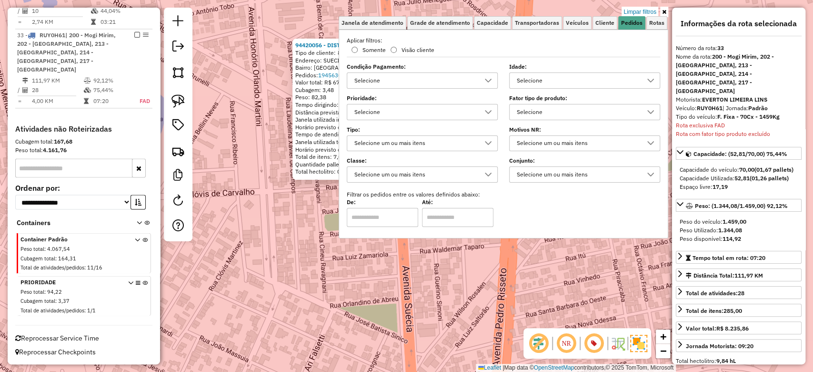
click at [543, 108] on div "Selecione" at bounding box center [578, 111] width 128 height 15
type input "***"
click at [518, 129] on div "All items unselected" at bounding box center [520, 132] width 9 height 9
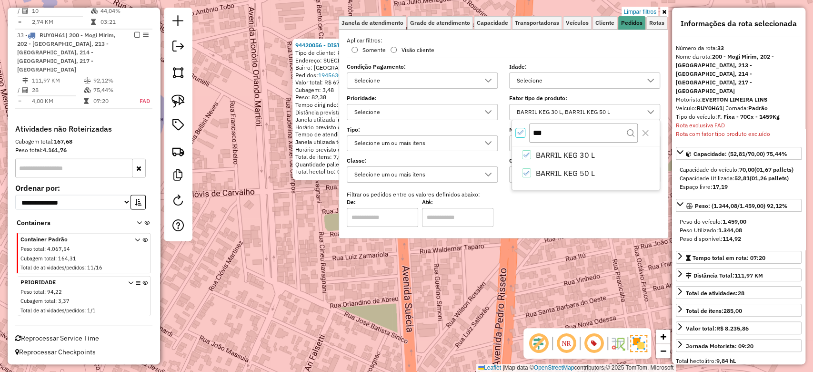
click at [400, 273] on div "94420056 - DISTRIBUIDORA MAJO Tipo de cliente: 81 - Zé Delivery (Z) Endereço: S…" at bounding box center [406, 186] width 813 height 372
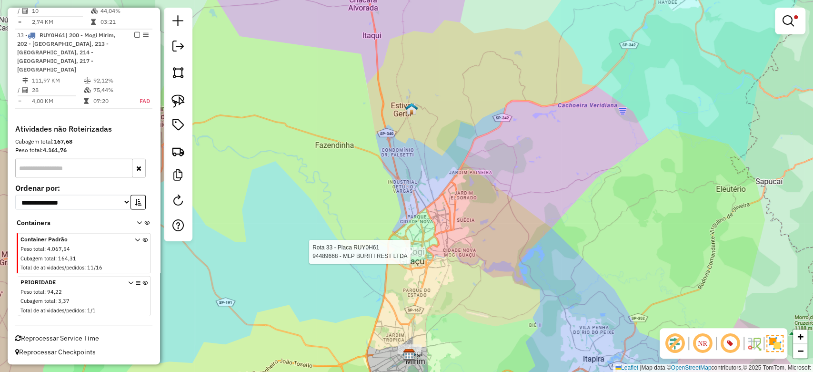
select select "**********"
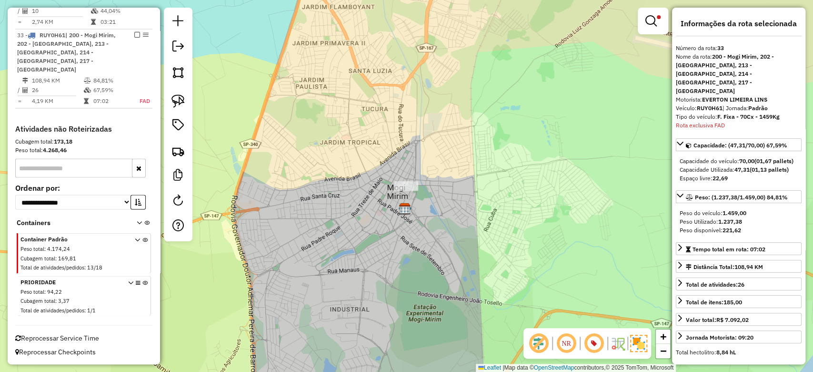
click at [657, 16] on span at bounding box center [659, 17] width 4 height 4
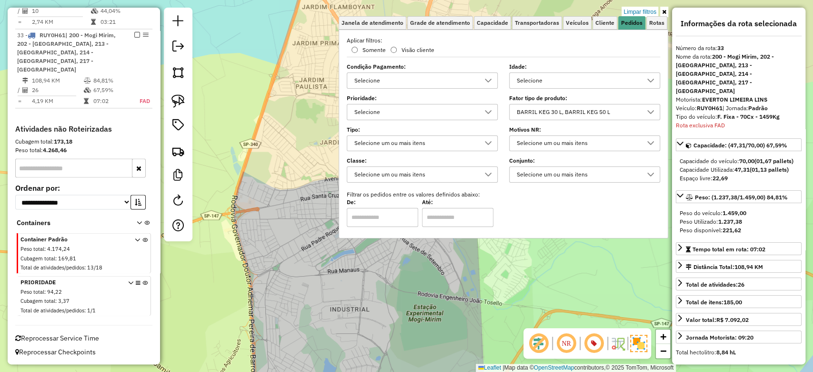
click at [568, 110] on div "BARRIL KEG 30 L, BARRIL KEG 50 L" at bounding box center [578, 111] width 128 height 15
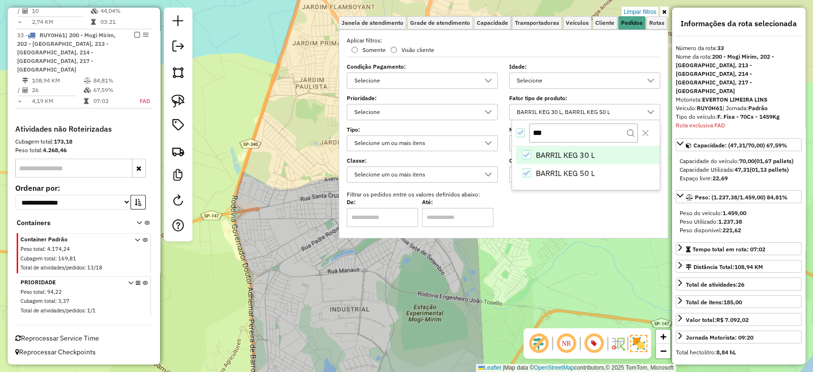
scroll to position [5, 33]
click at [519, 128] on div "All items selected" at bounding box center [520, 132] width 9 height 9
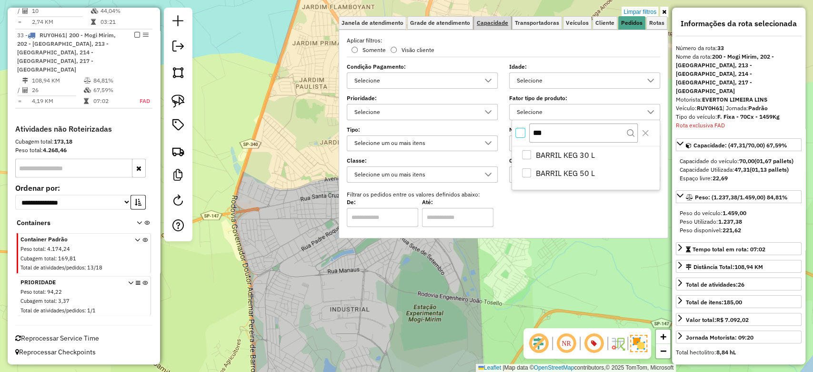
click at [498, 21] on span "Capacidade" at bounding box center [492, 23] width 31 height 6
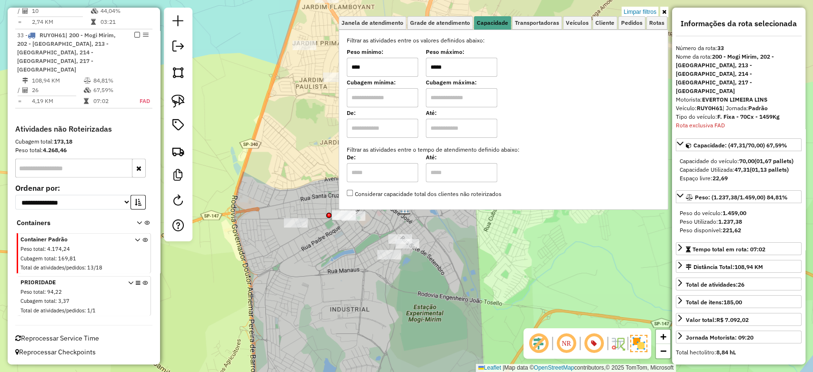
drag, startPoint x: 460, startPoint y: 71, endPoint x: 435, endPoint y: 71, distance: 25.3
click at [435, 71] on hb-app "Aplicando filtros Pop-up bloqueado! Seu navegador bloqueou automáticamente a ab…" at bounding box center [406, 186] width 813 height 372
drag, startPoint x: 459, startPoint y: 66, endPoint x: 433, endPoint y: 66, distance: 25.7
click at [433, 66] on input "*****" at bounding box center [461, 67] width 71 height 19
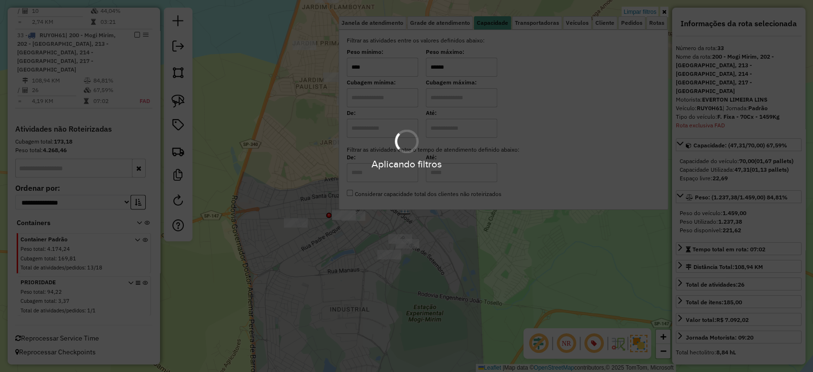
type input "******"
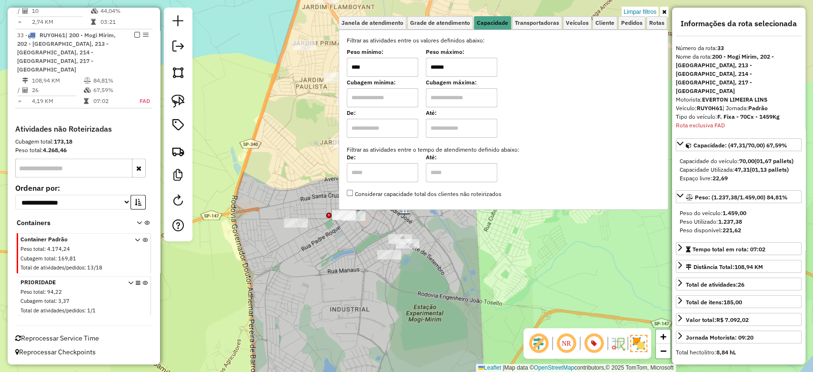
click at [466, 258] on div "Limpar filtros Janela de atendimento Grade de atendimento Capacidade Transporta…" at bounding box center [406, 186] width 813 height 372
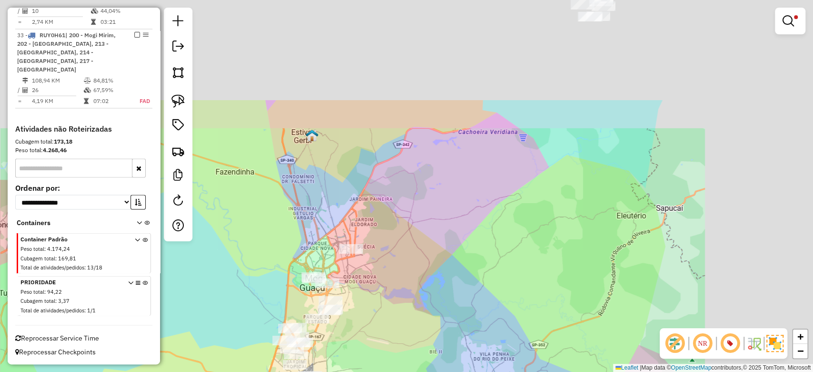
drag, startPoint x: 491, startPoint y: 212, endPoint x: 344, endPoint y: 362, distance: 209.6
click at [344, 362] on div "Limpar filtros Janela de atendimento Grade de atendimento Capacidade Transporta…" at bounding box center [406, 186] width 813 height 372
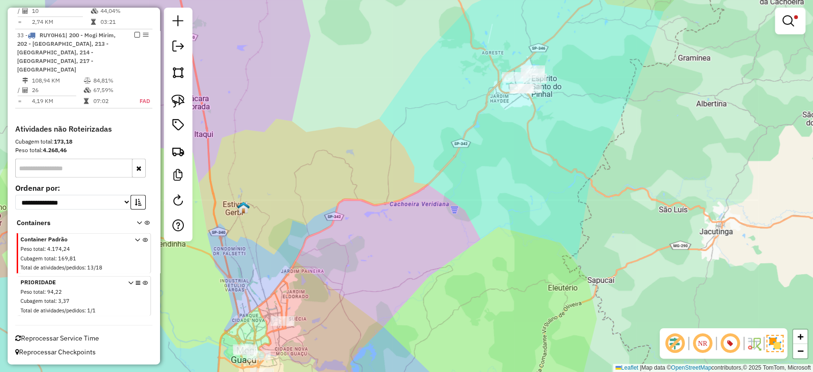
drag, startPoint x: 444, startPoint y: 210, endPoint x: 571, endPoint y: 44, distance: 209.0
click at [571, 44] on div "Limpar filtros Janela de atendimento Grade de atendimento Capacidade Transporta…" at bounding box center [406, 186] width 813 height 372
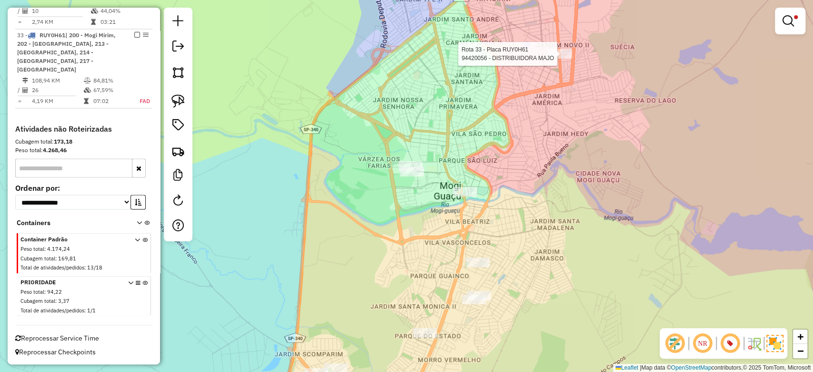
select select "**********"
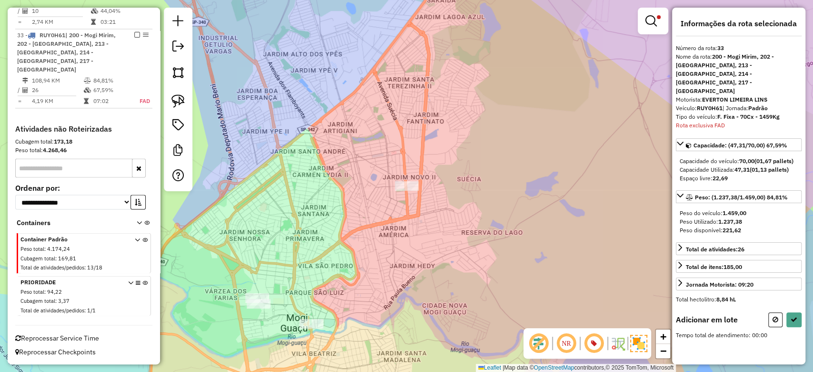
drag, startPoint x: 366, startPoint y: 282, endPoint x: 403, endPoint y: 159, distance: 128.1
click at [403, 159] on div "Limpar filtros Janela de atendimento Grade de atendimento Capacidade Transporta…" at bounding box center [406, 186] width 813 height 372
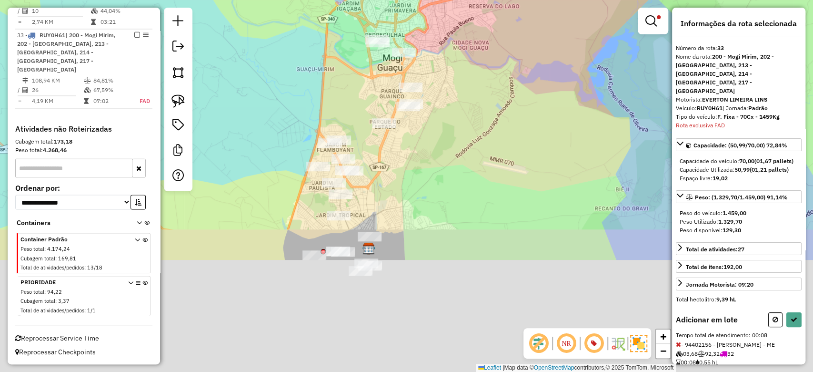
drag, startPoint x: 449, startPoint y: 227, endPoint x: 476, endPoint y: 97, distance: 132.9
click at [507, 73] on div "Limpar filtros Janela de atendimento Grade de atendimento Capacidade Transporta…" at bounding box center [406, 186] width 813 height 372
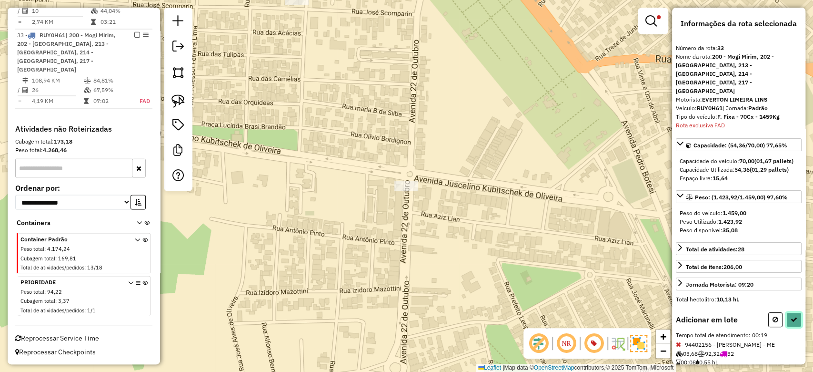
click at [791, 318] on icon at bounding box center [794, 319] width 7 height 7
select select "**********"
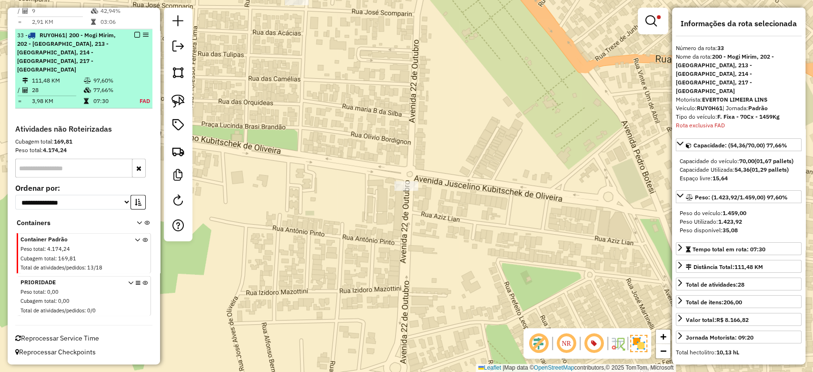
click at [135, 35] on em at bounding box center [137, 35] width 6 height 6
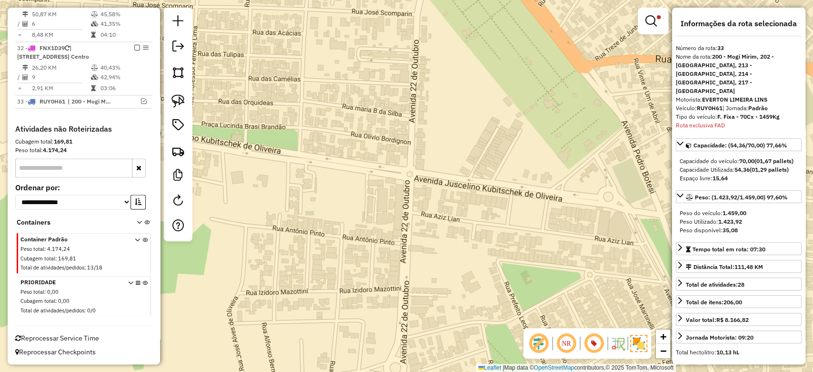
scroll to position [1006, 0]
click at [650, 21] on em at bounding box center [651, 20] width 11 height 11
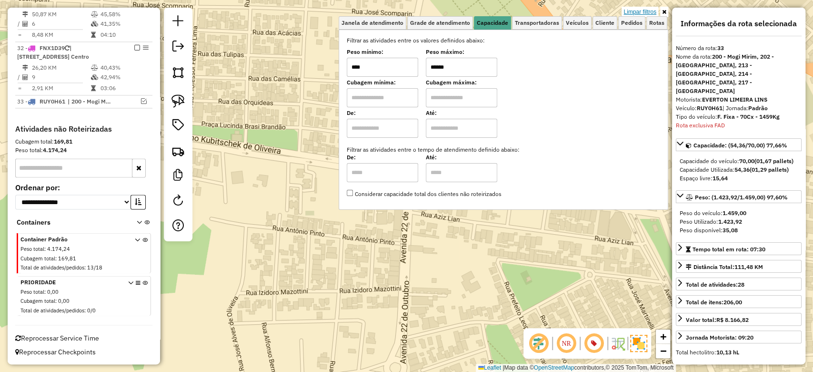
click at [637, 9] on link "Limpar filtros" at bounding box center [640, 12] width 37 height 10
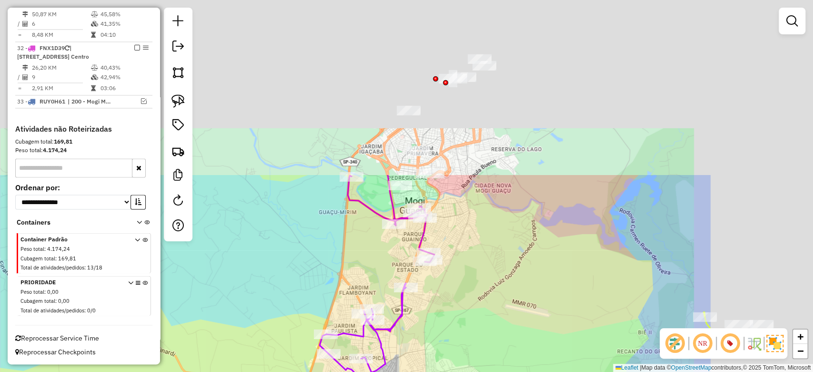
drag, startPoint x: 606, startPoint y: 106, endPoint x: 435, endPoint y: 290, distance: 251.1
click at [435, 290] on div "Janela de atendimento Grade de atendimento Capacidade Transportadoras Veículos …" at bounding box center [406, 186] width 813 height 372
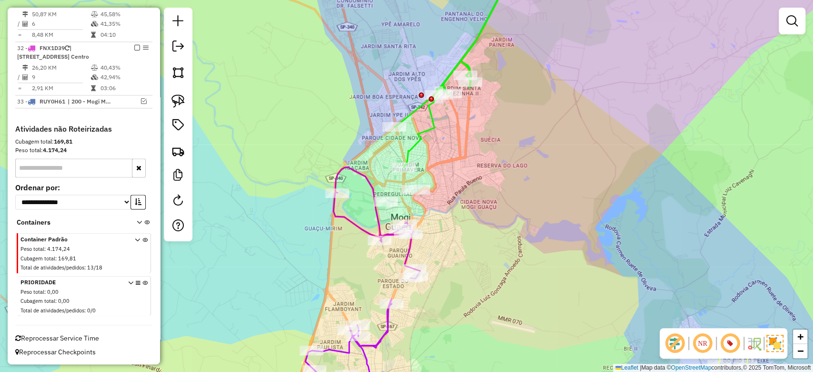
click at [413, 114] on icon at bounding box center [466, 65] width 144 height 204
select select "**********"
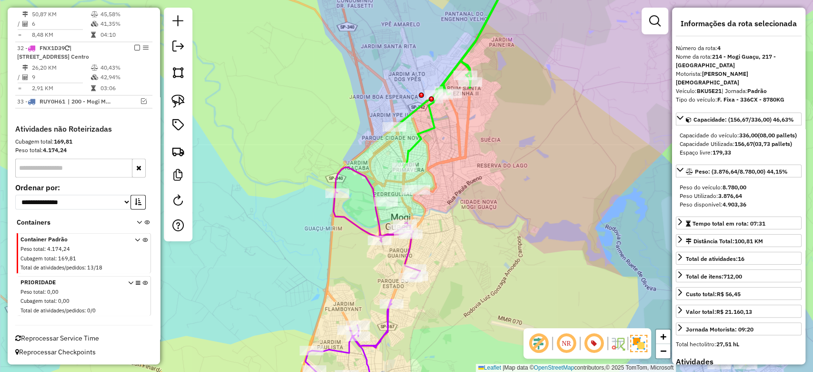
scroll to position [480, 0]
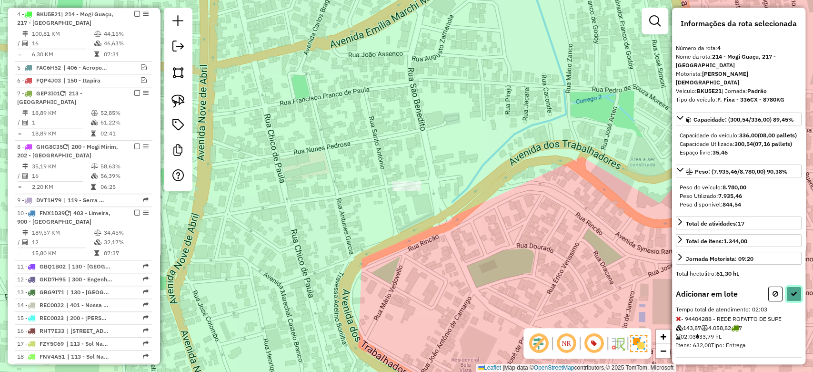
click at [791, 297] on icon at bounding box center [794, 293] width 7 height 7
select select "**********"
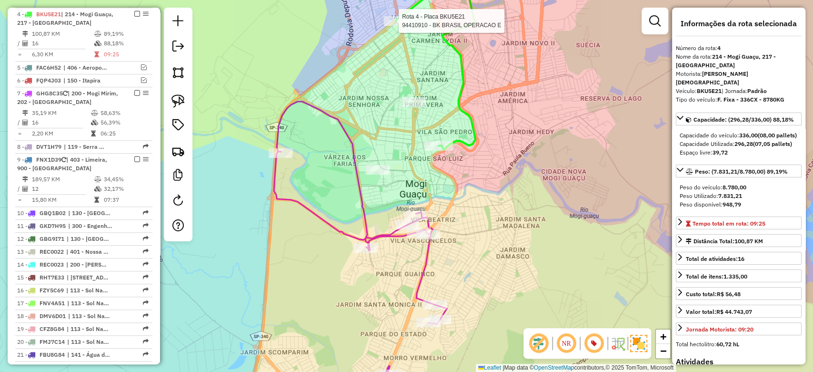
click at [397, 26] on div at bounding box center [396, 21] width 24 height 10
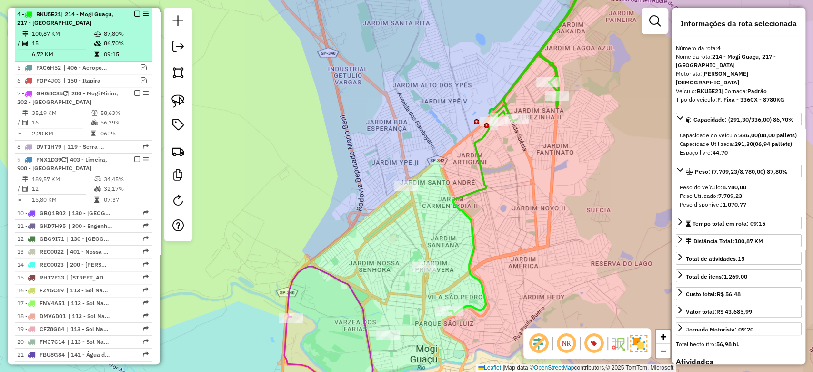
click at [135, 14] on em at bounding box center [137, 14] width 6 height 6
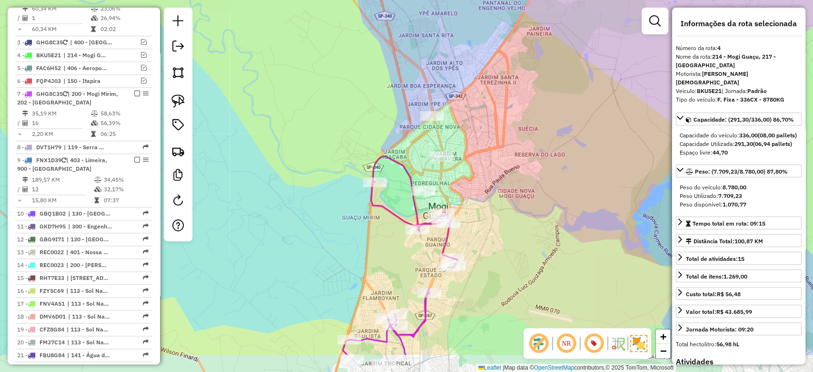
drag, startPoint x: 517, startPoint y: 212, endPoint x: 483, endPoint y: 153, distance: 67.3
click at [501, 143] on div "Janela de atendimento Grade de atendimento Capacidade Transportadoras Veículos …" at bounding box center [406, 186] width 813 height 372
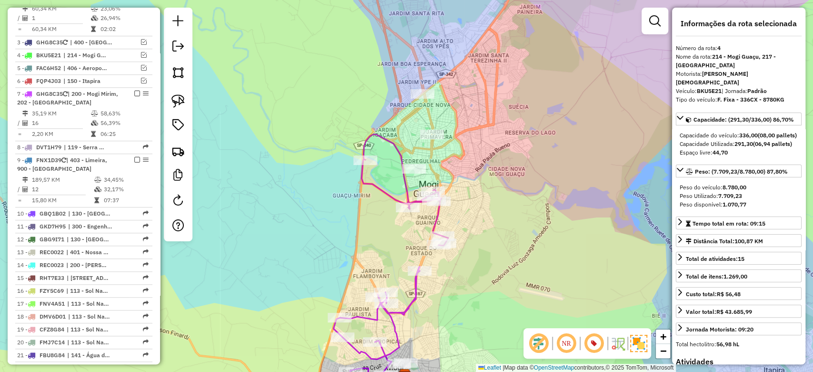
click at [398, 147] on icon at bounding box center [405, 189] width 87 height 111
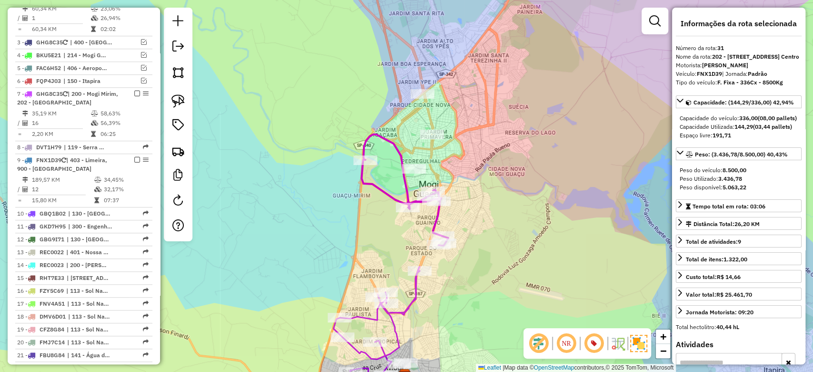
scroll to position [912, 0]
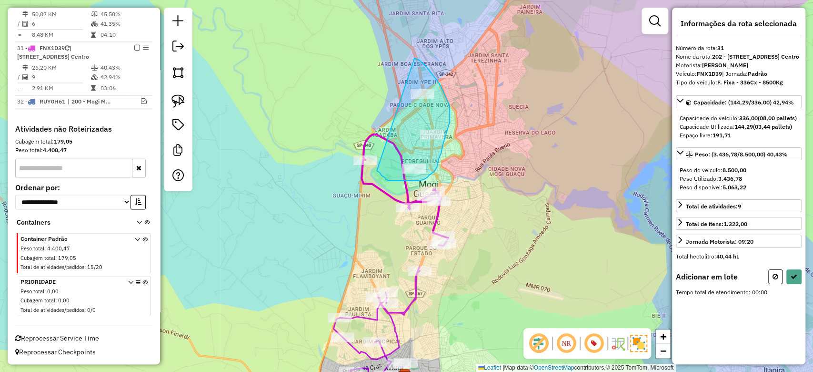
drag, startPoint x: 387, startPoint y: 180, endPoint x: 414, endPoint y: 58, distance: 124.5
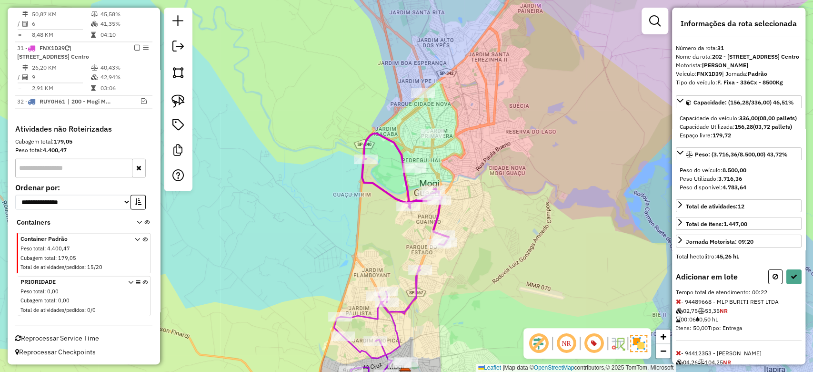
drag, startPoint x: 475, startPoint y: 269, endPoint x: 474, endPoint y: 138, distance: 131.0
click at [474, 138] on div "Janela de atendimento Grade de atendimento Capacidade Transportadoras Veículos …" at bounding box center [406, 186] width 813 height 372
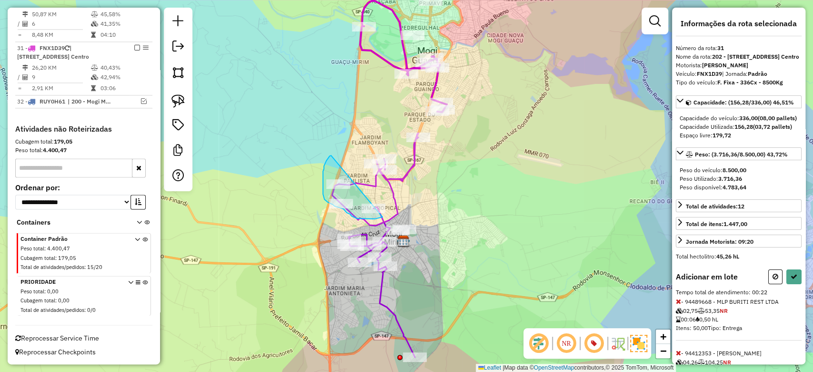
drag, startPoint x: 331, startPoint y: 155, endPoint x: 417, endPoint y: 209, distance: 101.7
click at [793, 280] on icon at bounding box center [794, 276] width 7 height 7
select select "**********"
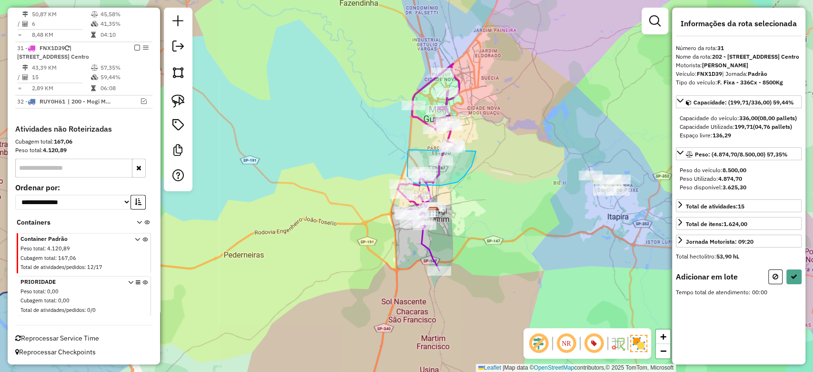
drag, startPoint x: 408, startPoint y: 155, endPoint x: 476, endPoint y: 151, distance: 68.2
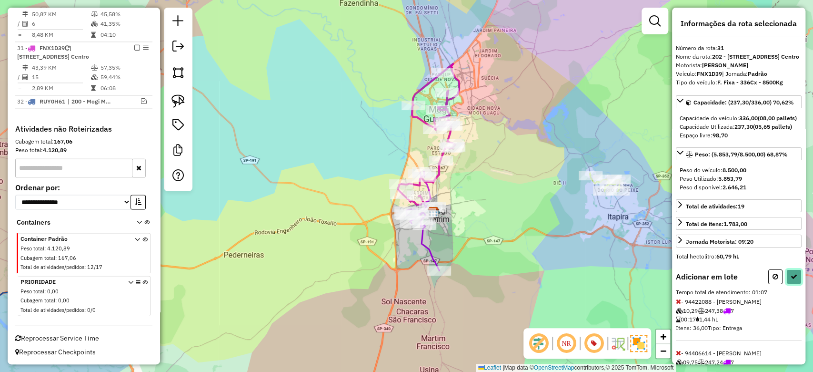
click at [794, 280] on icon at bounding box center [794, 276] width 7 height 7
select select "**********"
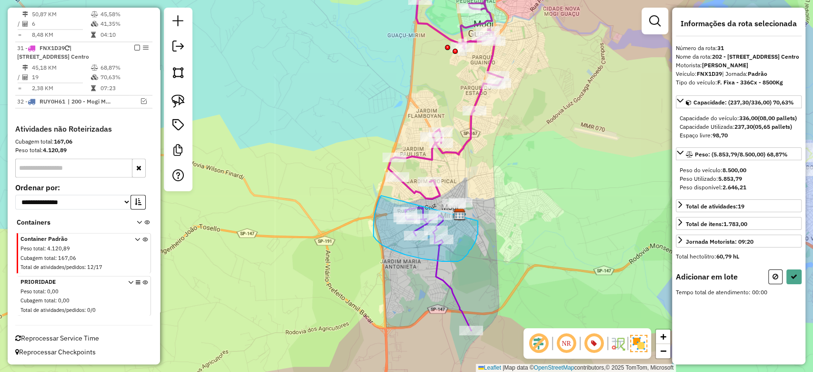
drag, startPoint x: 381, startPoint y: 195, endPoint x: 478, endPoint y: 221, distance: 100.0
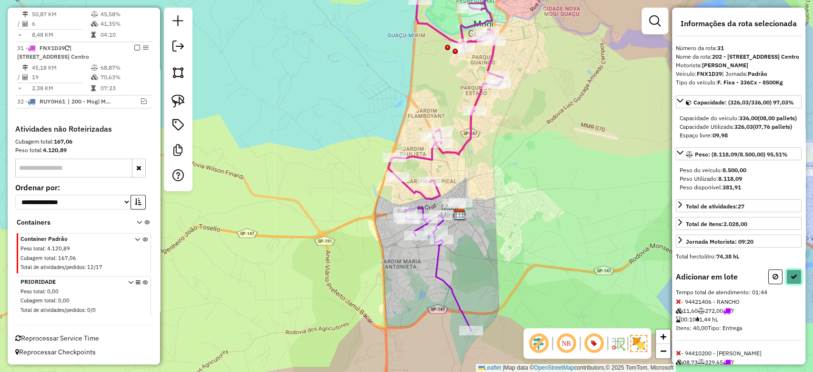
click at [793, 280] on icon at bounding box center [794, 276] width 7 height 7
select select "**********"
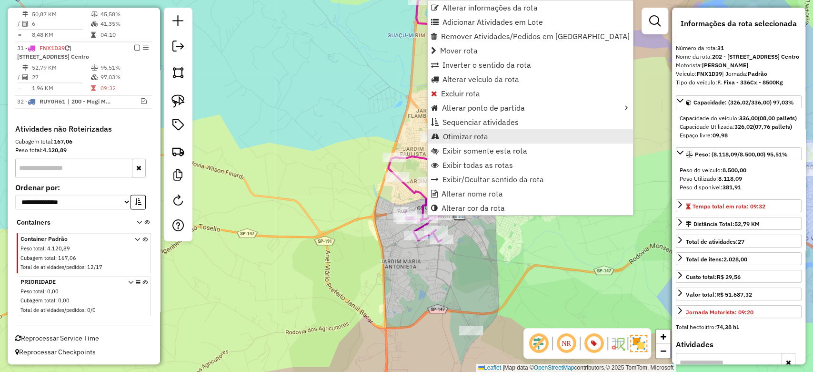
click at [469, 139] on span "Otimizar rota" at bounding box center [465, 136] width 45 height 8
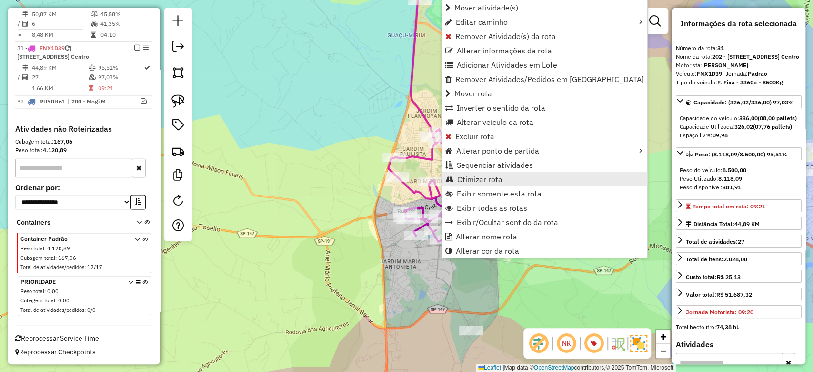
click at [493, 178] on span "Otimizar rota" at bounding box center [479, 179] width 45 height 8
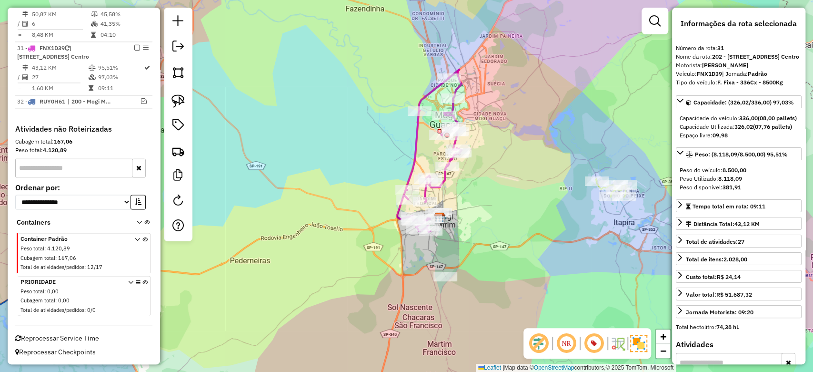
drag, startPoint x: 555, startPoint y: 148, endPoint x: 513, endPoint y: 191, distance: 60.6
click at [513, 191] on div "Janela de atendimento Grade de atendimento Capacidade Transportadoras Veículos …" at bounding box center [406, 186] width 813 height 372
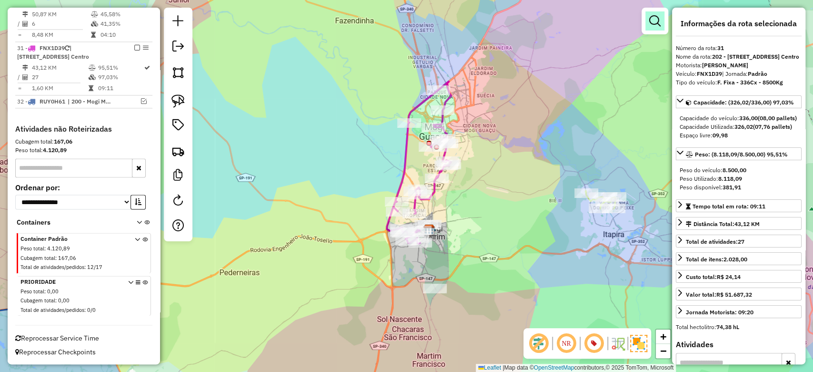
click at [654, 20] on em at bounding box center [654, 20] width 11 height 11
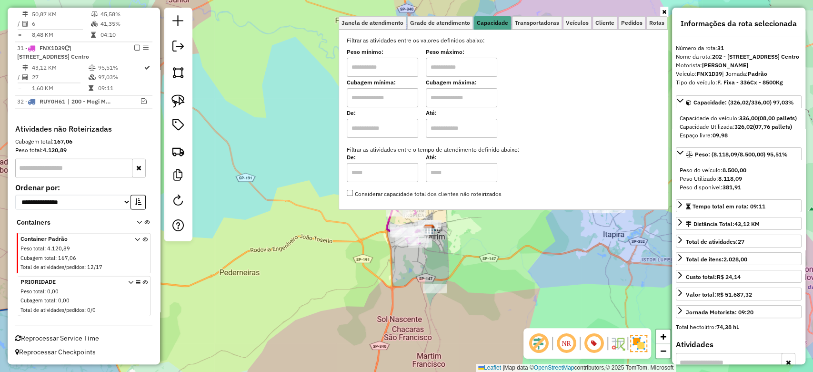
click at [389, 93] on input "text" at bounding box center [382, 97] width 71 height 19
click at [385, 95] on input "text" at bounding box center [382, 97] width 71 height 19
type input "******"
drag, startPoint x: 446, startPoint y: 101, endPoint x: 459, endPoint y: 106, distance: 13.6
click at [446, 101] on input "text" at bounding box center [461, 97] width 71 height 19
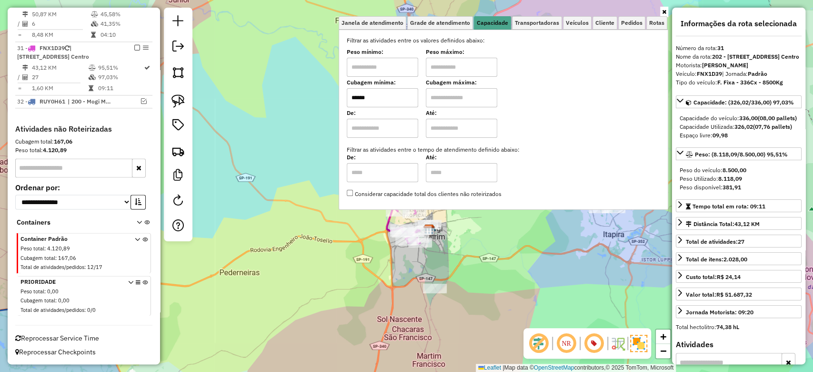
type input "******"
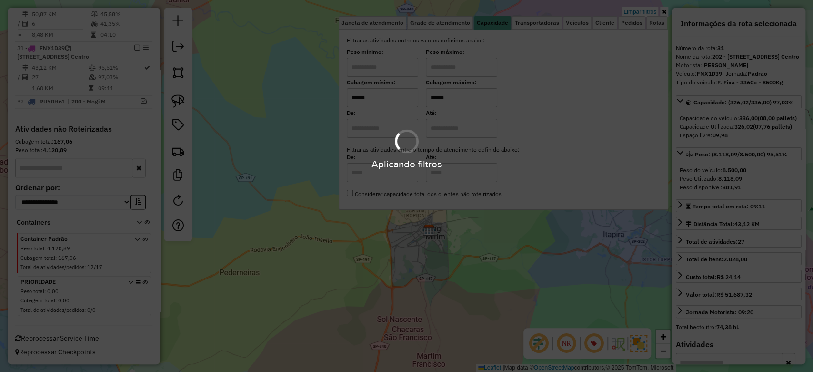
click at [526, 277] on div "Limpar filtros Janela de atendimento Grade de atendimento Capacidade Transporta…" at bounding box center [406, 186] width 813 height 372
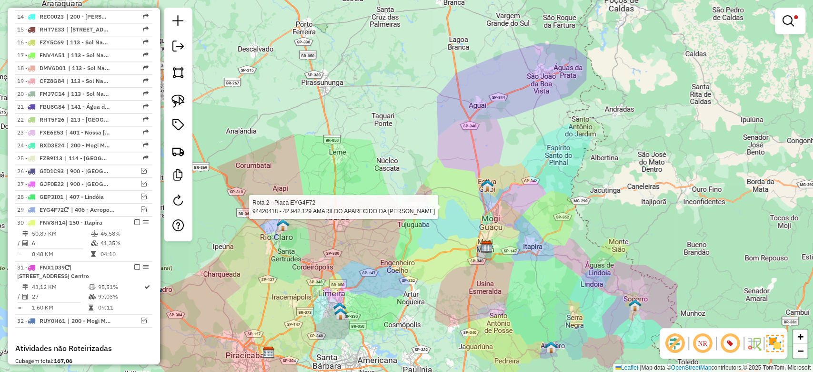
select select "**********"
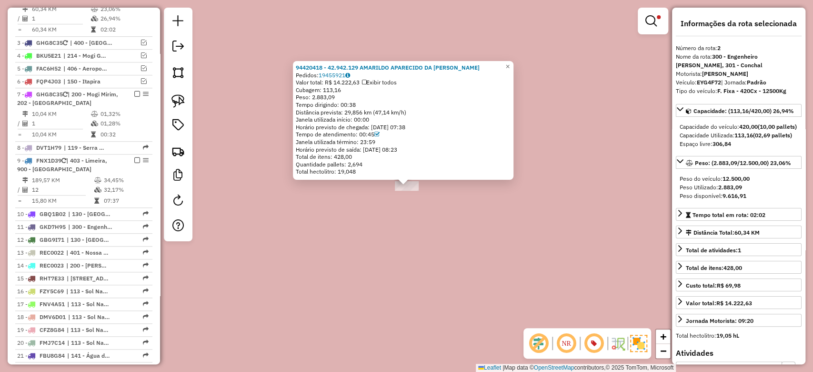
scroll to position [414, 0]
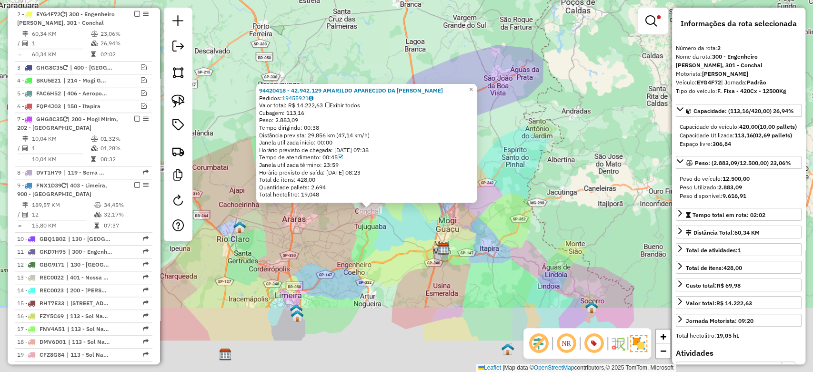
drag, startPoint x: 457, startPoint y: 314, endPoint x: 404, endPoint y: 246, distance: 86.9
click at [404, 246] on div "94420418 - 42.942.129 AMARILDO APARECIDO DA COSTA Pedidos: 19455921 Valor total…" at bounding box center [406, 186] width 813 height 372
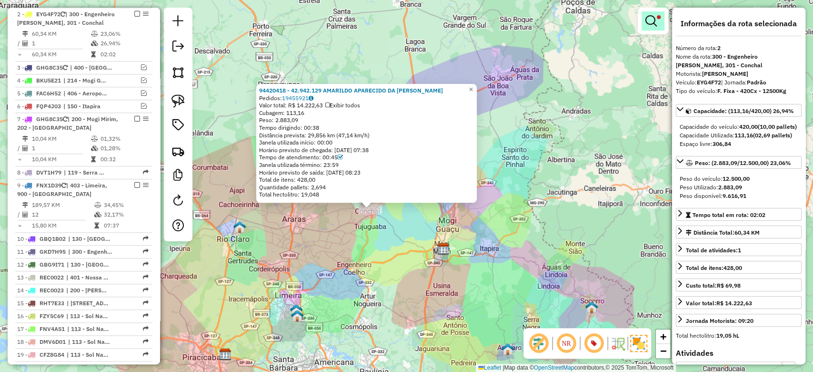
click at [647, 17] on em at bounding box center [651, 20] width 11 height 11
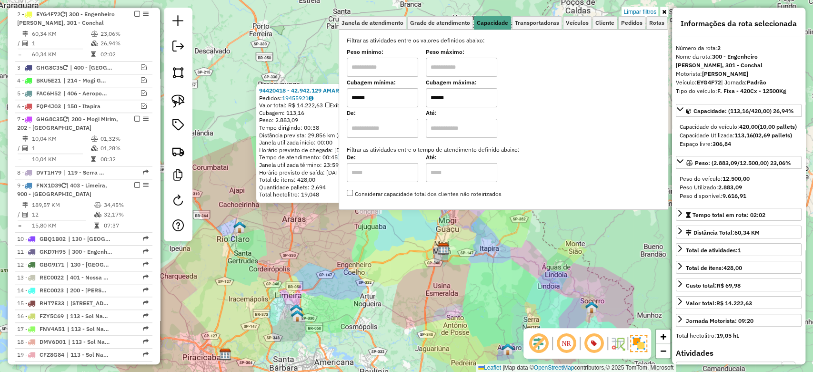
click at [400, 99] on input "******" at bounding box center [382, 97] width 71 height 19
drag, startPoint x: 385, startPoint y: 100, endPoint x: 354, endPoint y: 98, distance: 31.5
click at [354, 98] on input "******" at bounding box center [382, 97] width 71 height 19
type input "*****"
click at [491, 265] on div "94420418 - 42.942.129 AMARILDO APARECIDO DA COSTA Pedidos: 19455921 Valor total…" at bounding box center [406, 186] width 813 height 372
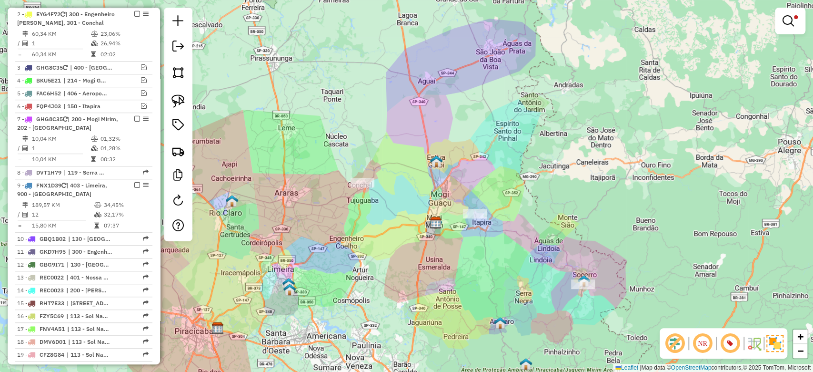
drag, startPoint x: 504, startPoint y: 268, endPoint x: 479, endPoint y: 211, distance: 61.9
click at [479, 211] on div "Limpar filtros Janela de atendimento Grade de atendimento Capacidade Transporta…" at bounding box center [406, 186] width 813 height 372
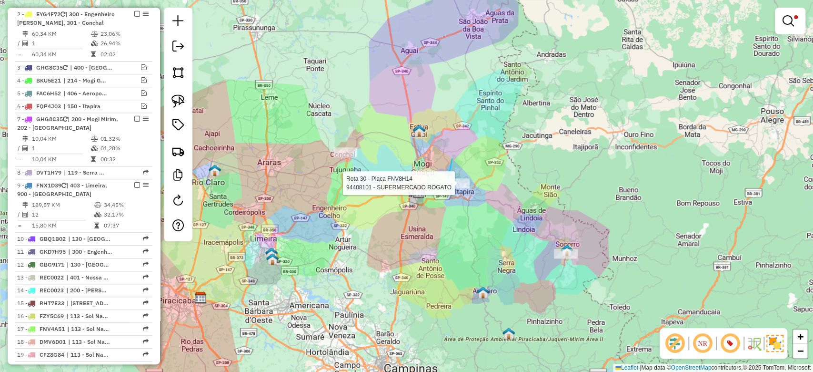
drag, startPoint x: 450, startPoint y: 166, endPoint x: 484, endPoint y: 186, distance: 38.9
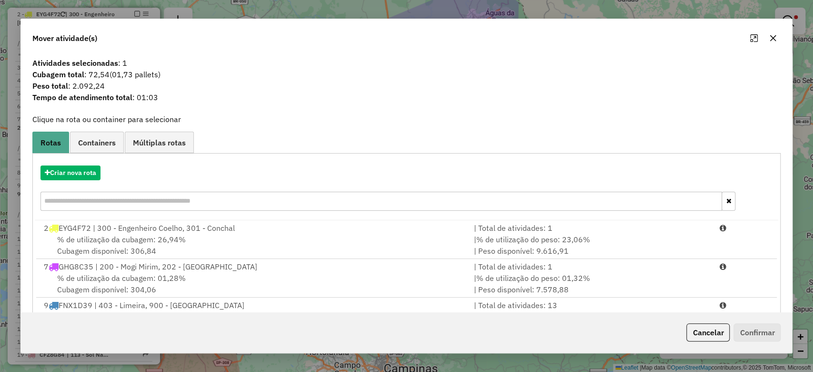
click at [775, 34] on icon "button" at bounding box center [773, 38] width 8 height 8
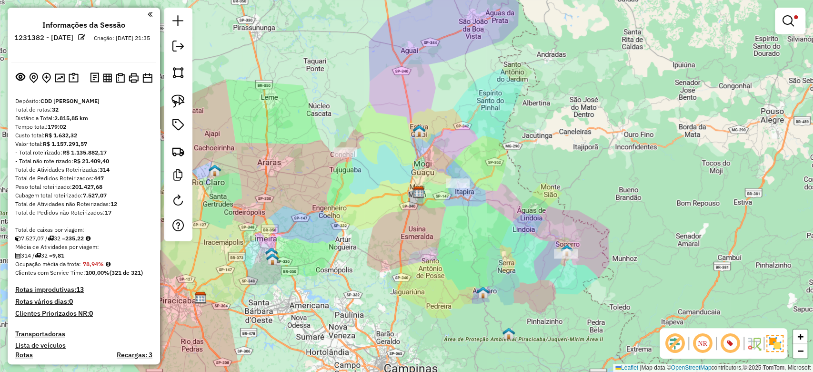
scroll to position [333, 0]
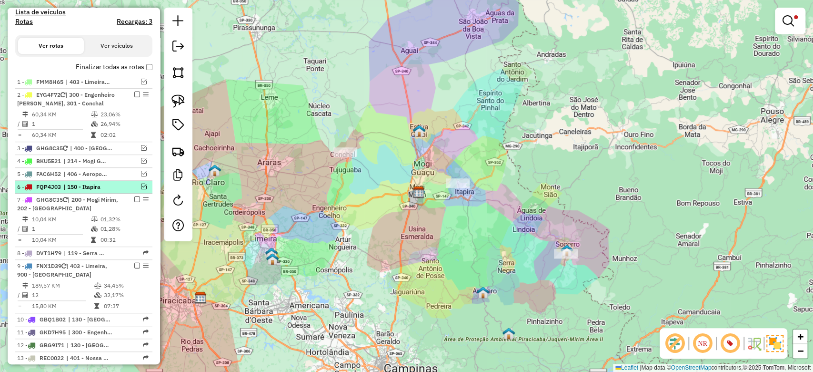
click at [141, 183] on em at bounding box center [144, 186] width 6 height 6
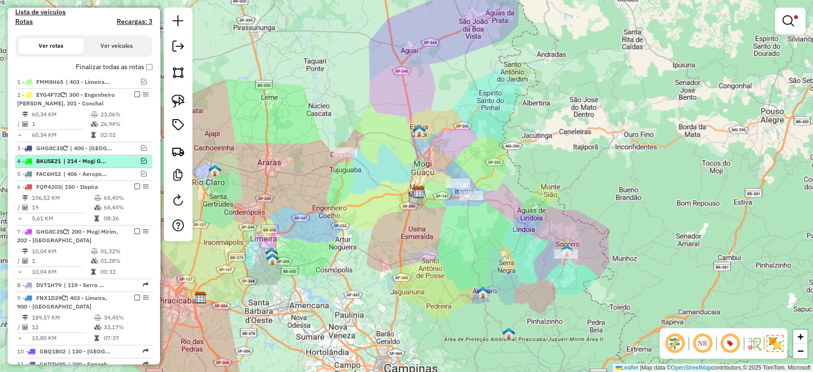
click at [141, 158] on em at bounding box center [144, 161] width 6 height 6
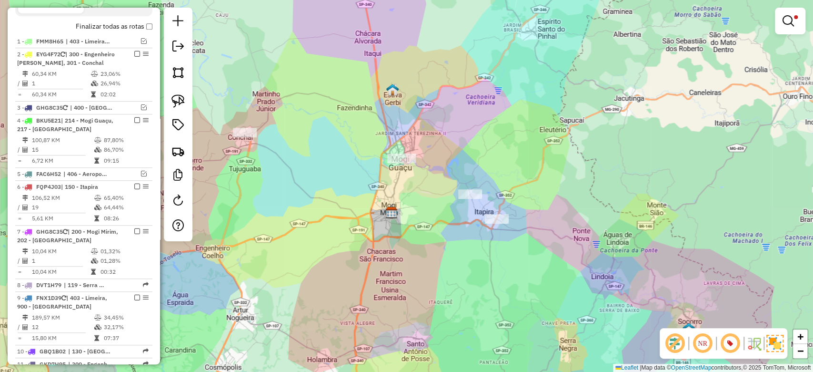
click at [476, 136] on div "Limpar filtros Janela de atendimento Grade de atendimento Capacidade Transporta…" at bounding box center [406, 186] width 813 height 372
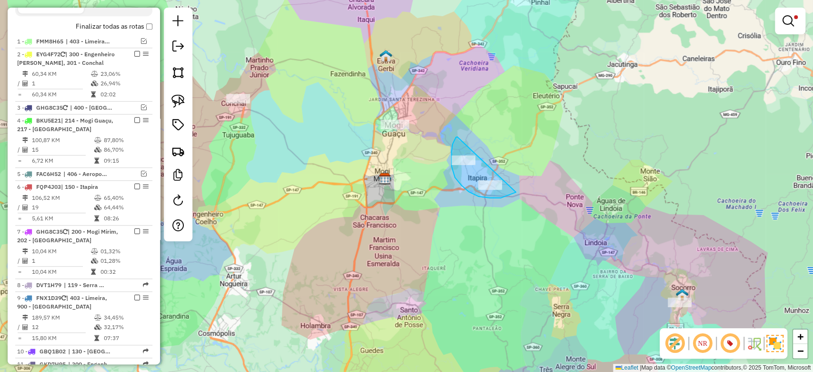
drag, startPoint x: 462, startPoint y: 185, endPoint x: 525, endPoint y: 185, distance: 63.4
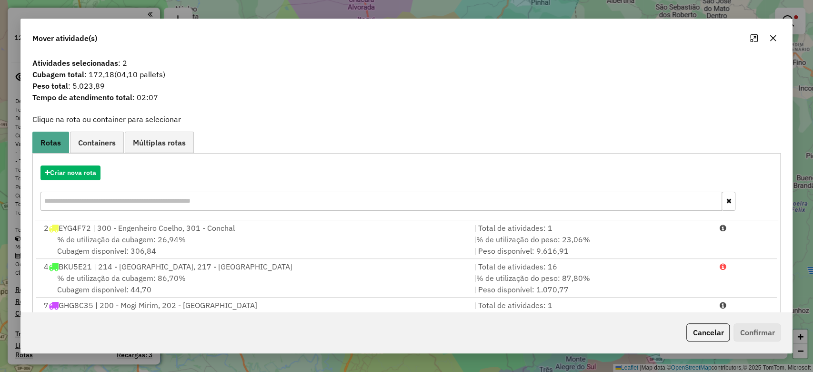
scroll to position [374, 0]
click at [67, 176] on button "Criar nova rota" at bounding box center [70, 172] width 60 height 15
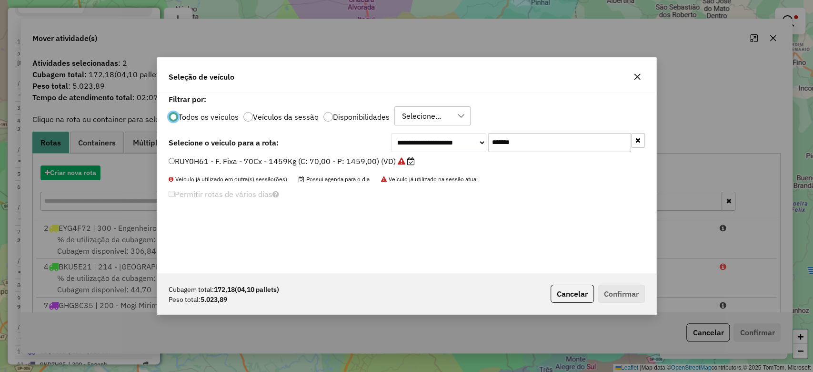
scroll to position [5, 3]
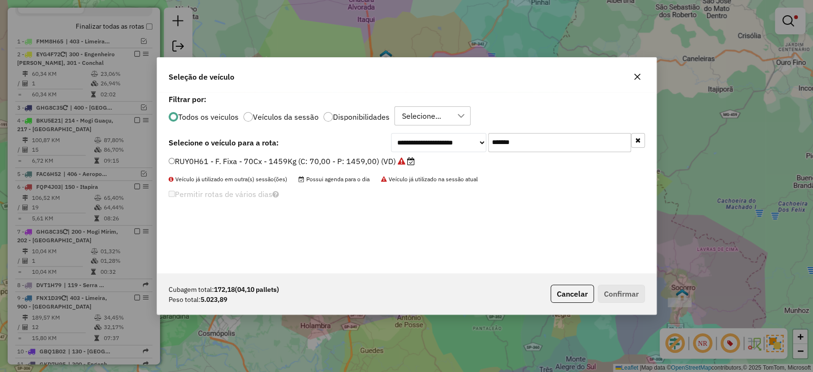
drag, startPoint x: 544, startPoint y: 134, endPoint x: 394, endPoint y: 131, distance: 150.1
click at [394, 131] on div "**********" at bounding box center [406, 182] width 499 height 181
paste input "text"
type input "*******"
drag, startPoint x: 356, startPoint y: 158, endPoint x: 362, endPoint y: 160, distance: 6.2
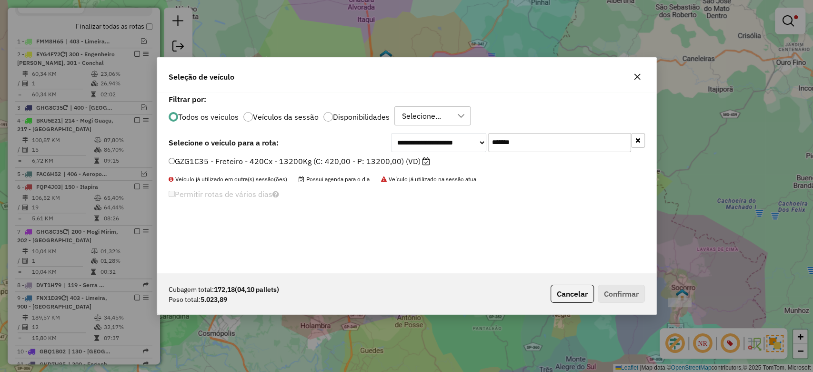
click at [356, 158] on label "GZG1C35 - Freteiro - 420Cx - 13200Kg (C: 420,00 - P: 13200,00) (VD)" at bounding box center [300, 160] width 262 height 11
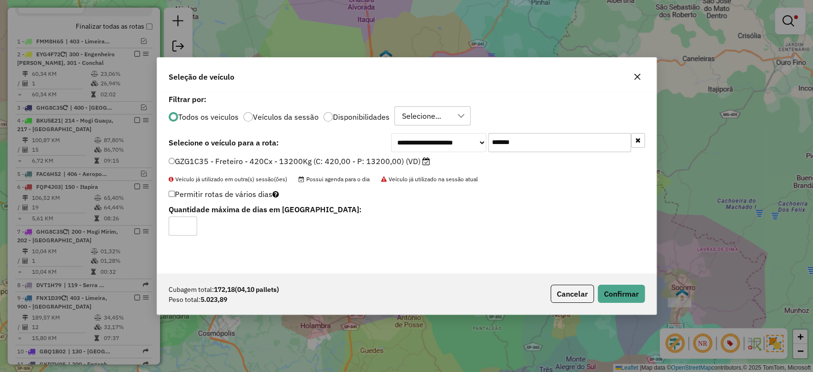
click at [625, 303] on div "Cubagem total: 172,18 (04,10 pallets) Peso total: 5.023,89 Cancelar Confirmar" at bounding box center [406, 293] width 499 height 41
click at [621, 289] on button "Confirmar" at bounding box center [621, 293] width 47 height 18
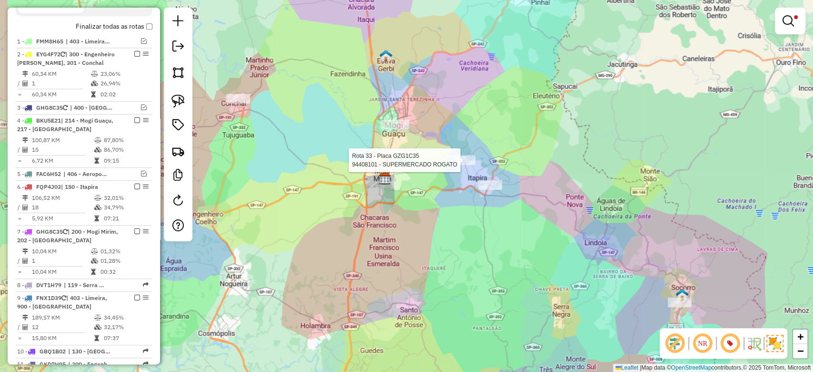
select select "**********"
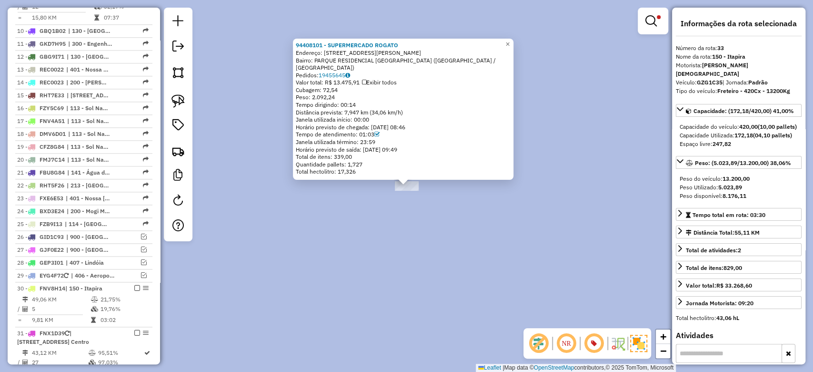
scroll to position [1029, 0]
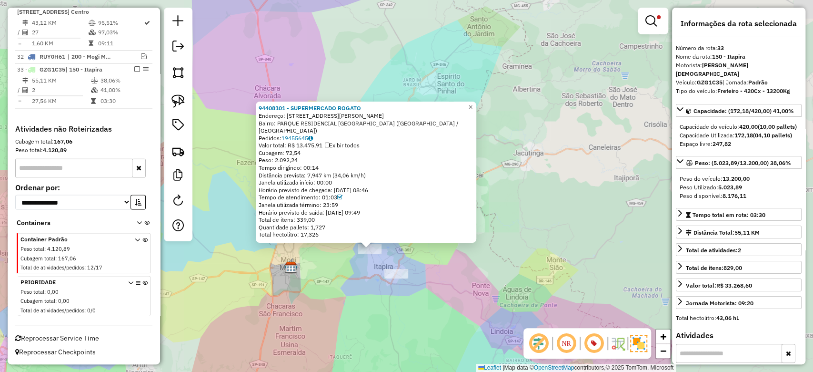
click at [362, 288] on div "94408101 - SUPERMERCADO ROGATO Endereço: R ANTONIO PUGINA 440 Bairro: PARQUE RE…" at bounding box center [406, 186] width 813 height 372
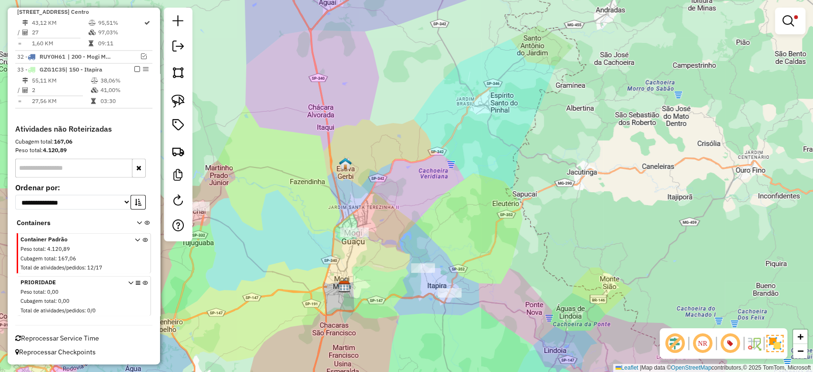
drag, startPoint x: 312, startPoint y: 284, endPoint x: 368, endPoint y: 300, distance: 59.0
click at [368, 303] on div "Limpar filtros Janela de atendimento Grade de atendimento Capacidade Transporta…" at bounding box center [406, 186] width 813 height 372
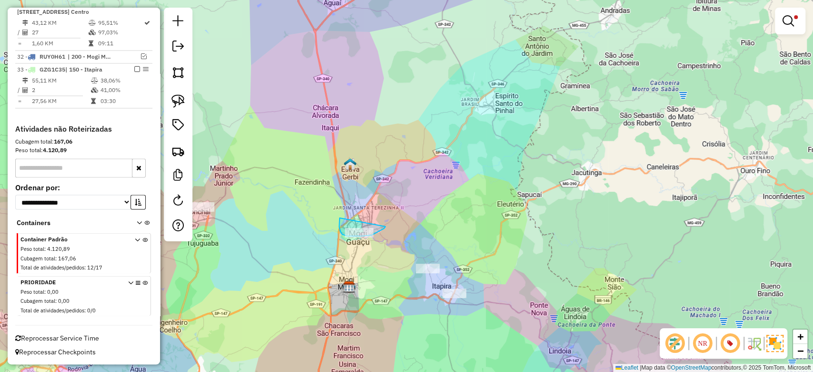
drag, startPoint x: 340, startPoint y: 231, endPoint x: 385, endPoint y: 226, distance: 45.5
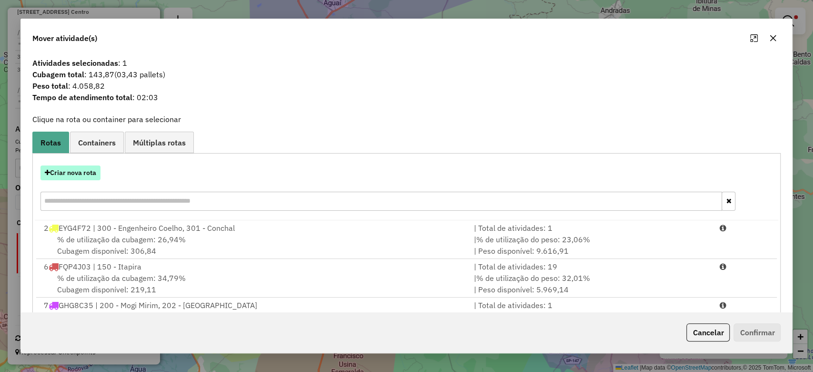
click at [69, 173] on button "Criar nova rota" at bounding box center [70, 172] width 60 height 15
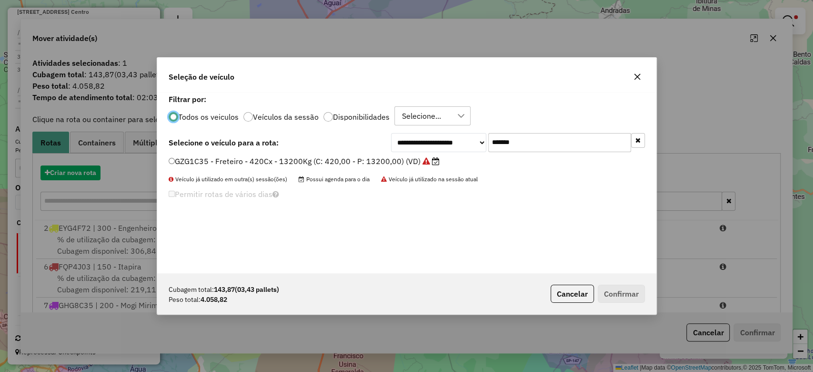
scroll to position [5, 3]
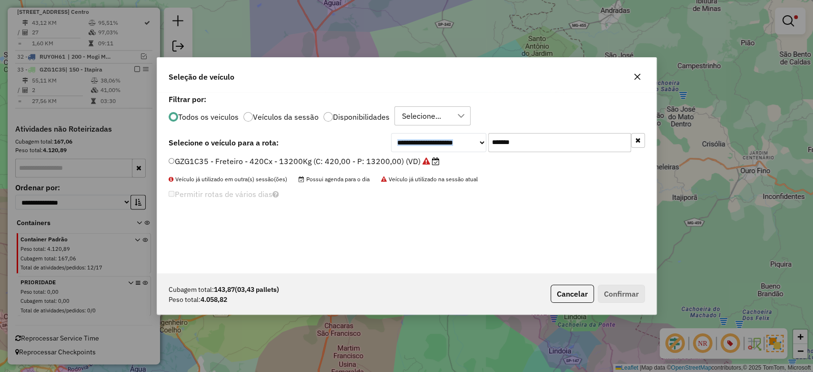
drag, startPoint x: 548, startPoint y: 132, endPoint x: 449, endPoint y: 150, distance: 100.7
click at [452, 135] on div "**********" at bounding box center [406, 182] width 499 height 181
click at [416, 139] on div "**********" at bounding box center [518, 142] width 254 height 19
paste input "text"
type input "*******"
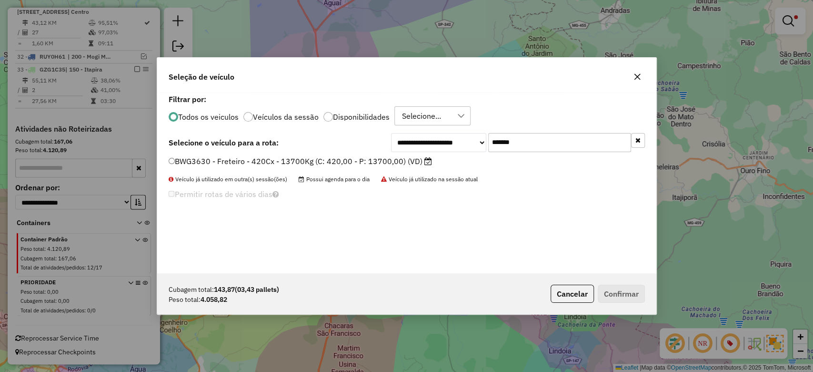
click at [396, 155] on div "**********" at bounding box center [406, 182] width 499 height 181
click at [391, 158] on label "BWG3630 - Freteiro - 420Cx - 13700Kg (C: 420,00 - P: 13700,00) (VD)" at bounding box center [300, 160] width 263 height 11
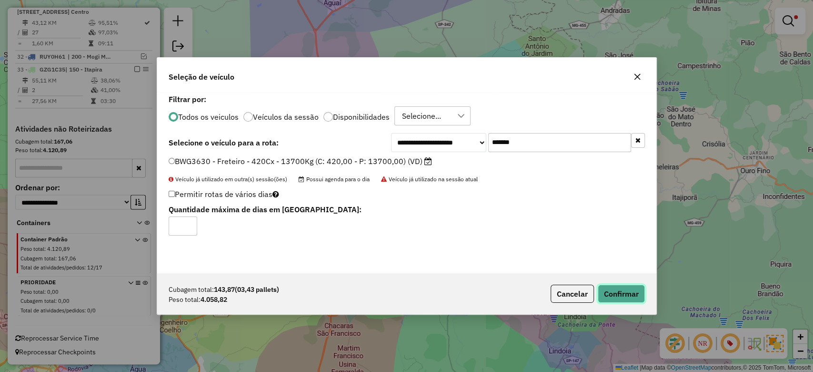
click at [641, 288] on button "Confirmar" at bounding box center [621, 293] width 47 height 18
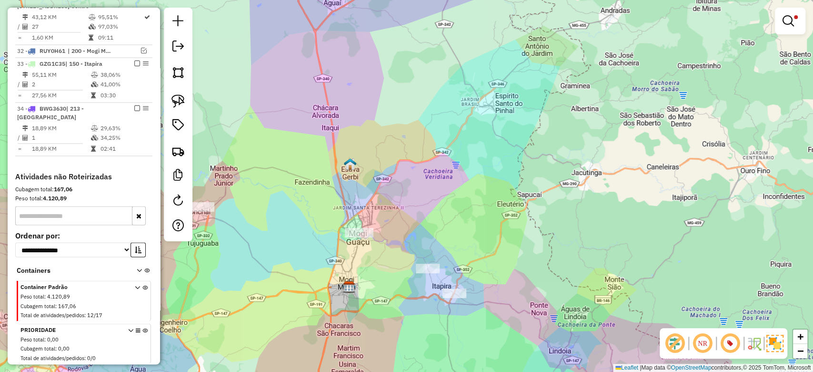
click at [777, 19] on div at bounding box center [790, 21] width 30 height 27
click at [786, 23] on em at bounding box center [788, 20] width 11 height 11
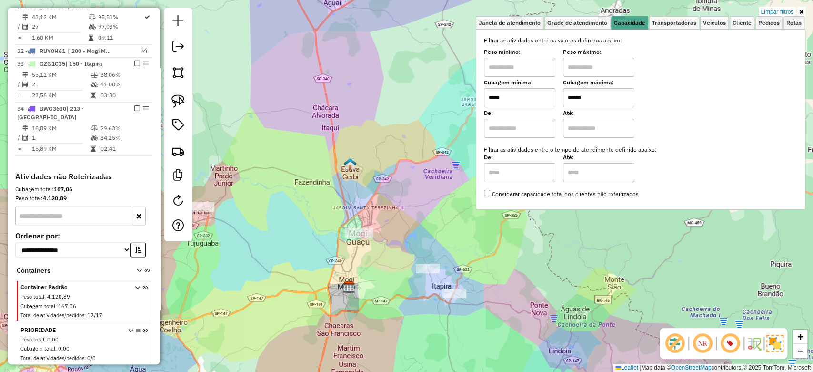
drag, startPoint x: 530, startPoint y: 94, endPoint x: 472, endPoint y: 94, distance: 57.6
click at [472, 94] on div "Limpar filtros Janela de atendimento Grade de atendimento Capacidade Transporta…" at bounding box center [406, 186] width 813 height 372
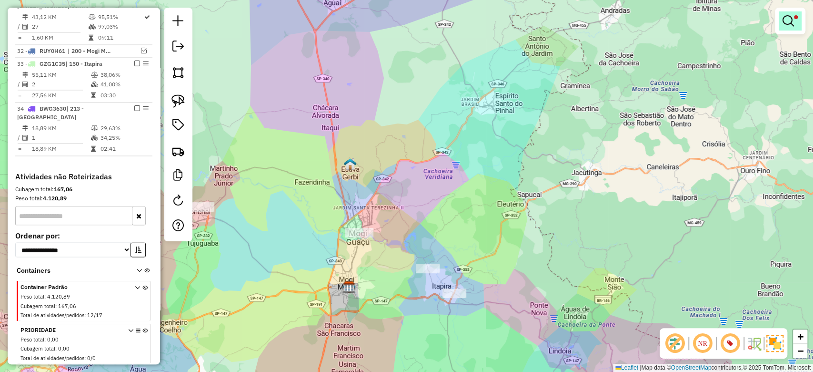
click at [791, 13] on link at bounding box center [790, 20] width 23 height 19
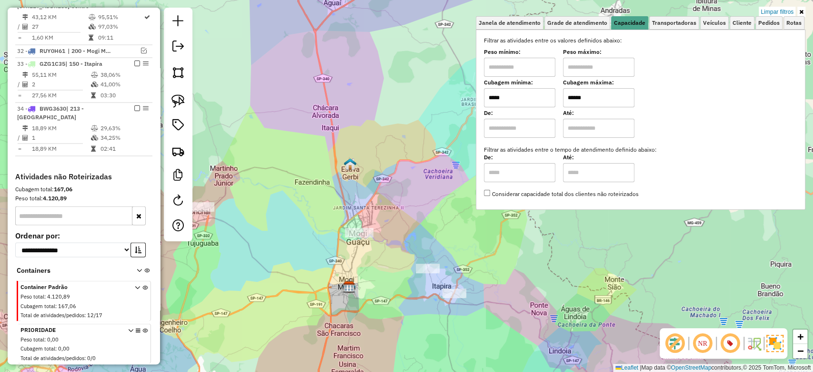
click at [521, 97] on input "*****" at bounding box center [519, 97] width 71 height 19
type input "*****"
click at [387, 272] on div "Limpar filtros Janela de atendimento Grade de atendimento Capacidade Transporta…" at bounding box center [406, 186] width 813 height 372
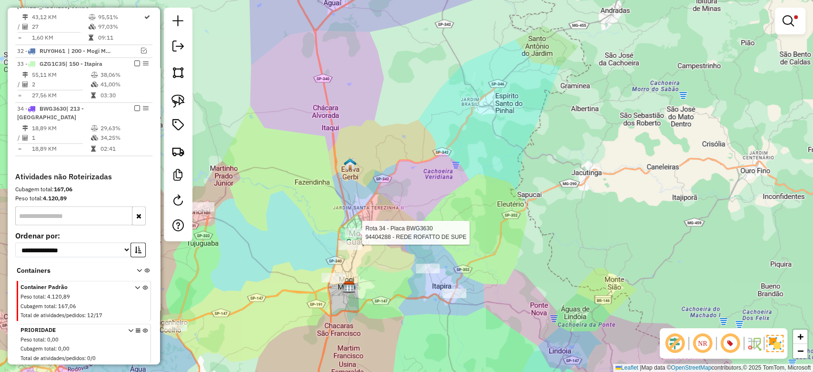
select select "**********"
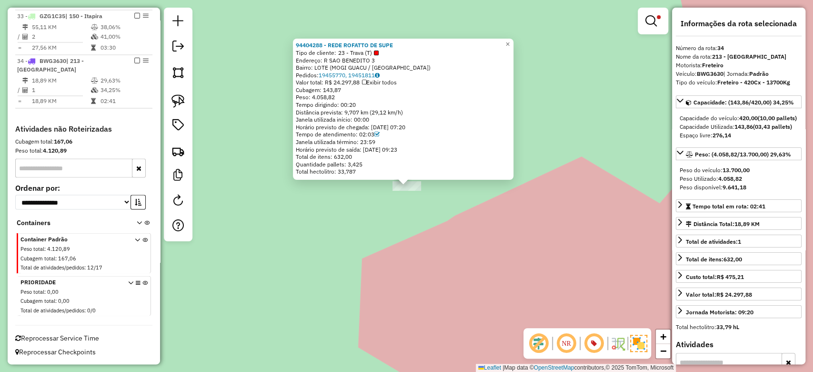
scroll to position [1082, 0]
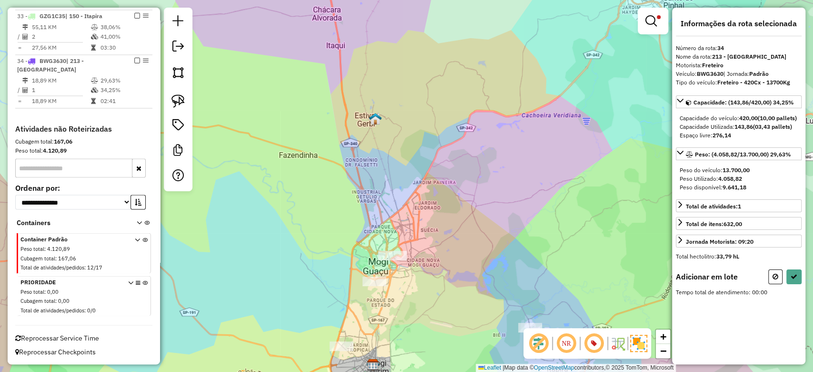
drag, startPoint x: 424, startPoint y: 240, endPoint x: 374, endPoint y: 264, distance: 55.2
click at [424, 237] on div "Limpar filtros Janela de atendimento Grade de atendimento Capacidade Transporta…" at bounding box center [406, 186] width 813 height 372
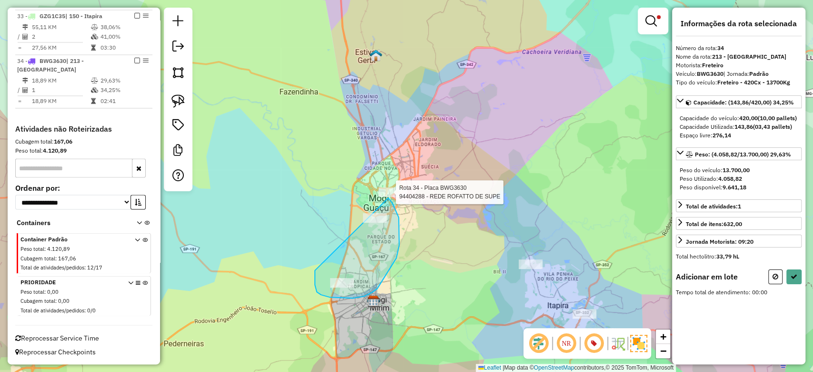
drag, startPoint x: 315, startPoint y: 270, endPoint x: 388, endPoint y: 198, distance: 103.1
click at [388, 198] on div "Rota 34 - Placa BWG3630 94404288 - REDE ROFATTO DE SUPE Limpar filtros Janela d…" at bounding box center [406, 186] width 813 height 372
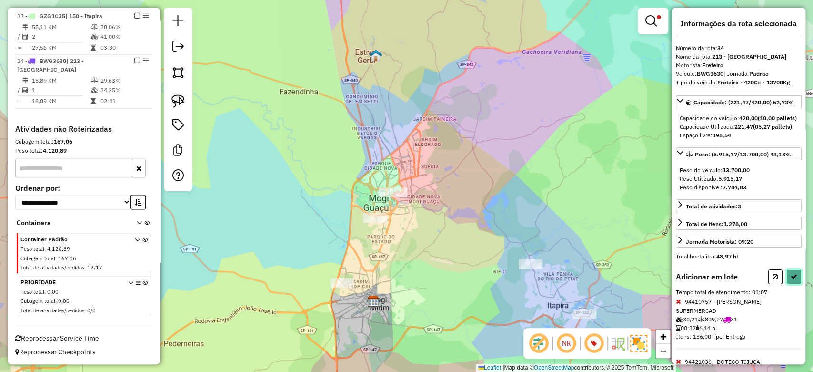
click at [794, 280] on icon at bounding box center [794, 276] width 7 height 7
select select "**********"
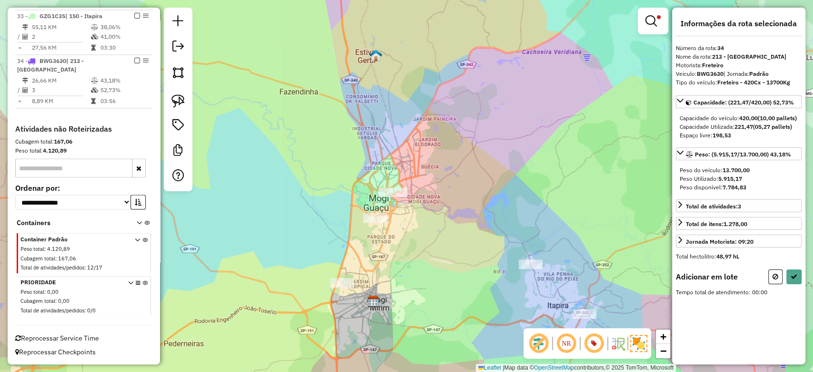
drag, startPoint x: 666, startPoint y: 15, endPoint x: 664, endPoint y: 20, distance: 4.9
click at [666, 16] on div at bounding box center [653, 21] width 30 height 27
click at [661, 21] on link at bounding box center [653, 20] width 23 height 19
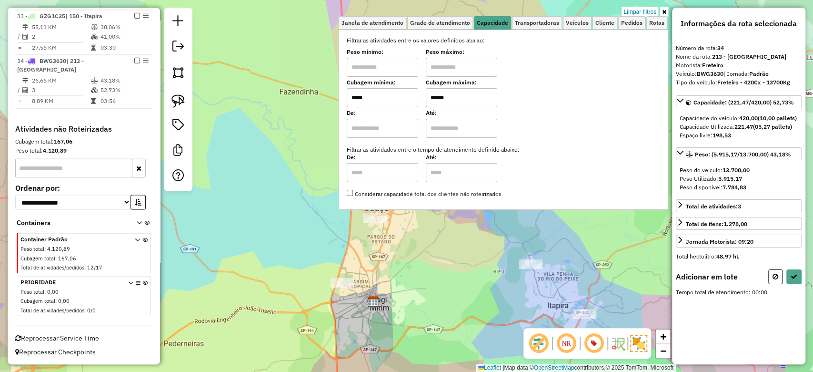
click at [384, 99] on input "*****" at bounding box center [382, 97] width 71 height 19
type input "*****"
click at [415, 272] on div "Limpar filtros Janela de atendimento Grade de atendimento Capacidade Transporta…" at bounding box center [406, 186] width 813 height 372
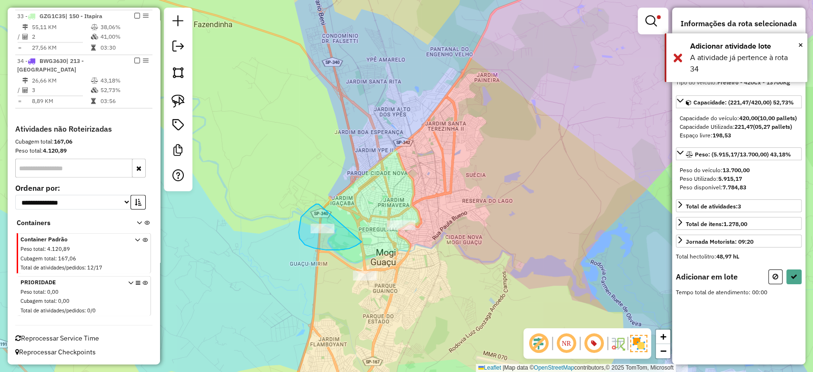
drag, startPoint x: 301, startPoint y: 217, endPoint x: 362, endPoint y: 242, distance: 65.4
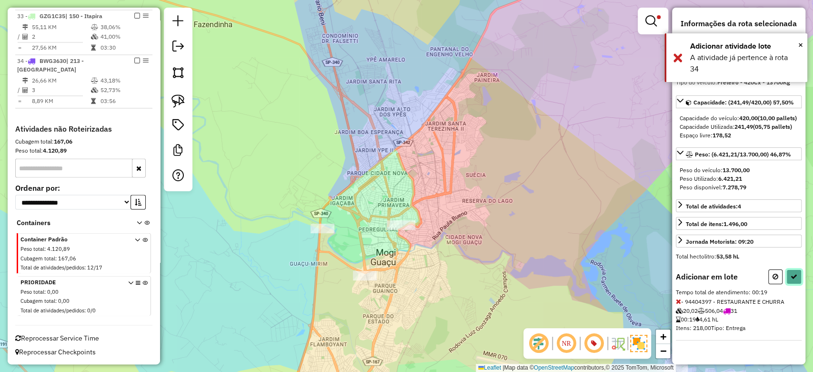
click at [797, 280] on icon at bounding box center [794, 276] width 7 height 7
select select "**********"
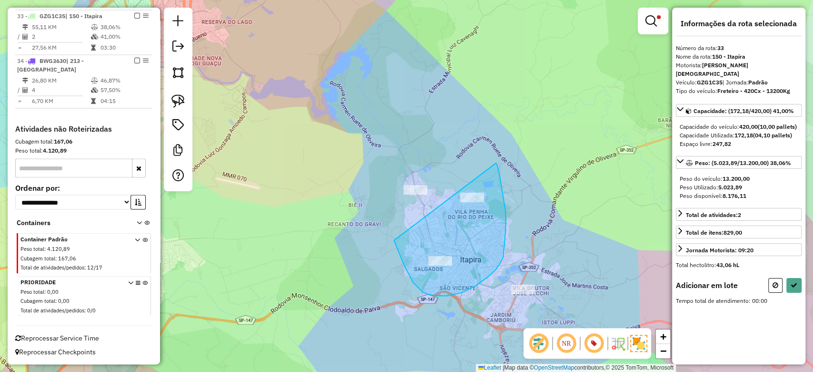
drag, startPoint x: 404, startPoint y: 264, endPoint x: 496, endPoint y: 163, distance: 136.9
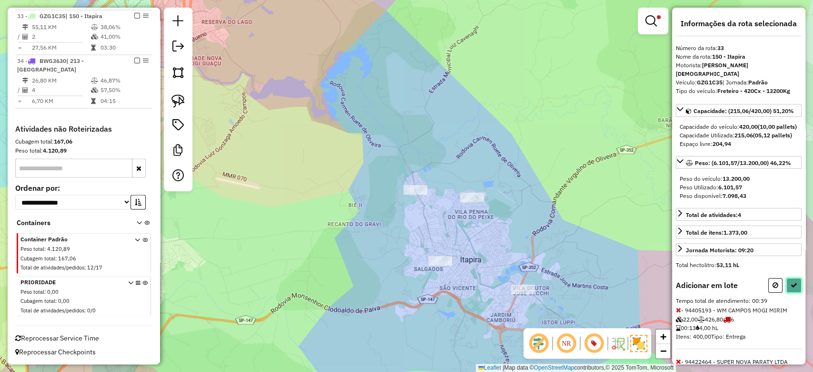
click at [791, 288] on icon at bounding box center [794, 285] width 7 height 7
select select "**********"
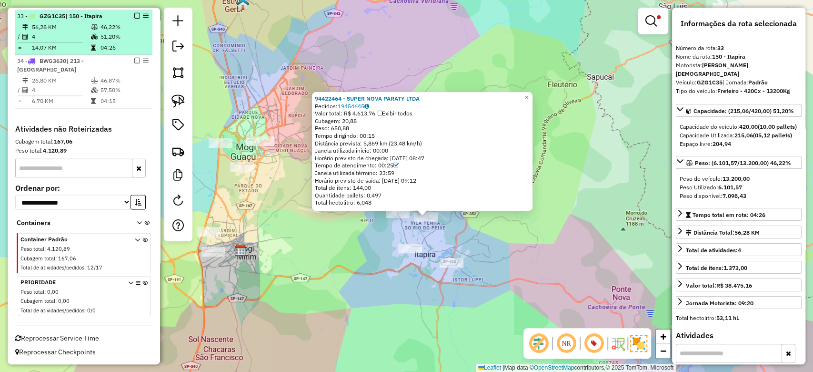
click at [135, 14] on em at bounding box center [137, 16] width 6 height 6
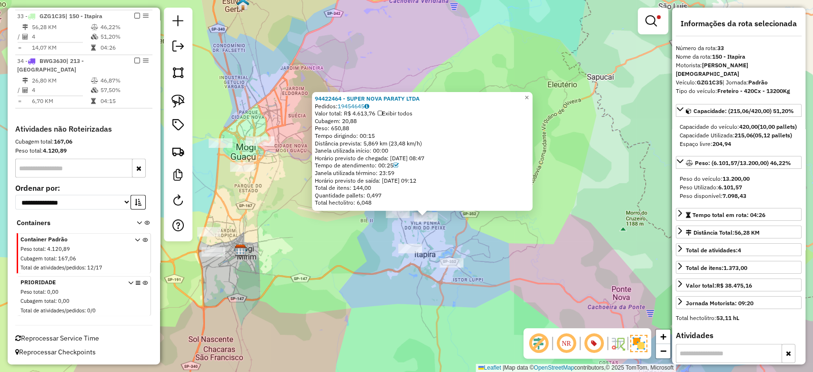
scroll to position [1051, 0]
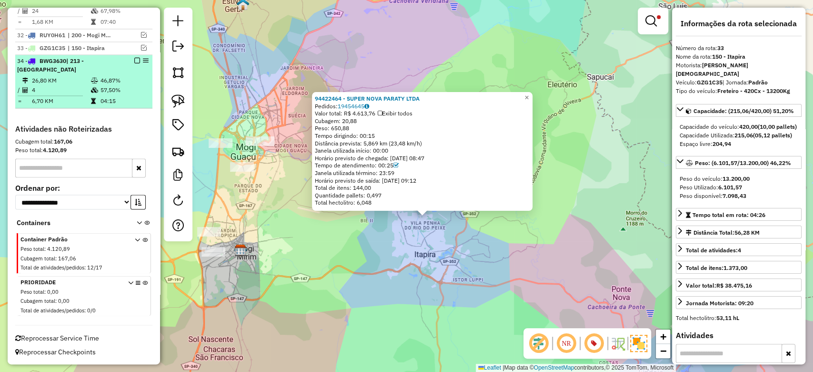
click at [134, 61] on em at bounding box center [137, 61] width 6 height 6
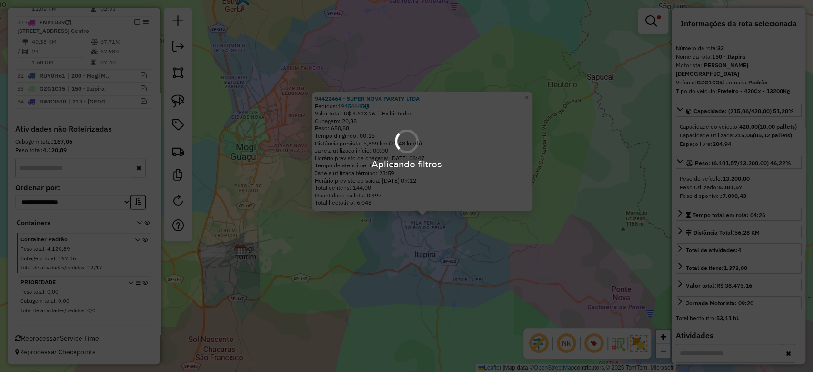
scroll to position [1010, 0]
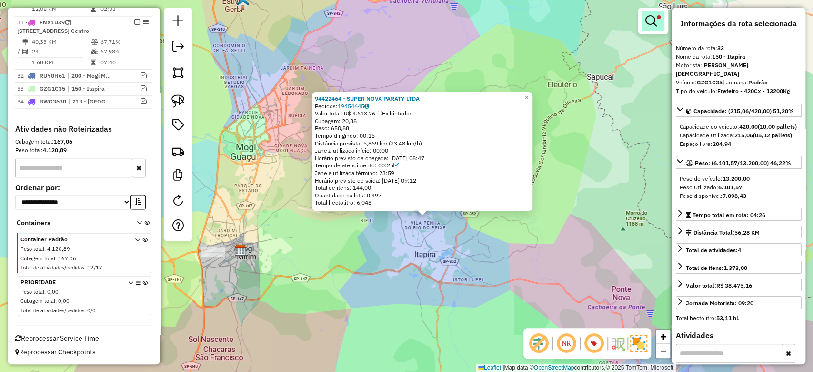
click at [659, 22] on link at bounding box center [653, 20] width 23 height 19
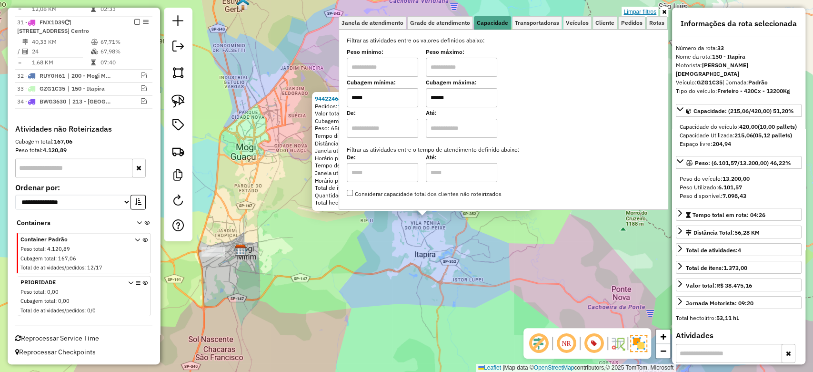
click at [641, 13] on link "Limpar filtros" at bounding box center [640, 12] width 37 height 10
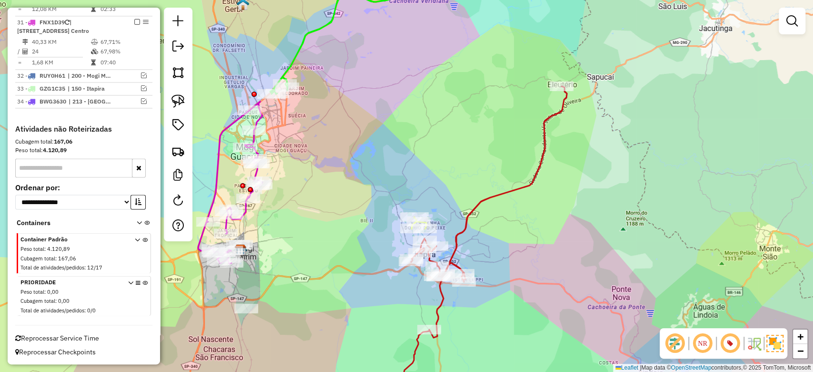
click at [470, 225] on icon at bounding box center [464, 247] width 205 height 323
select select "**********"
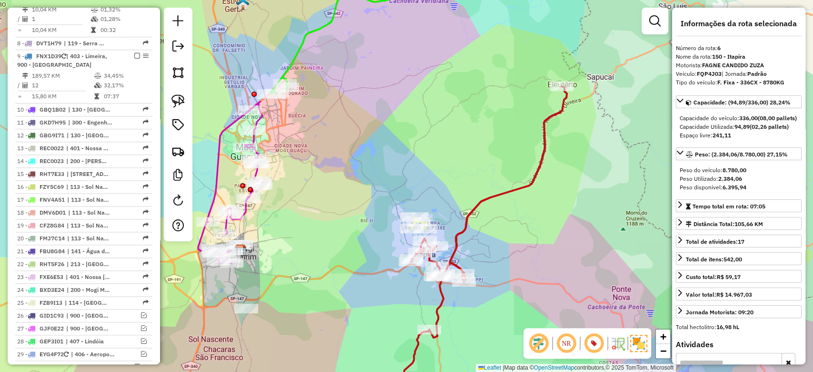
scroll to position [546, 0]
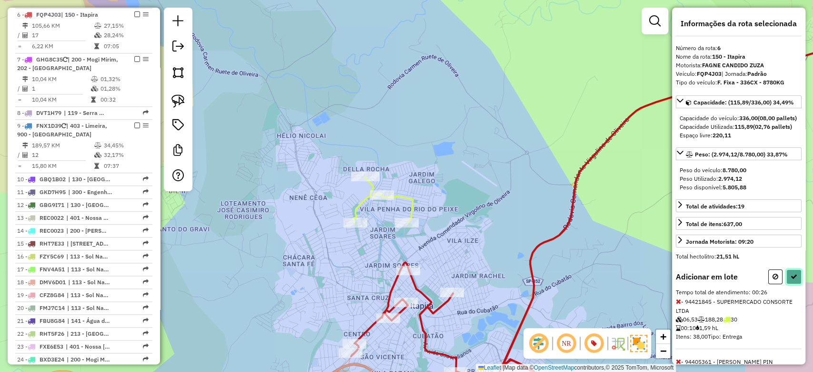
click at [798, 284] on button at bounding box center [794, 276] width 15 height 15
select select "**********"
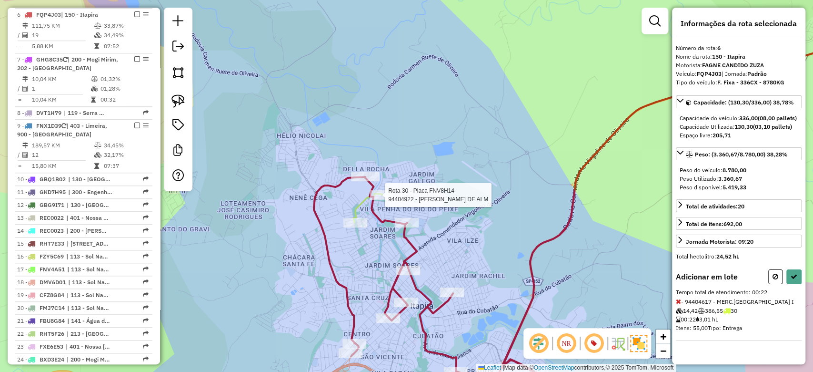
click at [380, 200] on div at bounding box center [382, 195] width 24 height 10
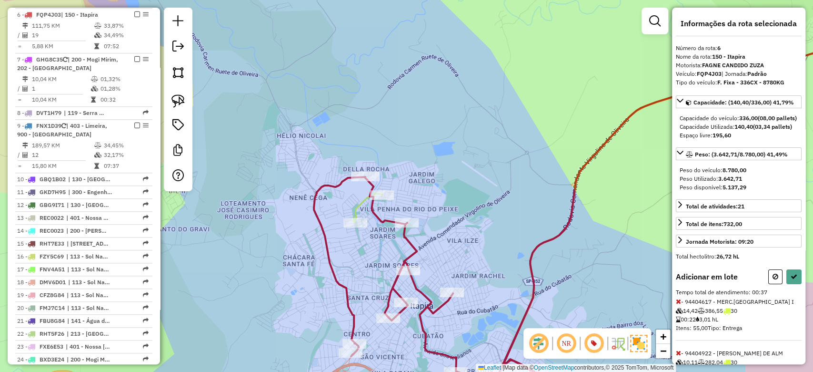
scroll to position [54, 0]
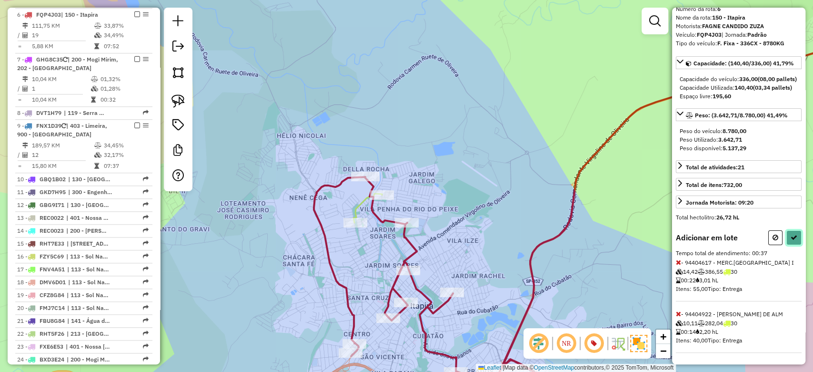
click at [795, 239] on button at bounding box center [794, 237] width 15 height 15
select select "**********"
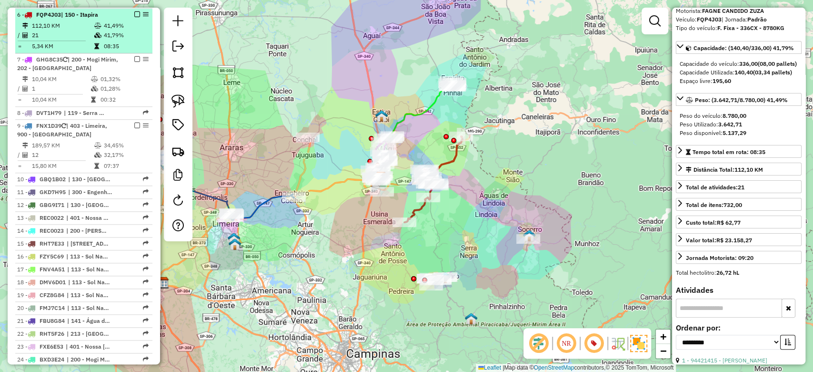
click at [135, 12] on em at bounding box center [137, 14] width 6 height 6
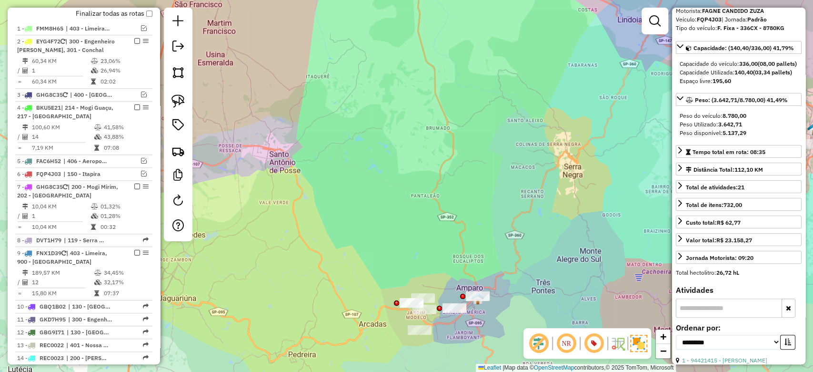
scroll to position [323, 0]
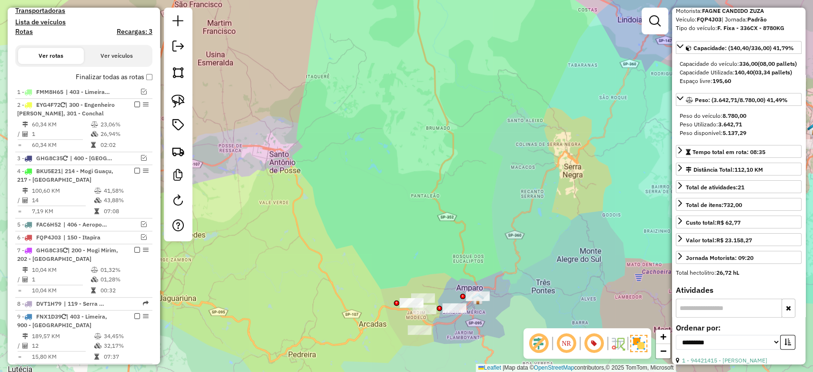
drag, startPoint x: 395, startPoint y: 243, endPoint x: 351, endPoint y: 188, distance: 70.8
click at [351, 188] on div "Janela de atendimento Grade de atendimento Capacidade Transportadoras Veículos …" at bounding box center [406, 186] width 813 height 372
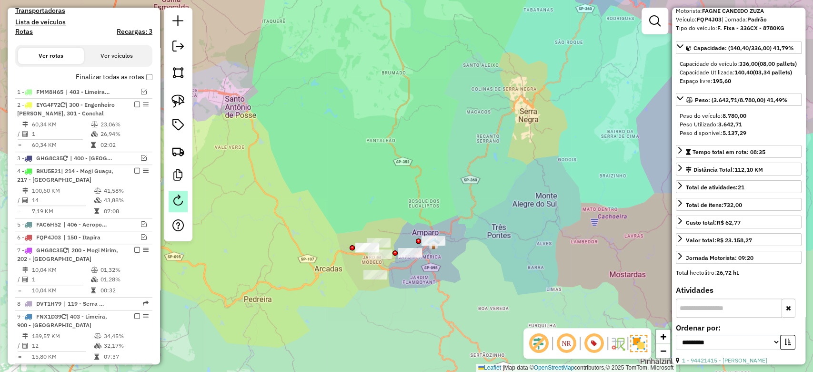
click at [177, 194] on link at bounding box center [178, 201] width 19 height 21
select select "*"
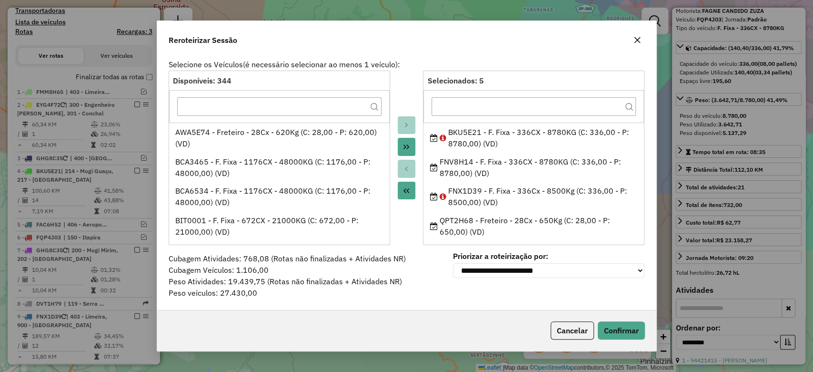
click at [638, 32] on button "button" at bounding box center [637, 39] width 15 height 15
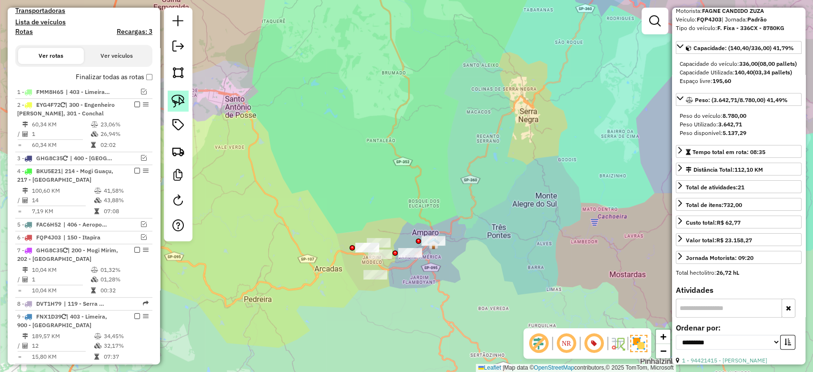
click at [179, 101] on img at bounding box center [178, 100] width 13 height 13
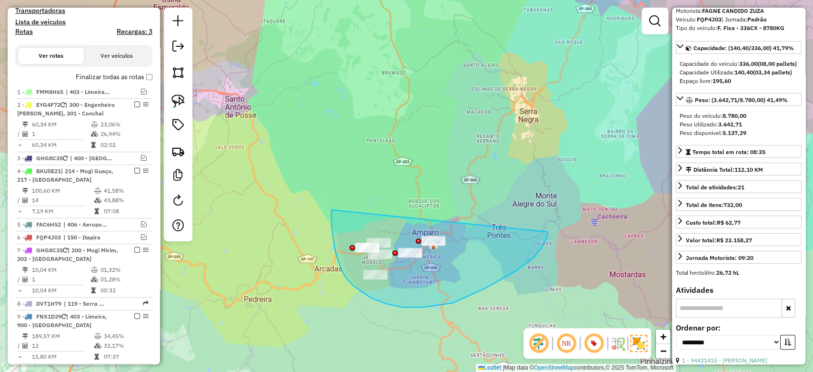
drag, startPoint x: 344, startPoint y: 275, endPoint x: 547, endPoint y: 232, distance: 207.6
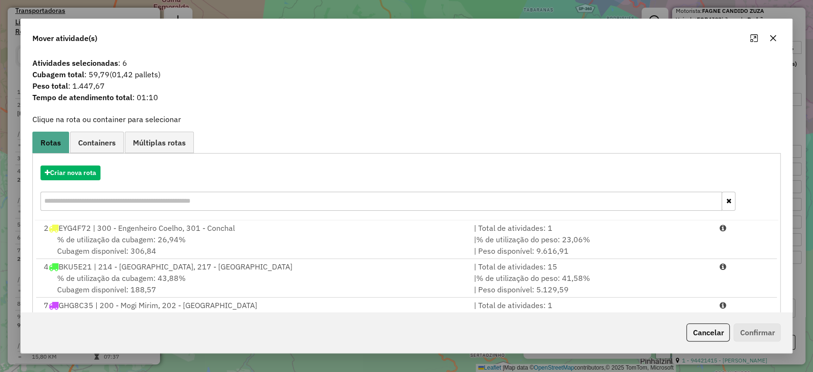
click at [778, 37] on button "button" at bounding box center [773, 37] width 15 height 15
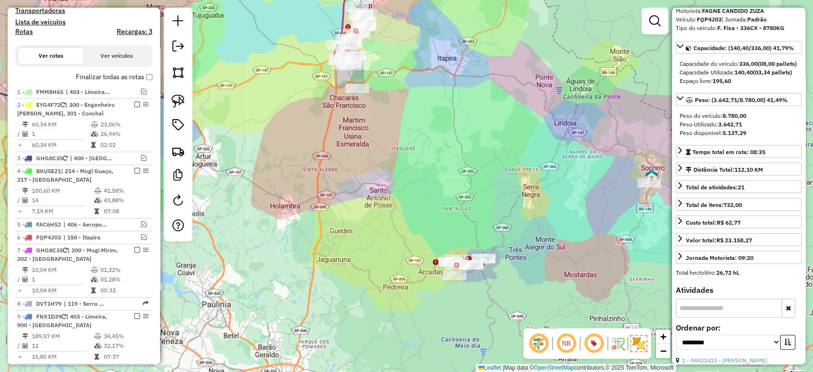
drag, startPoint x: 462, startPoint y: 163, endPoint x: 465, endPoint y: 187, distance: 24.0
click at [465, 186] on div "Janela de atendimento Grade de atendimento Capacidade Transportadoras Veículos …" at bounding box center [406, 186] width 813 height 372
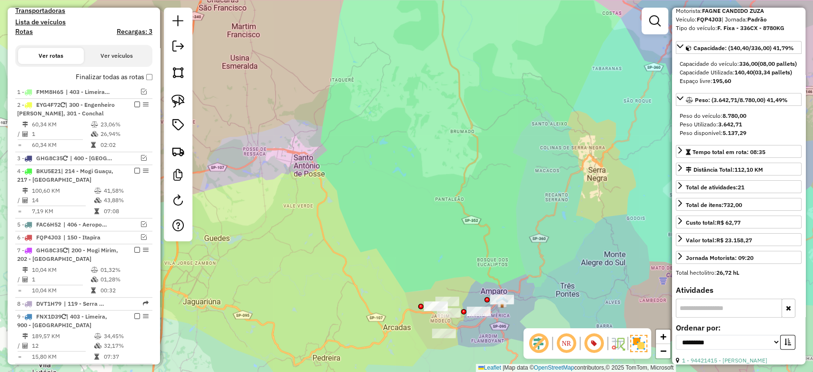
drag, startPoint x: 525, startPoint y: 256, endPoint x: 481, endPoint y: 209, distance: 64.7
click at [481, 209] on div "Janela de atendimento Grade de atendimento Capacidade Transportadoras Veículos …" at bounding box center [406, 186] width 813 height 372
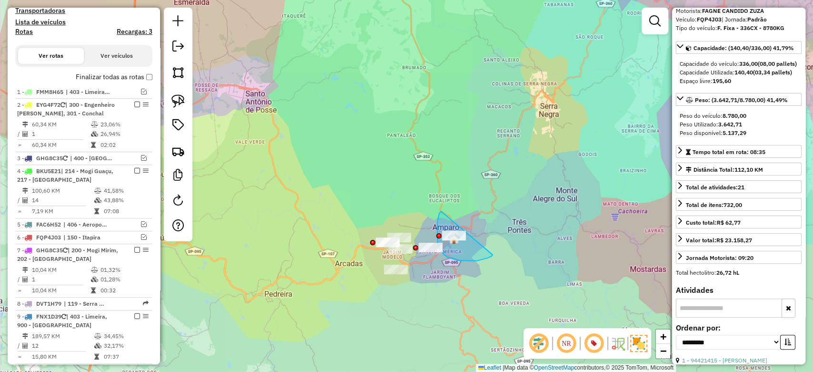
drag, startPoint x: 437, startPoint y: 222, endPoint x: 493, endPoint y: 254, distance: 64.1
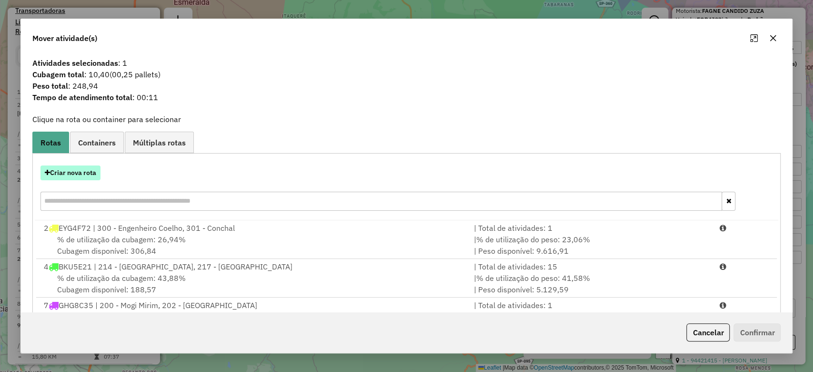
click at [79, 177] on button "Criar nova rota" at bounding box center [70, 172] width 60 height 15
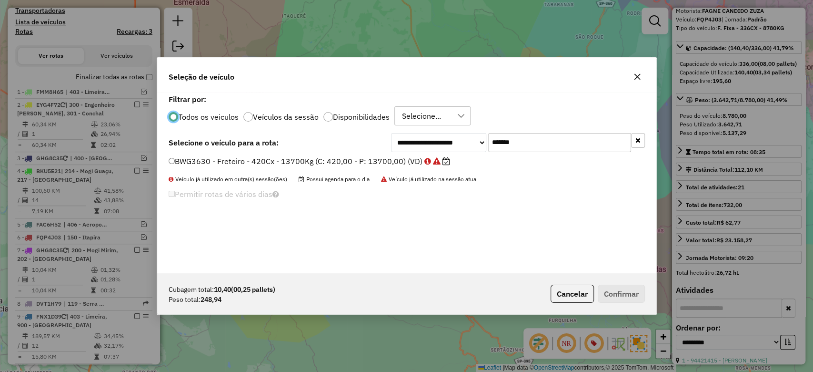
scroll to position [5, 3]
drag, startPoint x: 547, startPoint y: 145, endPoint x: 458, endPoint y: 148, distance: 89.1
click at [458, 148] on div "**********" at bounding box center [518, 142] width 254 height 19
paste input "text"
type input "*******"
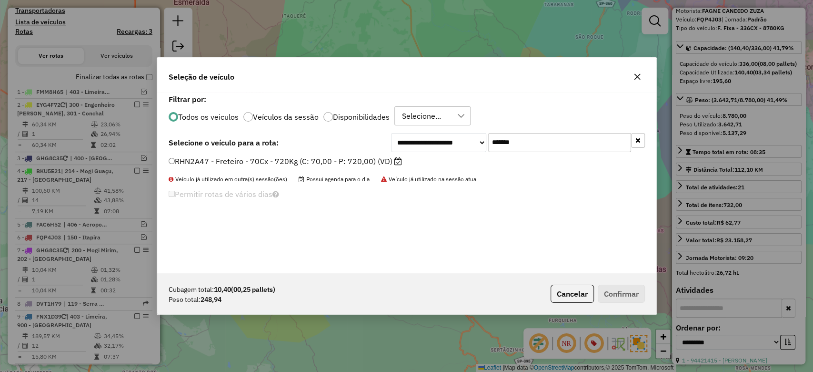
click at [393, 160] on label "RHN2A47 - Freteiro - 70Cx - 720Kg (C: 70,00 - P: 720,00) (VD)" at bounding box center [285, 160] width 233 height 11
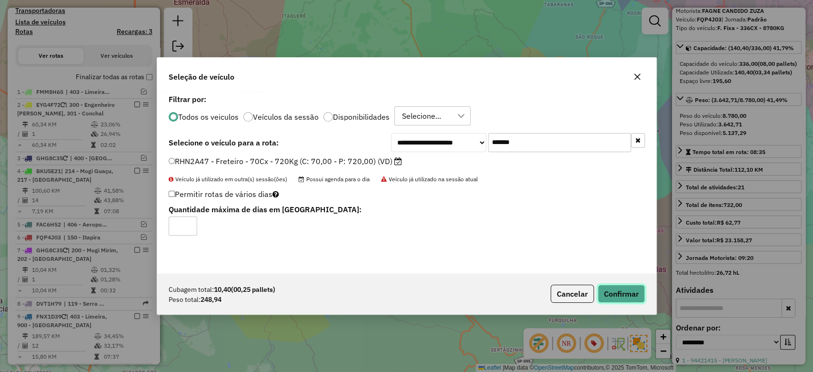
click at [629, 293] on button "Confirmar" at bounding box center [621, 293] width 47 height 18
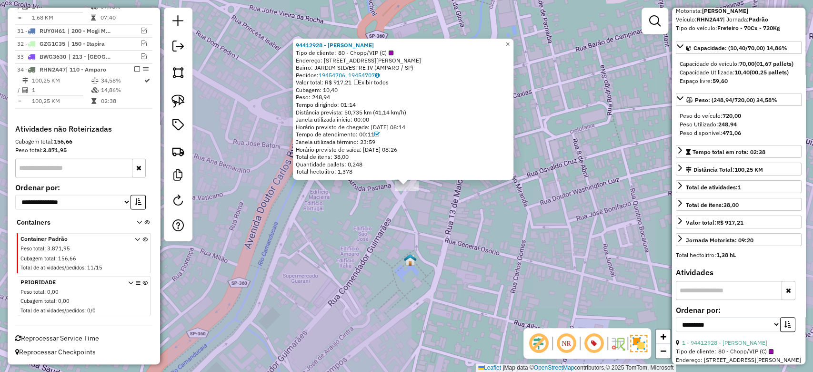
scroll to position [0, 0]
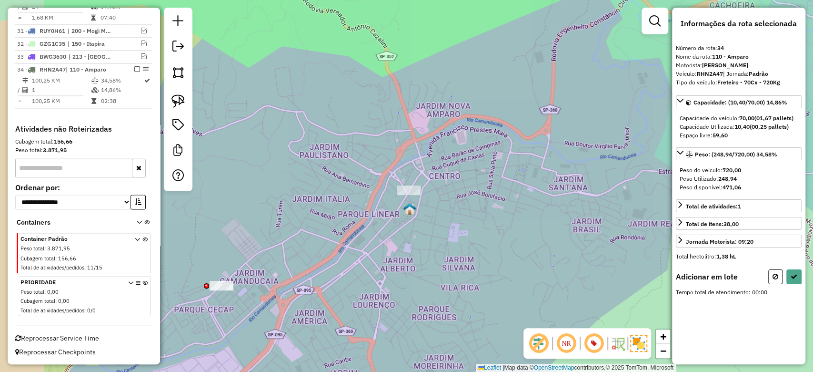
drag, startPoint x: 293, startPoint y: 237, endPoint x: 532, endPoint y: 183, distance: 245.3
click at [532, 183] on div "Janela de atendimento Grade de atendimento Capacidade Transportadoras Veículos …" at bounding box center [406, 186] width 813 height 372
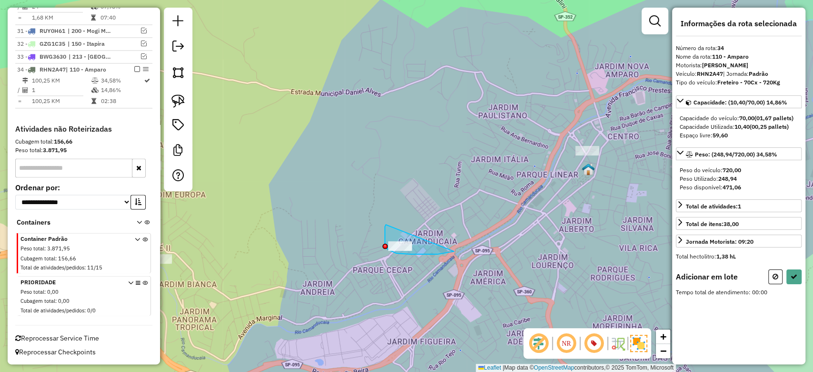
drag, startPoint x: 386, startPoint y: 224, endPoint x: 454, endPoint y: 251, distance: 72.7
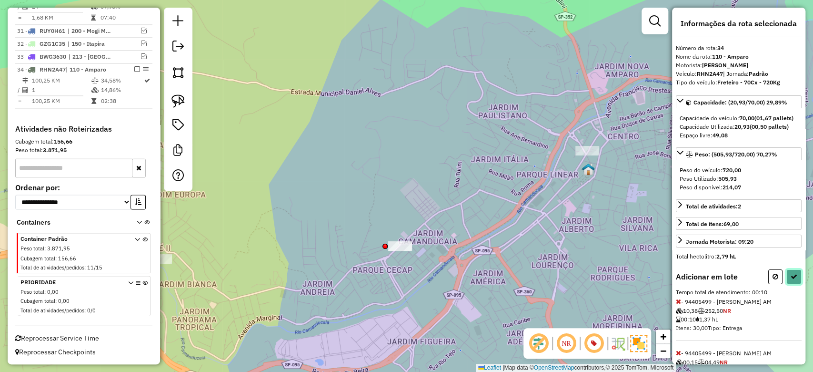
click at [795, 281] on button at bounding box center [794, 276] width 15 height 15
select select "**********"
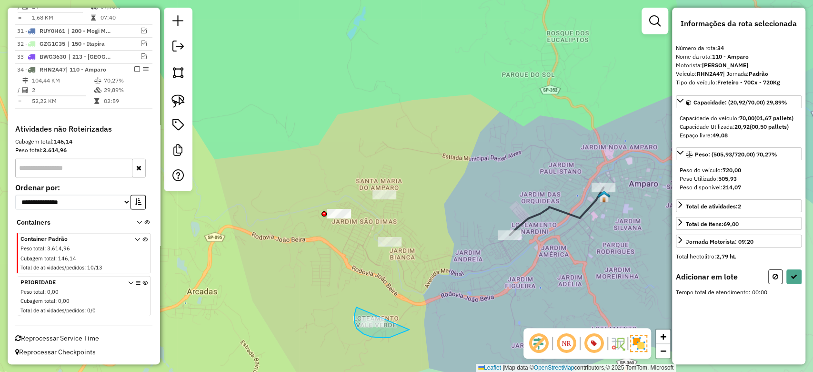
drag, startPoint x: 390, startPoint y: 337, endPoint x: 415, endPoint y: 327, distance: 27.0
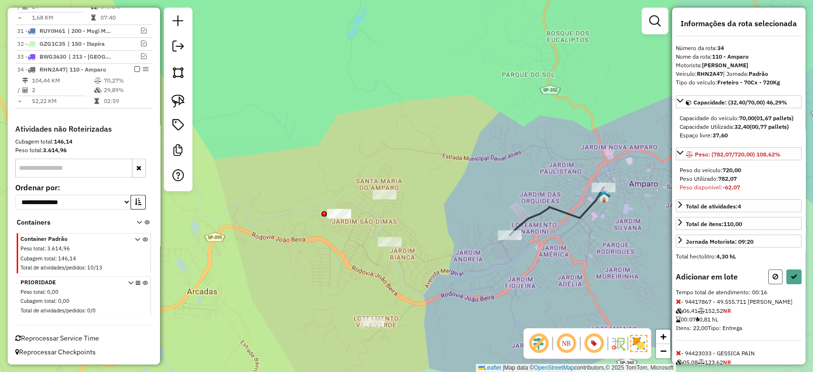
click at [768, 283] on button at bounding box center [775, 276] width 14 height 15
select select "**********"
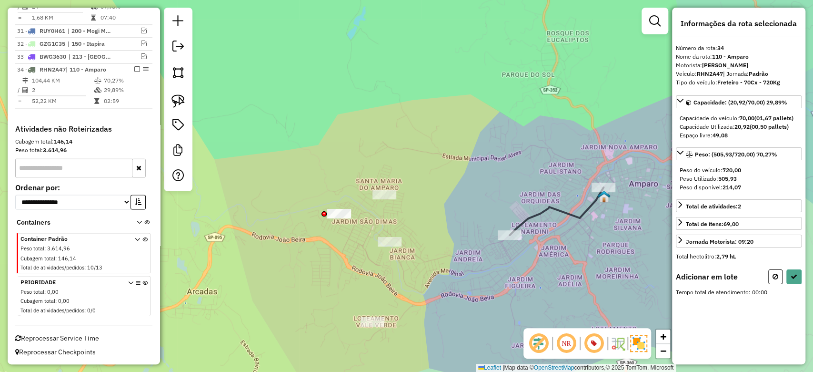
click at [385, 235] on div "Janela de atendimento Grade de atendimento Capacidade Transportadoras Veículos …" at bounding box center [406, 186] width 813 height 372
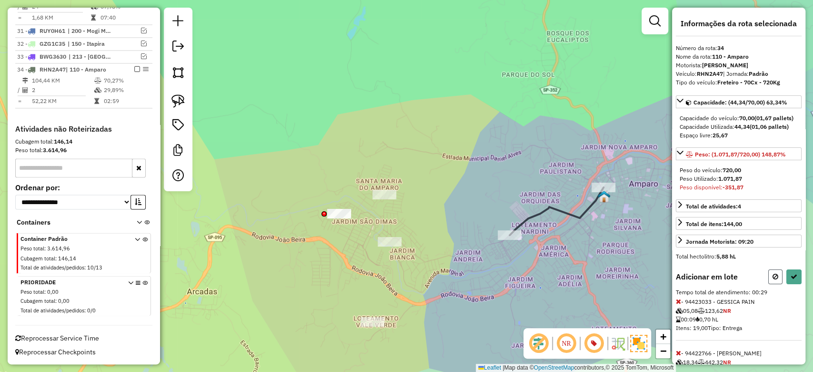
click at [778, 284] on button at bounding box center [775, 276] width 14 height 15
select select "**********"
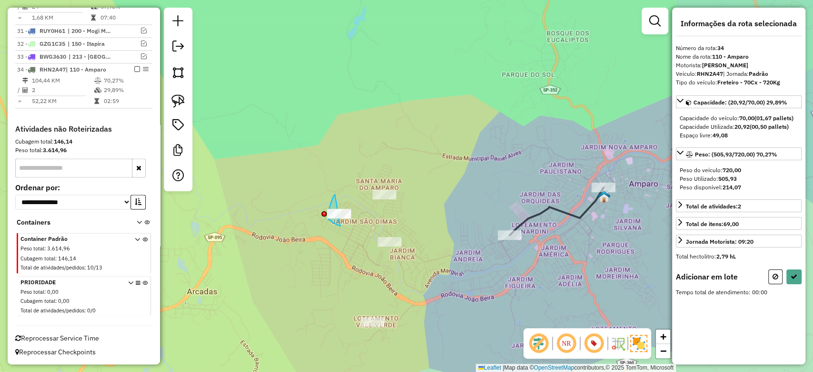
drag, startPoint x: 333, startPoint y: 196, endPoint x: 366, endPoint y: 227, distance: 45.5
click at [366, 227] on div "Janela de atendimento Grade de atendimento Capacidade Transportadoras Veículos …" at bounding box center [406, 186] width 813 height 372
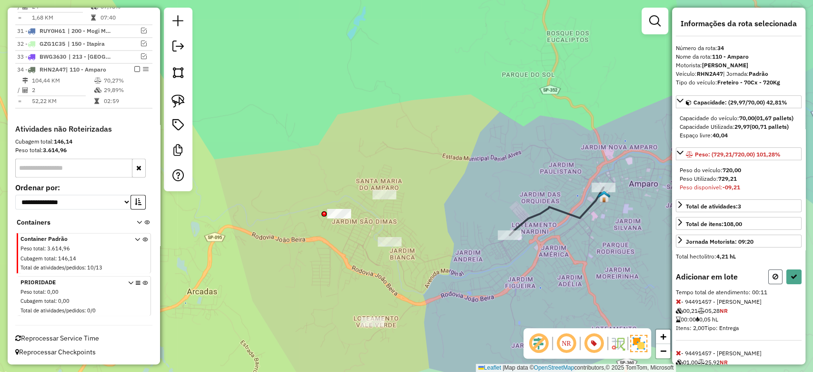
click at [773, 280] on icon at bounding box center [776, 276] width 6 height 7
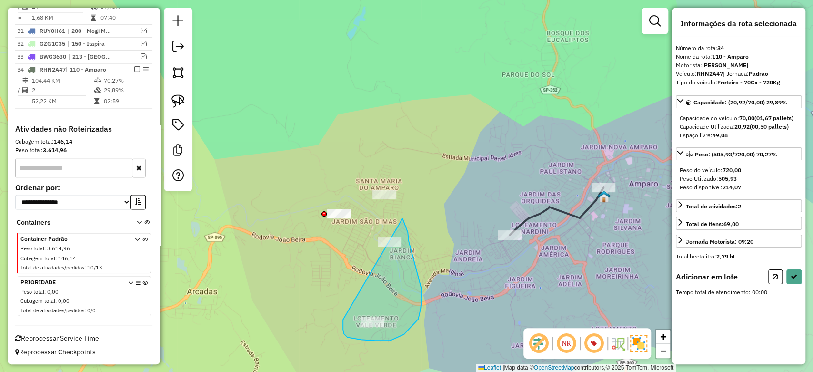
drag, startPoint x: 343, startPoint y: 322, endPoint x: 394, endPoint y: 211, distance: 122.2
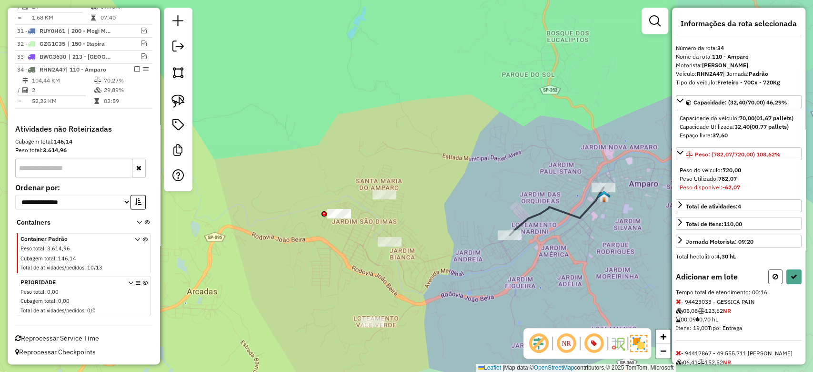
click at [777, 284] on button at bounding box center [775, 276] width 14 height 15
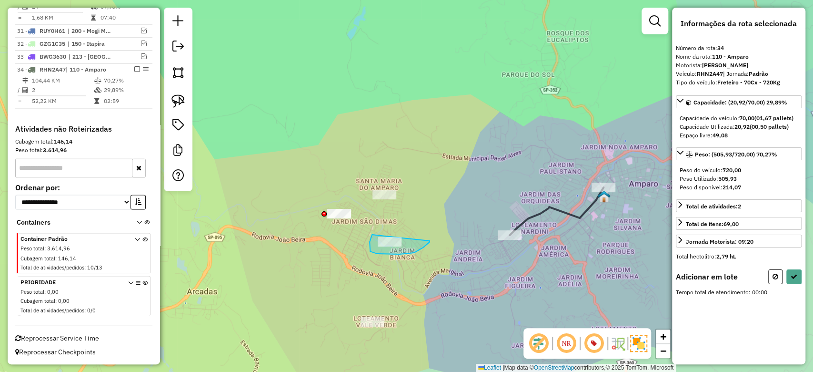
drag, startPoint x: 370, startPoint y: 245, endPoint x: 430, endPoint y: 242, distance: 60.2
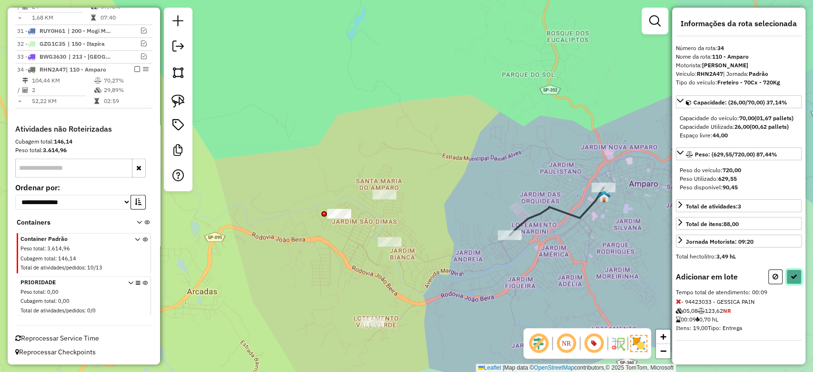
click at [791, 275] on icon at bounding box center [794, 276] width 7 height 7
select select "**********"
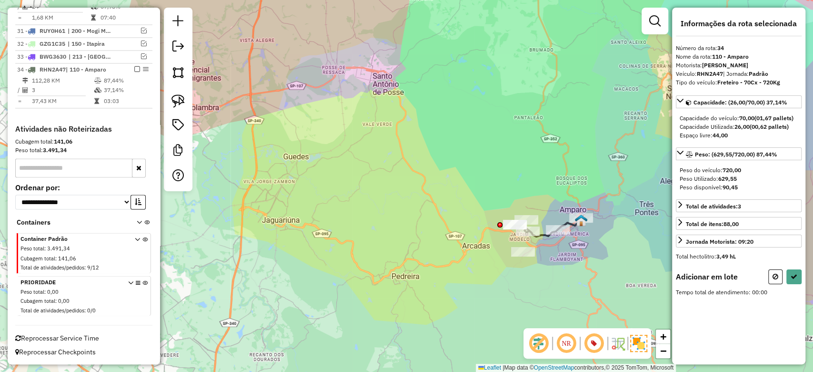
click at [500, 226] on div at bounding box center [499, 224] width 5 height 5
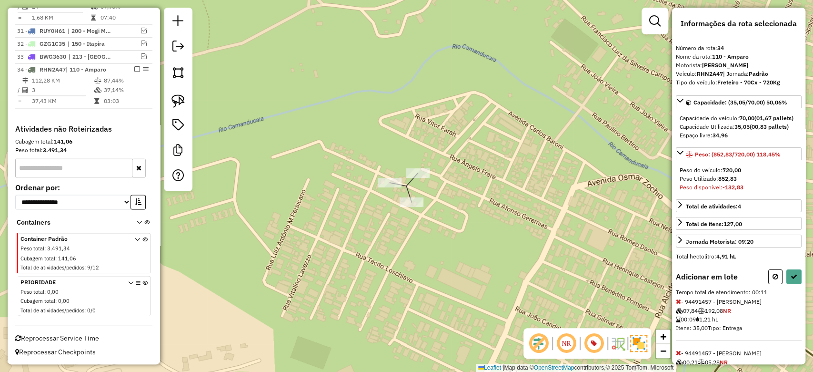
scroll to position [63, 0]
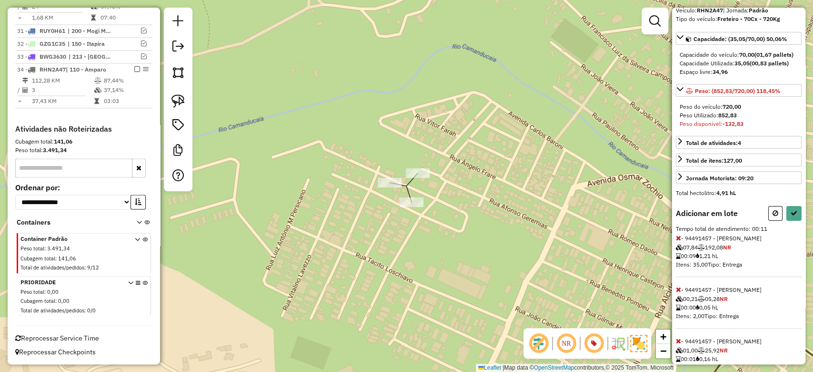
click at [680, 241] on icon at bounding box center [678, 237] width 5 height 7
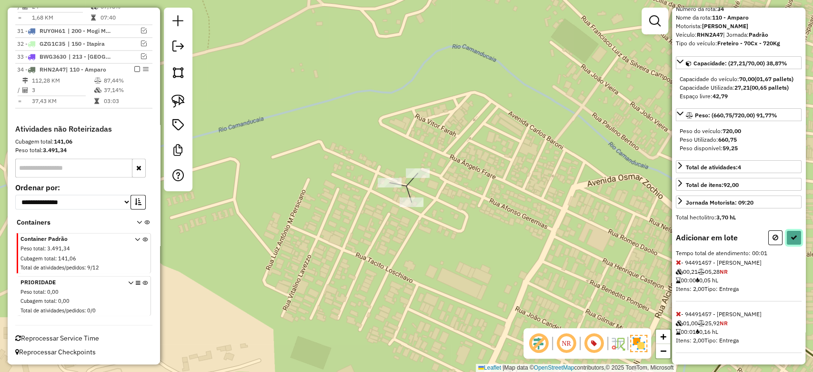
click at [789, 242] on button at bounding box center [794, 237] width 15 height 15
select select "**********"
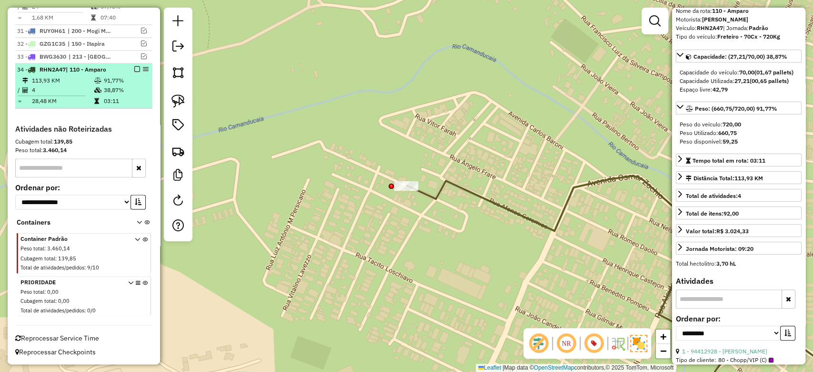
click at [135, 70] on em at bounding box center [137, 69] width 6 height 6
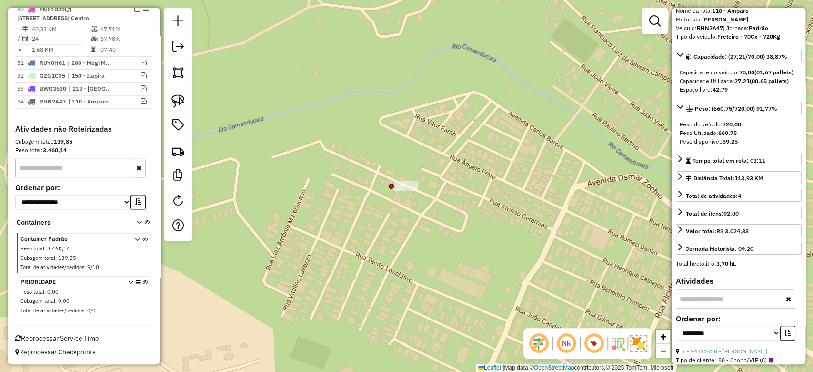
scroll to position [946, 0]
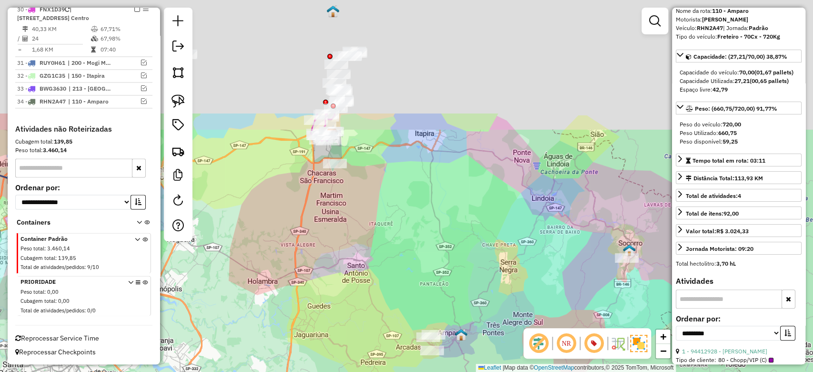
drag, startPoint x: 457, startPoint y: 82, endPoint x: 421, endPoint y: 213, distance: 135.9
click at [458, 253] on div "Janela de atendimento Grade de atendimento Capacidade Transportadoras Veículos …" at bounding box center [406, 186] width 813 height 372
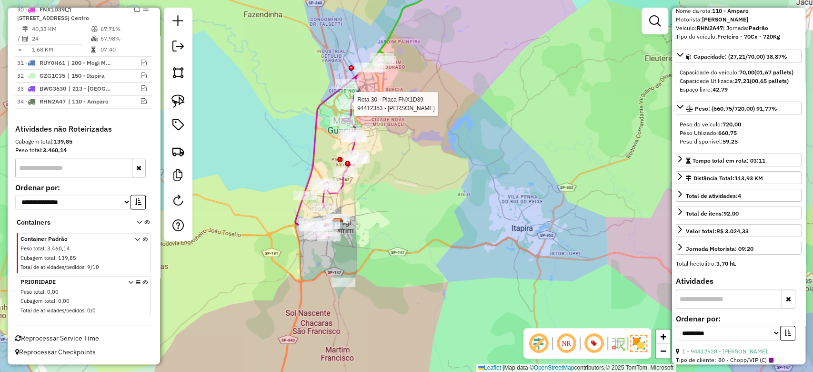
click at [348, 111] on icon at bounding box center [327, 156] width 64 height 162
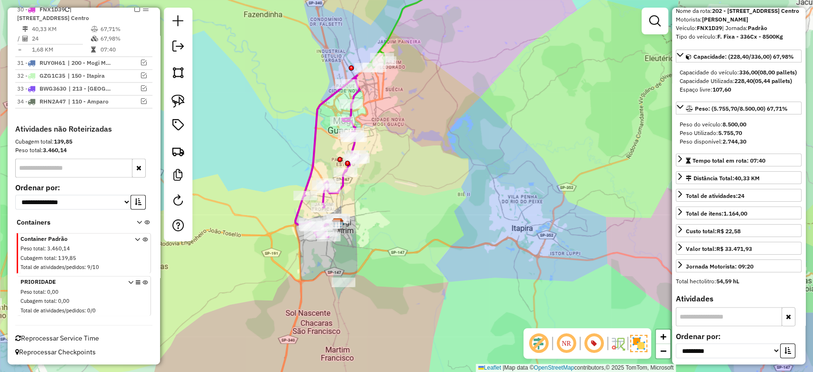
scroll to position [934, 0]
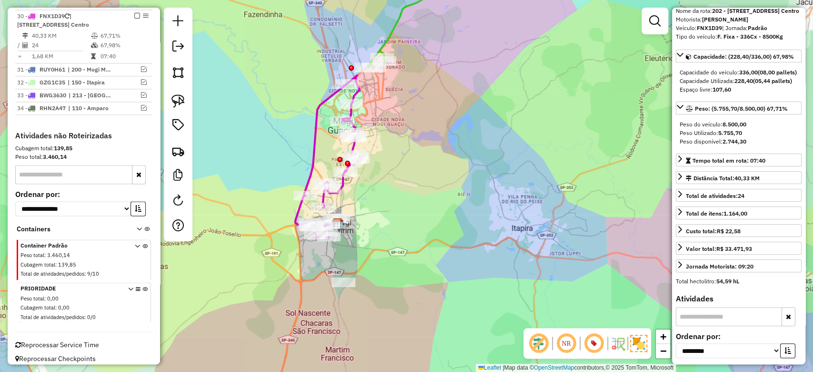
click at [389, 43] on icon at bounding box center [440, 15] width 146 height 105
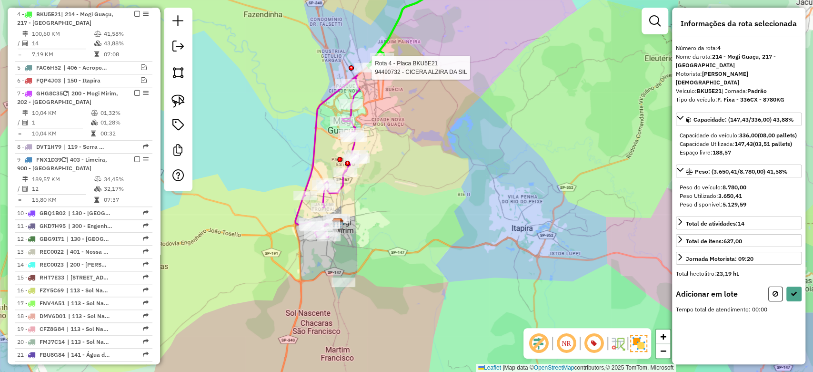
scroll to position [0, 0]
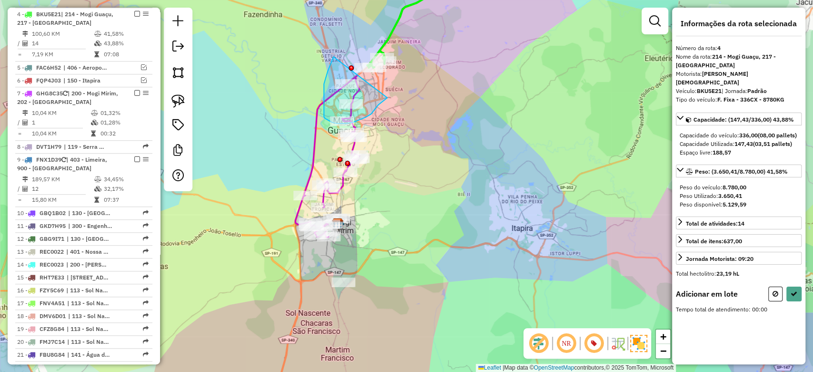
drag, startPoint x: 328, startPoint y: 71, endPoint x: 393, endPoint y: 93, distance: 69.0
click at [393, 93] on div "Rota 30 - Placa FNX1D39 94489668 - MLP BURITI REST LTDA Janela de atendimento G…" at bounding box center [406, 186] width 813 height 372
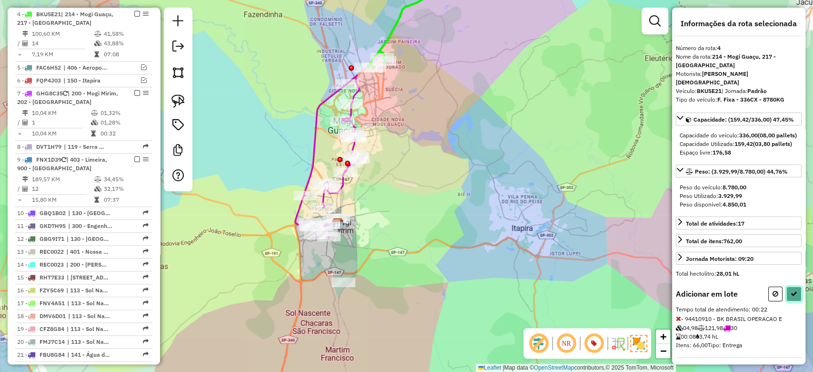
click at [793, 297] on icon at bounding box center [794, 293] width 7 height 7
select select "**********"
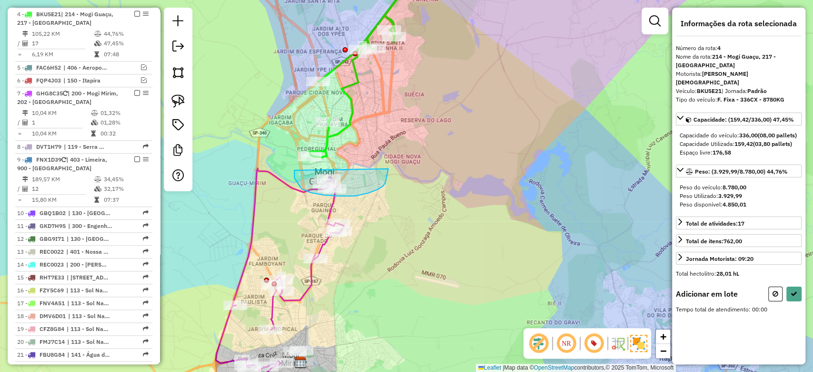
drag, startPoint x: 302, startPoint y: 189, endPoint x: 388, endPoint y: 169, distance: 89.0
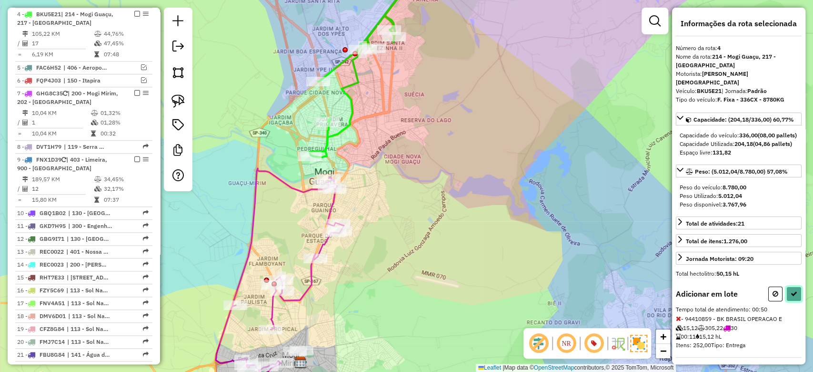
click at [791, 297] on icon at bounding box center [794, 293] width 7 height 7
select select "**********"
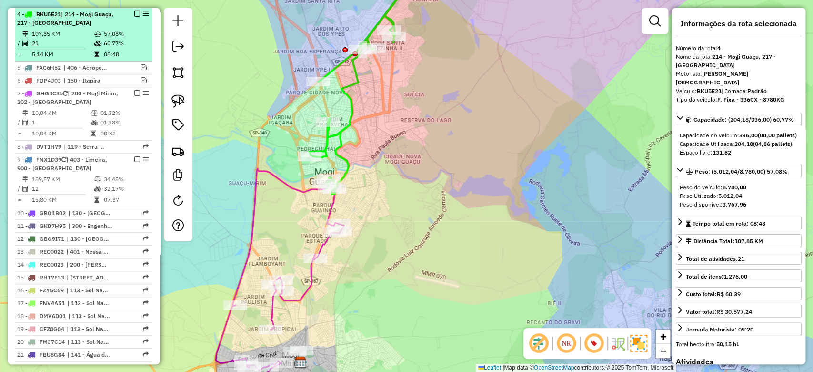
click at [135, 16] on em at bounding box center [137, 14] width 6 height 6
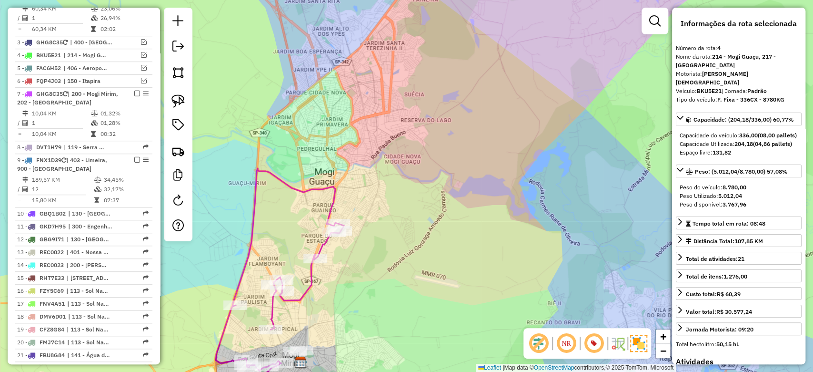
click at [286, 184] on icon at bounding box center [280, 278] width 128 height 221
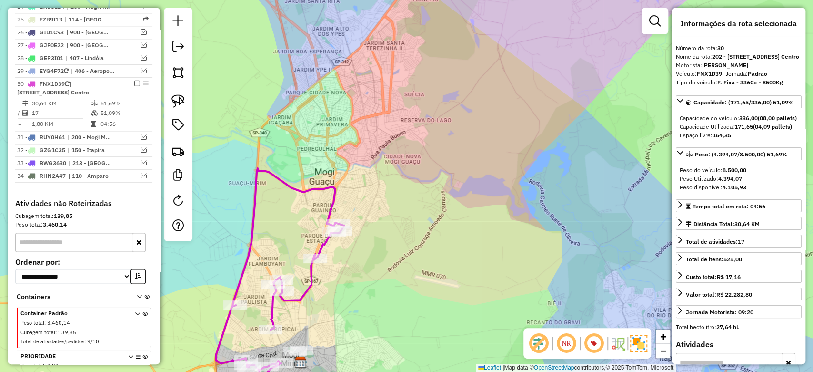
scroll to position [894, 0]
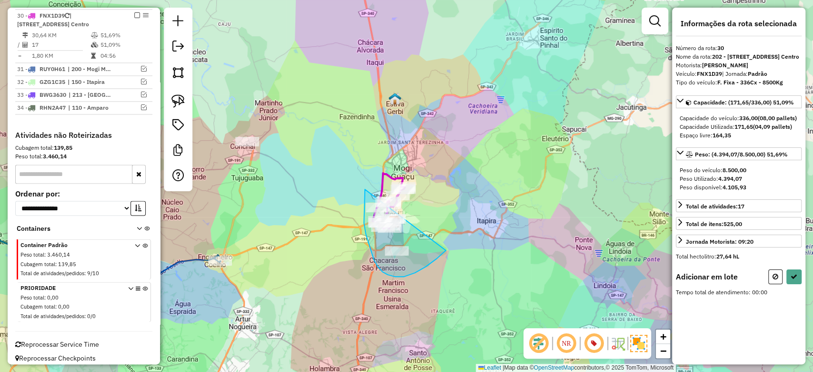
drag, startPoint x: 365, startPoint y: 189, endPoint x: 458, endPoint y: 230, distance: 101.8
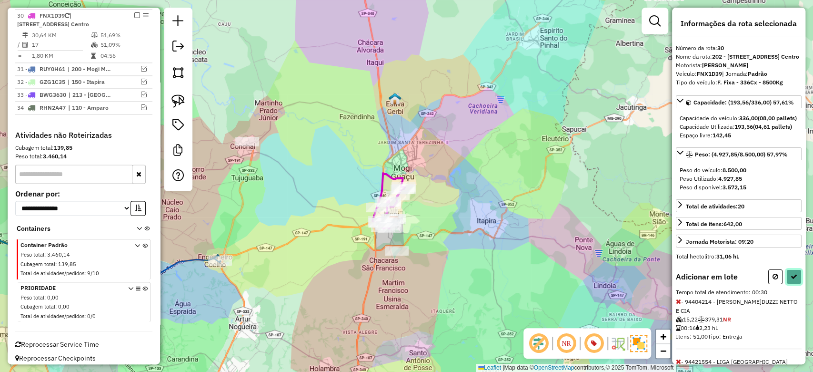
click at [795, 284] on button at bounding box center [794, 276] width 15 height 15
select select "**********"
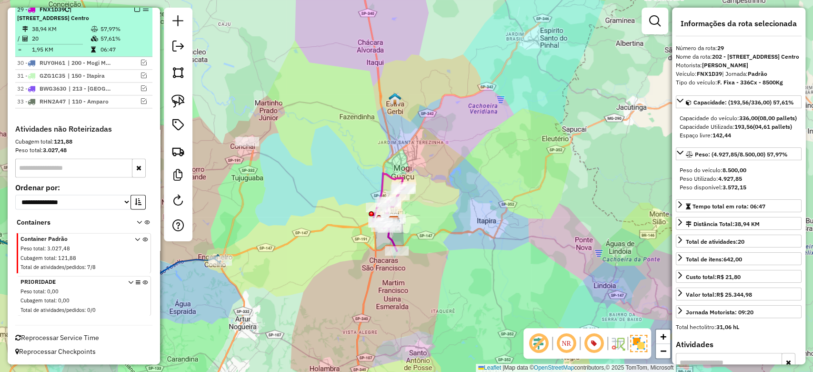
scroll to position [789, 0]
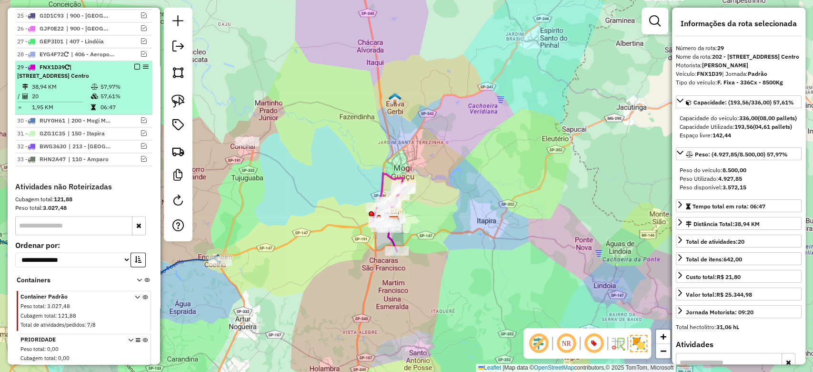
click at [134, 64] on em at bounding box center [137, 67] width 6 height 6
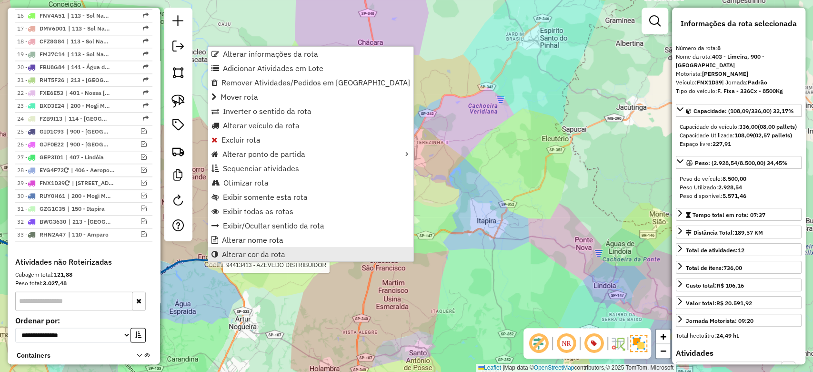
scroll to position [531, 0]
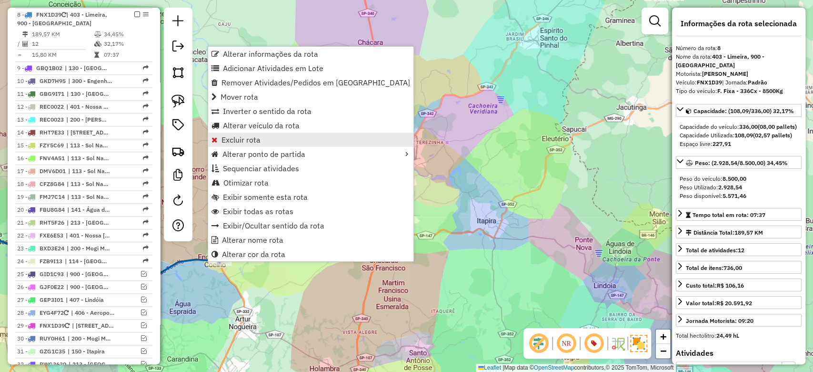
click at [287, 139] on link "Excluir rota" at bounding box center [310, 139] width 205 height 14
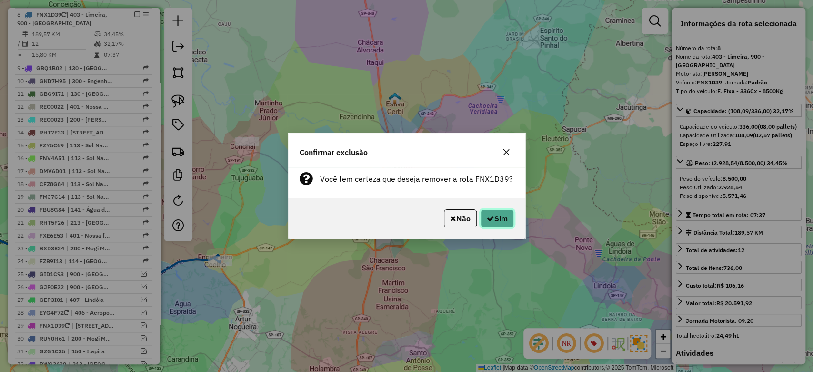
click at [493, 221] on button "Sim" at bounding box center [497, 218] width 33 height 18
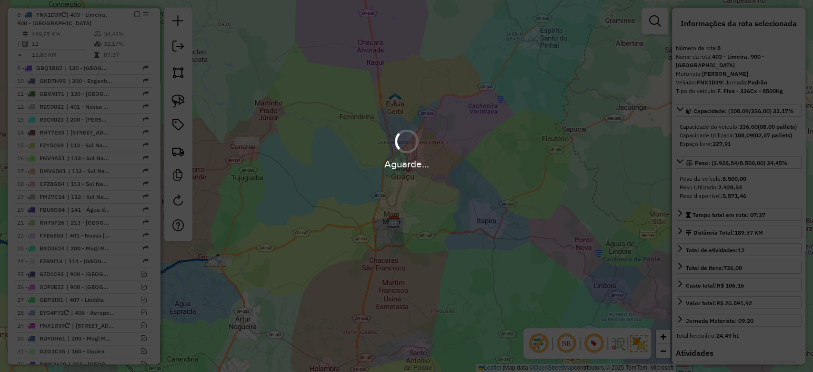
scroll to position [477, 0]
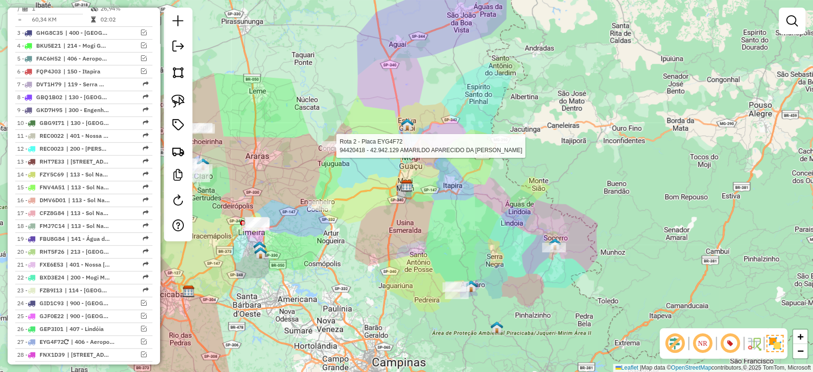
select select "**********"
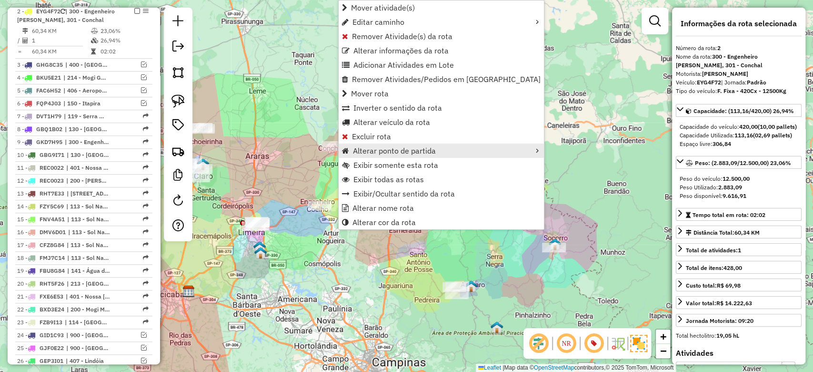
scroll to position [414, 0]
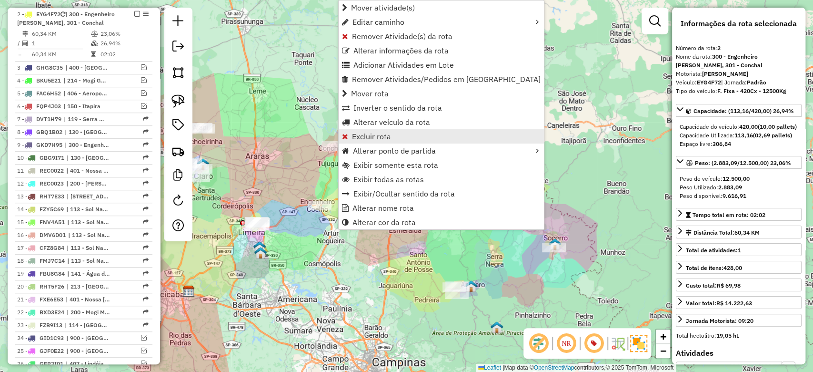
click at [403, 135] on link "Excluir rota" at bounding box center [441, 136] width 205 height 14
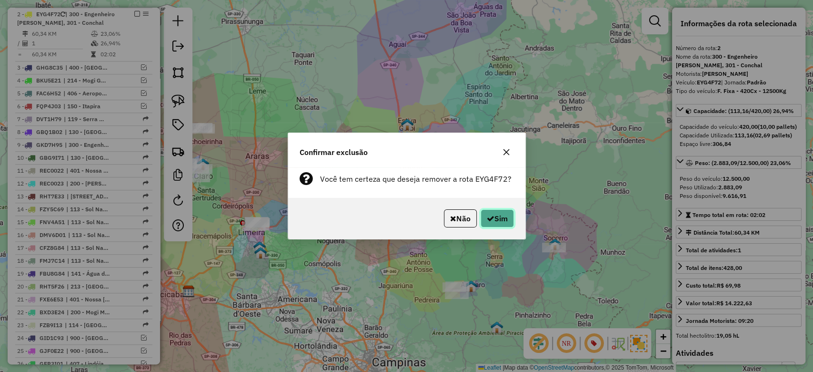
click at [504, 219] on button "Sim" at bounding box center [497, 218] width 33 height 18
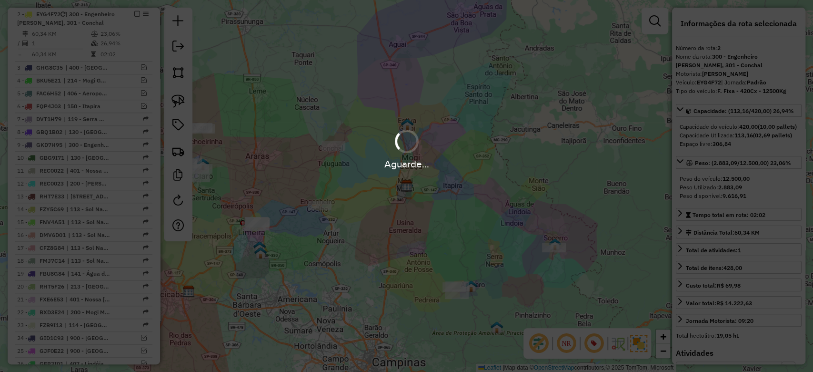
scroll to position [360, 0]
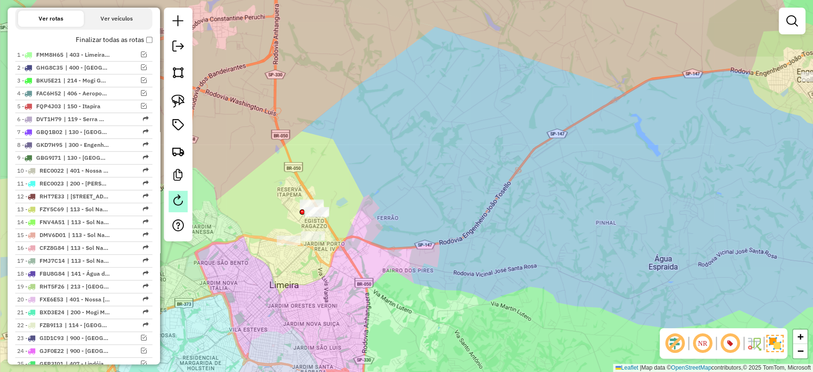
click at [178, 205] on em at bounding box center [177, 199] width 11 height 11
select select "*"
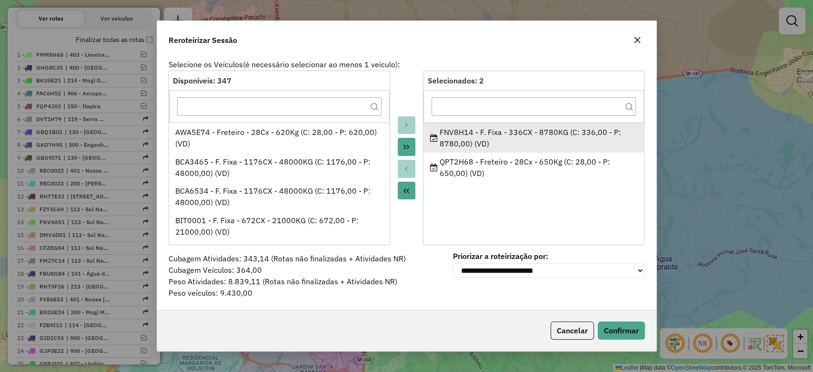
drag, startPoint x: 474, startPoint y: 132, endPoint x: 439, endPoint y: 132, distance: 35.3
click at [439, 132] on div "FNV8H14 - F. Fixa - 336CX - 8780KG (C: 336,00 - P: 8780,00) (VD)" at bounding box center [534, 137] width 208 height 23
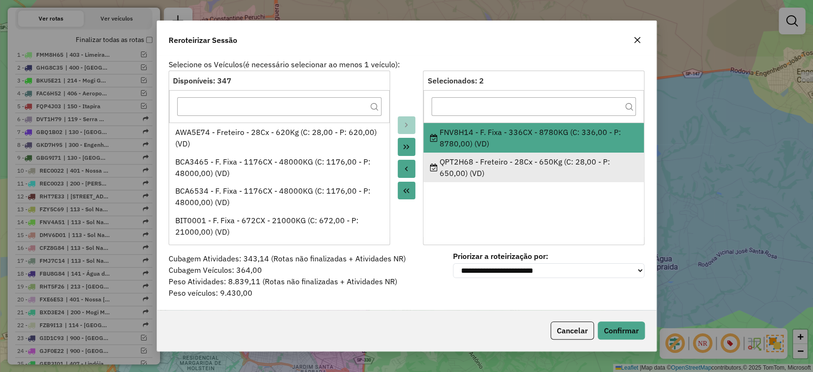
copy div "FNV8H14"
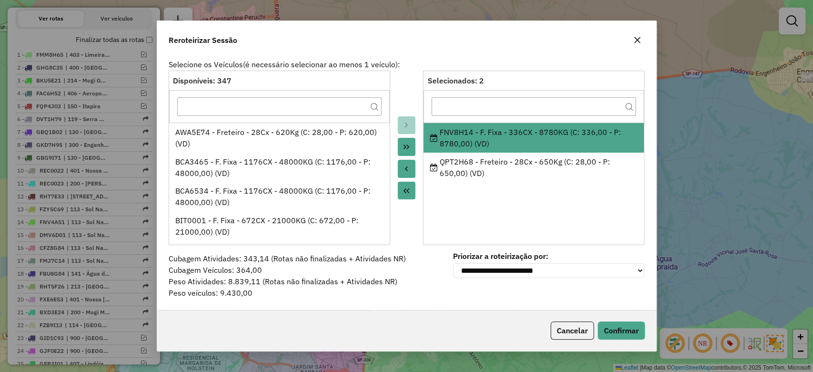
click at [634, 36] on icon "button" at bounding box center [638, 40] width 8 height 8
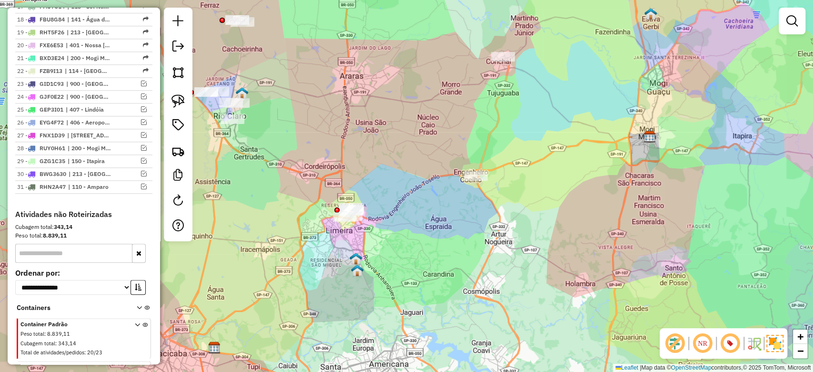
scroll to position [678, 0]
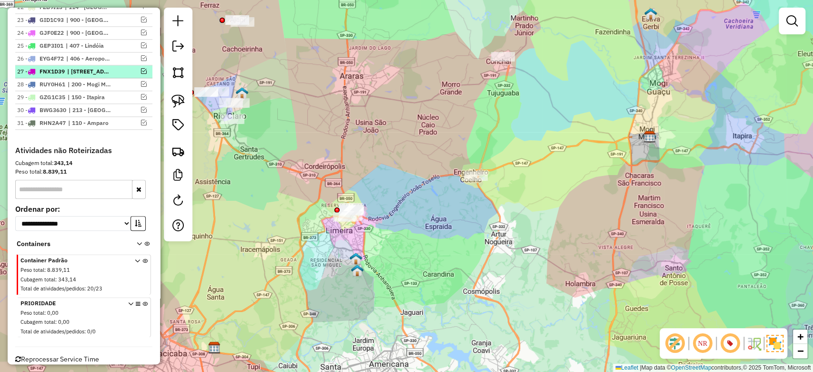
click at [141, 68] on em at bounding box center [144, 71] width 6 height 6
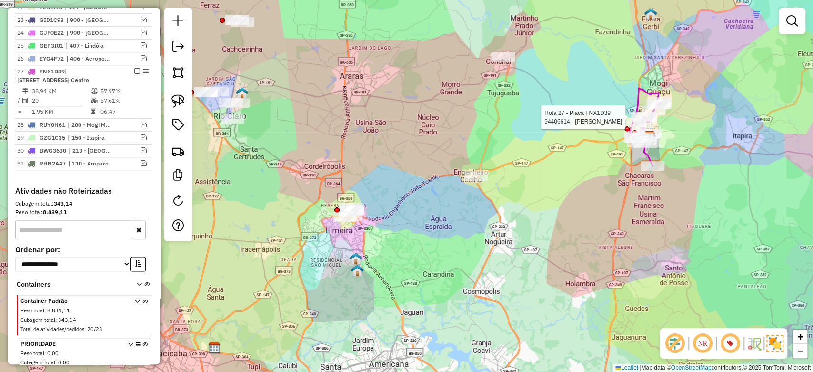
select select "**********"
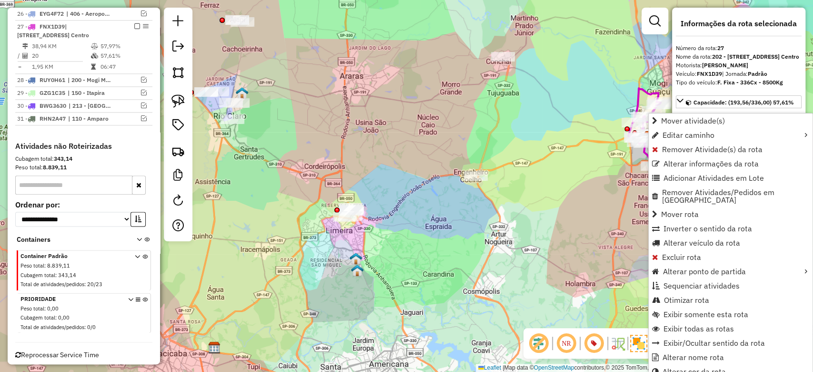
scroll to position [734, 0]
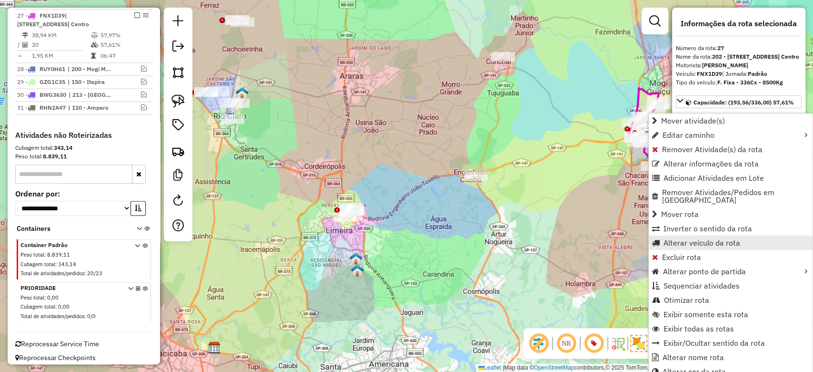
click at [720, 239] on span "Alterar veículo da rota" at bounding box center [702, 243] width 77 height 8
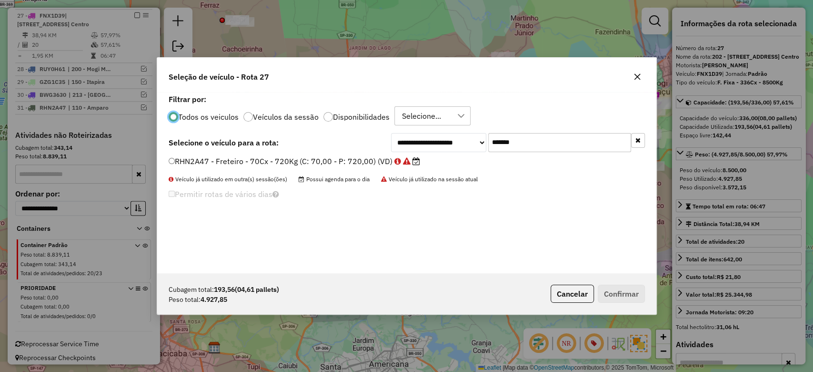
scroll to position [5, 3]
drag, startPoint x: 535, startPoint y: 143, endPoint x: 446, endPoint y: 145, distance: 88.6
click at [417, 133] on div "**********" at bounding box center [518, 142] width 254 height 19
paste input "text"
type input "*******"
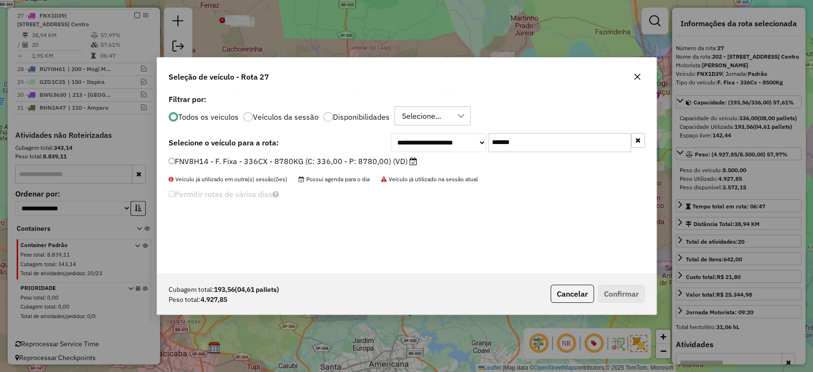
drag, startPoint x: 400, startPoint y: 162, endPoint x: 412, endPoint y: 166, distance: 12.5
click at [400, 162] on label "FNV8H14 - F. Fixa - 336CX - 8780KG (C: 336,00 - P: 8780,00) (VD)" at bounding box center [293, 160] width 249 height 11
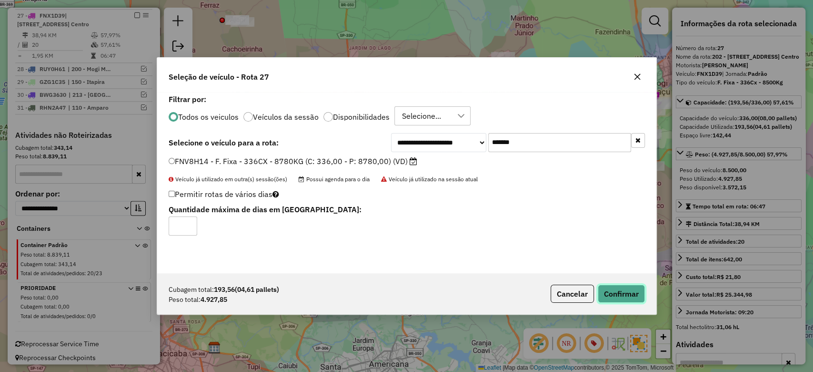
click at [626, 293] on button "Confirmar" at bounding box center [621, 293] width 47 height 18
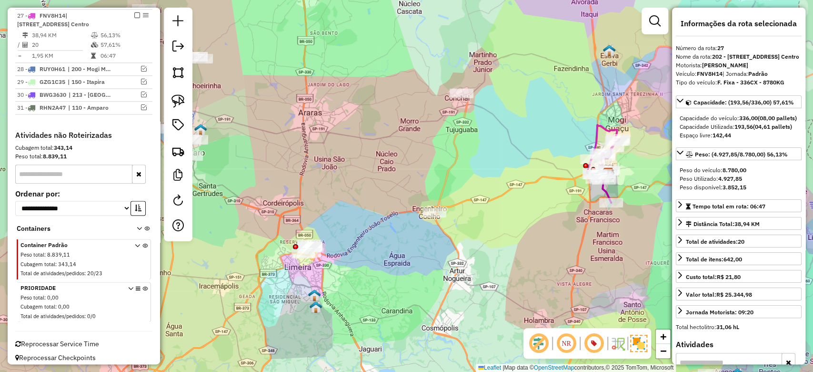
drag, startPoint x: 323, startPoint y: 200, endPoint x: 353, endPoint y: 192, distance: 31.0
click at [352, 193] on div "Janela de atendimento Grade de atendimento Capacidade Transportadoras Veículos …" at bounding box center [406, 186] width 813 height 372
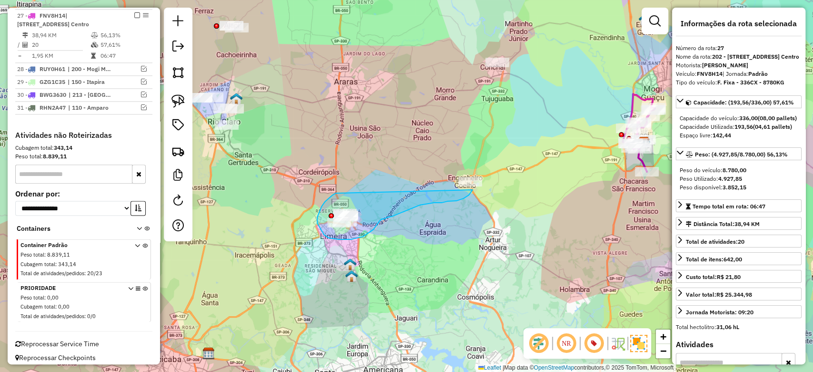
drag, startPoint x: 320, startPoint y: 228, endPoint x: 476, endPoint y: 163, distance: 169.0
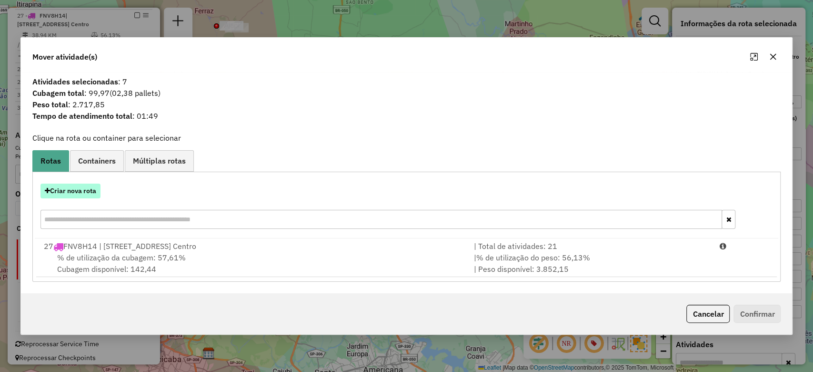
click at [76, 192] on button "Criar nova rota" at bounding box center [70, 190] width 60 height 15
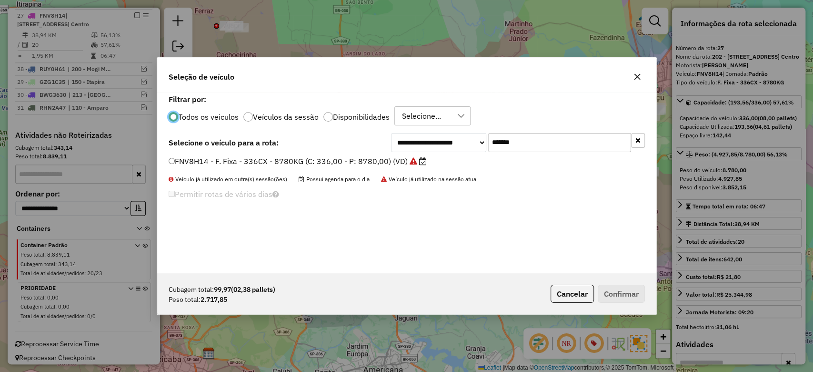
drag, startPoint x: 526, startPoint y: 141, endPoint x: 389, endPoint y: 135, distance: 137.3
click at [389, 135] on div "**********" at bounding box center [407, 142] width 476 height 19
type input "***"
click at [365, 163] on label "FNX1D39 - F. Fixa - 336Cx - 8500Kg (C: 336,00 - P: 8500,00) (VD)" at bounding box center [296, 160] width 255 height 11
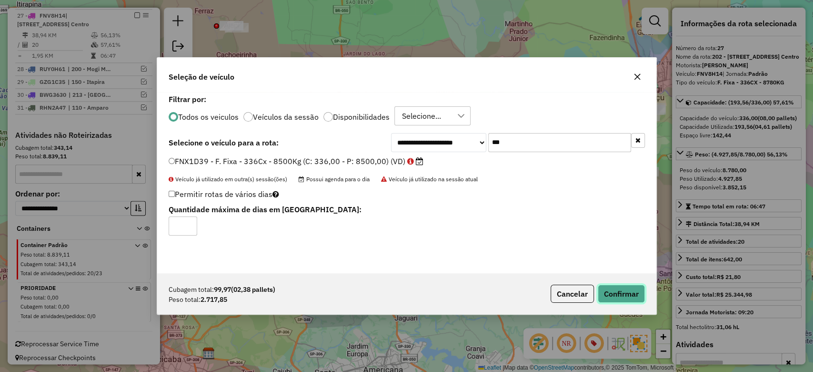
click at [627, 294] on button "Confirmar" at bounding box center [621, 293] width 47 height 18
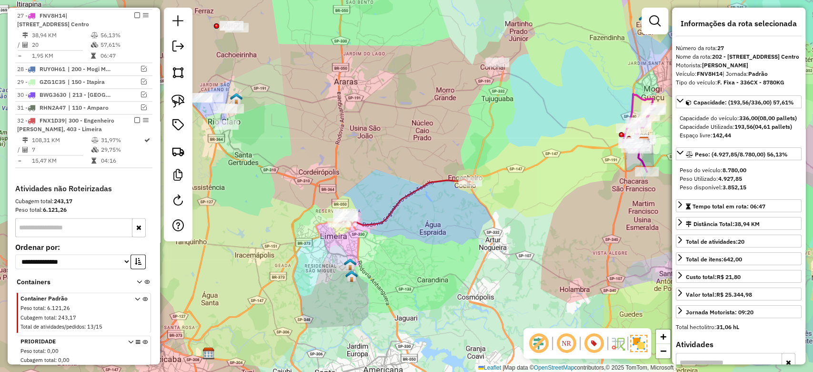
click at [452, 181] on icon at bounding box center [404, 202] width 131 height 46
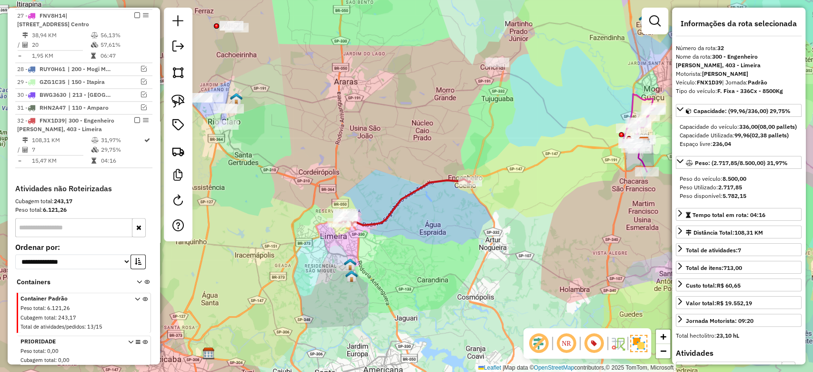
scroll to position [799, 0]
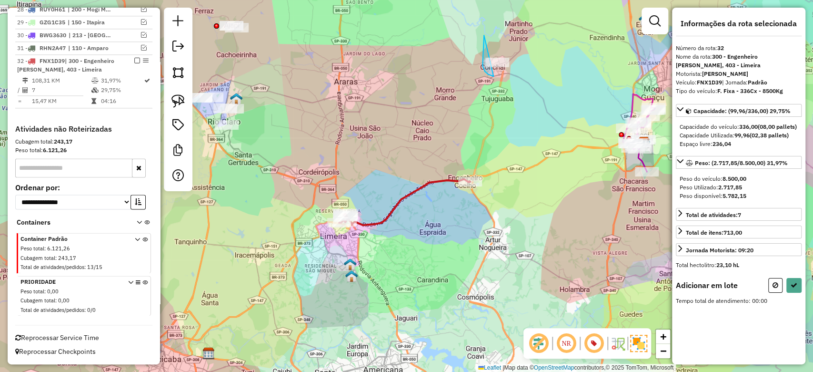
drag, startPoint x: 484, startPoint y: 35, endPoint x: 532, endPoint y: 72, distance: 60.4
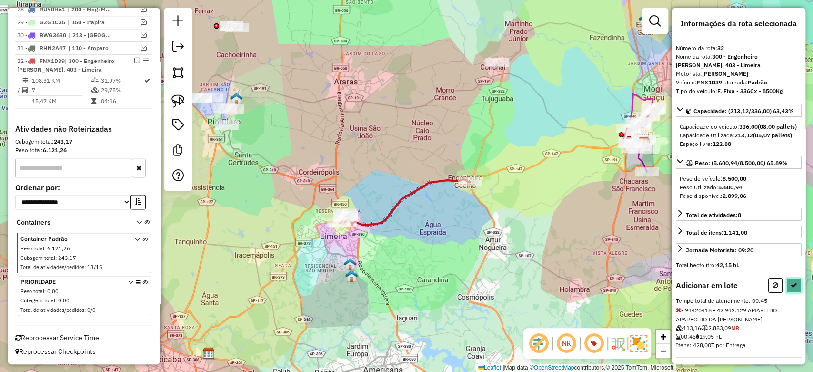
click at [791, 288] on icon at bounding box center [794, 285] width 7 height 7
select select "**********"
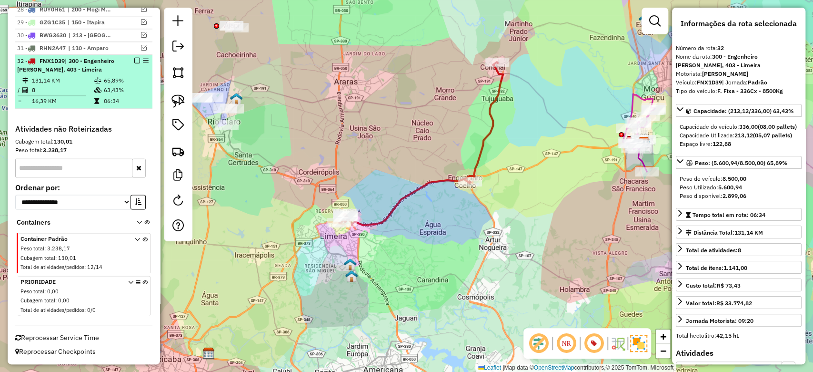
click at [136, 60] on em at bounding box center [137, 61] width 6 height 6
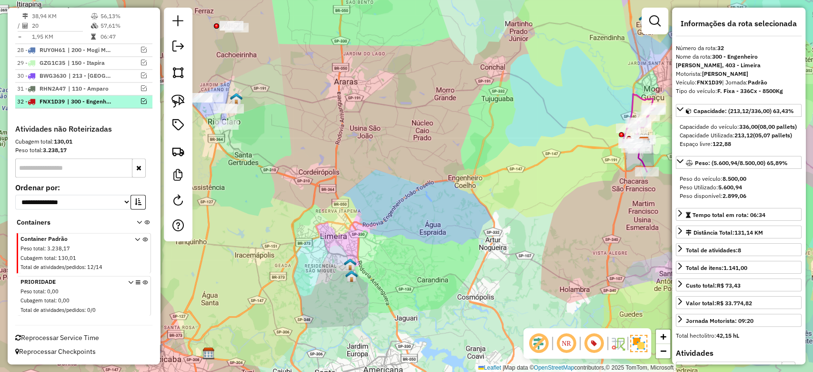
click at [142, 100] on em at bounding box center [144, 101] width 6 height 6
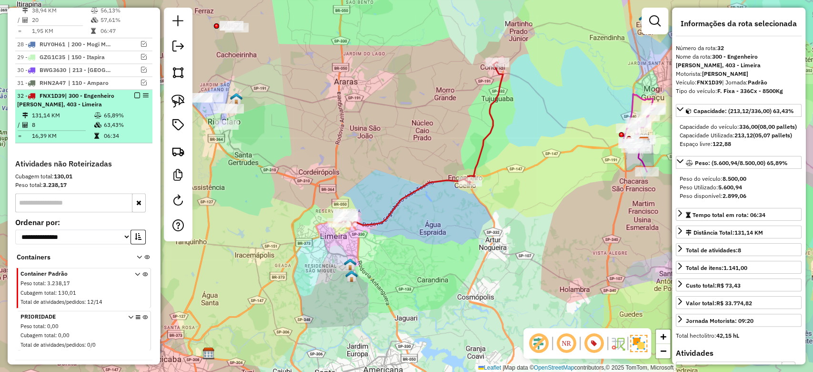
scroll to position [799, 0]
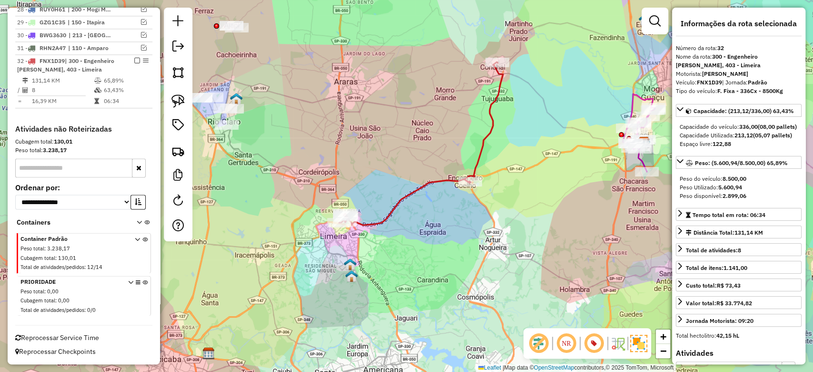
click at [594, 346] on em at bounding box center [594, 343] width 23 height 23
click at [594, 348] on em at bounding box center [594, 343] width 23 height 23
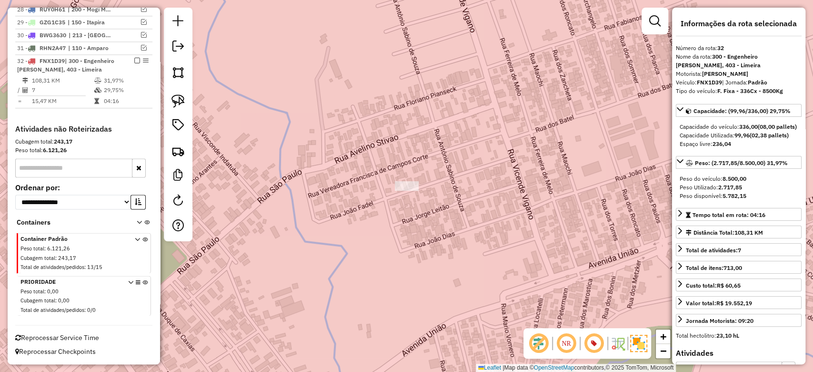
click at [81, 90] on td "7" at bounding box center [62, 90] width 62 height 10
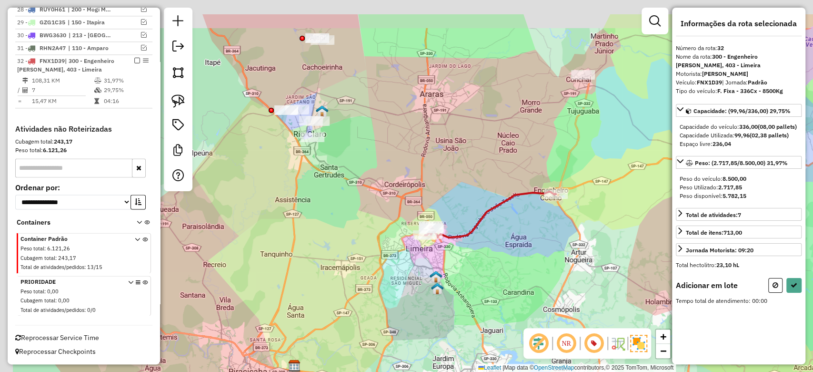
drag, startPoint x: 343, startPoint y: 65, endPoint x: 374, endPoint y: 122, distance: 65.0
click at [374, 122] on div "Janela de atendimento Grade de atendimento Capacidade Transportadoras Veículos …" at bounding box center [406, 186] width 813 height 372
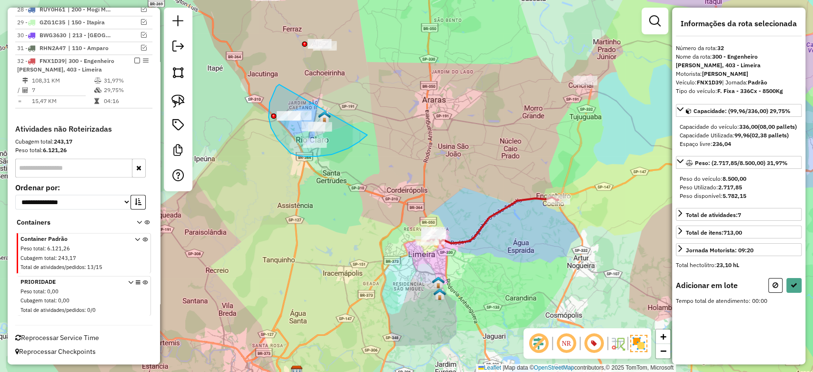
drag, startPoint x: 270, startPoint y: 102, endPoint x: 367, endPoint y: 135, distance: 102.9
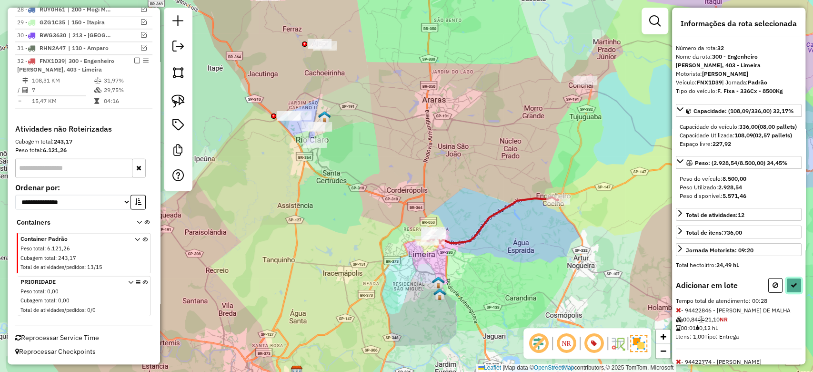
click at [795, 293] on button at bounding box center [794, 285] width 15 height 15
select select "**********"
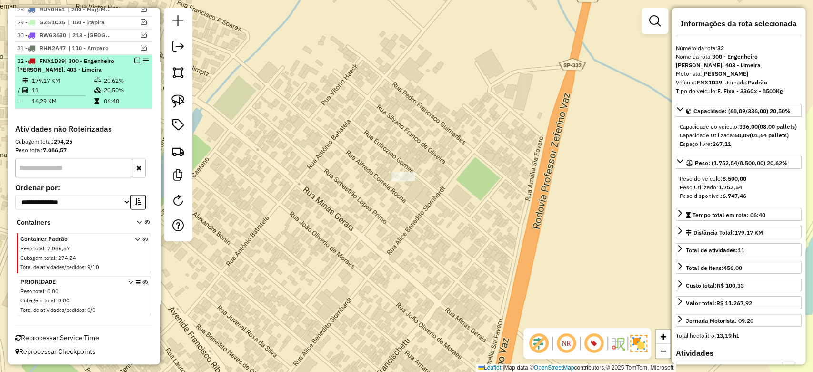
click at [134, 59] on em at bounding box center [137, 61] width 6 height 6
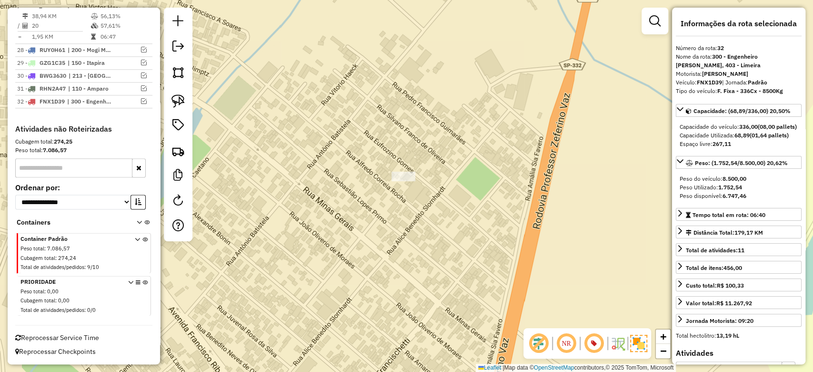
scroll to position [505, 0]
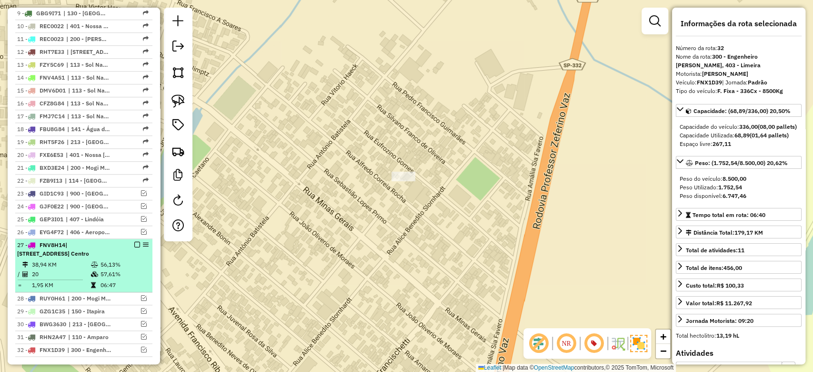
click at [129, 257] on div "27 - FNV8H14 | 202 - Jardim Santa Monica III, 213 - Mogi Guaçu Centro" at bounding box center [83, 249] width 133 height 17
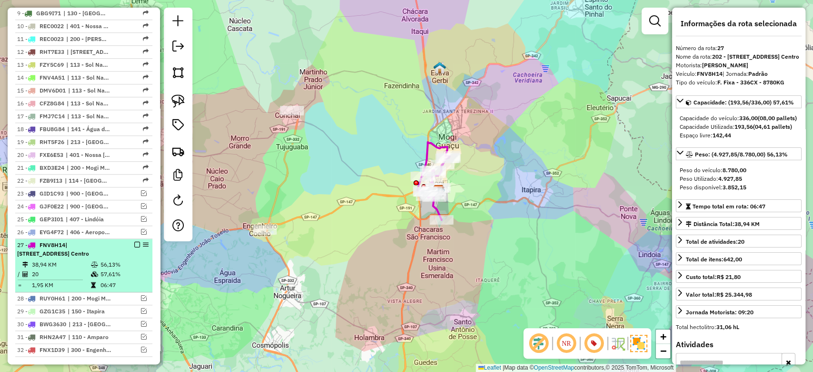
click at [135, 242] on em at bounding box center [137, 245] width 6 height 6
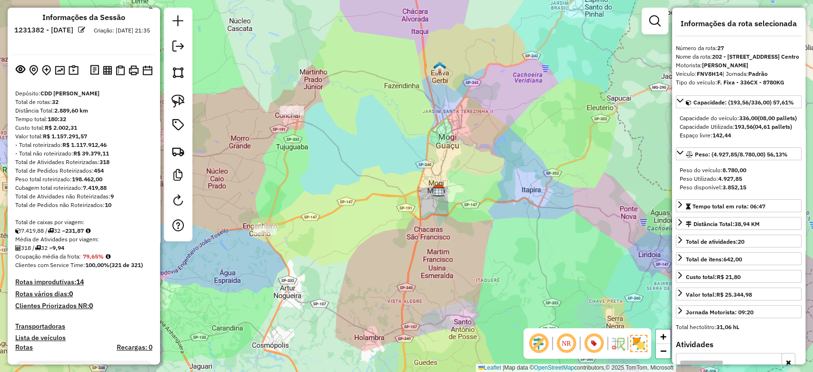
scroll to position [0, 0]
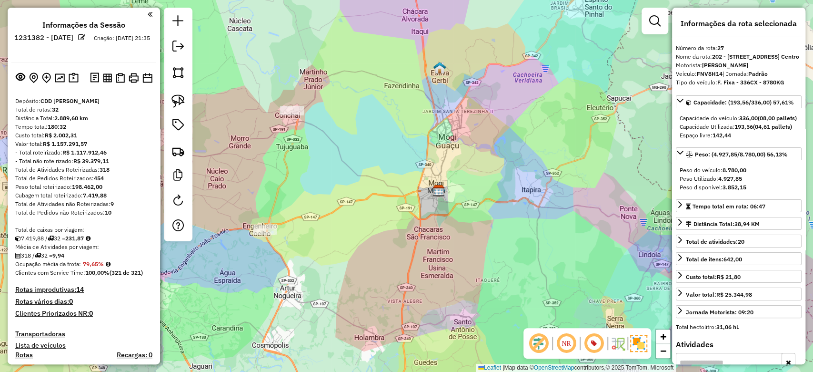
click at [165, 196] on div at bounding box center [178, 124] width 29 height 233
click at [171, 196] on link at bounding box center [178, 201] width 19 height 21
select select "*"
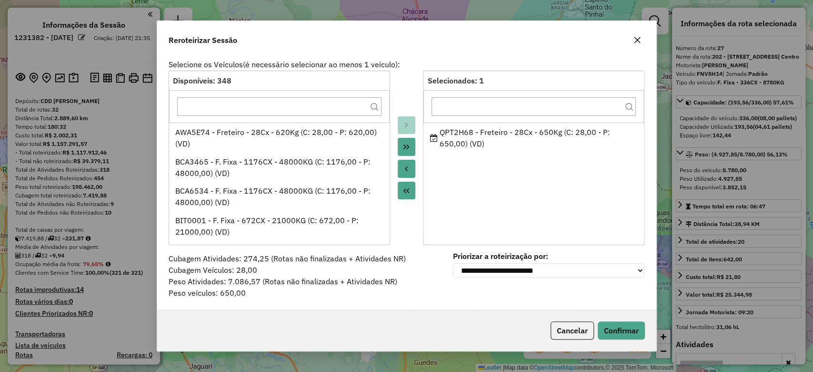
click at [637, 35] on button "button" at bounding box center [637, 39] width 15 height 15
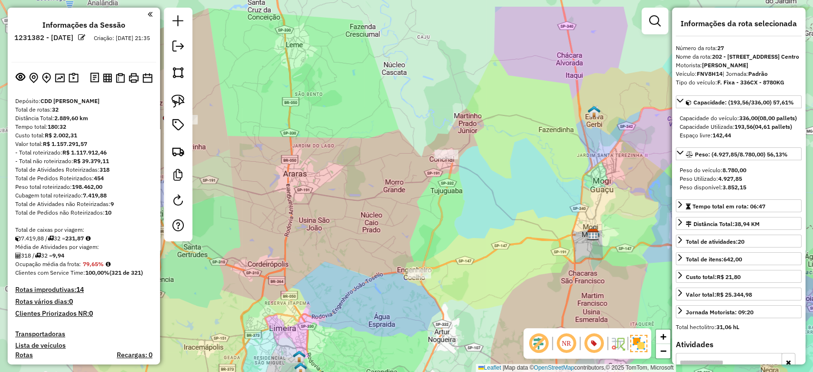
drag, startPoint x: 321, startPoint y: 112, endPoint x: 469, endPoint y: 156, distance: 154.5
click at [469, 156] on div "Janela de atendimento Grade de atendimento Capacidade Transportadoras Veículos …" at bounding box center [406, 186] width 813 height 372
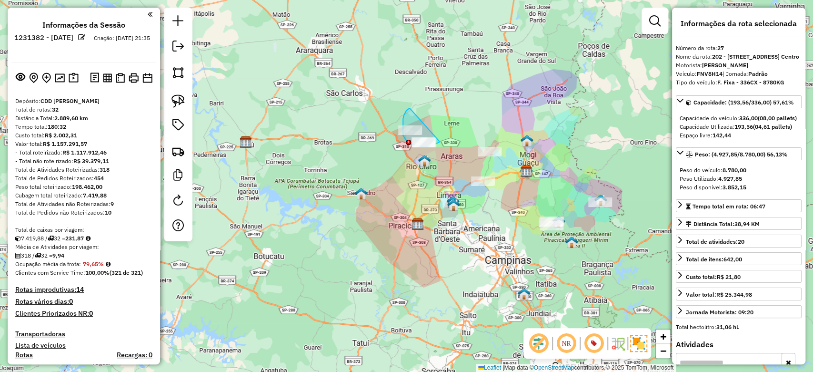
drag, startPoint x: 411, startPoint y: 109, endPoint x: 439, endPoint y: 141, distance: 43.2
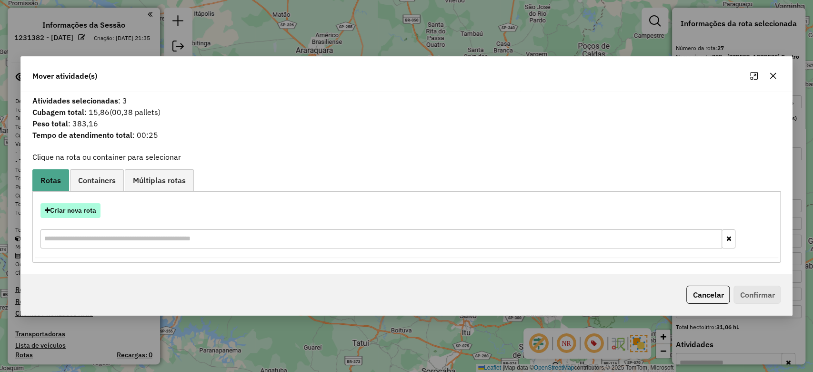
click at [89, 212] on button "Criar nova rota" at bounding box center [70, 210] width 60 height 15
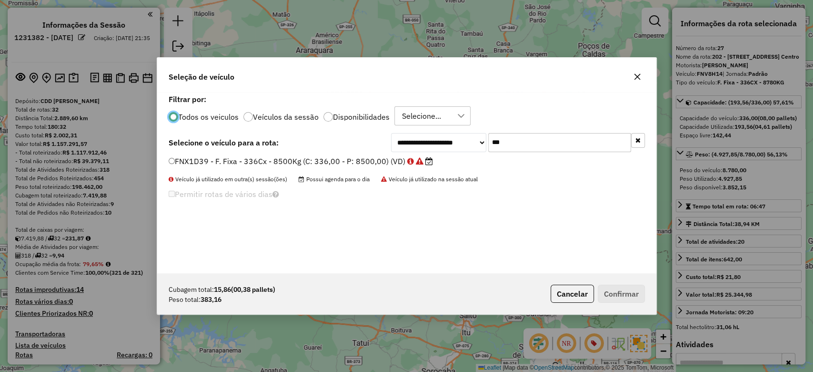
scroll to position [5, 3]
drag, startPoint x: 505, startPoint y: 141, endPoint x: 467, endPoint y: 141, distance: 37.6
click at [467, 141] on div "**********" at bounding box center [518, 142] width 254 height 19
type input "***"
click at [393, 162] on label "QPT2H68 - Freteiro - 28Cx - 650Kg (C: 28,00 - P: 650,00) (VD)" at bounding box center [285, 160] width 233 height 11
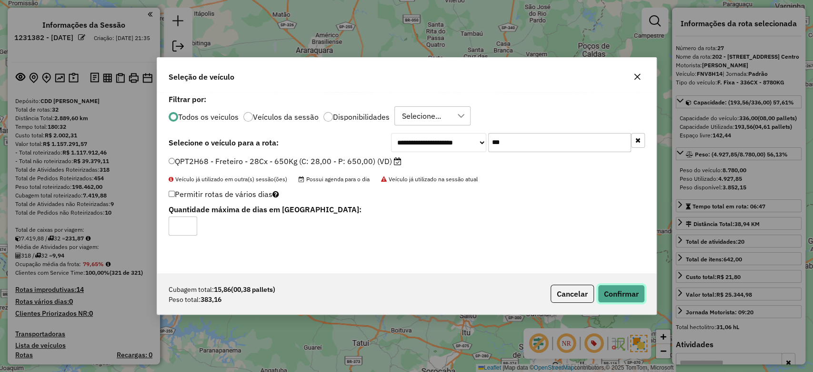
click at [620, 301] on button "Confirmar" at bounding box center [621, 293] width 47 height 18
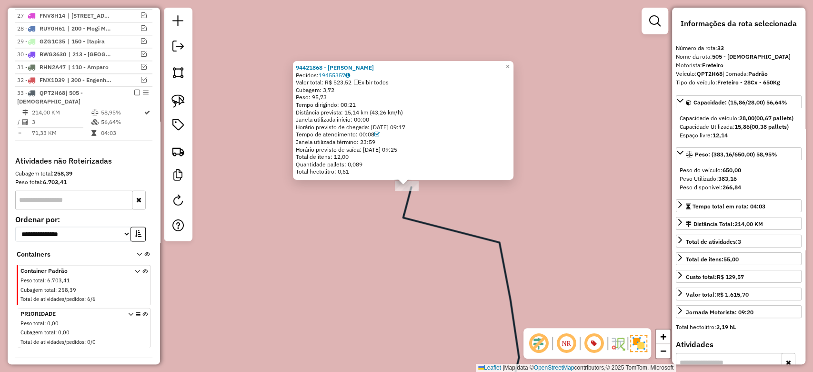
scroll to position [763, 0]
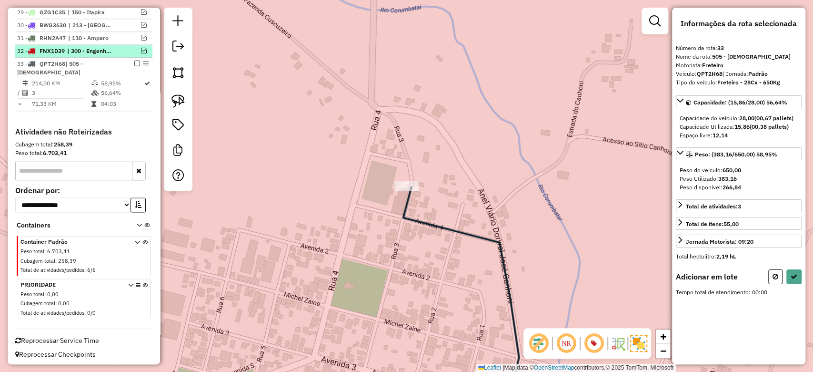
click at [141, 49] on em at bounding box center [144, 51] width 6 height 6
select select "**********"
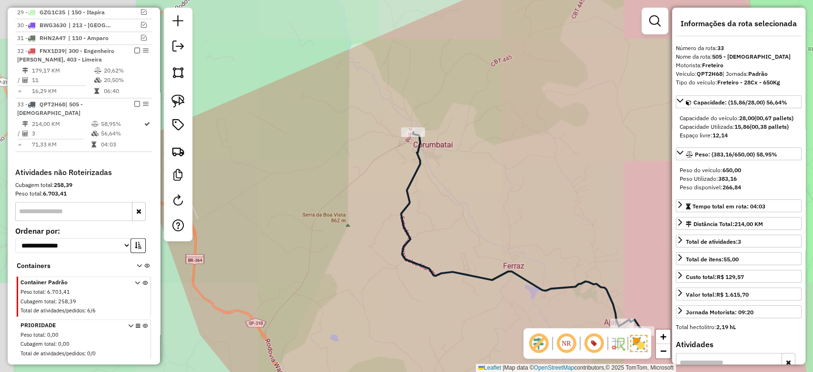
drag, startPoint x: 459, startPoint y: 249, endPoint x: 401, endPoint y: 29, distance: 227.5
click at [408, 0] on html "Aguarde... Pop-up bloqueado! Seu navegador bloqueou automáticamente a abertura …" at bounding box center [406, 186] width 813 height 372
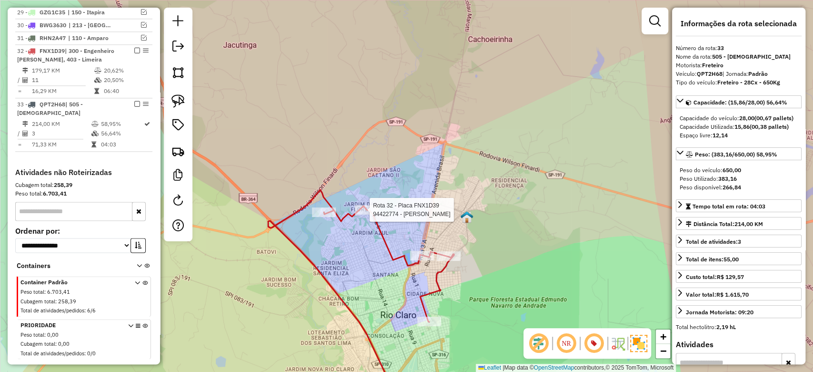
click at [366, 214] on div at bounding box center [367, 210] width 24 height 10
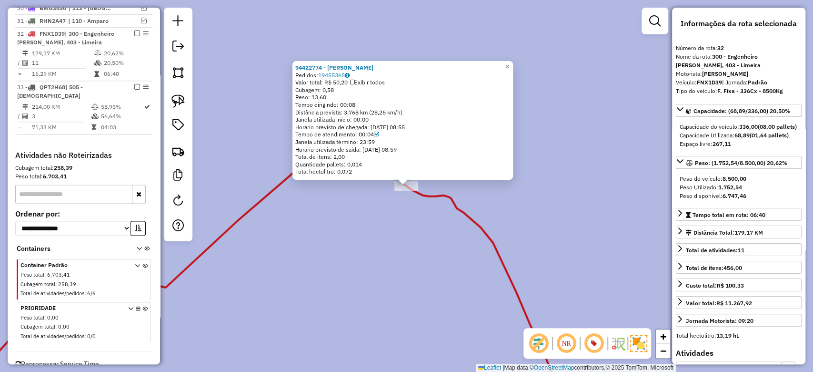
scroll to position [798, 0]
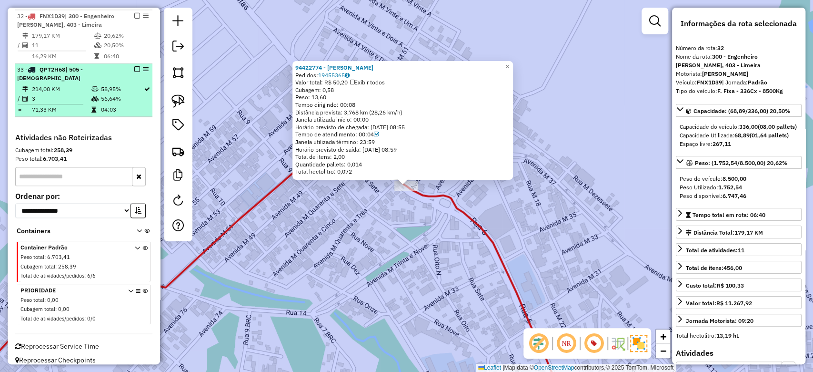
click at [62, 89] on td "214,00 KM" at bounding box center [61, 89] width 60 height 10
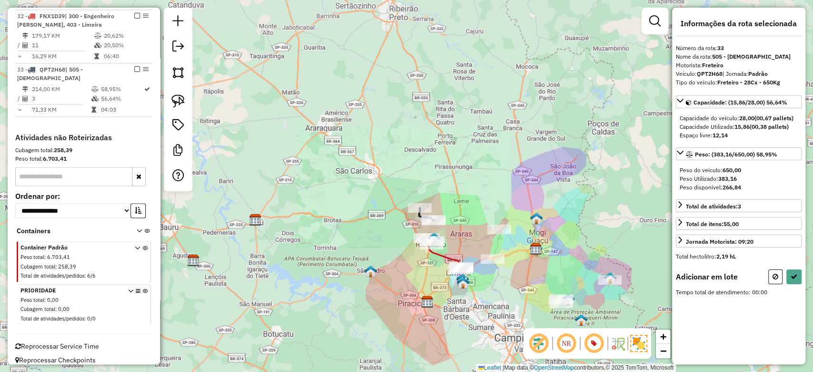
drag, startPoint x: 469, startPoint y: 220, endPoint x: 457, endPoint y: 156, distance: 64.9
click at [458, 156] on div "Janela de atendimento Grade de atendimento Capacidade Transportadoras Veículos …" at bounding box center [406, 186] width 813 height 372
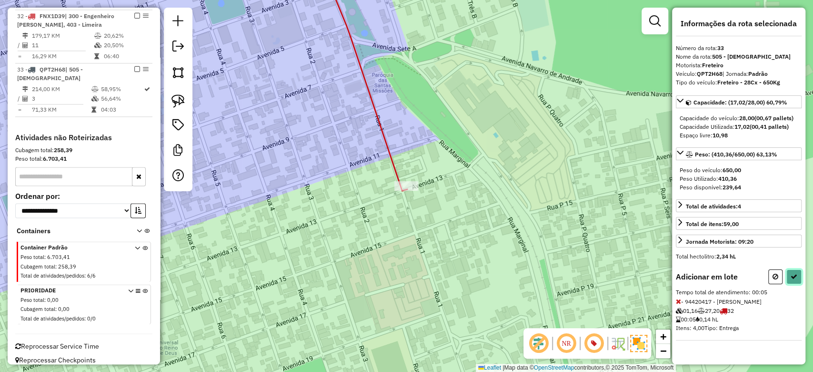
click at [791, 273] on icon at bounding box center [794, 276] width 7 height 7
select select "**********"
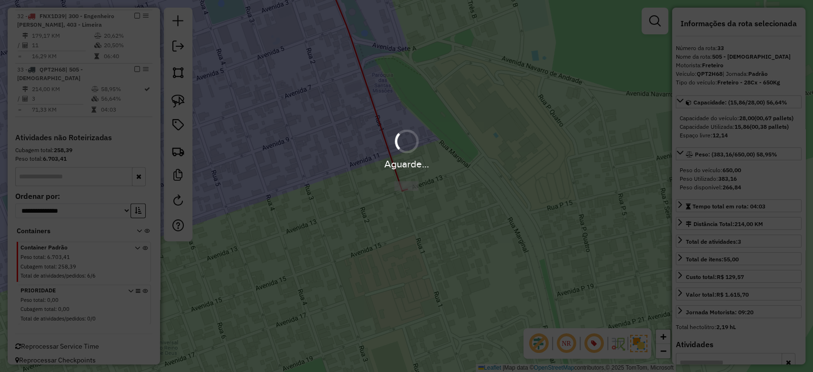
scroll to position [804, 0]
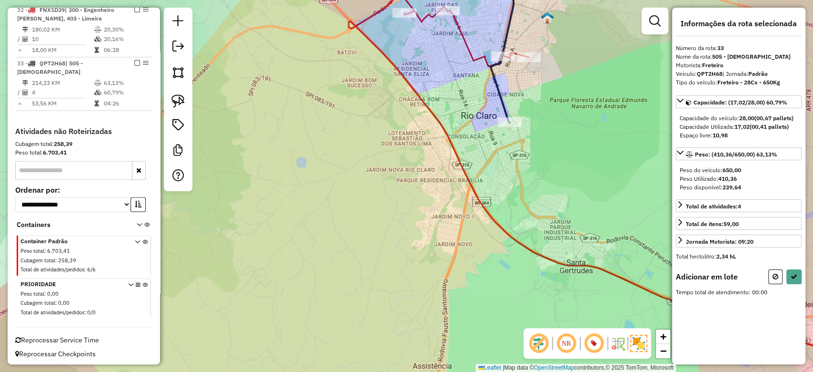
click at [0, 0] on div at bounding box center [0, 0] width 0 height 0
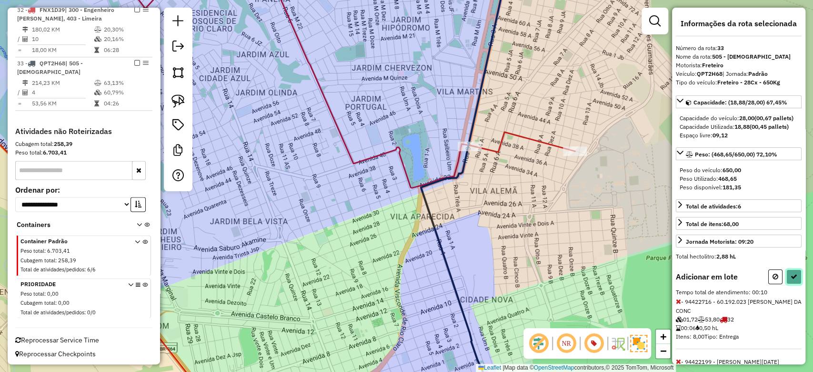
click at [795, 280] on button at bounding box center [794, 276] width 15 height 15
select select "**********"
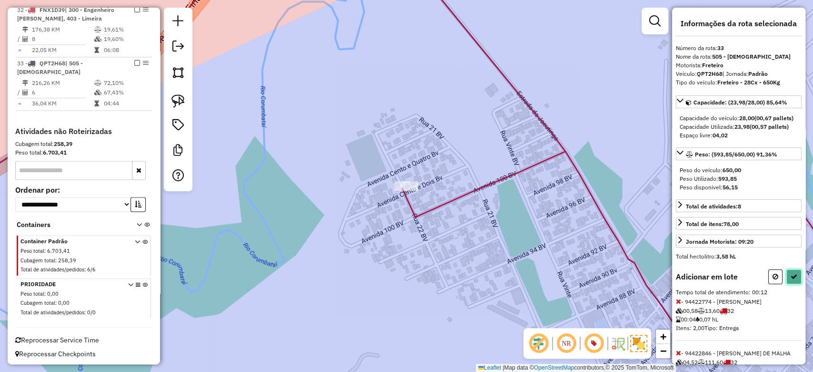
click at [797, 277] on button at bounding box center [794, 276] width 15 height 15
select select "**********"
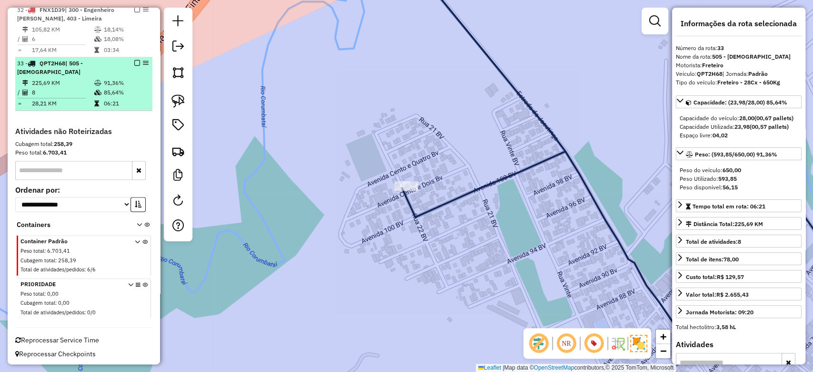
click at [134, 60] on em at bounding box center [137, 63] width 6 height 6
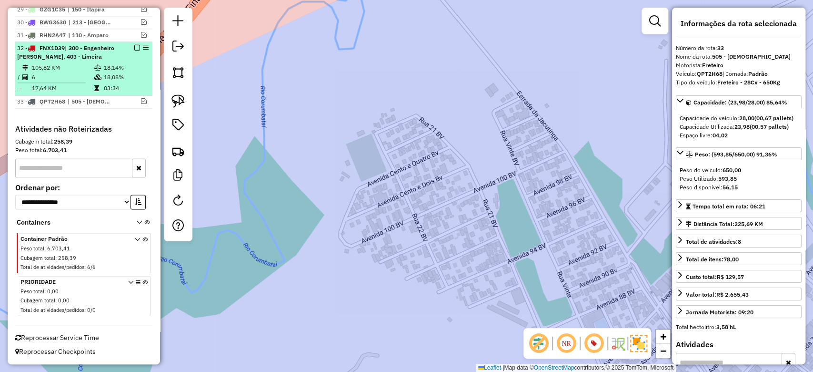
scroll to position [763, 0]
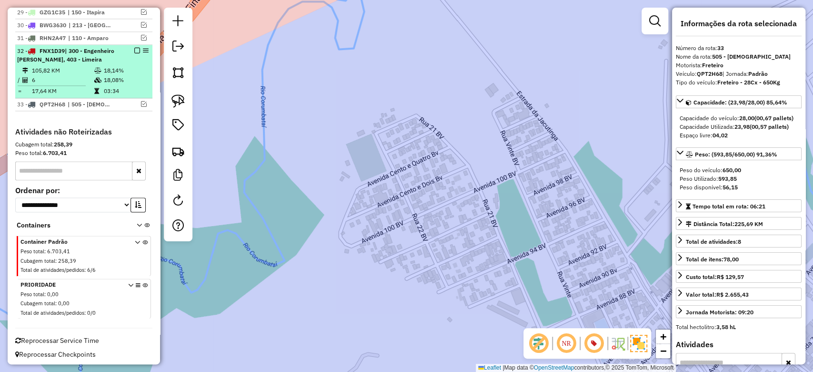
click at [61, 79] on td "6" at bounding box center [62, 80] width 62 height 10
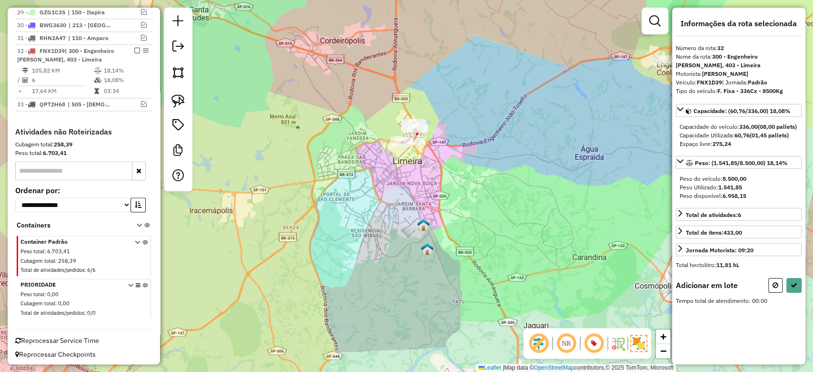
drag, startPoint x: 484, startPoint y: 123, endPoint x: 368, endPoint y: 184, distance: 130.2
click at [368, 184] on div "Janela de atendimento Grade de atendimento Capacidade Transportadoras Veículos …" at bounding box center [406, 186] width 813 height 372
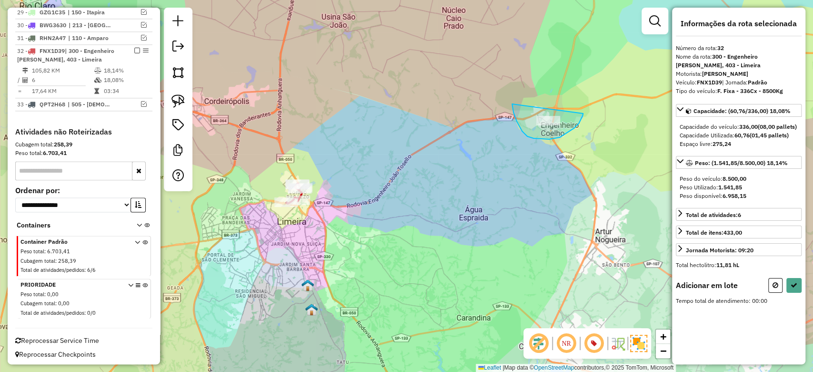
drag, startPoint x: 512, startPoint y: 104, endPoint x: 784, endPoint y: 166, distance: 278.6
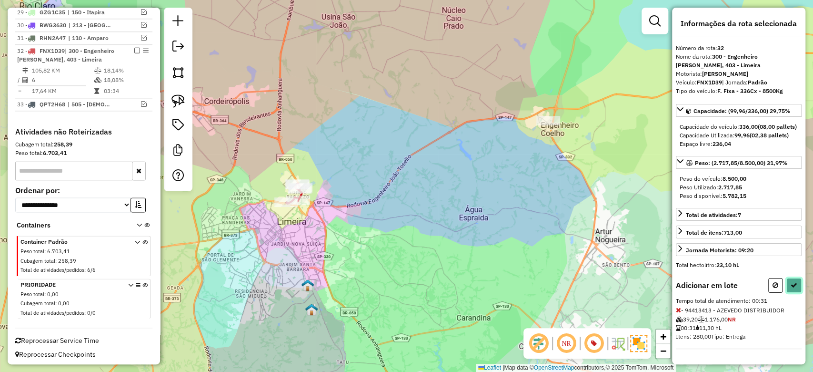
click at [791, 288] on icon at bounding box center [794, 285] width 7 height 7
select select "**********"
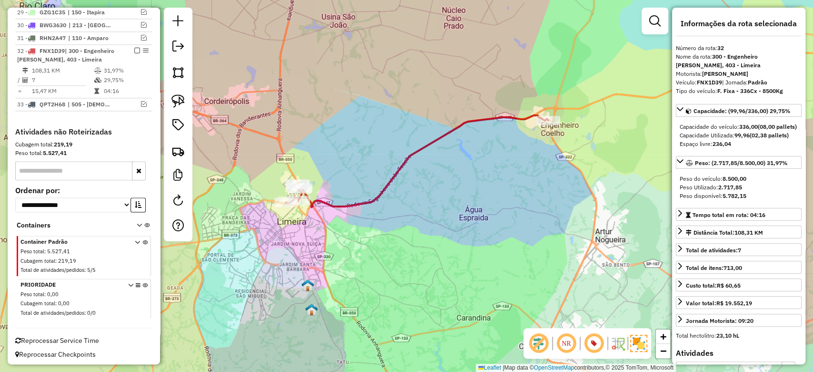
click at [459, 120] on icon at bounding box center [417, 160] width 262 height 91
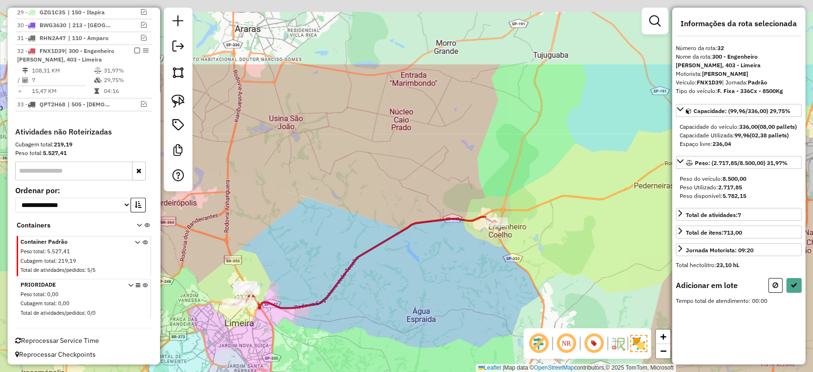
drag, startPoint x: 506, startPoint y: 235, endPoint x: 467, endPoint y: 311, distance: 85.0
click at [467, 310] on div "Janela de atendimento Grade de atendimento Capacidade Transportadoras Veículos …" at bounding box center [406, 186] width 813 height 372
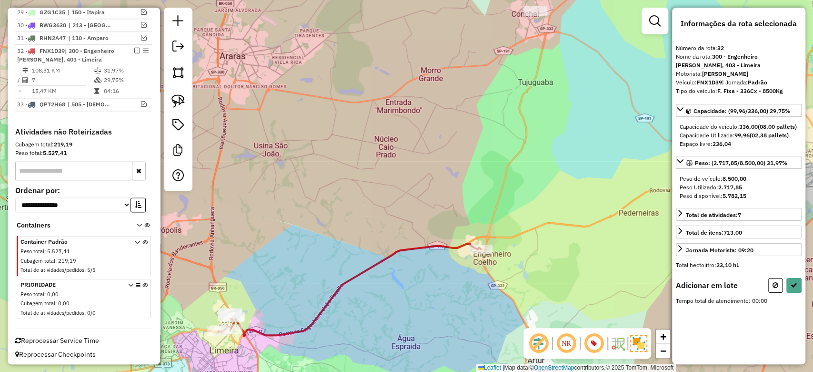
drag, startPoint x: 517, startPoint y: 45, endPoint x: 491, endPoint y: 126, distance: 85.1
click at [491, 126] on div "Janela de atendimento Grade de atendimento Capacidade Transportadoras Veículos …" at bounding box center [406, 186] width 813 height 372
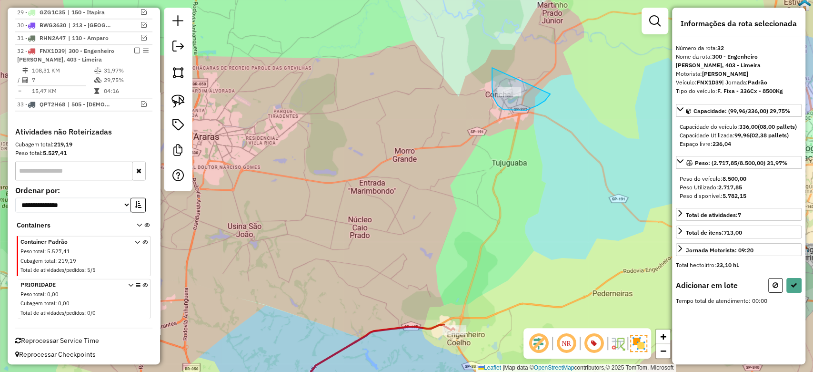
drag, startPoint x: 492, startPoint y: 68, endPoint x: 550, endPoint y: 94, distance: 63.6
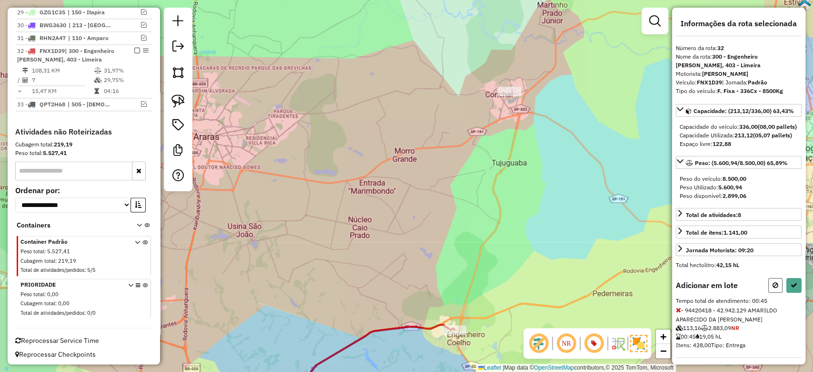
click at [776, 293] on button at bounding box center [775, 285] width 14 height 15
select select "**********"
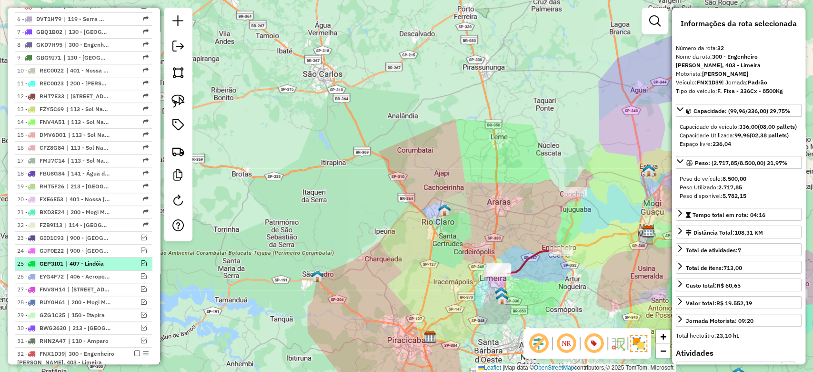
scroll to position [445, 0]
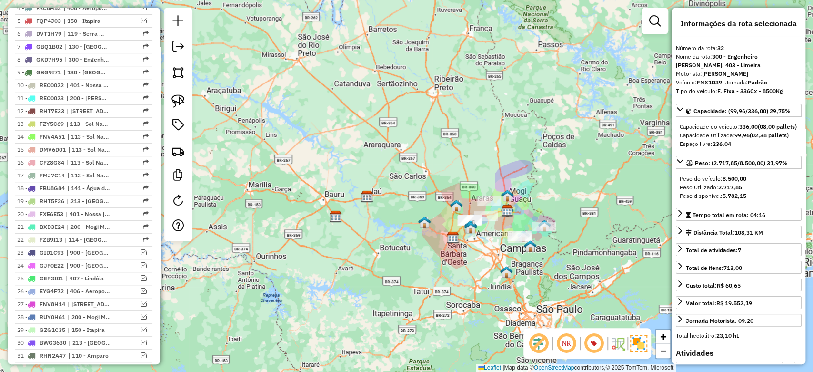
drag, startPoint x: 426, startPoint y: 133, endPoint x: 404, endPoint y: 128, distance: 23.0
click at [404, 128] on div "Janela de atendimento Grade de atendimento Capacidade Transportadoras Veículos …" at bounding box center [406, 186] width 813 height 372
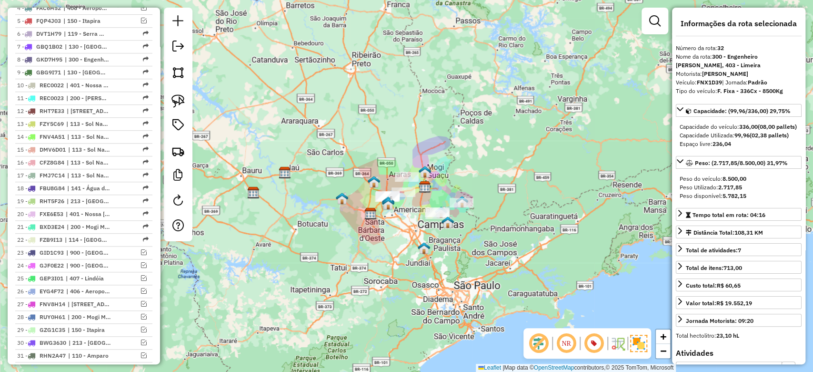
click at [384, 196] on img at bounding box center [388, 202] width 12 height 12
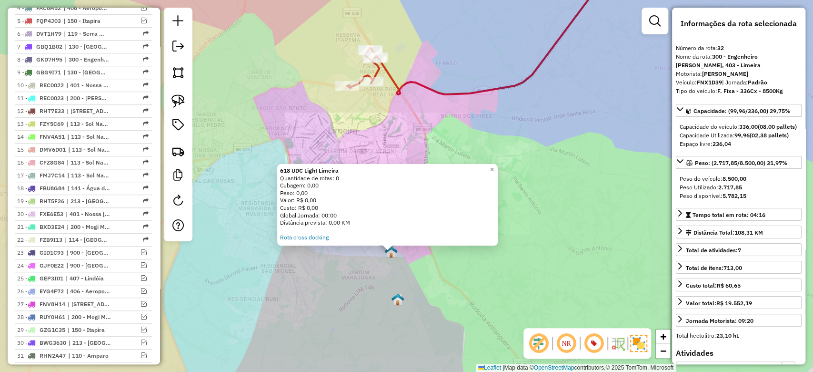
click at [414, 301] on div "618 UDC Light Limeira Quantidade de rotas: 0 Cubagem: 0,00 Peso: 0,00 Valor: R$…" at bounding box center [406, 186] width 813 height 372
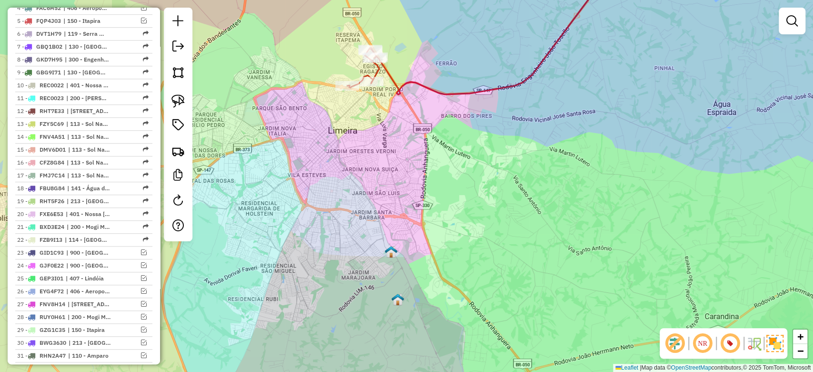
click at [423, 84] on icon at bounding box center [496, 28] width 298 height 131
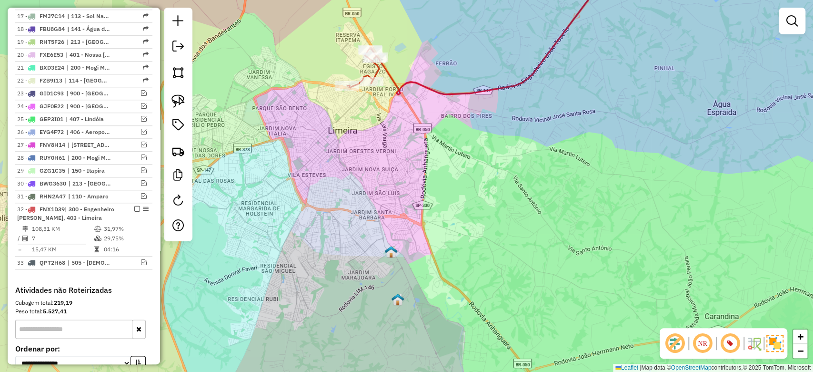
select select "**********"
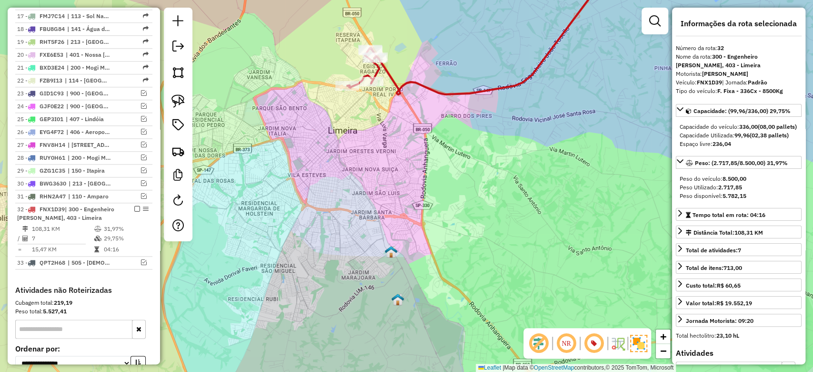
scroll to position [763, 0]
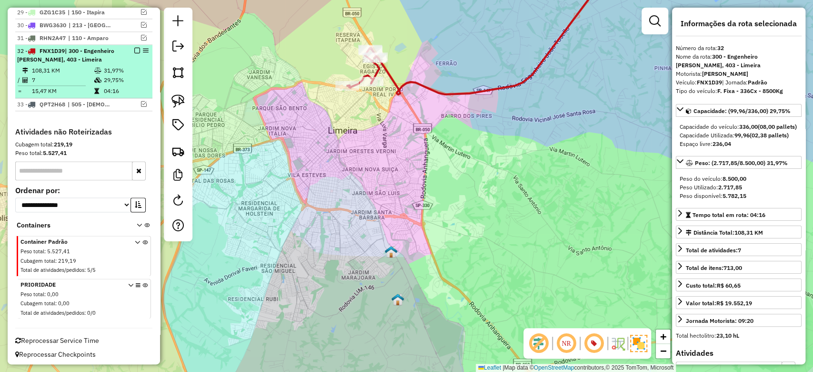
click at [138, 48] on div at bounding box center [134, 51] width 29 height 6
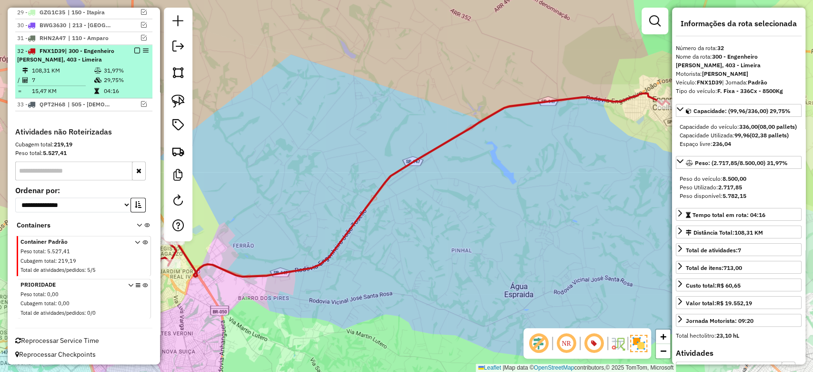
click at [134, 49] on em at bounding box center [137, 51] width 6 height 6
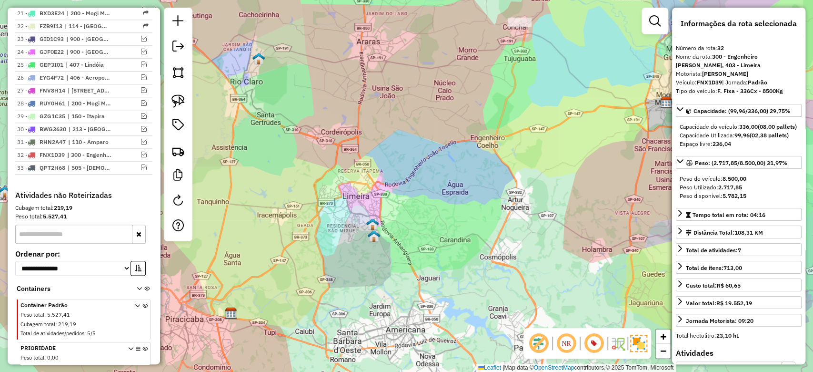
scroll to position [595, 0]
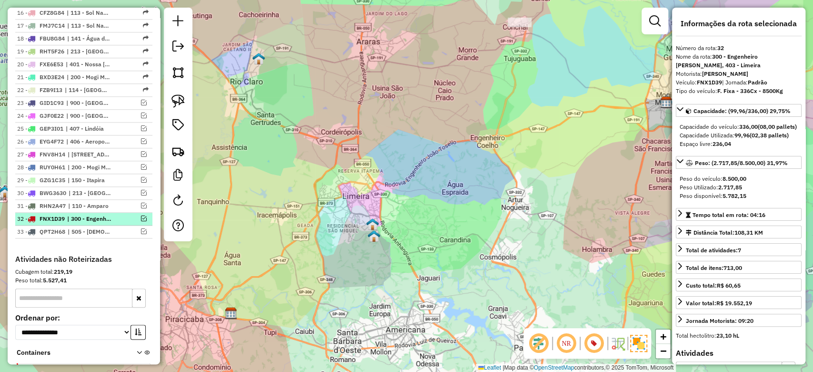
click at [141, 215] on em at bounding box center [144, 218] width 6 height 6
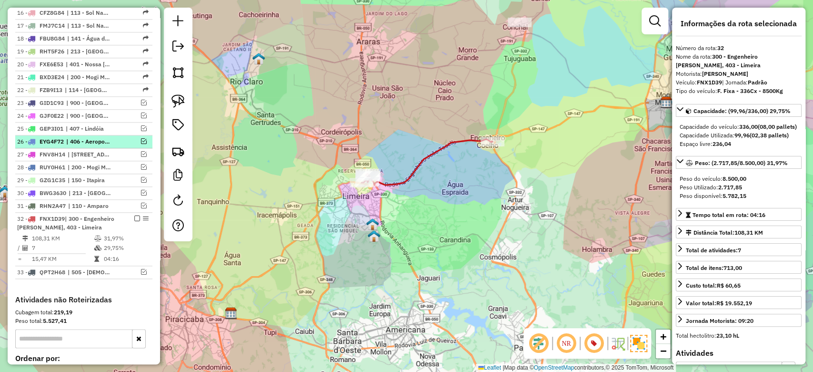
click at [141, 138] on em at bounding box center [144, 141] width 6 height 6
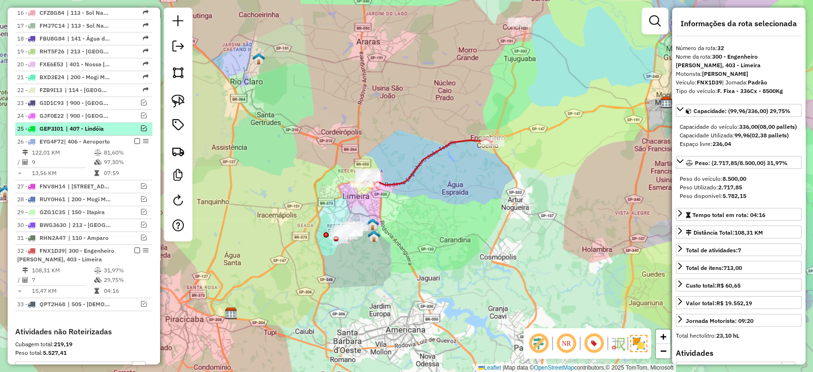
click at [142, 126] on em at bounding box center [144, 128] width 6 height 6
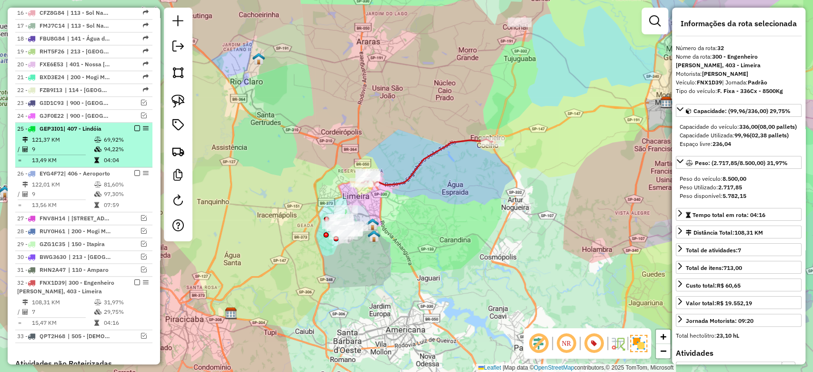
click at [135, 126] on em at bounding box center [137, 128] width 6 height 6
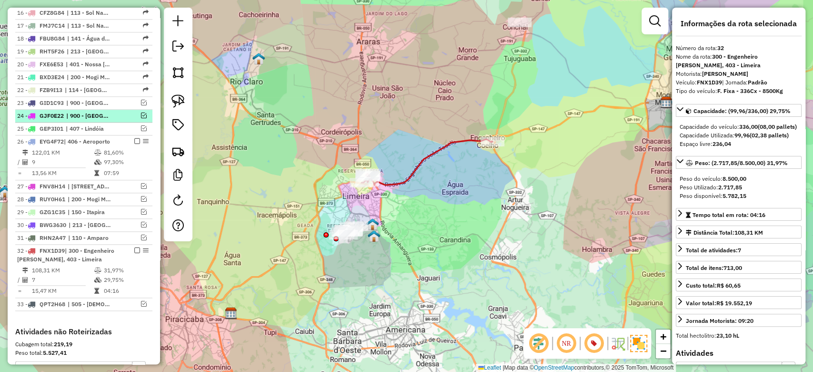
click at [141, 112] on em at bounding box center [144, 115] width 6 height 6
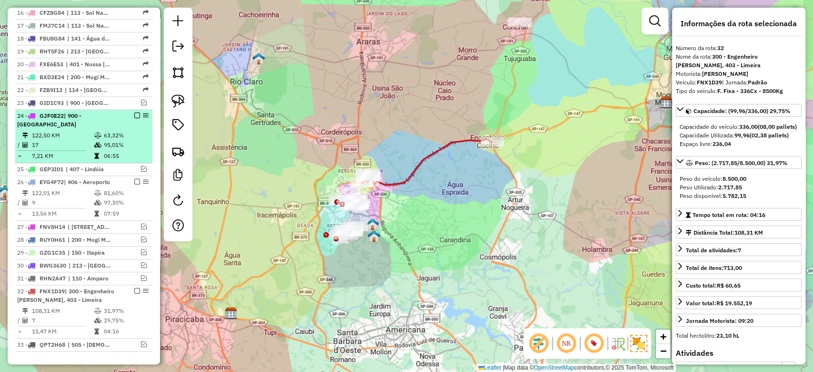
click at [136, 112] on em at bounding box center [137, 115] width 6 height 6
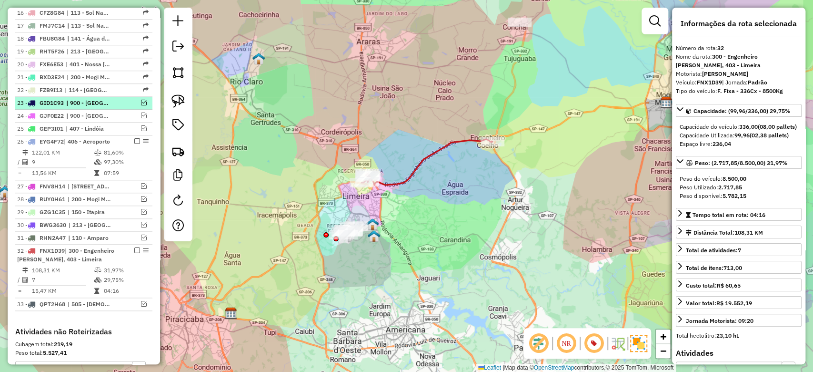
click at [137, 101] on div at bounding box center [134, 103] width 29 height 6
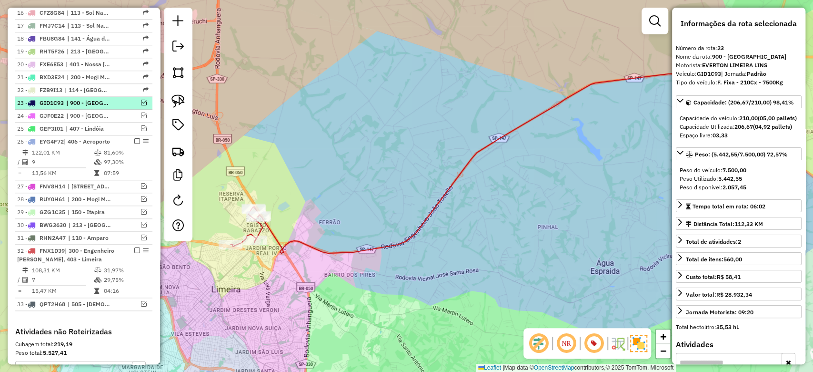
click at [141, 101] on em at bounding box center [144, 103] width 6 height 6
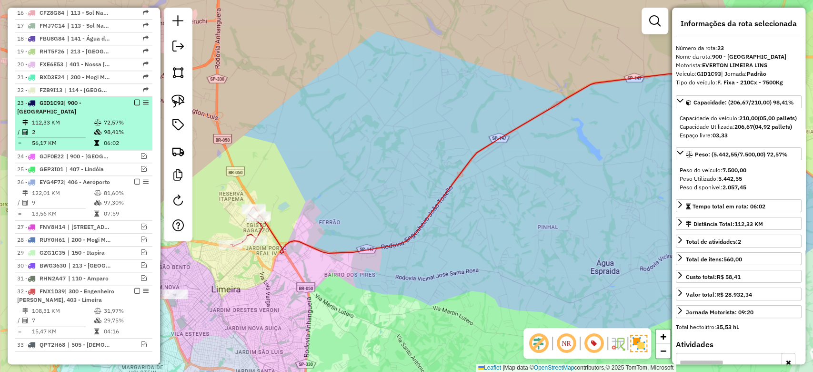
click at [135, 100] on em at bounding box center [137, 103] width 6 height 6
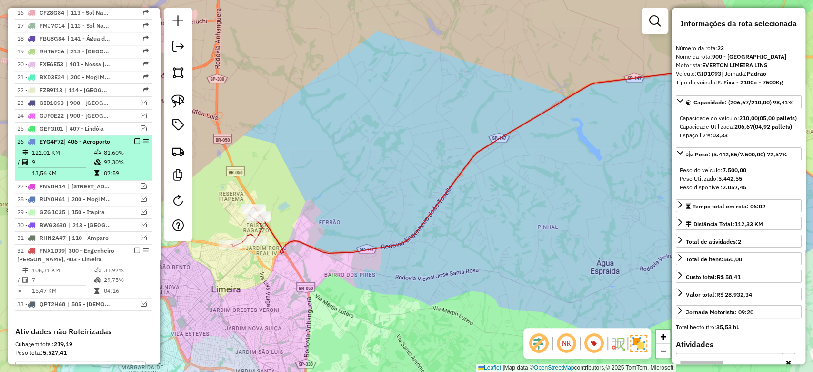
click at [137, 138] on em at bounding box center [137, 141] width 6 height 6
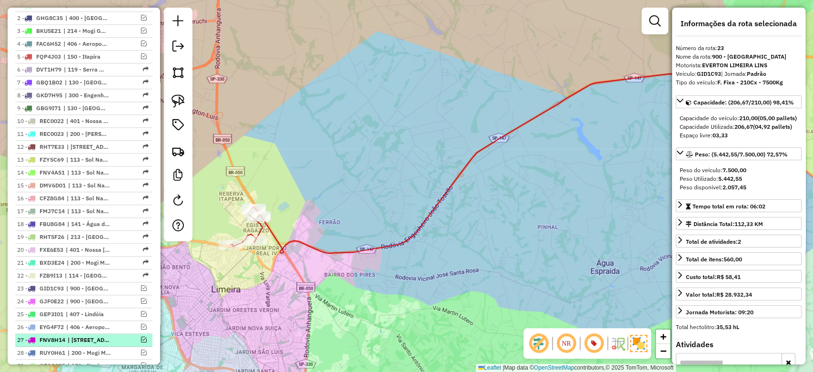
scroll to position [341, 0]
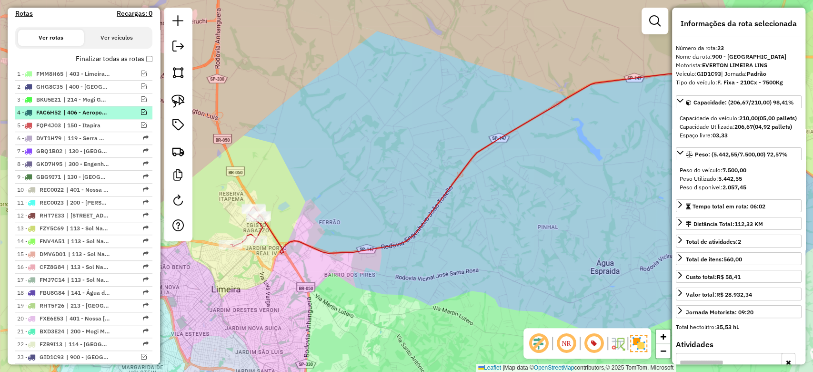
click at [141, 111] on em at bounding box center [144, 112] width 6 height 6
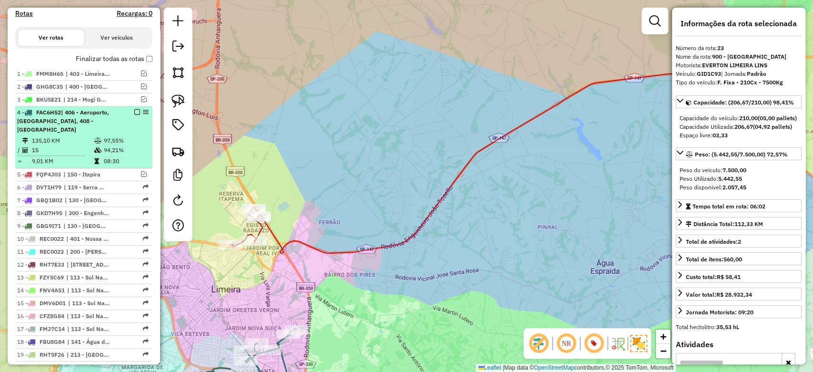
click at [134, 111] on em at bounding box center [137, 112] width 6 height 6
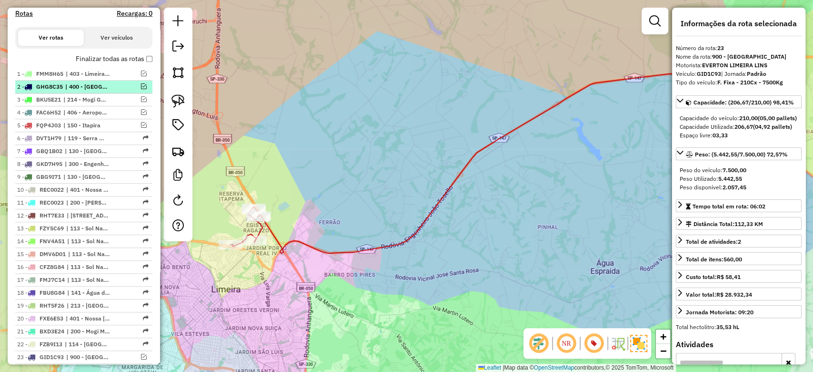
click at [141, 84] on em at bounding box center [144, 86] width 6 height 6
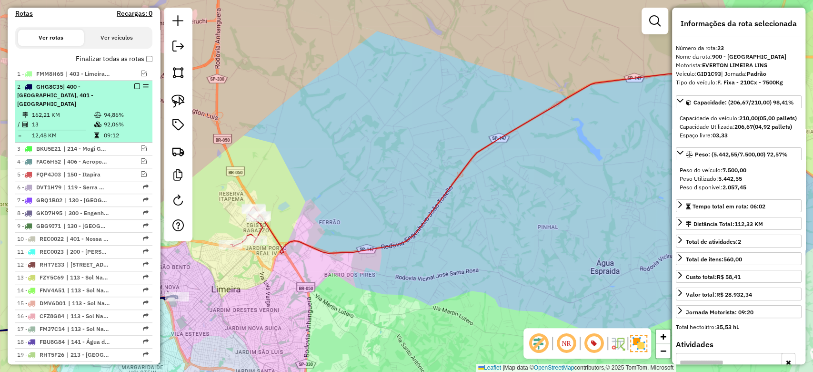
click at [136, 84] on em at bounding box center [137, 86] width 6 height 6
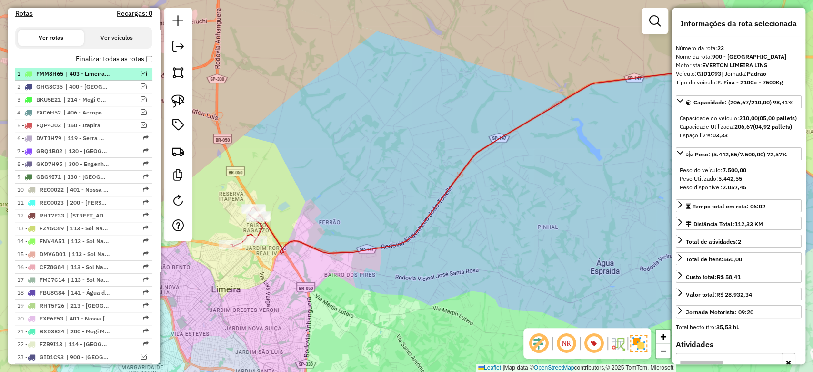
click at [141, 73] on em at bounding box center [144, 74] width 6 height 6
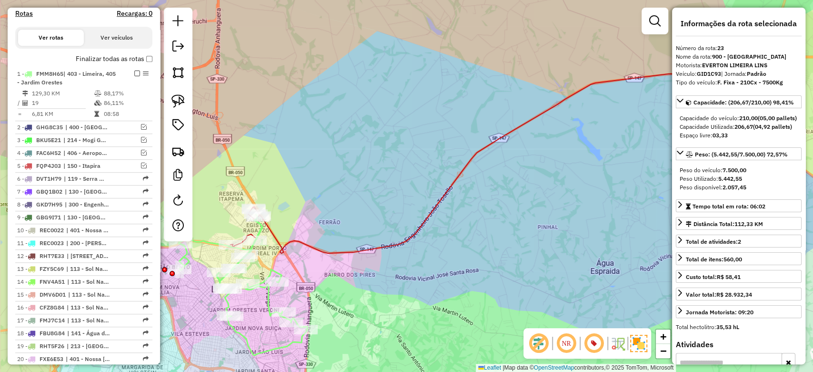
drag, startPoint x: 316, startPoint y: 248, endPoint x: 301, endPoint y: 223, distance: 28.7
click at [317, 247] on icon at bounding box center [493, 161] width 525 height 183
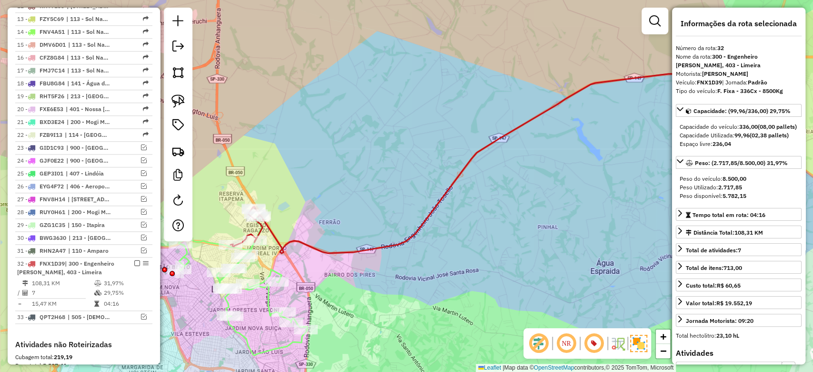
scroll to position [804, 0]
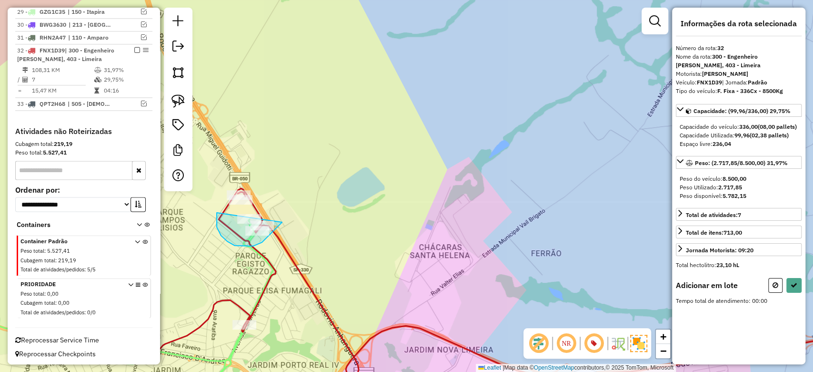
drag, startPoint x: 221, startPoint y: 235, endPoint x: 288, endPoint y: 213, distance: 70.8
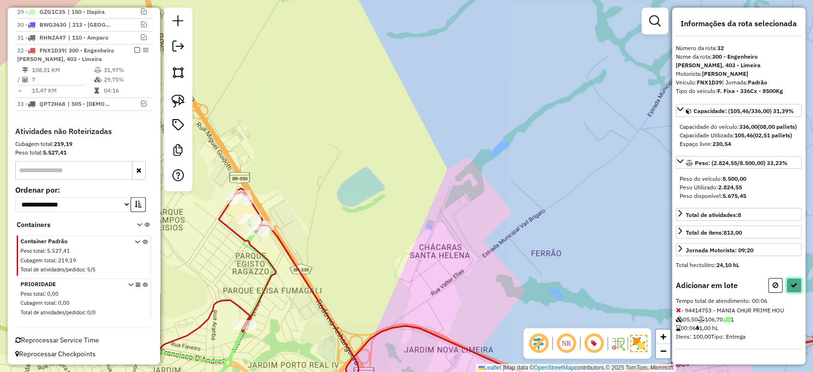
click at [792, 288] on icon at bounding box center [794, 285] width 7 height 7
select select "**********"
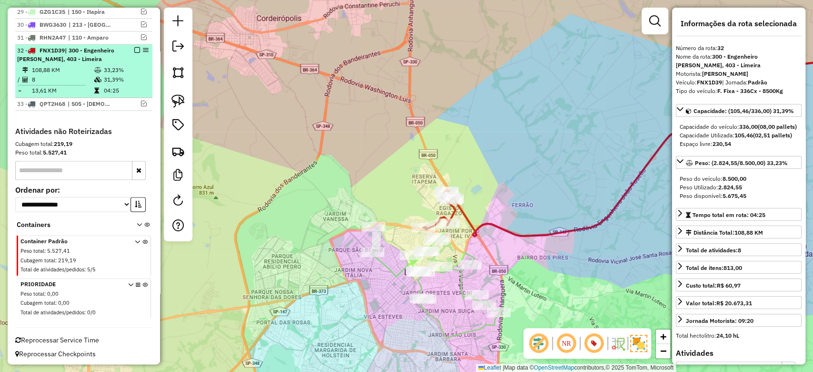
click at [135, 47] on em at bounding box center [137, 50] width 6 height 6
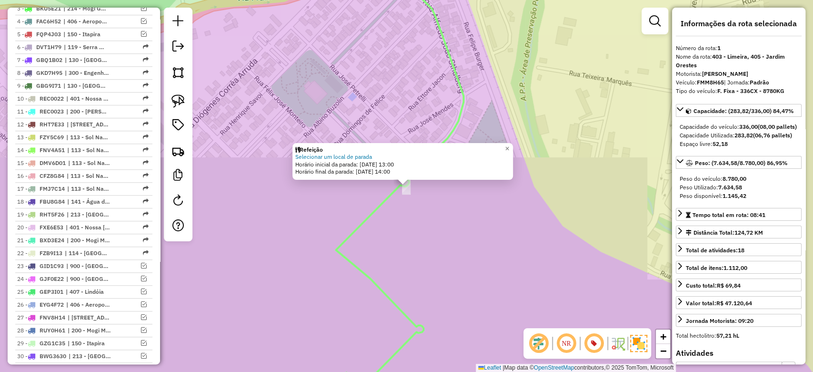
scroll to position [400, 0]
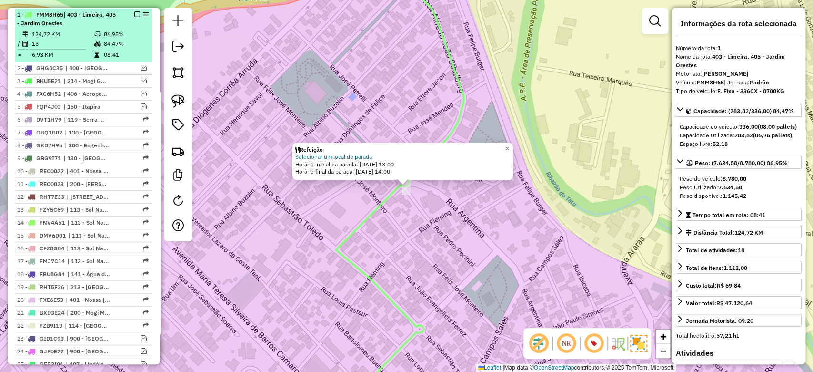
click at [134, 13] on em at bounding box center [137, 14] width 6 height 6
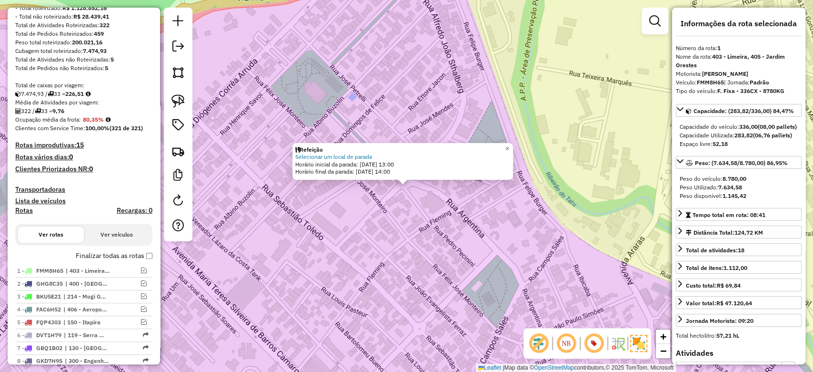
scroll to position [83, 0]
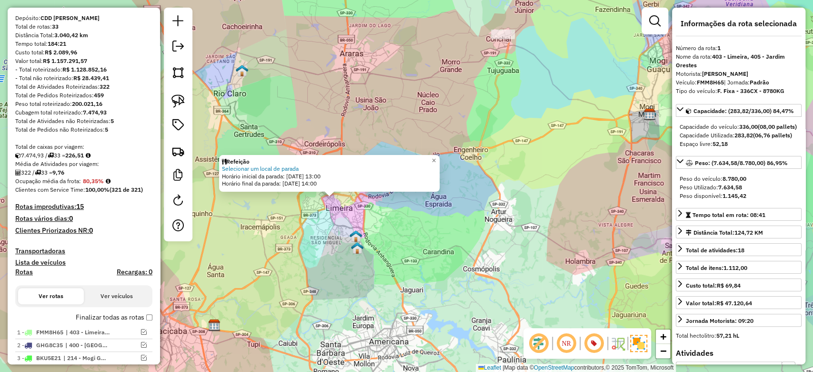
click at [76, 207] on h4 "Rotas improdutivas: 15" at bounding box center [83, 206] width 137 height 8
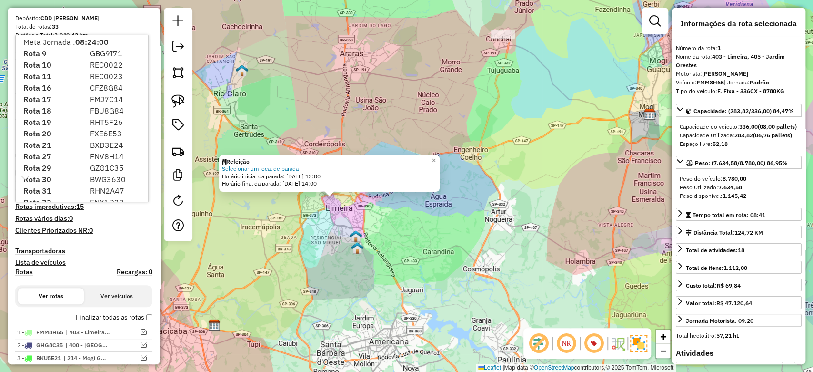
scroll to position [48, 0]
click at [289, 233] on div "Refeição Selecionar um local de parada Horário inicial da parada: 19/08/2025 13…" at bounding box center [406, 186] width 813 height 372
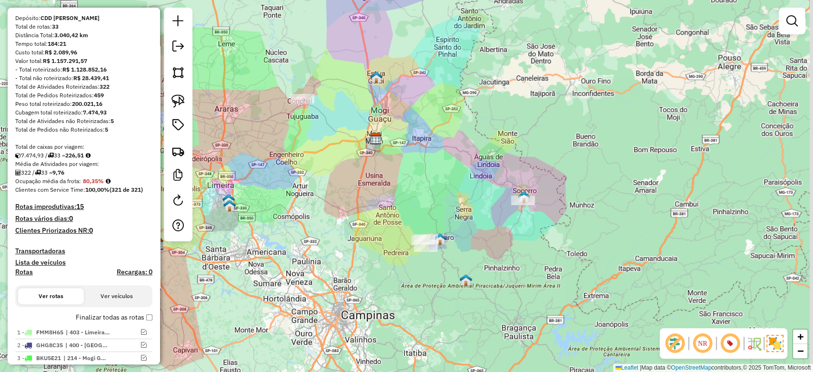
click at [418, 187] on div "Janela de atendimento Grade de atendimento Capacidade Transportadoras Veículos …" at bounding box center [406, 186] width 813 height 372
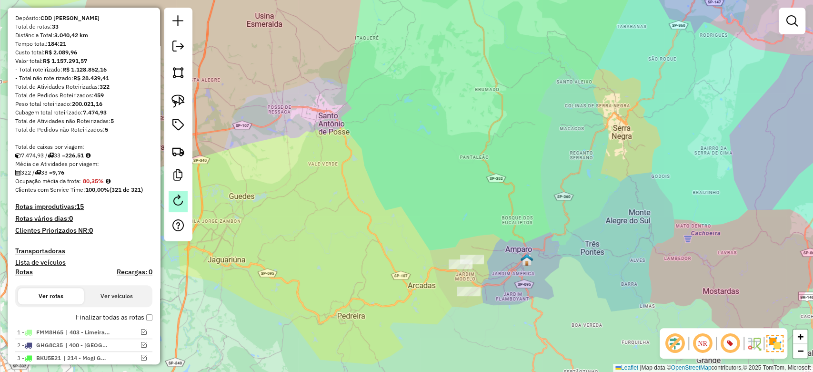
click at [176, 202] on em at bounding box center [177, 199] width 11 height 11
select select "*"
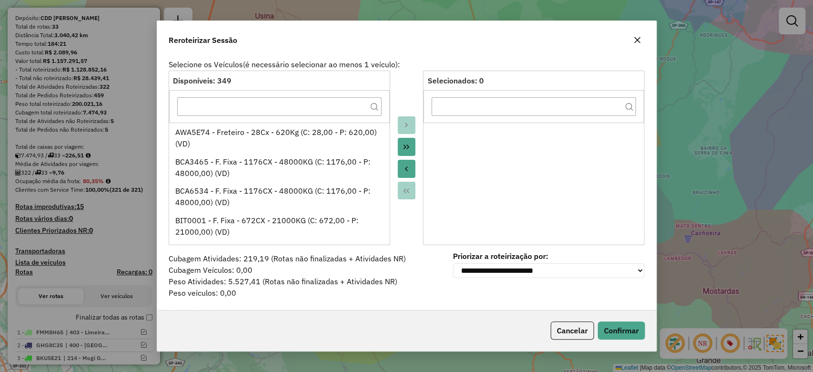
click at [642, 36] on button "button" at bounding box center [637, 39] width 15 height 15
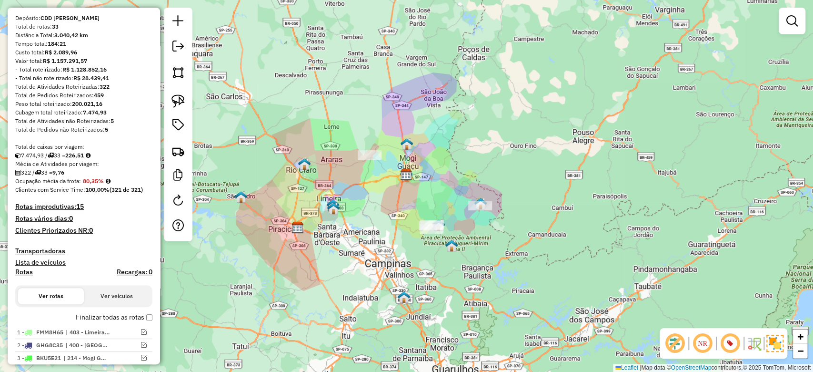
click at [435, 175] on div "Janela de atendimento Grade de atendimento Capacidade Transportadoras Veículos …" at bounding box center [406, 186] width 813 height 372
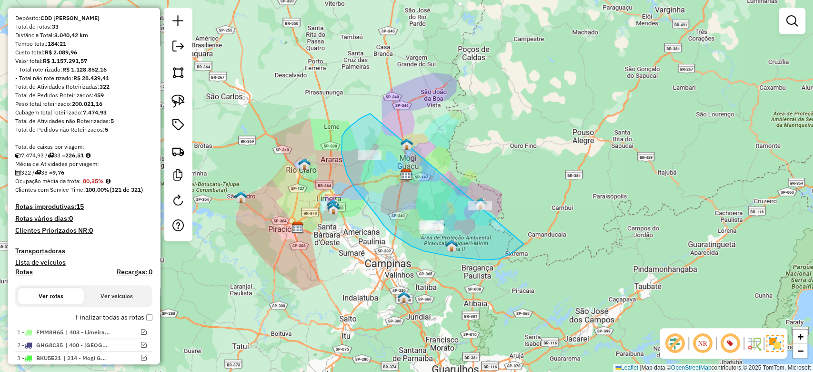
drag, startPoint x: 345, startPoint y: 131, endPoint x: 550, endPoint y: 212, distance: 220.1
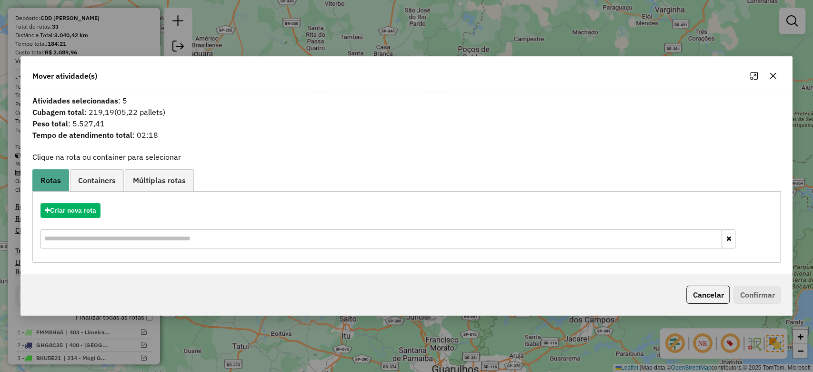
click at [777, 72] on icon "button" at bounding box center [773, 76] width 8 height 8
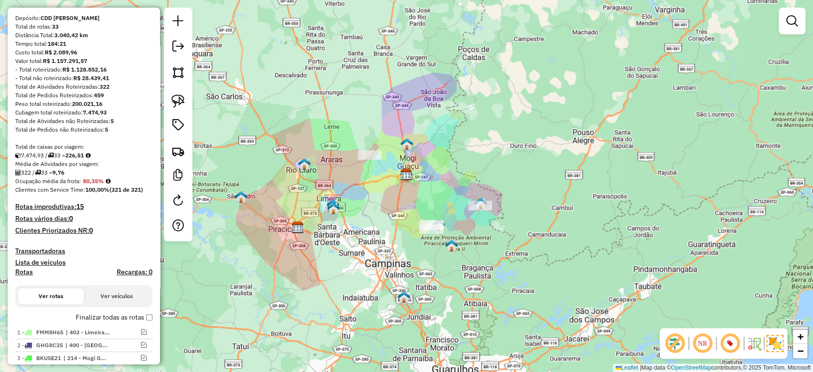
scroll to position [19, 0]
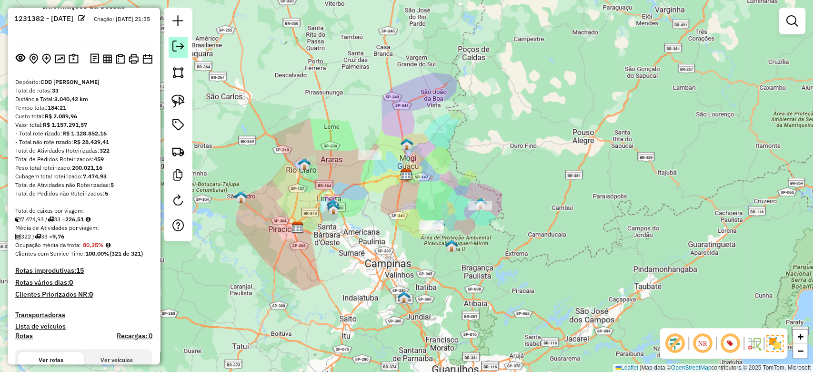
click at [182, 45] on em at bounding box center [177, 45] width 11 height 11
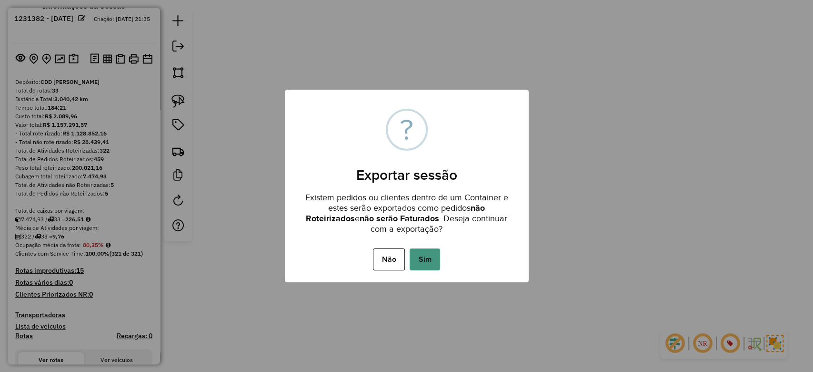
click at [424, 253] on button "Sim" at bounding box center [425, 259] width 30 height 22
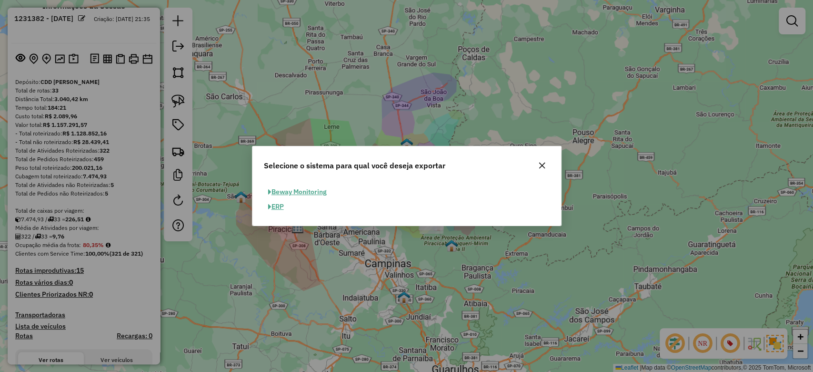
click at [277, 212] on button "ERP" at bounding box center [276, 206] width 24 height 15
select select "*********"
select select "**"
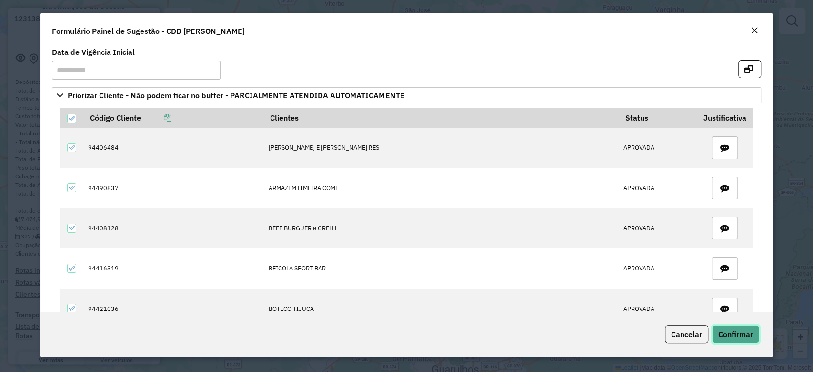
click at [736, 327] on button "Confirmar" at bounding box center [735, 334] width 47 height 18
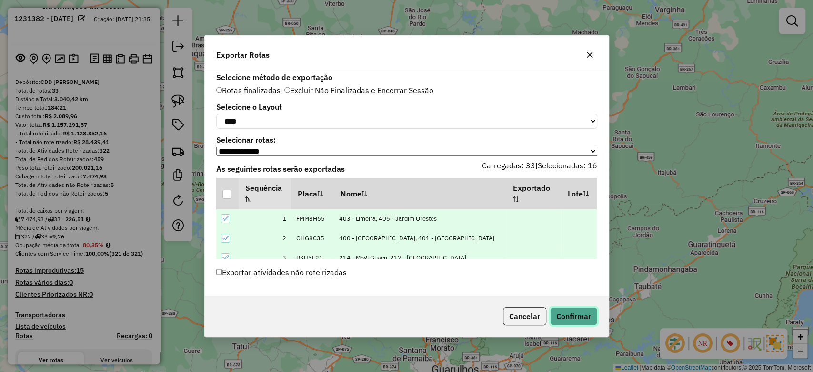
click at [577, 320] on button "Confirmar" at bounding box center [573, 316] width 47 height 18
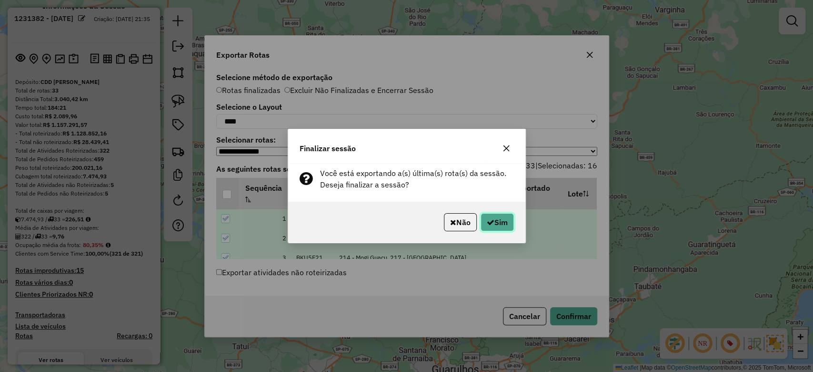
click at [506, 222] on button "Sim" at bounding box center [497, 222] width 33 height 18
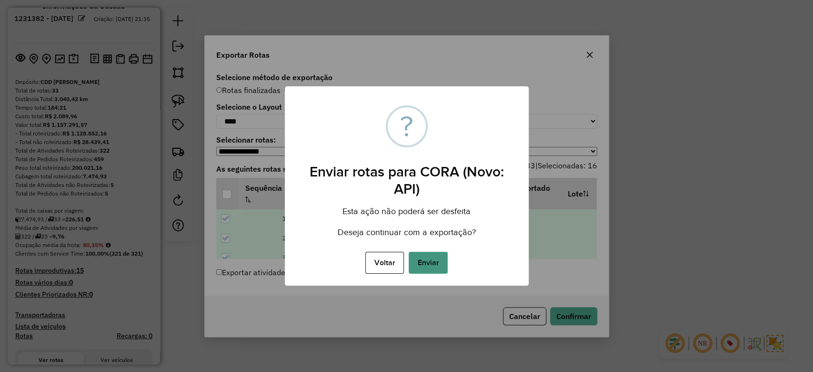
click at [431, 267] on button "Enviar" at bounding box center [428, 263] width 39 height 22
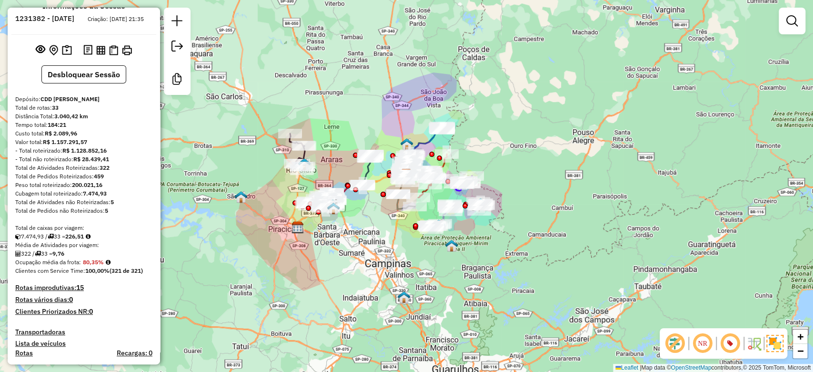
scroll to position [0, 0]
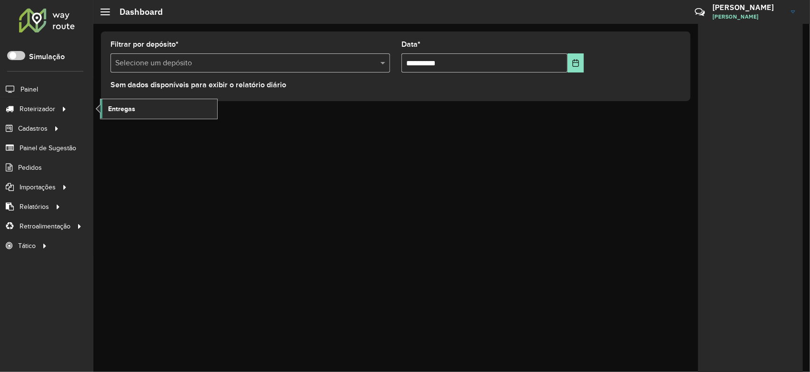
click at [131, 111] on span "Entregas" at bounding box center [121, 109] width 27 height 10
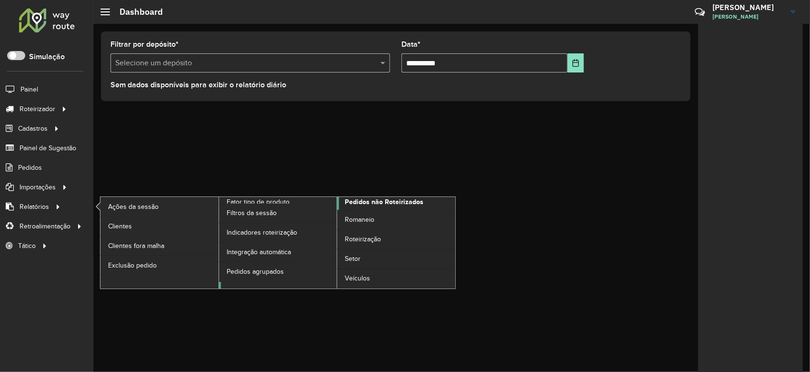
click at [358, 204] on span "Pedidos não Roteirizados" at bounding box center [384, 202] width 79 height 10
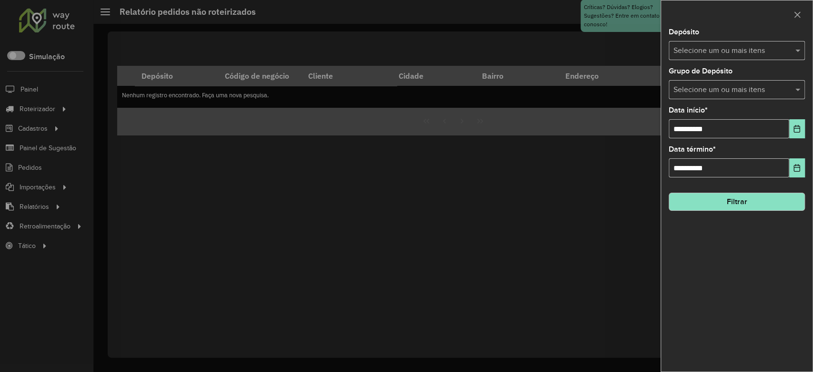
click at [737, 81] on div "Selecione um ou mais itens" at bounding box center [737, 89] width 136 height 19
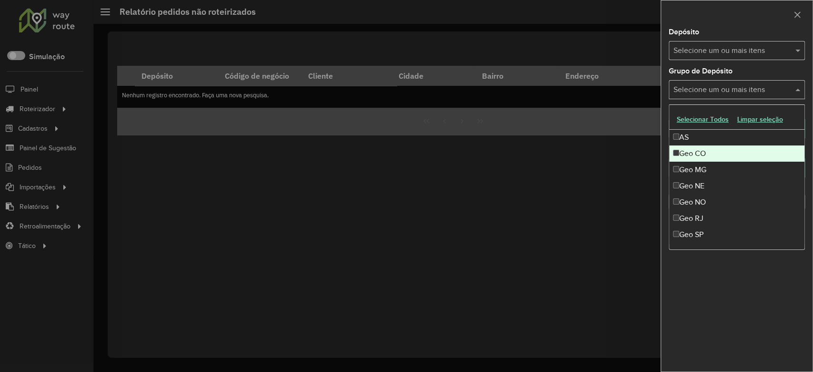
scroll to position [112, 0]
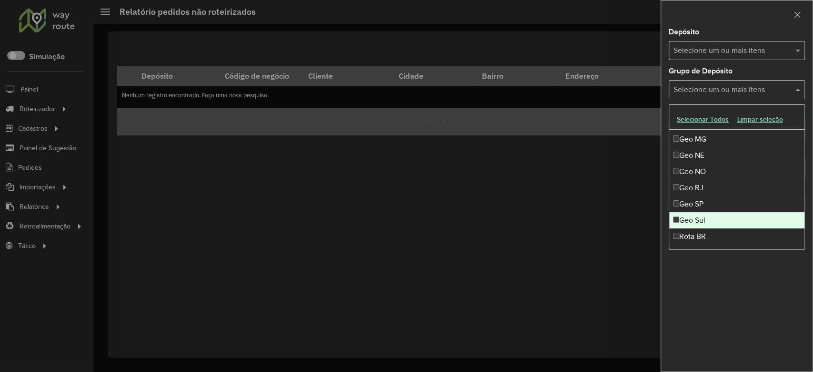
click at [732, 231] on div "Rota BR" at bounding box center [736, 236] width 135 height 16
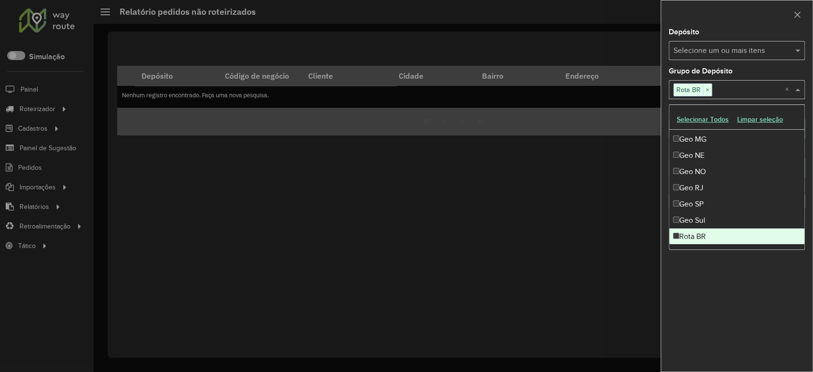
click at [731, 299] on div "**********" at bounding box center [737, 200] width 152 height 343
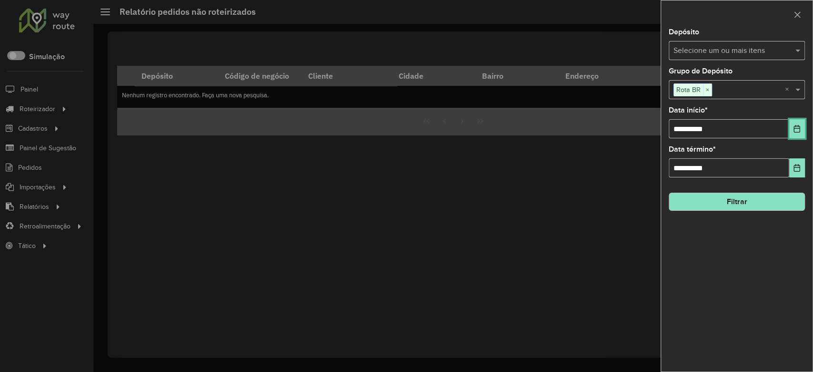
click at [796, 122] on button "Choose Date" at bounding box center [797, 128] width 16 height 19
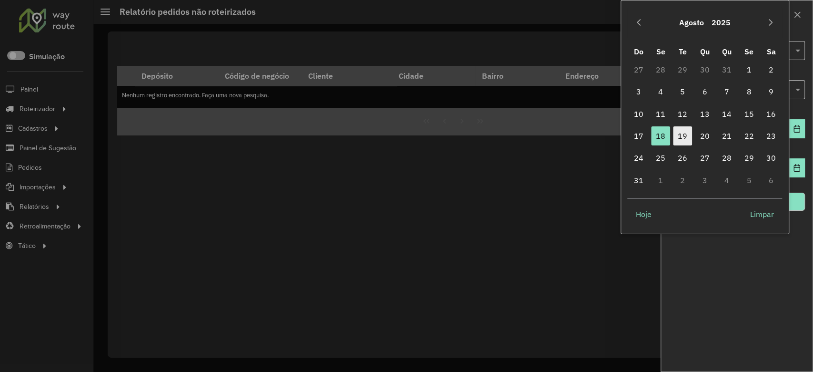
click at [685, 133] on span "19" at bounding box center [682, 135] width 19 height 19
type input "**********"
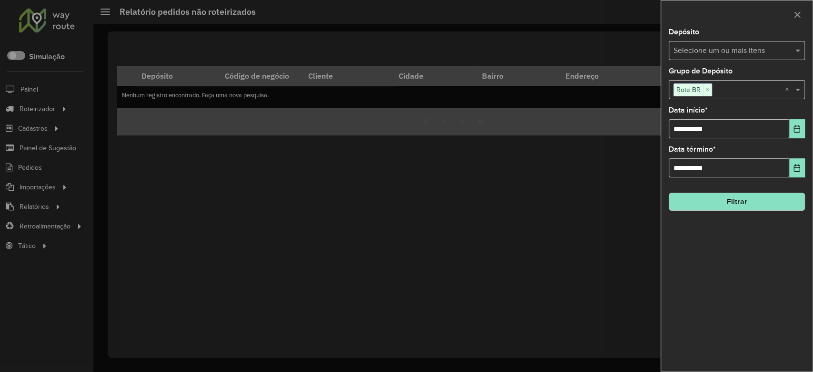
click at [755, 198] on button "Filtrar" at bounding box center [737, 201] width 136 height 18
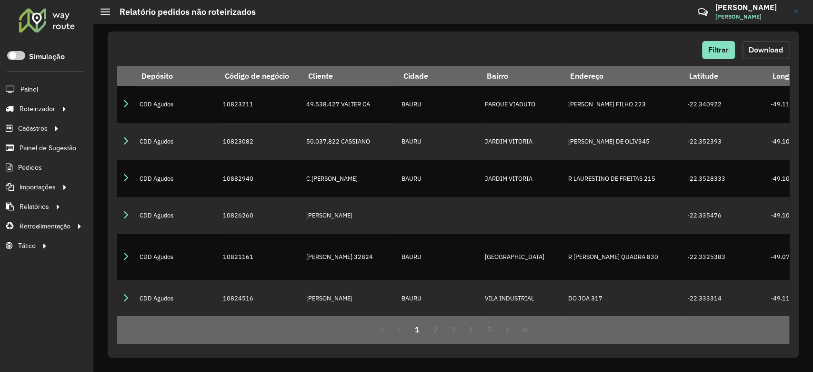
click at [775, 51] on span "Download" at bounding box center [766, 50] width 34 height 8
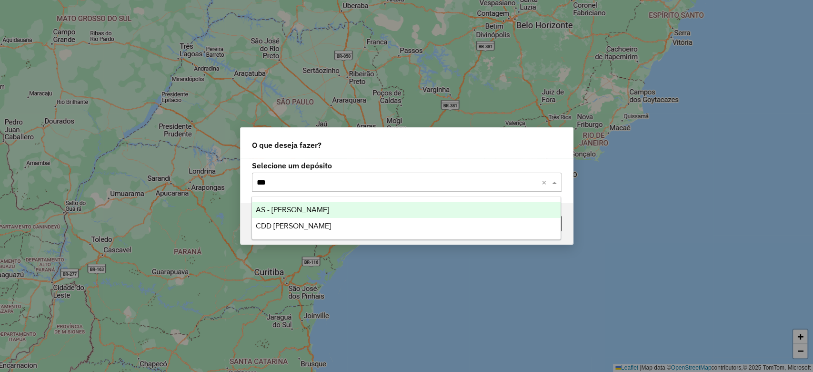
type input "****"
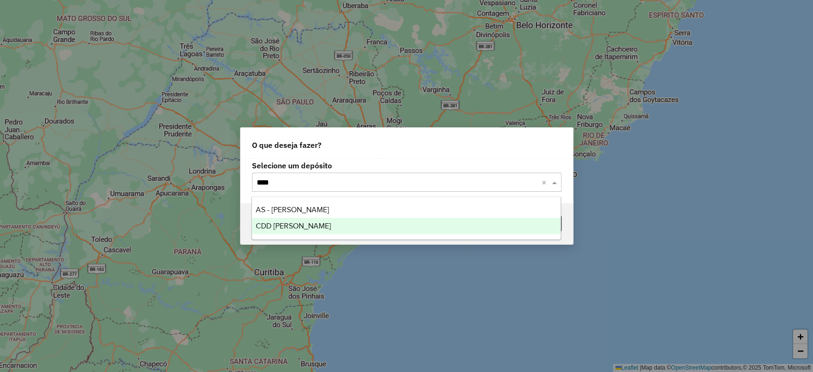
click at [290, 220] on div "CDD [PERSON_NAME]" at bounding box center [406, 226] width 309 height 16
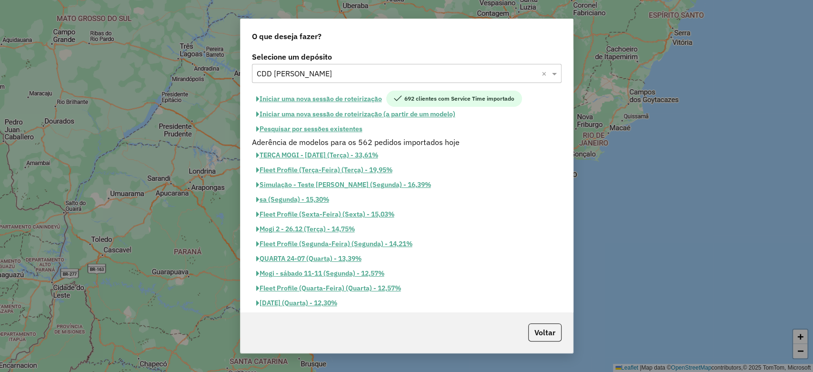
click at [365, 99] on button "Iniciar uma nova sessão de roteirização" at bounding box center [319, 99] width 134 height 16
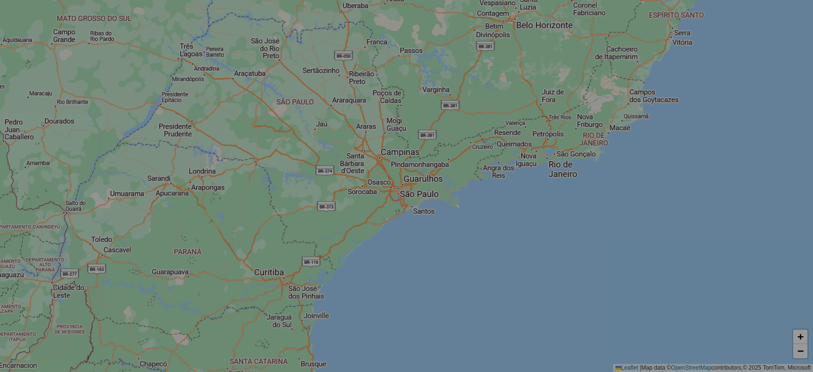
select select "*"
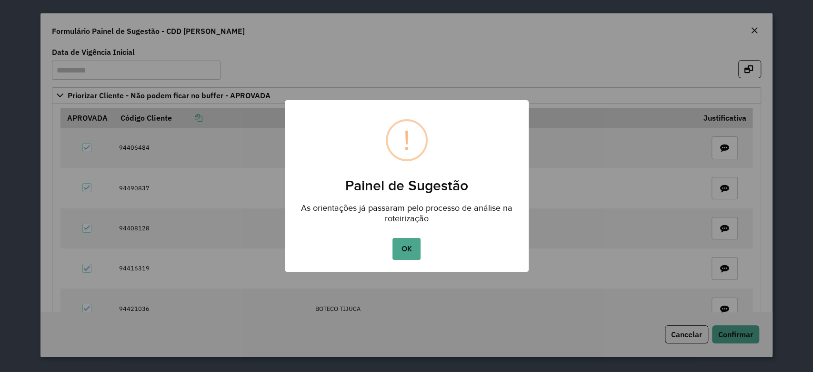
click at [415, 248] on button "OK" at bounding box center [407, 249] width 28 height 22
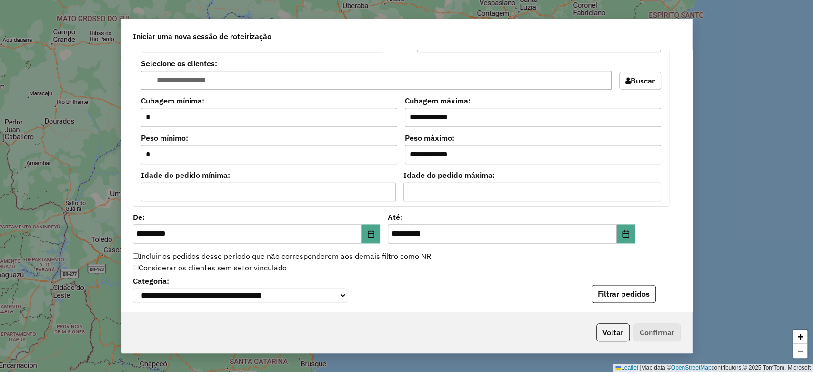
scroll to position [1016, 0]
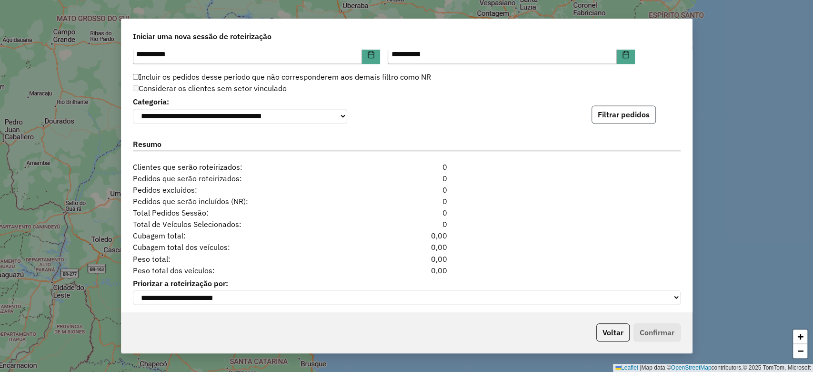
click at [629, 119] on button "Filtrar pedidos" at bounding box center [624, 114] width 64 height 18
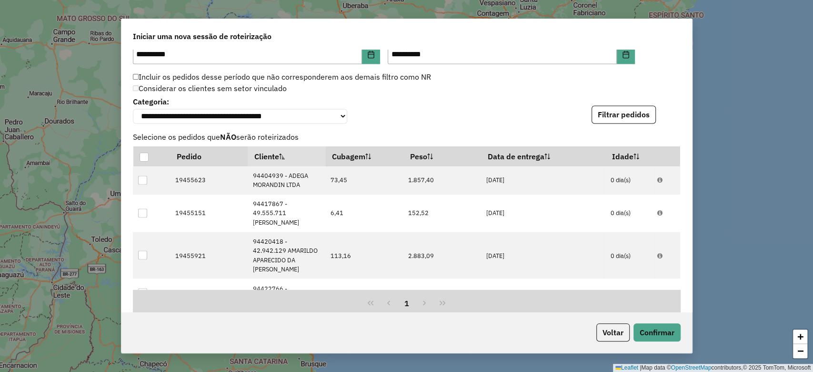
scroll to position [1207, 0]
